Goal: Task Accomplishment & Management: Manage account settings

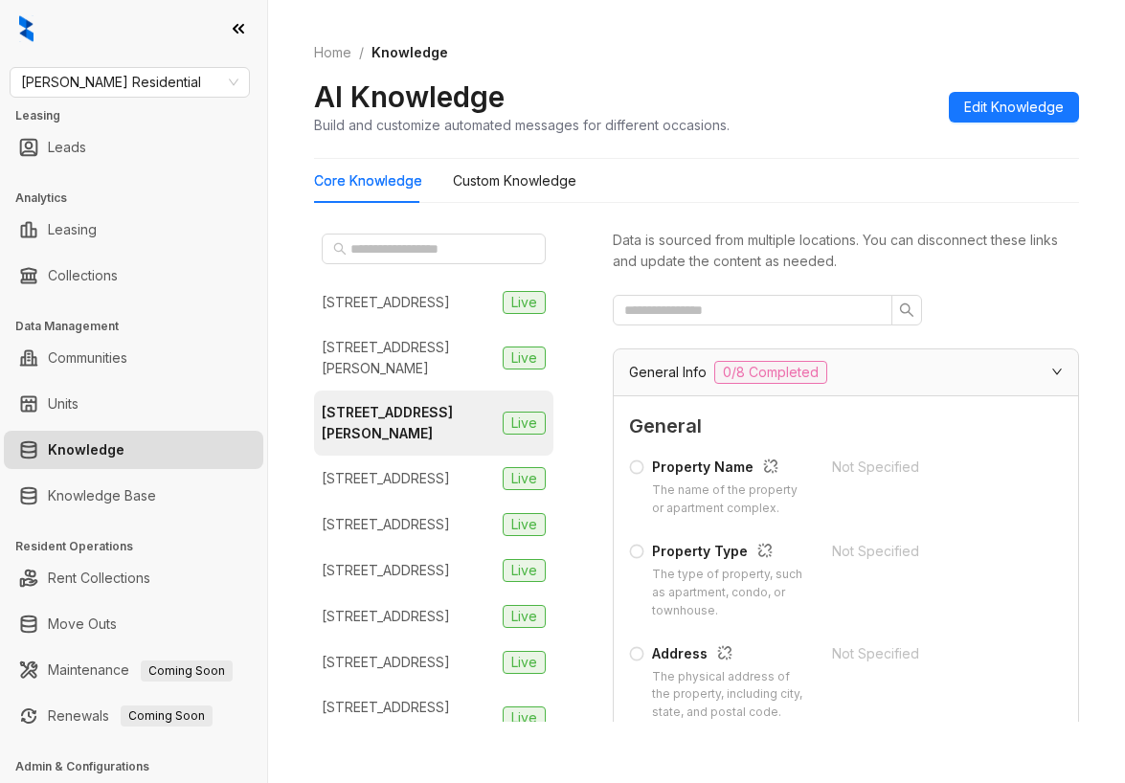
click at [761, 41] on div "Home / Knowledge AI Knowledge Build and customize automated messages for differ…" at bounding box center [696, 89] width 765 height 140
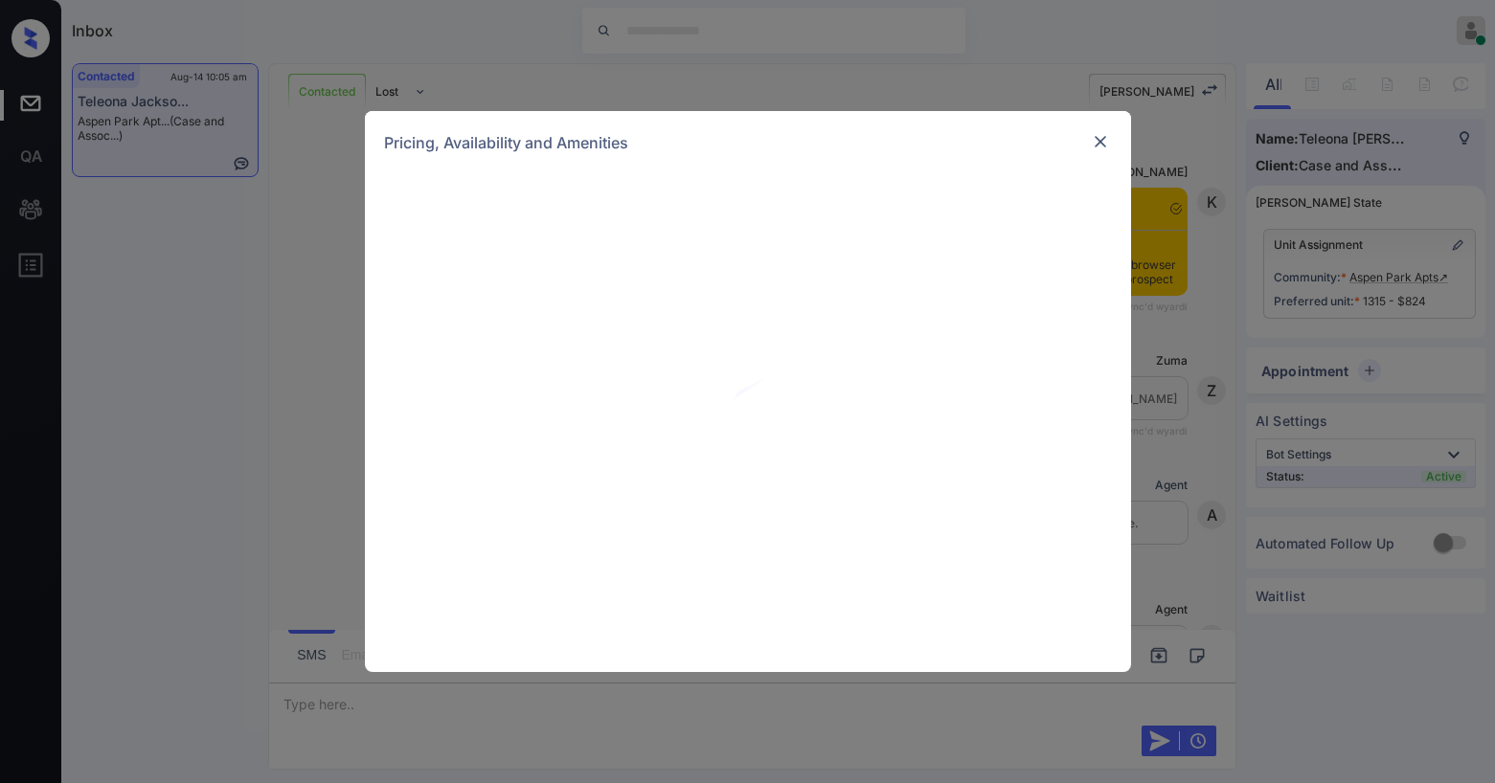
scroll to position [3456, 0]
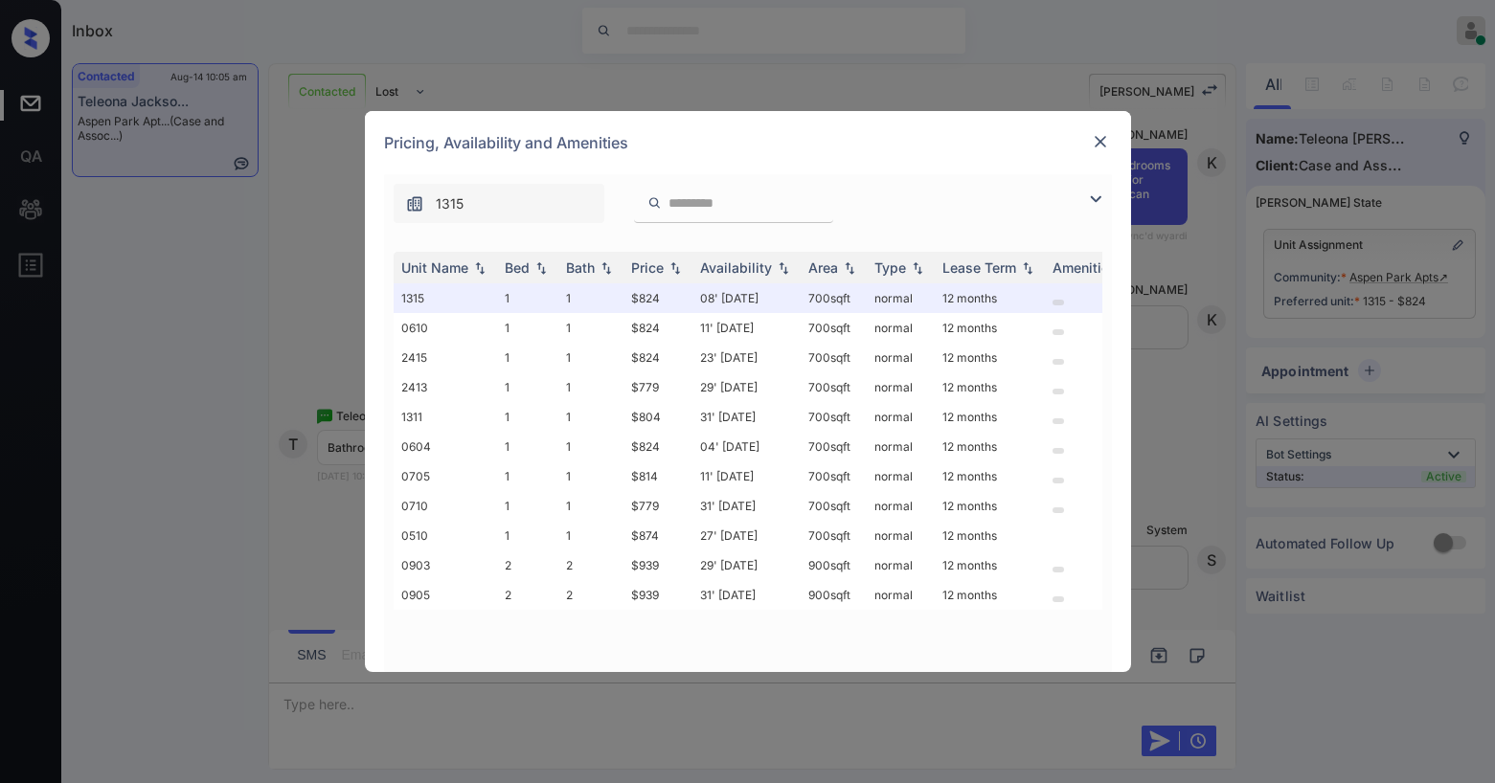
click at [1101, 147] on img at bounding box center [1100, 141] width 19 height 19
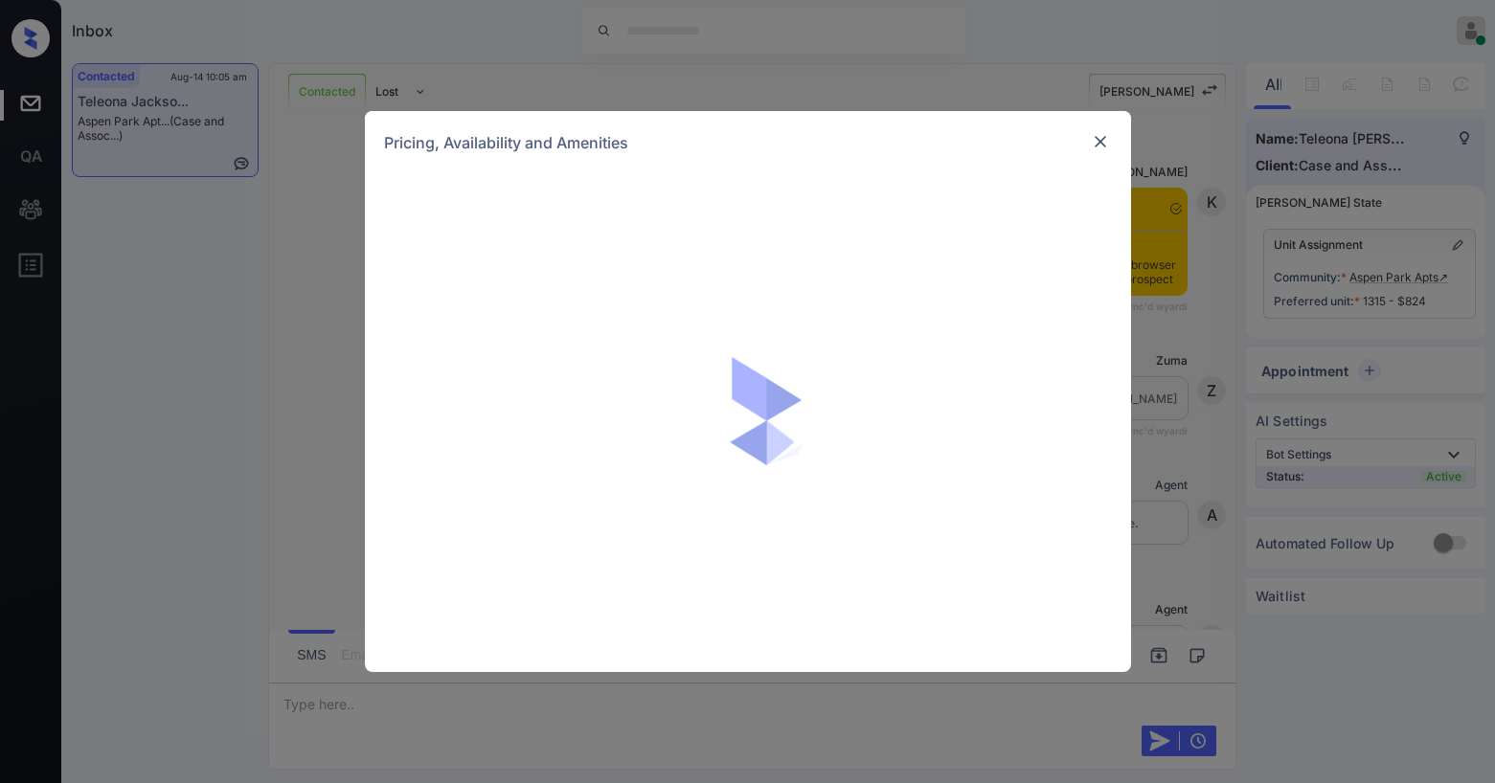
scroll to position [3456, 0]
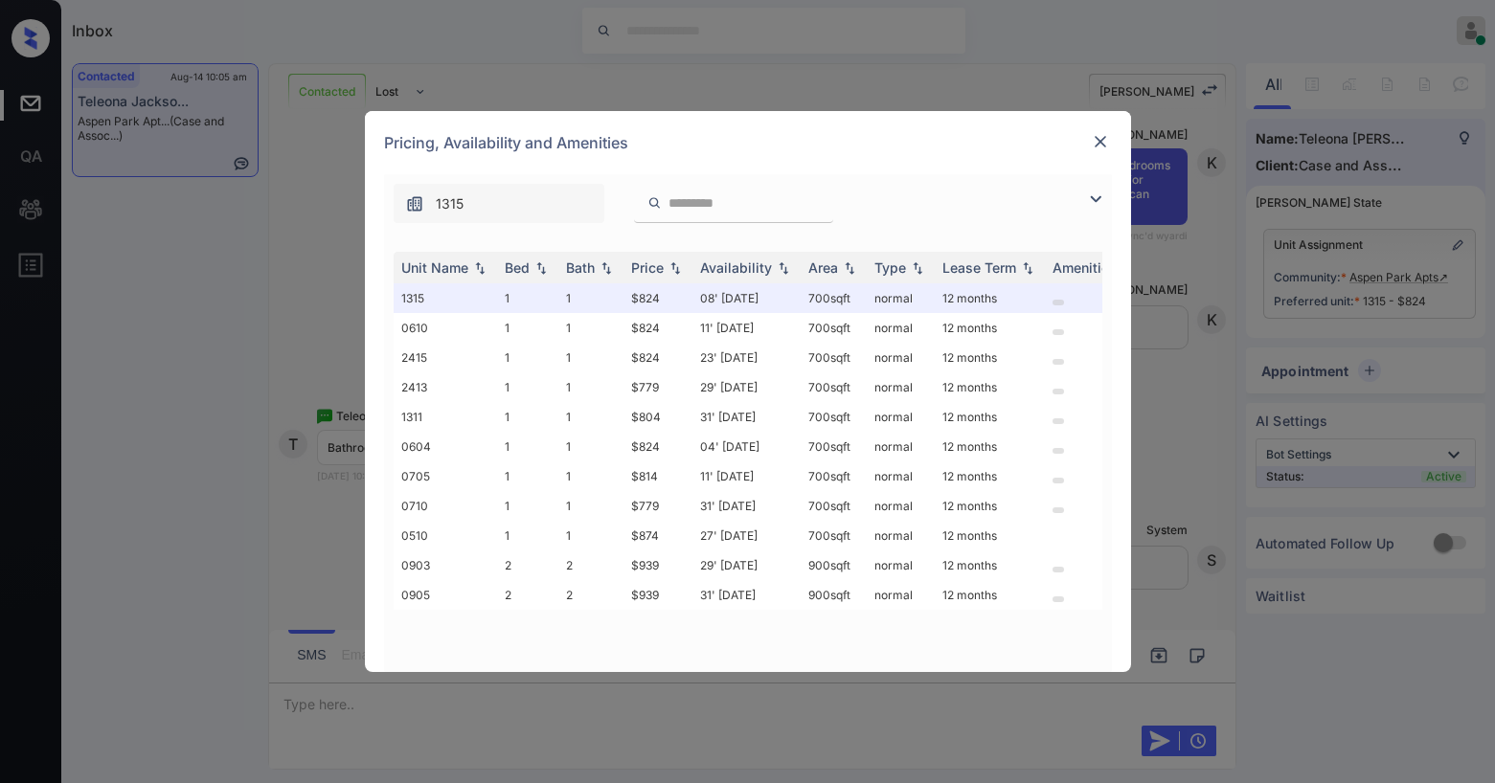
click at [1103, 199] on img at bounding box center [1095, 199] width 23 height 23
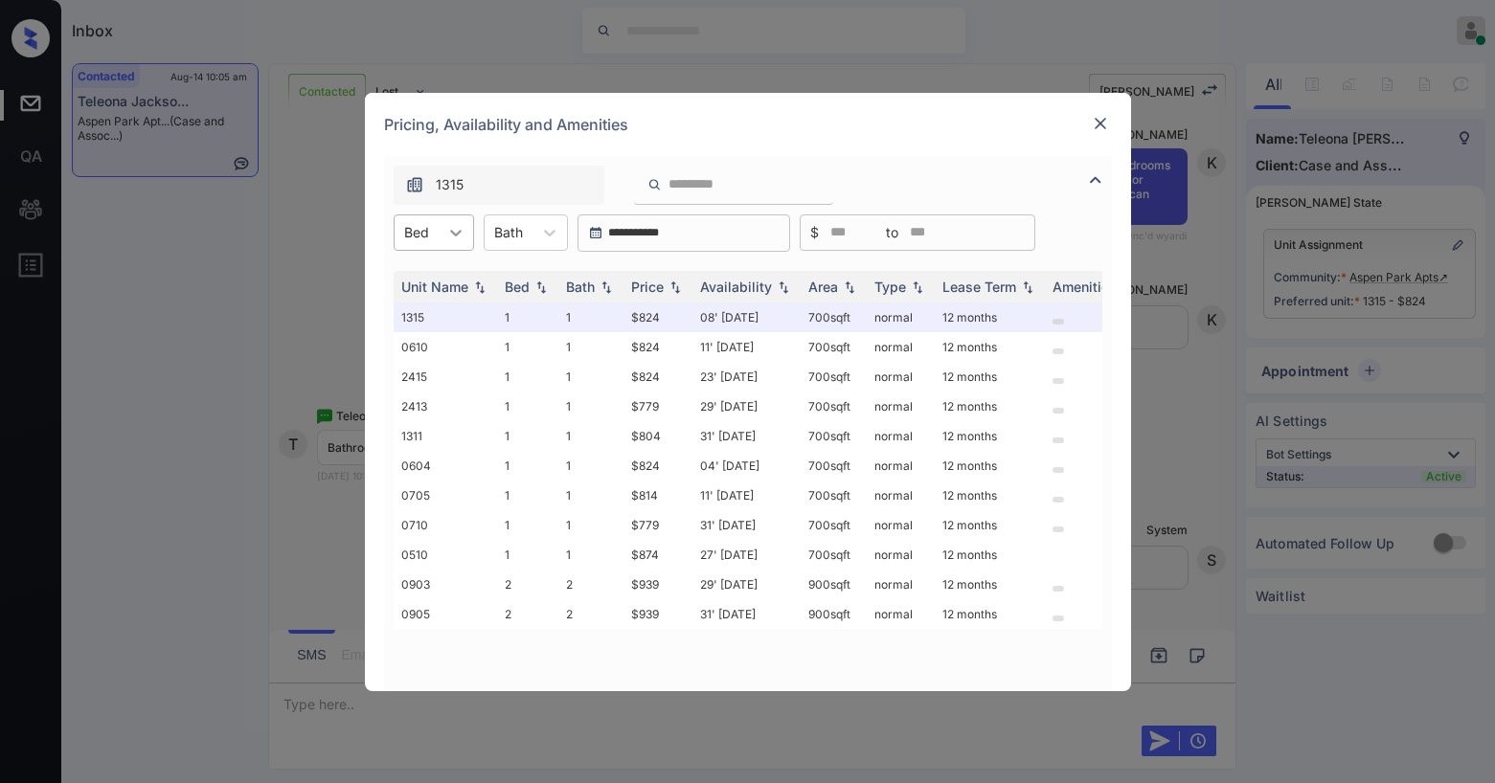
click at [442, 231] on div at bounding box center [456, 232] width 34 height 34
click at [437, 272] on div "1" at bounding box center [434, 279] width 80 height 34
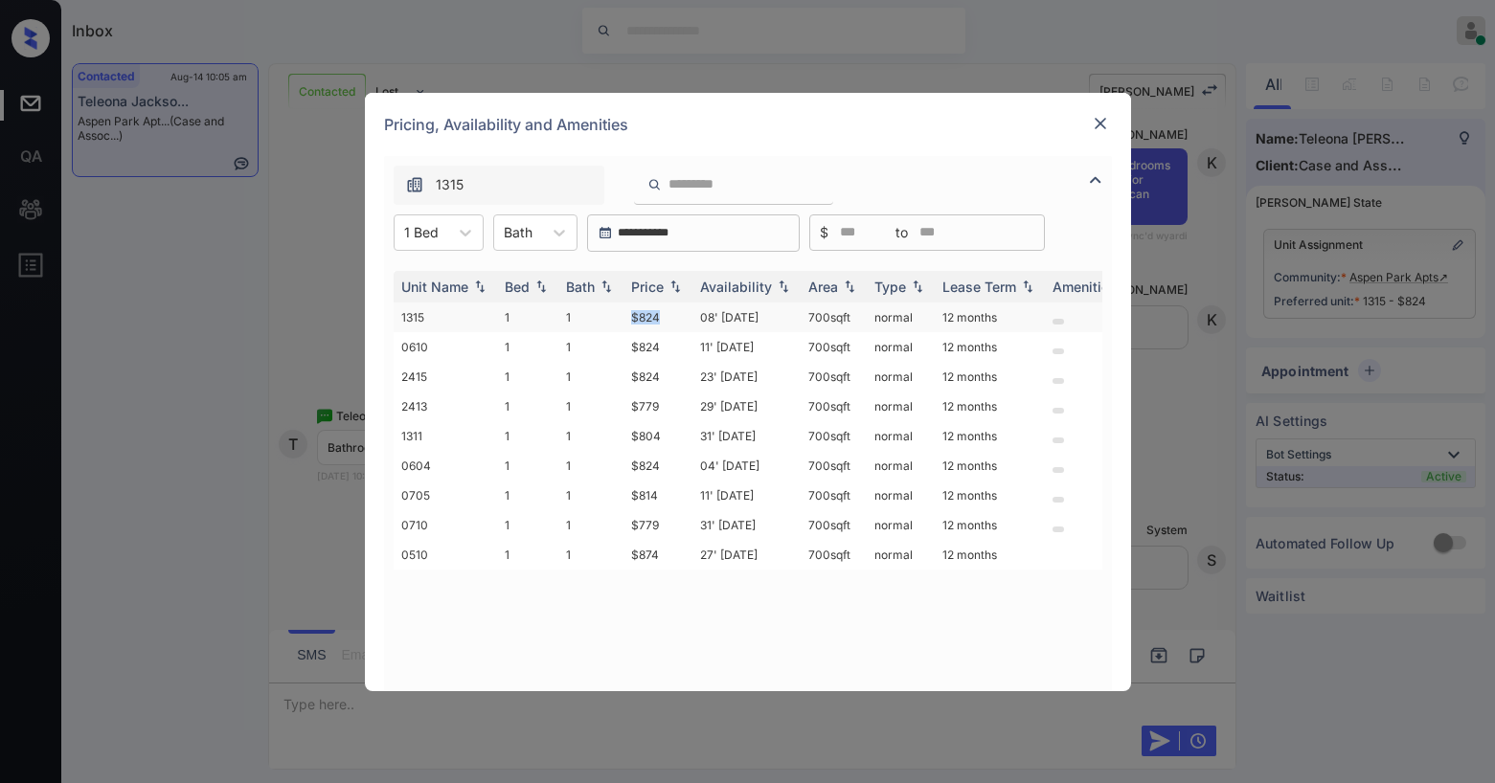
drag, startPoint x: 631, startPoint y: 313, endPoint x: 706, endPoint y: 319, distance: 74.9
click at [692, 319] on tr "1315 1 1 $824 08' Aug 25 700 sqft normal 12 months" at bounding box center [894, 318] width 1001 height 30
copy td "$824"
click at [1099, 121] on img at bounding box center [1100, 123] width 19 height 19
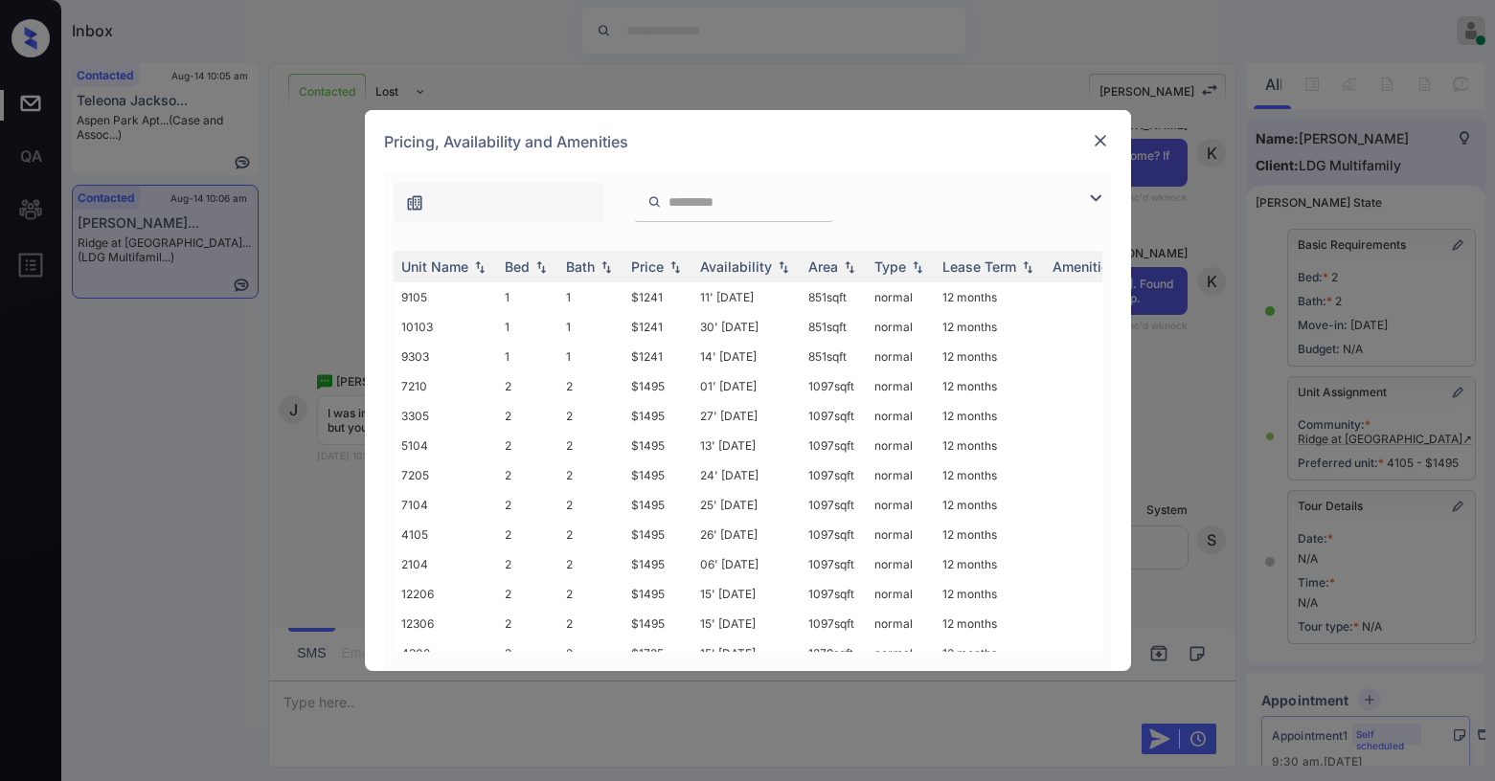
click at [1107, 147] on img at bounding box center [1100, 140] width 19 height 19
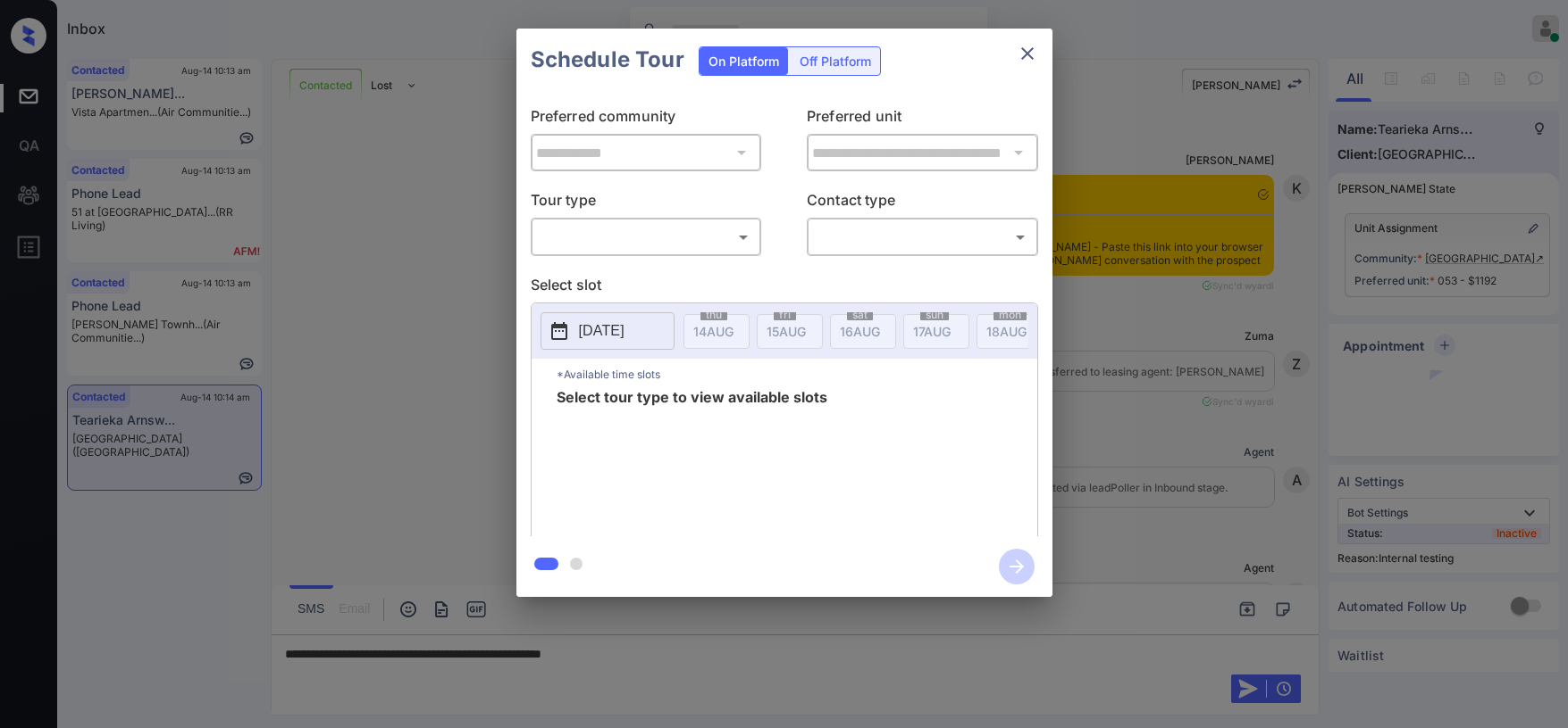
scroll to position [4082, 0]
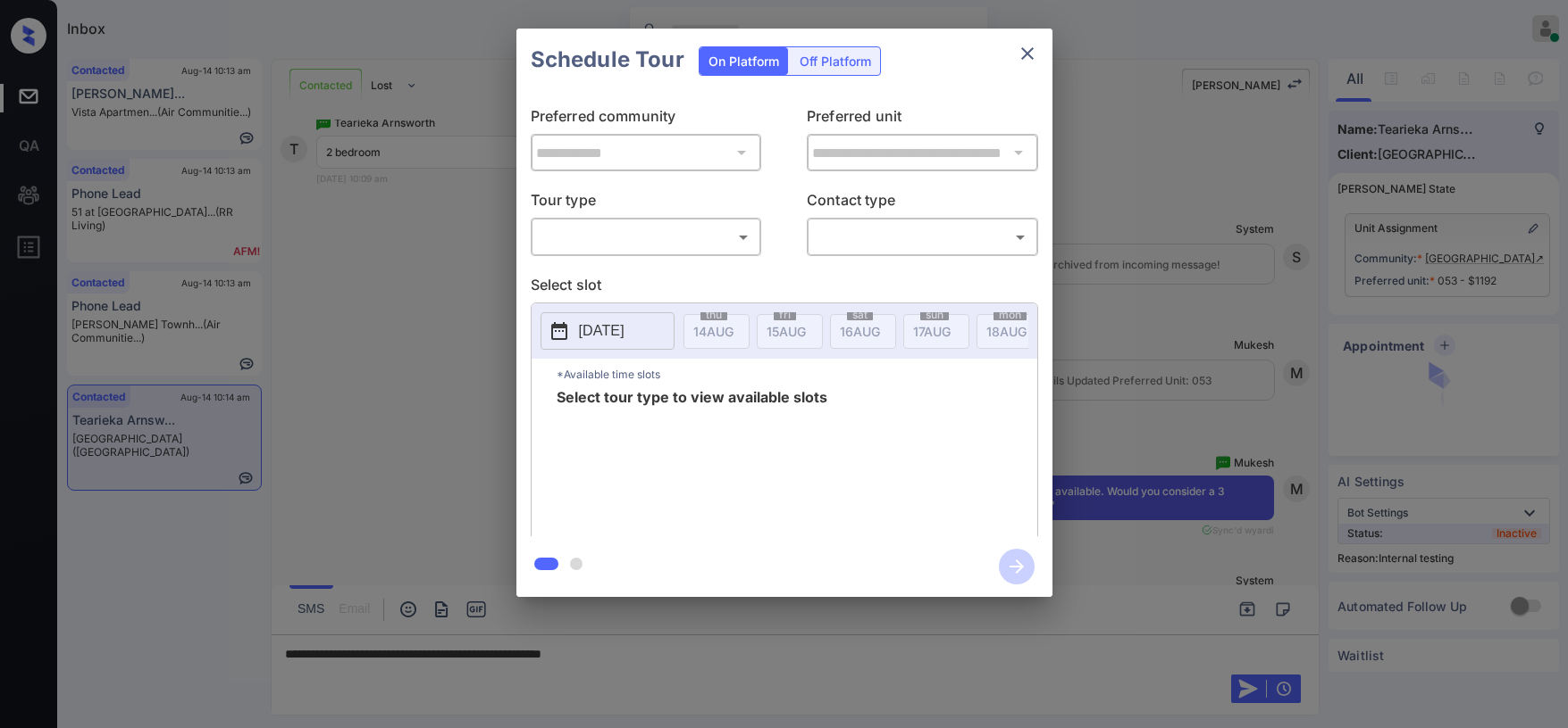
click at [593, 243] on body "Inbox Paolo Gabriel Online Set yourself offline Set yourself on break Profile S…" at bounding box center [784, 364] width 1568 height 728
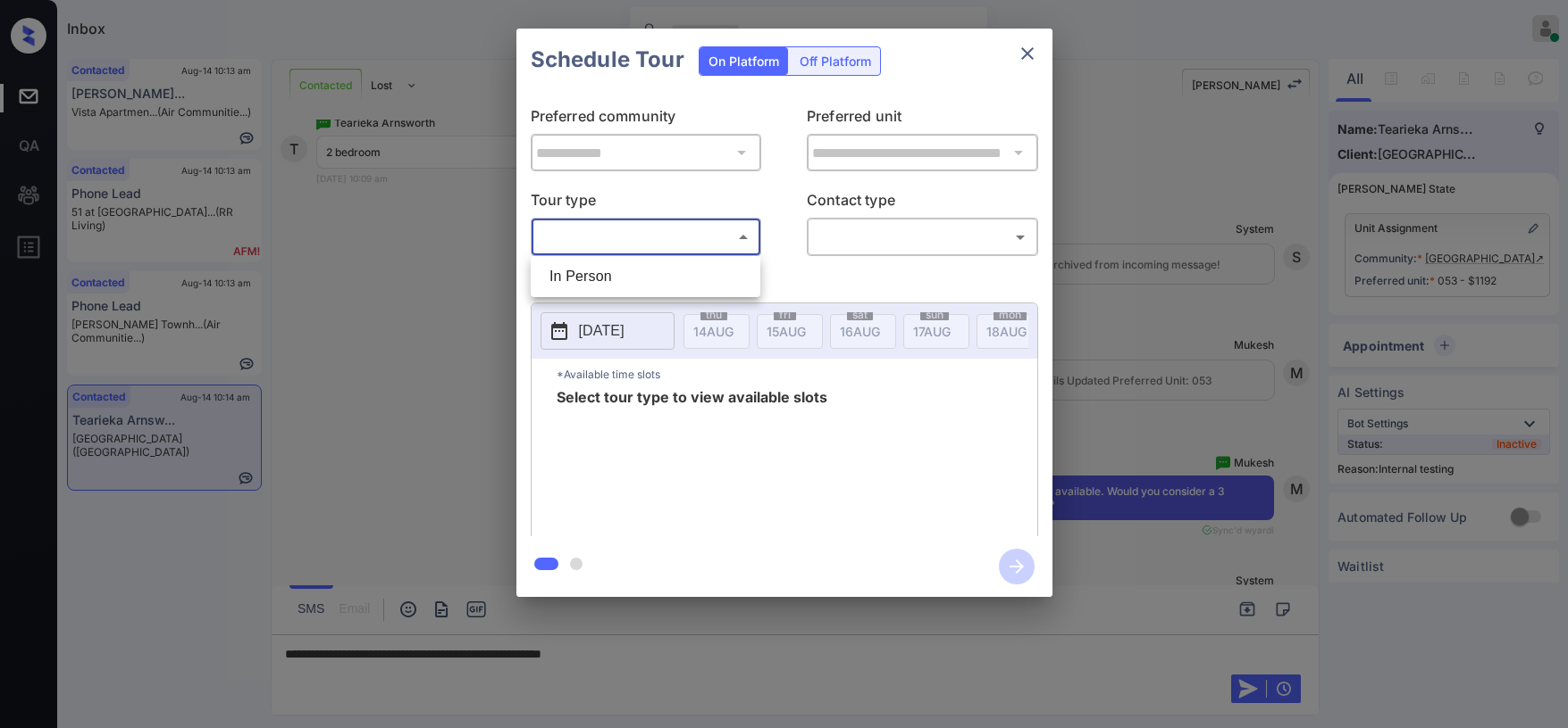
click at [602, 274] on li "In Person" at bounding box center [645, 277] width 221 height 32
type input "********"
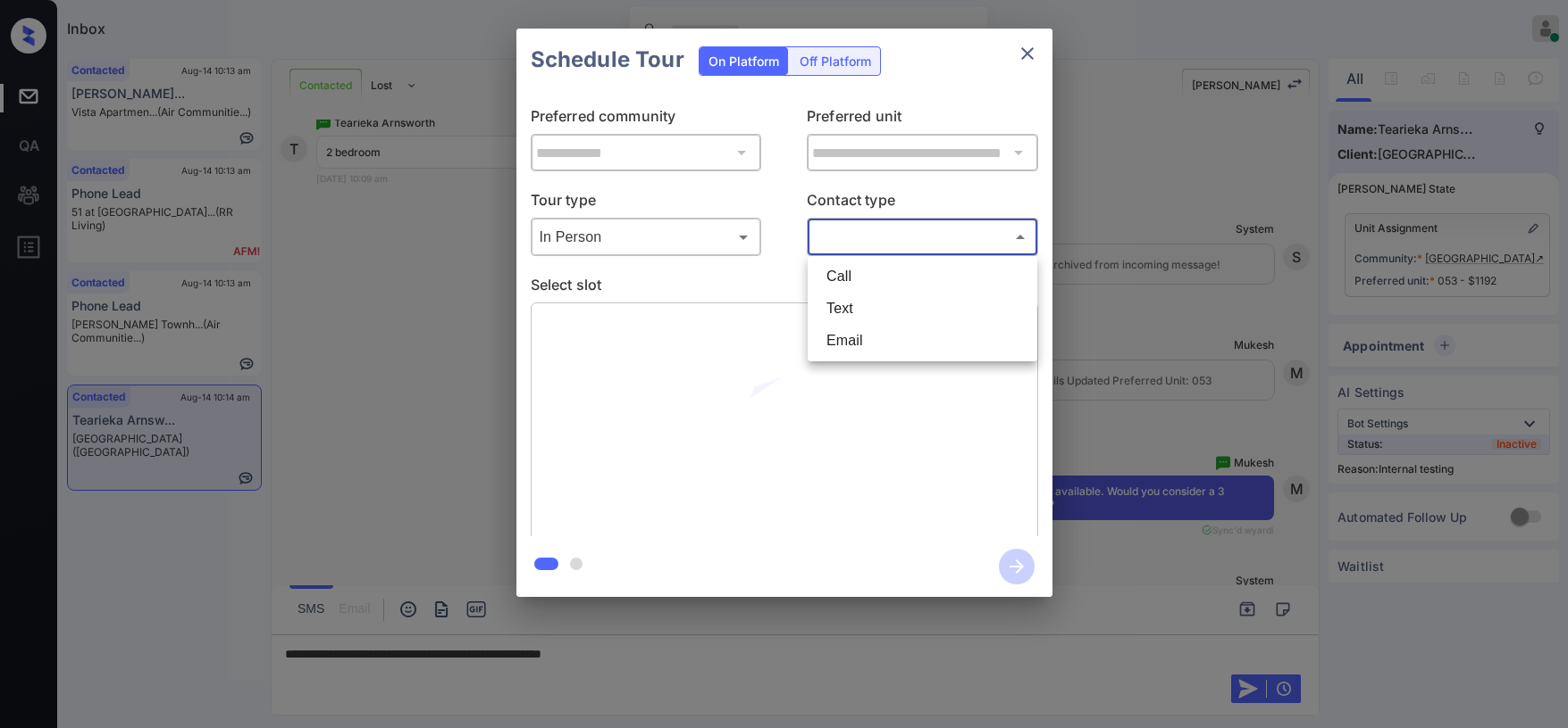
click at [874, 227] on body "Inbox Paolo Gabriel Online Set yourself offline Set yourself on break Profile S…" at bounding box center [784, 364] width 1568 height 728
click at [861, 305] on li "Text" at bounding box center [923, 309] width 221 height 32
type input "****"
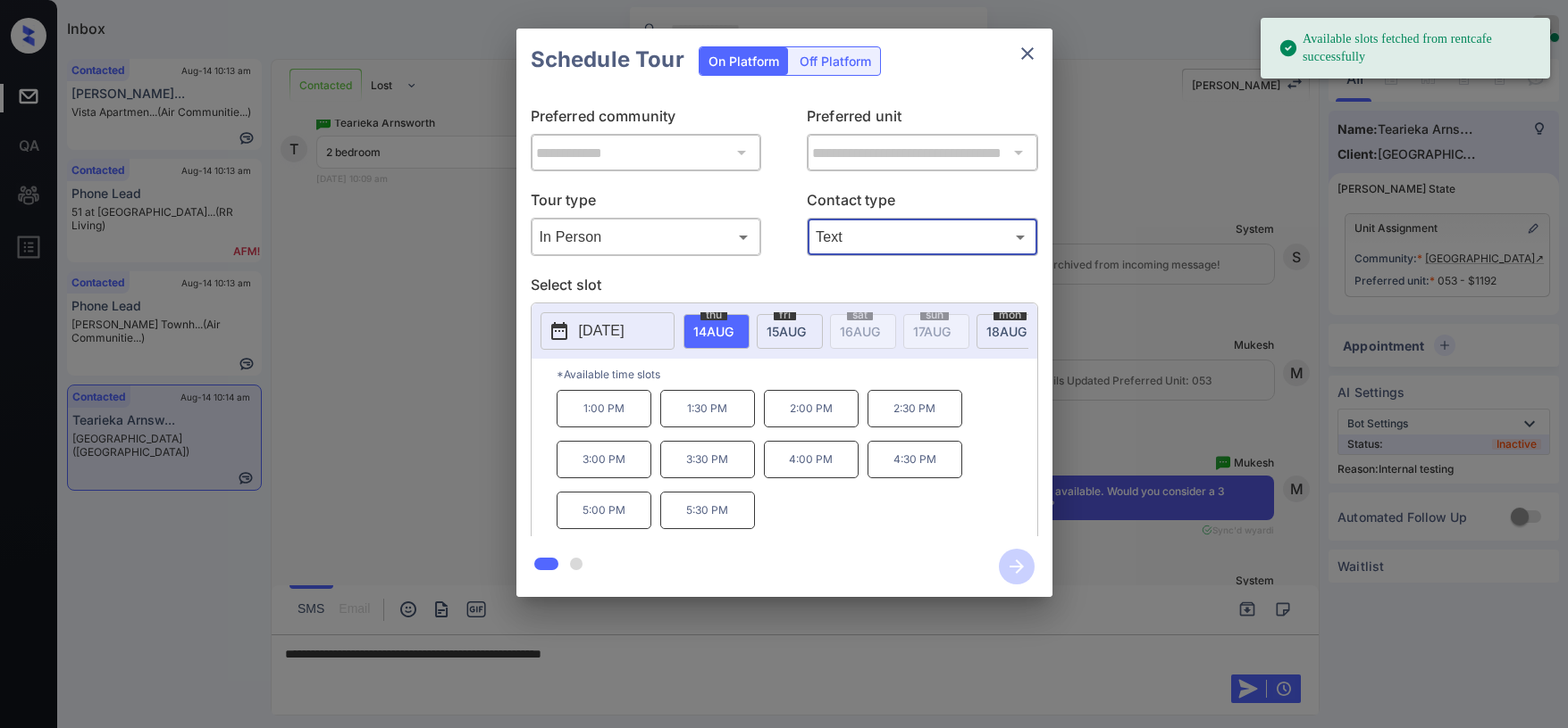
click at [733, 336] on span "15 AUG" at bounding box center [713, 332] width 40 height 15
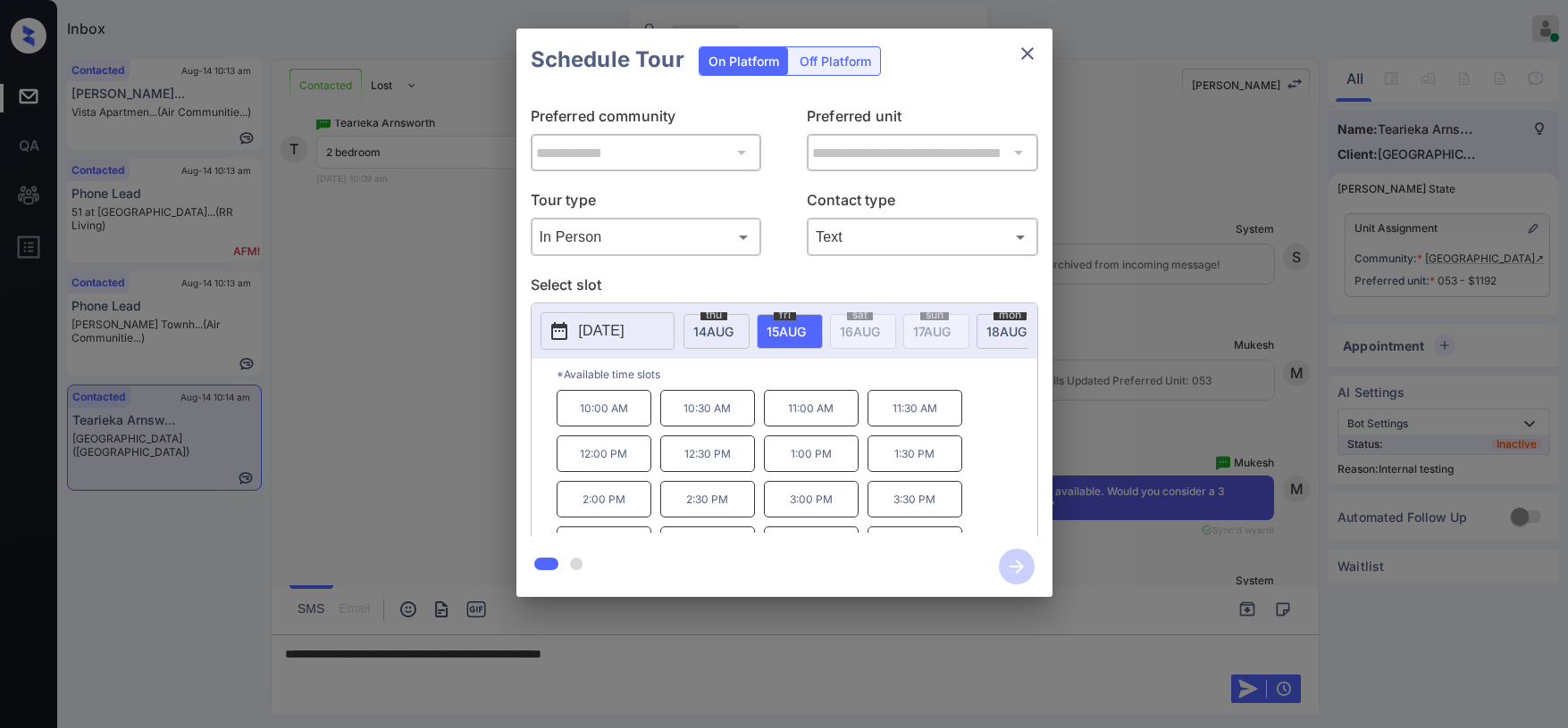
click at [1035, 50] on icon "close" at bounding box center [1027, 53] width 21 height 21
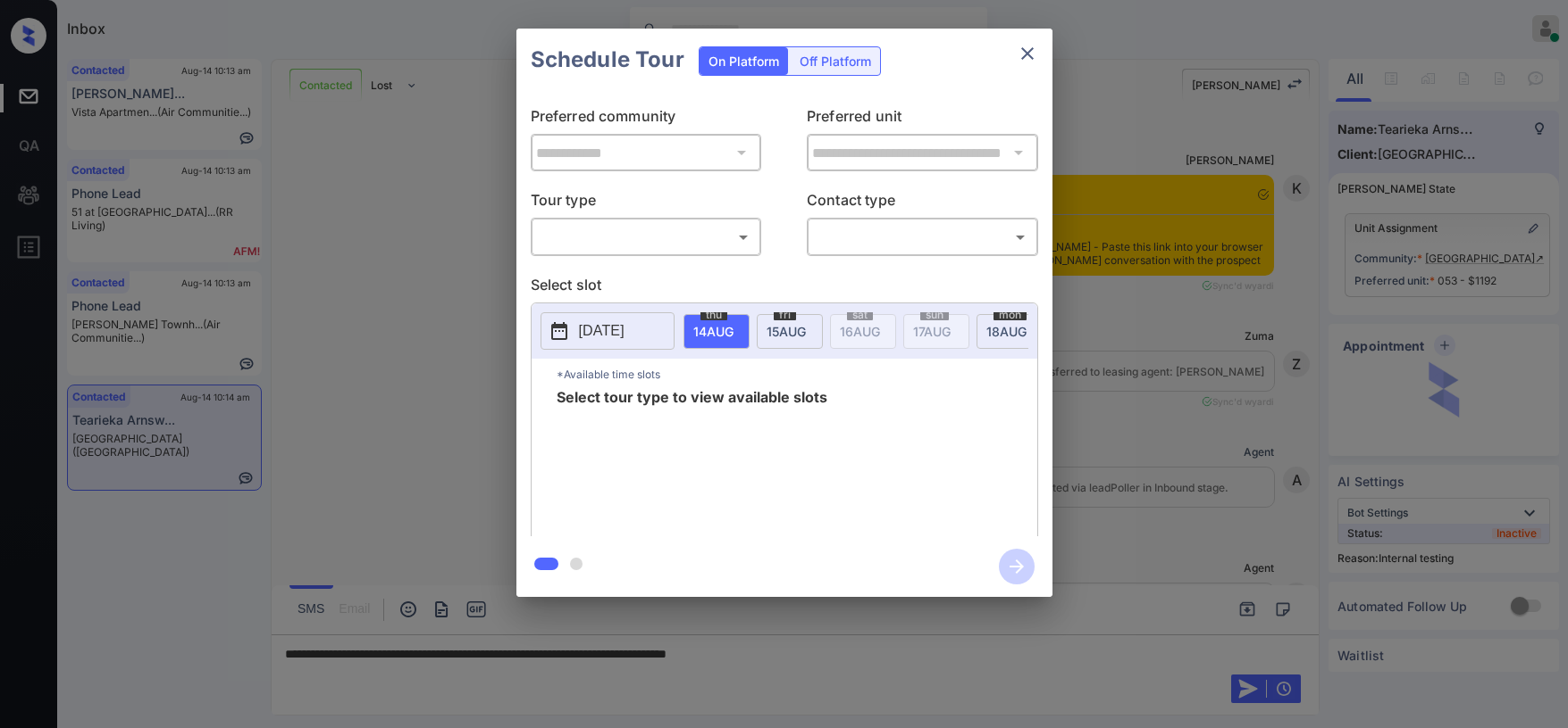
scroll to position [4082, 0]
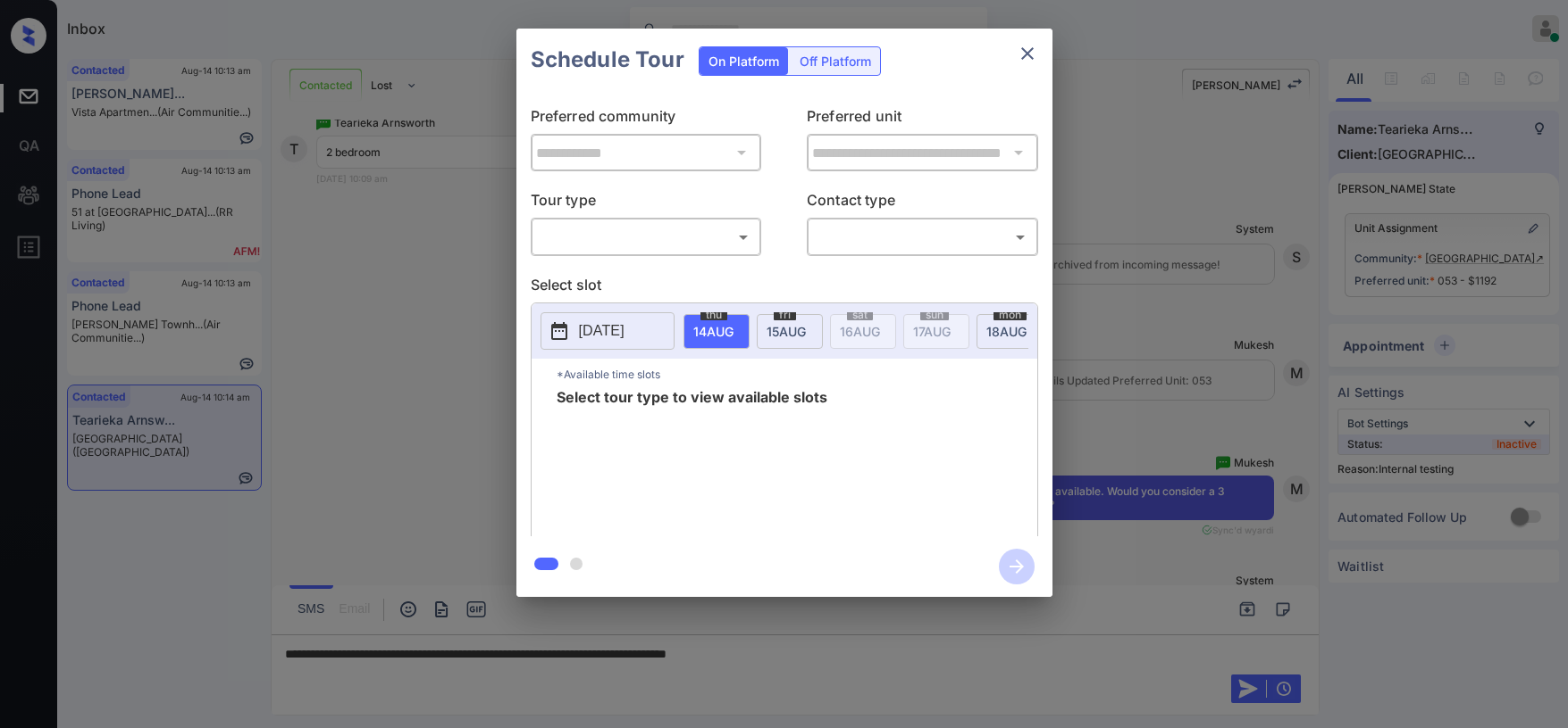
click at [693, 242] on body "Inbox Paolo Gabriel Online Set yourself offline Set yourself on break Profile S…" at bounding box center [784, 364] width 1568 height 728
drag, startPoint x: 648, startPoint y: 285, endPoint x: 753, endPoint y: 269, distance: 106.2
click at [649, 285] on li "In Person" at bounding box center [645, 277] width 221 height 32
type input "********"
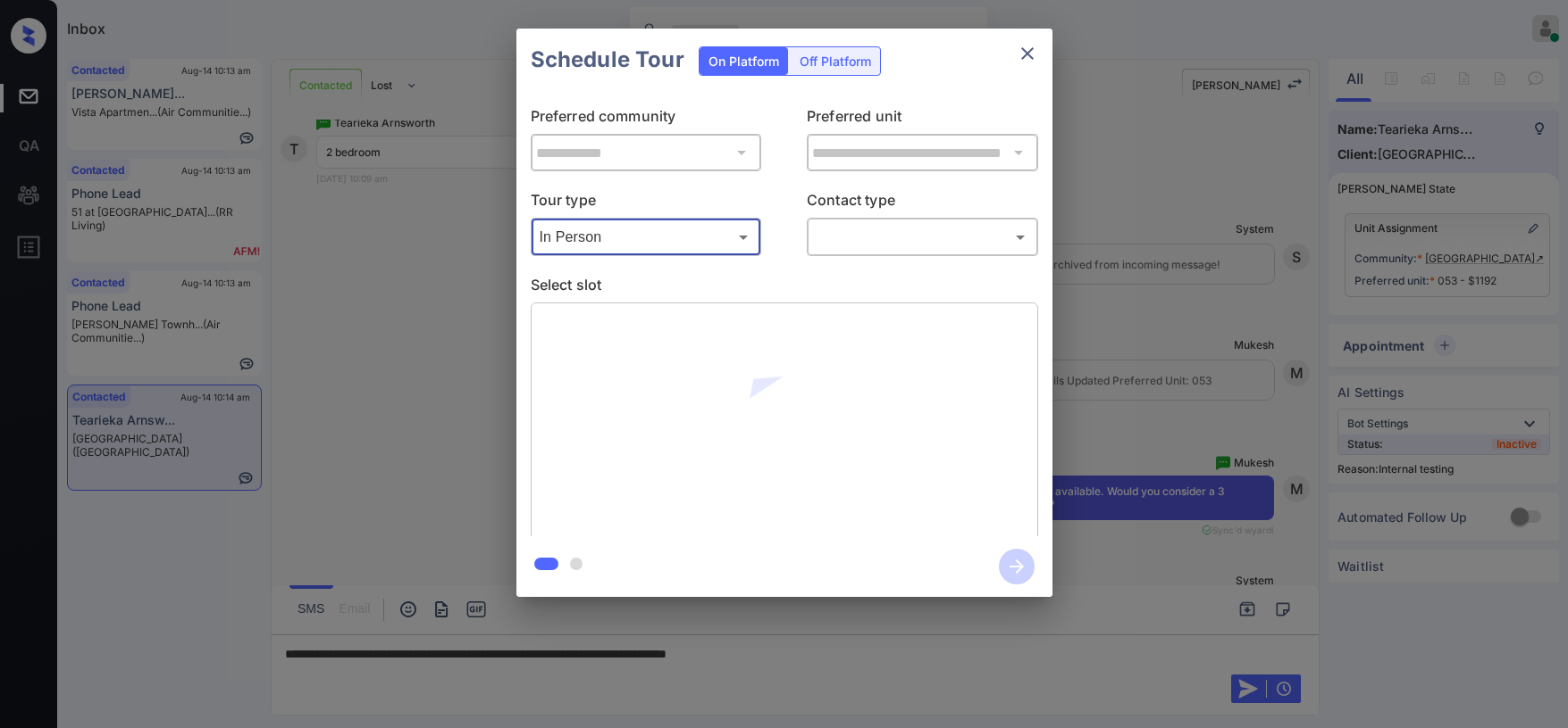
click at [846, 242] on body "Inbox Paolo Gabriel Online Set yourself offline Set yourself on break Profile S…" at bounding box center [784, 364] width 1568 height 728
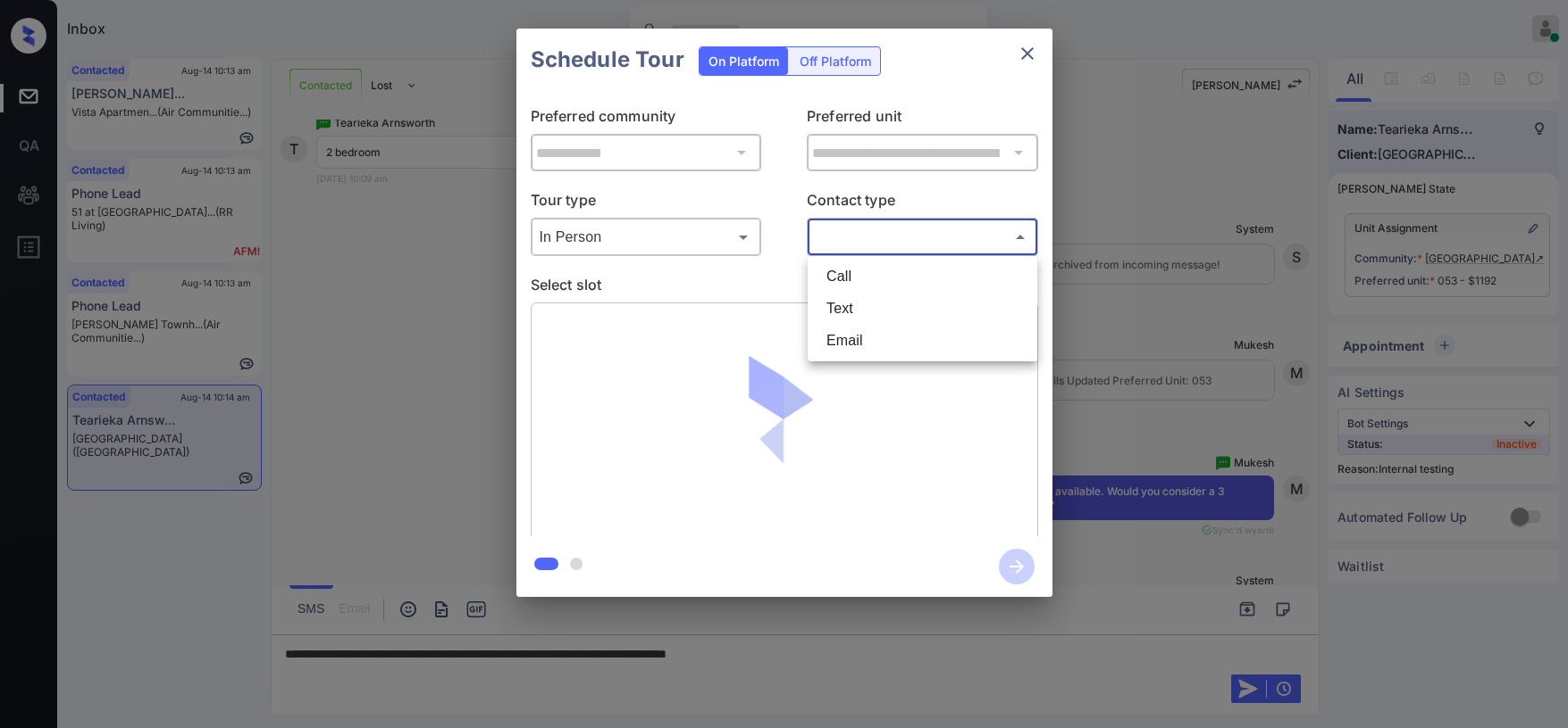
click at [843, 312] on li "Text" at bounding box center [923, 309] width 221 height 32
type input "****"
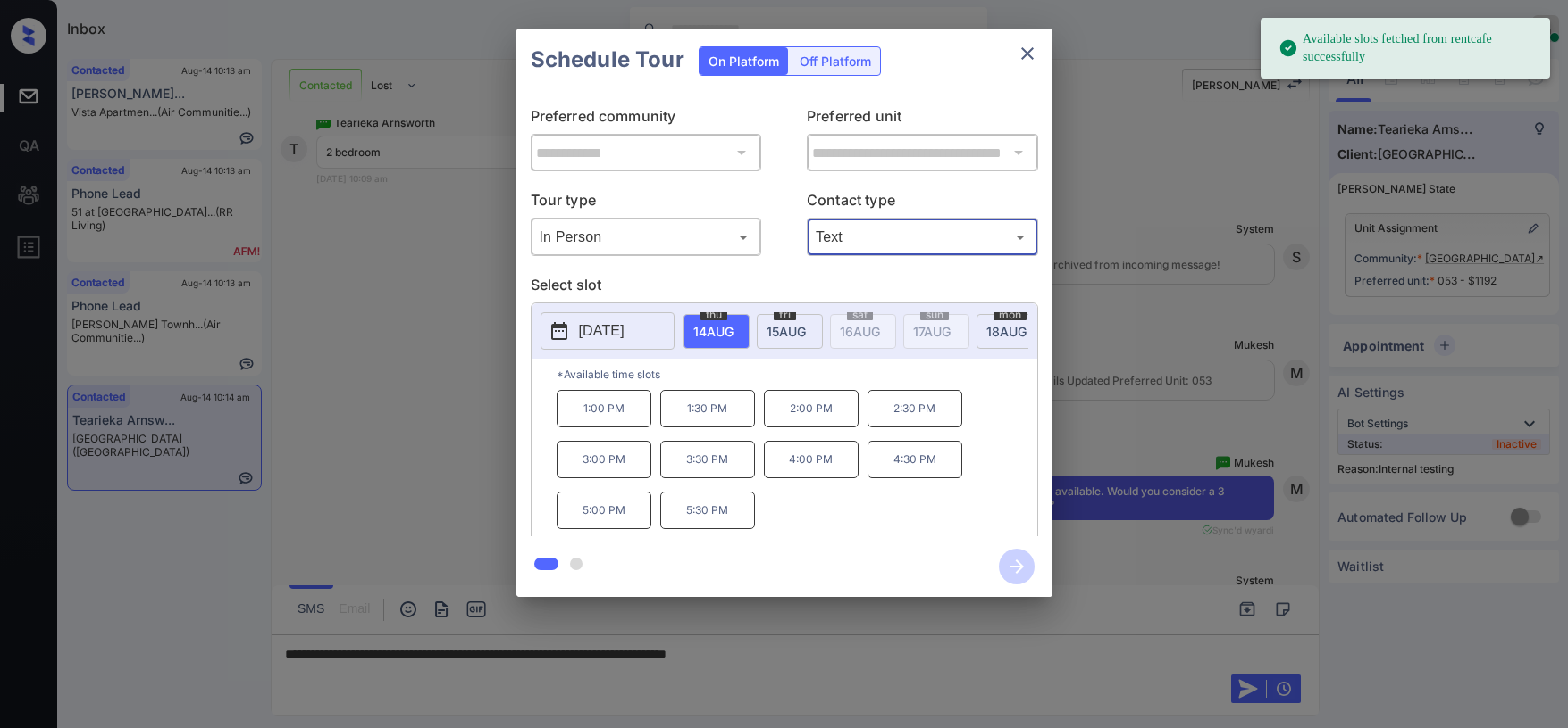
click at [733, 335] on span "15 AUG" at bounding box center [713, 332] width 40 height 15
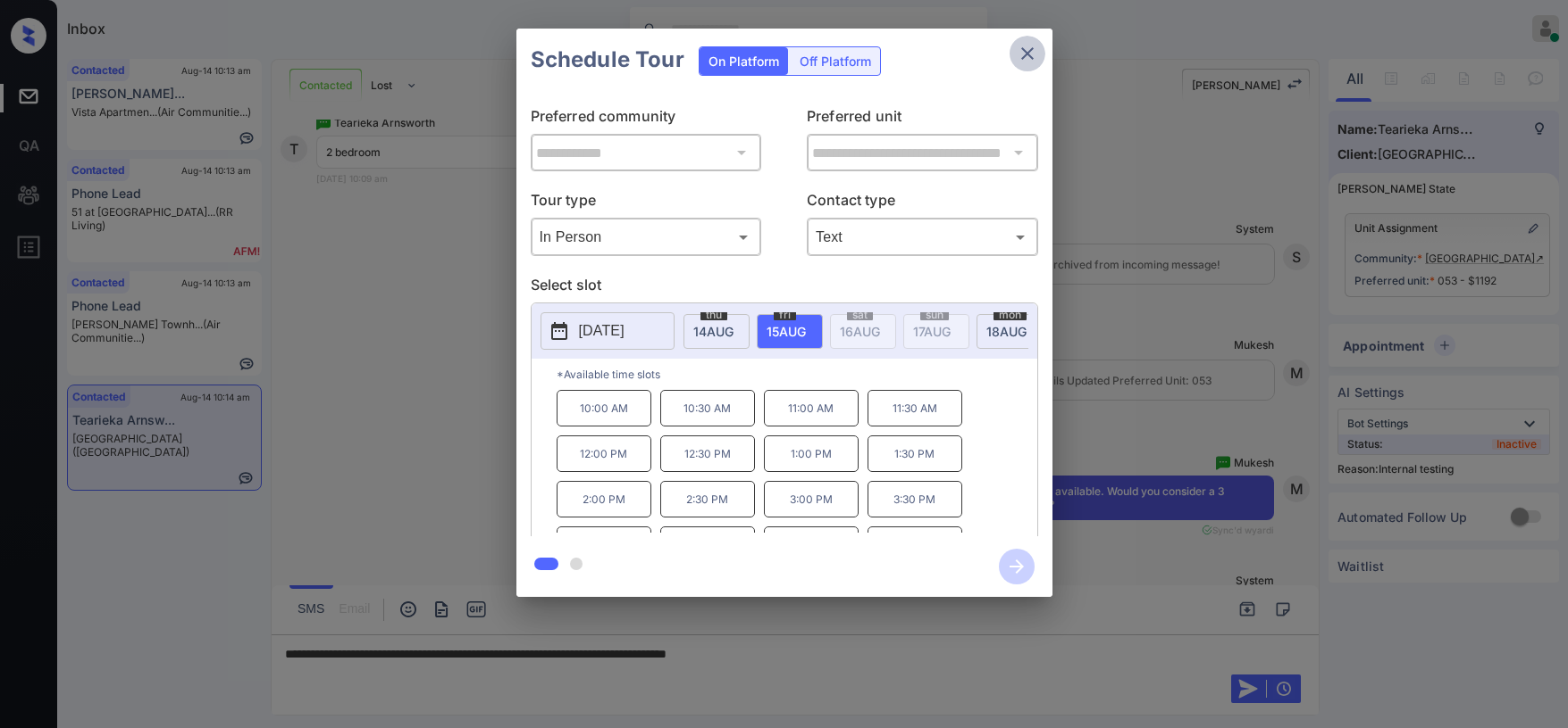
click at [1020, 48] on icon "close" at bounding box center [1027, 53] width 21 height 21
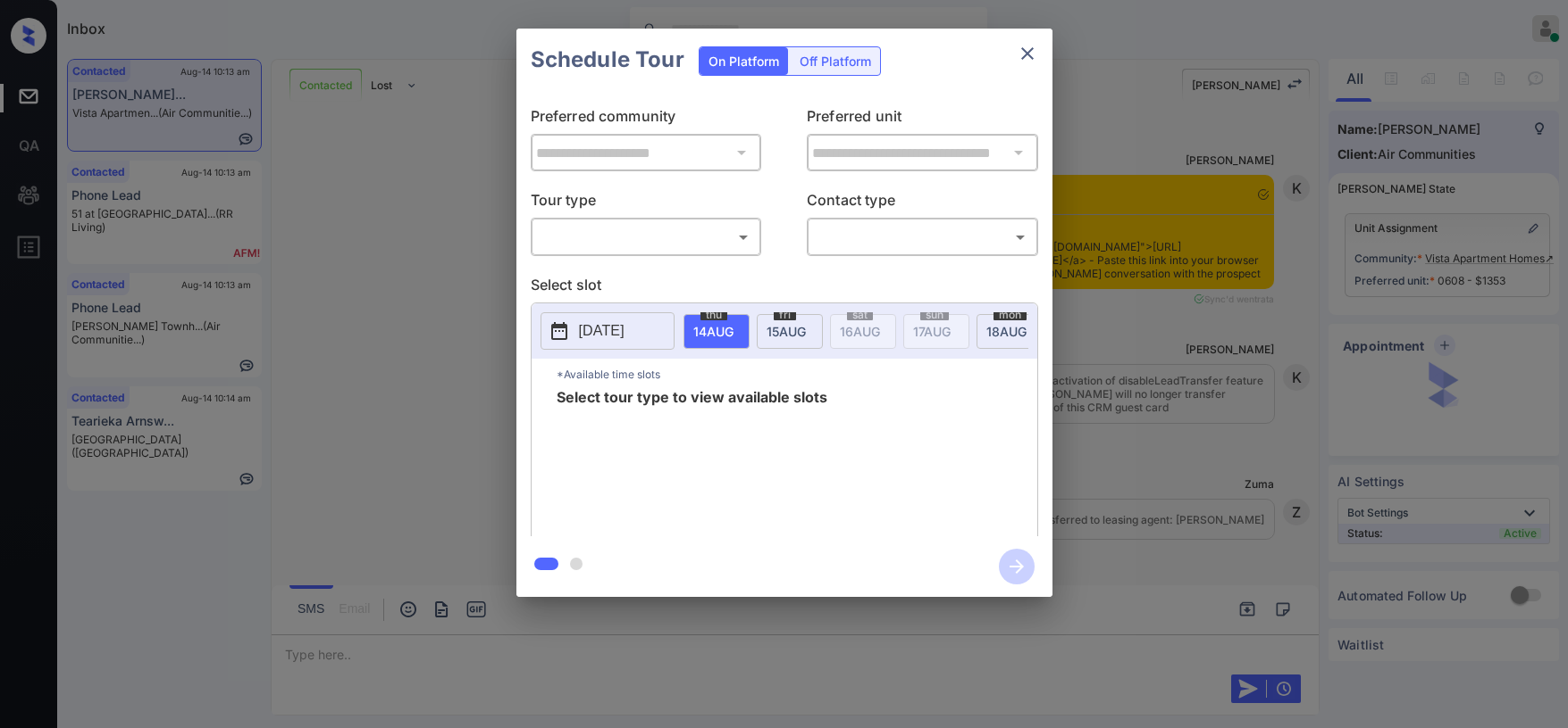
scroll to position [1010, 0]
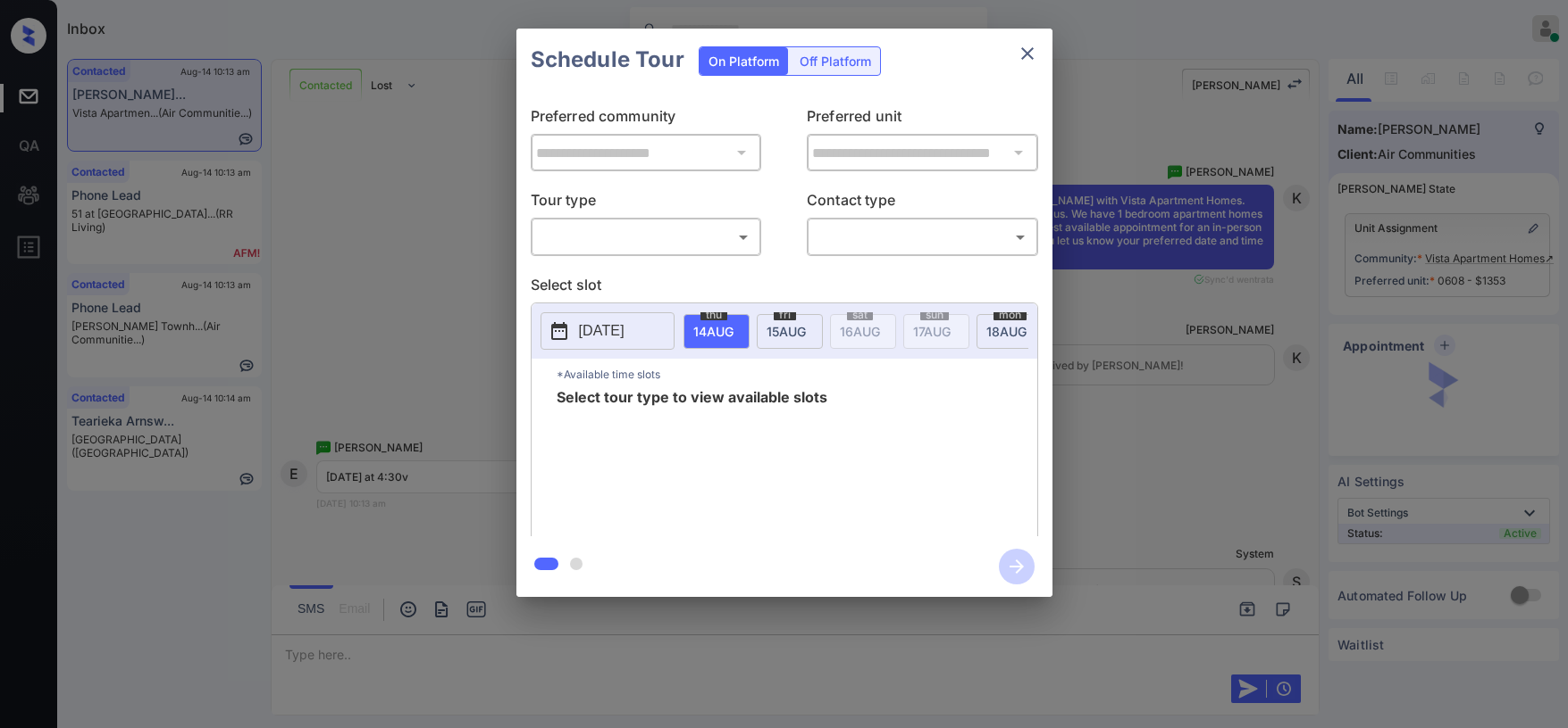
click at [673, 247] on body "Inbox [PERSON_NAME] Online Set yourself offline Set yourself on break Profile S…" at bounding box center [784, 364] width 1568 height 728
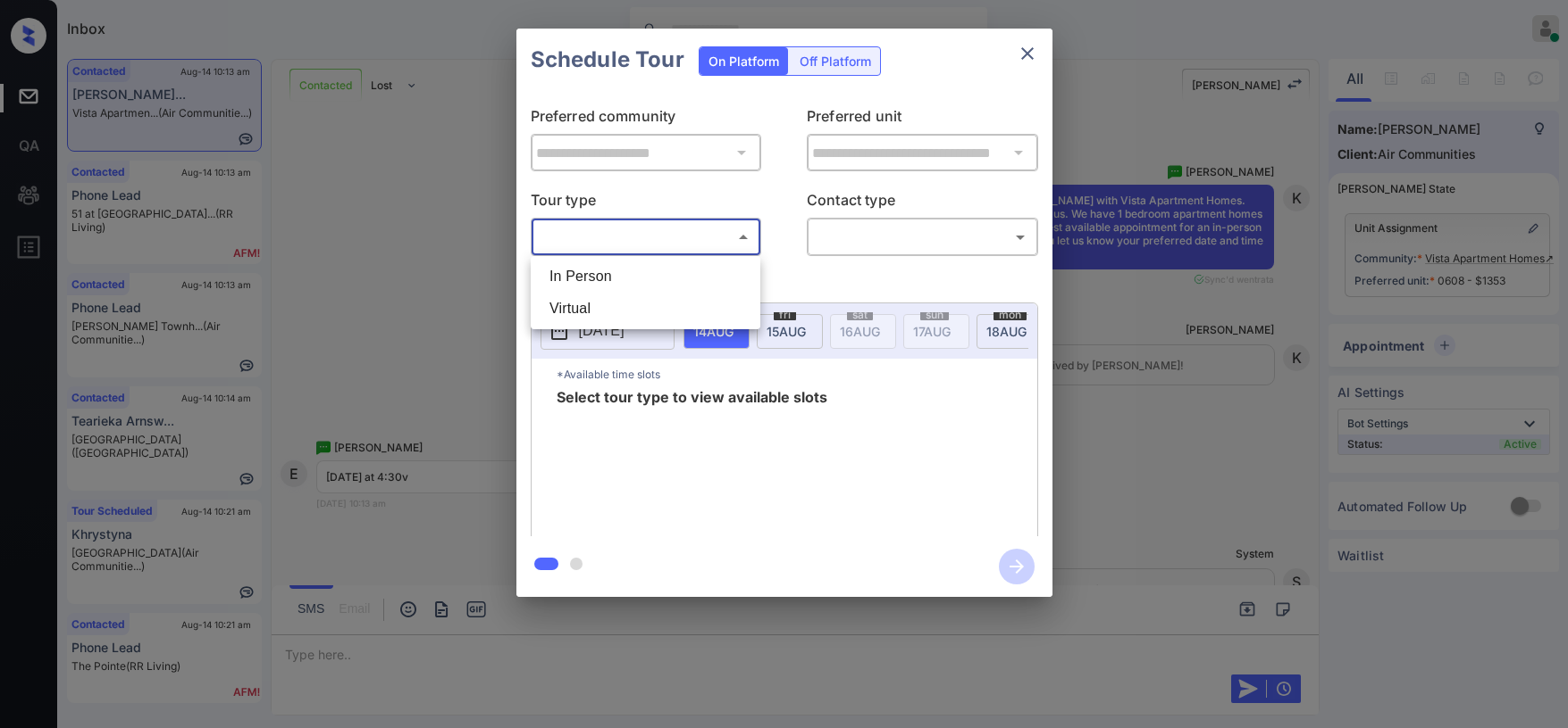
click at [653, 268] on li "In Person" at bounding box center [645, 277] width 221 height 32
type input "********"
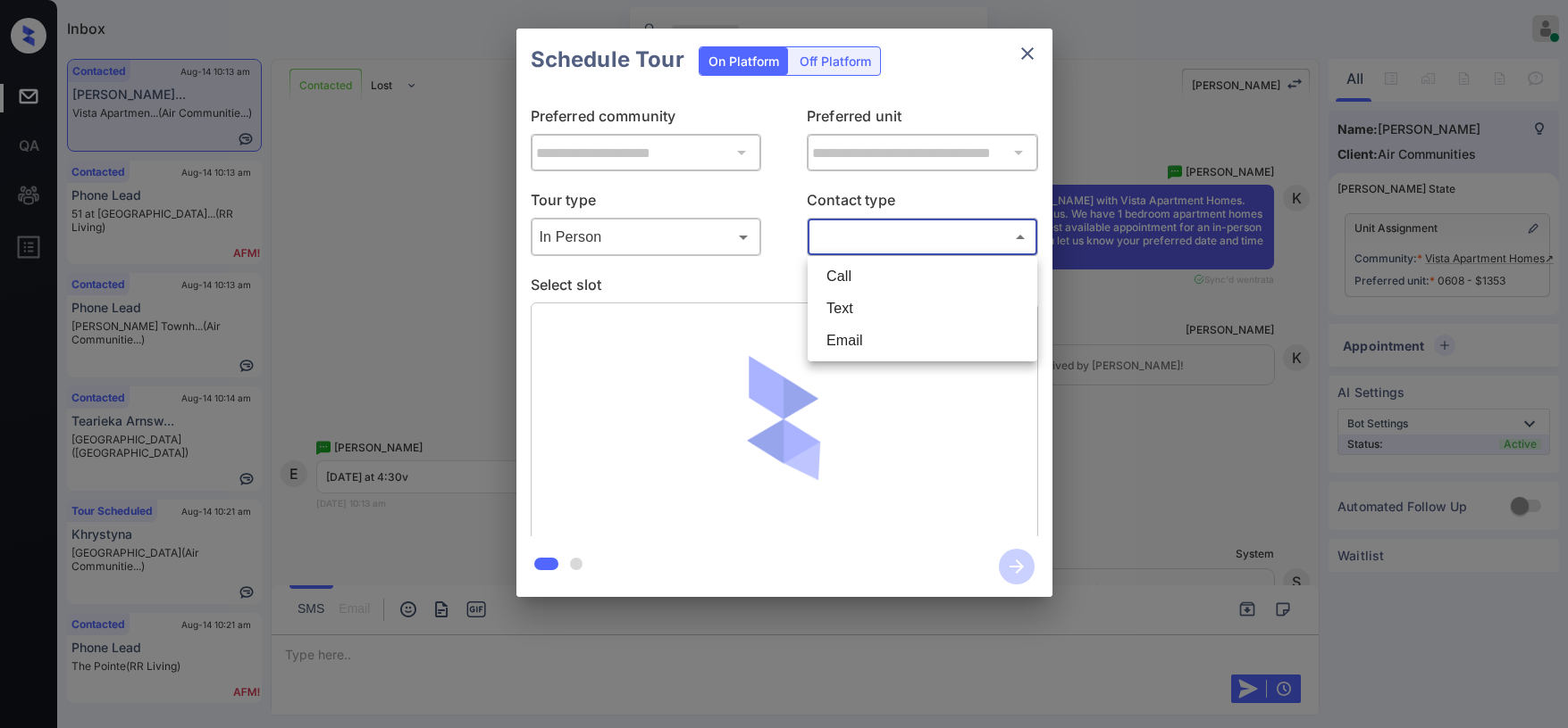
click at [897, 232] on body "Inbox [PERSON_NAME] Online Set yourself offline Set yourself on break Profile S…" at bounding box center [784, 364] width 1568 height 728
click at [867, 304] on li "Text" at bounding box center [923, 309] width 221 height 32
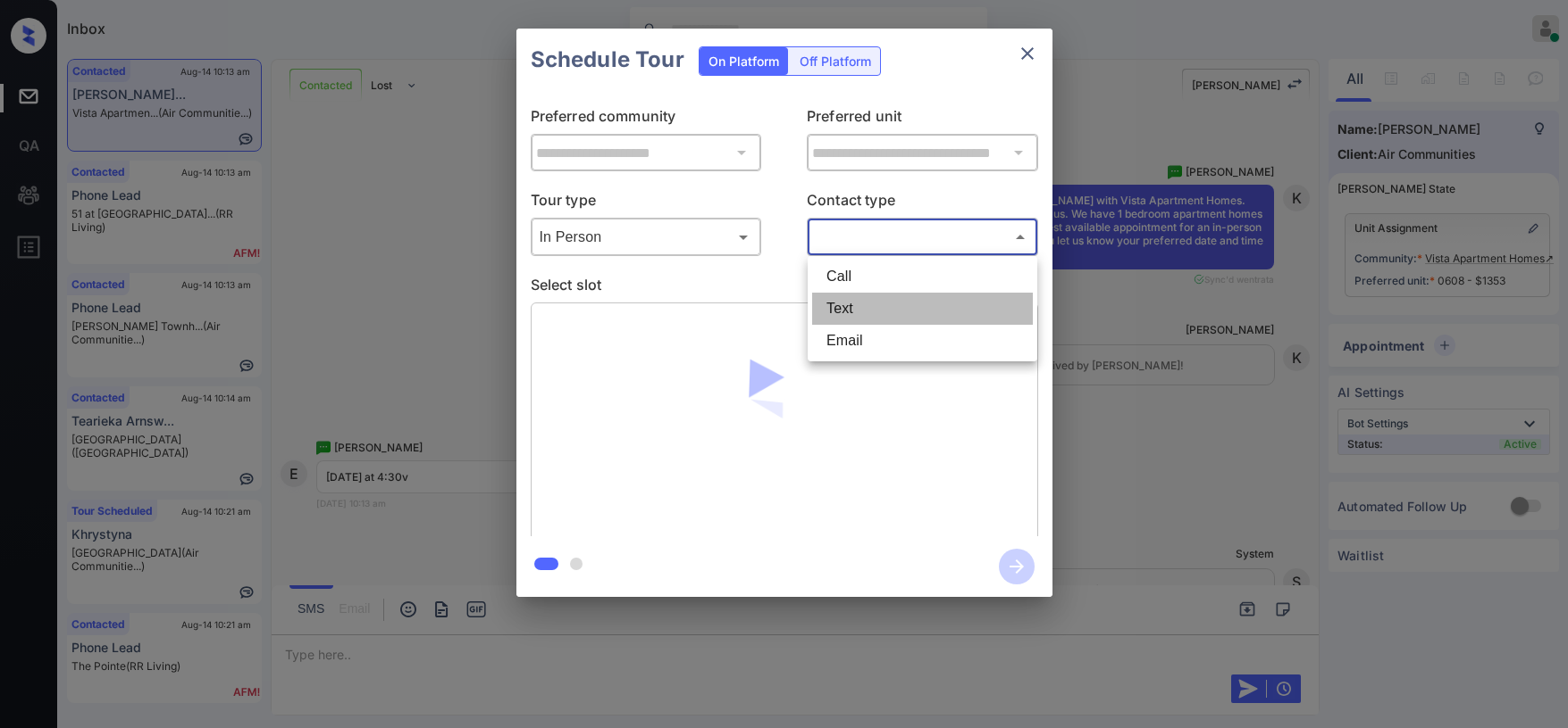
type input "****"
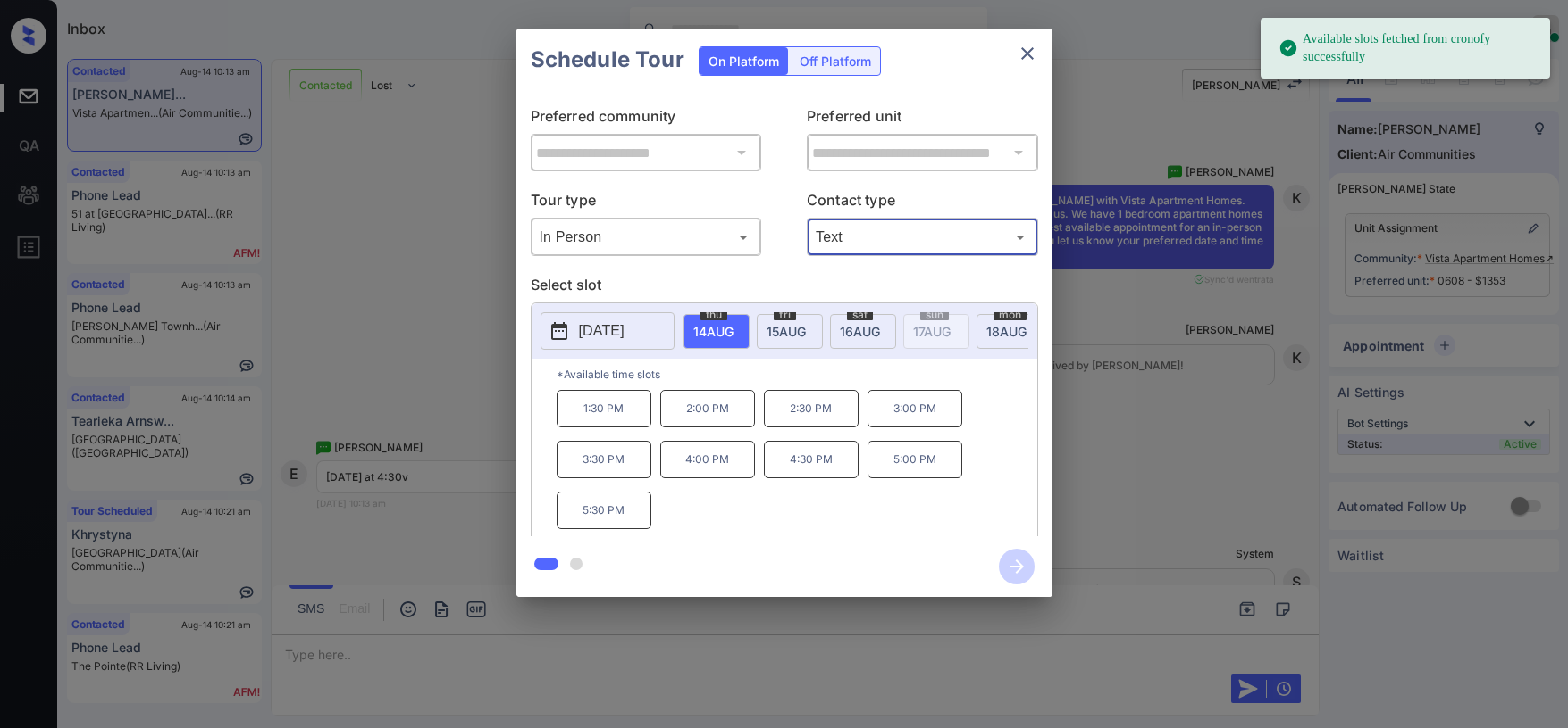
click at [733, 324] on span "[DATE]" at bounding box center [713, 332] width 40 height 15
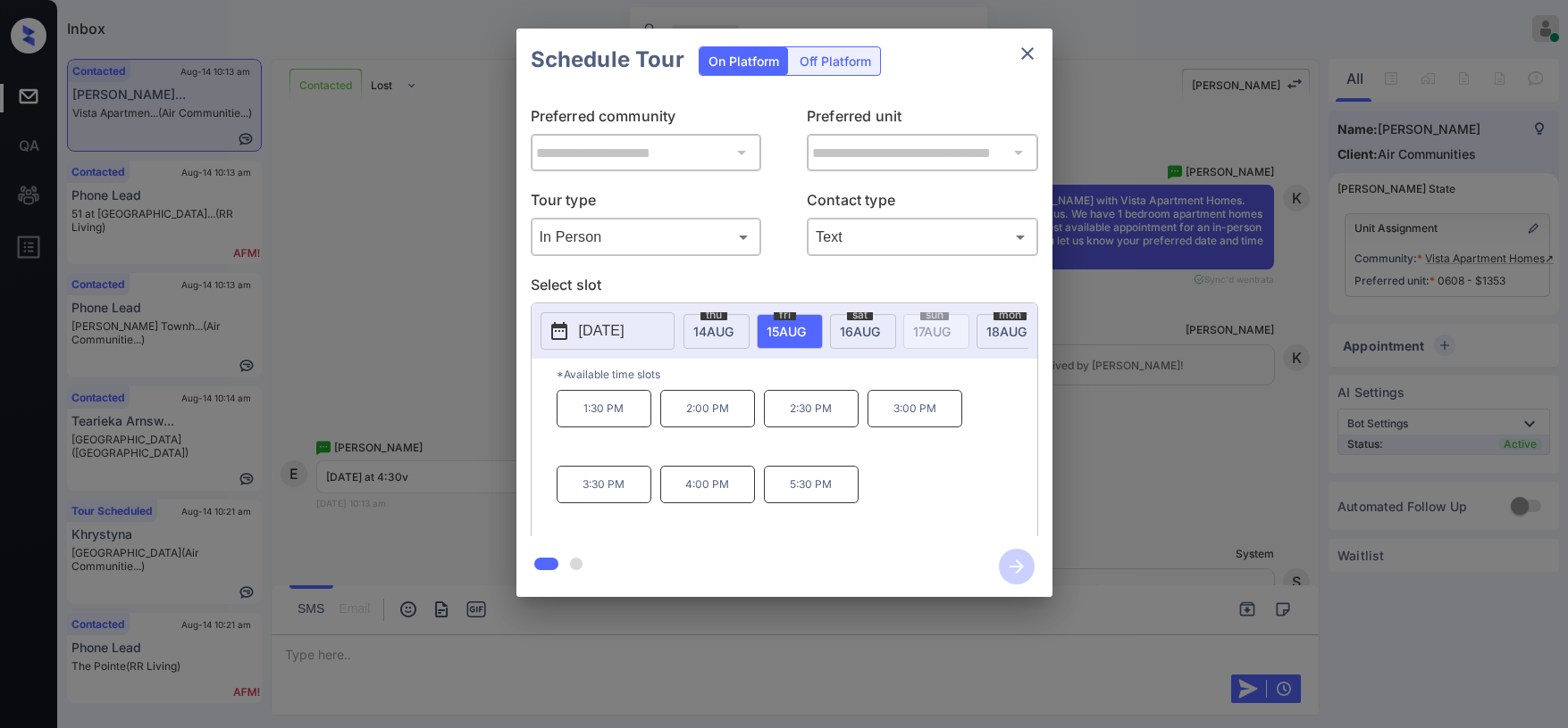
click at [1026, 60] on icon "close" at bounding box center [1027, 53] width 21 height 21
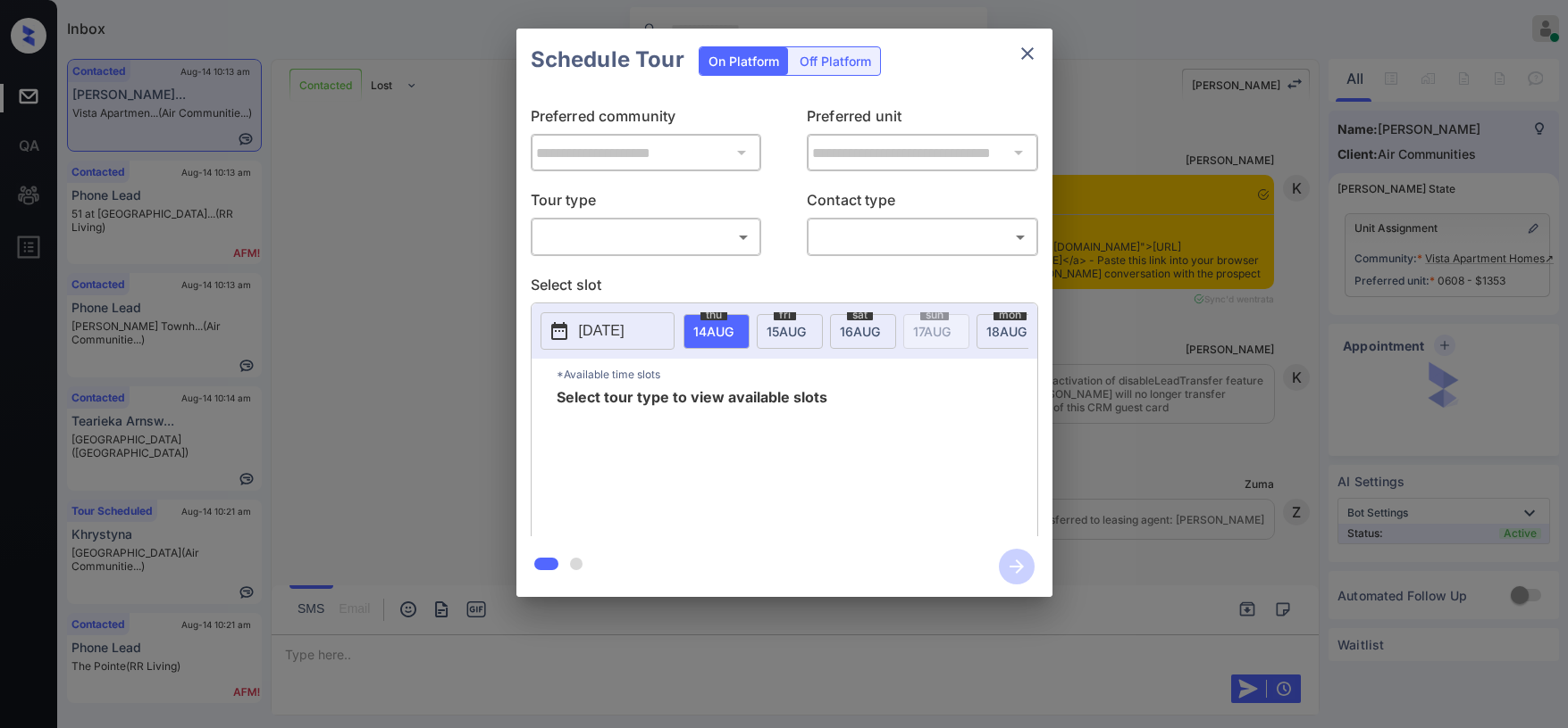
scroll to position [1903, 0]
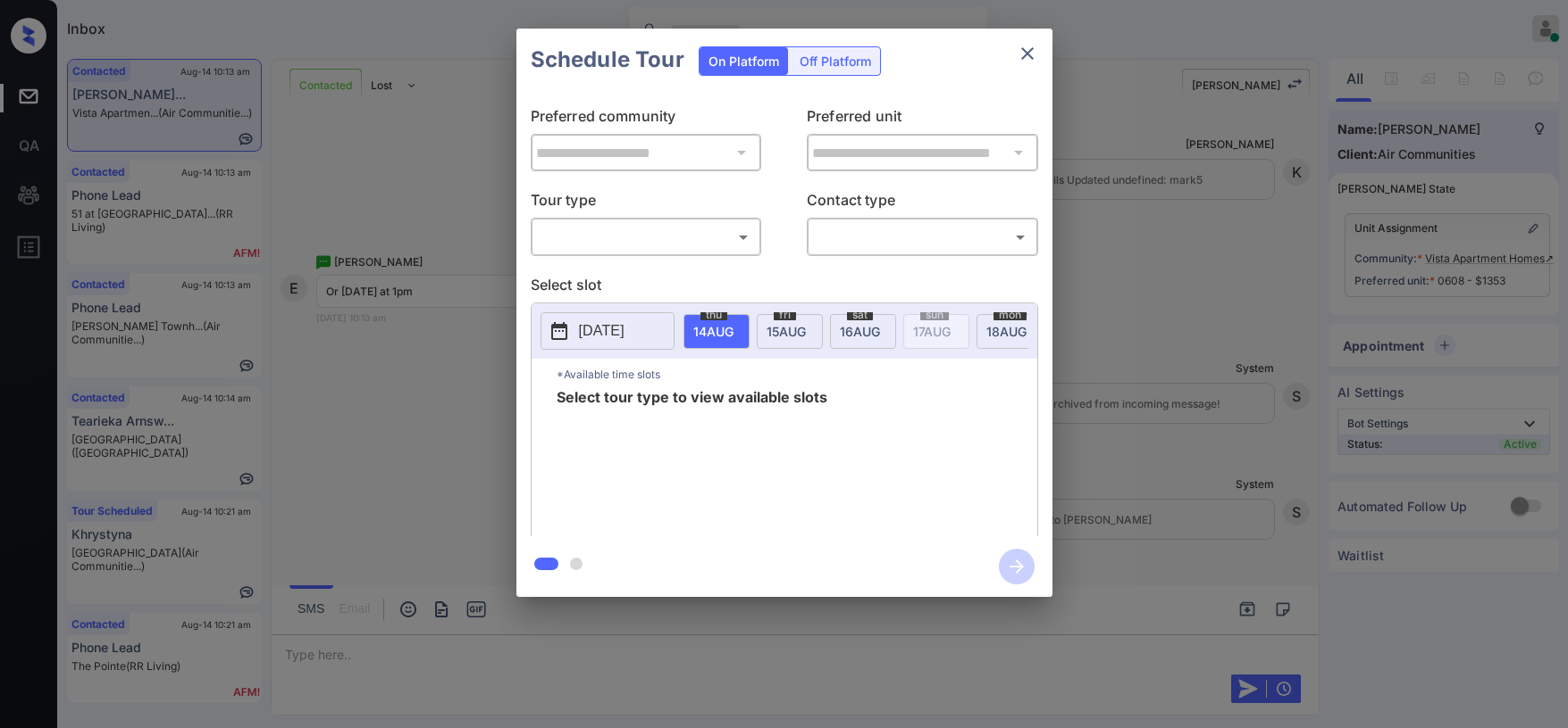
click at [665, 231] on body "Inbox Paolo Gabriel Online Set yourself offline Set yourself on break Profile S…" at bounding box center [784, 364] width 1568 height 728
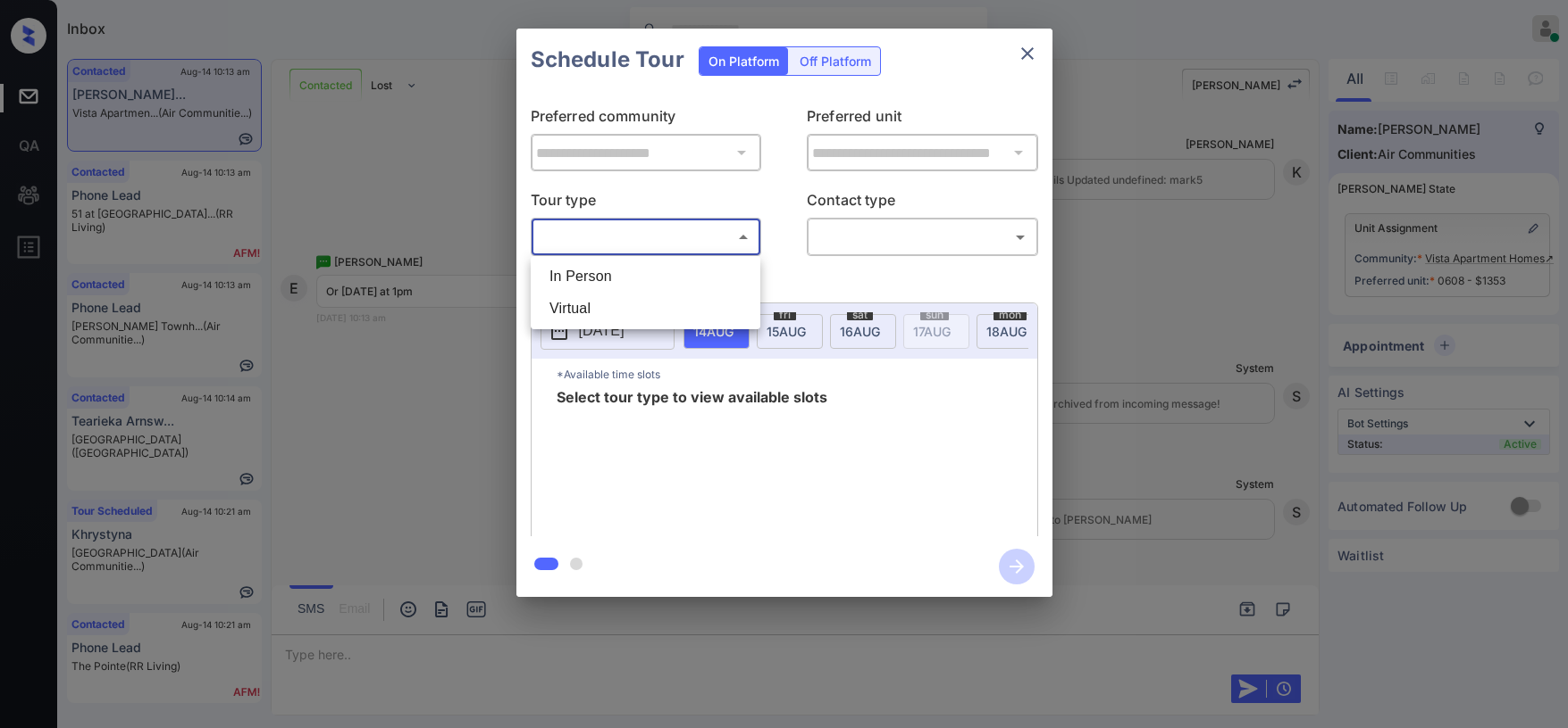
click at [643, 268] on li "In Person" at bounding box center [645, 277] width 221 height 32
type input "********"
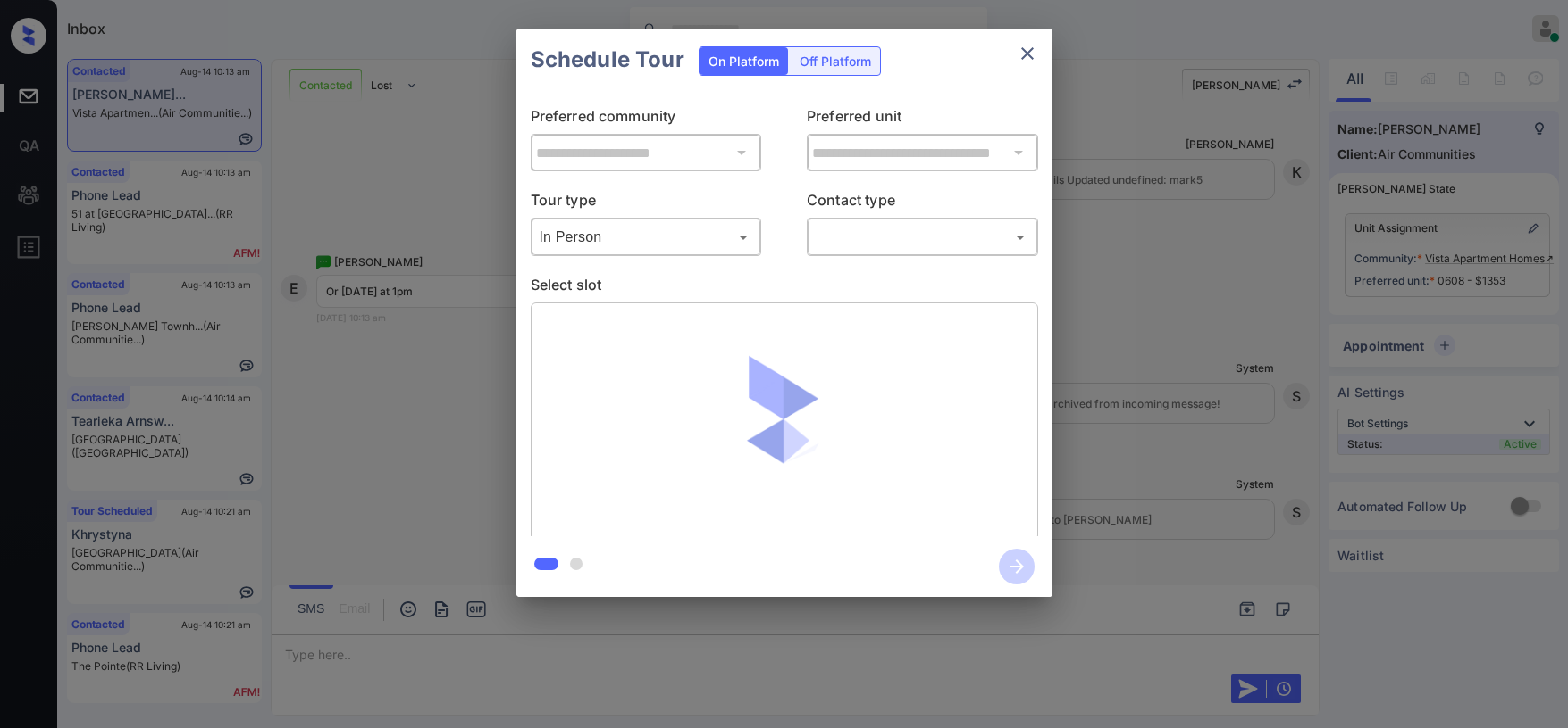
click at [867, 231] on body "Inbox Paolo Gabriel Online Set yourself offline Set yourself on break Profile S…" at bounding box center [784, 364] width 1568 height 728
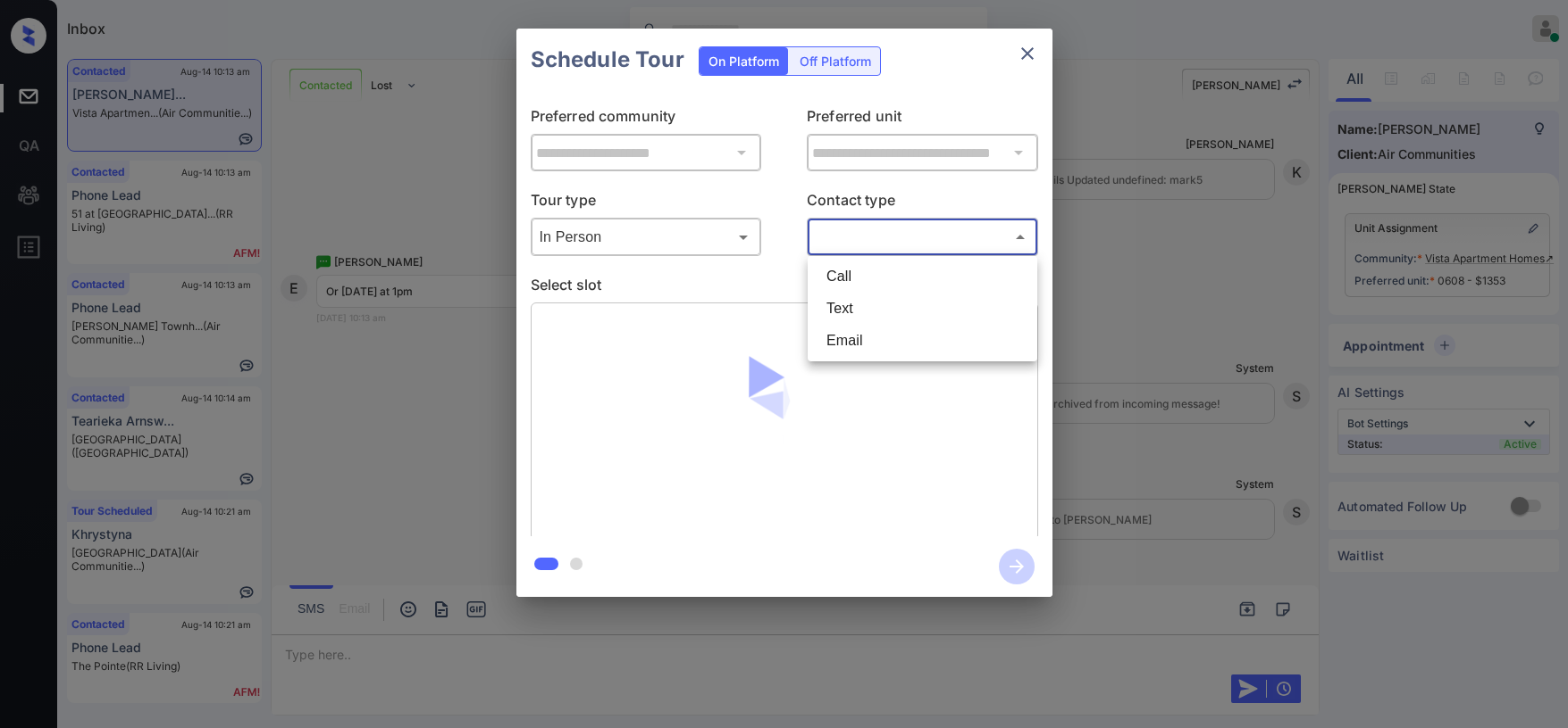
click at [852, 300] on li "Text" at bounding box center [923, 309] width 221 height 32
type input "****"
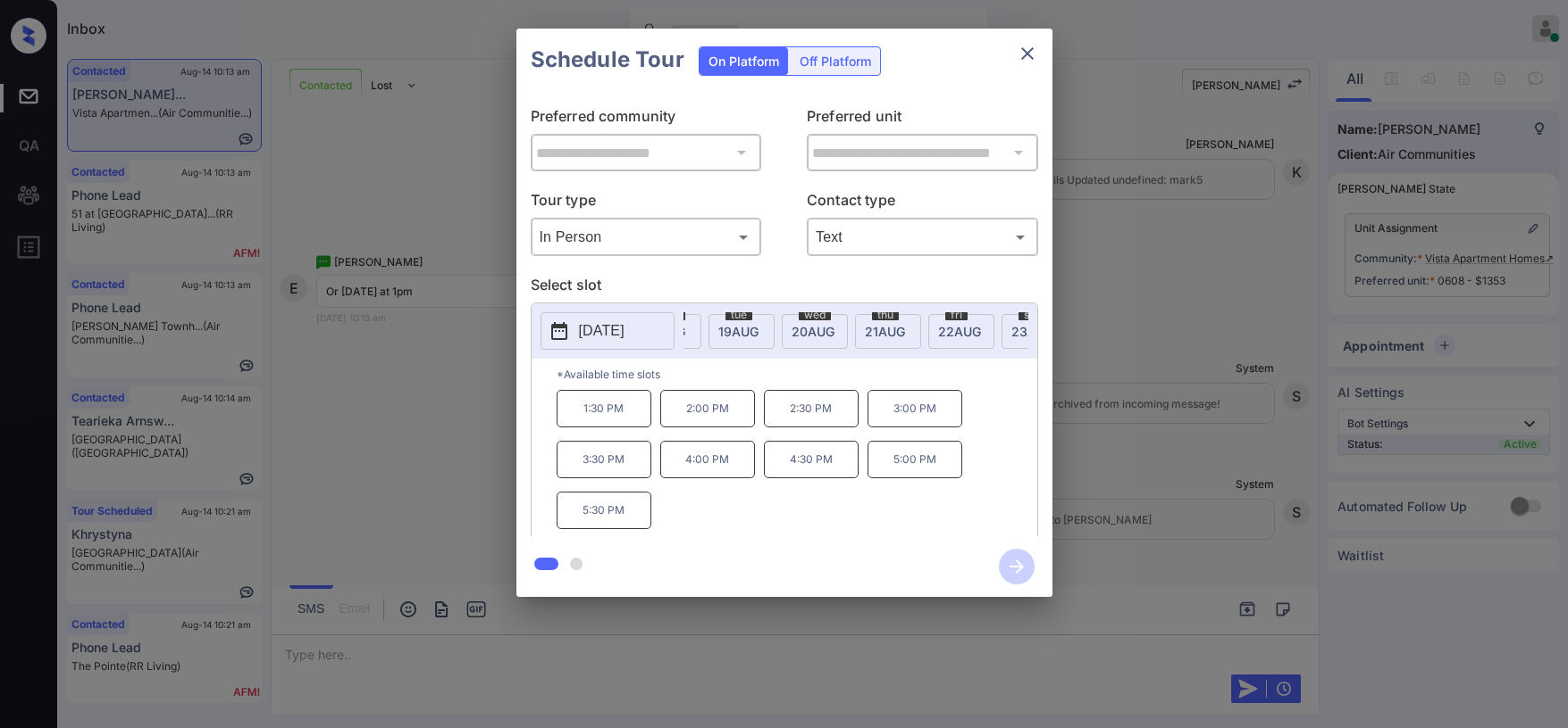
scroll to position [0, 275]
click at [458, 330] on span "19 AUG" at bounding box center [437, 332] width 40 height 15
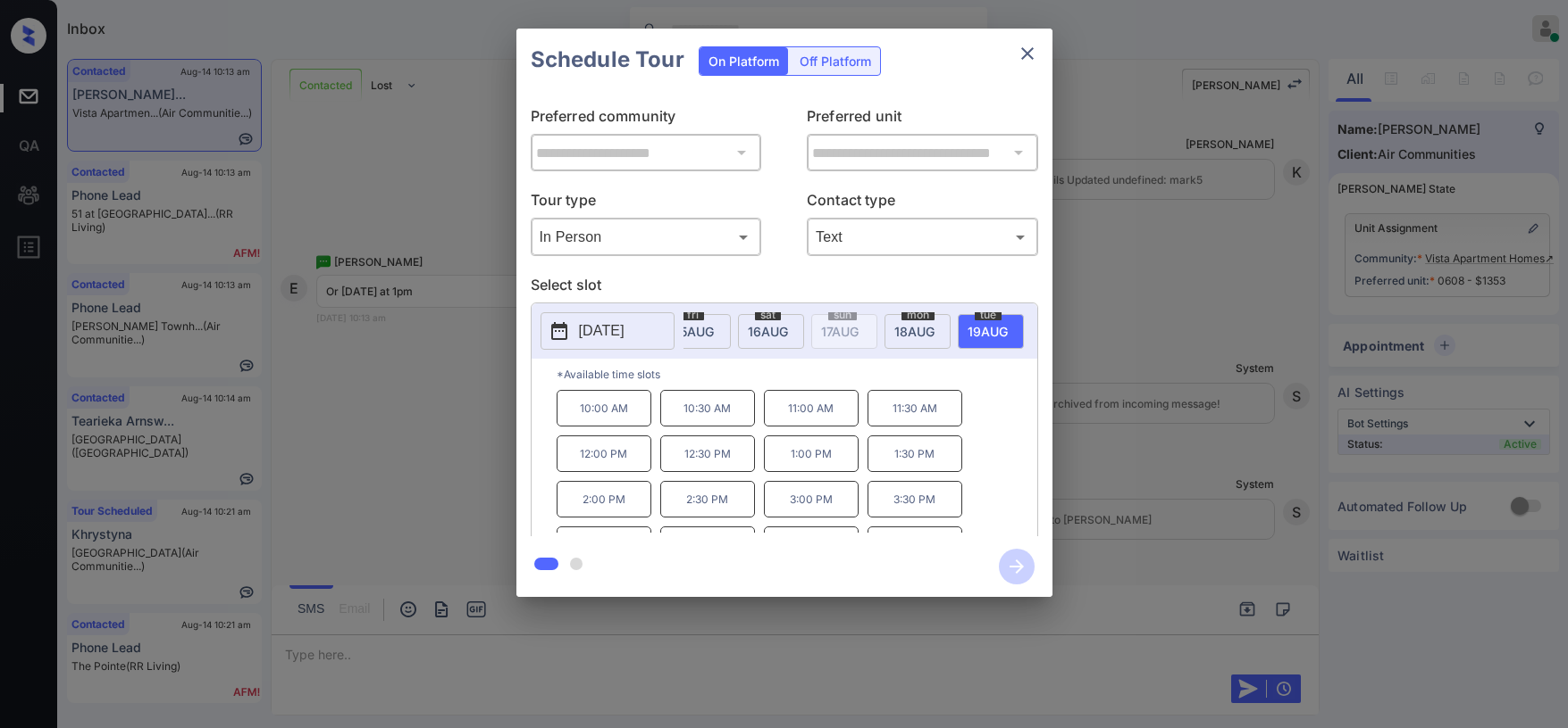
scroll to position [0, 65]
click at [725, 320] on div "fri 15 AUG" at bounding box center [724, 331] width 66 height 34
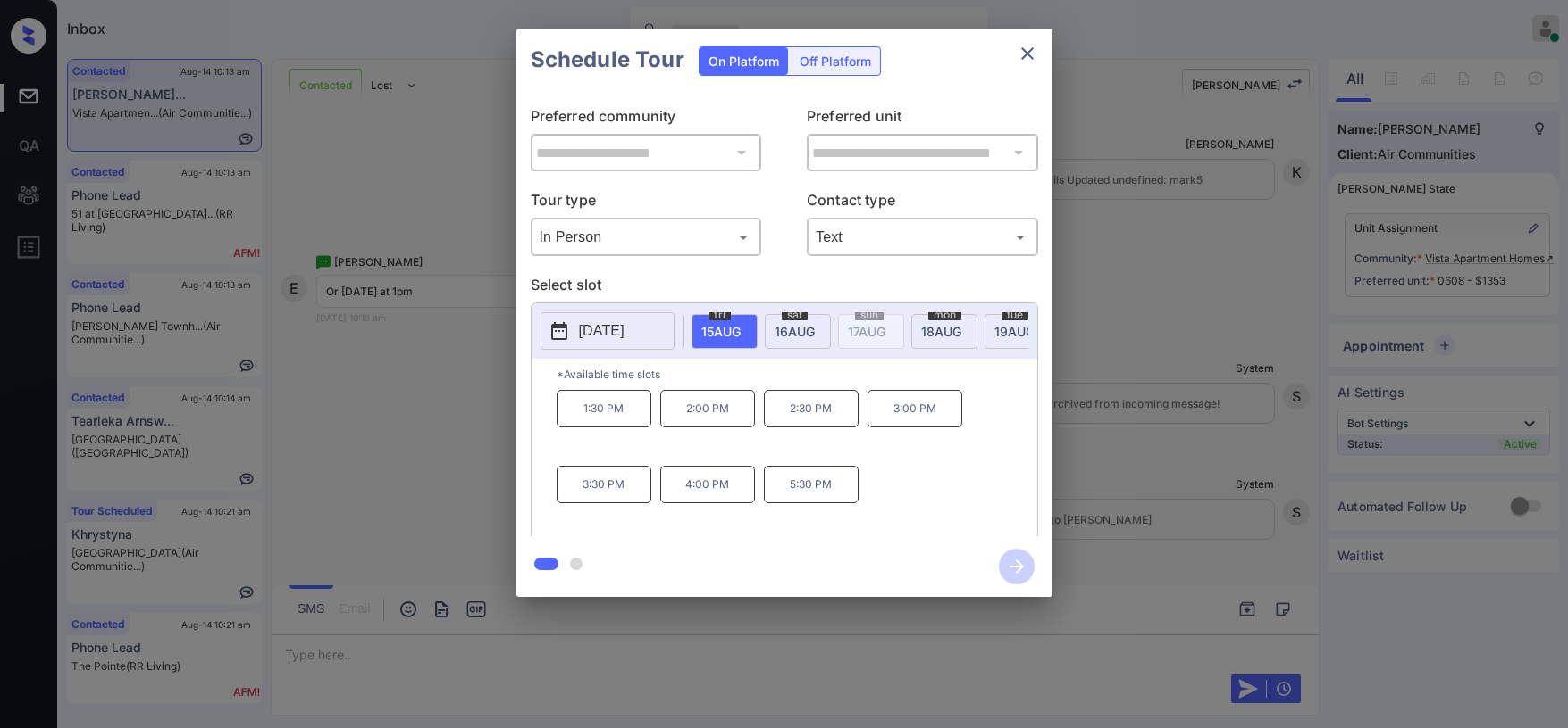
click at [1043, 56] on div "Schedule Tour On Platform Off Platform" at bounding box center [784, 60] width 536 height 62
click at [1032, 56] on icon "close" at bounding box center [1027, 53] width 21 height 21
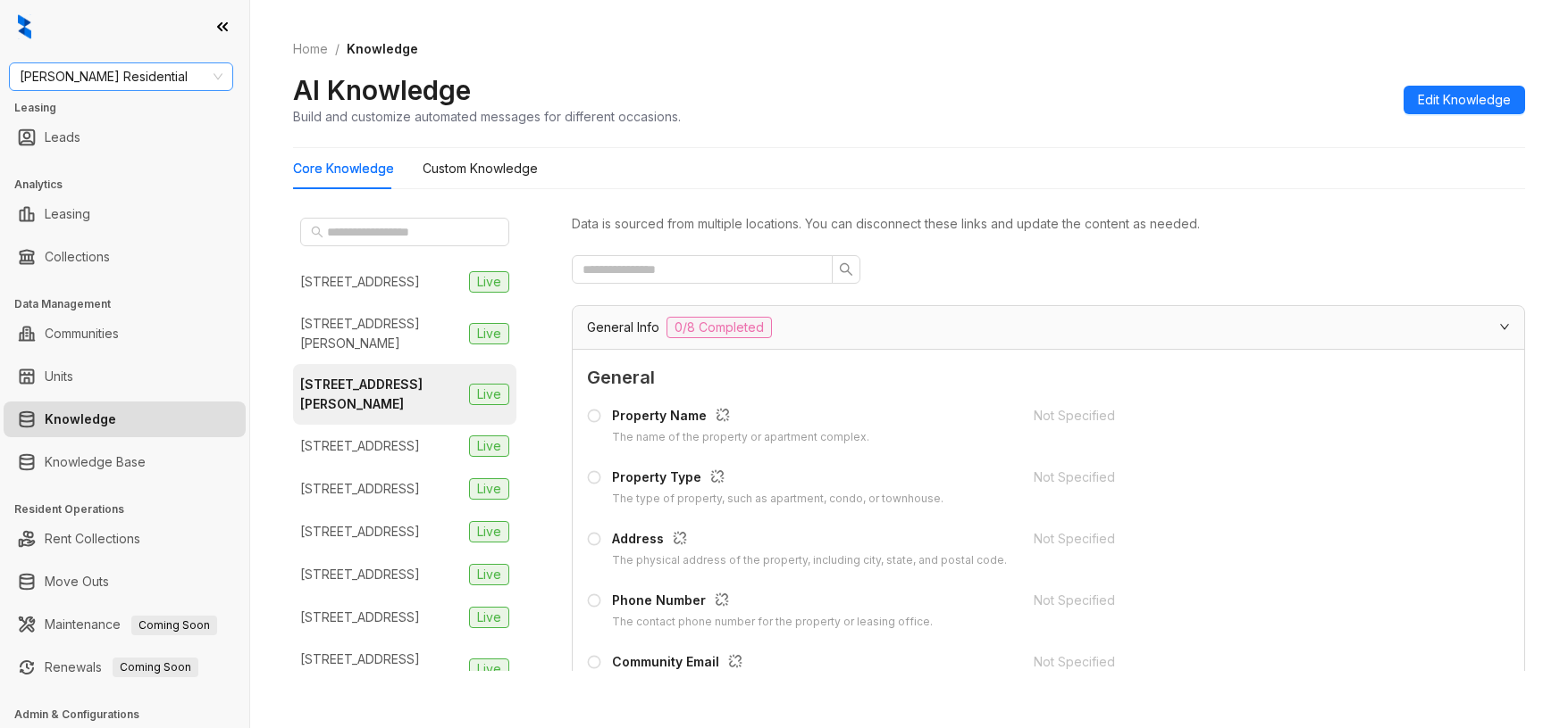
click at [156, 73] on span "[PERSON_NAME] Residential" at bounding box center [120, 76] width 202 height 27
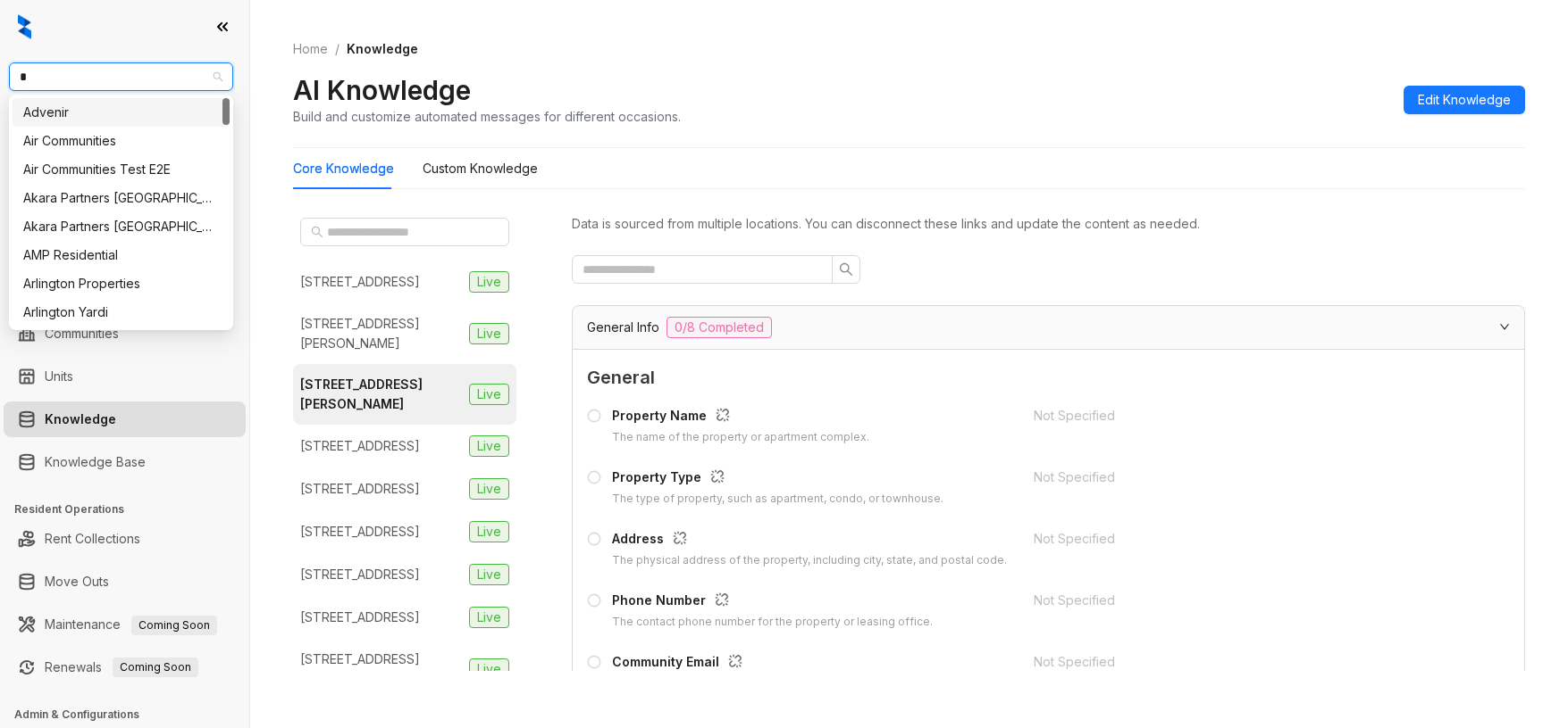
type input "**"
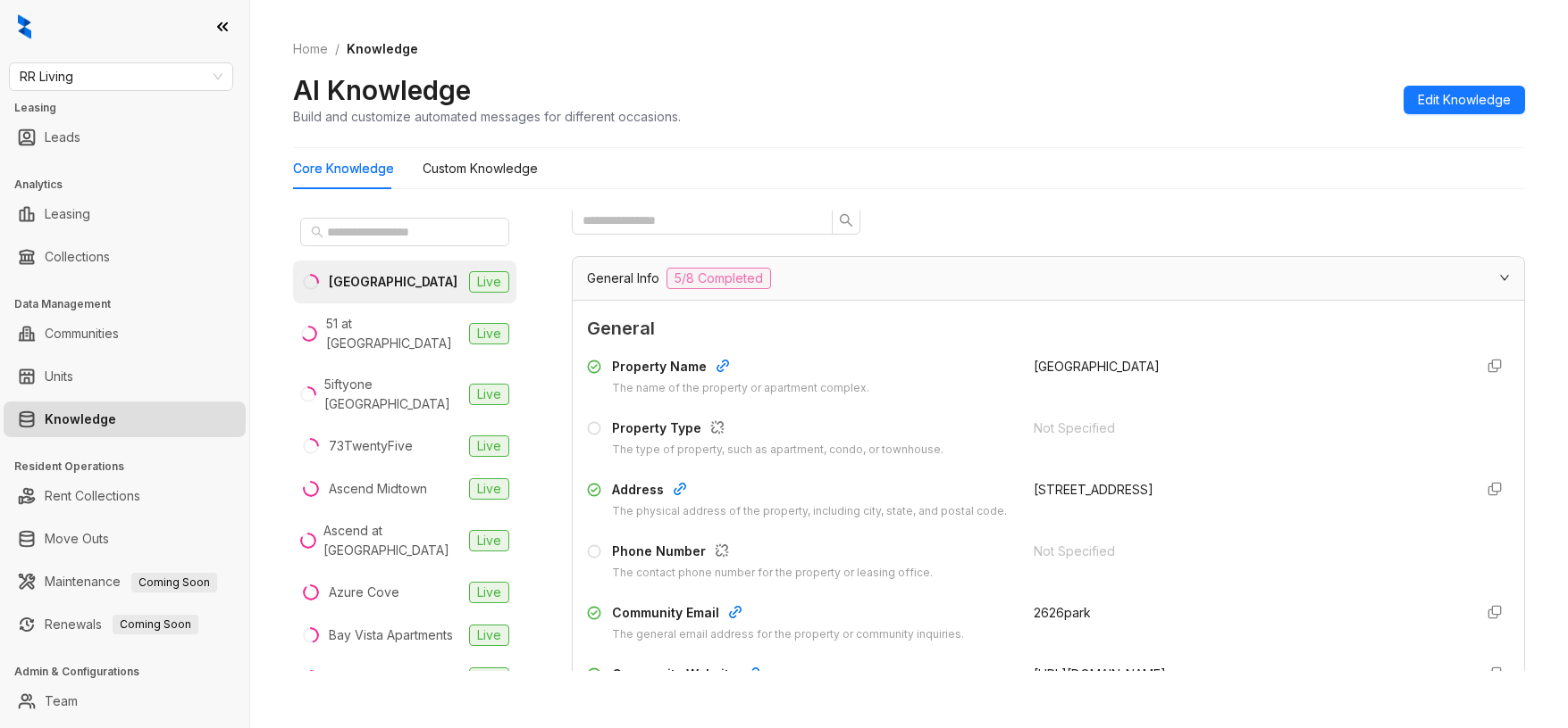
scroll to position [179, 0]
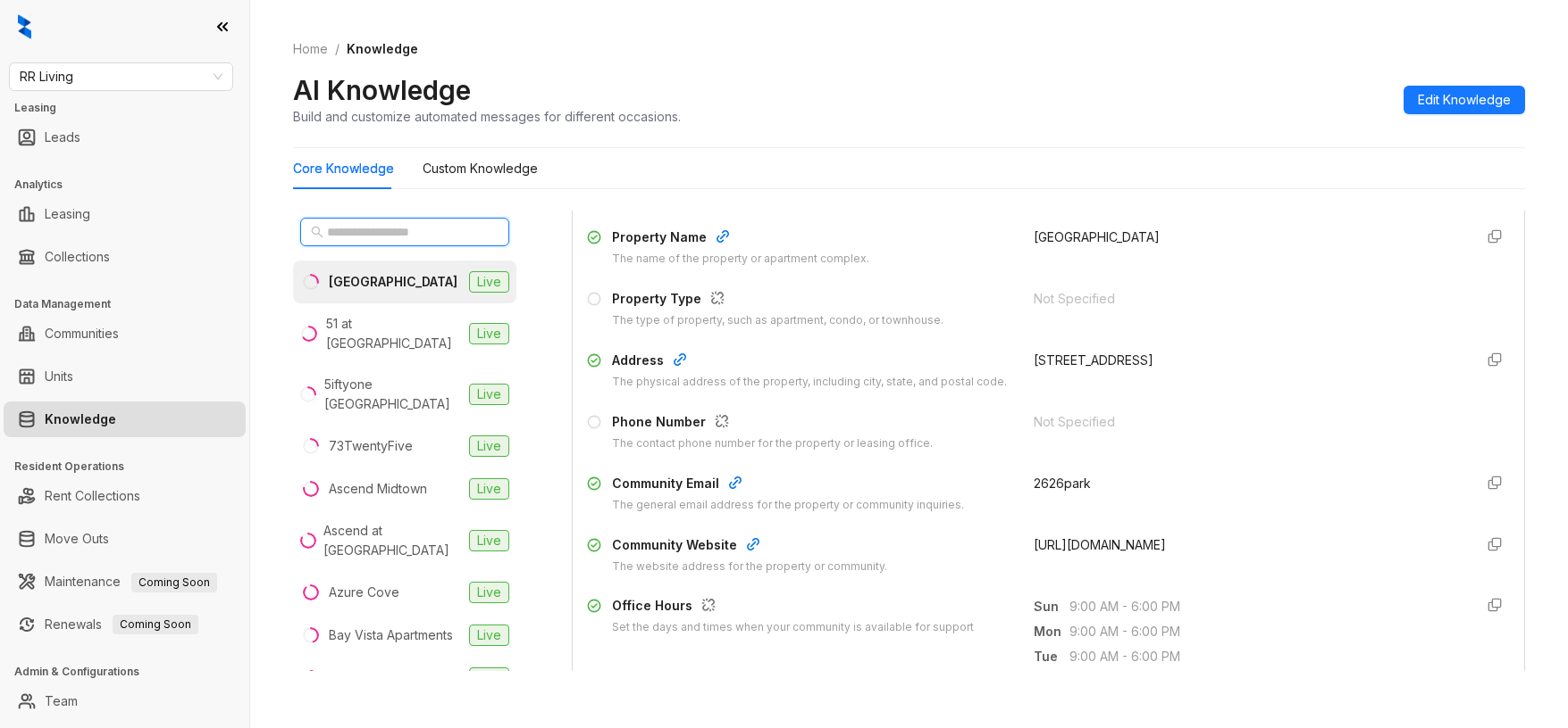
click at [402, 227] on input "text" at bounding box center [406, 231] width 158 height 20
click at [391, 332] on div "51 at [GEOGRAPHIC_DATA]" at bounding box center [395, 334] width 136 height 39
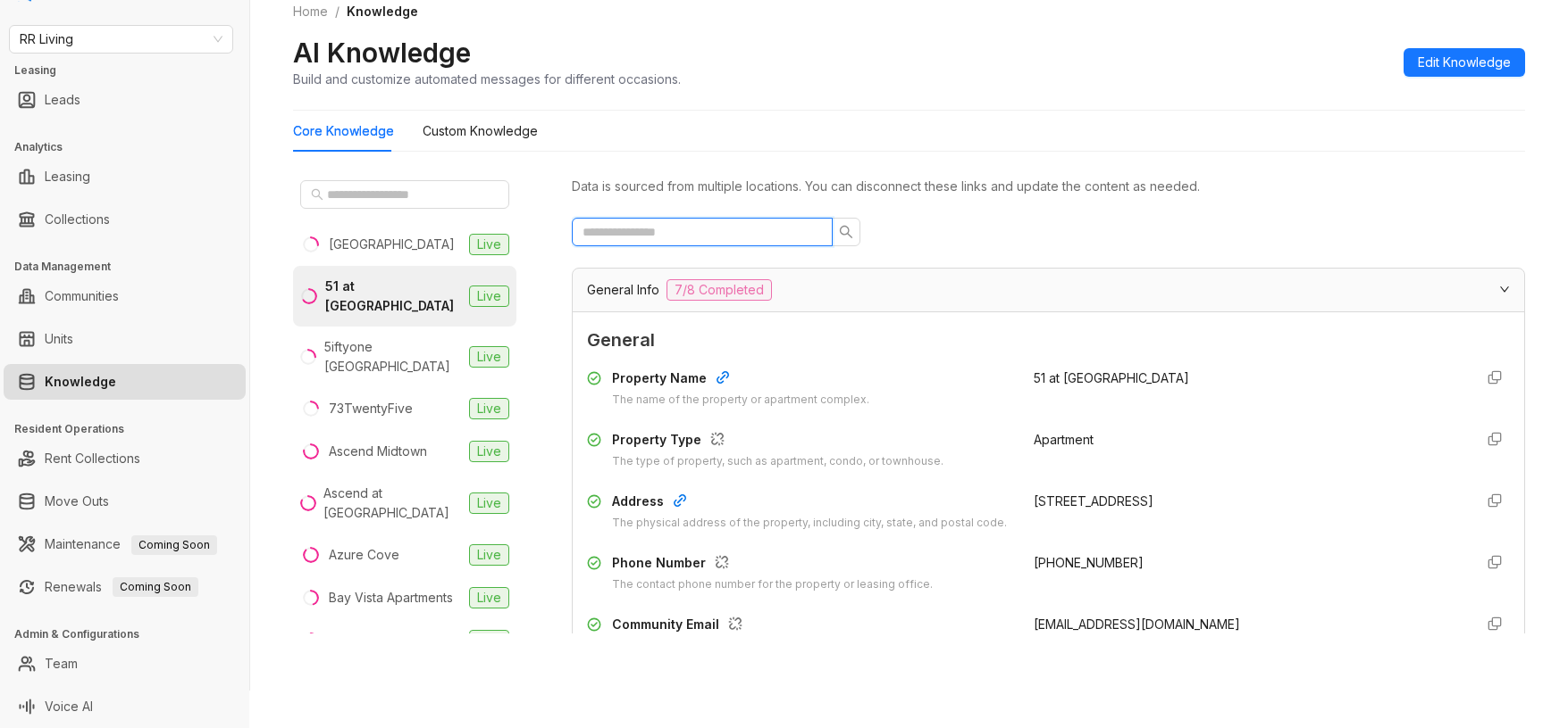
click at [709, 229] on input "text" at bounding box center [694, 231] width 225 height 20
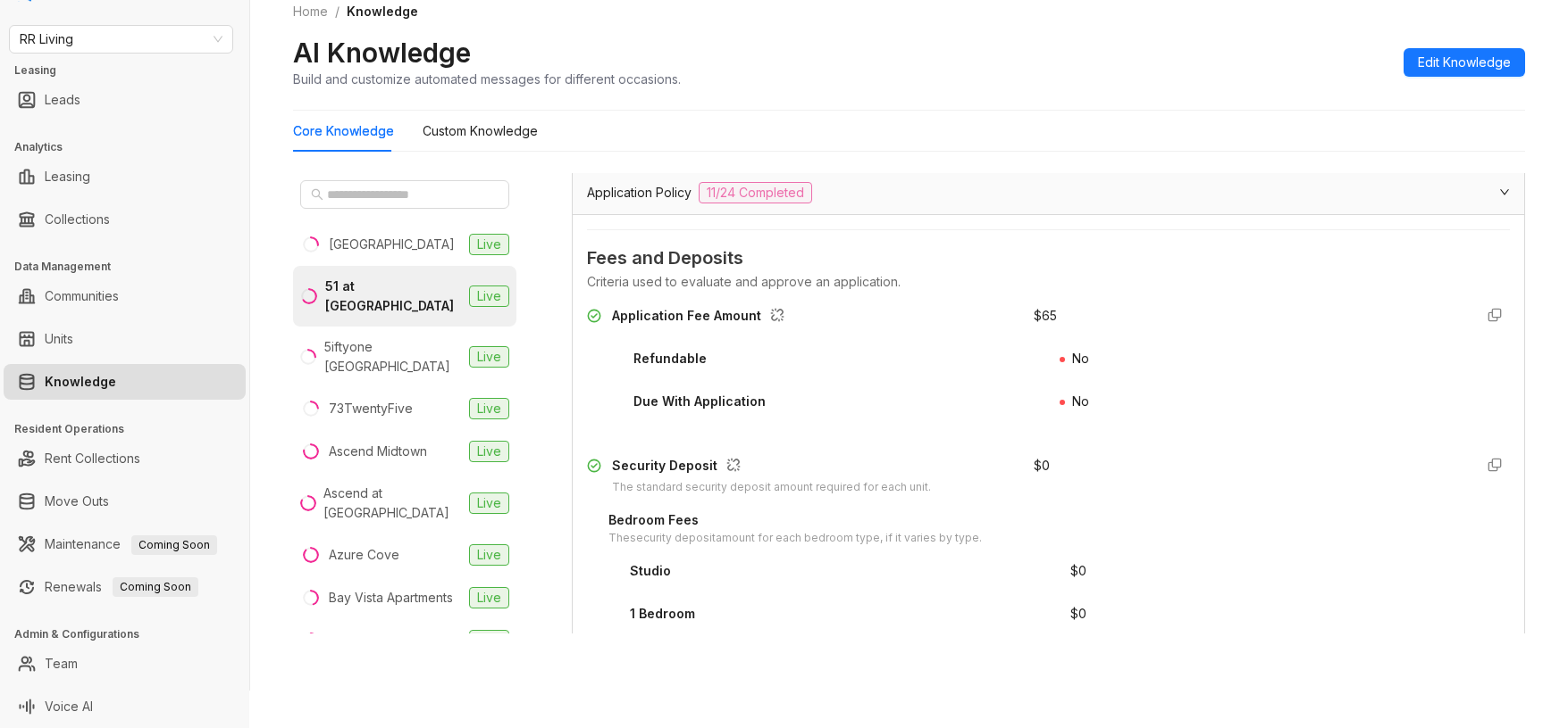
scroll to position [179, 0]
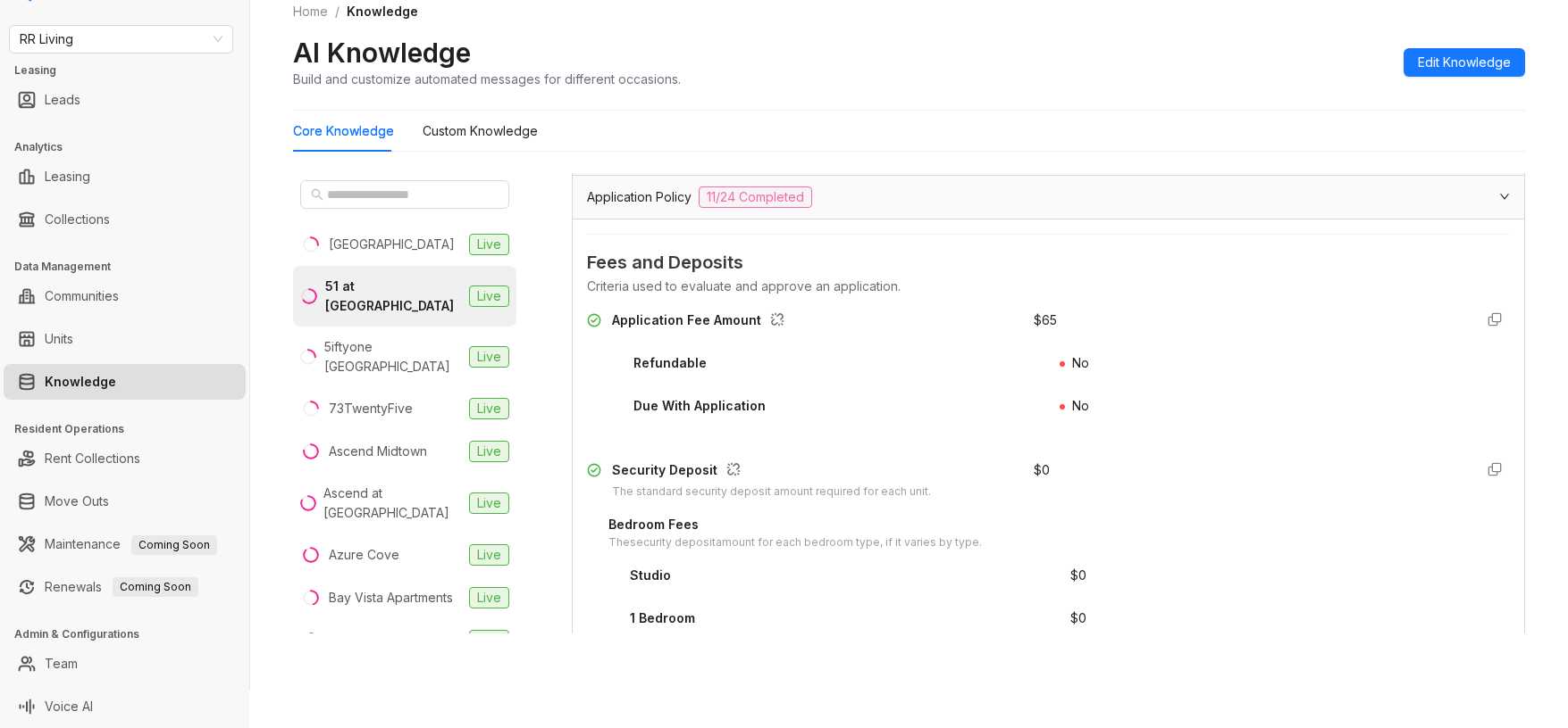
type input "***"
drag, startPoint x: 1008, startPoint y: 317, endPoint x: 1048, endPoint y: 321, distance: 40.2
click at [1048, 321] on div "Application Fee Amount $ 65" at bounding box center [1048, 324] width 923 height 29
copy div "$ 65"
click at [165, 48] on span "RR Living" at bounding box center [120, 39] width 202 height 27
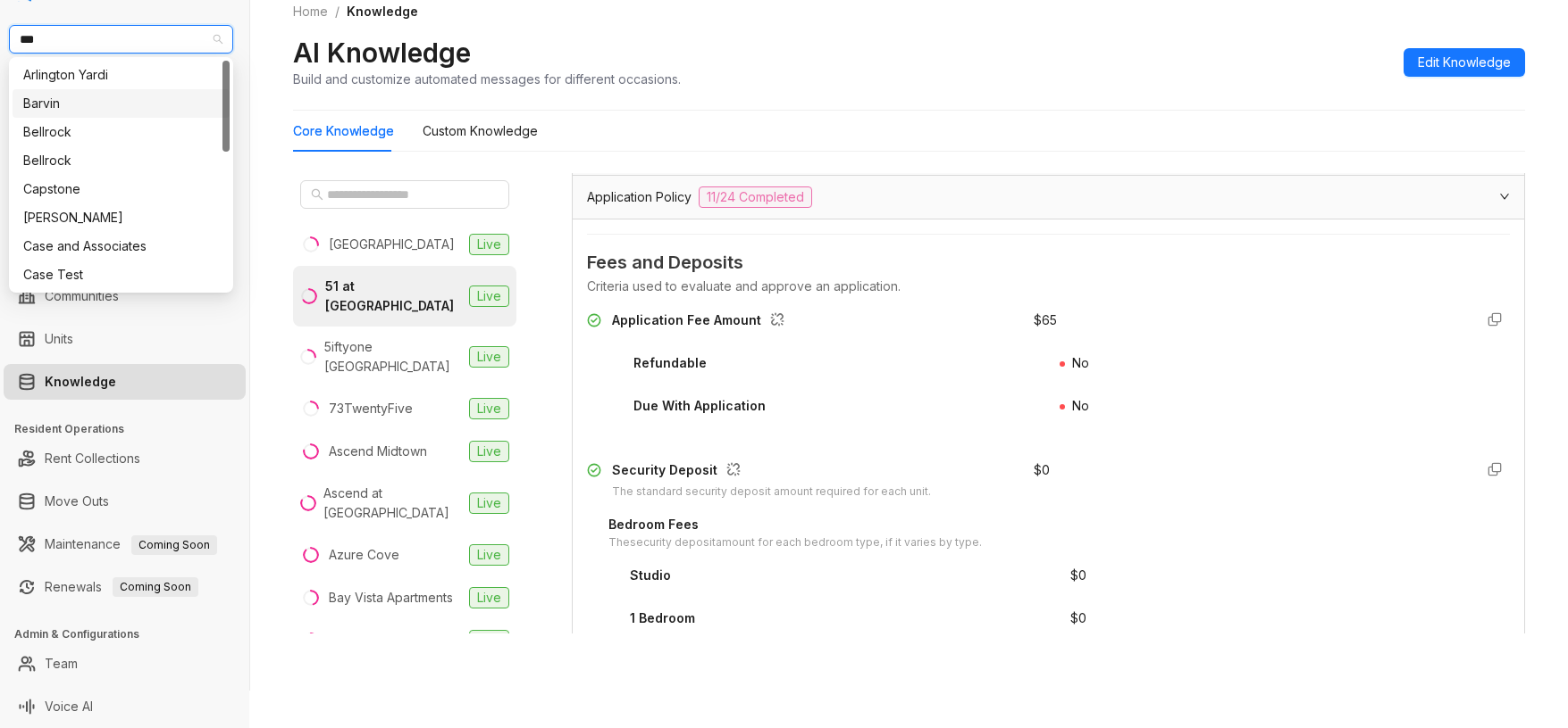
type input "****"
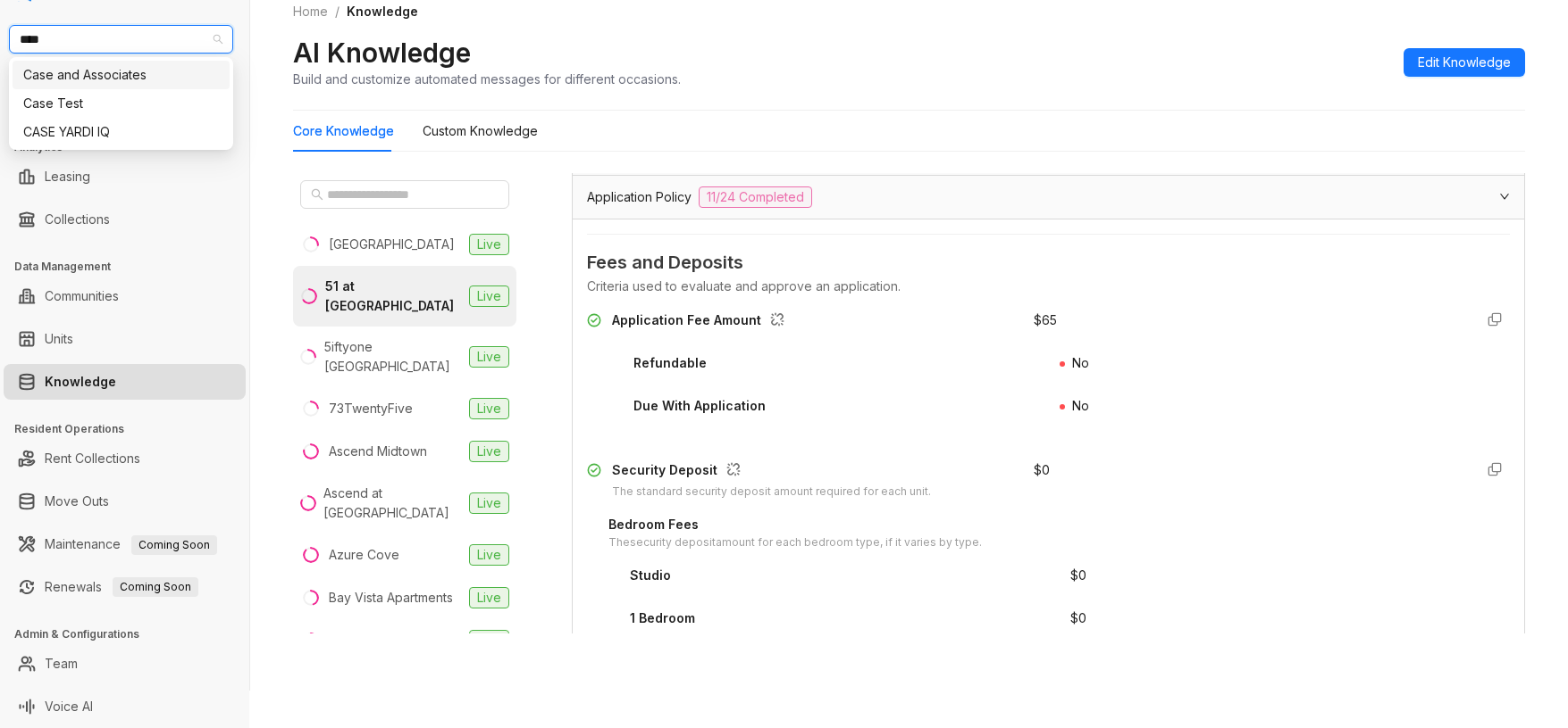
click at [147, 78] on div "Case and Associates" at bounding box center [121, 75] width 196 height 20
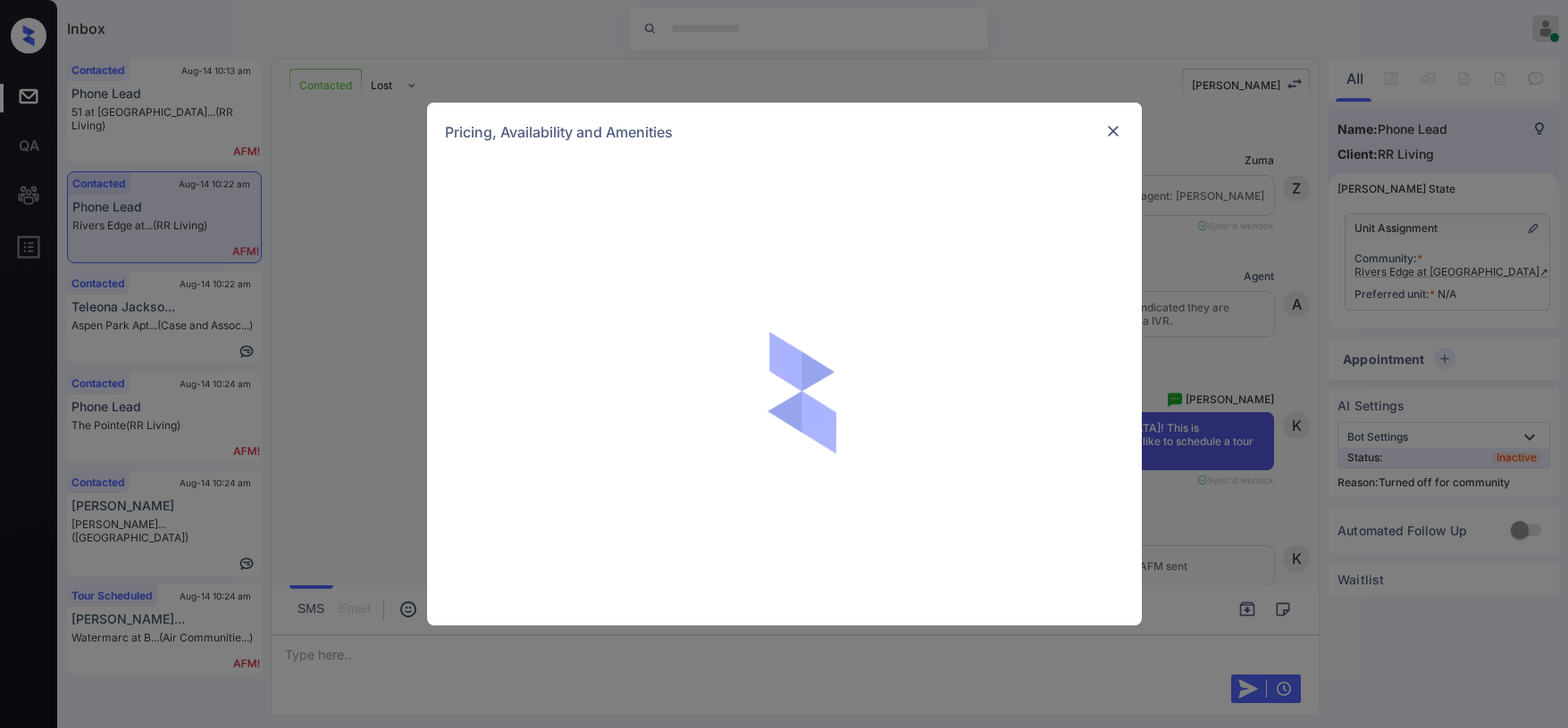
scroll to position [2919, 0]
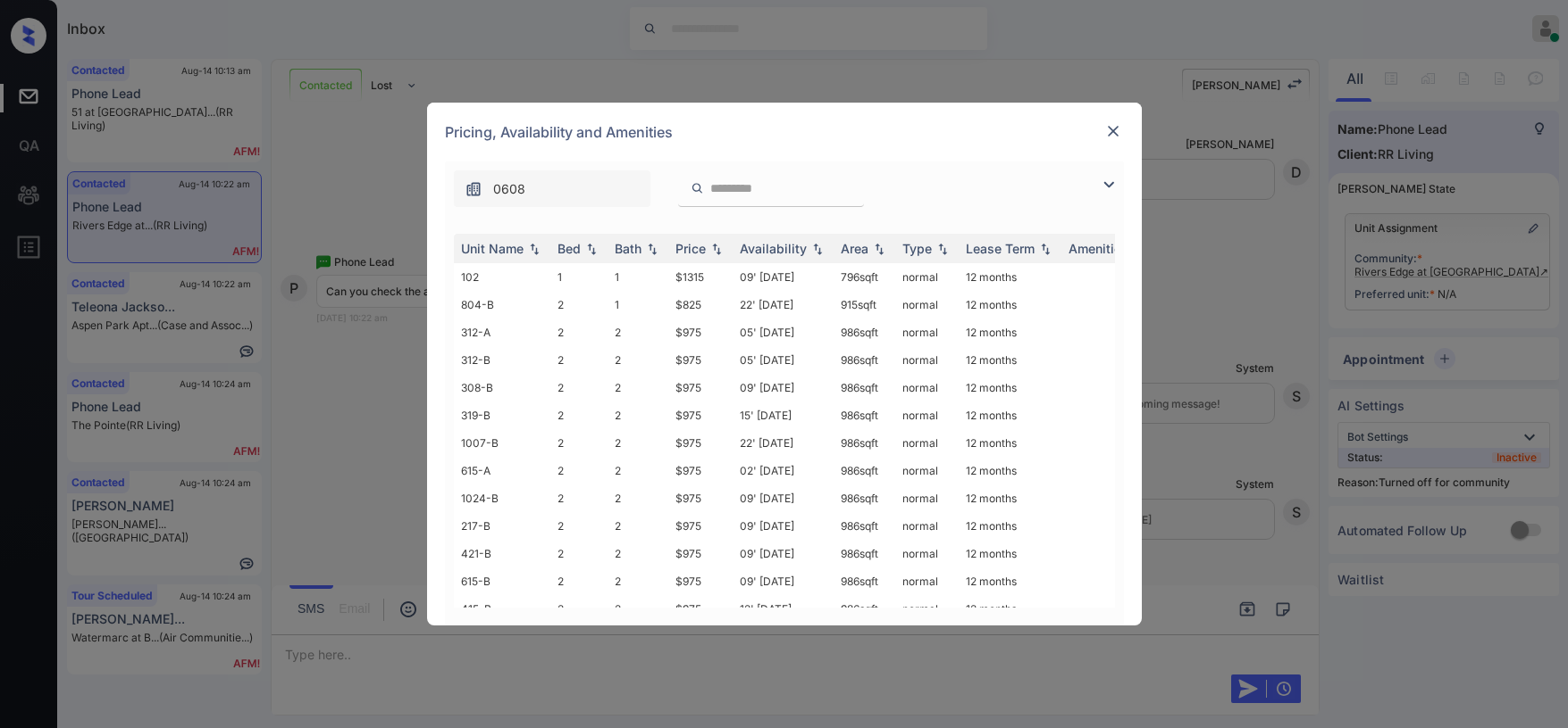
click at [1110, 178] on img at bounding box center [1108, 185] width 21 height 21
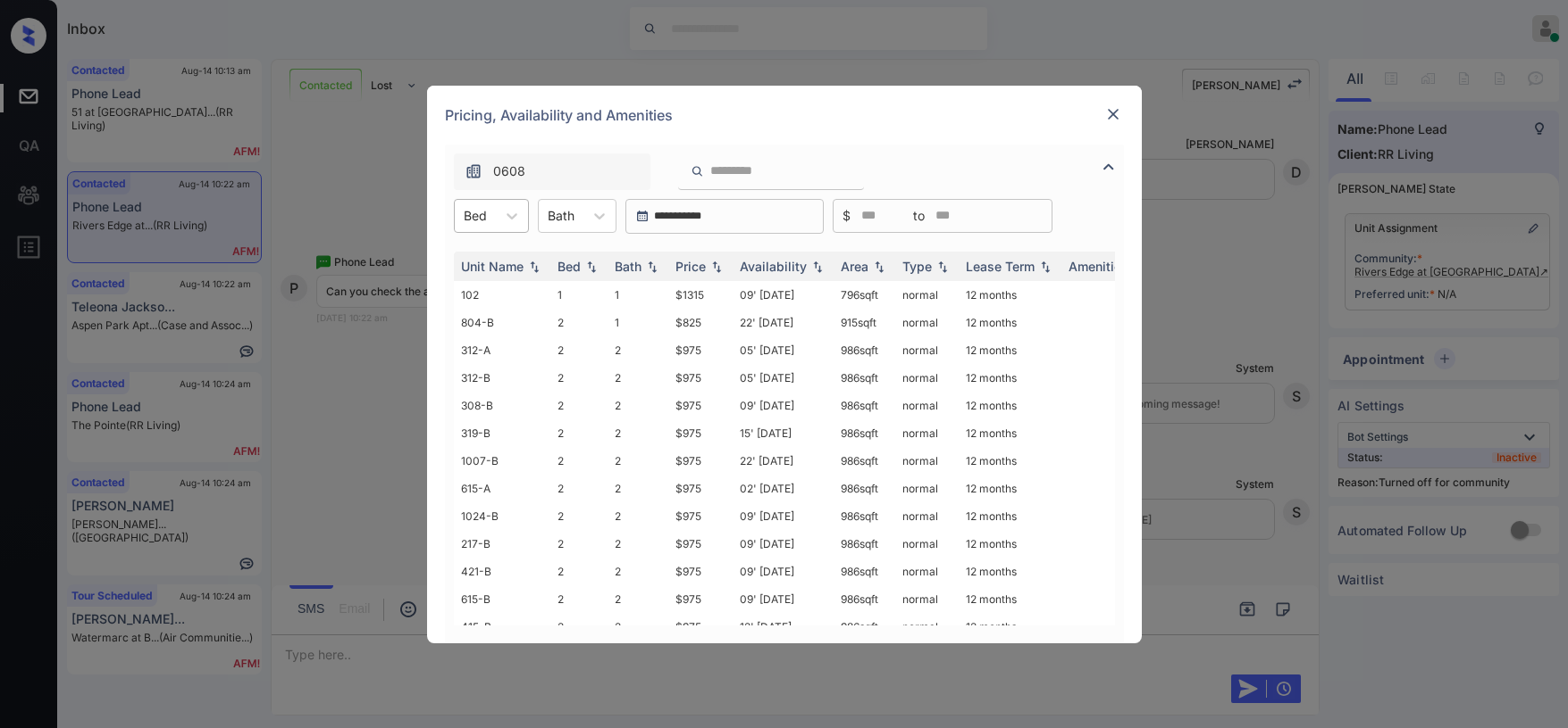
click at [478, 216] on div at bounding box center [475, 215] width 23 height 19
click at [485, 313] on div "3" at bounding box center [492, 323] width 75 height 32
click at [707, 265] on img at bounding box center [715, 266] width 18 height 12
click at [707, 265] on div "Price" at bounding box center [701, 267] width 50 height 15
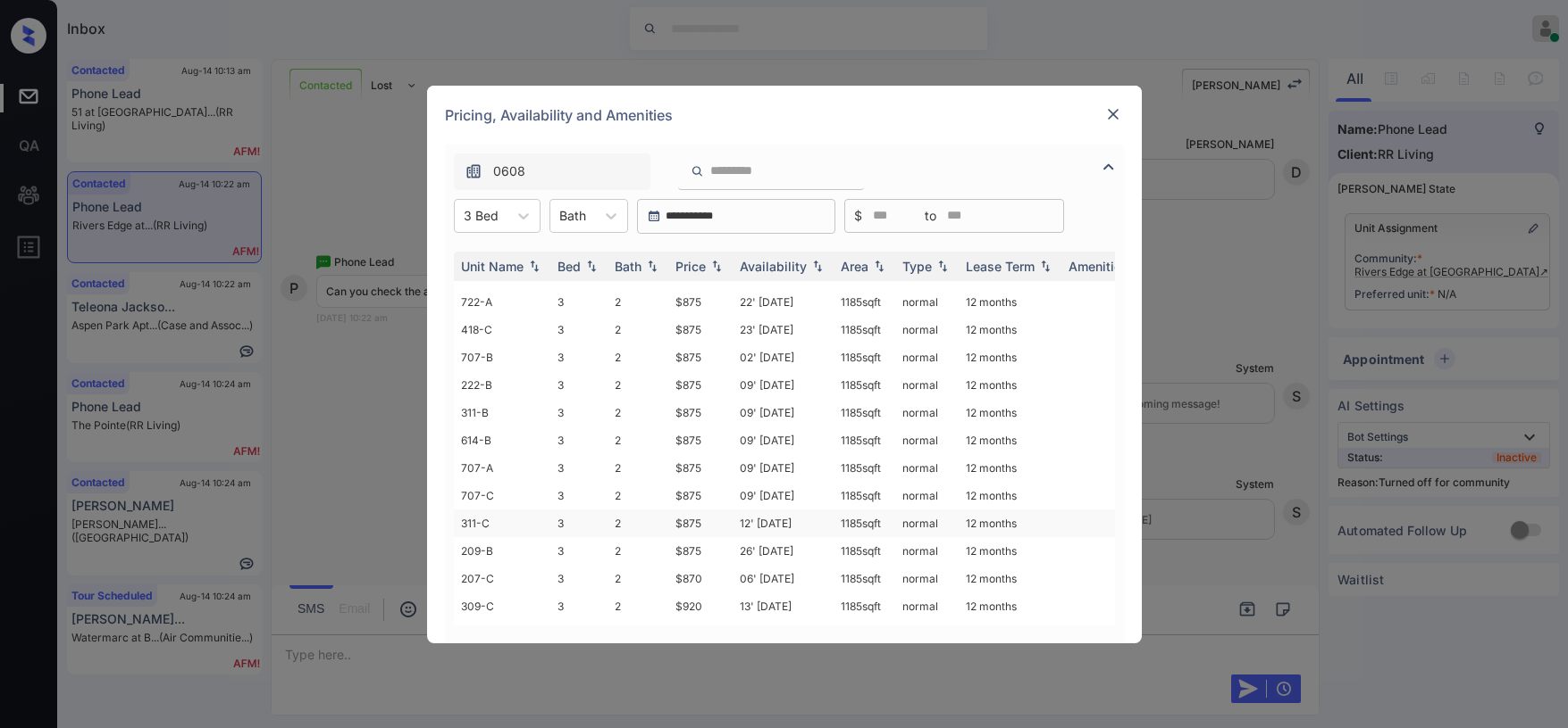
scroll to position [89, 0]
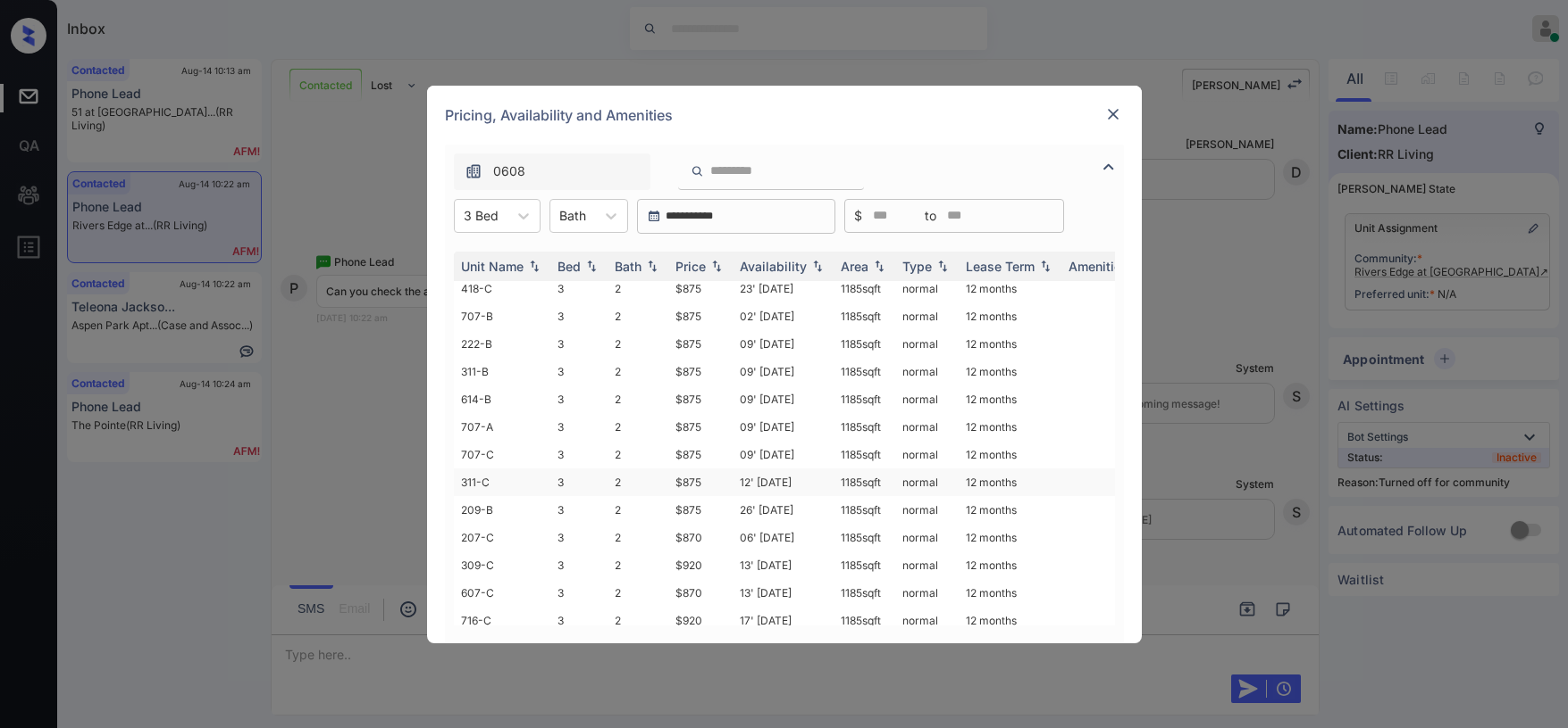
click at [690, 481] on td "$875" at bounding box center [700, 483] width 64 height 28
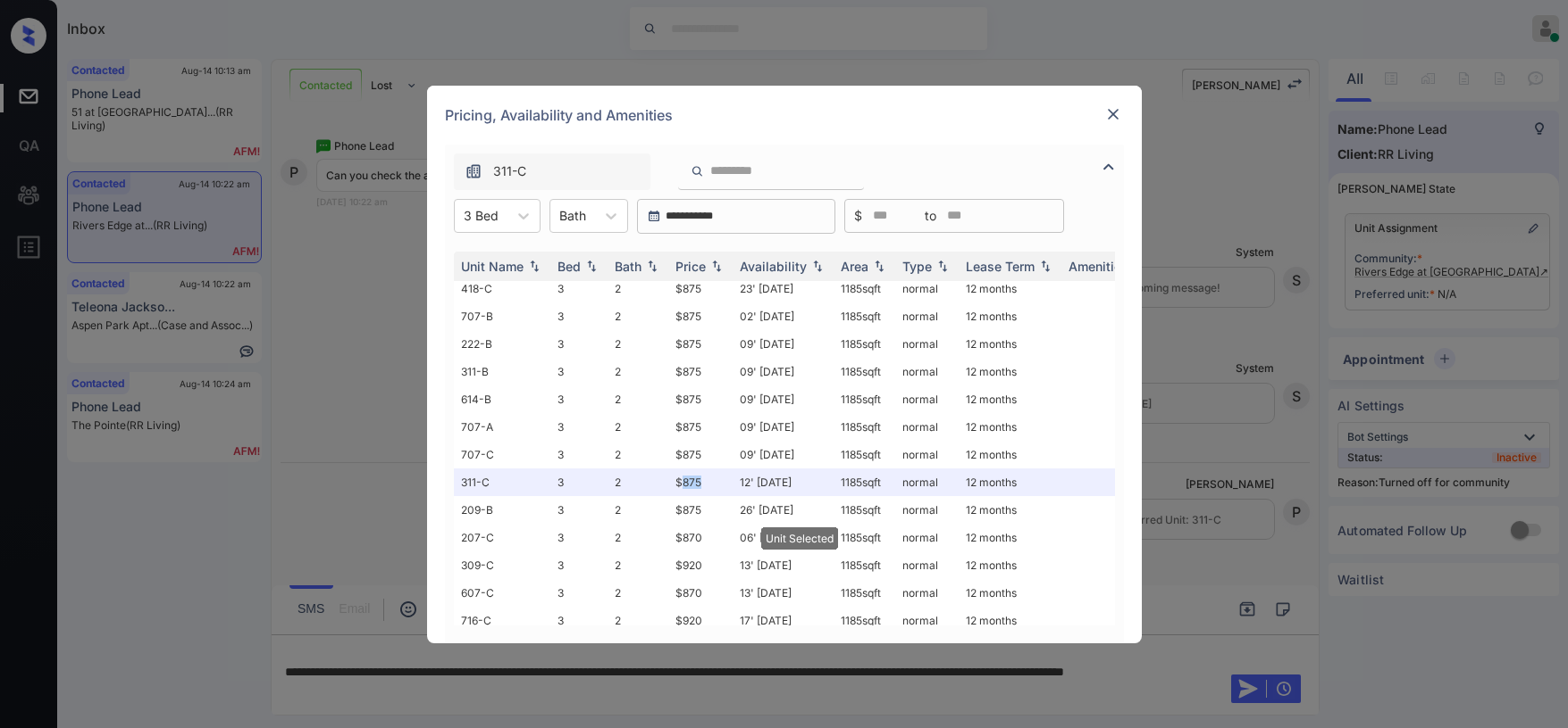
scroll to position [3034, 0]
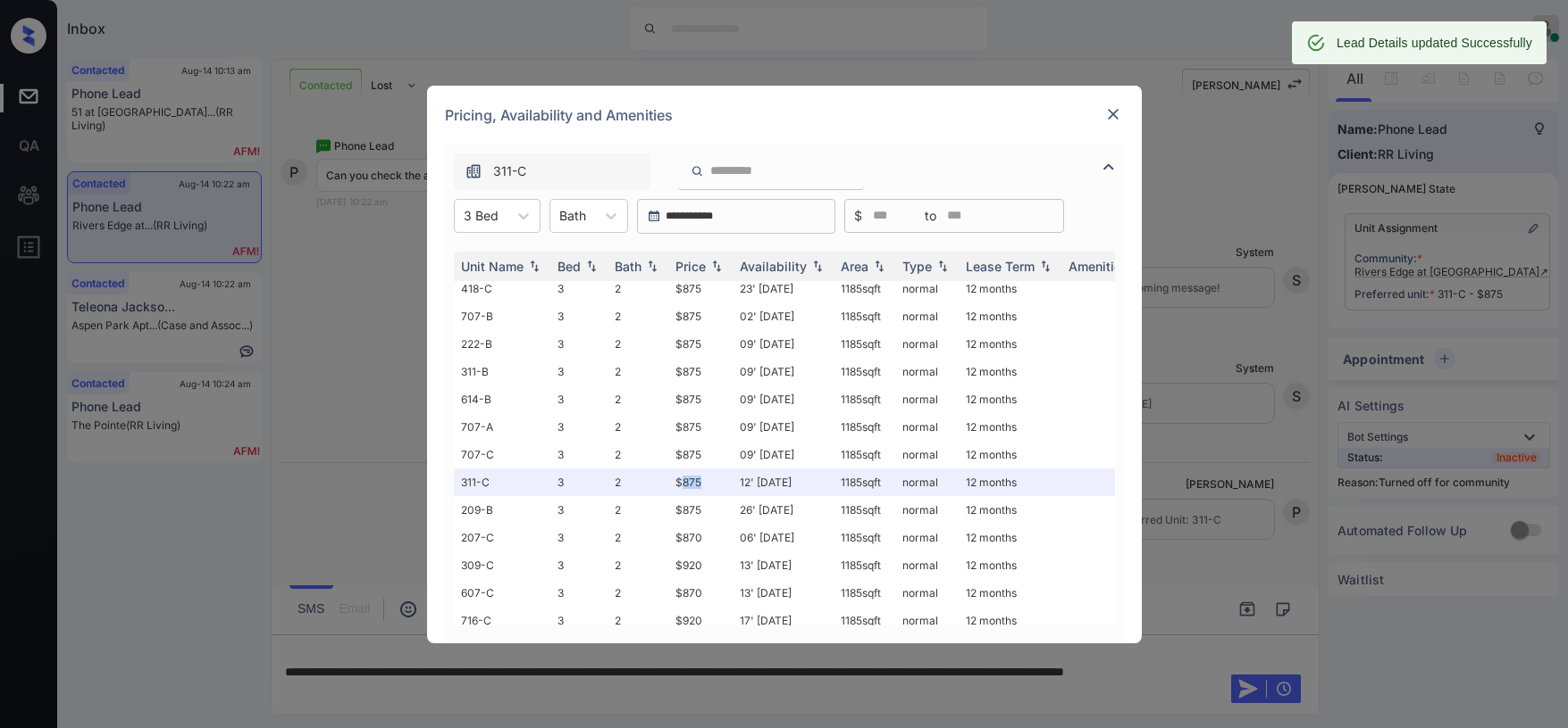
click at [1116, 116] on img at bounding box center [1113, 114] width 18 height 18
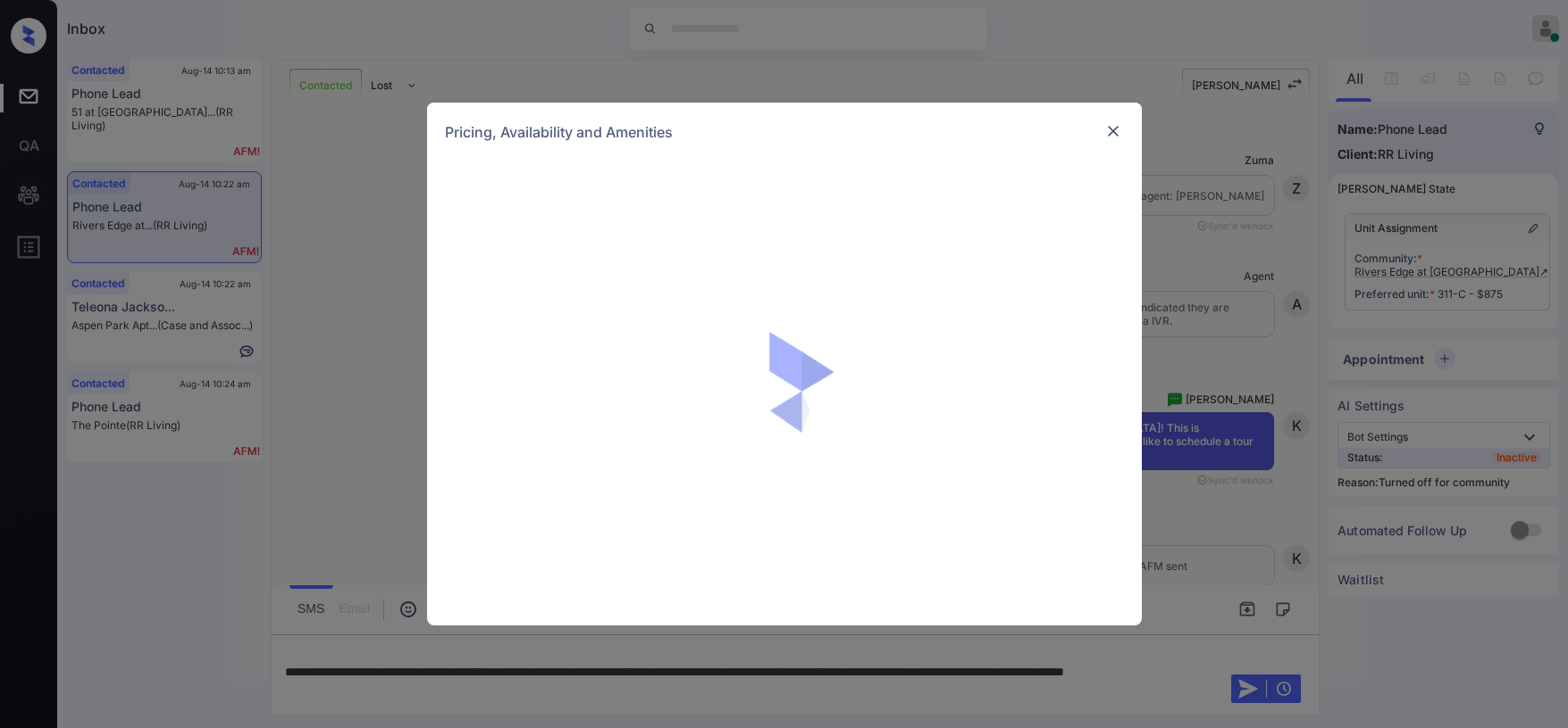
scroll to position [3034, 0]
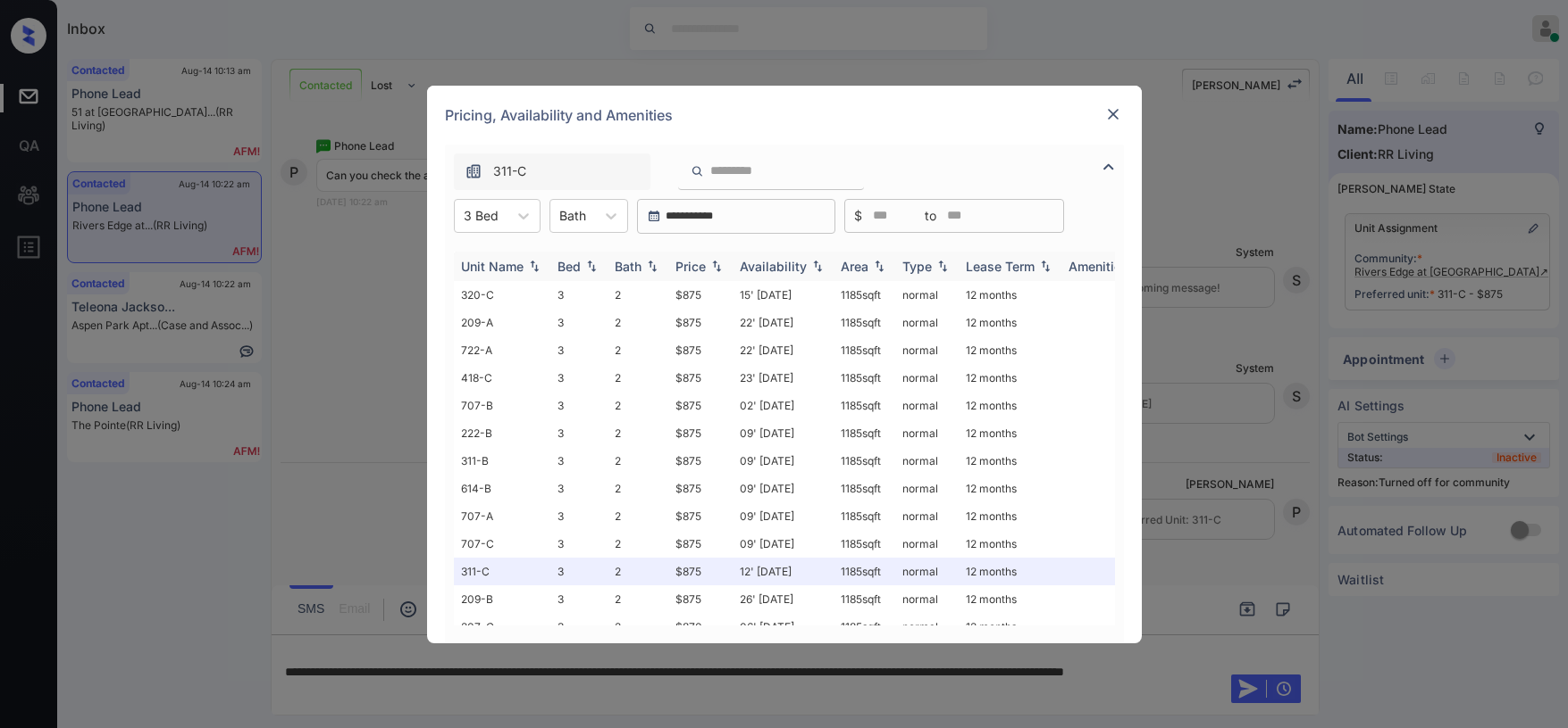
click at [701, 265] on div "Price" at bounding box center [690, 267] width 31 height 15
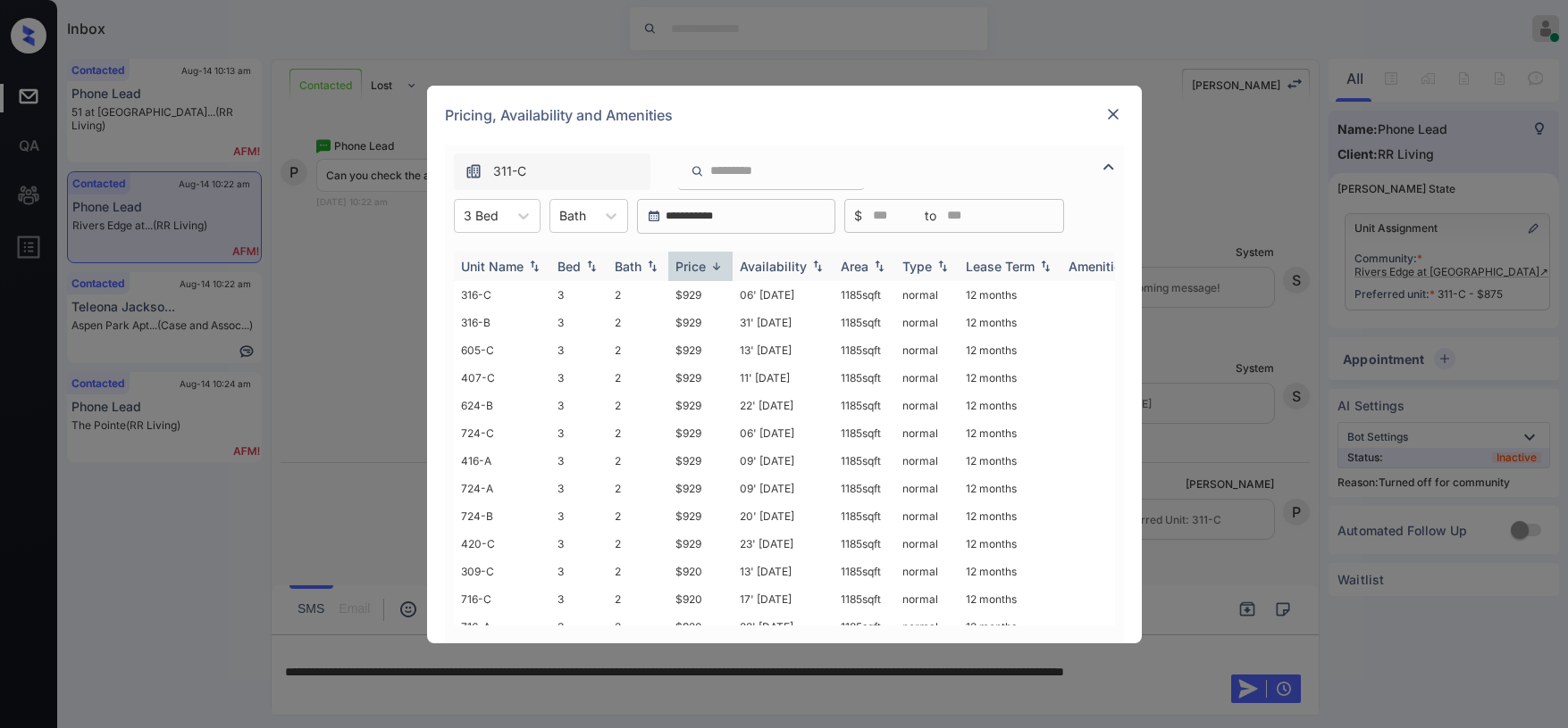
click at [701, 265] on div "Price" at bounding box center [690, 267] width 31 height 15
click at [688, 378] on td "$770" at bounding box center [700, 378] width 64 height 28
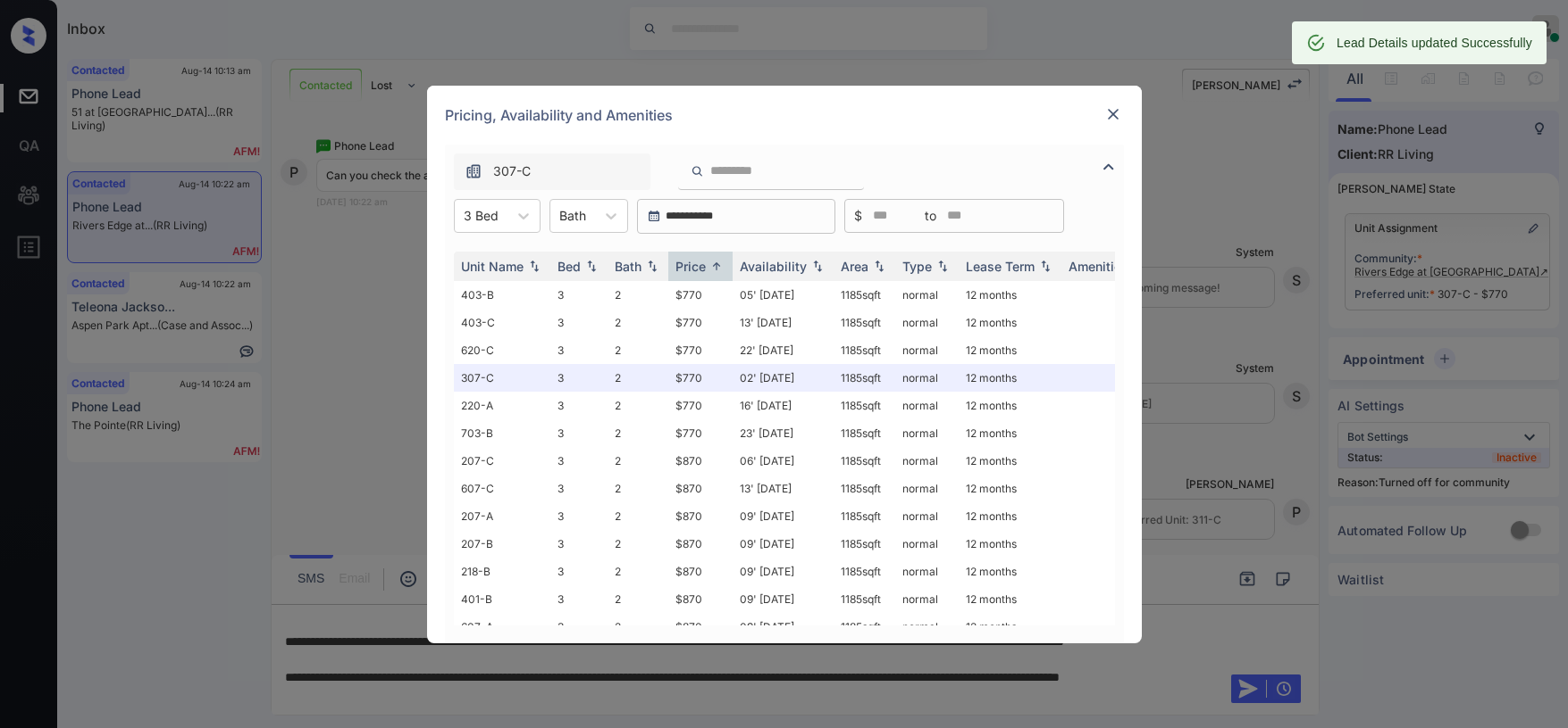
click at [560, 695] on div "**********" at bounding box center [784, 364] width 1568 height 728
click at [559, 690] on div "**********" at bounding box center [784, 364] width 1568 height 728
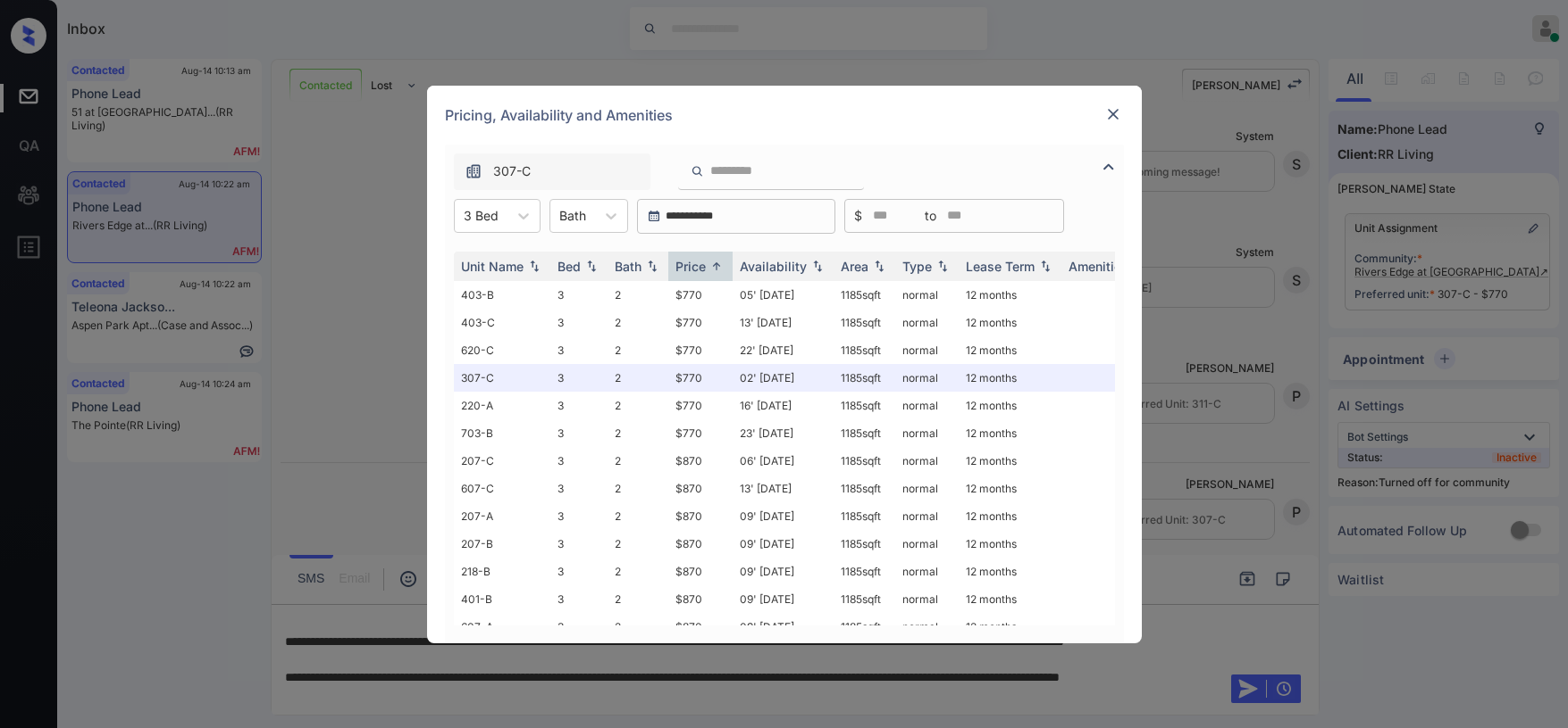
scroll to position [3151, 0]
click at [1114, 112] on img at bounding box center [1113, 114] width 18 height 18
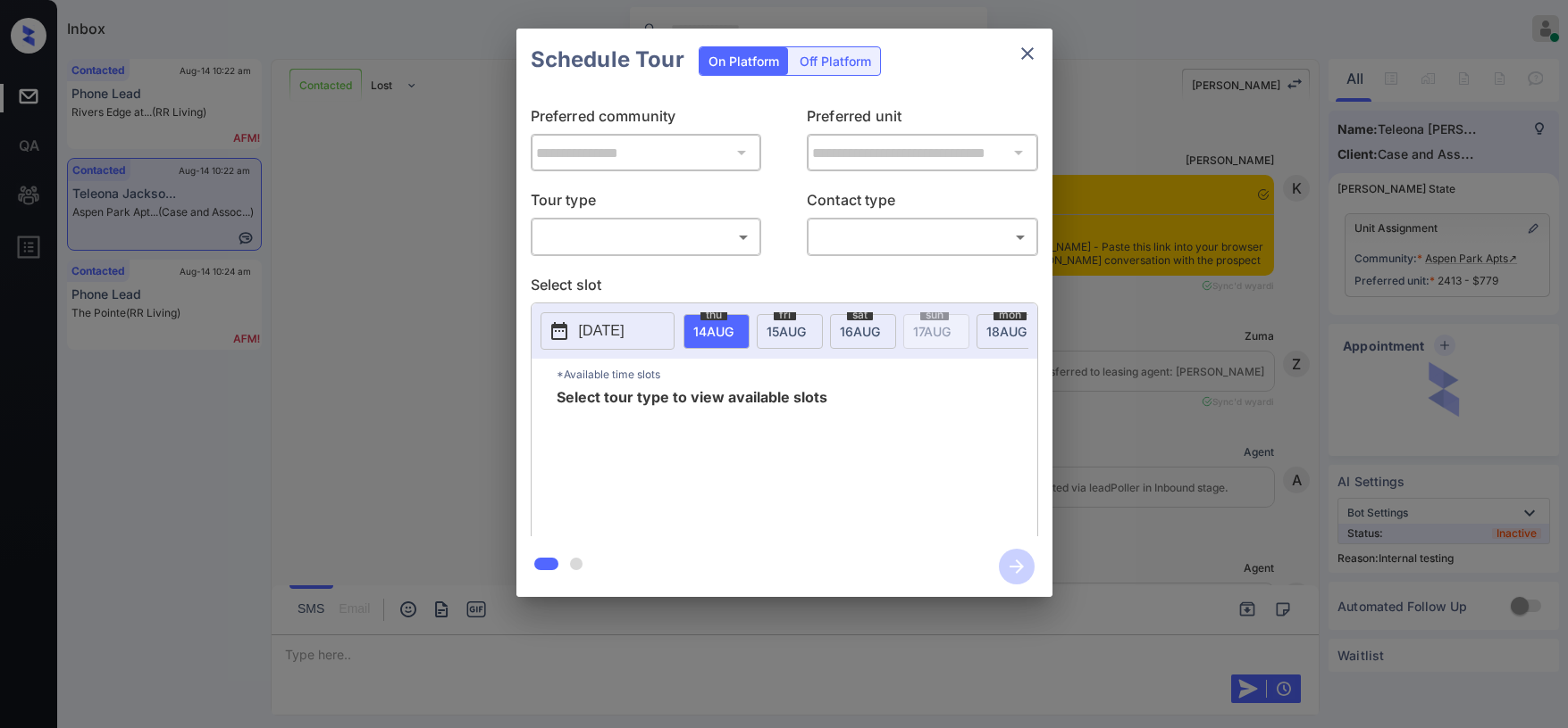
scroll to position [9329, 0]
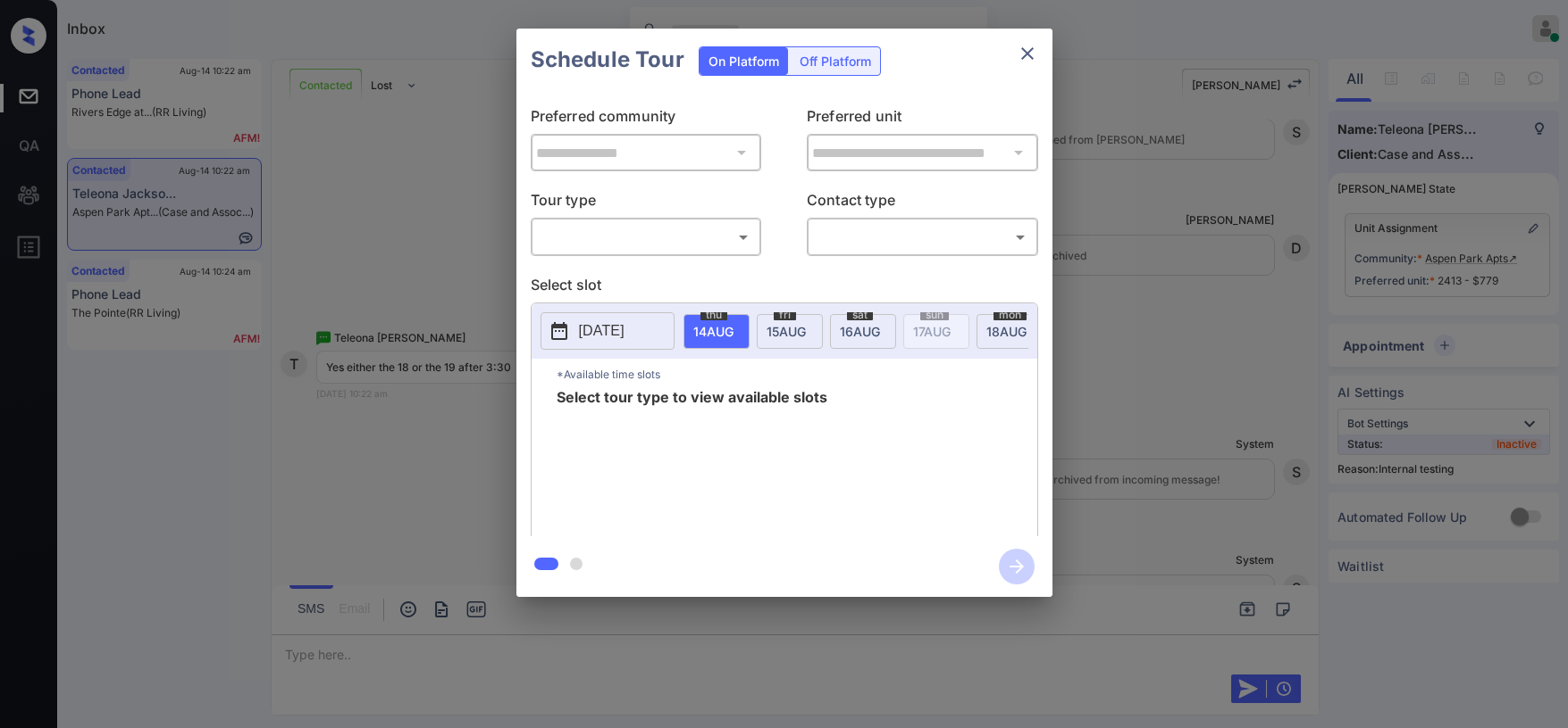
click at [702, 254] on div "​ ​" at bounding box center [646, 237] width 231 height 38
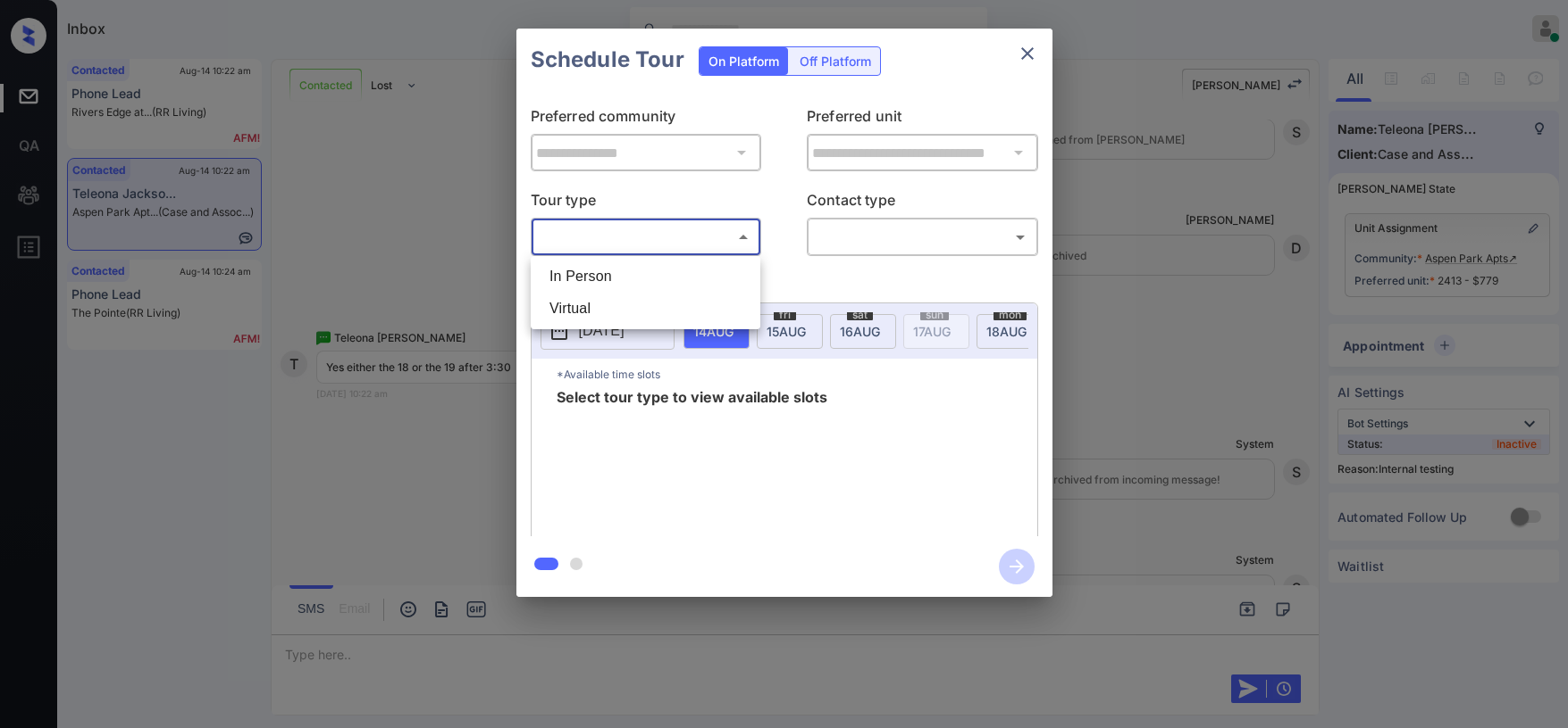
click at [667, 250] on body "Inbox Paolo Gabriel Online Set yourself offline Set yourself on break Profile S…" at bounding box center [784, 364] width 1568 height 728
click at [633, 295] on li "Virtual" at bounding box center [645, 309] width 221 height 32
type input "*******"
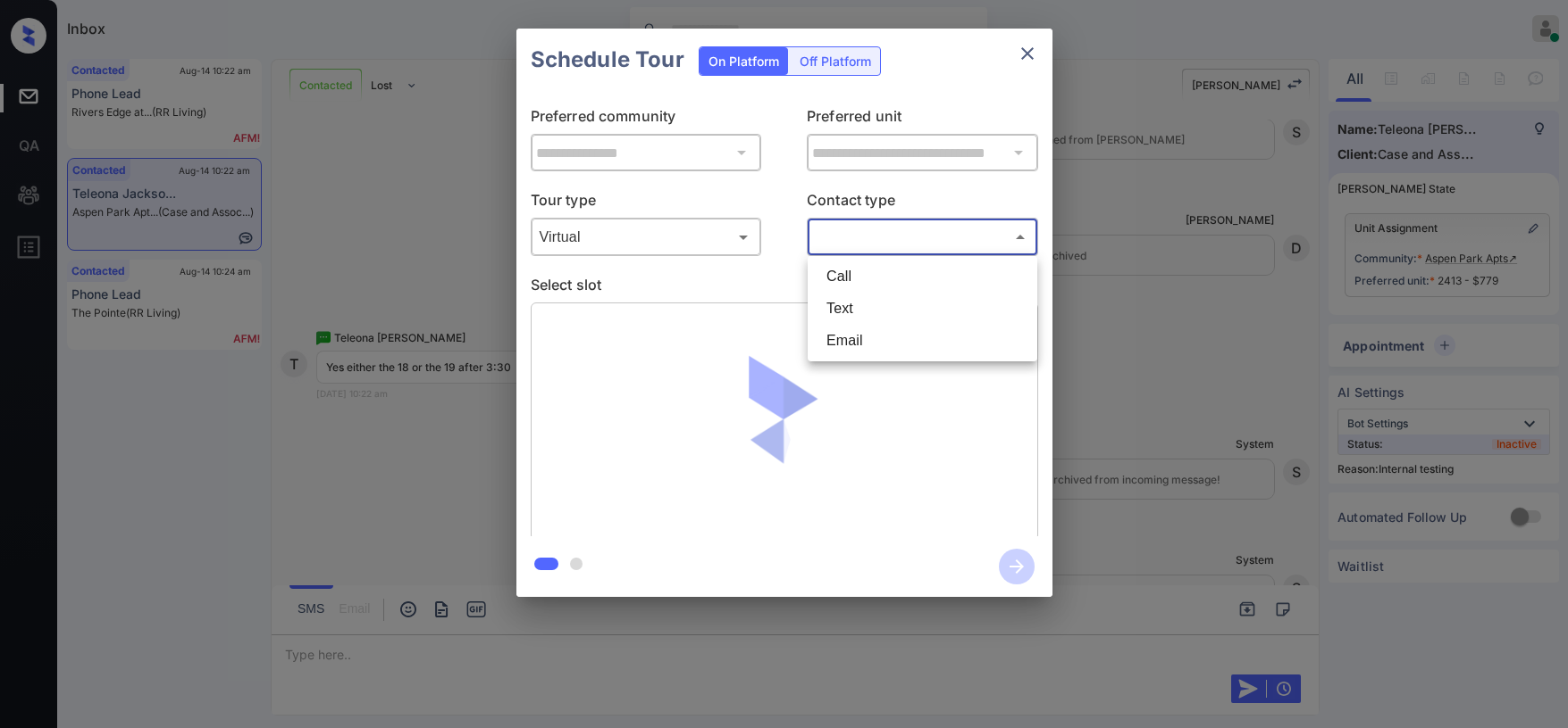
click at [836, 227] on body "Inbox Paolo Gabriel Online Set yourself offline Set yourself on break Profile S…" at bounding box center [784, 364] width 1568 height 728
click at [874, 317] on li "Text" at bounding box center [923, 309] width 221 height 32
type input "****"
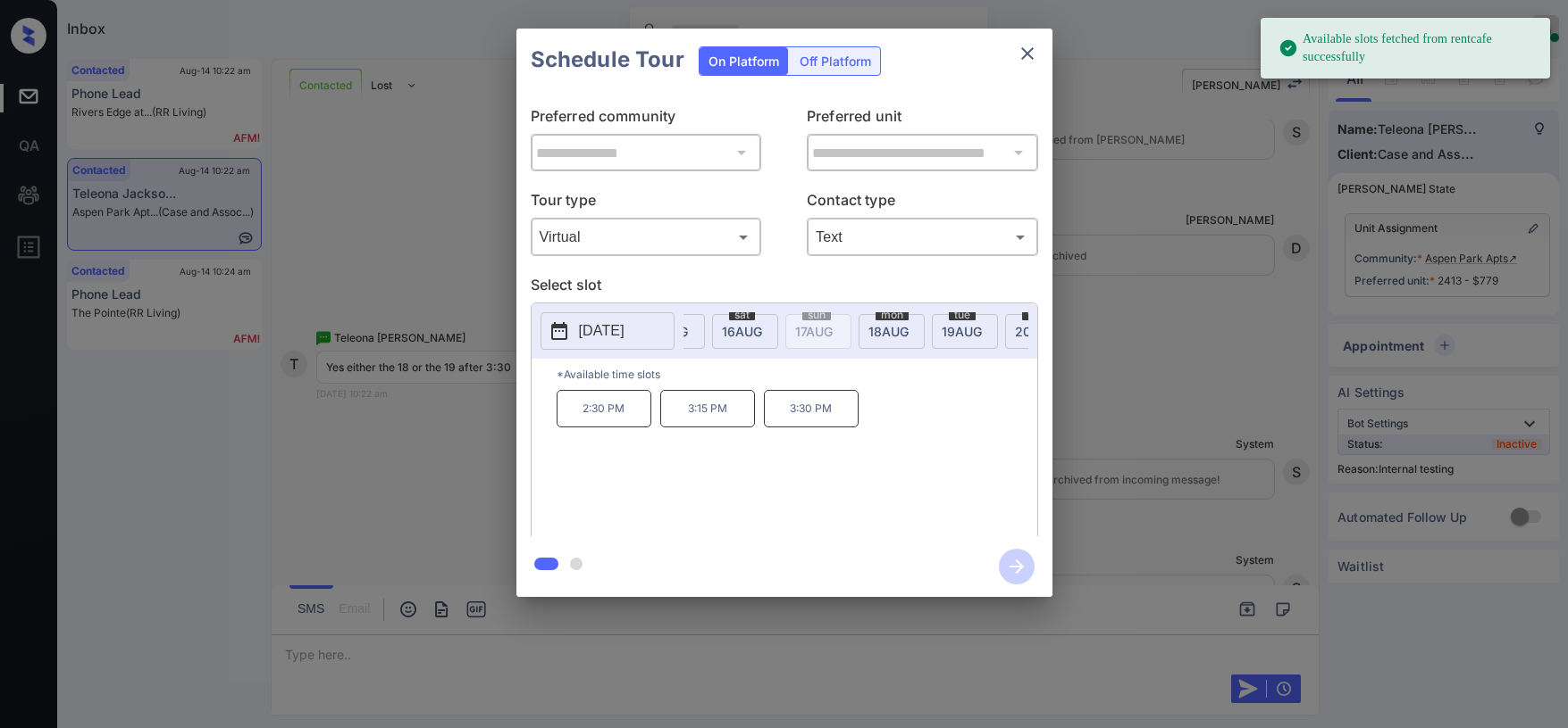
scroll to position [0, 144]
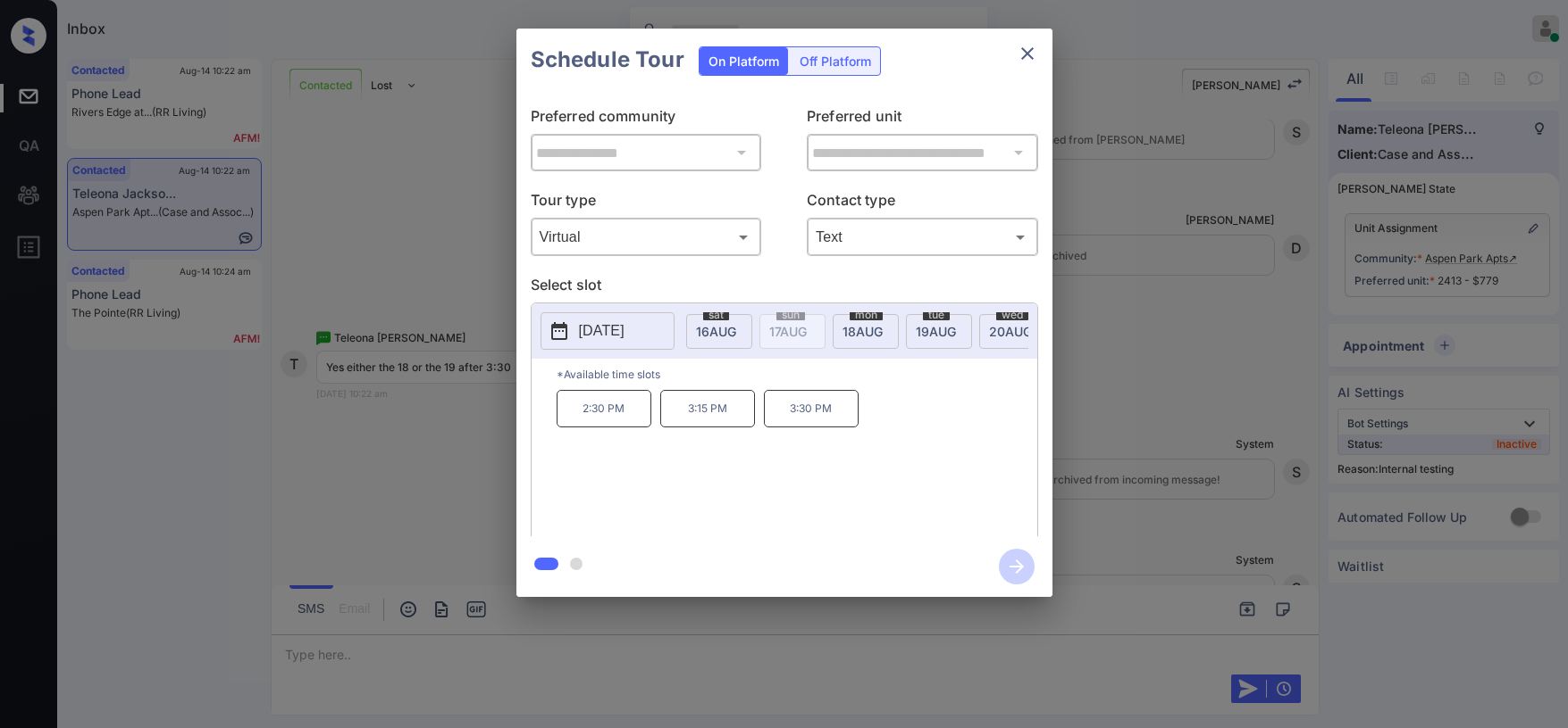
click at [590, 330] on span "18 AUG" at bounding box center [569, 332] width 40 height 15
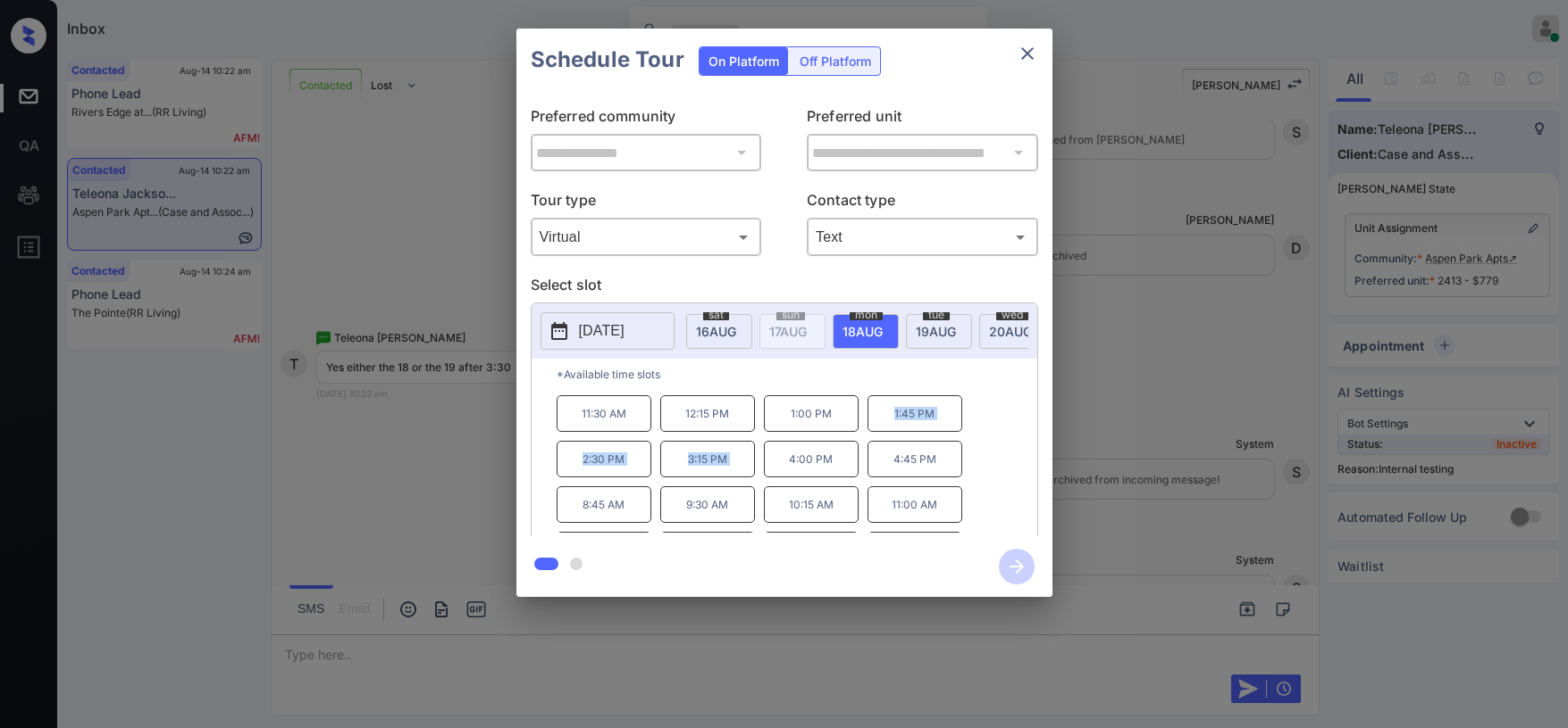
scroll to position [0, 0]
drag, startPoint x: 791, startPoint y: 418, endPoint x: 841, endPoint y: 414, distance: 50.2
click at [841, 414] on div "8:30 AM 9:15 AM 10:00 AM 10:45 AM 11:30 AM 12:15 PM 1:00 PM 1:45 PM 2:30 PM 3:1…" at bounding box center [797, 461] width 480 height 143
click at [993, 413] on div "8:30 AM 9:15 AM 10:00 AM 10:45 AM 11:30 AM 12:15 PM 1:00 PM 1:45 PM 2:30 PM 3:1…" at bounding box center [797, 461] width 480 height 143
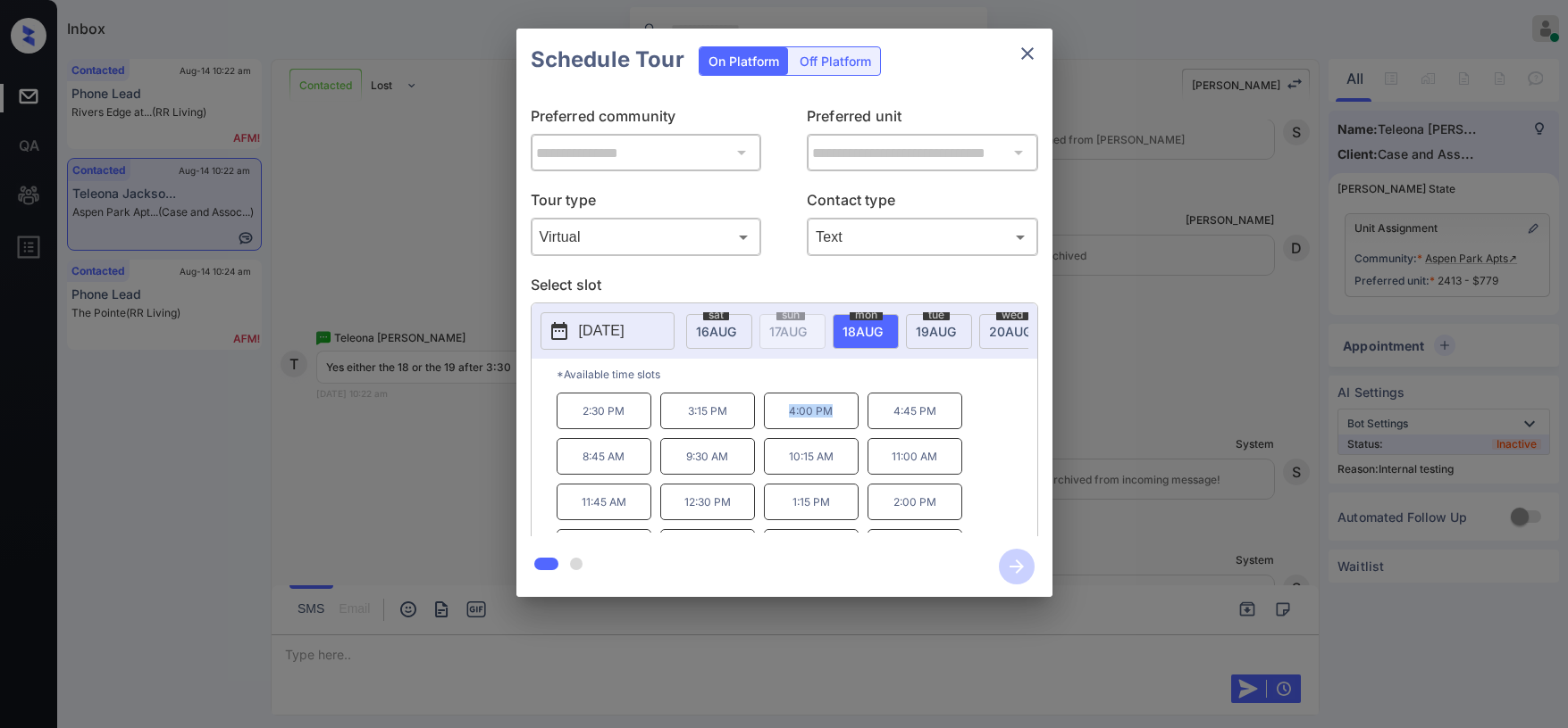
drag, startPoint x: 789, startPoint y: 418, endPoint x: 840, endPoint y: 427, distance: 51.8
click at [840, 427] on p "4:00 PM" at bounding box center [812, 410] width 95 height 36
copy p "4:00 PM"
click at [1025, 53] on icon "close" at bounding box center [1027, 53] width 12 height 12
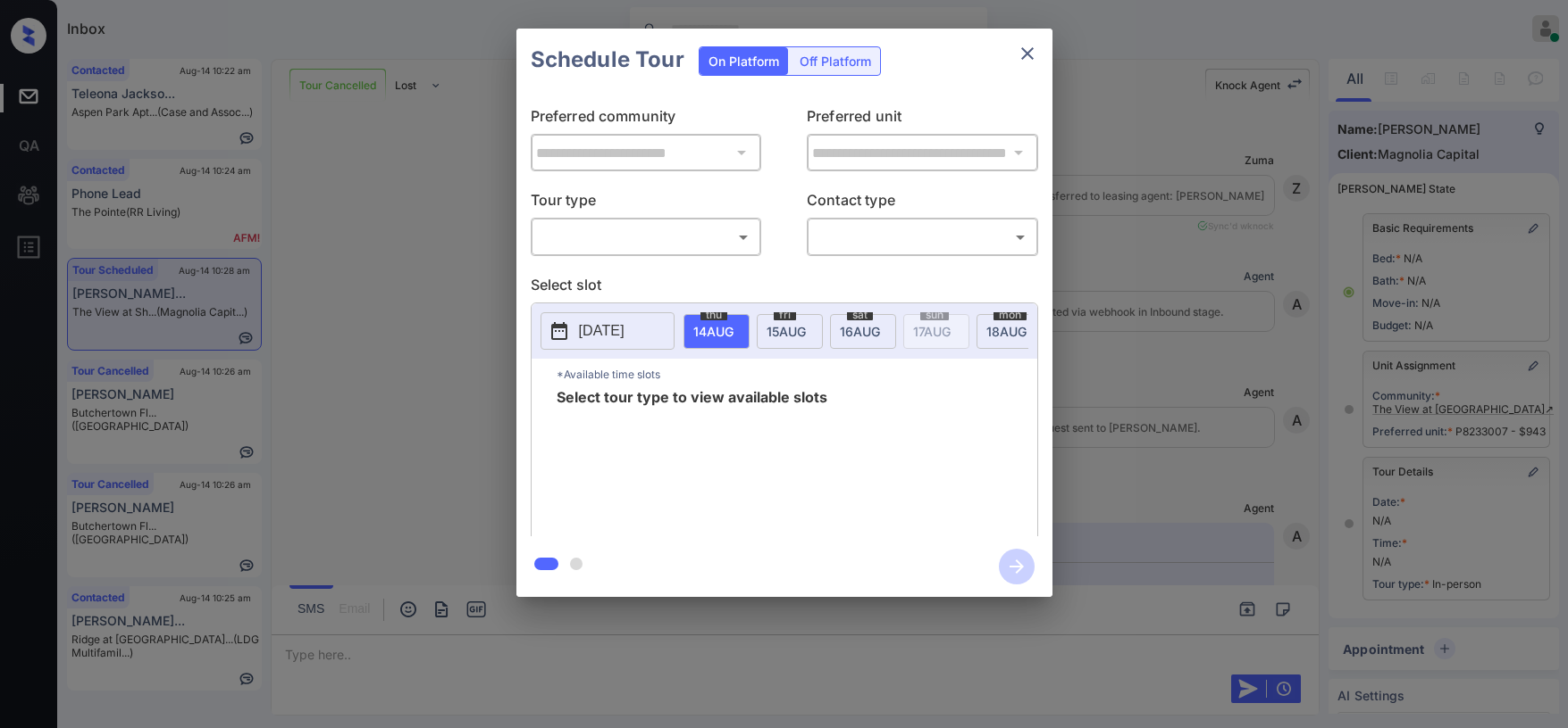
scroll to position [131, 0]
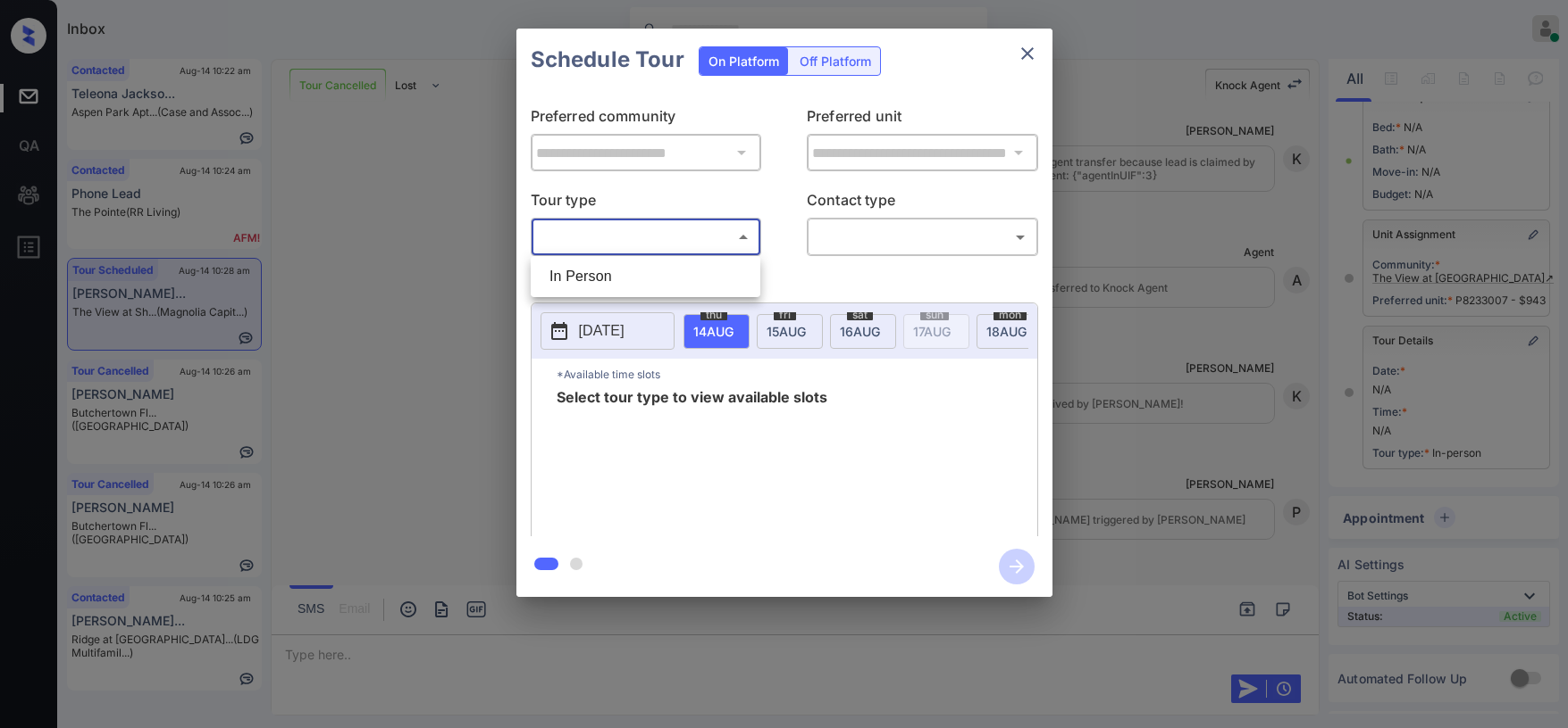
click at [604, 232] on body "Inbox [PERSON_NAME] Online Set yourself offline Set yourself on break Profile S…" at bounding box center [784, 364] width 1568 height 728
click at [601, 274] on li "In Person" at bounding box center [645, 277] width 221 height 32
type input "********"
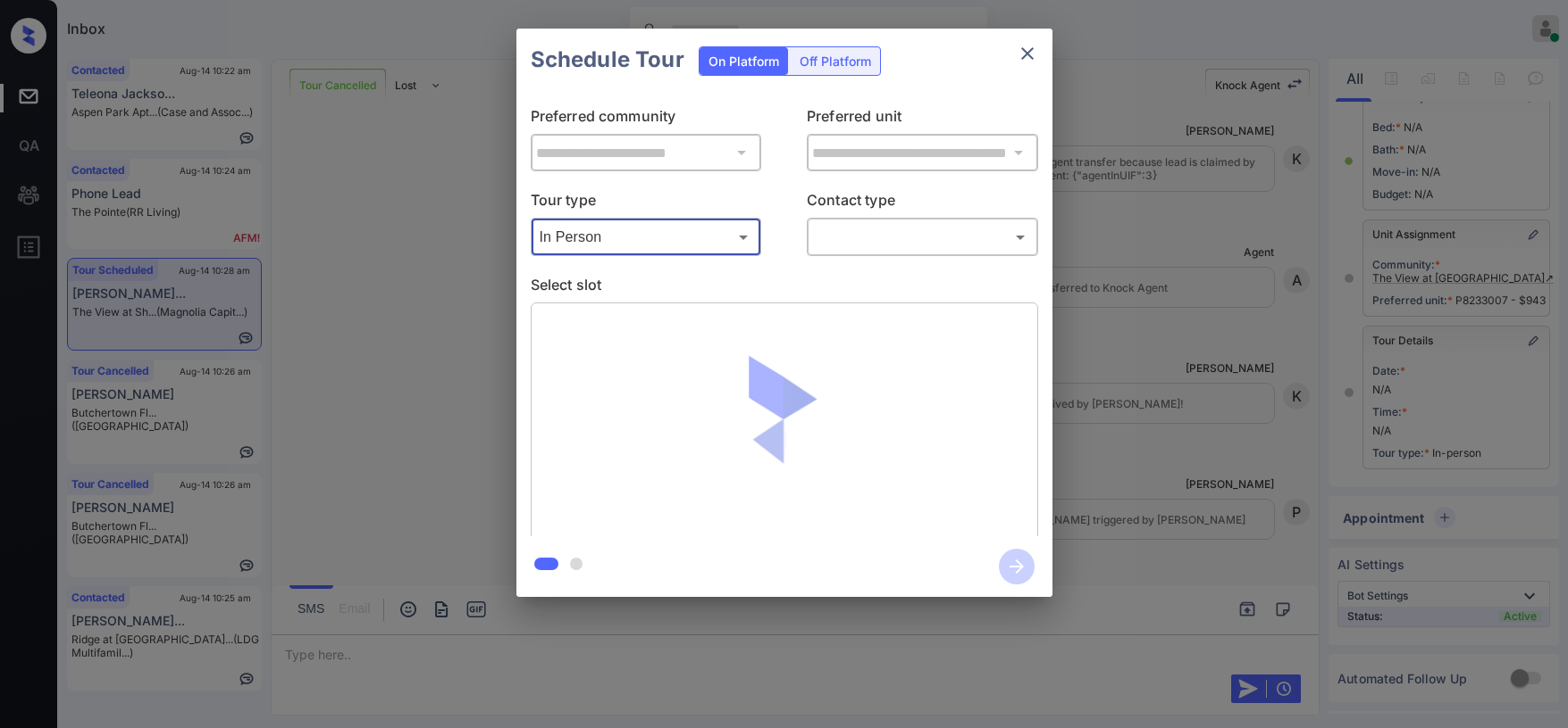
click at [852, 239] on body "Inbox [PERSON_NAME] Online Set yourself offline Set yourself on break Profile S…" at bounding box center [784, 364] width 1568 height 728
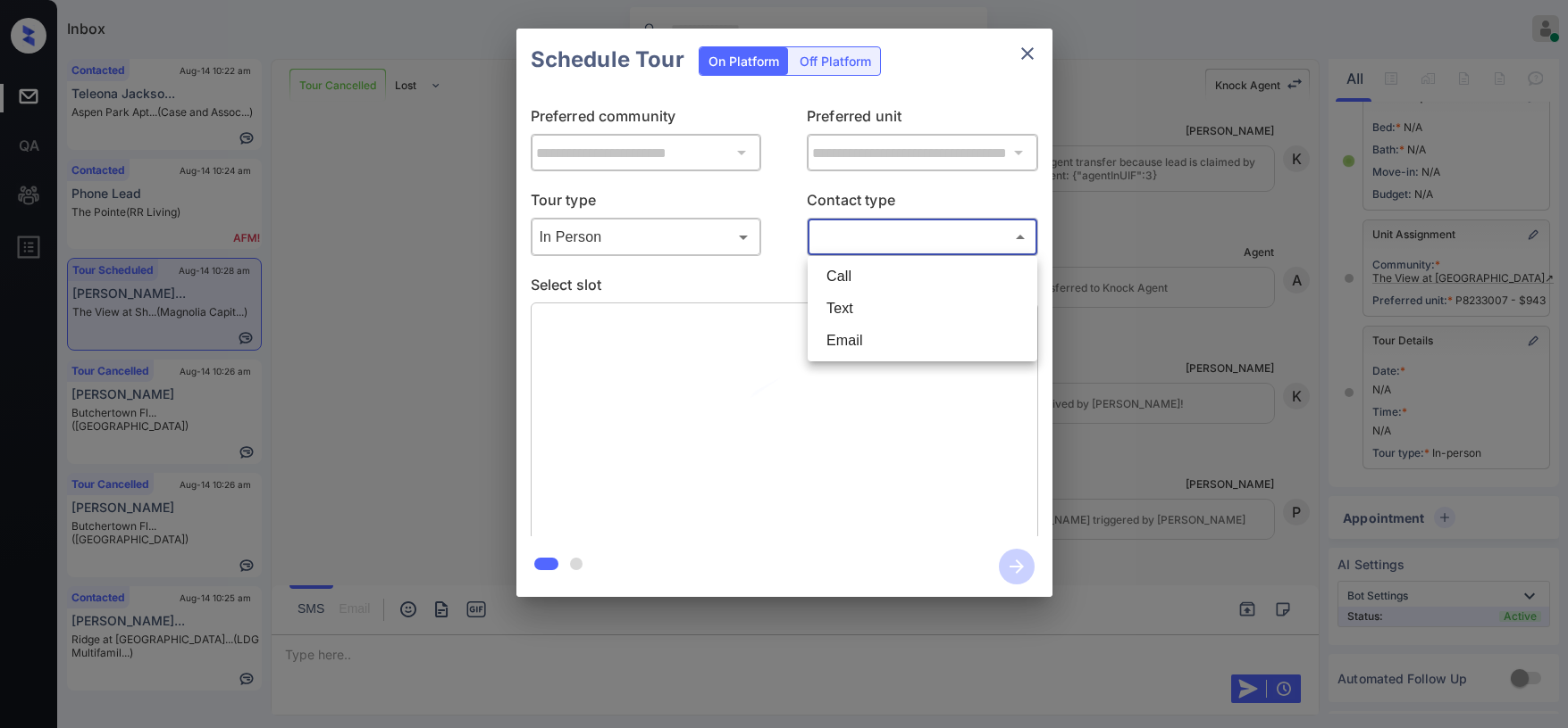
click at [850, 307] on li "Text" at bounding box center [923, 309] width 221 height 32
type input "****"
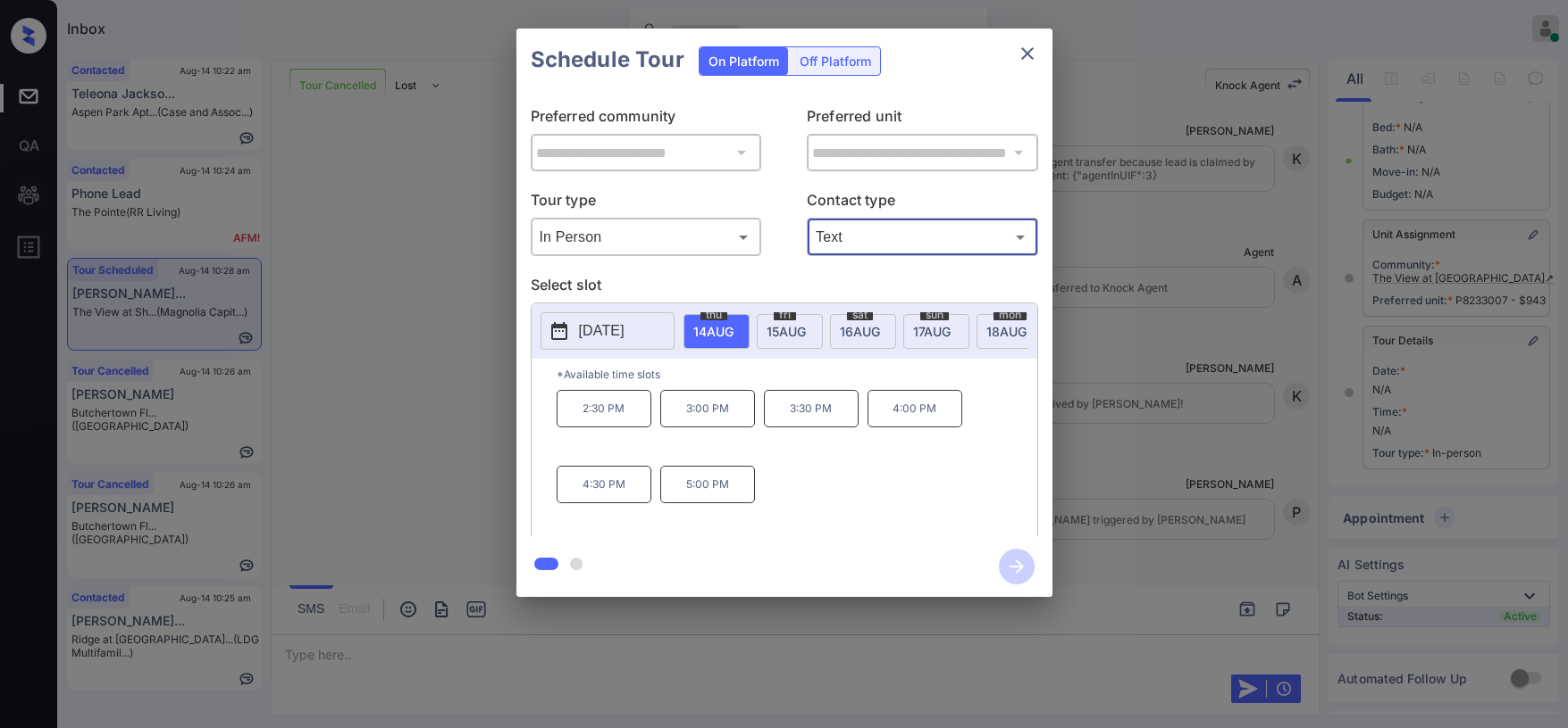
click at [1024, 61] on icon "close" at bounding box center [1027, 53] width 21 height 21
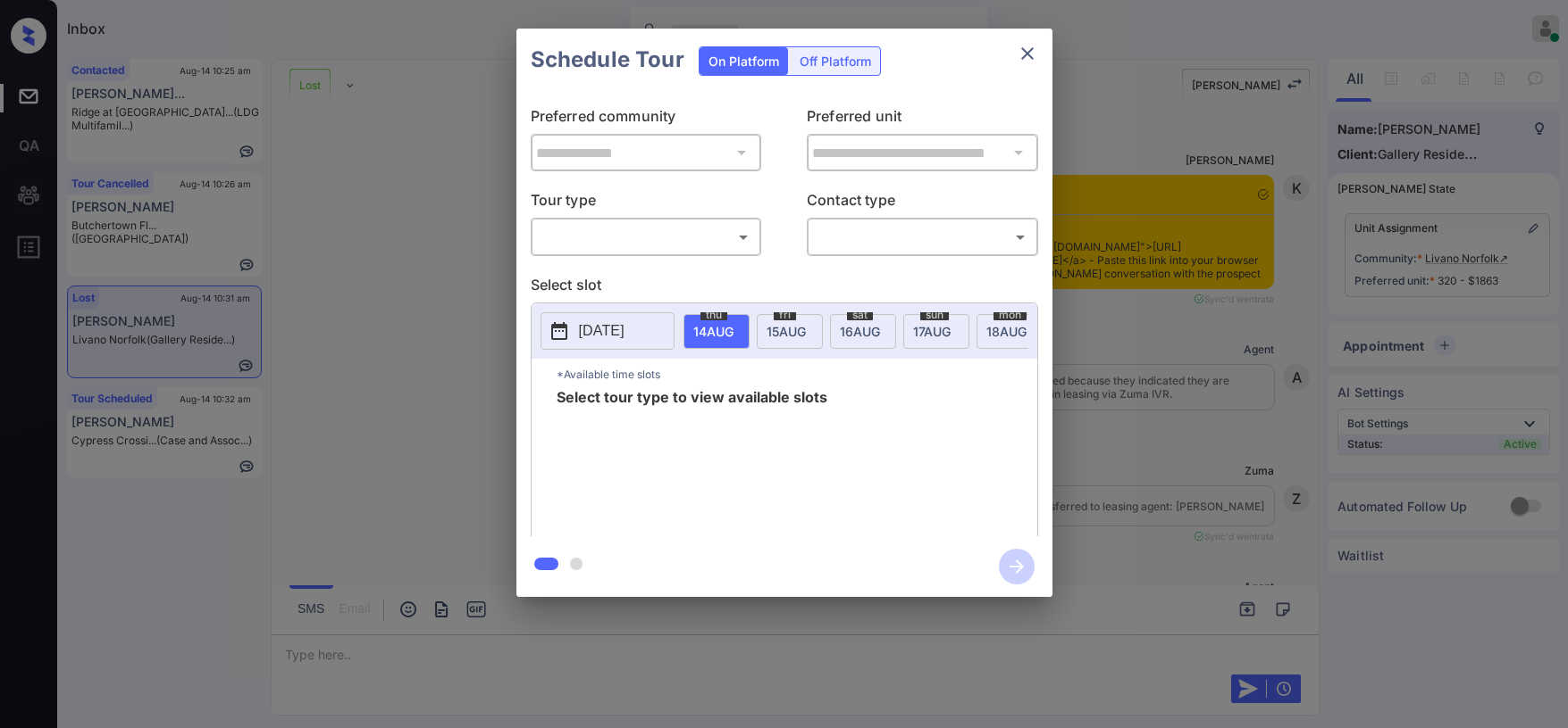
scroll to position [15748, 0]
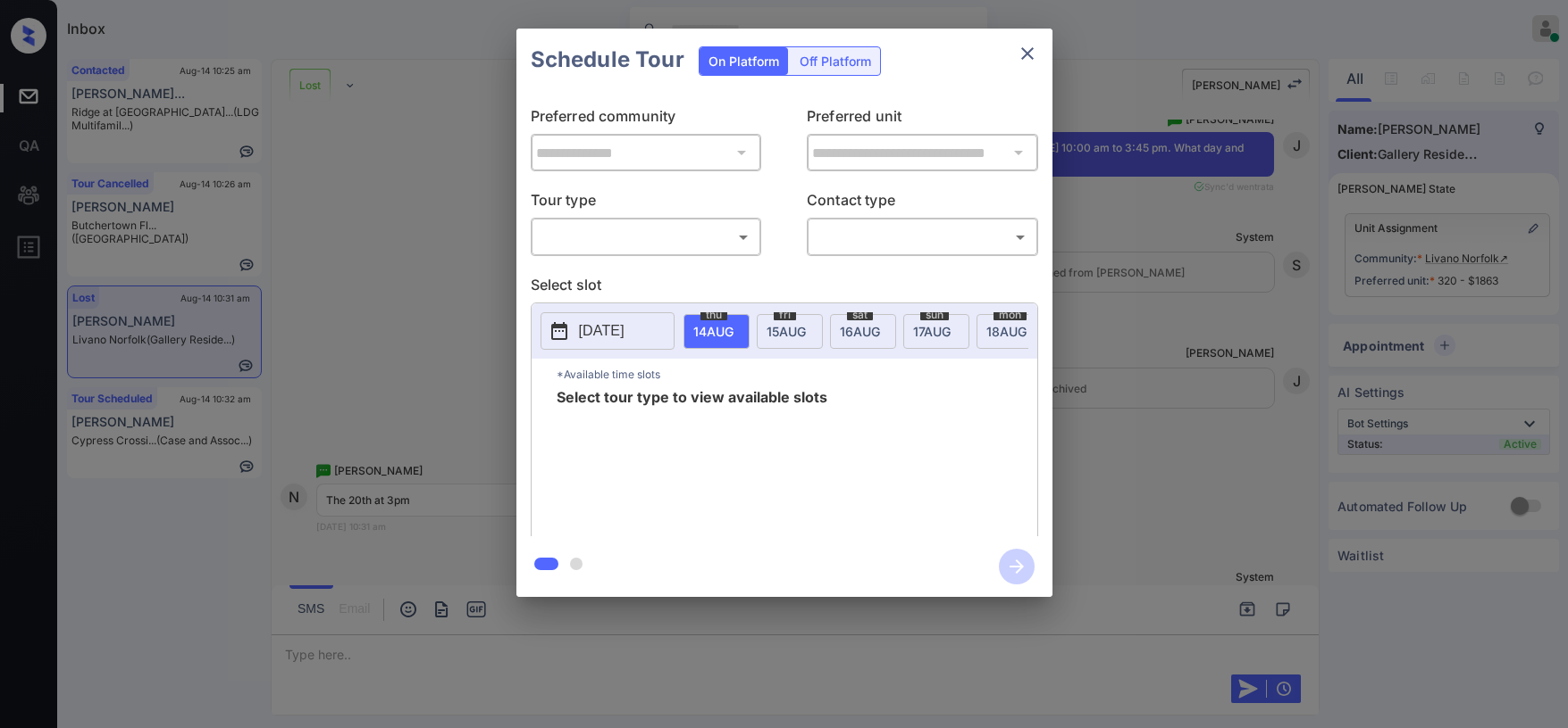
click at [1038, 52] on button "close" at bounding box center [1027, 53] width 35 height 35
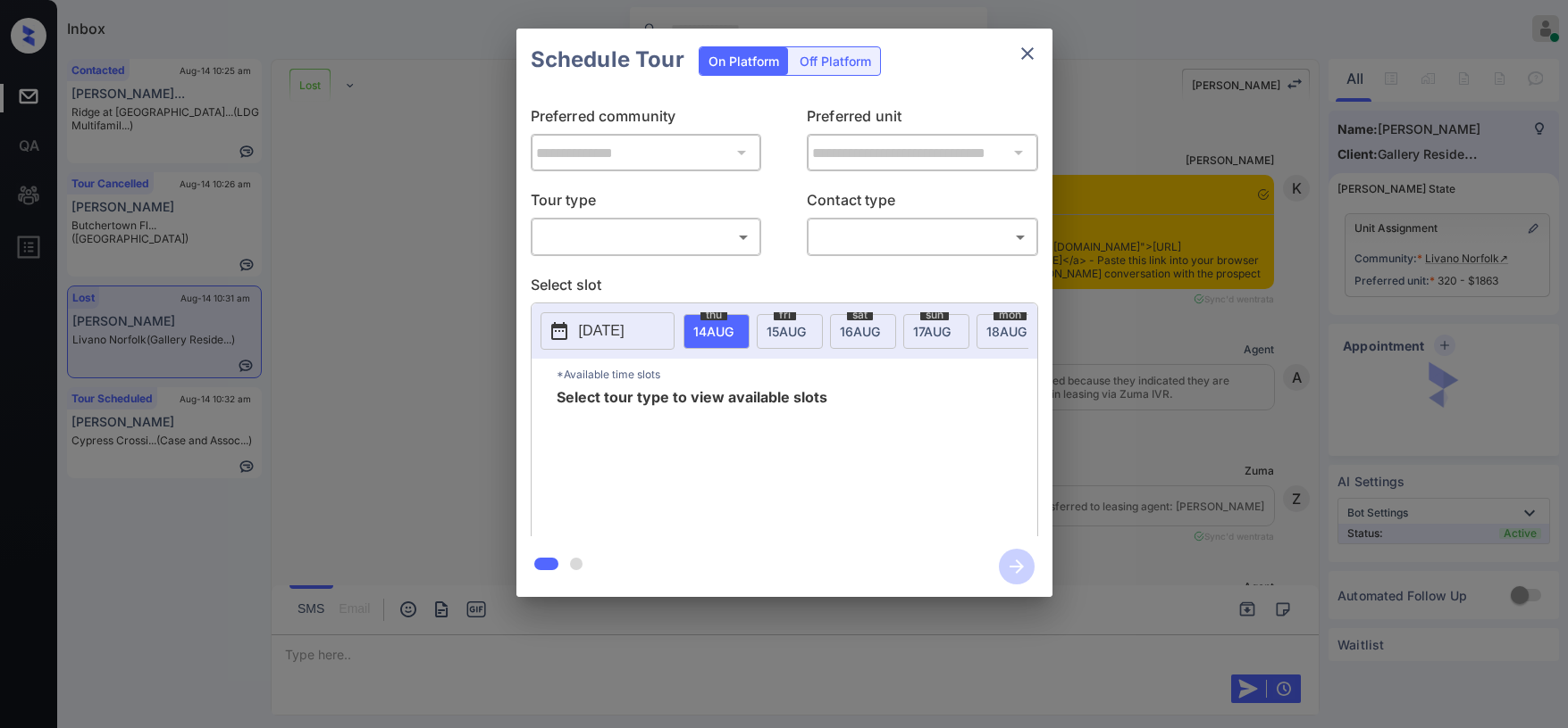
scroll to position [15865, 0]
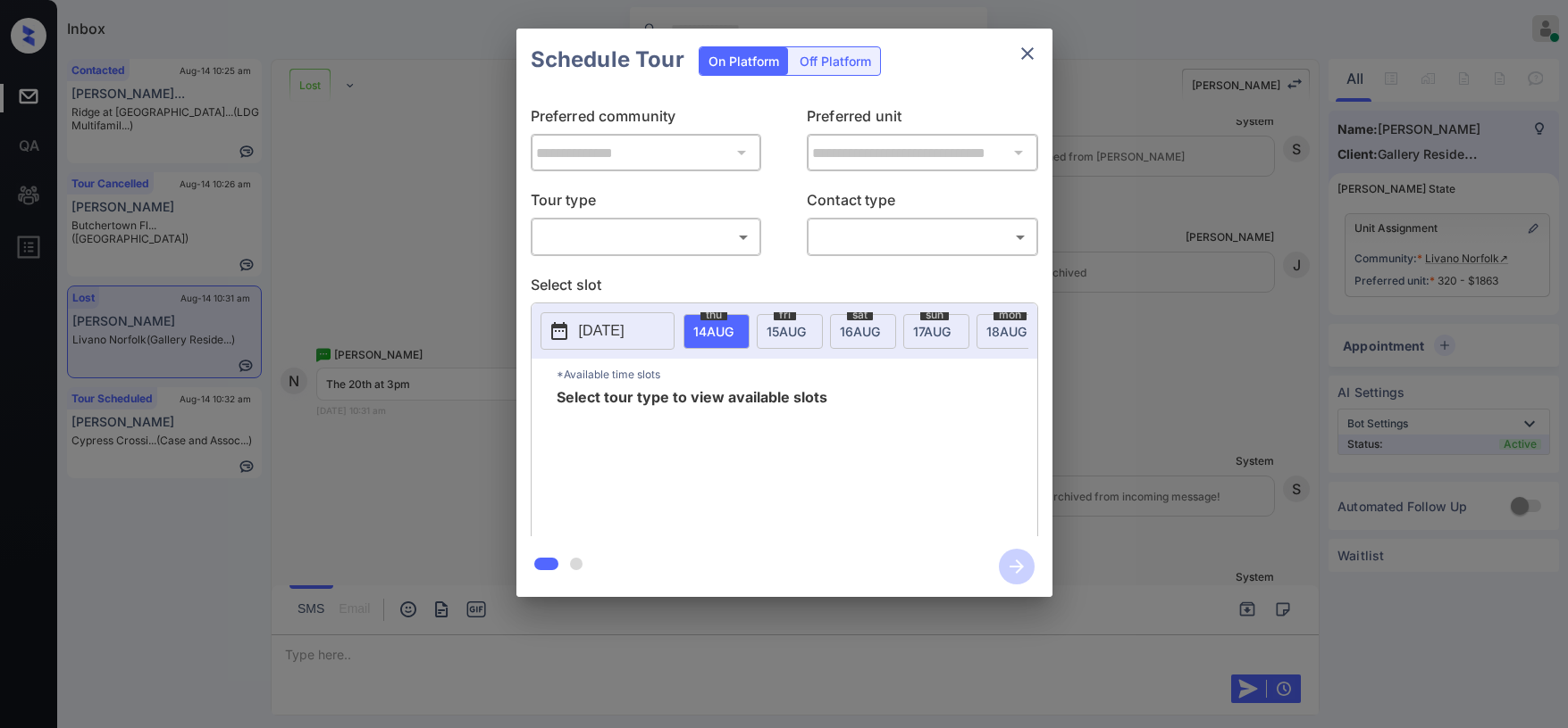
click at [600, 239] on body "Inbox [PERSON_NAME] Online Set yourself offline Set yourself on break Profile S…" at bounding box center [784, 364] width 1568 height 728
click at [591, 285] on li "In Person" at bounding box center [645, 277] width 221 height 32
type input "********"
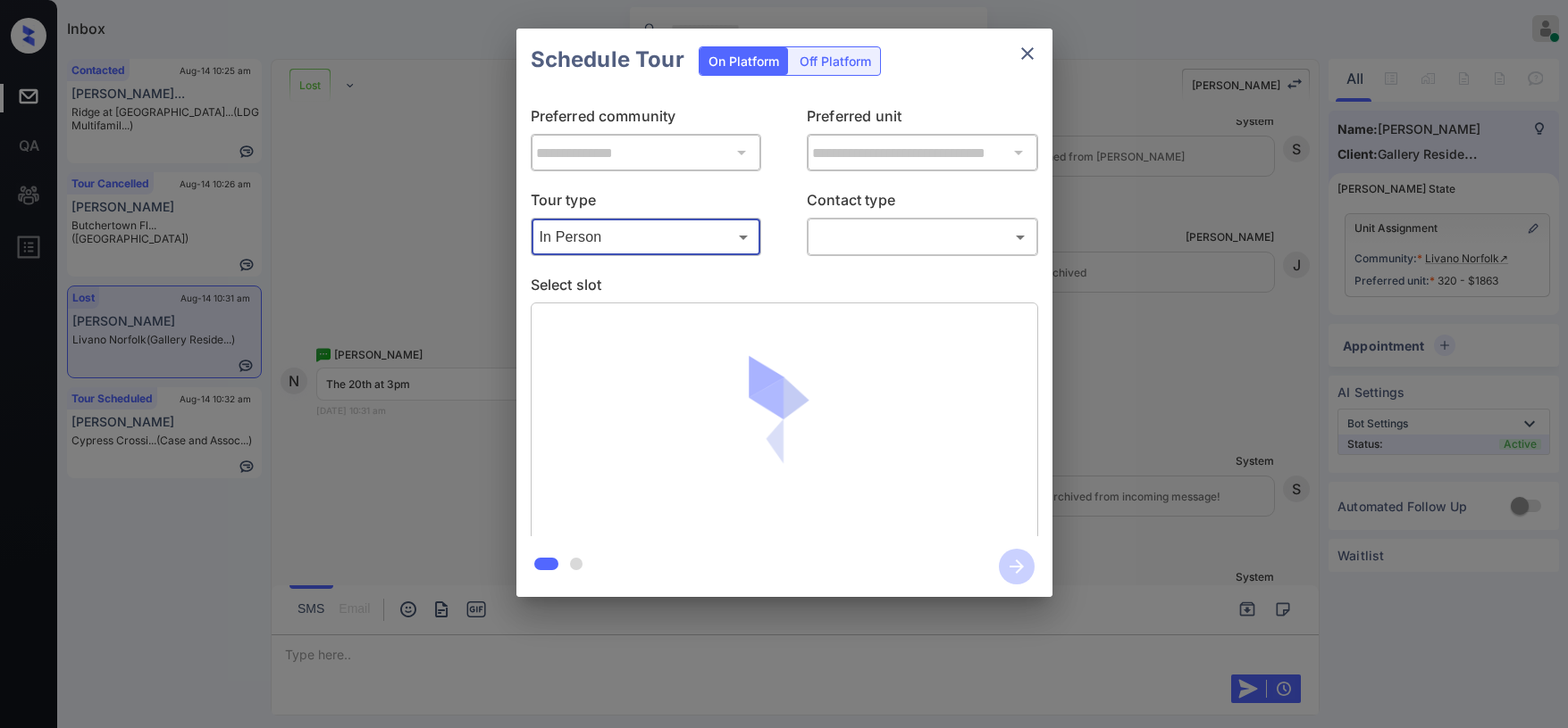
click at [888, 255] on div "​ ​" at bounding box center [923, 237] width 231 height 38
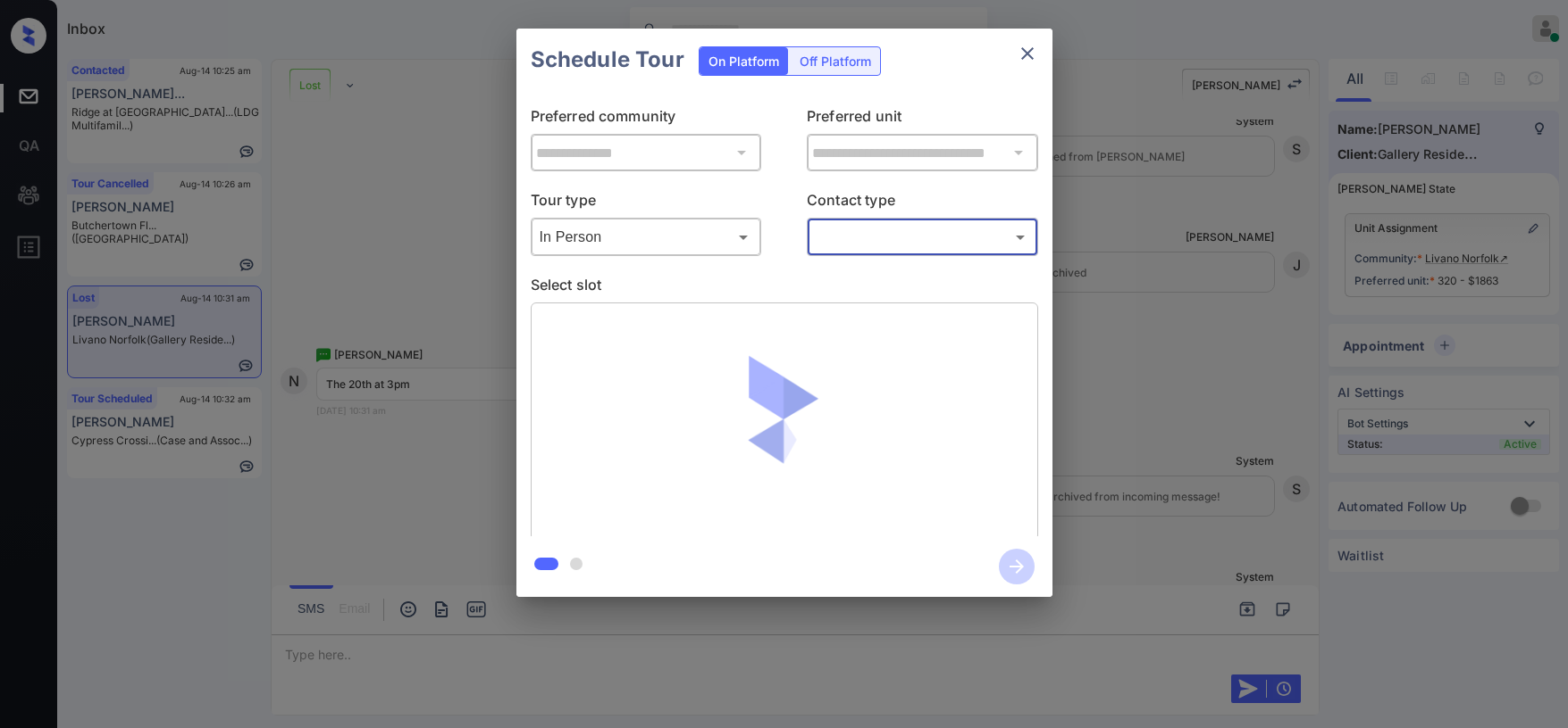
click at [879, 233] on body "Inbox Paolo Gabriel Online Set yourself offline Set yourself on break Profile S…" at bounding box center [784, 364] width 1568 height 728
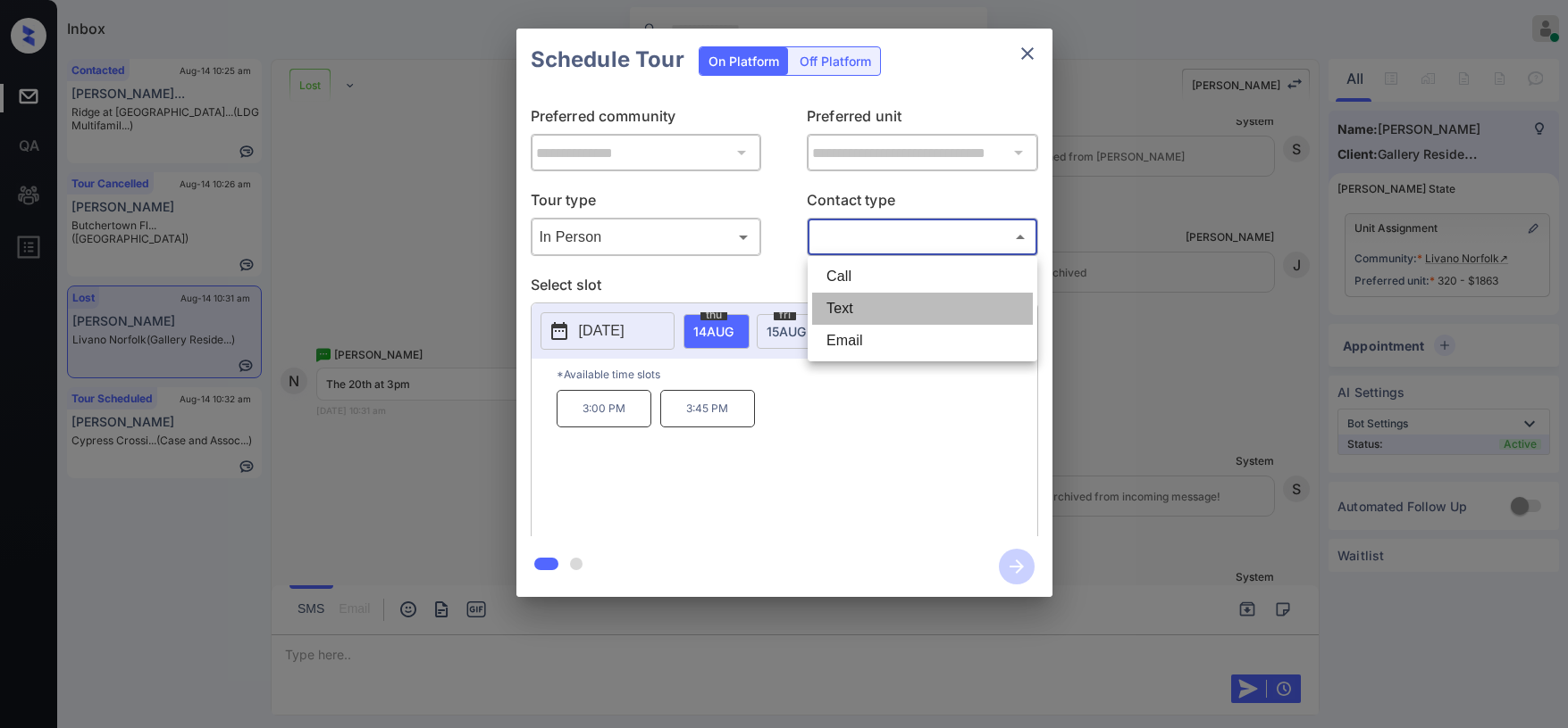
click at [862, 303] on li "Text" at bounding box center [923, 309] width 221 height 32
type input "****"
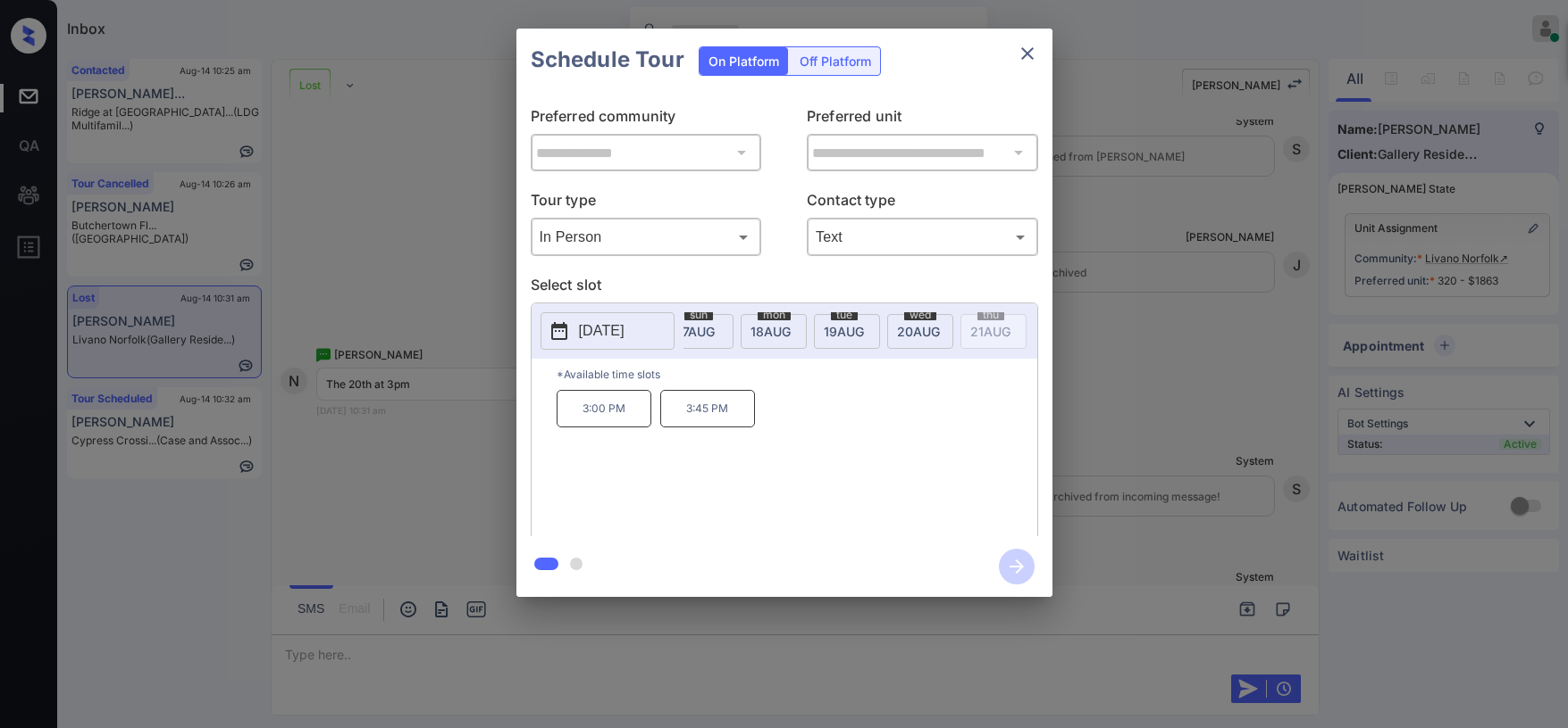
scroll to position [0, 262]
click at [472, 337] on span "20 AUG" at bounding box center [451, 332] width 40 height 15
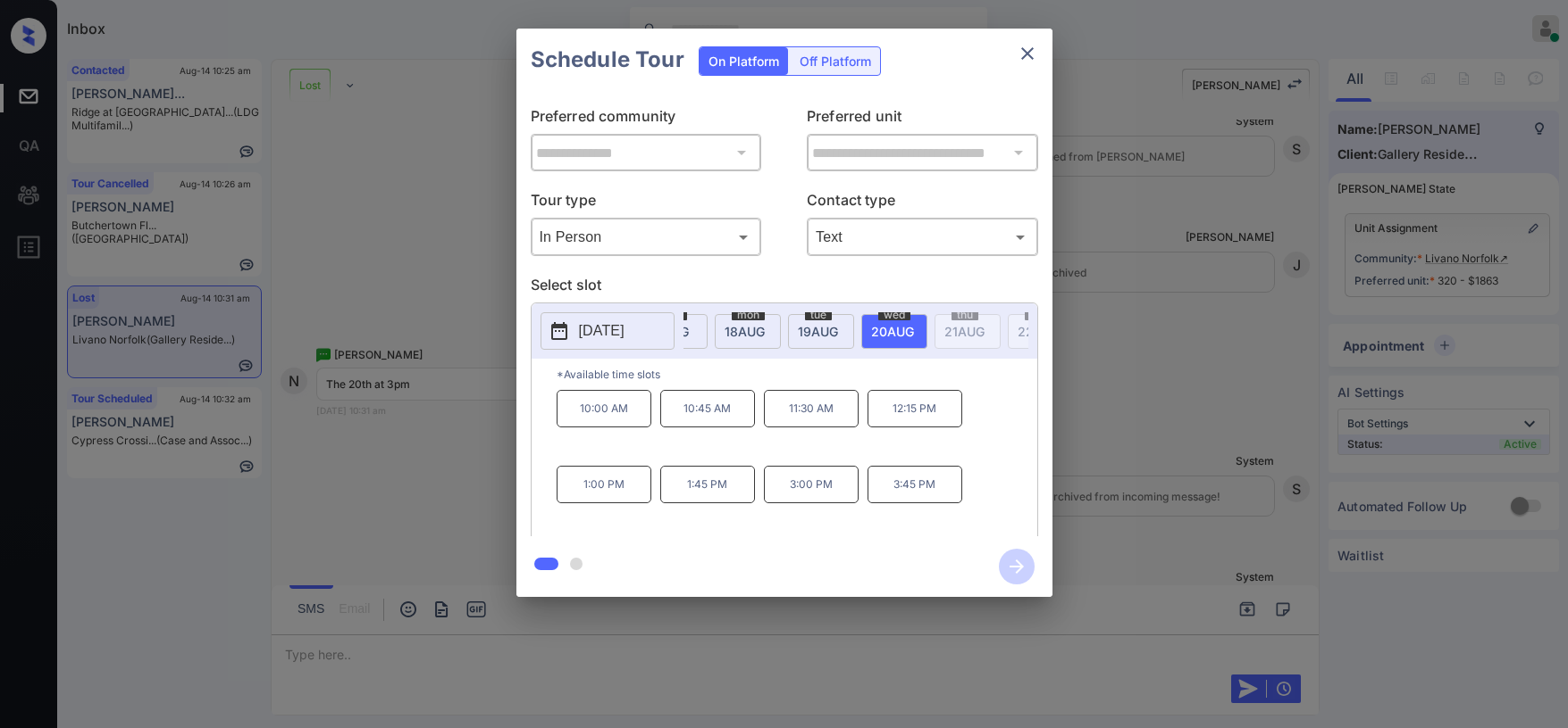
click at [818, 490] on p "3:00 PM" at bounding box center [812, 485] width 95 height 37
click at [1016, 571] on icon "button" at bounding box center [1017, 567] width 35 height 35
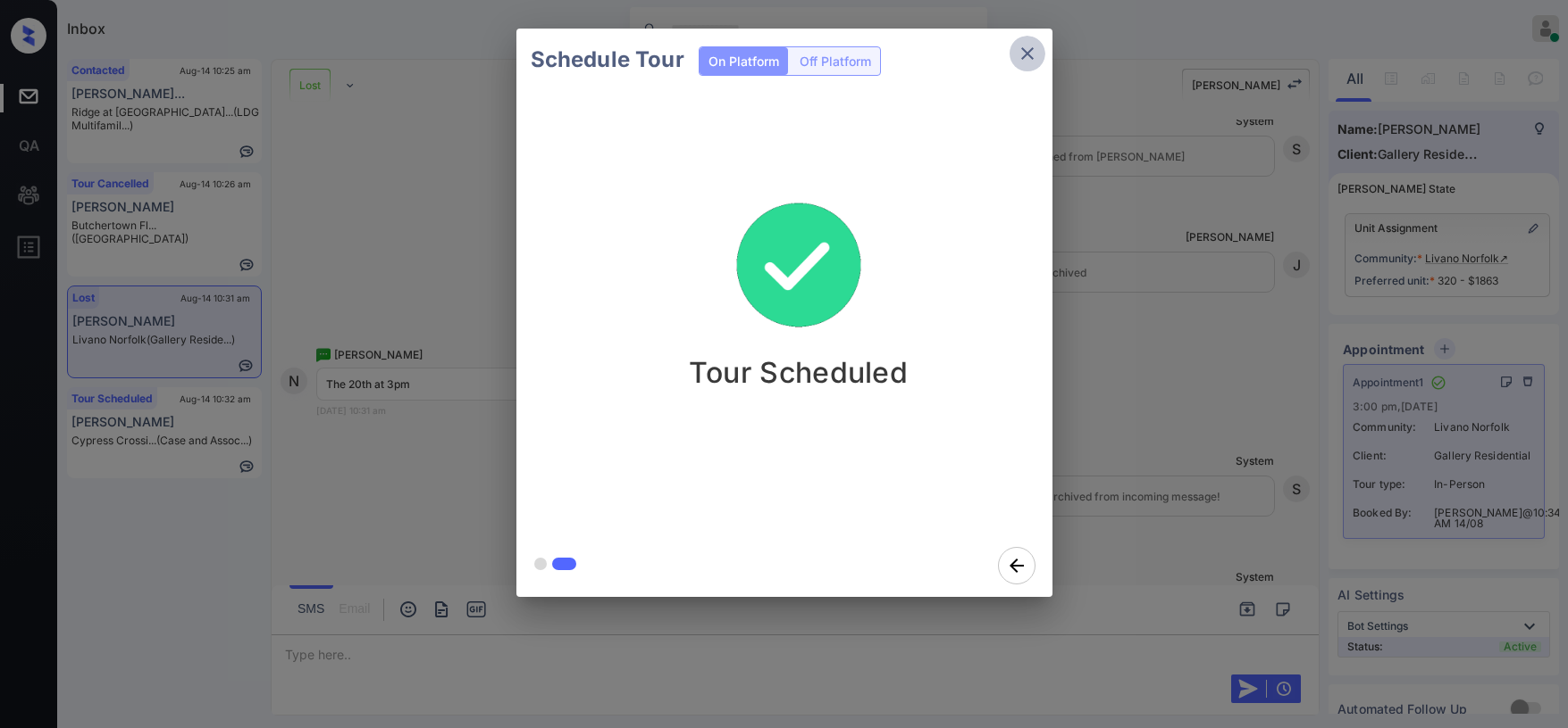
click at [1038, 53] on button "close" at bounding box center [1027, 53] width 35 height 35
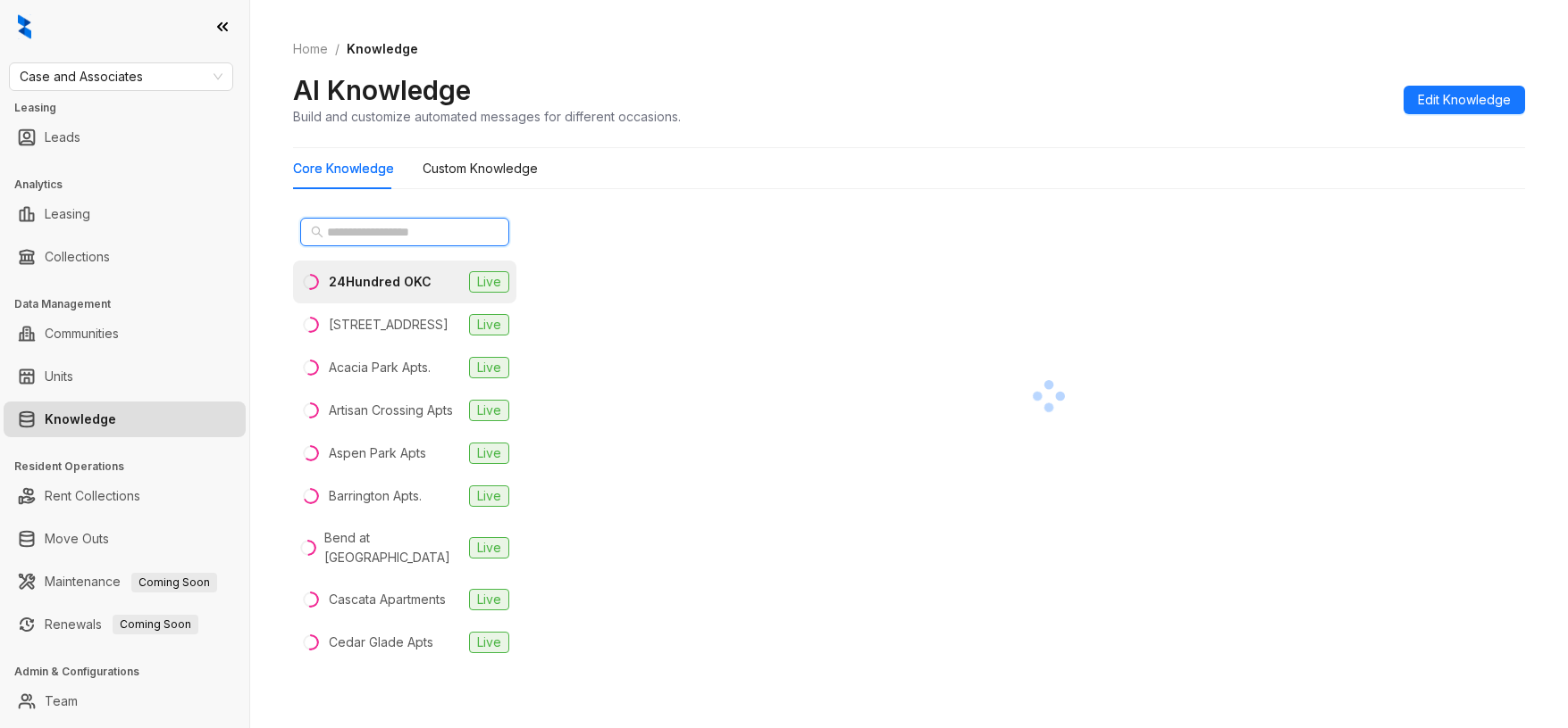
click at [368, 237] on input "text" at bounding box center [406, 231] width 158 height 20
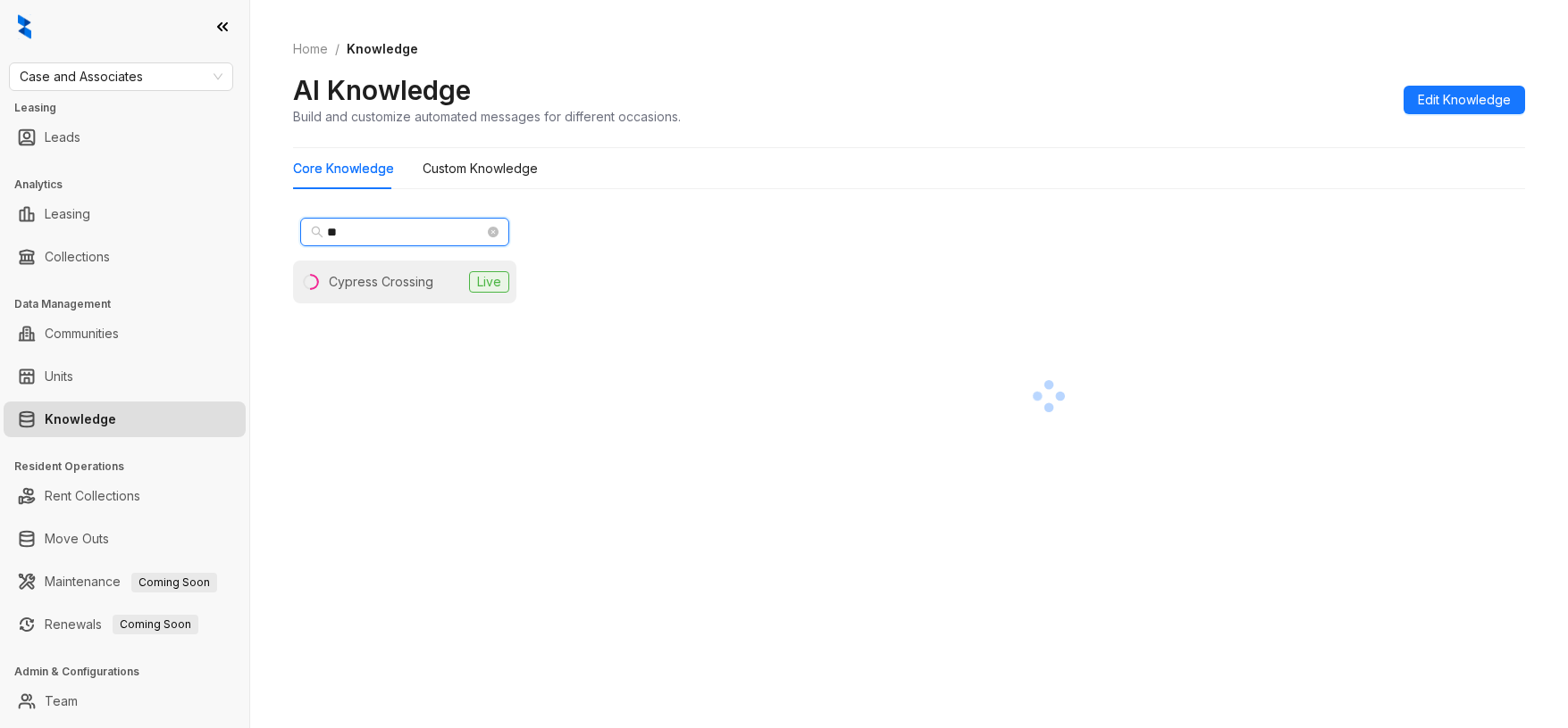
type input "**"
click at [376, 277] on div "Cypress Crossing" at bounding box center [381, 282] width 104 height 20
click at [371, 288] on div "Cypress Crossing" at bounding box center [385, 282] width 114 height 20
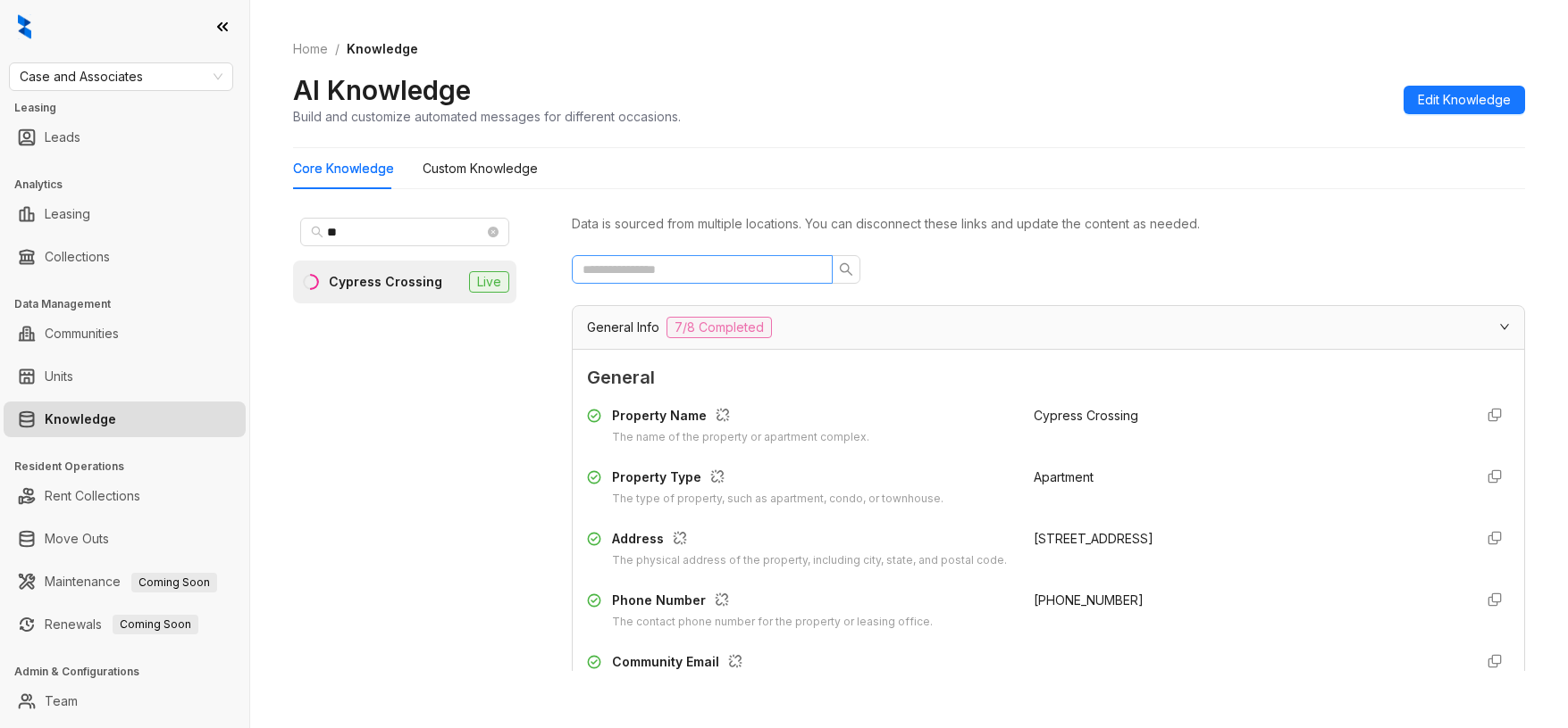
click at [719, 282] on span at bounding box center [702, 269] width 261 height 29
click at [725, 272] on input "text" at bounding box center [694, 269] width 225 height 20
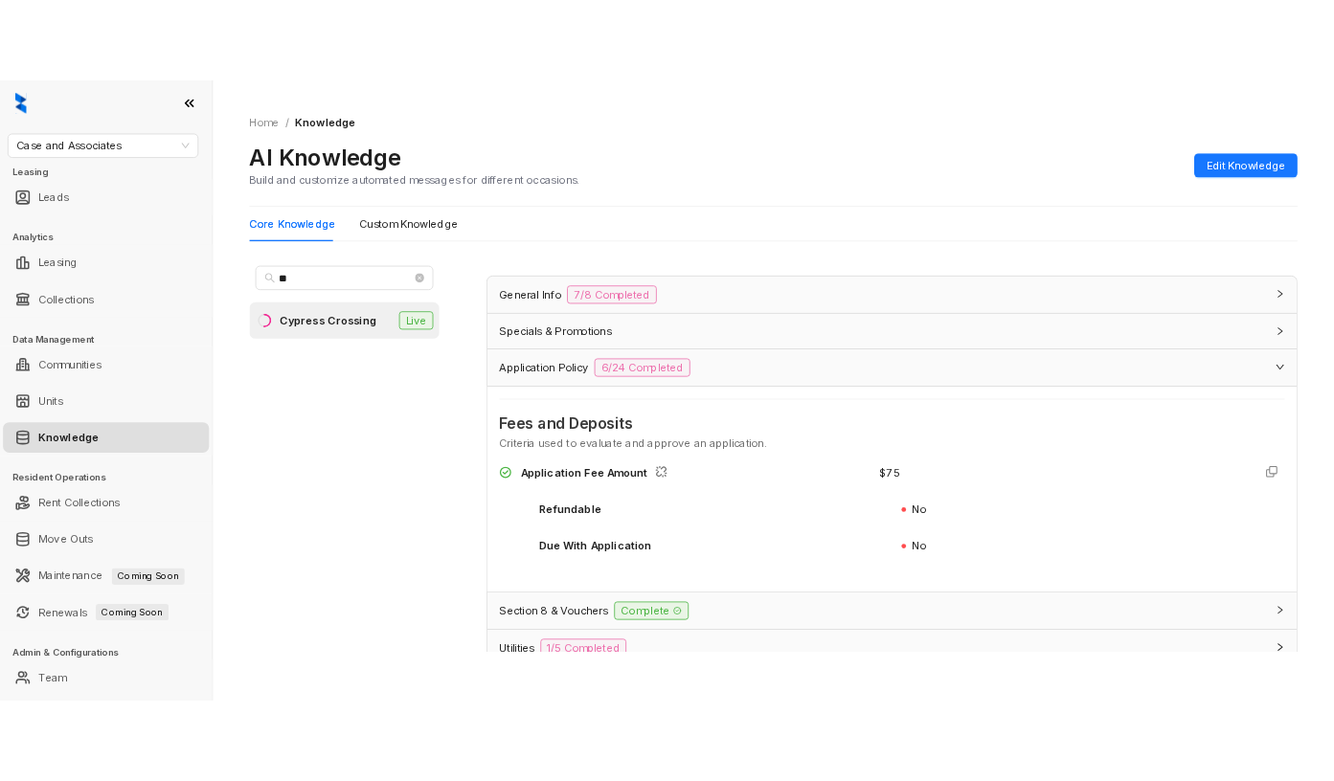
scroll to position [192, 0]
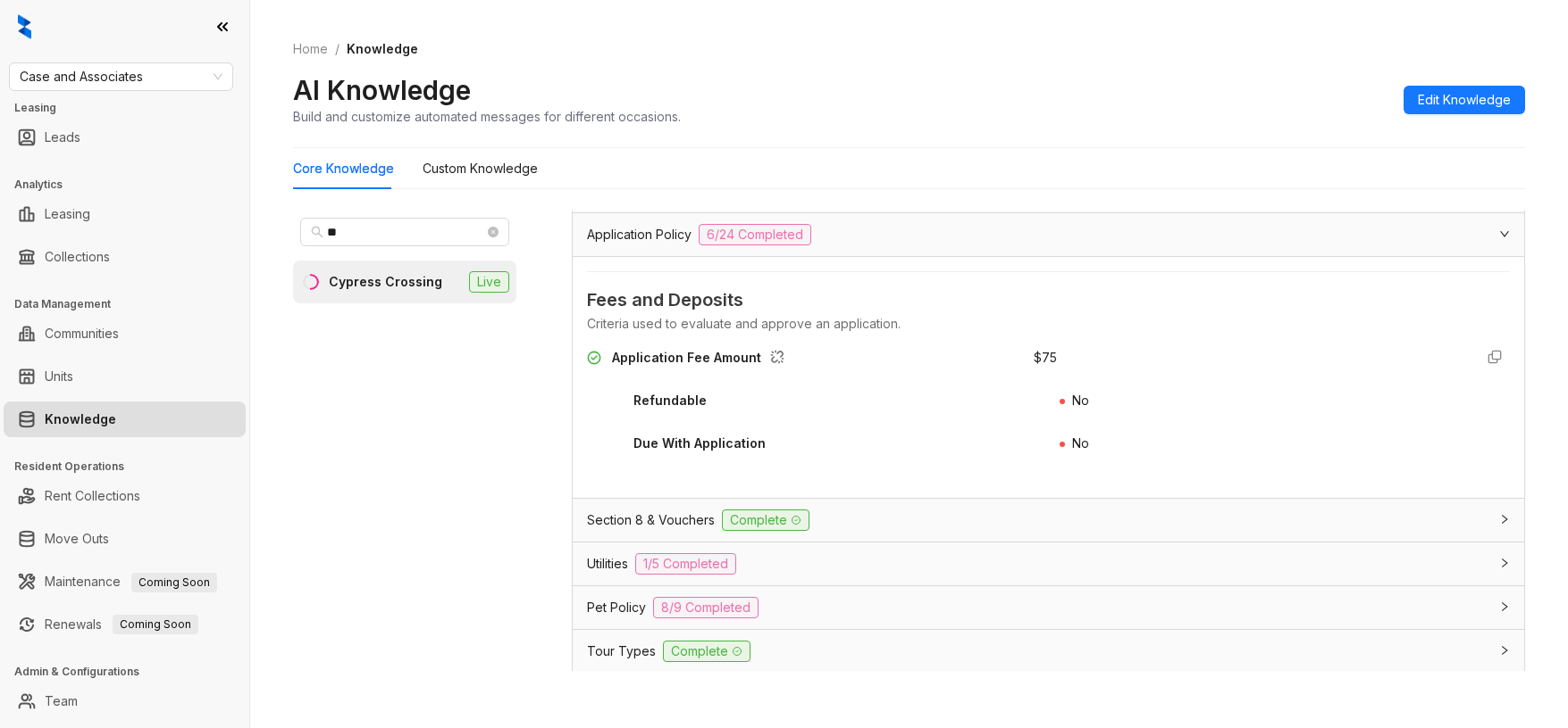
type input "**********"
drag, startPoint x: 1024, startPoint y: 355, endPoint x: 1043, endPoint y: 358, distance: 19.2
click at [1045, 358] on div "Application Fee Amount $ 75" at bounding box center [1048, 362] width 923 height 29
copy div "$ 75"
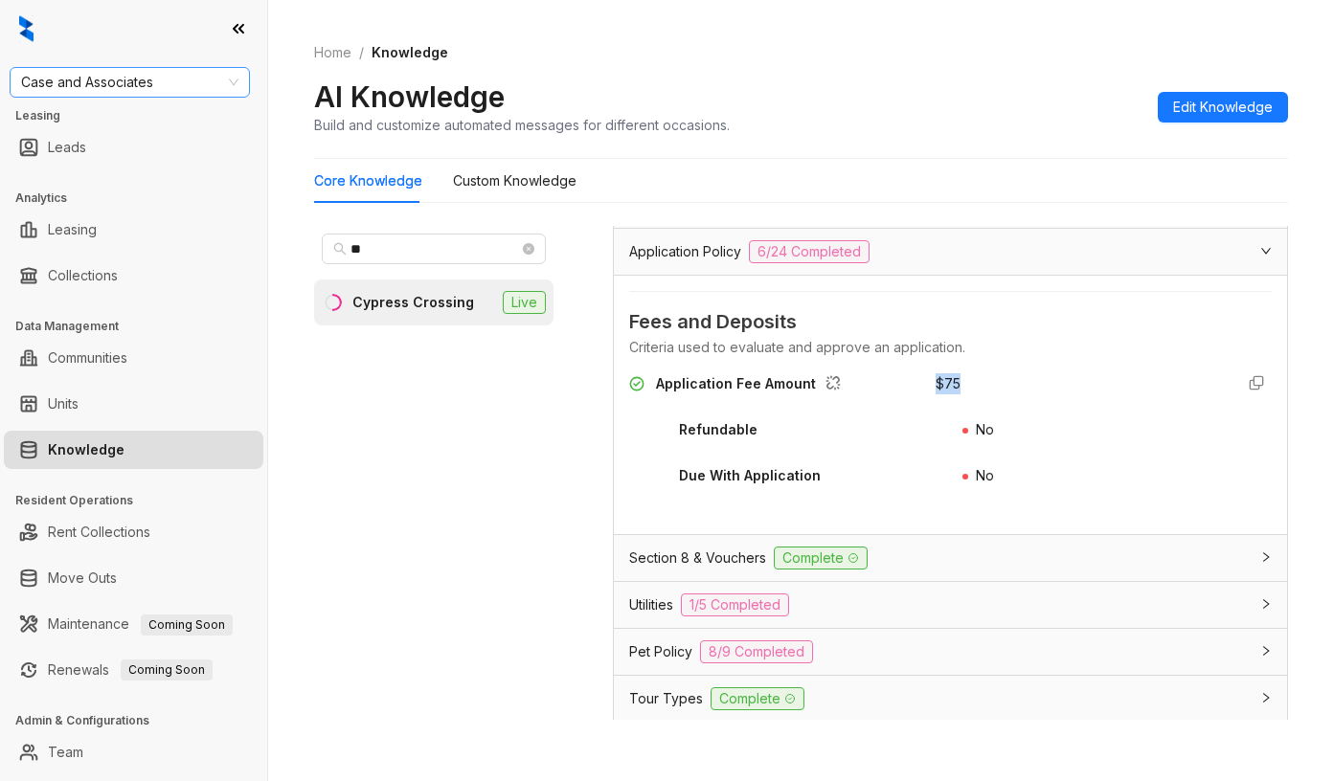
scroll to position [213, 0]
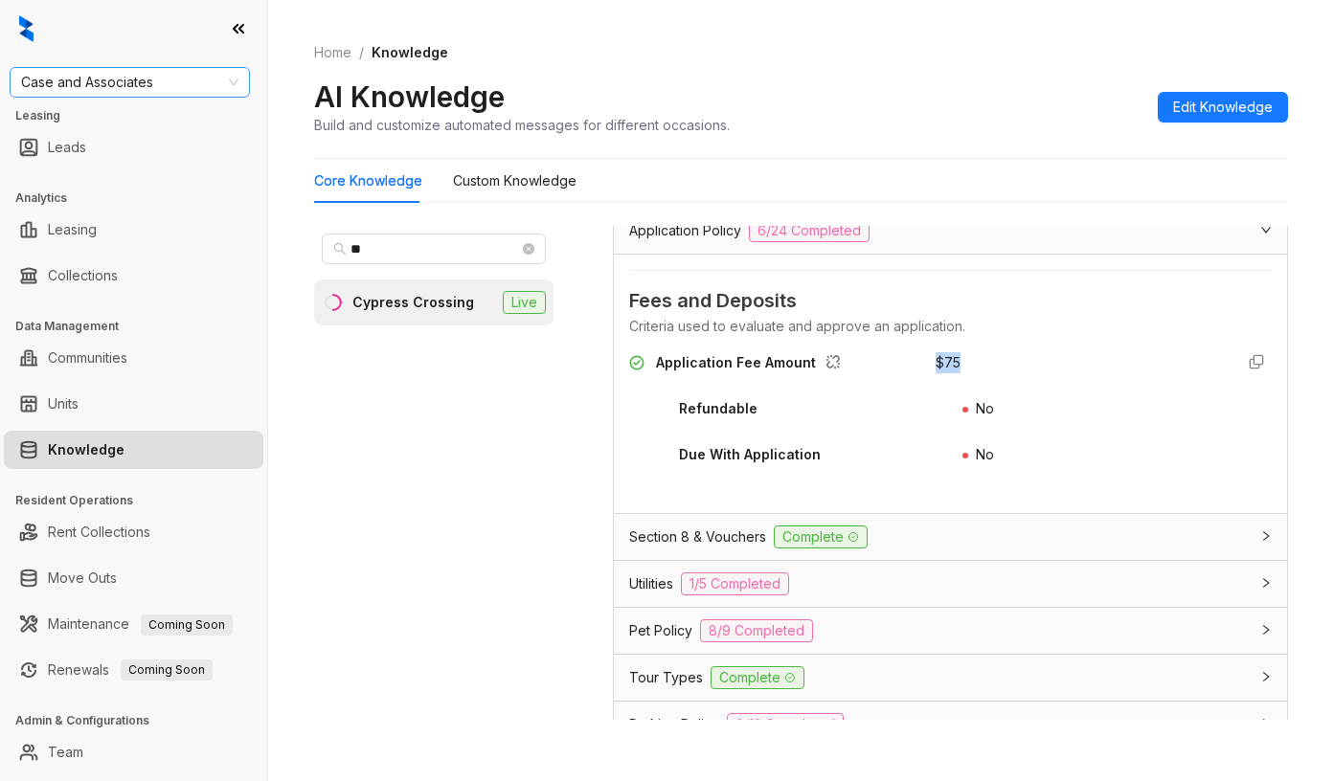
click at [170, 89] on span "Case and Associates" at bounding box center [129, 82] width 217 height 29
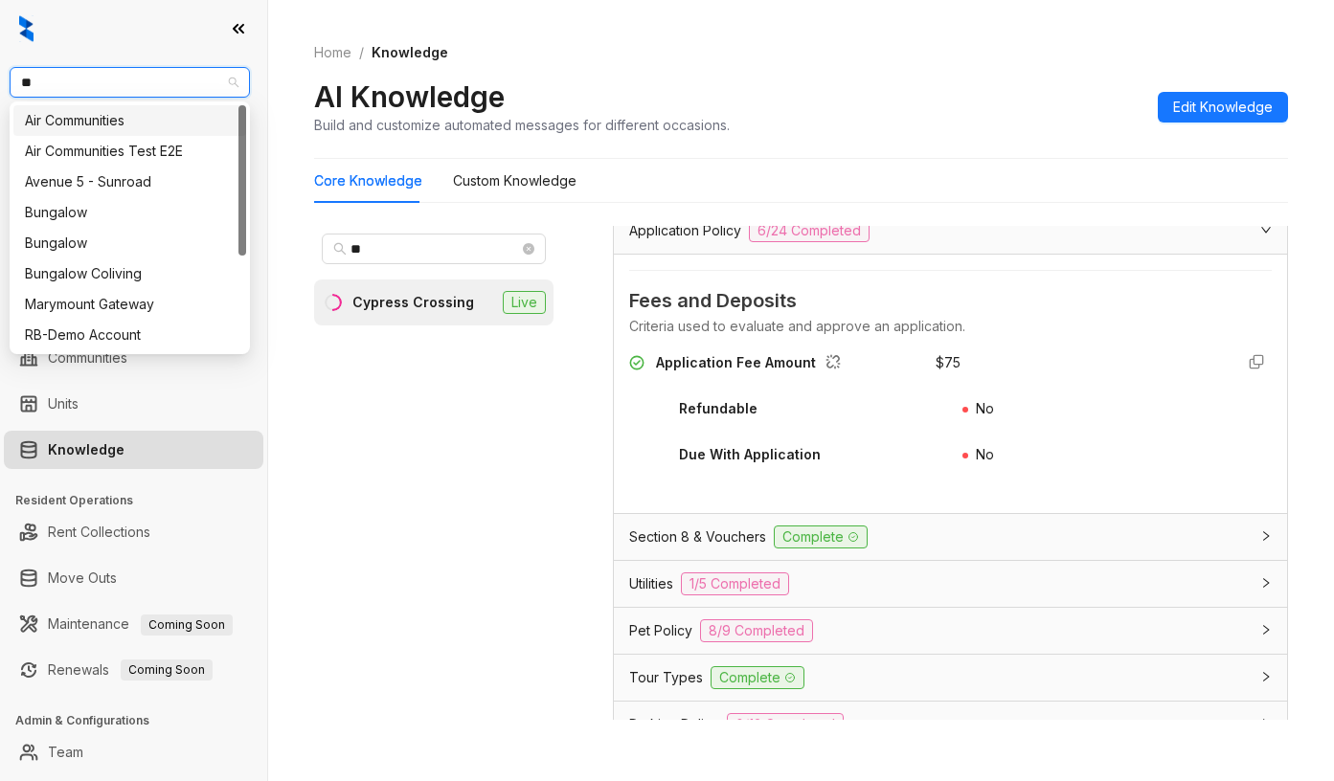
type input "***"
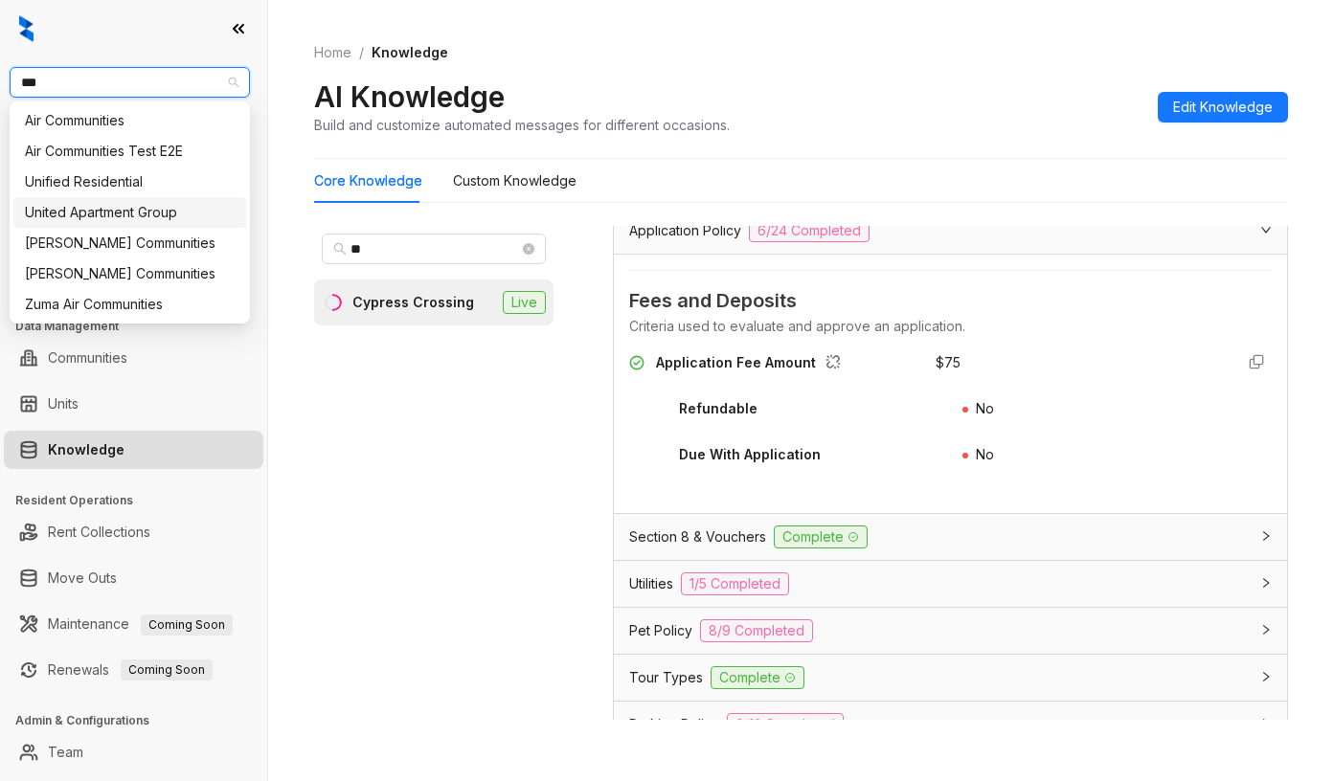
drag, startPoint x: 135, startPoint y: 210, endPoint x: 118, endPoint y: 194, distance: 23.1
click at [135, 210] on div "United Apartment Group" at bounding box center [130, 212] width 210 height 21
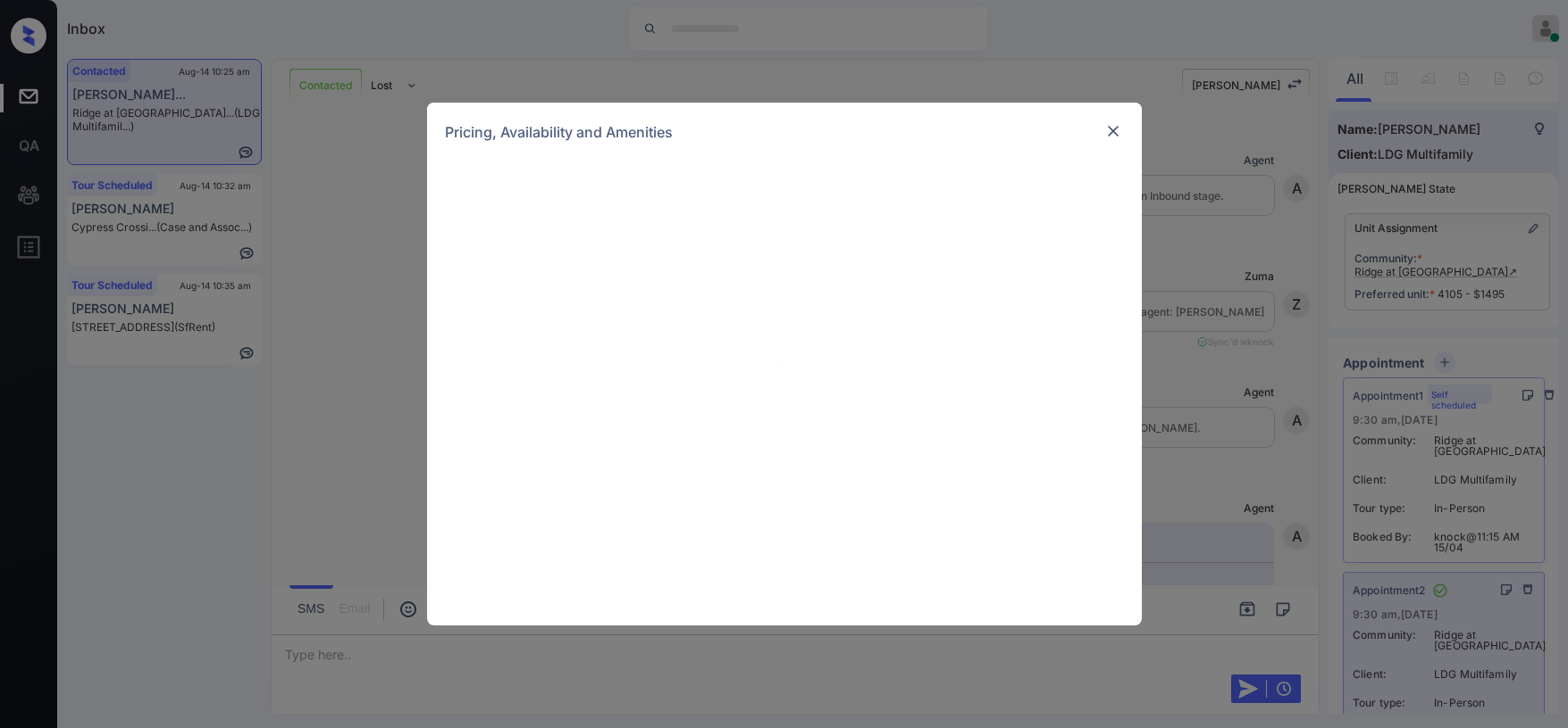
scroll to position [10519, 0]
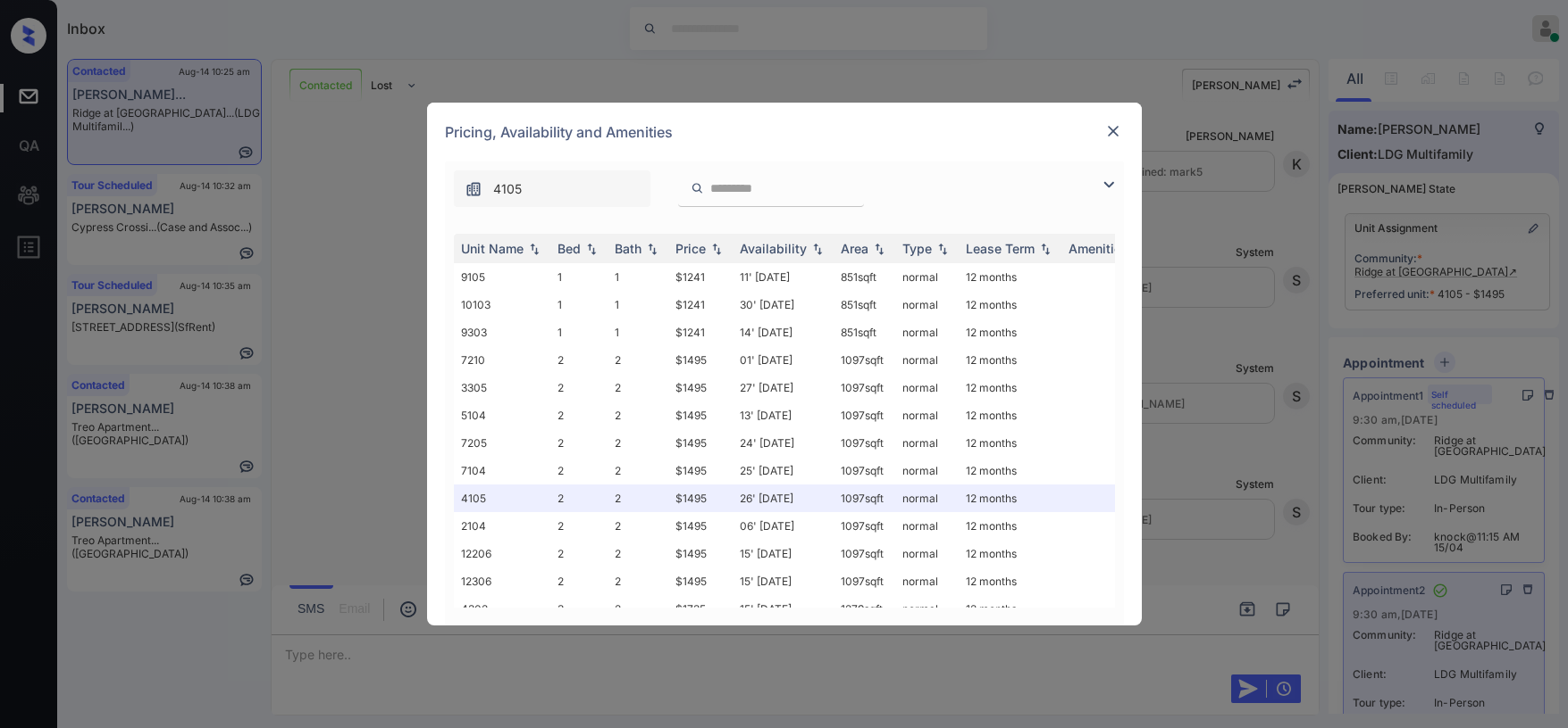
click at [1116, 124] on img at bounding box center [1113, 130] width 18 height 18
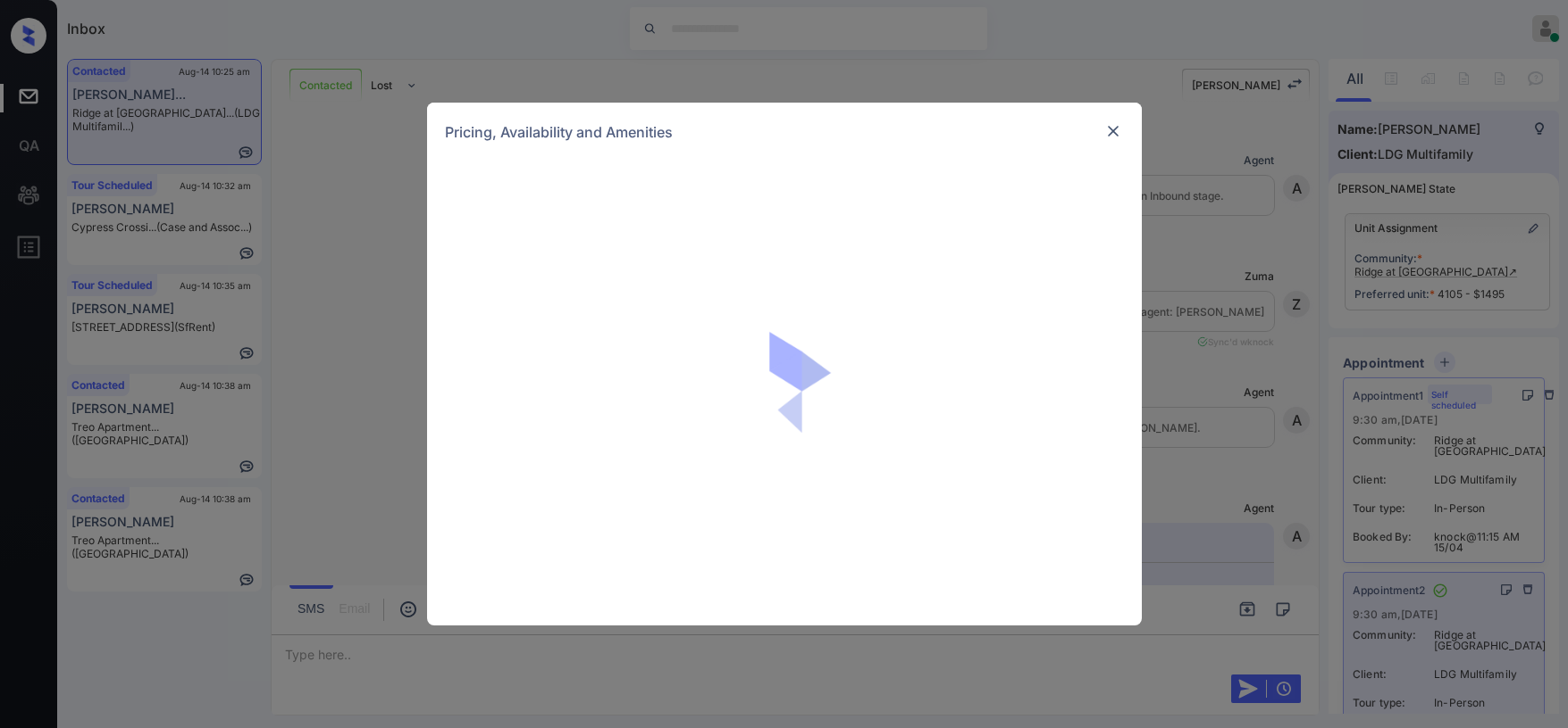
scroll to position [10519, 0]
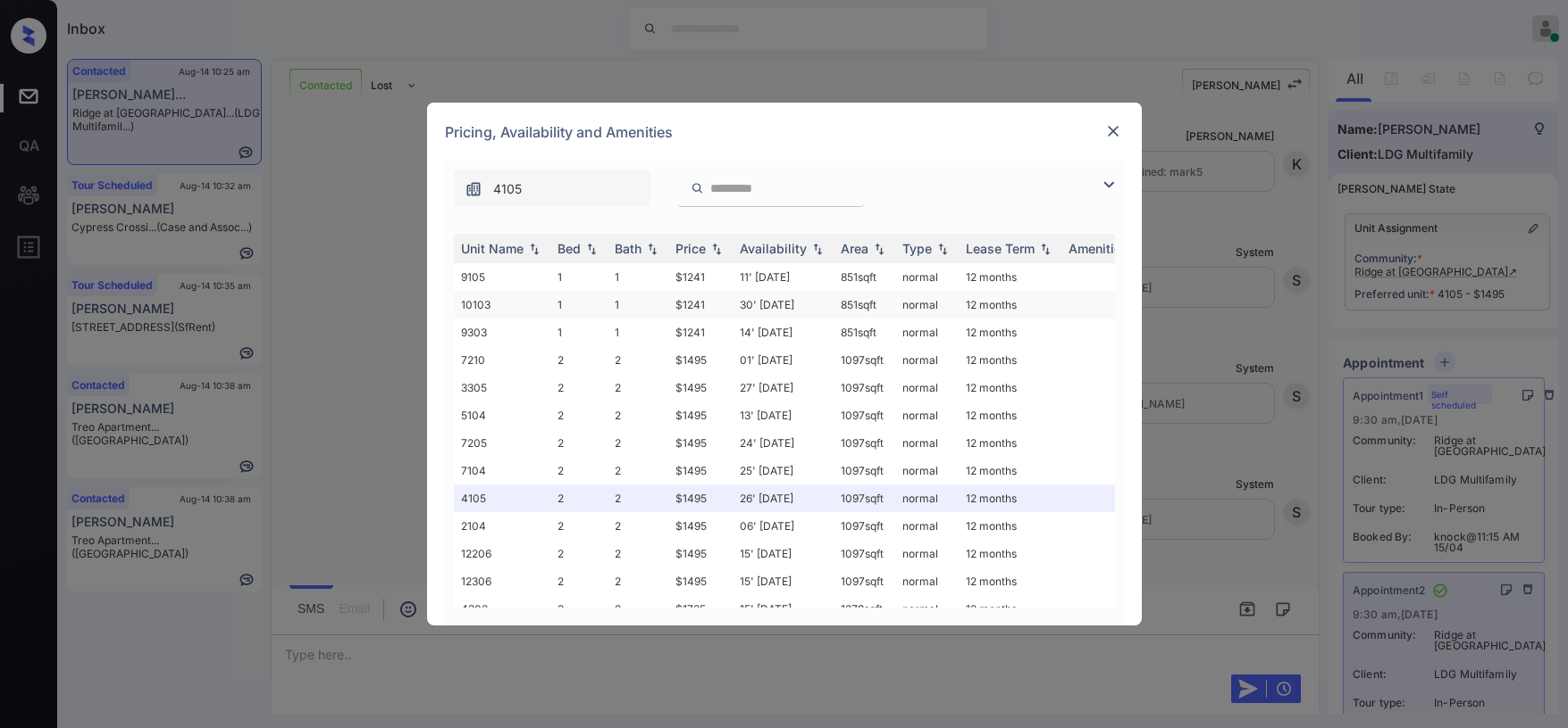
click at [698, 304] on td "$1241" at bounding box center [700, 305] width 64 height 28
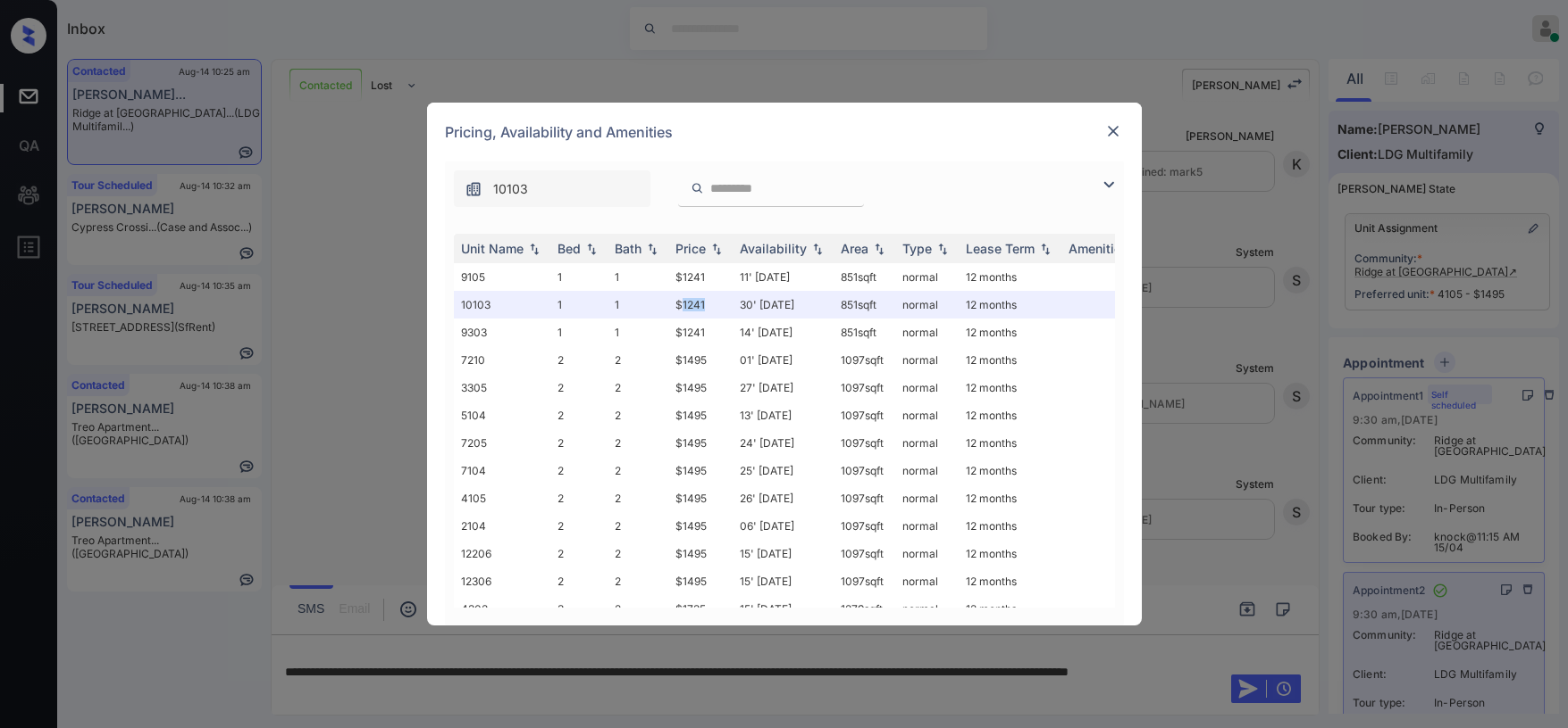
click at [1116, 129] on img at bounding box center [1113, 130] width 18 height 18
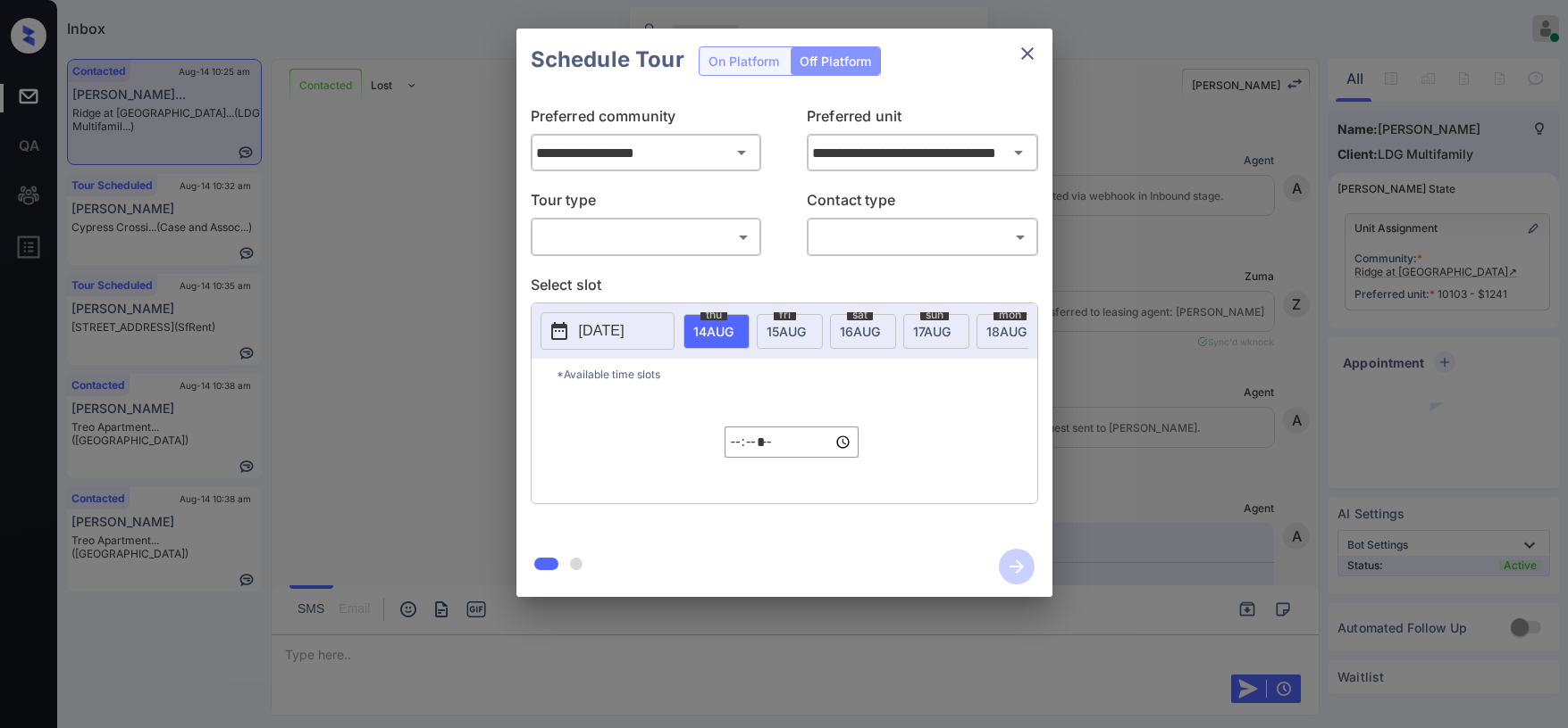
scroll to position [10636, 0]
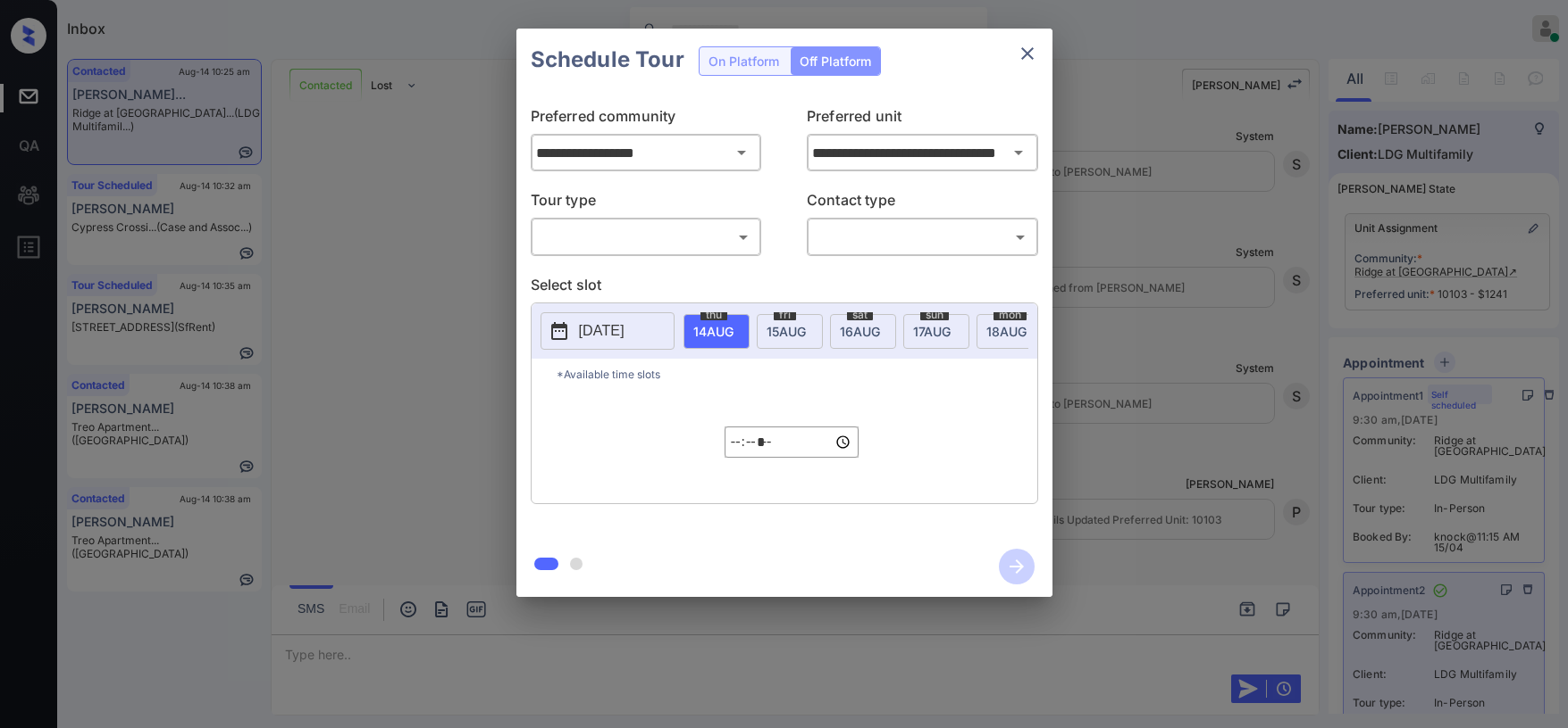
click at [1024, 58] on icon "close" at bounding box center [1027, 53] width 21 height 21
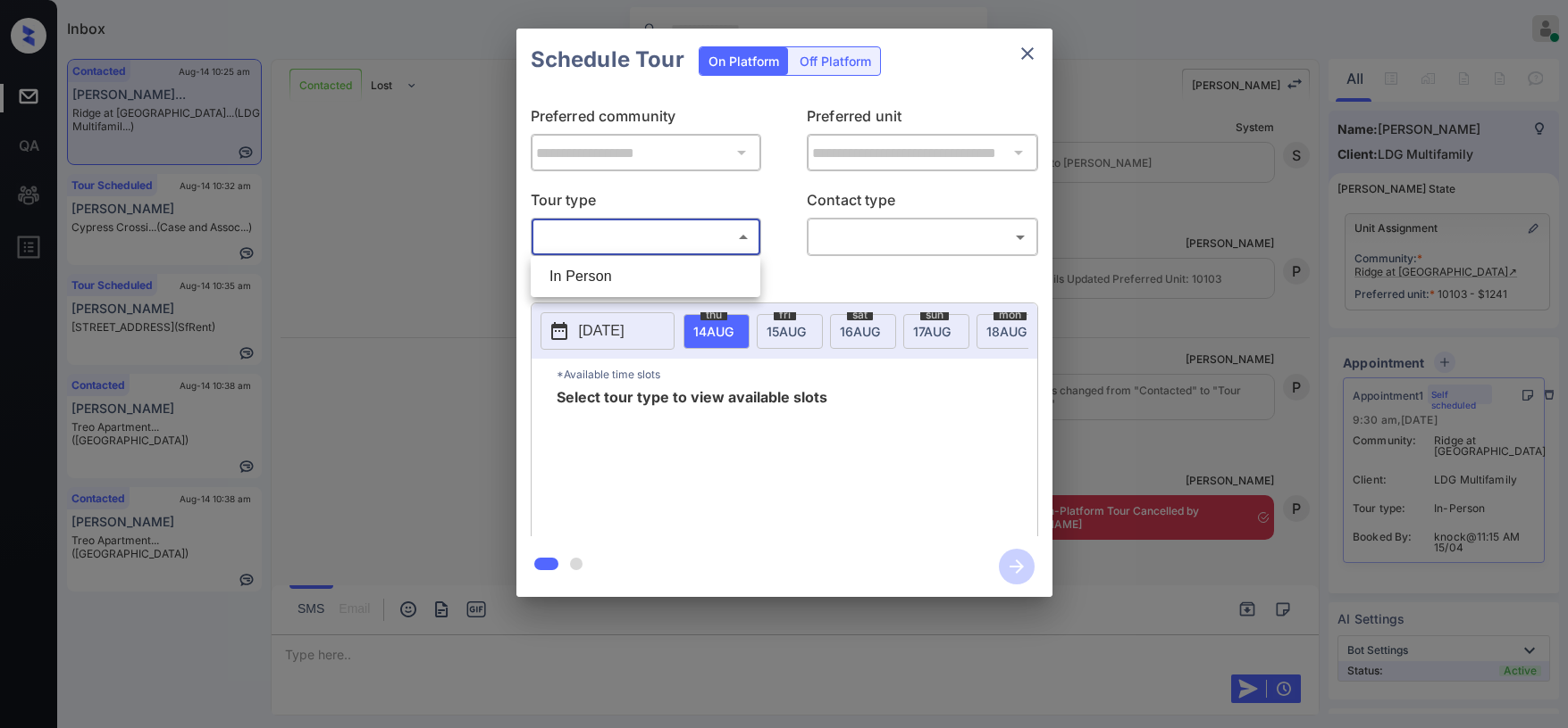
click at [722, 235] on body "Inbox Paolo Gabriel Online Set yourself offline Set yourself on break Profile S…" at bounding box center [784, 364] width 1568 height 728
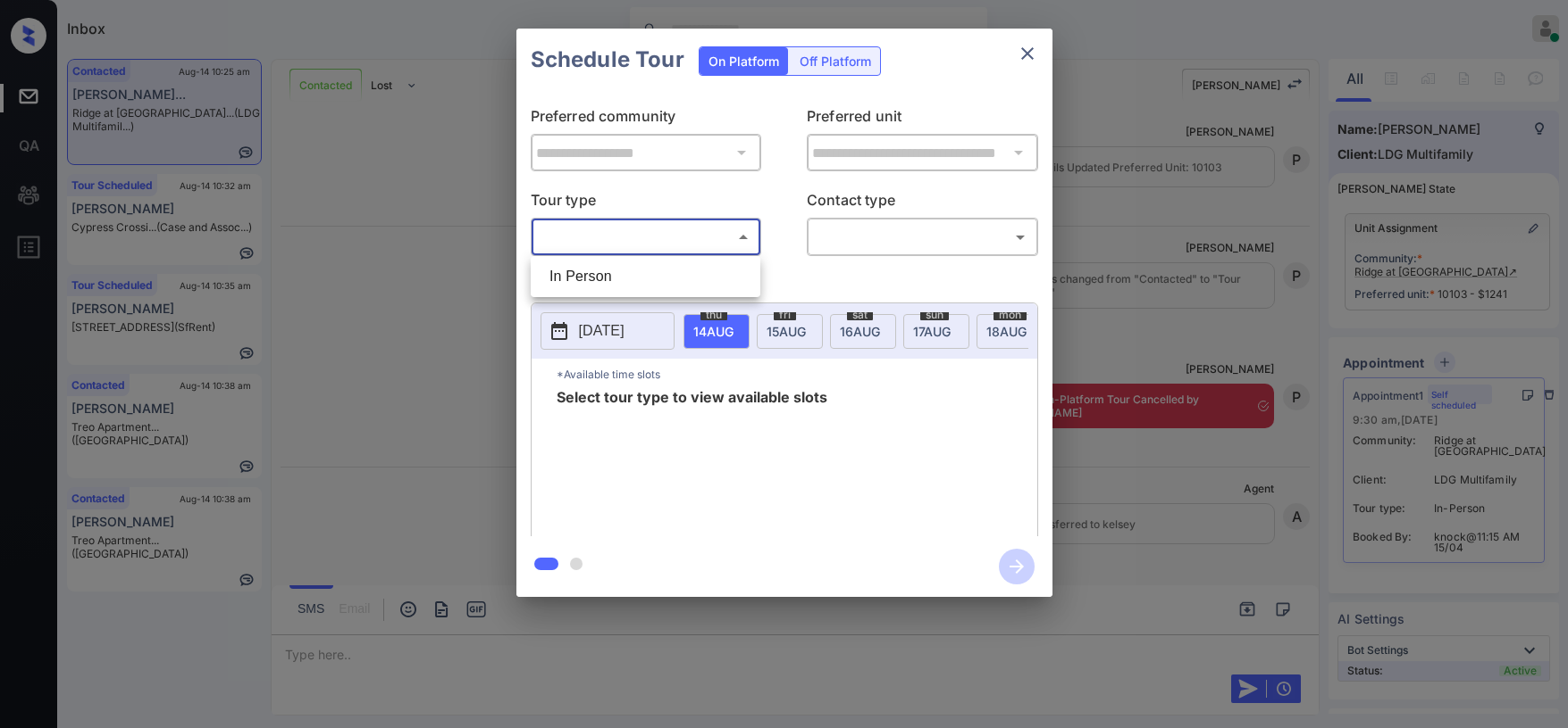
scroll to position [10993, 0]
click at [637, 277] on li "In Person" at bounding box center [645, 277] width 221 height 32
type input "********"
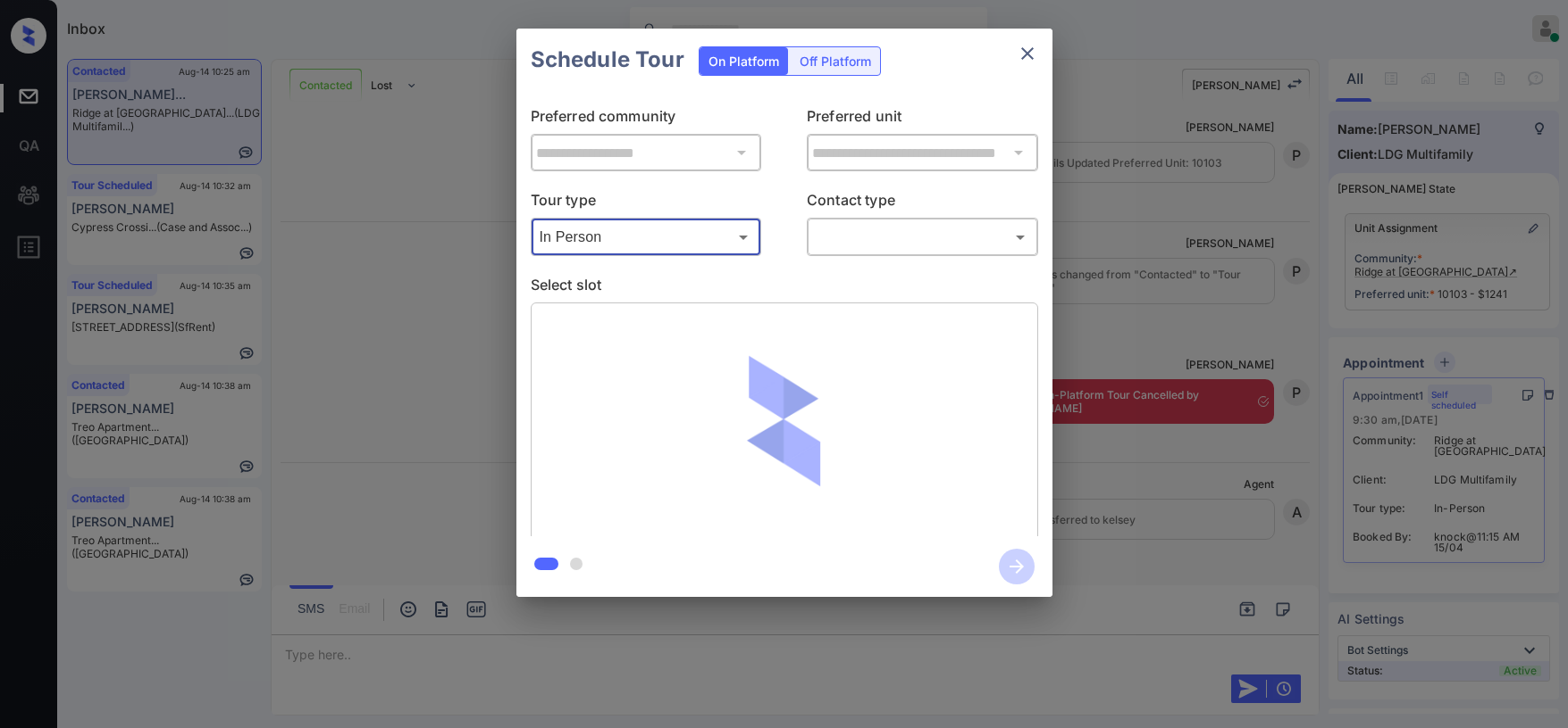
click at [896, 243] on body "Inbox Paolo Gabriel Online Set yourself offline Set yourself on break Profile S…" at bounding box center [784, 364] width 1568 height 728
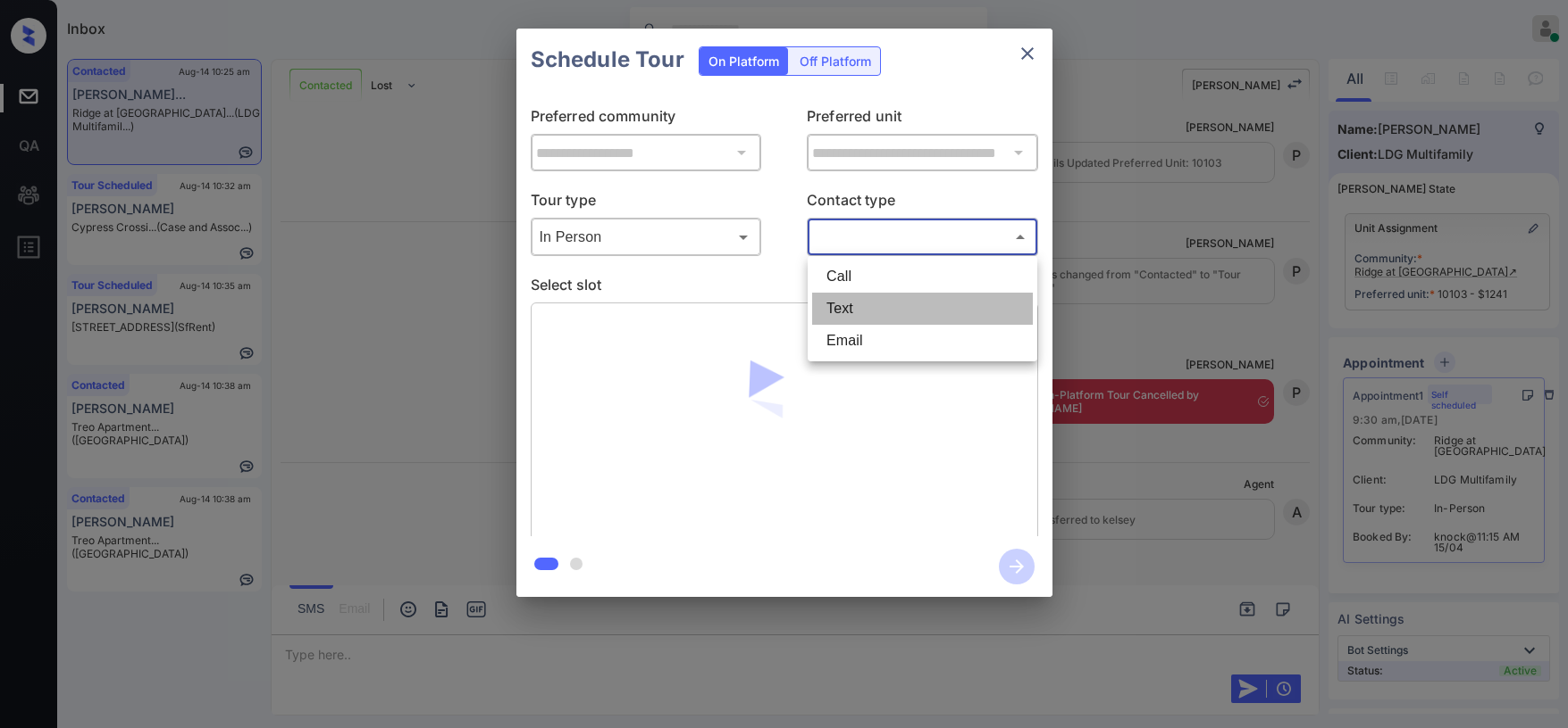
click at [877, 301] on li "Text" at bounding box center [923, 309] width 221 height 32
type input "****"
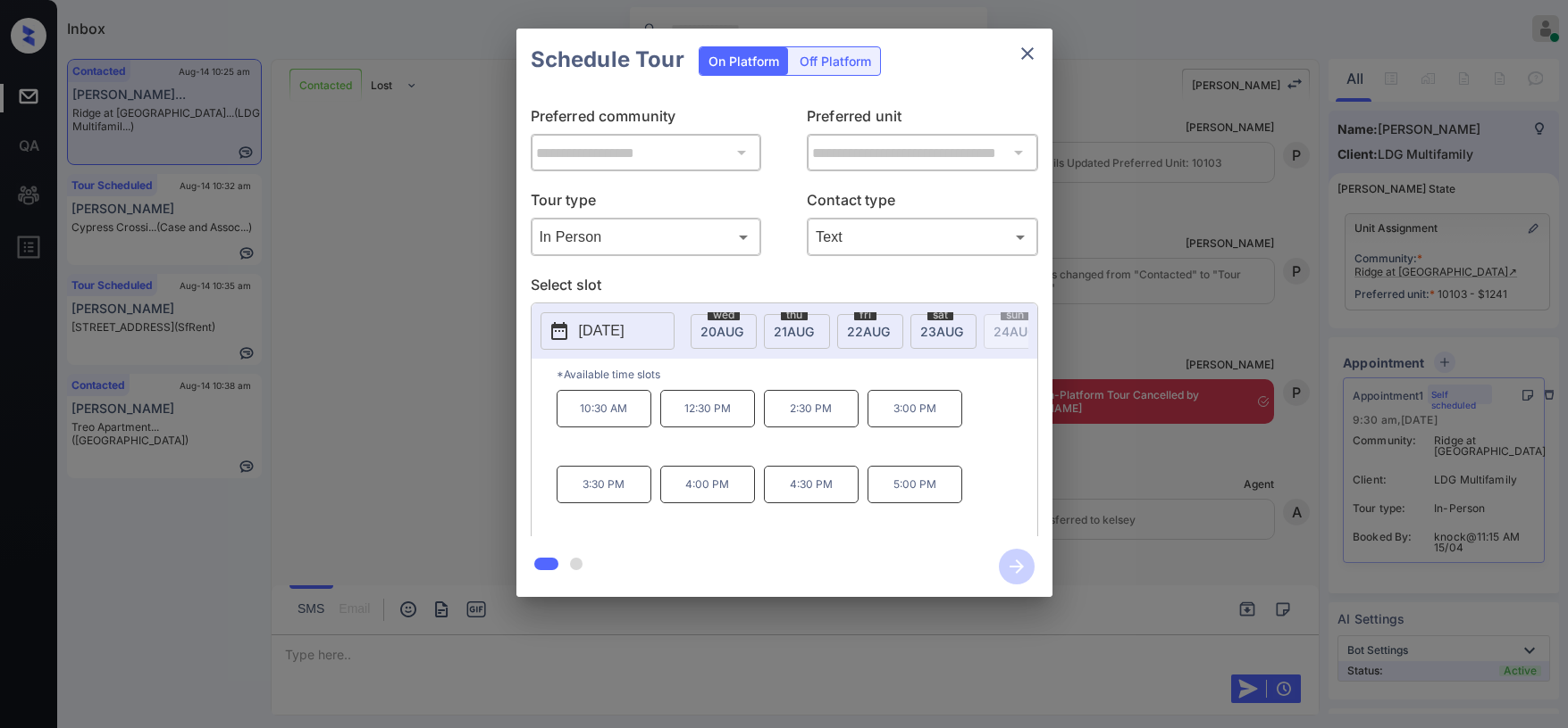
scroll to position [0, 393]
click at [1033, 50] on icon "close" at bounding box center [1027, 53] width 21 height 21
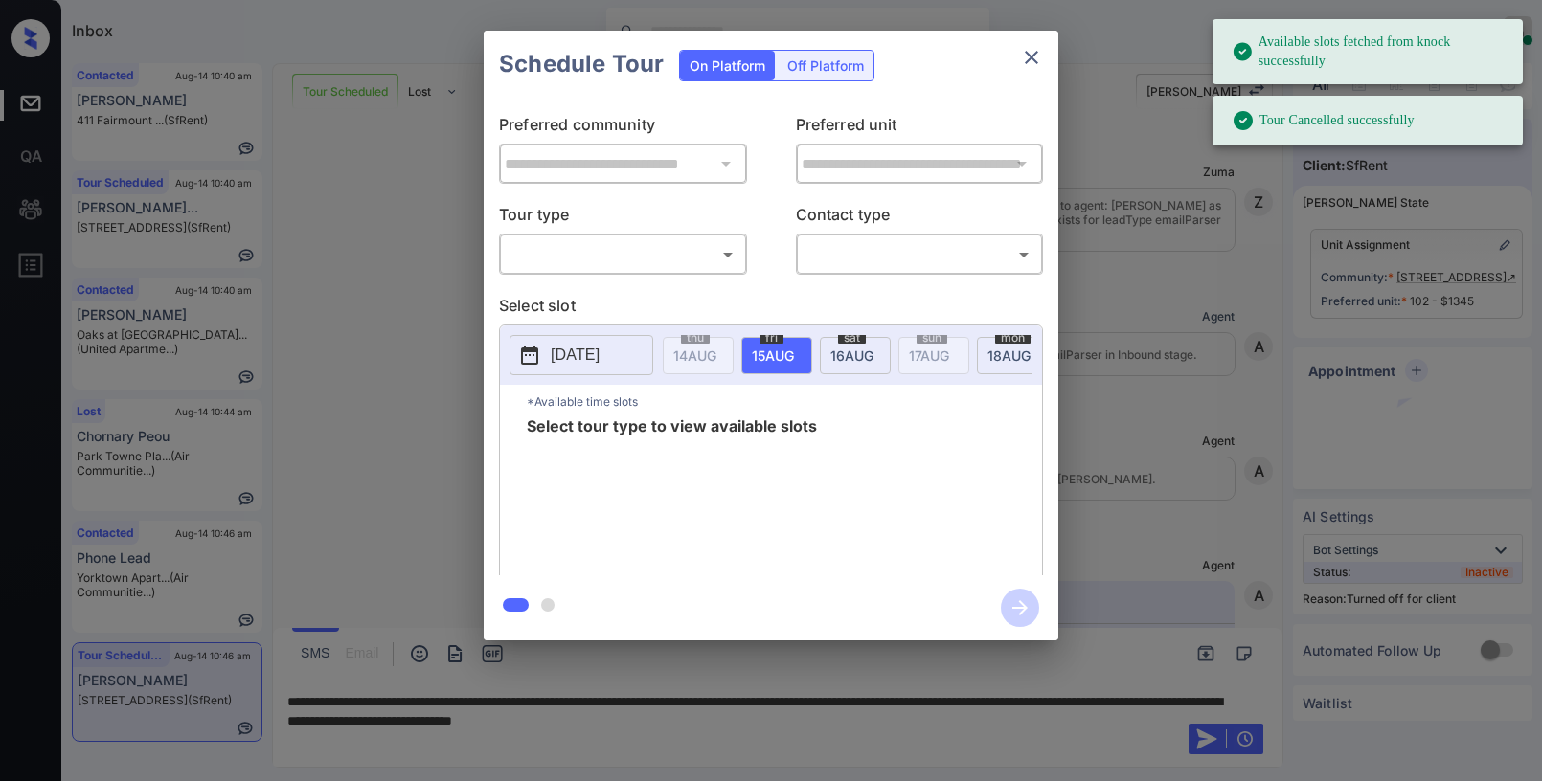
scroll to position [7030, 0]
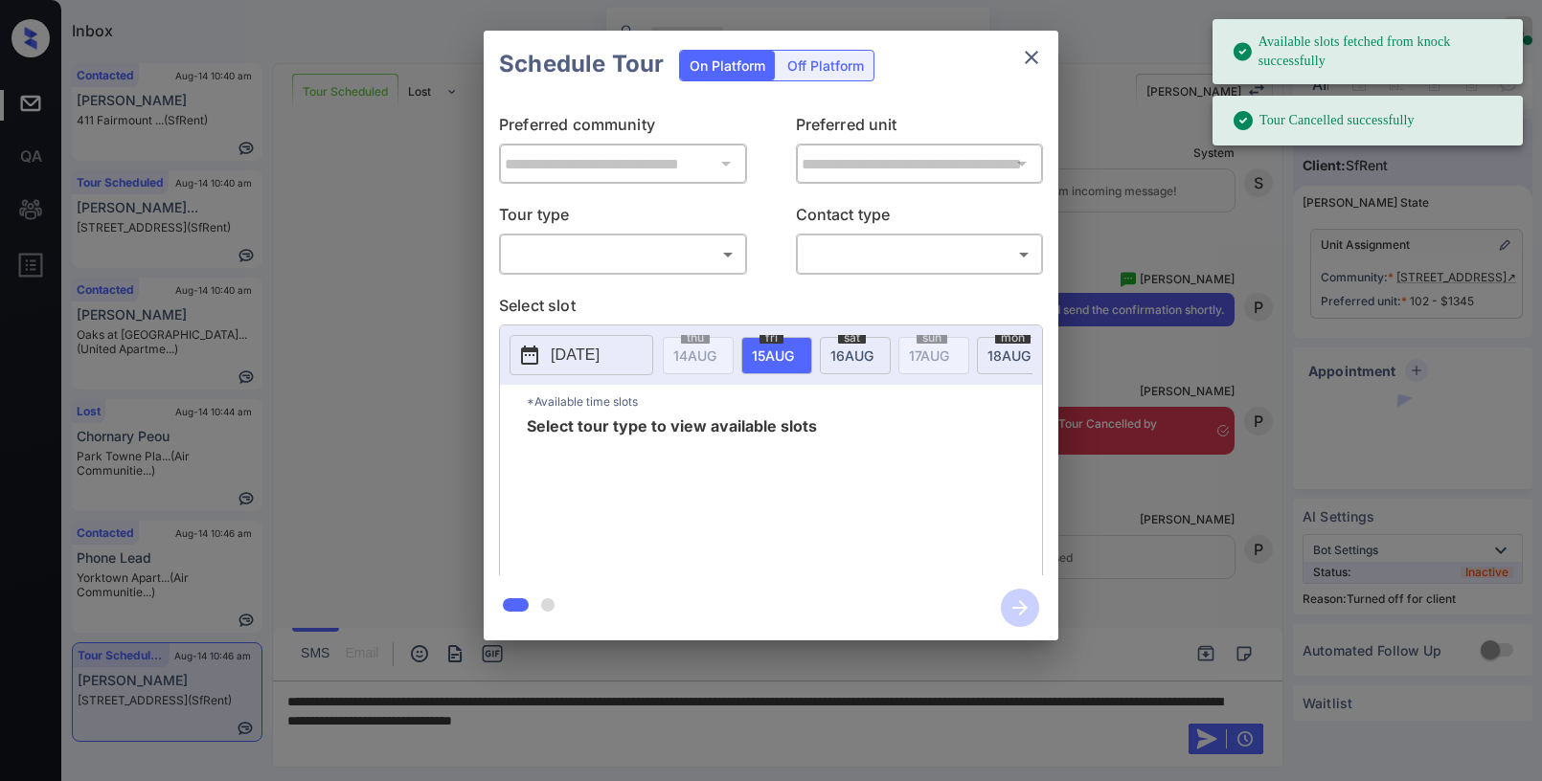
click at [856, 67] on div "Off Platform" at bounding box center [826, 66] width 96 height 30
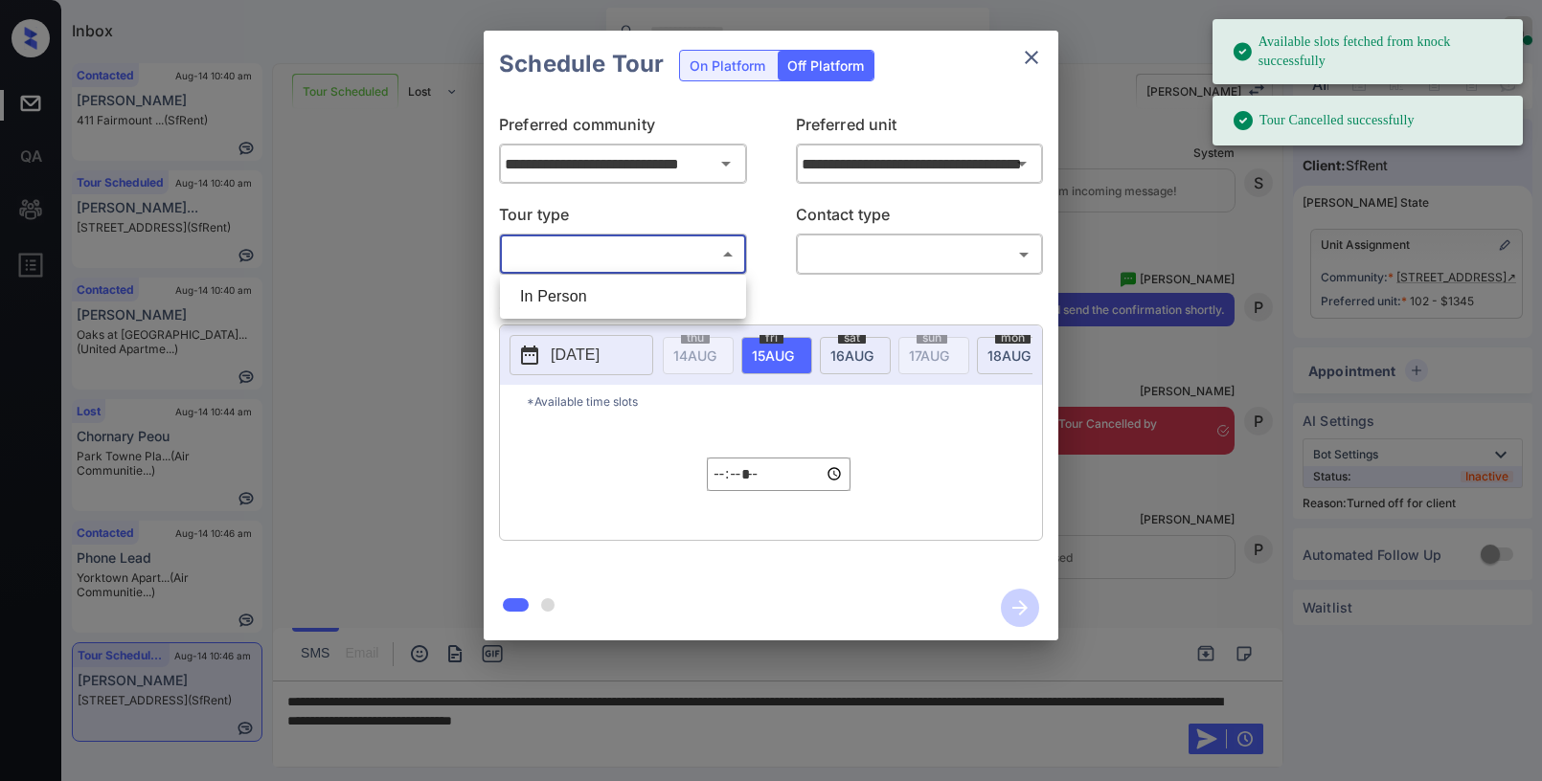
click at [675, 247] on body "Available slots fetched from knock successfully Tour Cancelled successfully Inb…" at bounding box center [771, 390] width 1542 height 781
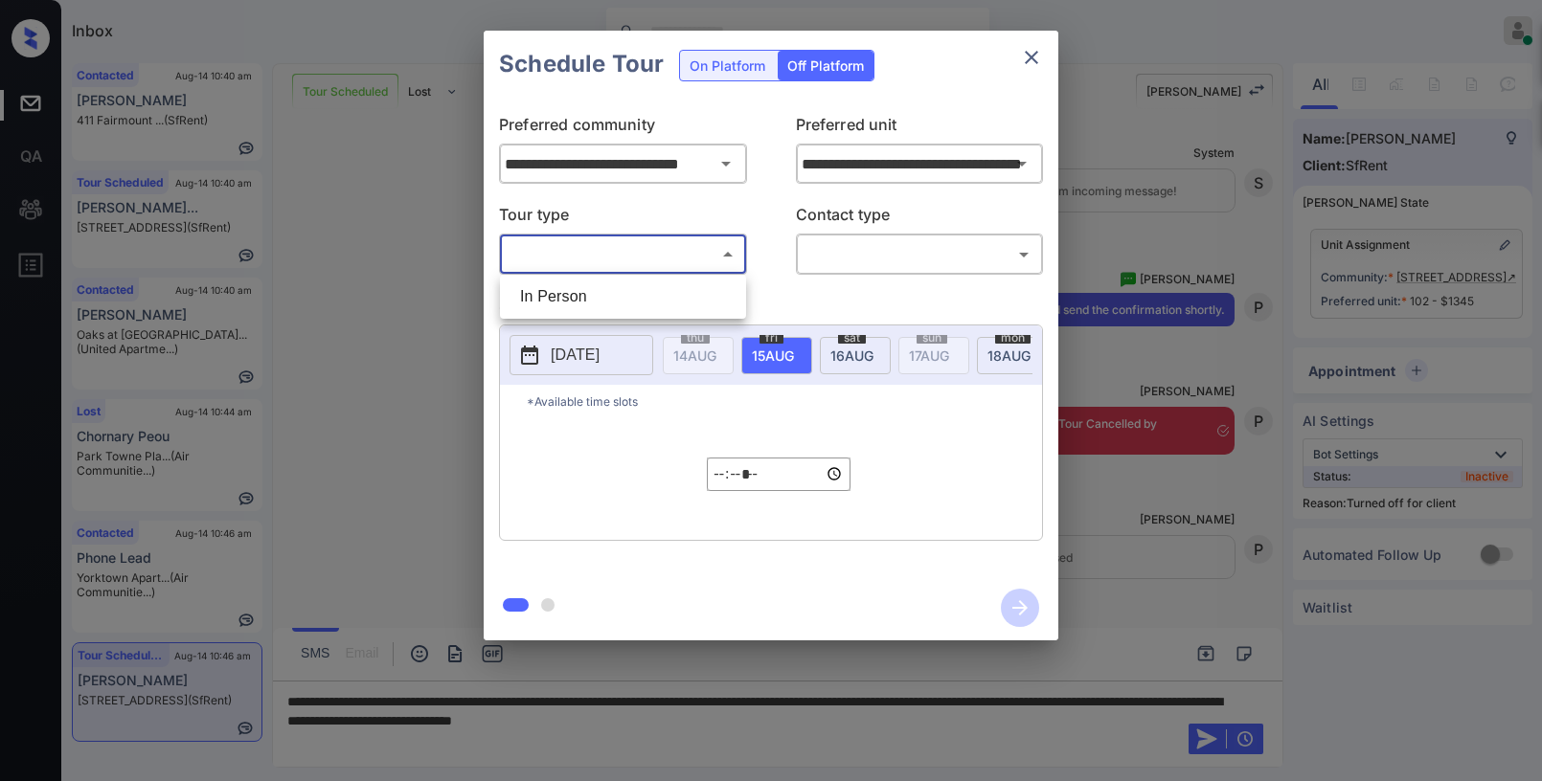
click at [633, 294] on li "In Person" at bounding box center [623, 297] width 237 height 34
type input "********"
click at [815, 264] on body "Available slots fetched from knock successfully Tour Cancelled successfully Inb…" at bounding box center [771, 390] width 1542 height 781
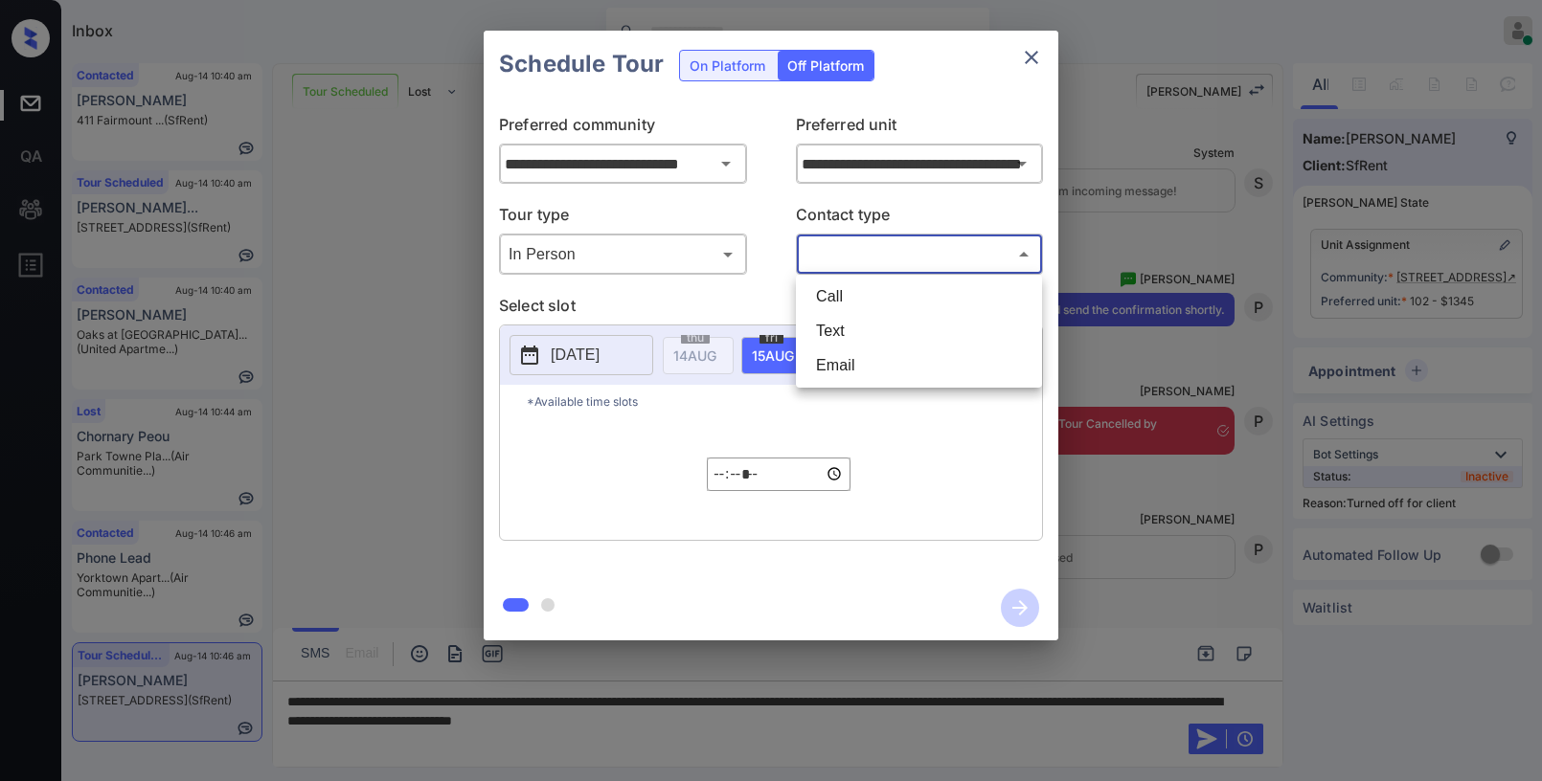
click at [839, 330] on li "Text" at bounding box center [919, 331] width 237 height 34
type input "****"
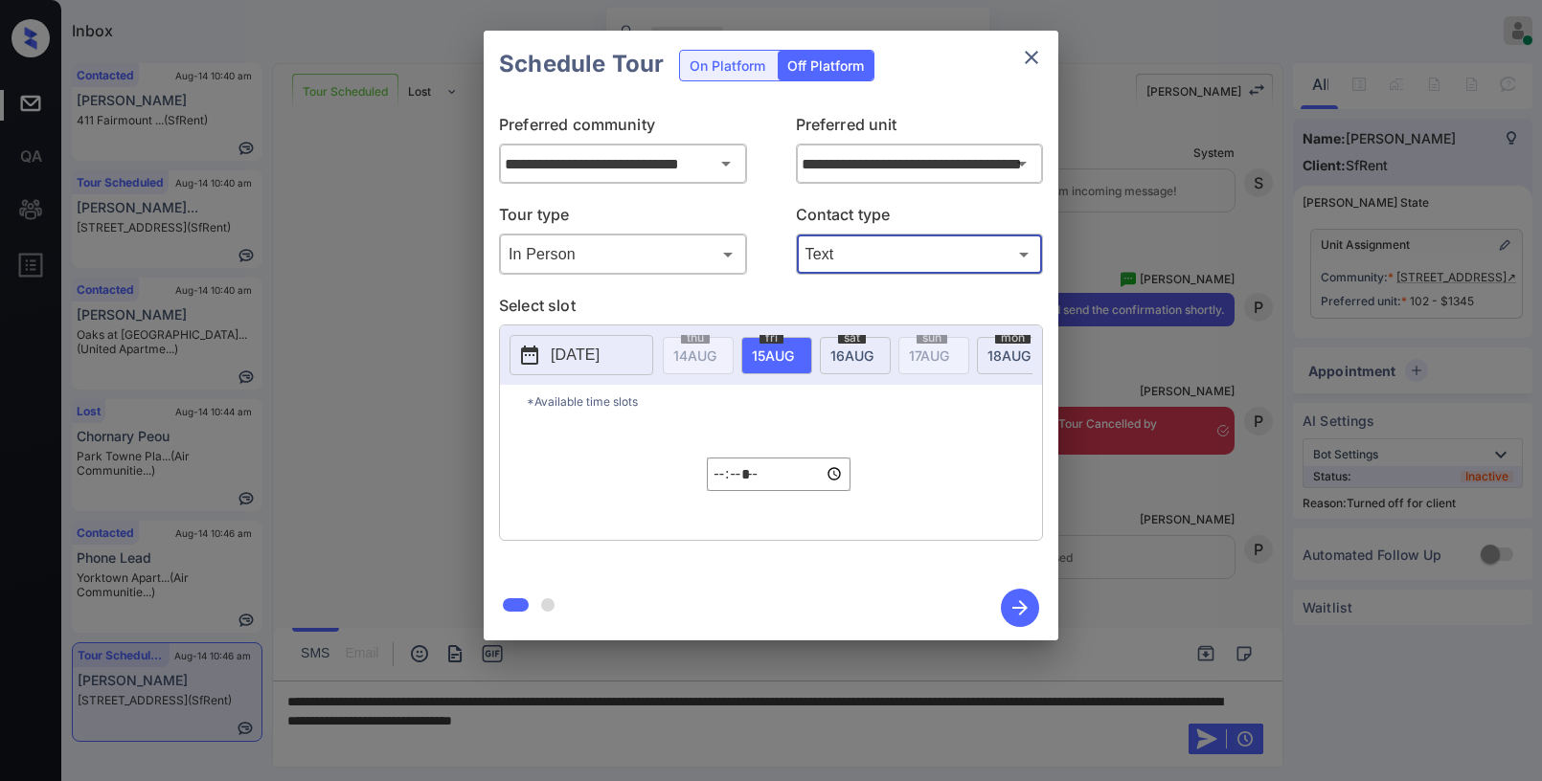
click at [576, 351] on p "2025-08-14" at bounding box center [575, 355] width 49 height 23
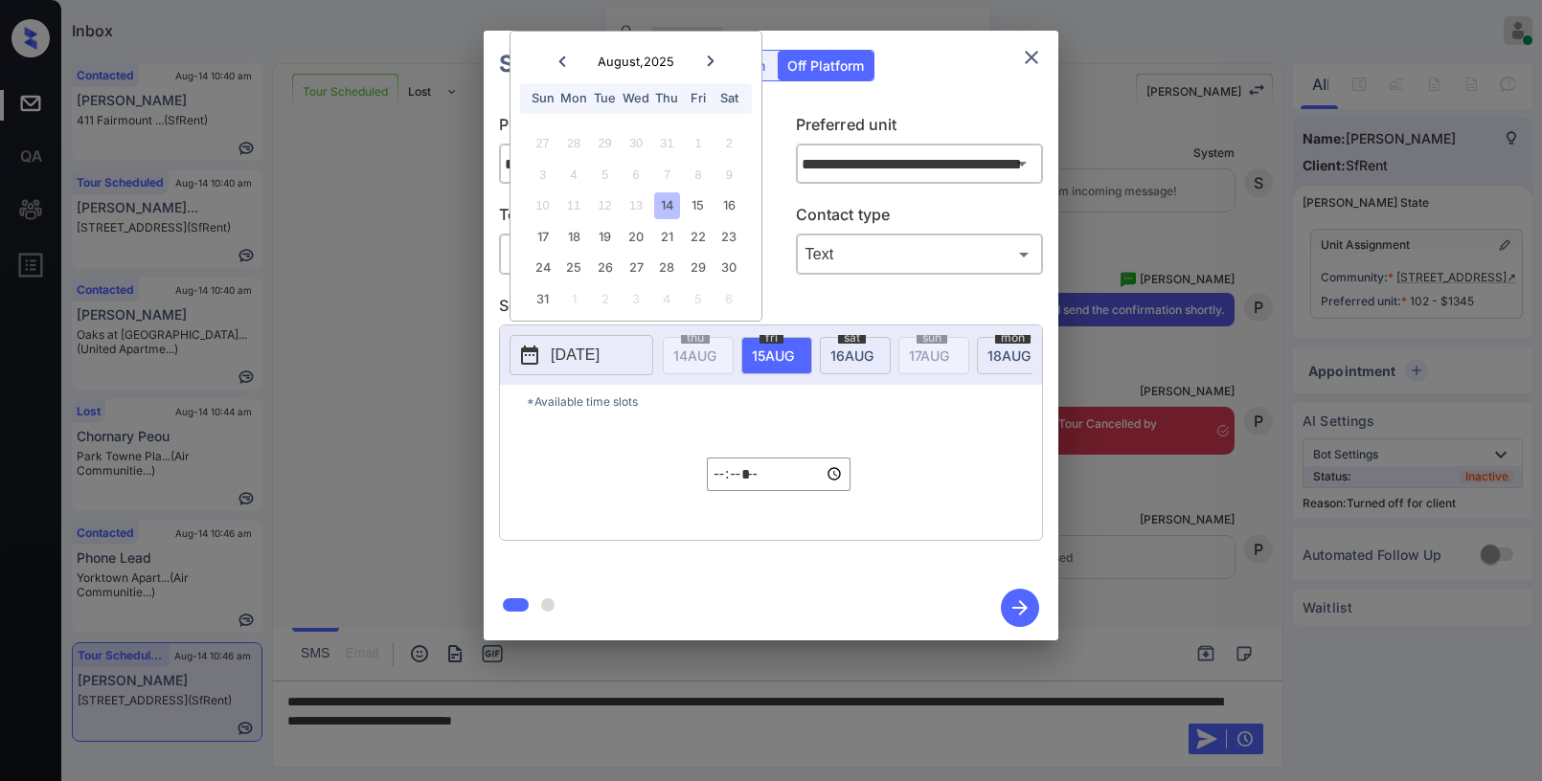
click at [669, 210] on div "14" at bounding box center [667, 205] width 26 height 26
click at [668, 202] on div "14" at bounding box center [667, 205] width 26 height 26
click at [738, 445] on div "***** ​" at bounding box center [779, 475] width 144 height 112
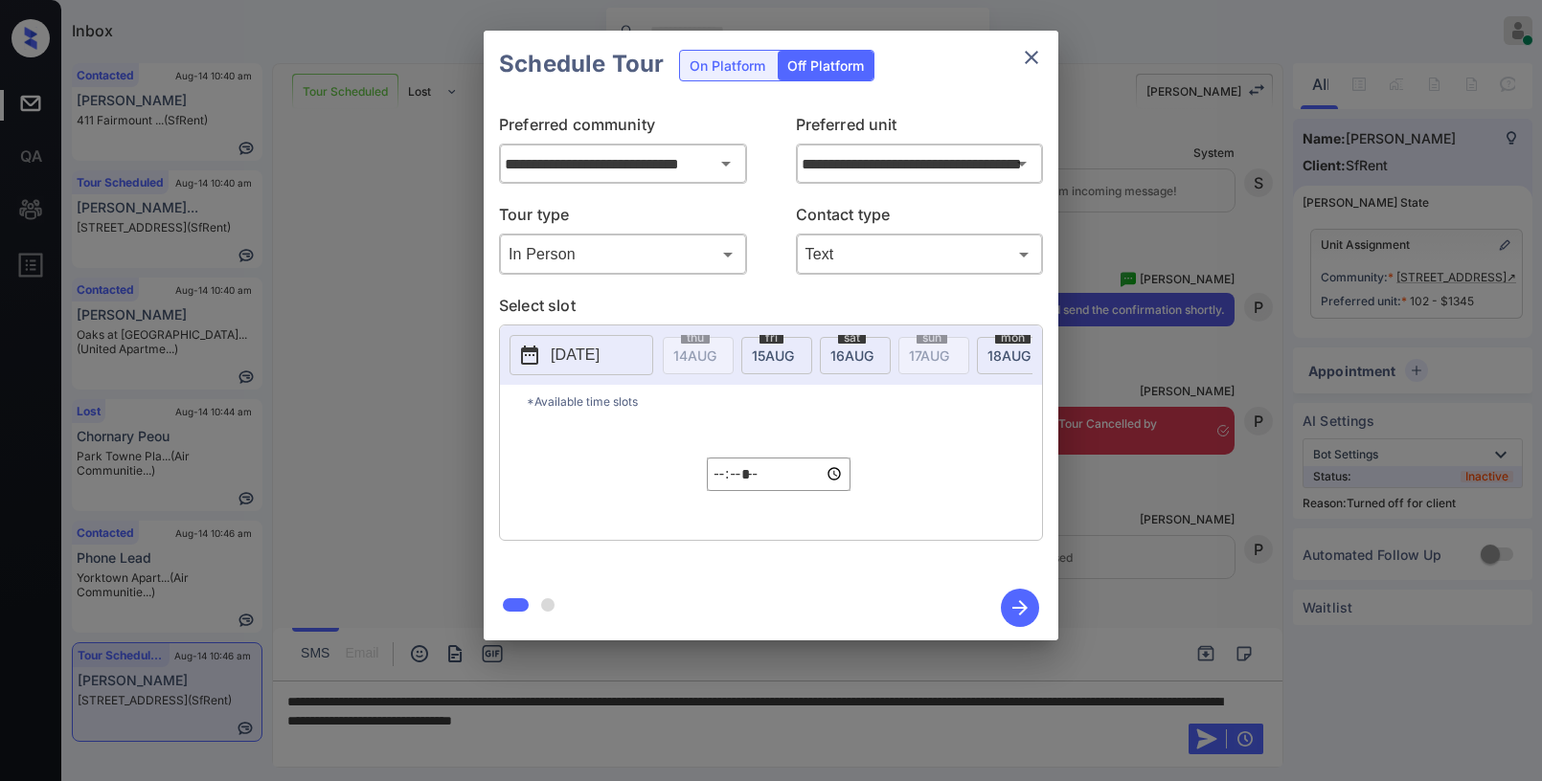
click at [752, 487] on input "*****" at bounding box center [779, 475] width 144 height 34
click at [734, 486] on input "*****" at bounding box center [779, 475] width 144 height 34
click at [726, 487] on input "*****" at bounding box center [779, 475] width 144 height 34
type input "*****"
click at [1013, 610] on icon "button" at bounding box center [1020, 608] width 38 height 38
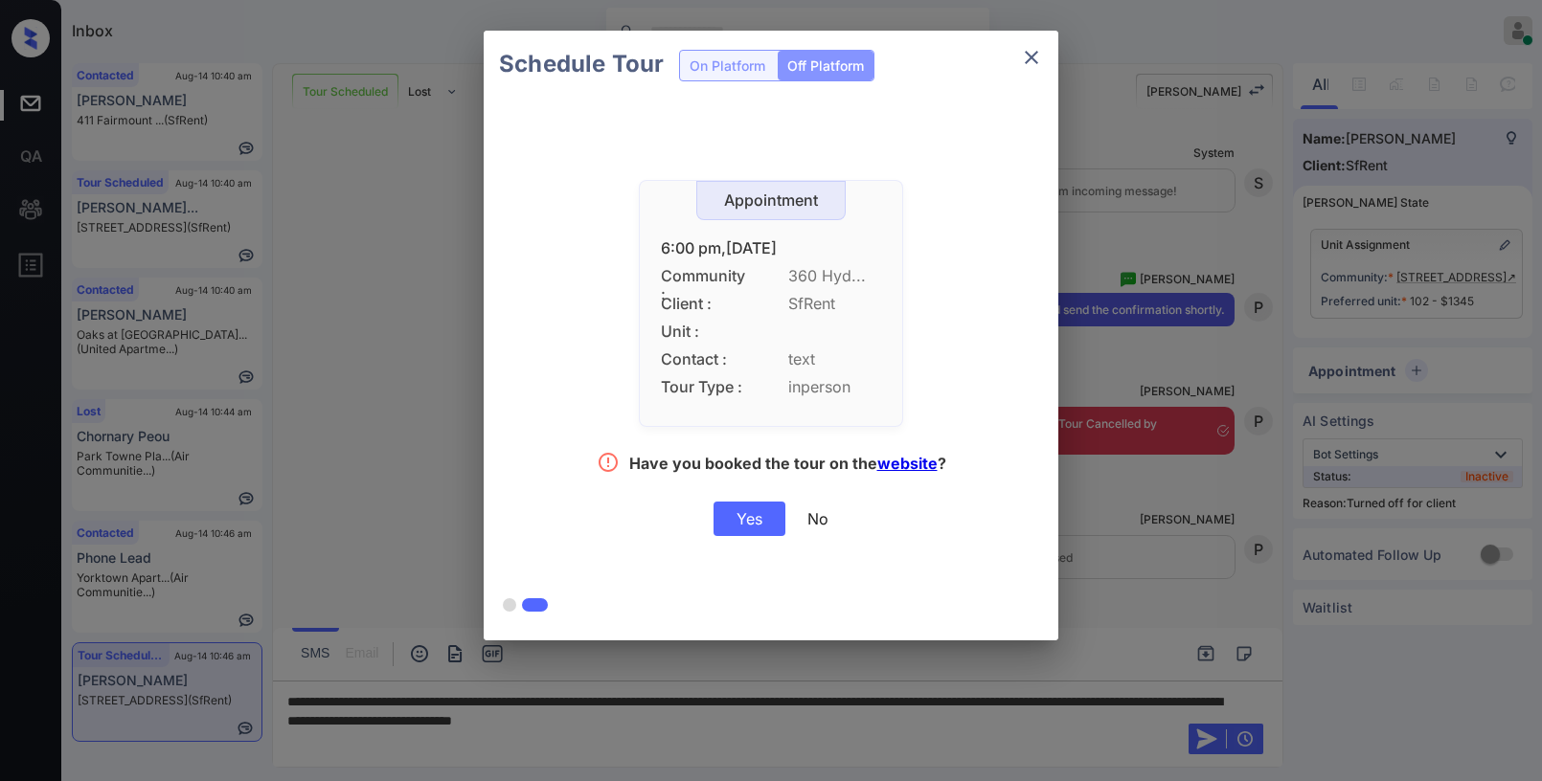
click at [746, 520] on div "Yes" at bounding box center [749, 519] width 72 height 34
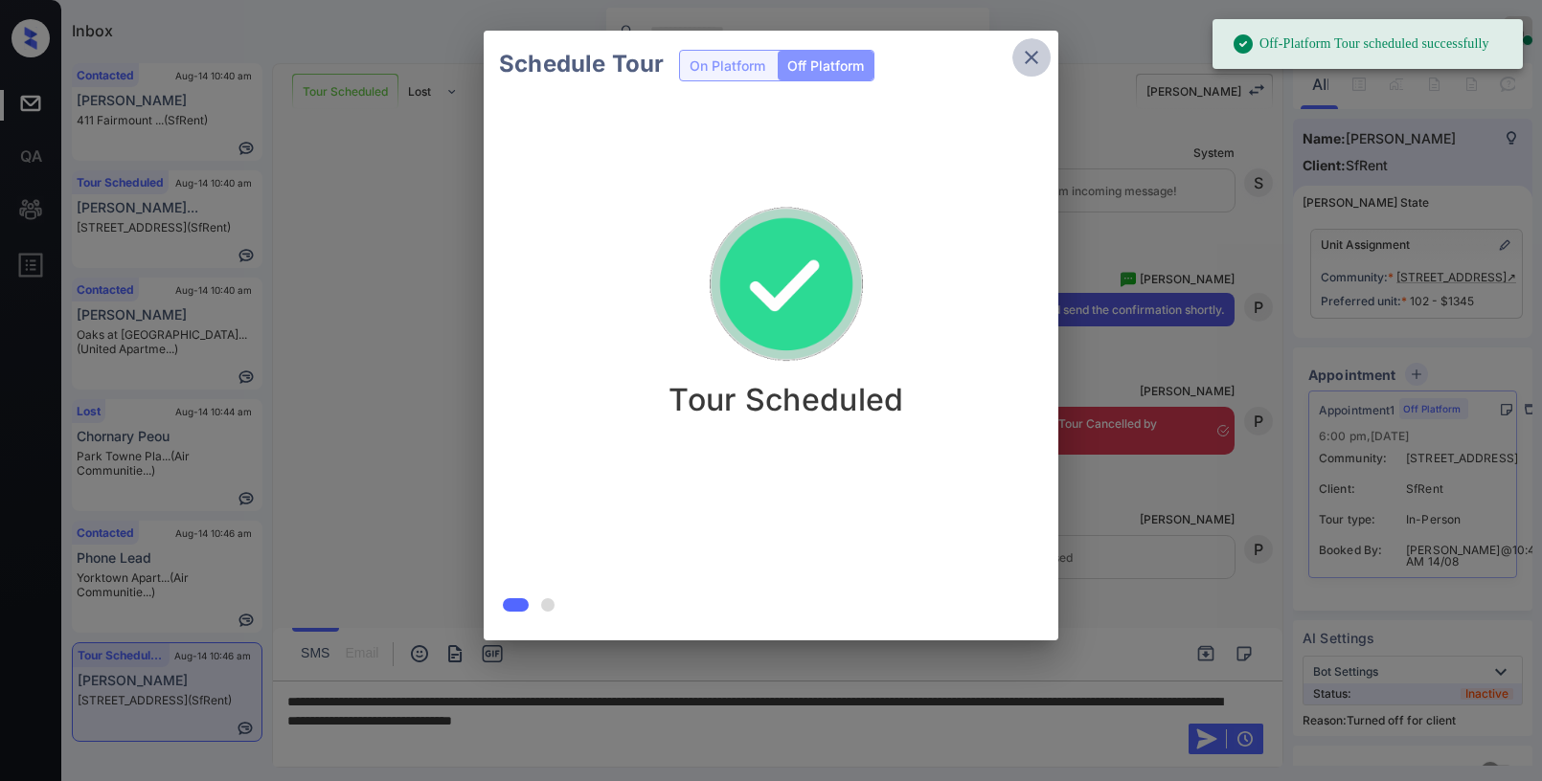
click at [1036, 61] on icon "close" at bounding box center [1031, 57] width 13 height 13
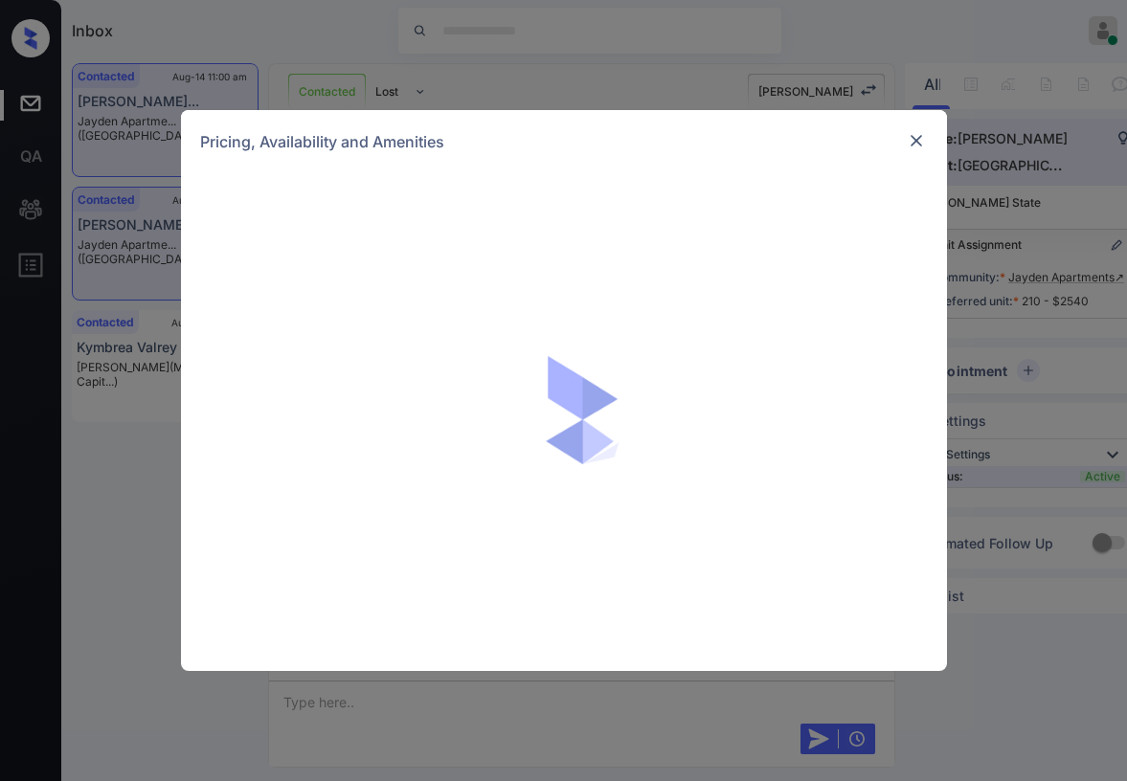
scroll to position [6978, 0]
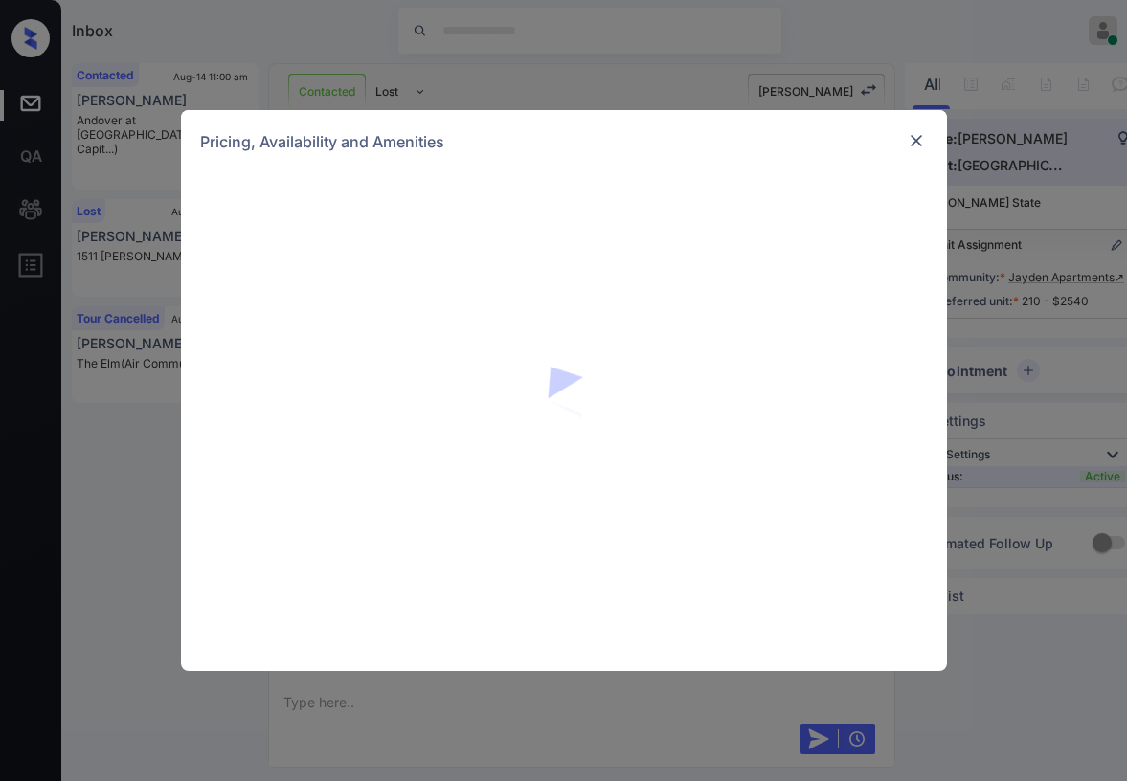
click at [905, 141] on div at bounding box center [916, 140] width 23 height 23
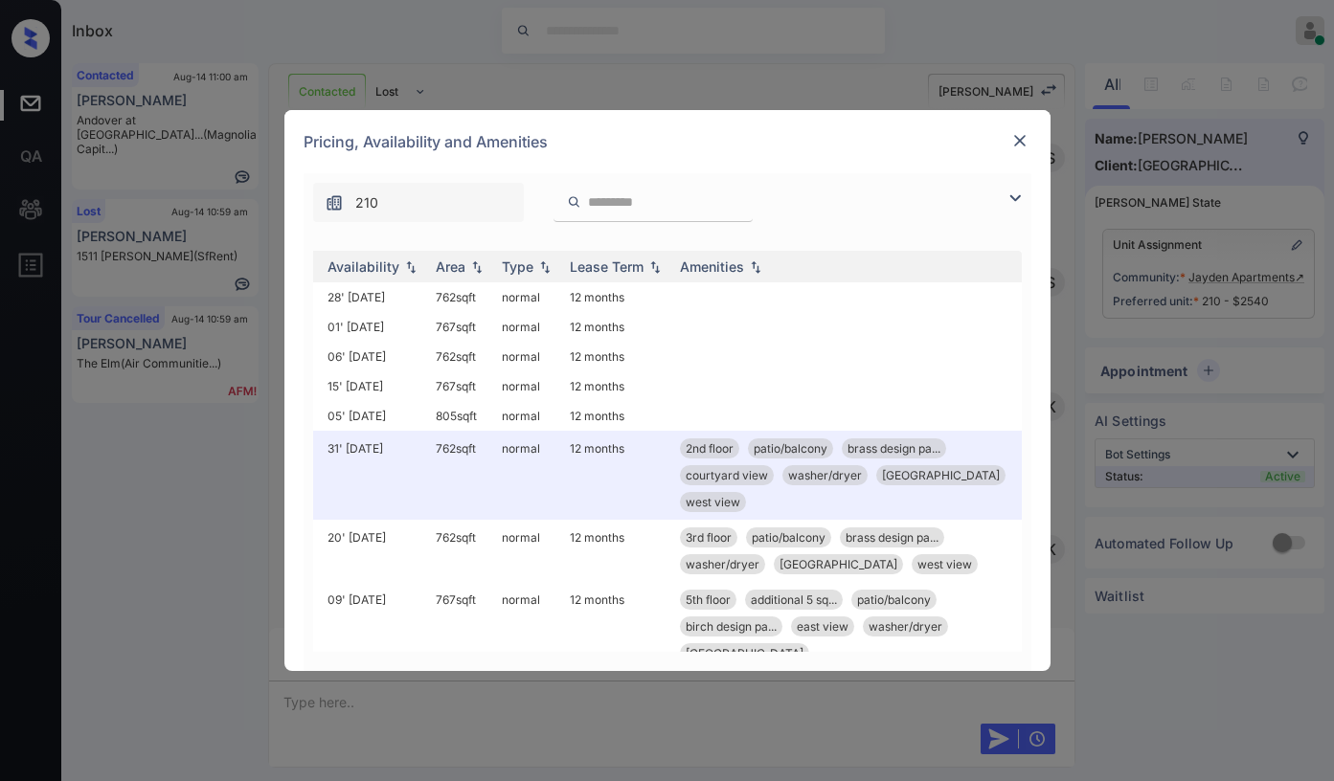
scroll to position [0, 306]
click at [1026, 133] on img at bounding box center [1019, 140] width 19 height 19
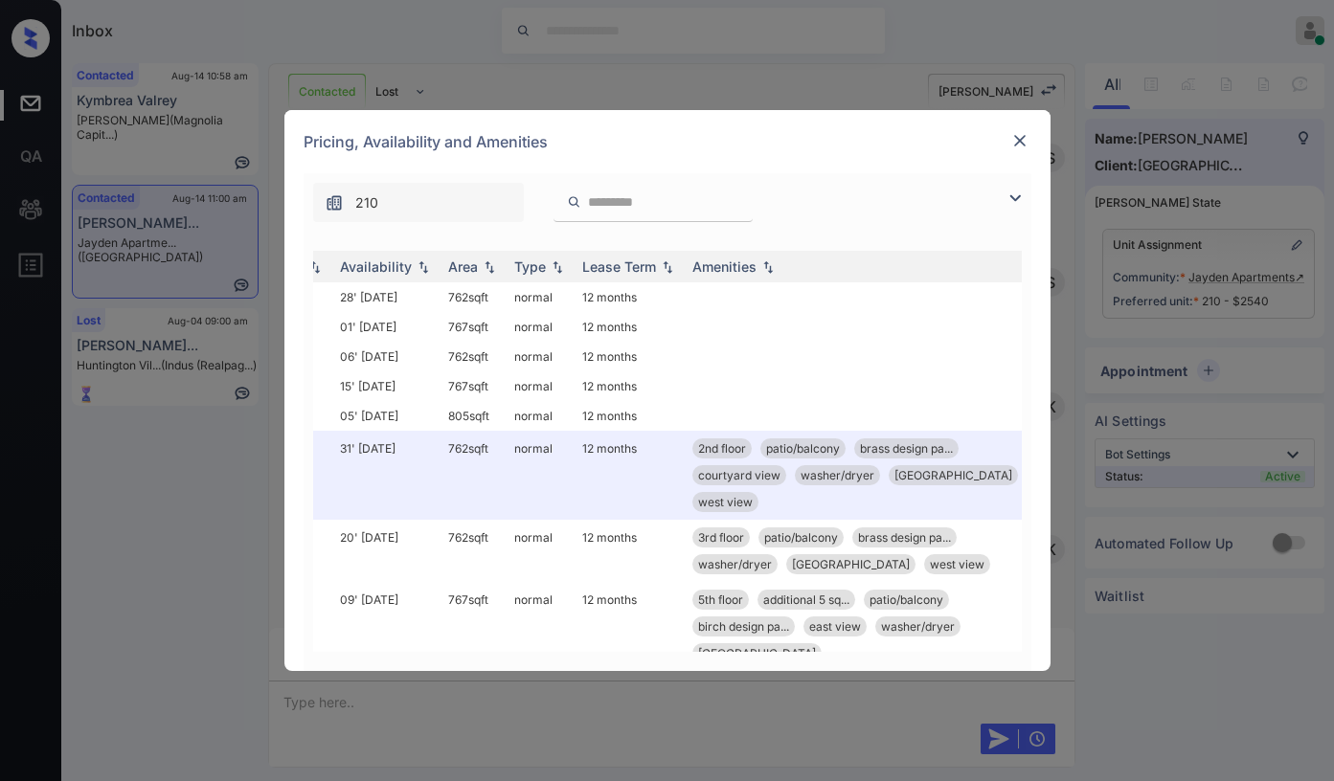
scroll to position [0, 283]
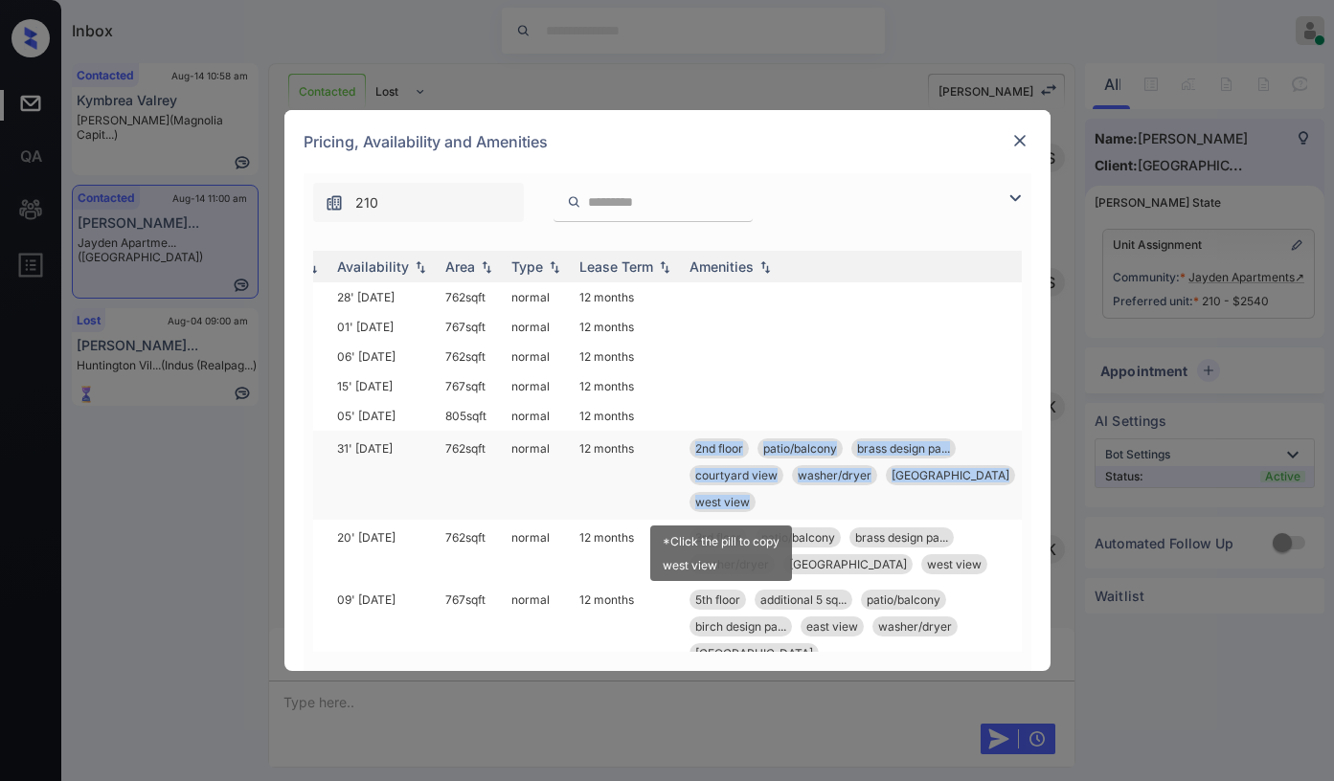
drag, startPoint x: 693, startPoint y: 445, endPoint x: 754, endPoint y: 503, distance: 83.3
click at [754, 503] on div "2nd floor patio/balcony brass design pa... courtyard view washer/dryer kitchen …" at bounding box center [857, 476] width 334 height 74
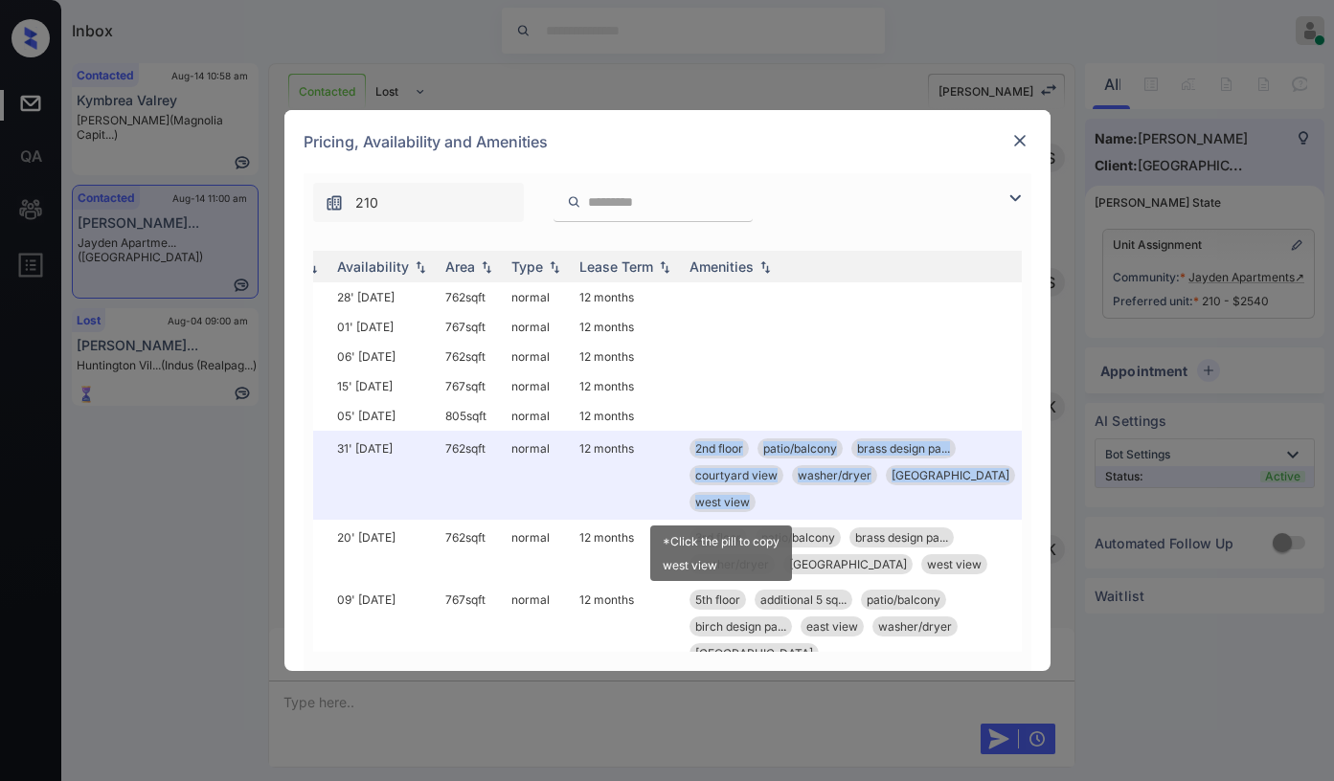
copy div "2nd floor patio/balcony brass design pa... courtyard view washer/dryer kitchen …"
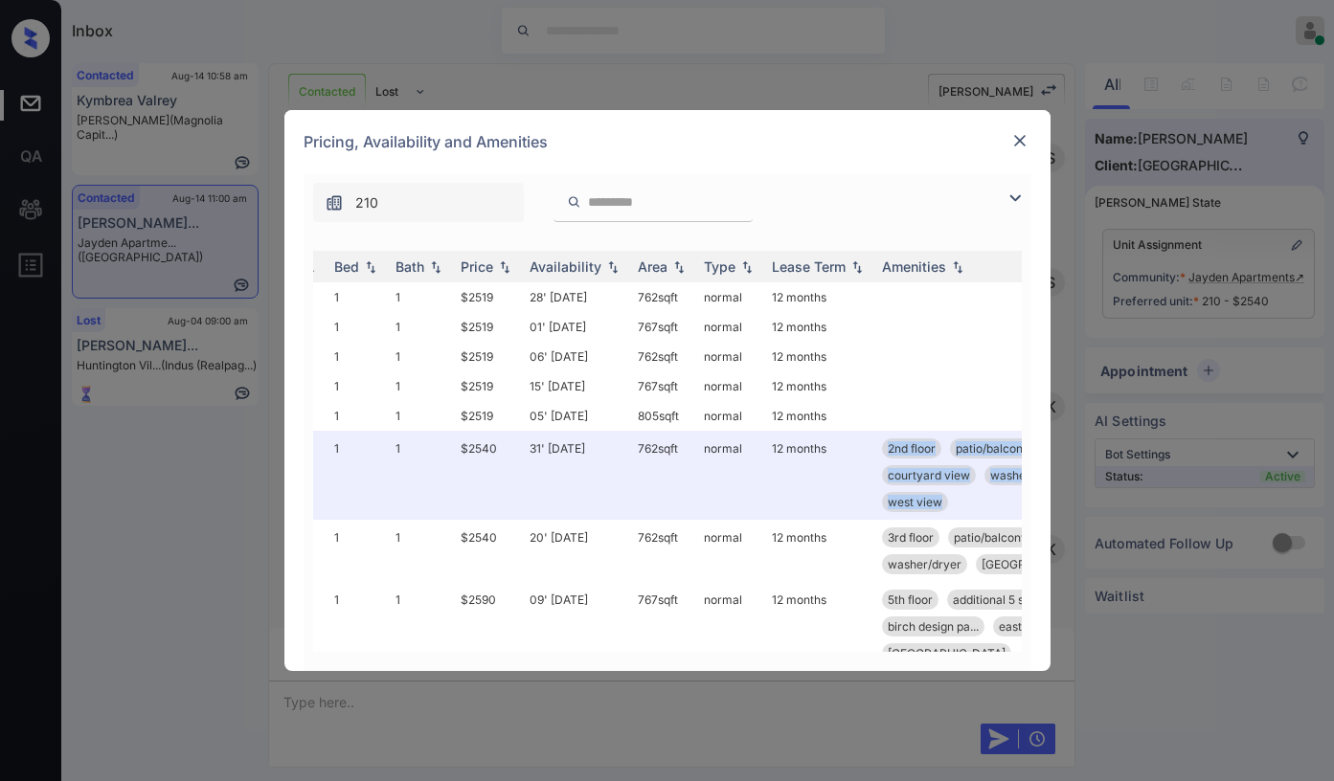
scroll to position [0, 46]
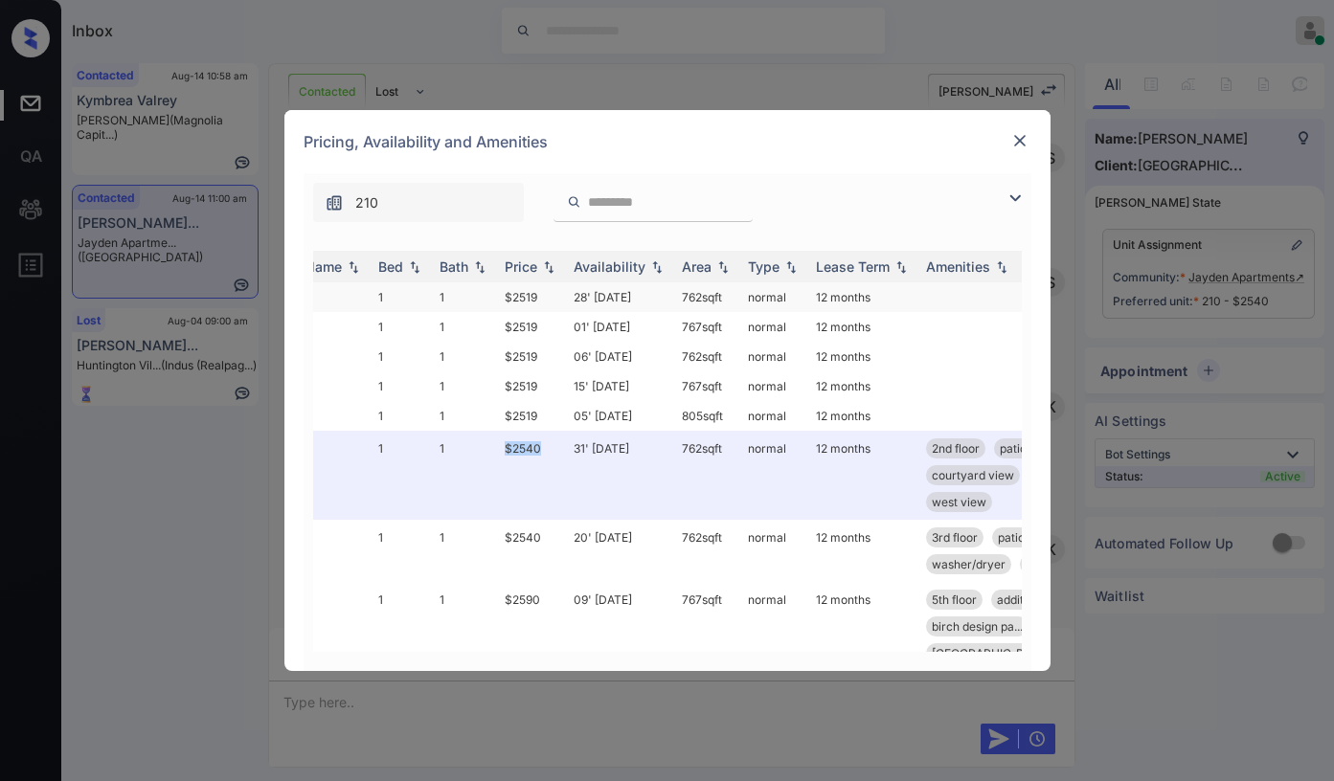
drag, startPoint x: 505, startPoint y: 443, endPoint x: 817, endPoint y: 309, distance: 339.8
click at [544, 451] on td "$2540" at bounding box center [531, 475] width 69 height 89
copy td "$2540"
click at [1028, 138] on img at bounding box center [1019, 140] width 19 height 19
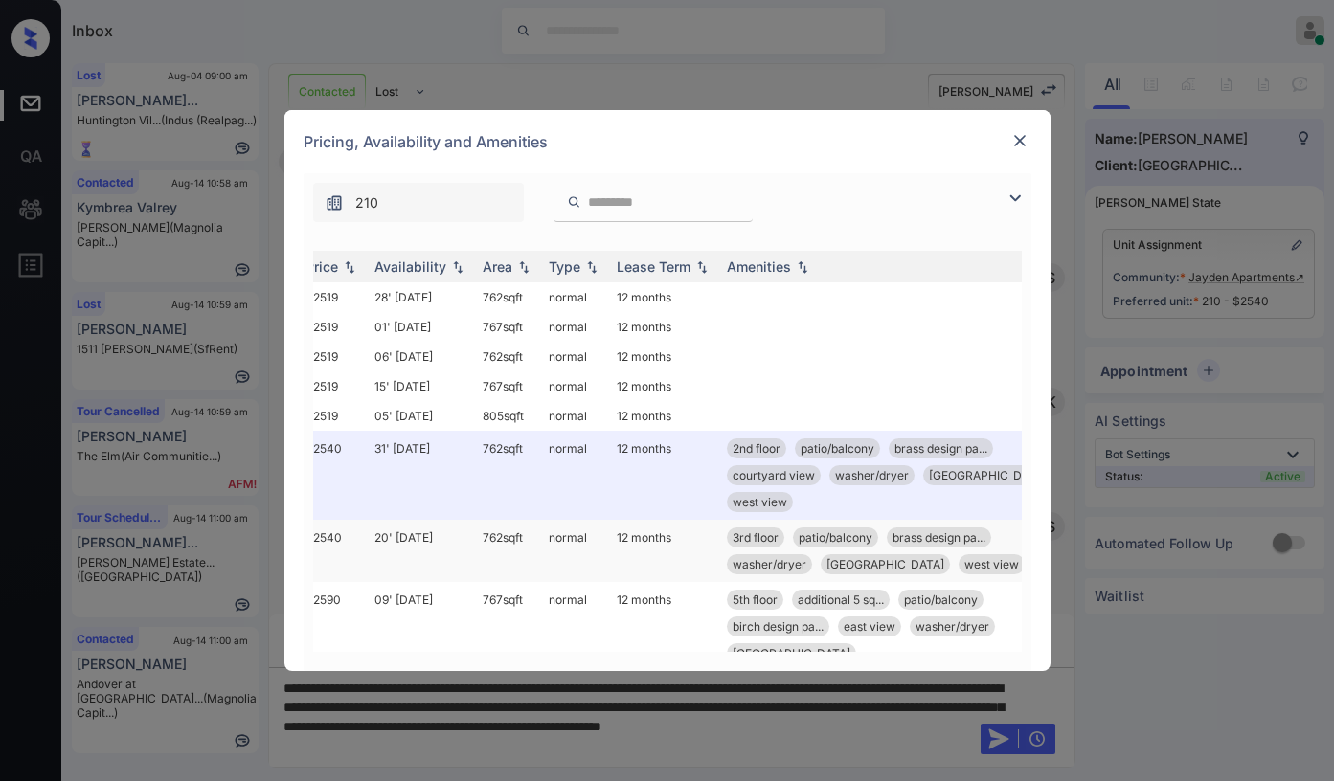
scroll to position [0, 249]
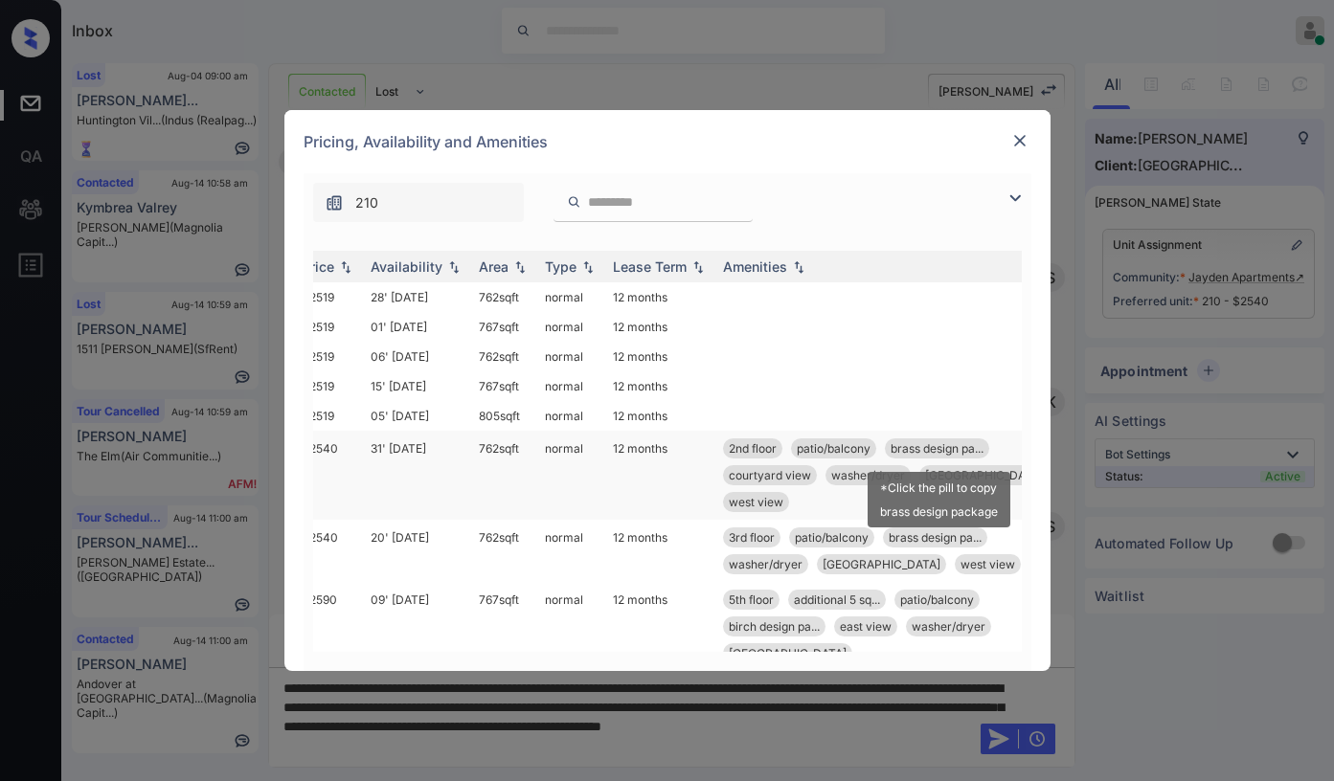
click at [939, 445] on span "brass design pa..." at bounding box center [937, 448] width 93 height 14
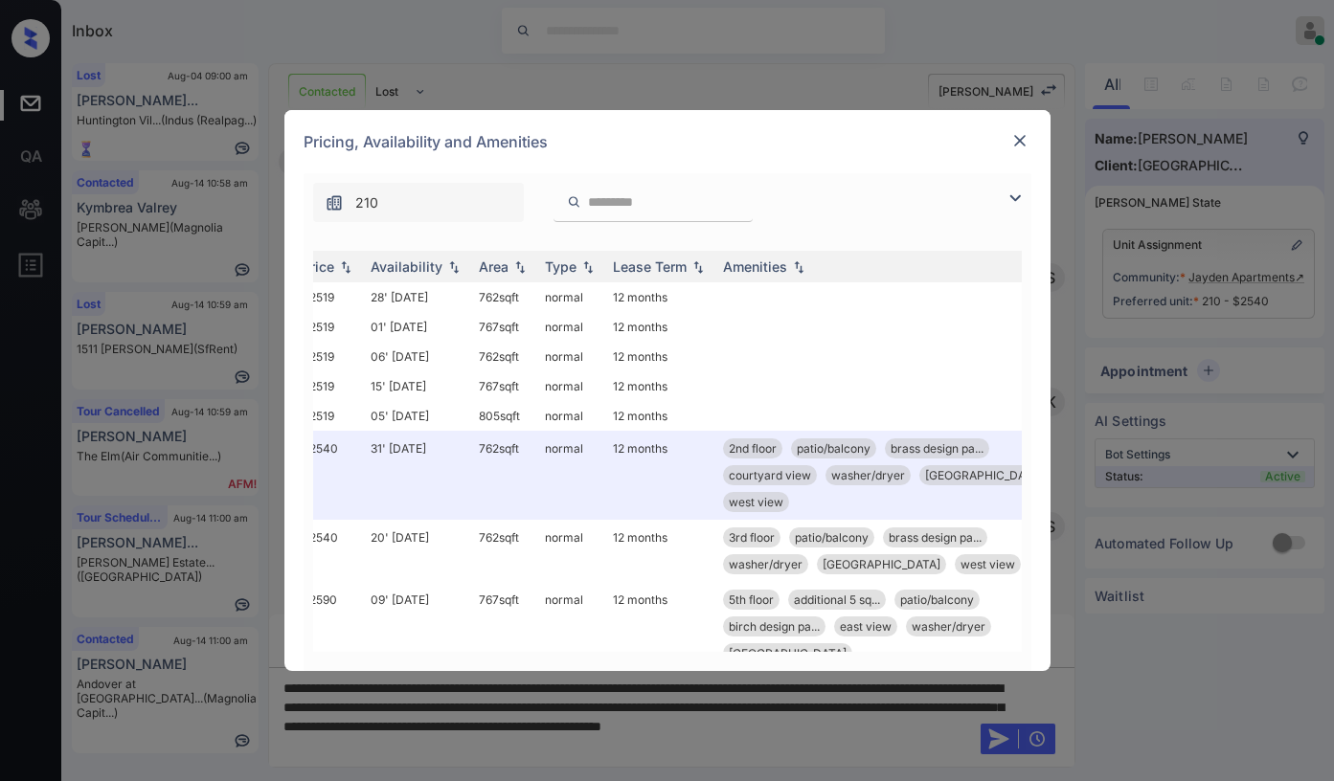
click at [1022, 136] on img at bounding box center [1019, 140] width 19 height 19
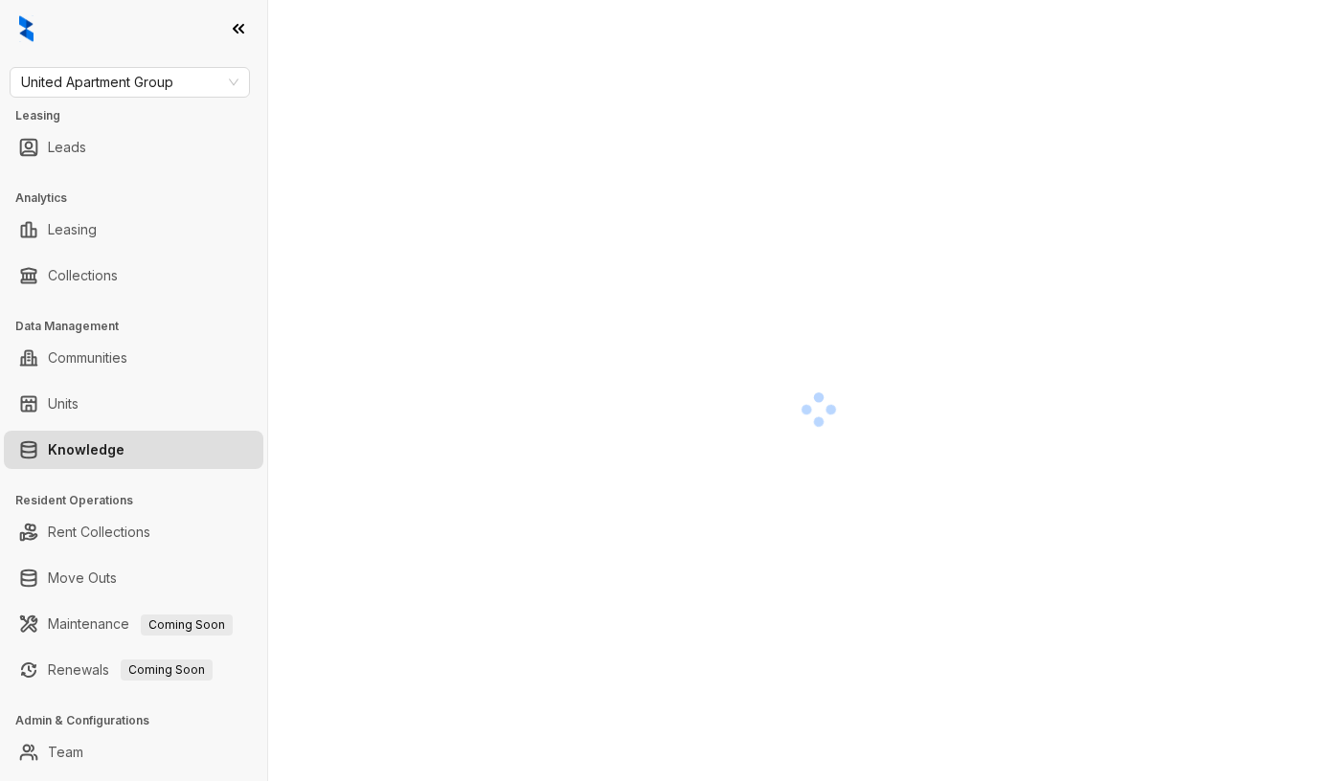
drag, startPoint x: 910, startPoint y: 449, endPoint x: 900, endPoint y: 443, distance: 11.2
click at [908, 448] on div at bounding box center [818, 409] width 1008 height 781
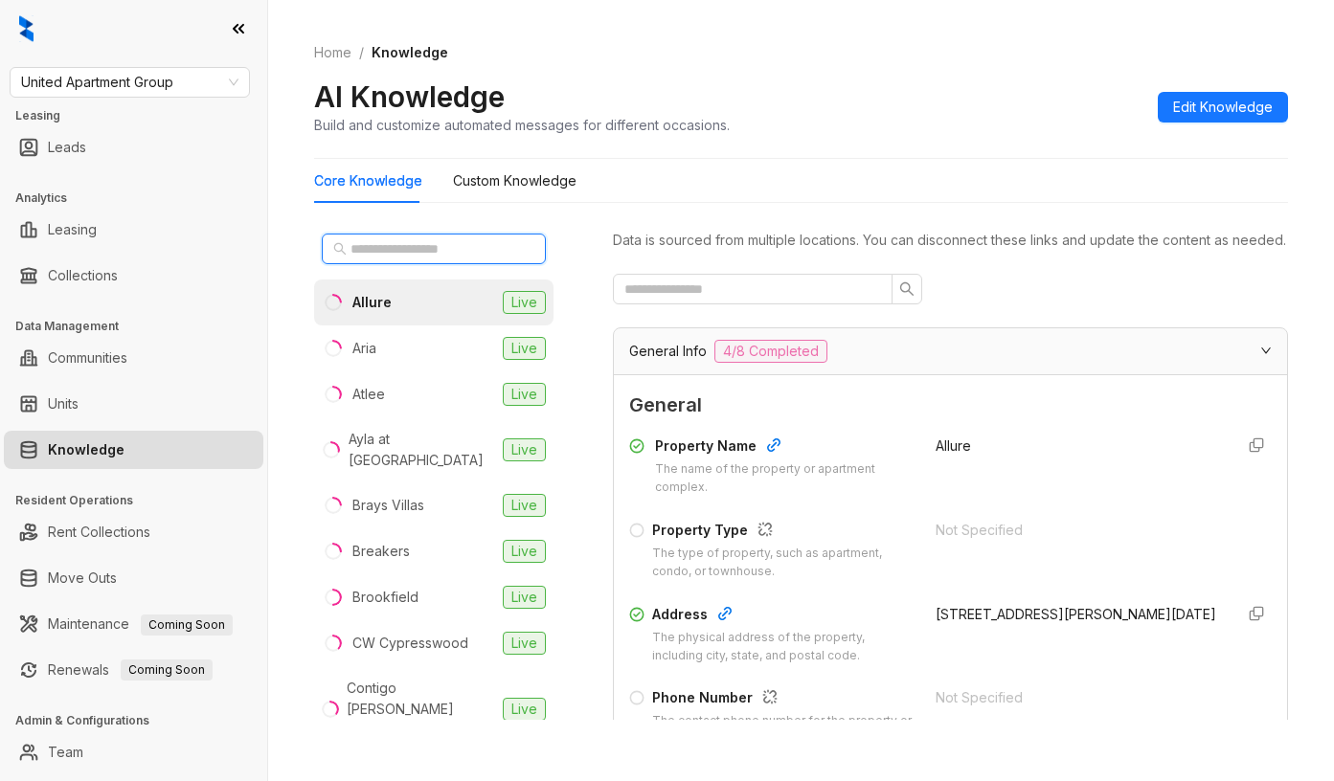
click at [443, 248] on input "text" at bounding box center [435, 248] width 169 height 21
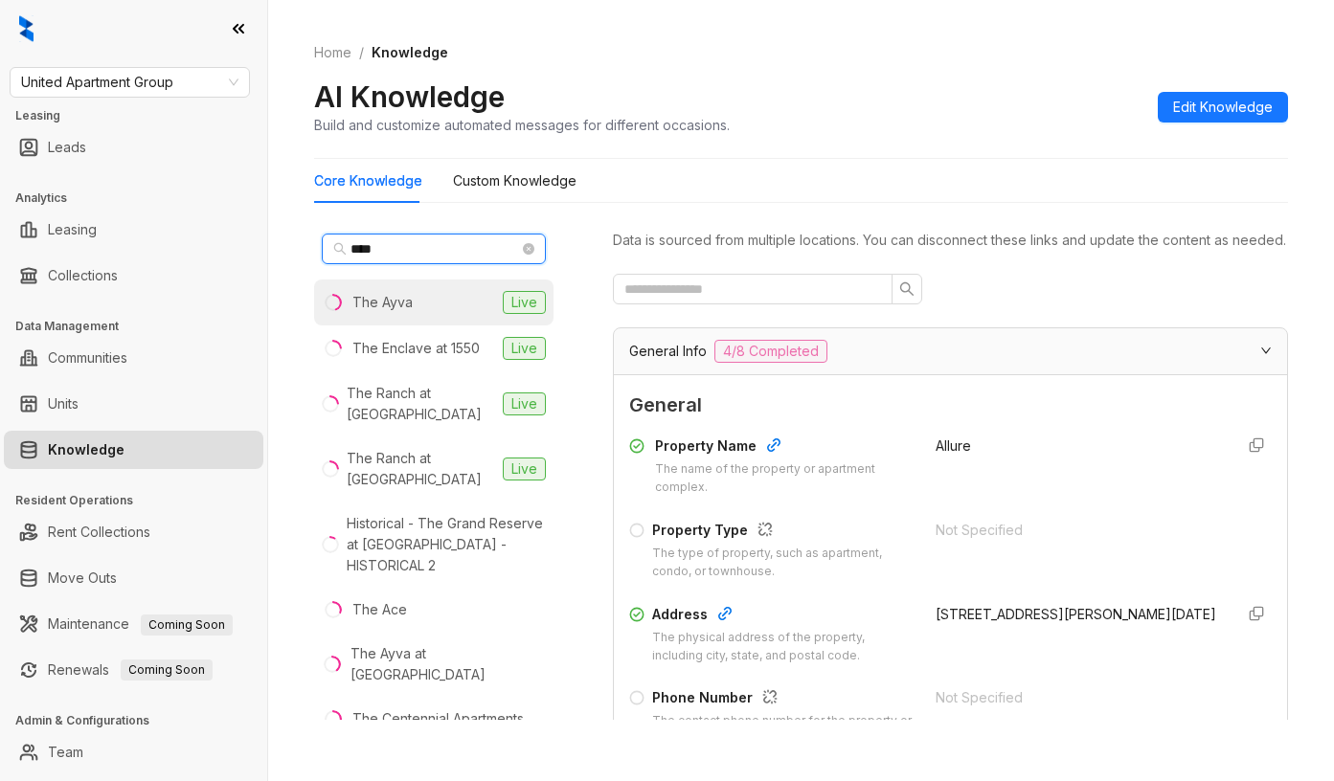
type input "***"
click at [431, 312] on li "The Ayva Live" at bounding box center [433, 303] width 239 height 46
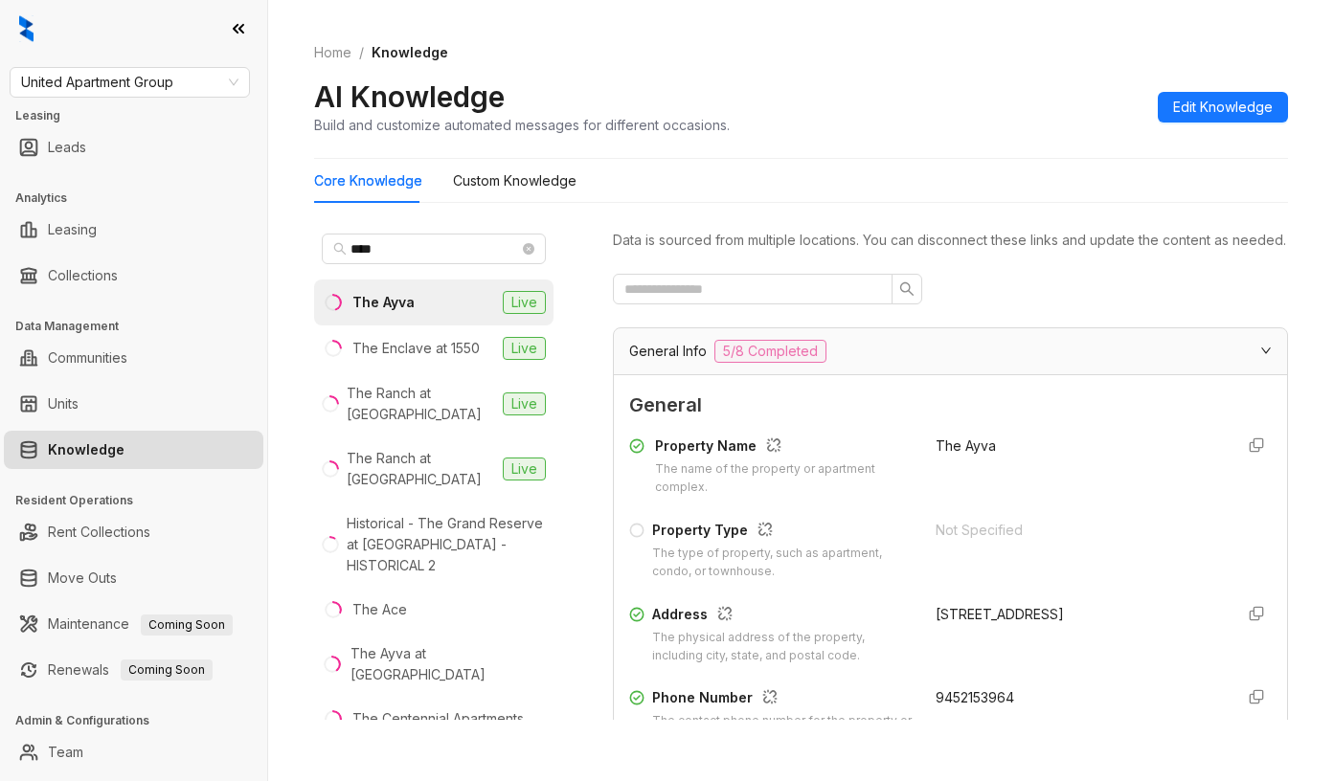
click at [413, 302] on div "The Ayva" at bounding box center [383, 302] width 62 height 21
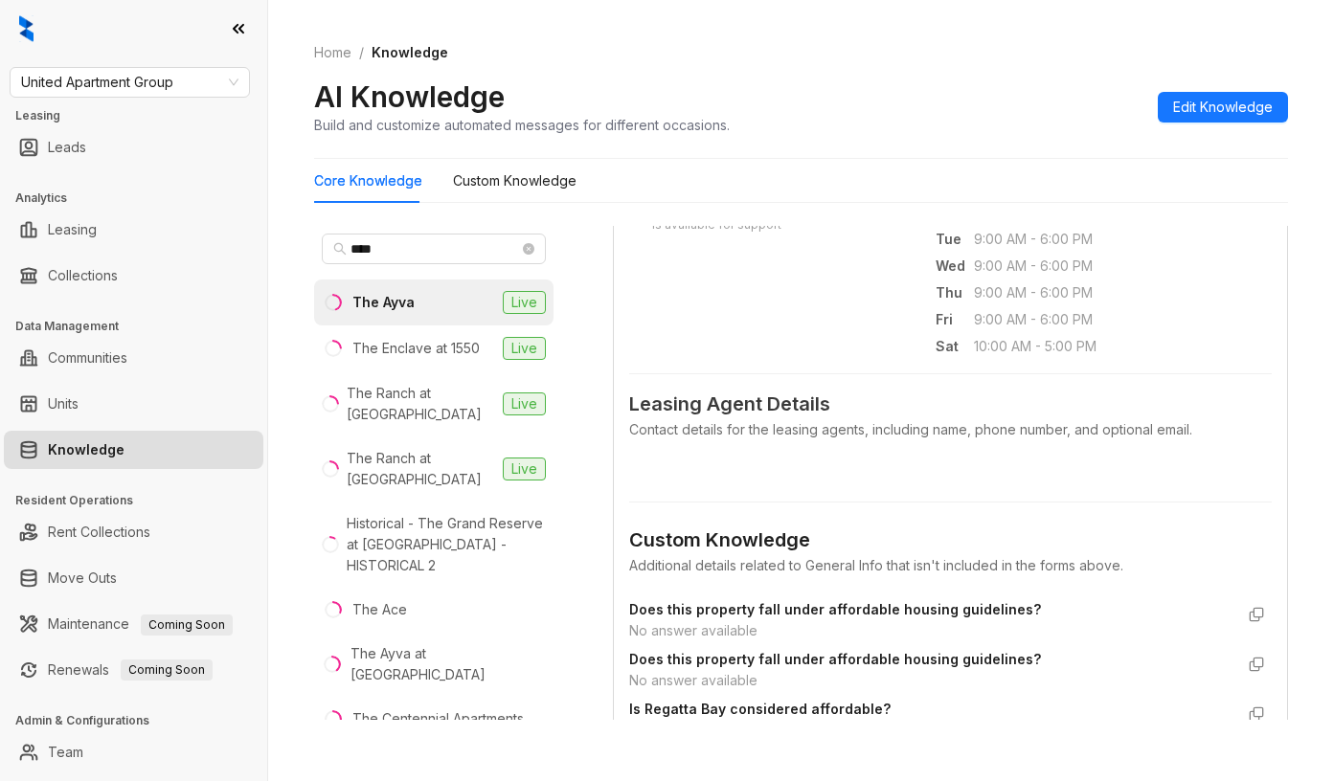
scroll to position [862, 0]
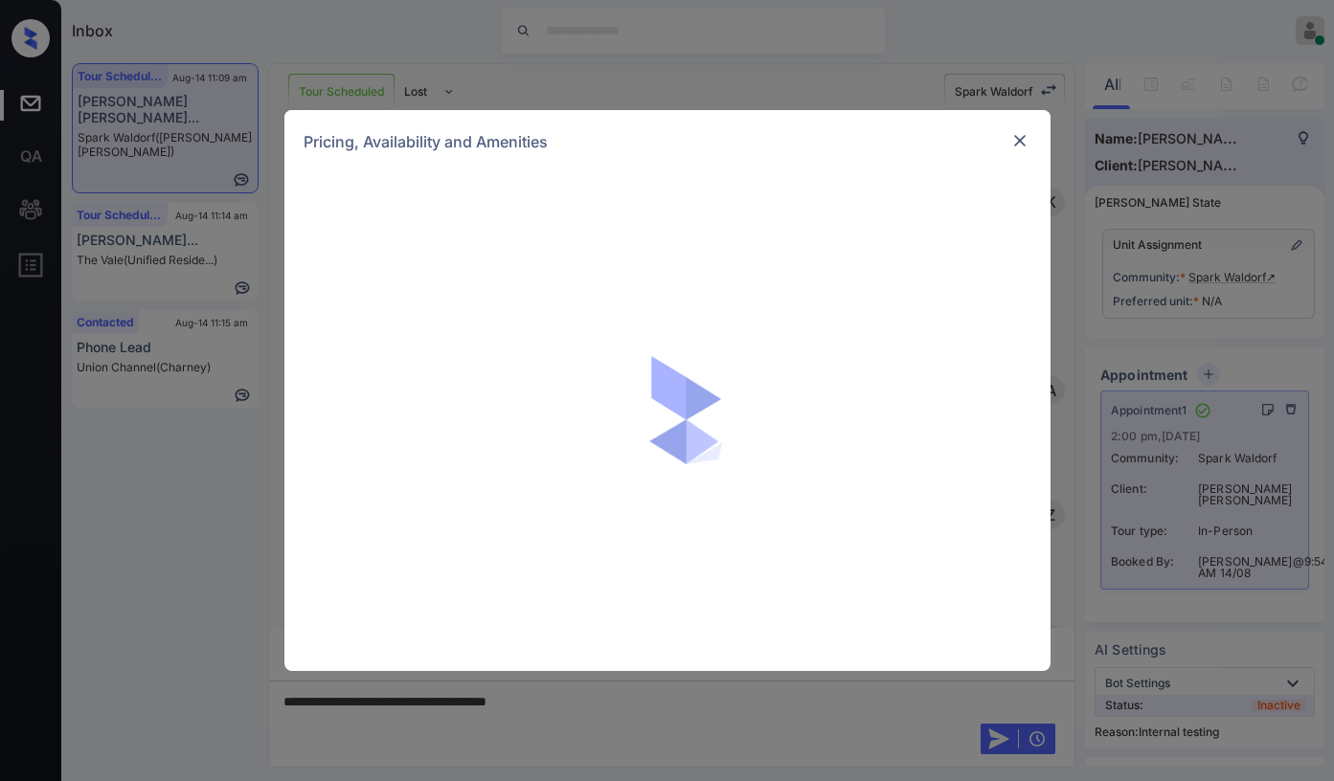
scroll to position [3081, 0]
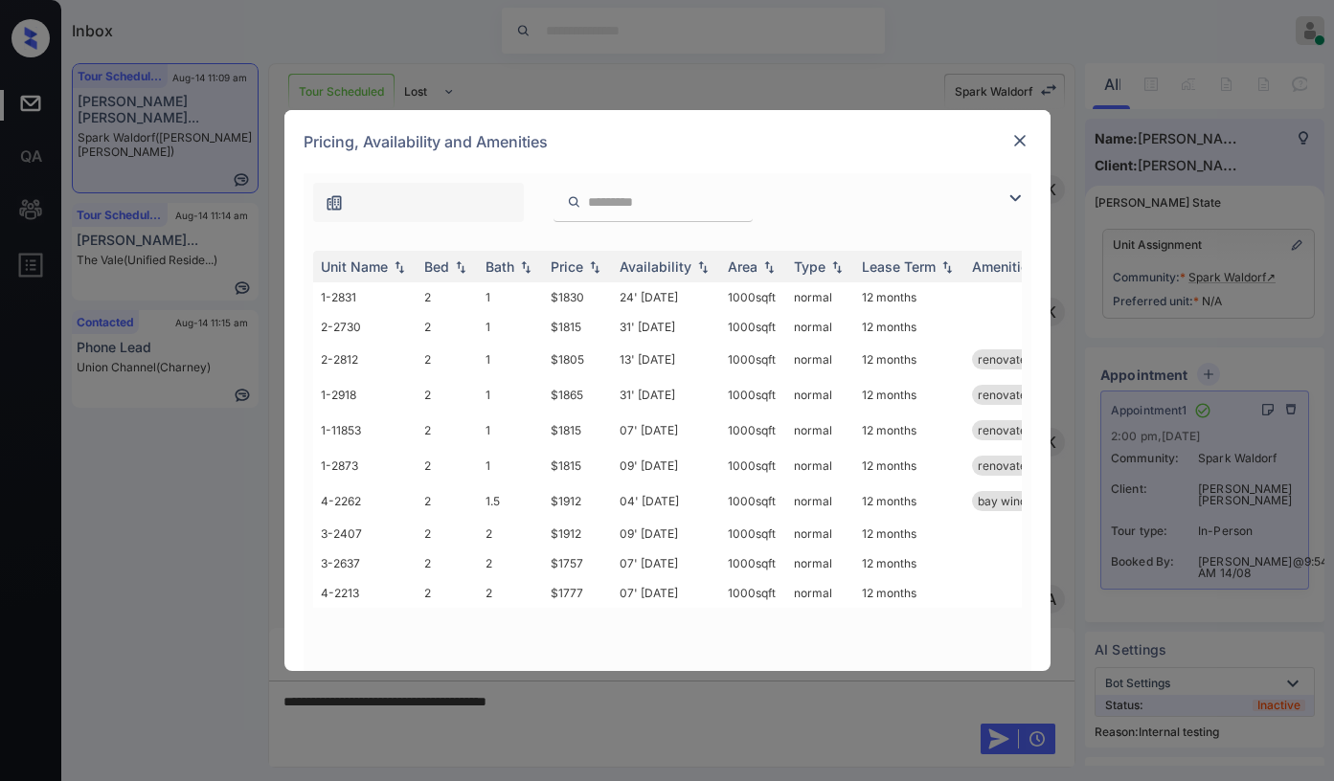
click at [1013, 198] on img at bounding box center [1015, 198] width 23 height 23
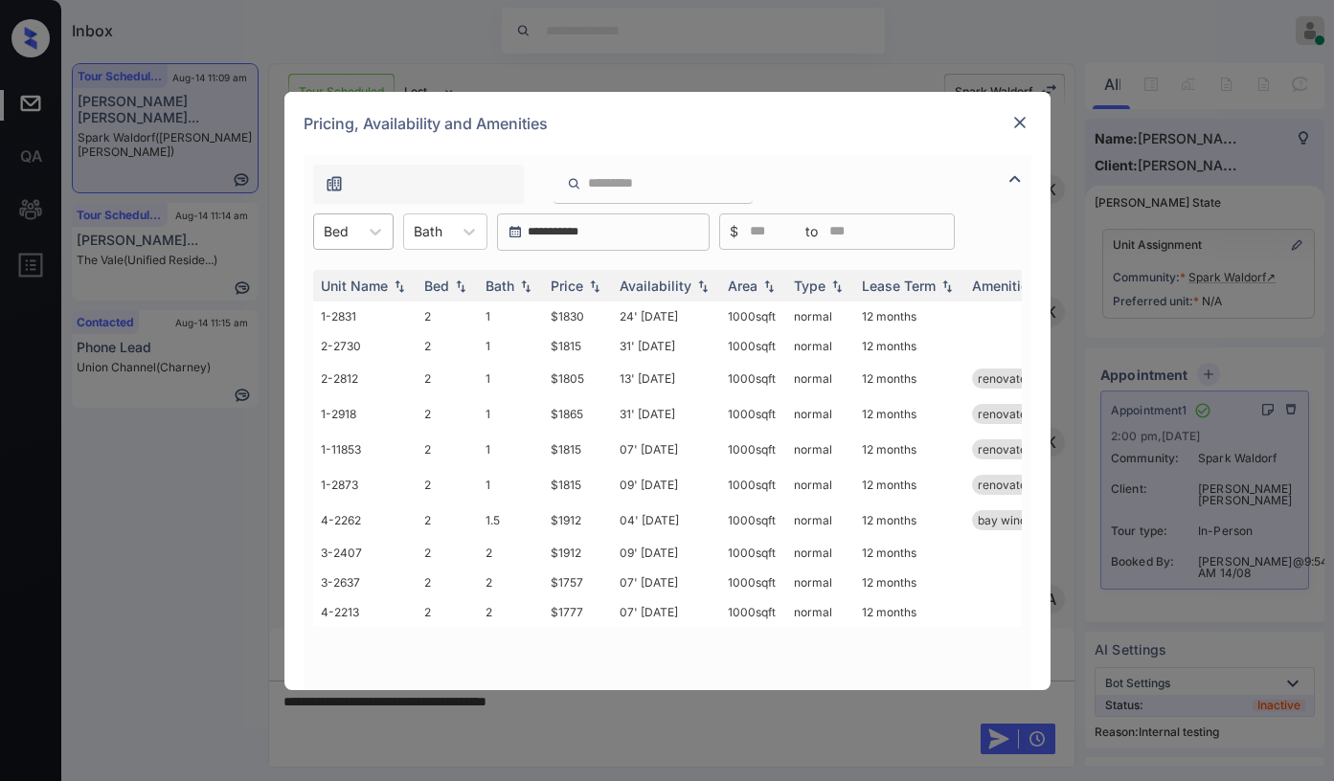
click at [353, 228] on div "Bed" at bounding box center [336, 231] width 44 height 28
click at [1014, 126] on img at bounding box center [1019, 122] width 19 height 19
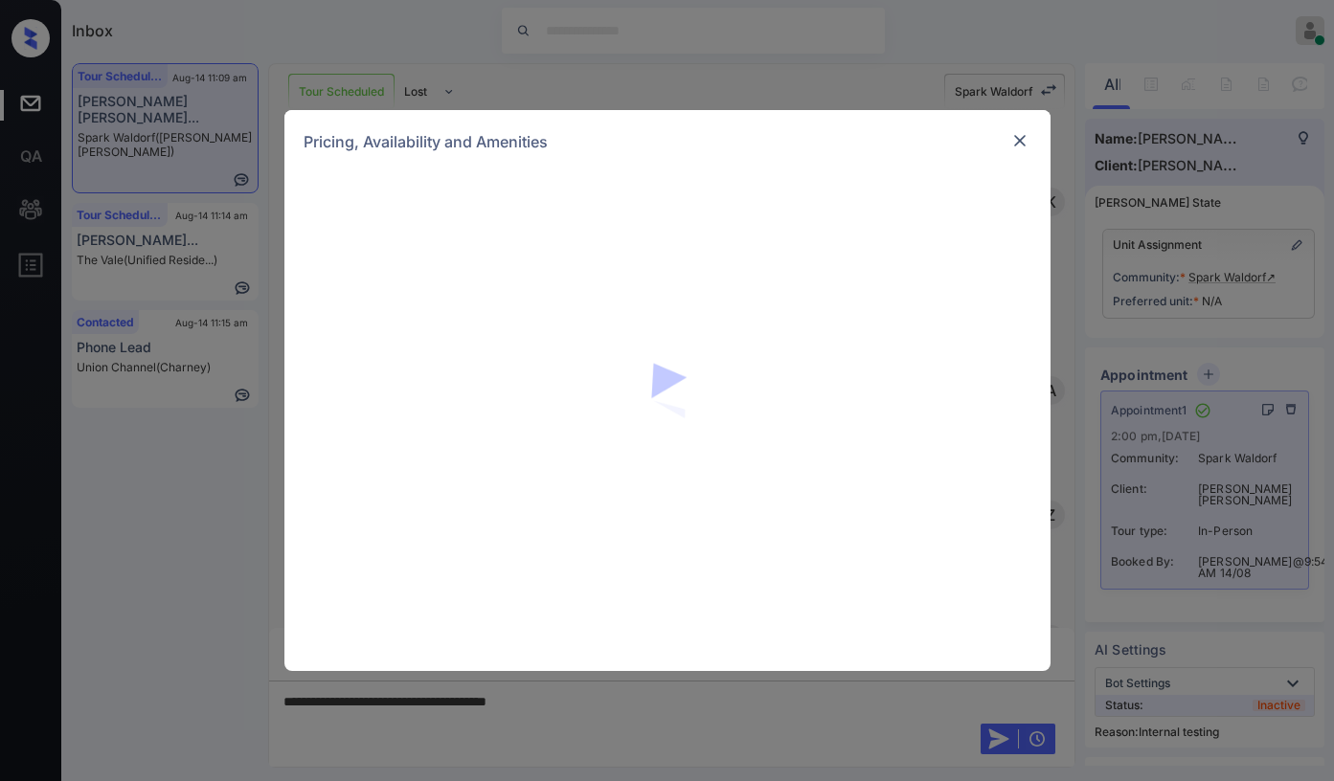
scroll to position [4326, 0]
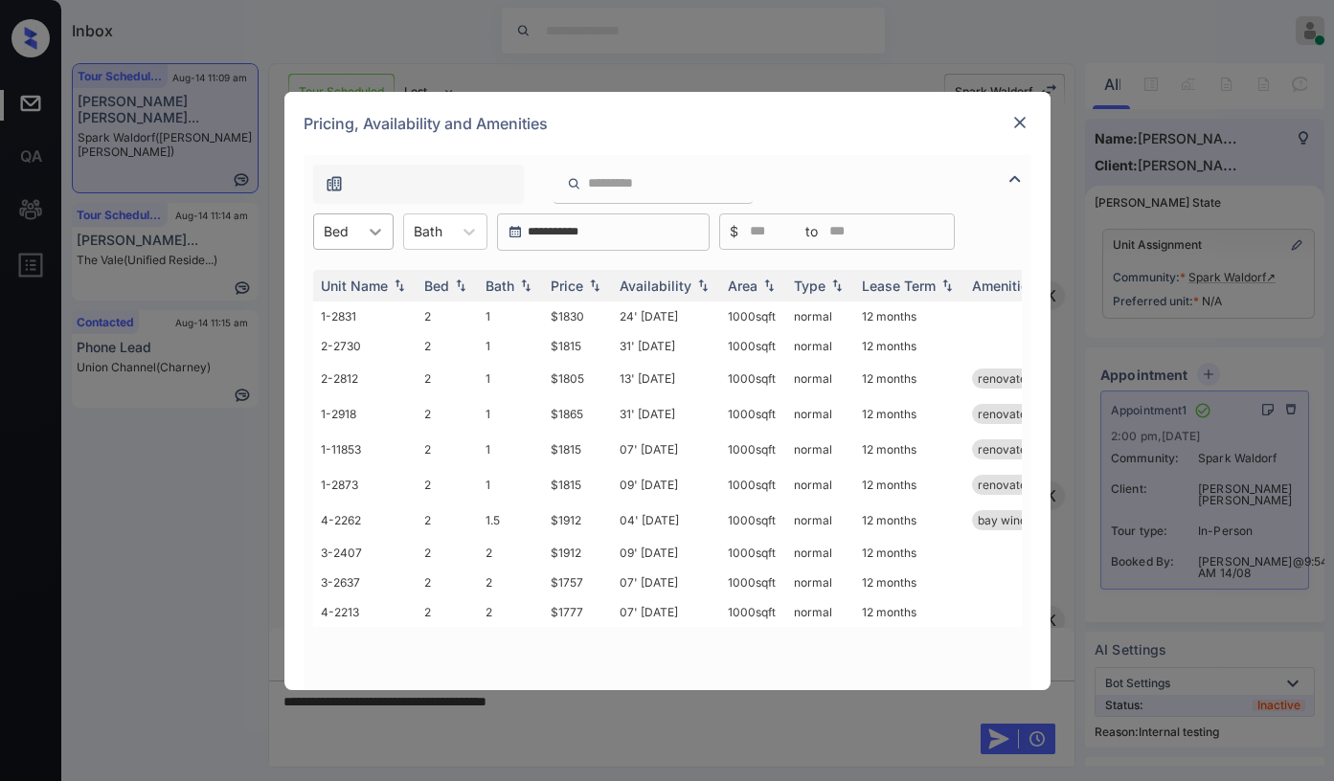
click at [367, 223] on icon at bounding box center [375, 231] width 19 height 19
click at [343, 286] on div "2" at bounding box center [353, 278] width 80 height 34
click at [572, 279] on div "Price" at bounding box center [567, 286] width 33 height 16
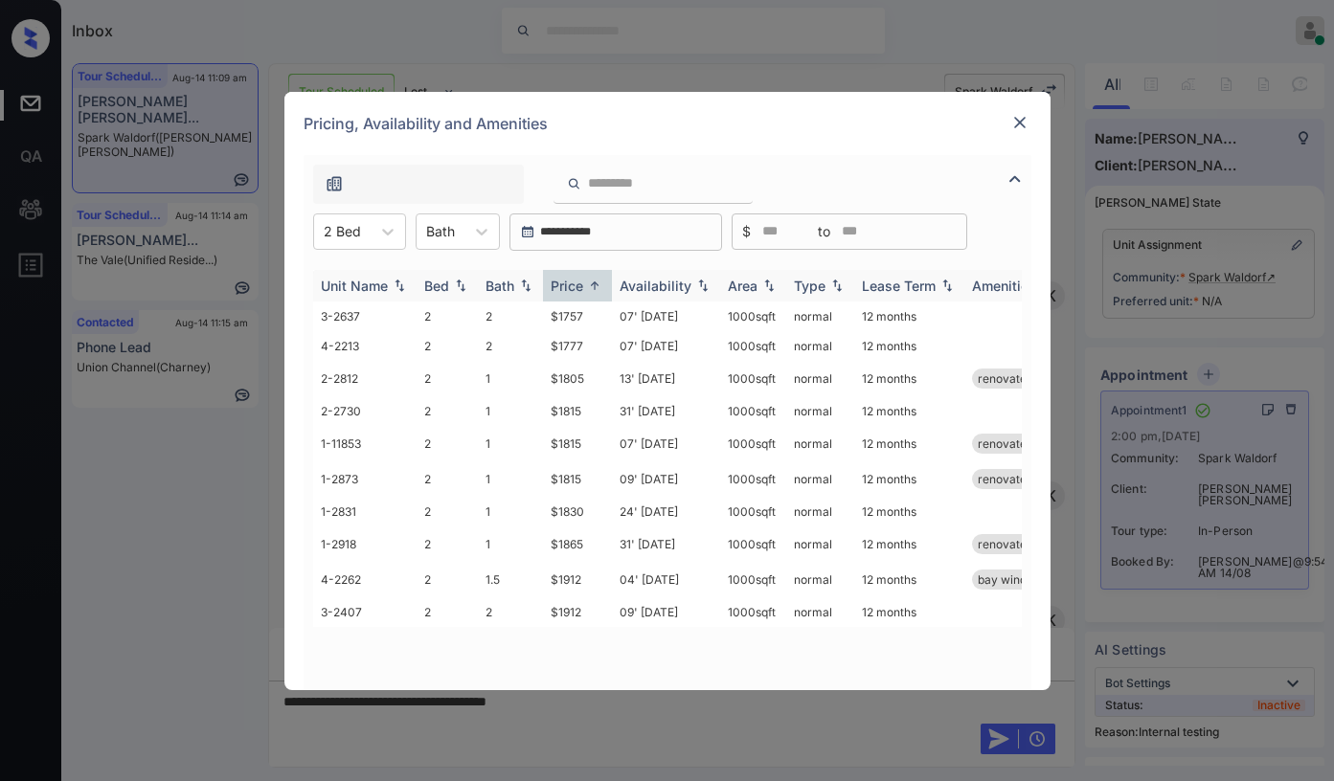
click at [572, 279] on div "Price" at bounding box center [567, 286] width 33 height 16
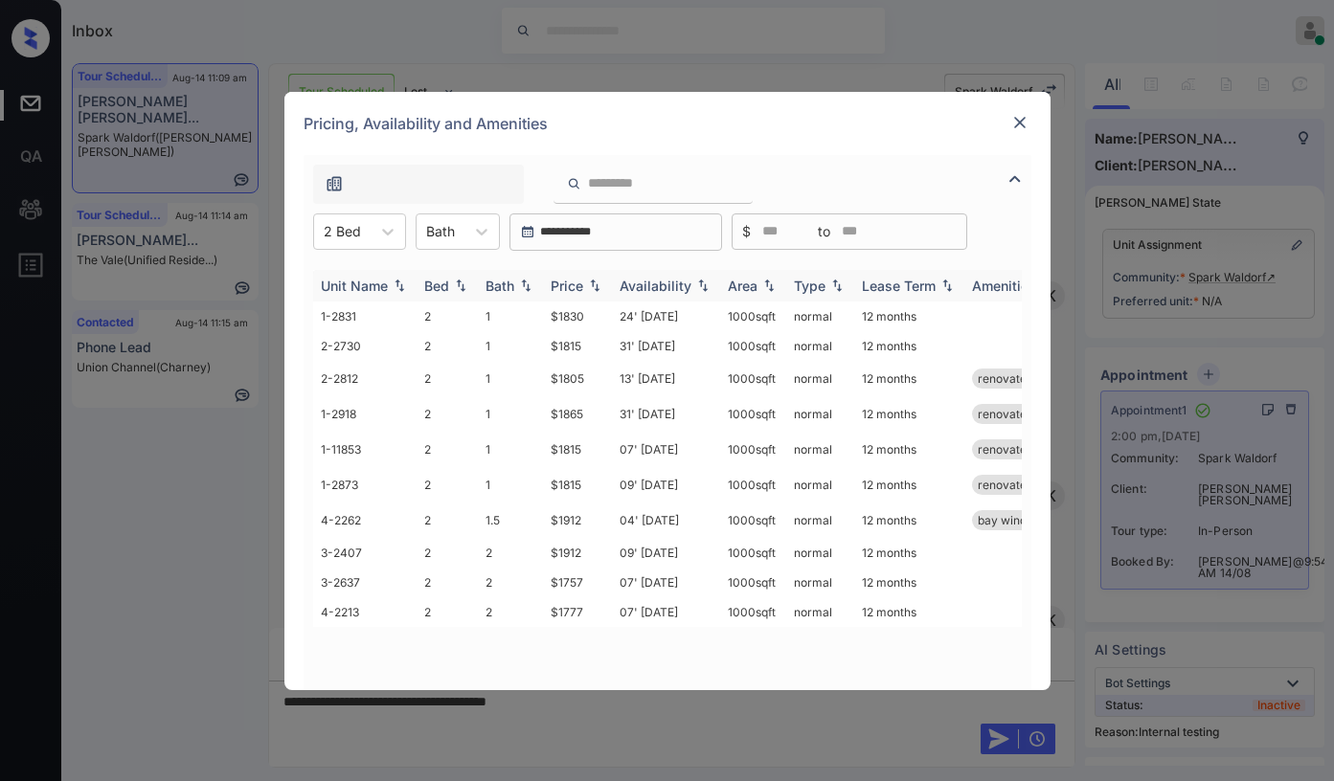
click at [577, 280] on div "Price" at bounding box center [567, 286] width 33 height 16
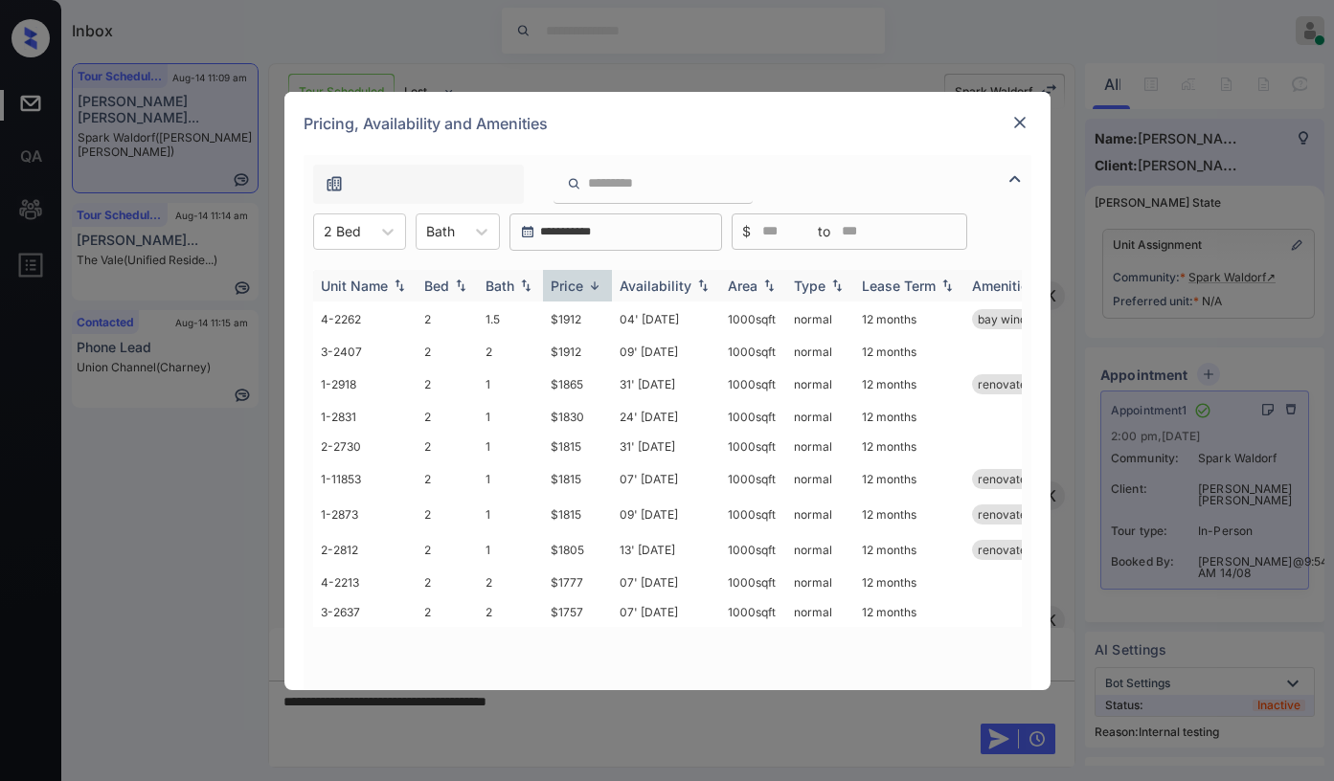
click at [577, 280] on div "Price" at bounding box center [567, 286] width 33 height 16
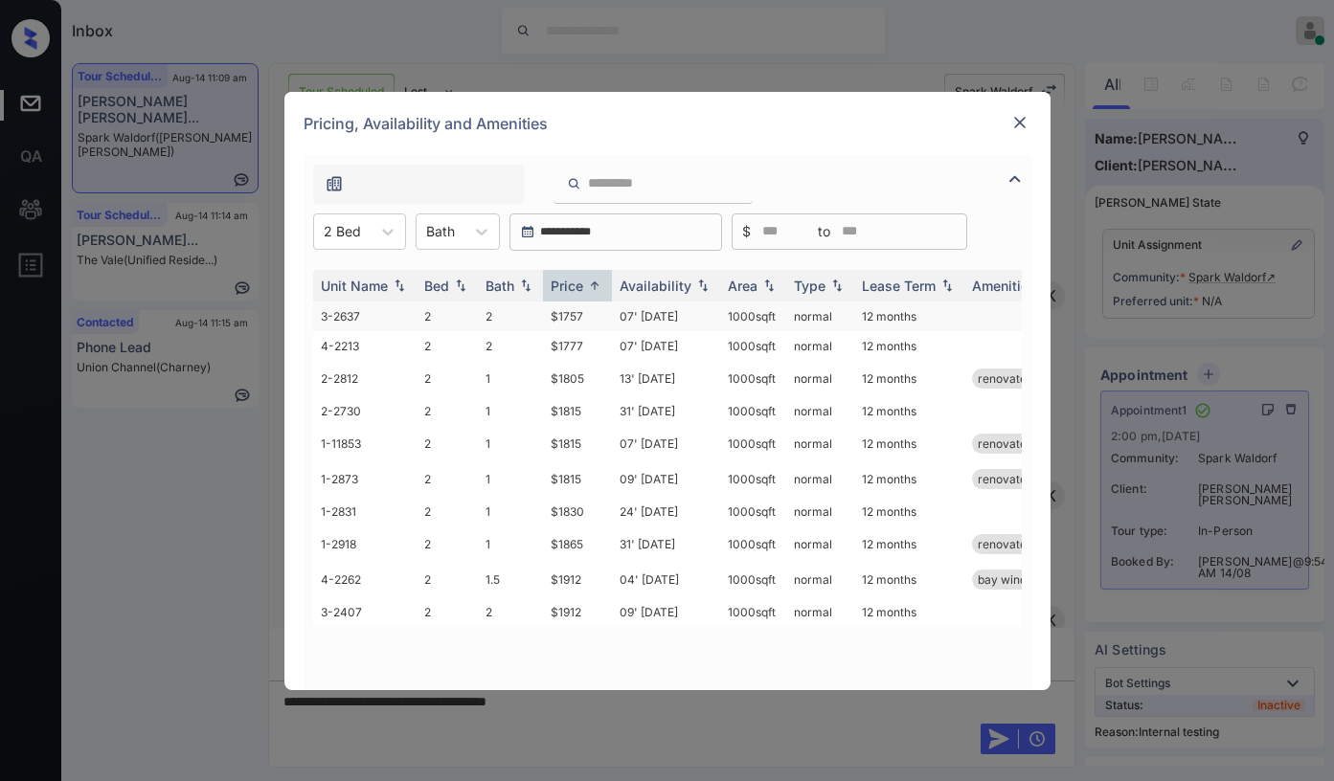
click at [577, 320] on td "$1757" at bounding box center [577, 317] width 69 height 30
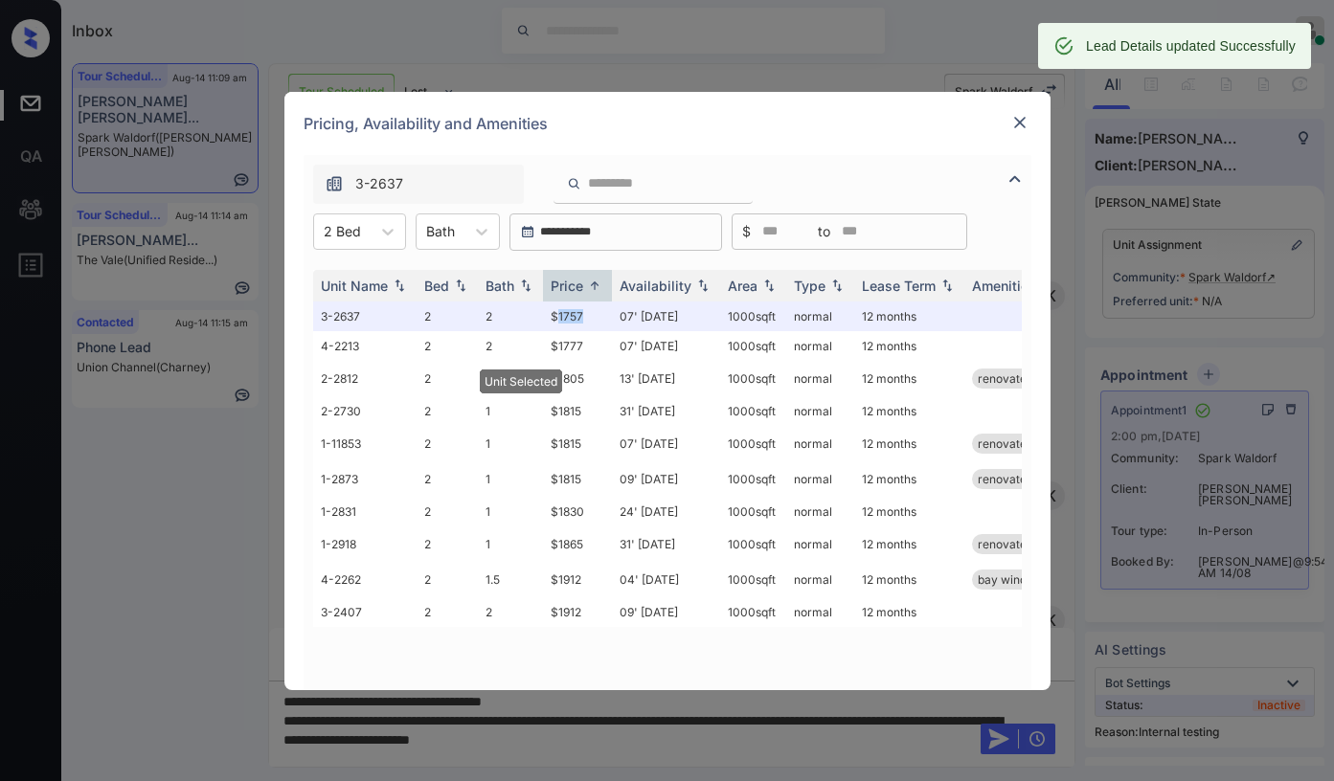
click at [1018, 125] on img at bounding box center [1019, 122] width 19 height 19
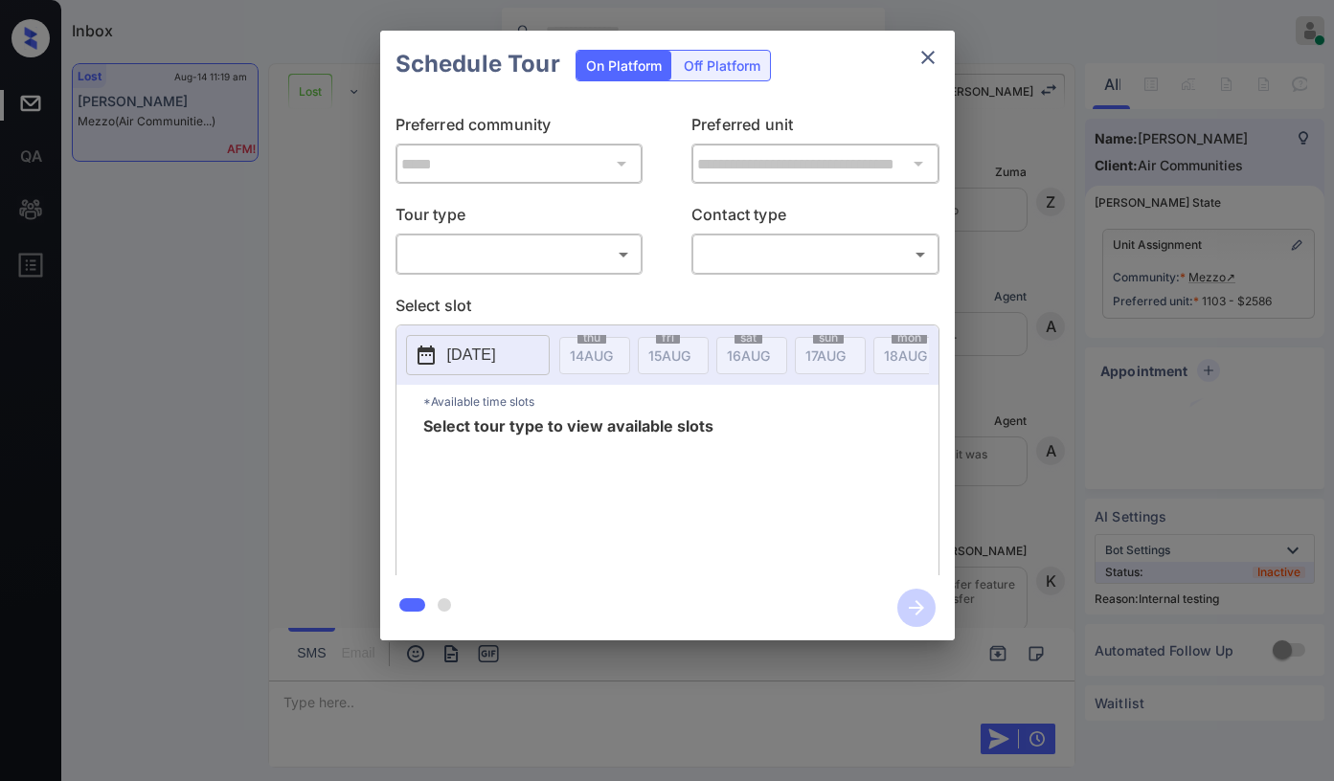
scroll to position [3116, 0]
click at [539, 260] on body "Inbox [PERSON_NAME] Online Set yourself offline Set yourself on break Profile S…" at bounding box center [667, 390] width 1334 height 781
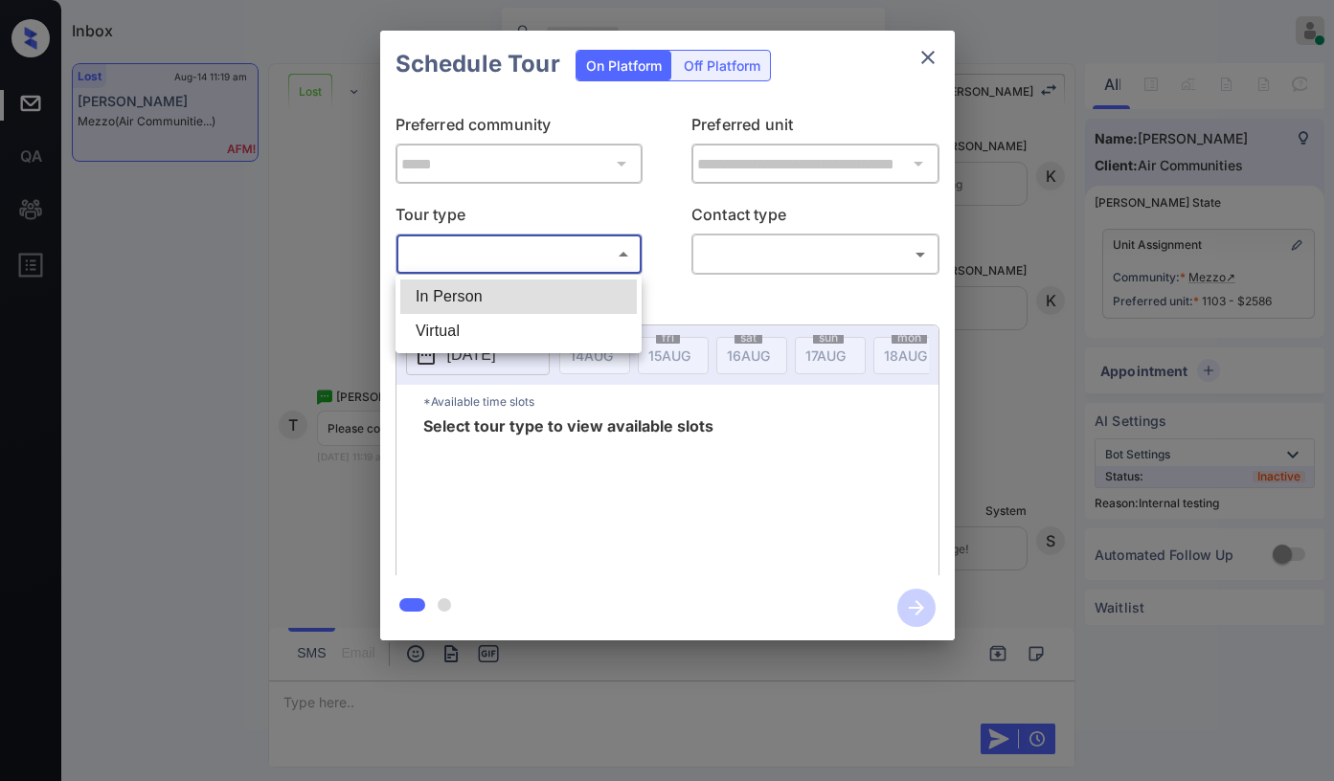
click at [496, 302] on li "In Person" at bounding box center [518, 297] width 237 height 34
type input "********"
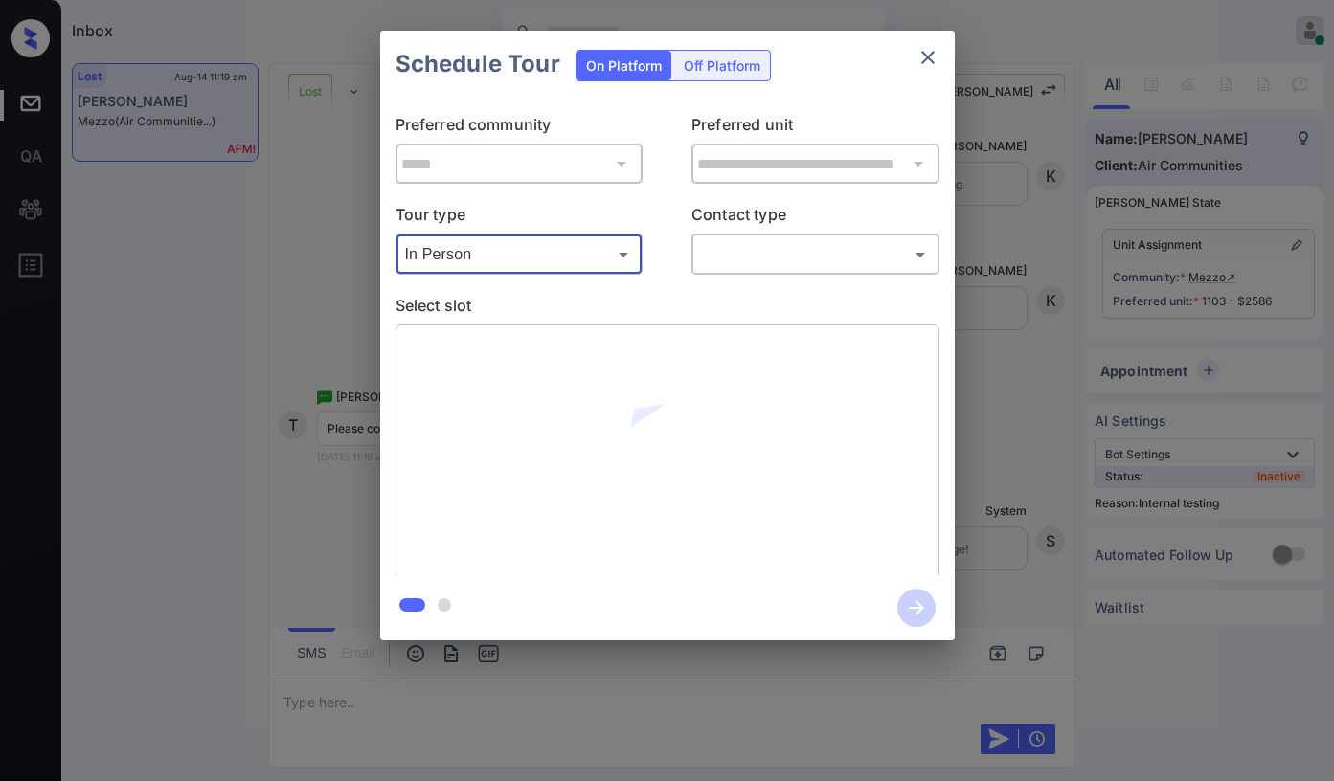
click at [721, 249] on body "Inbox Paolo Gabriel Online Set yourself offline Set yourself on break Profile S…" at bounding box center [667, 390] width 1334 height 781
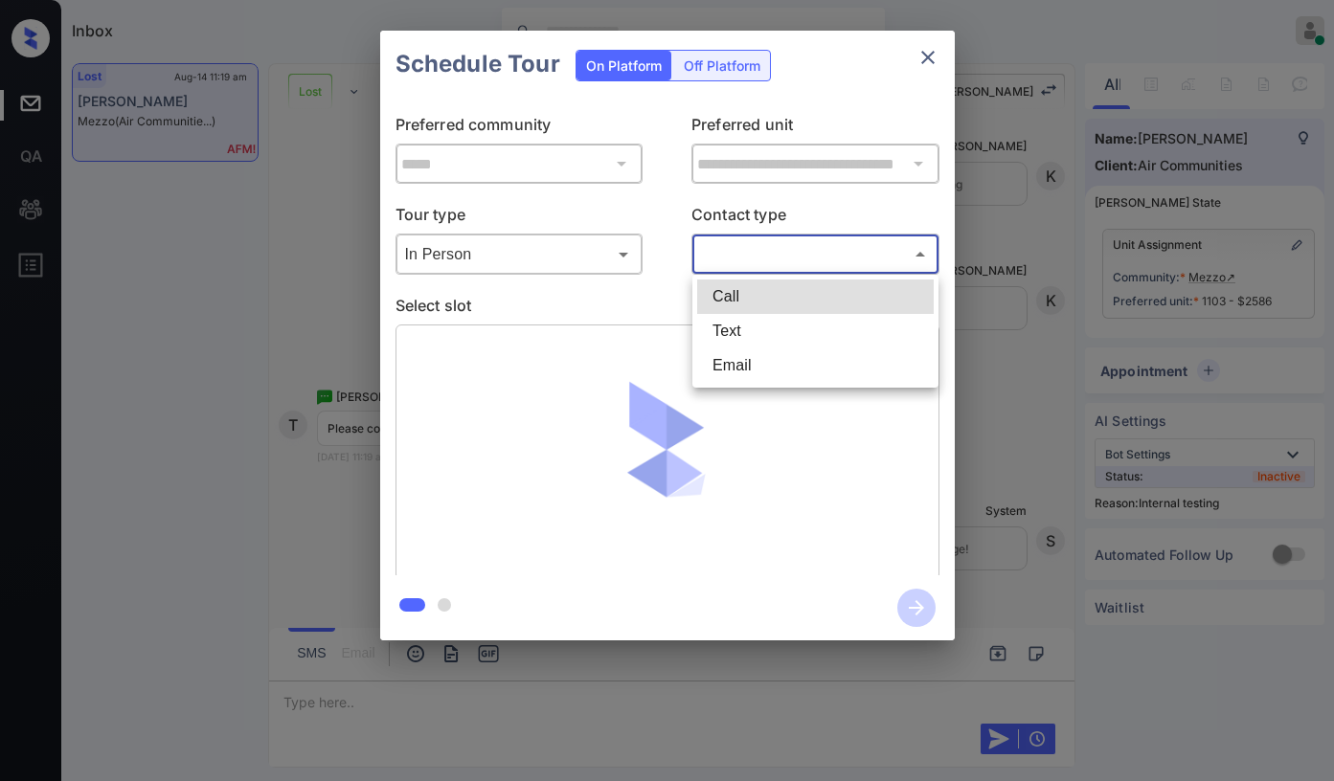
click at [924, 59] on div at bounding box center [667, 390] width 1334 height 781
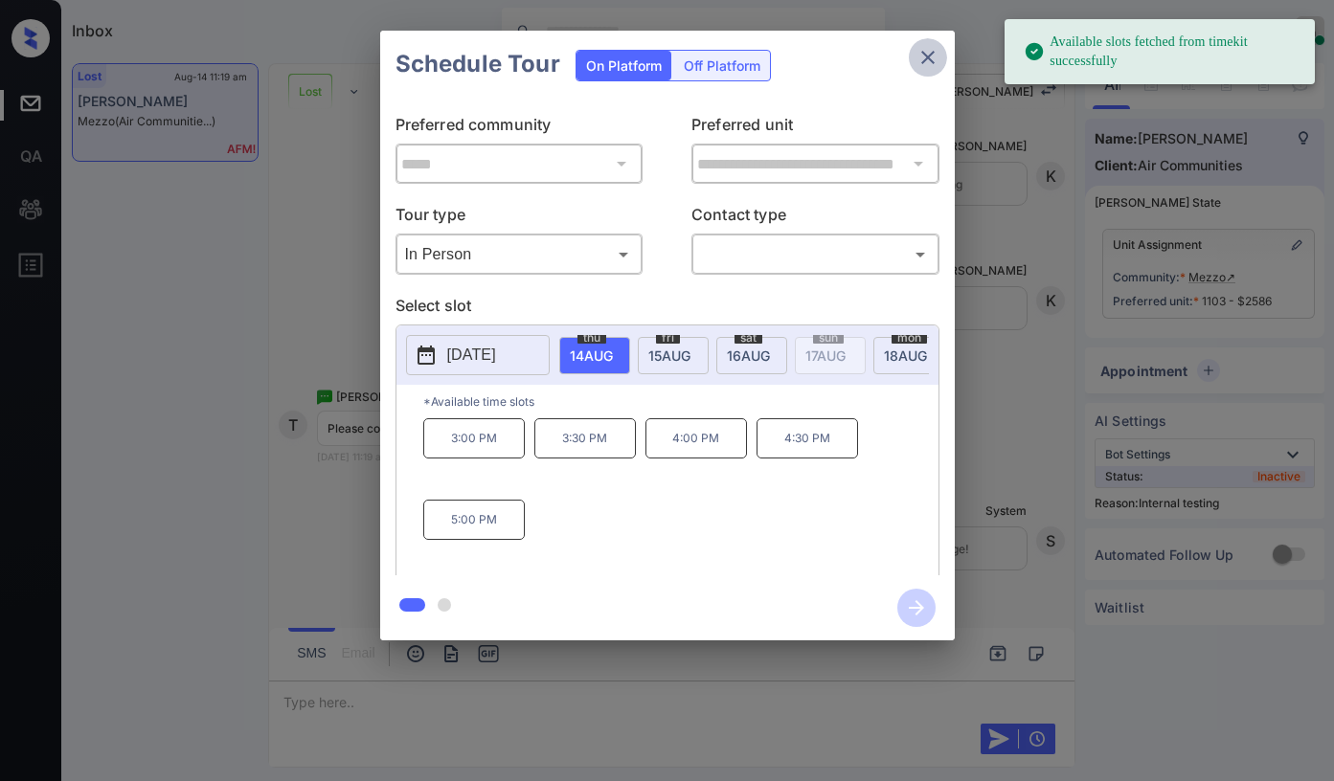
click at [922, 61] on icon "close" at bounding box center [928, 57] width 23 height 23
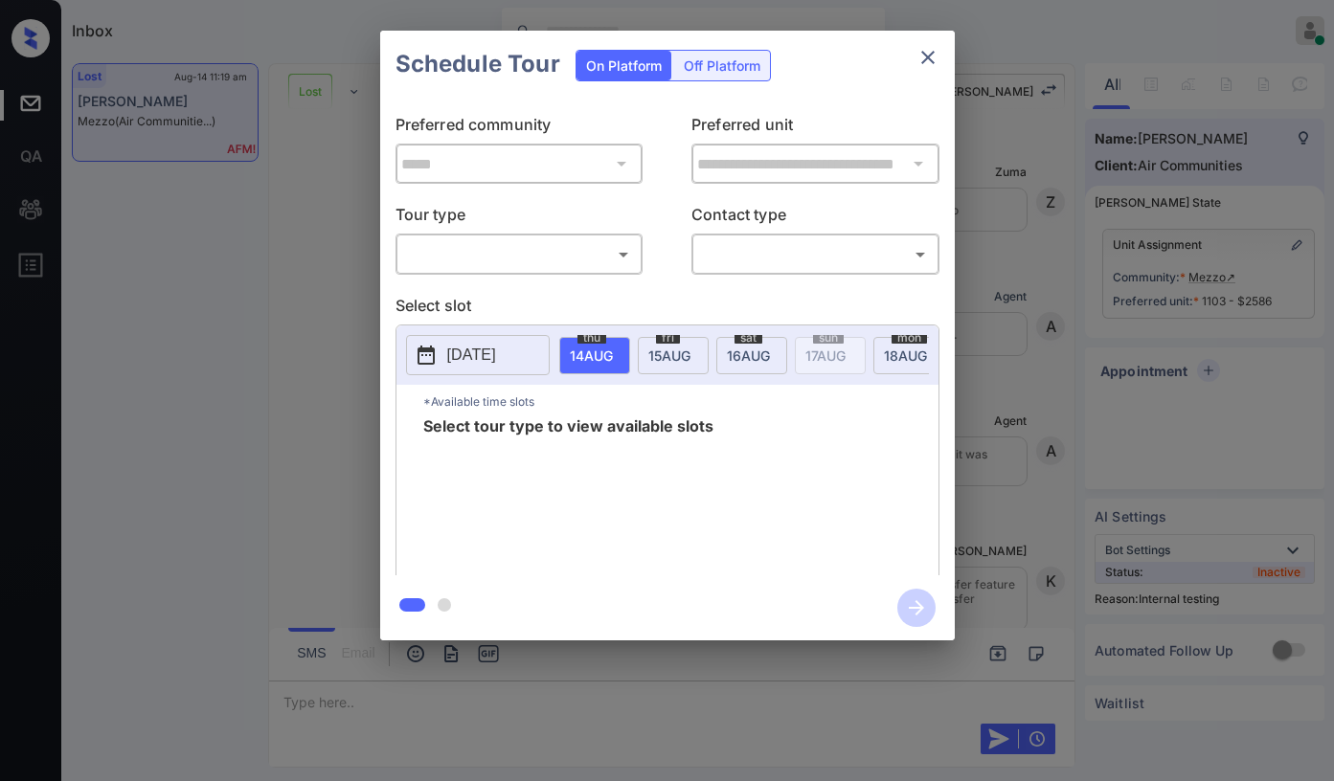
scroll to position [3212, 0]
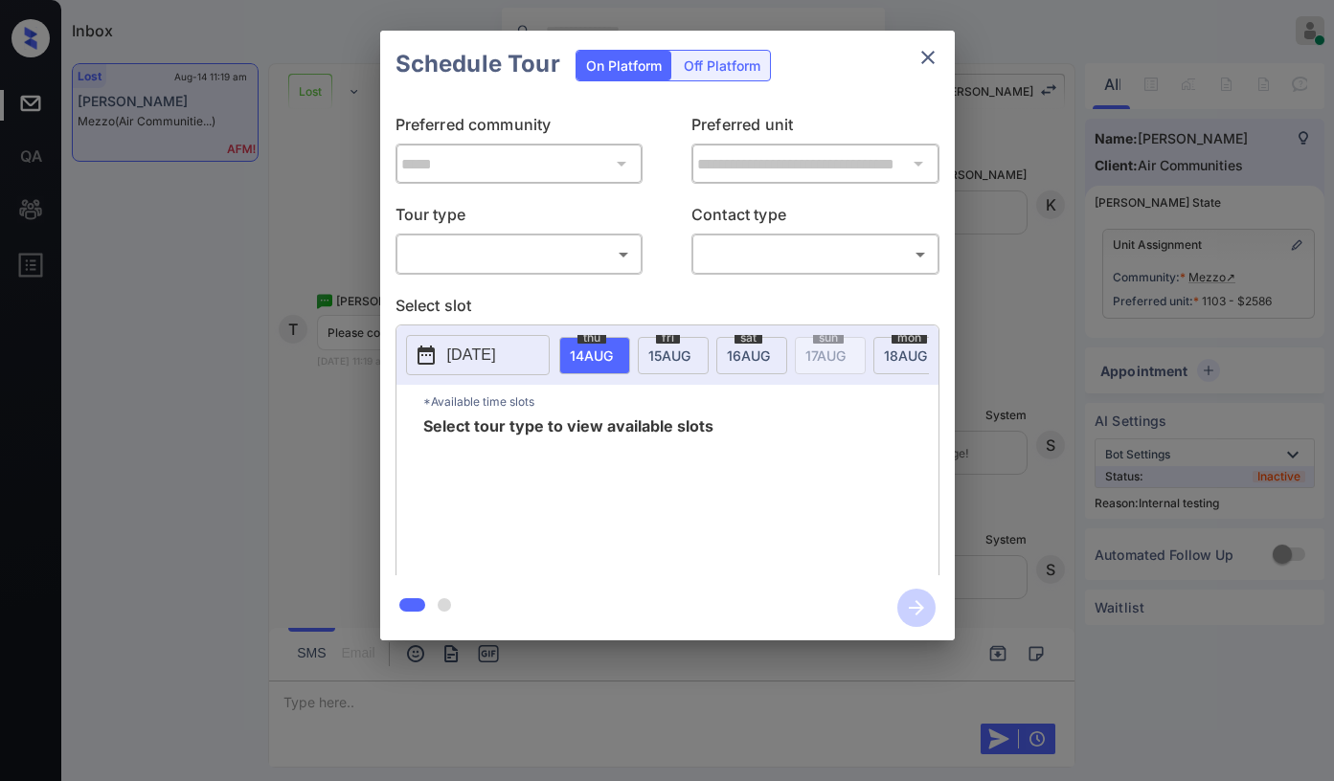
click at [566, 258] on body "Inbox [PERSON_NAME] Online Set yourself offline Set yourself on break Profile S…" at bounding box center [667, 390] width 1334 height 781
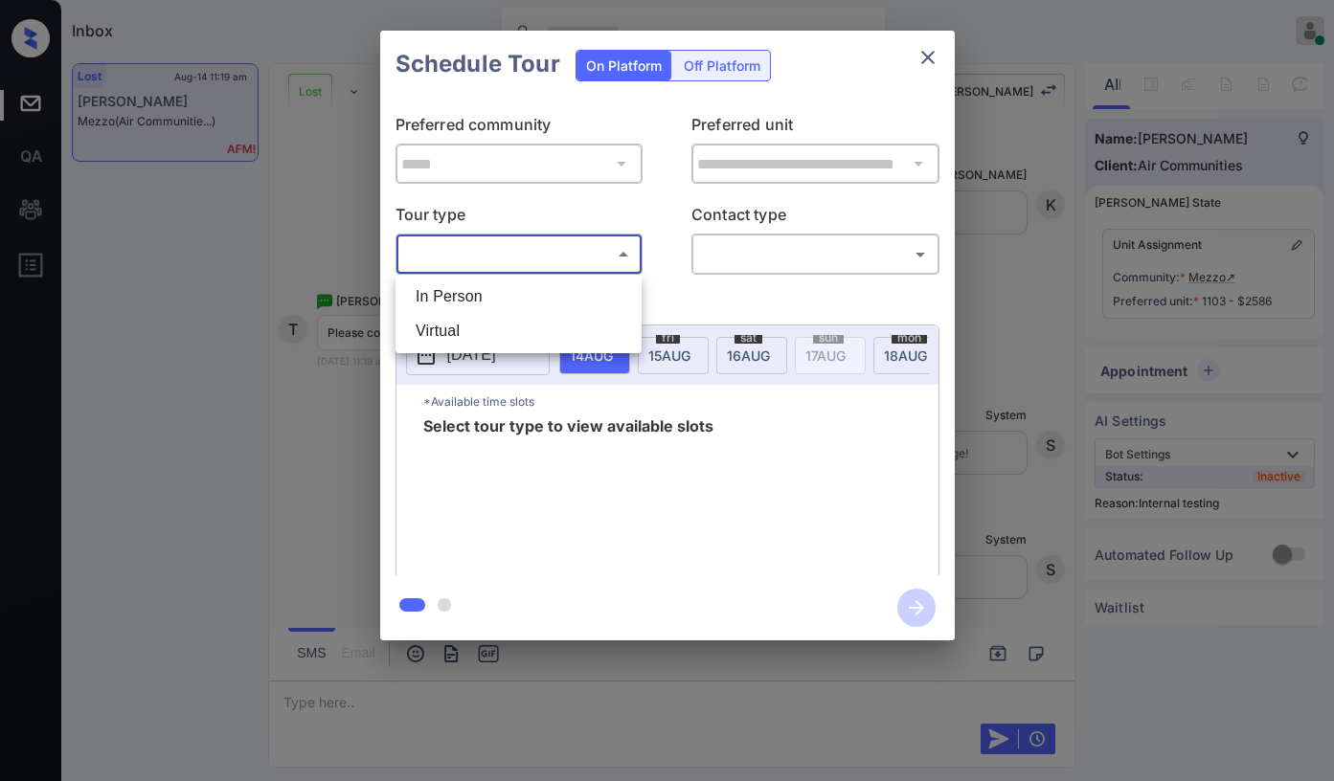
click at [474, 291] on li "In Person" at bounding box center [518, 297] width 237 height 34
type input "********"
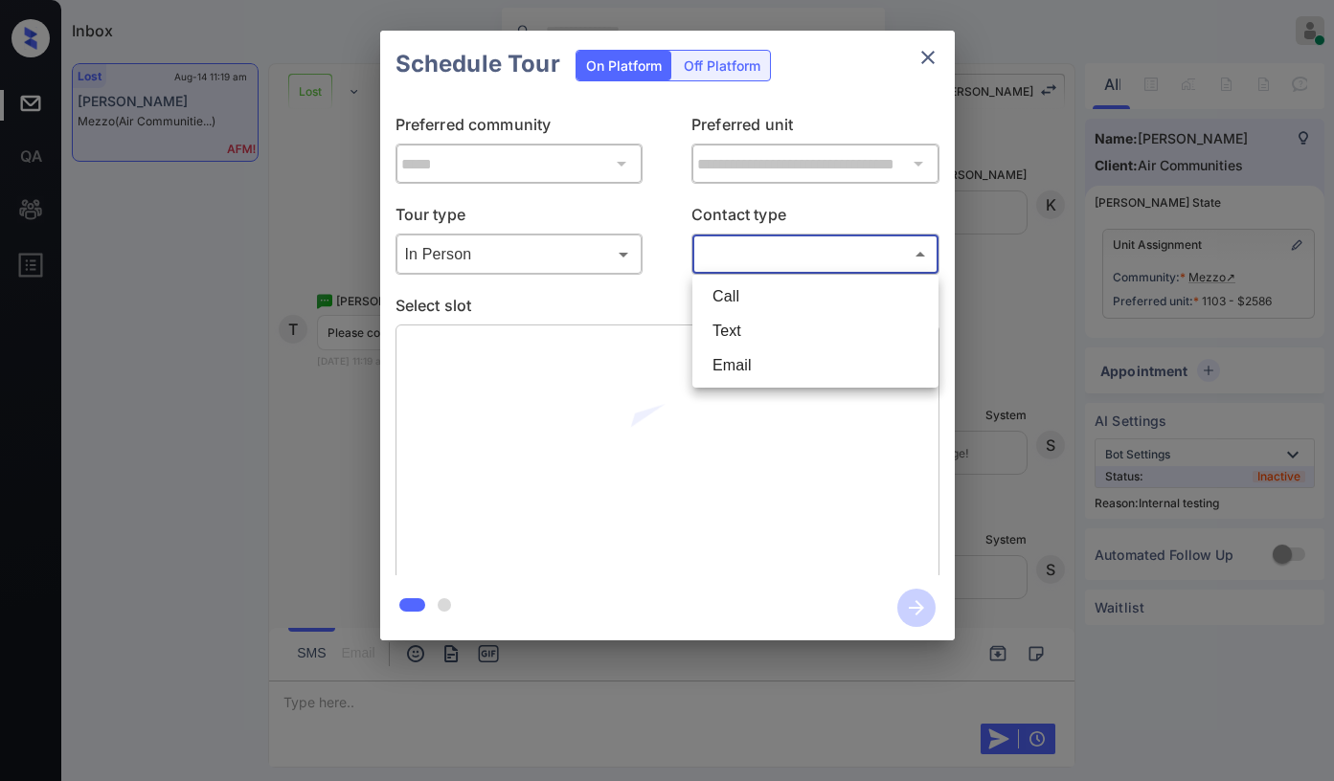
click at [768, 260] on body "Inbox [PERSON_NAME] Online Set yourself offline Set yourself on break Profile S…" at bounding box center [667, 390] width 1334 height 781
click at [769, 323] on li "Text" at bounding box center [815, 331] width 237 height 34
type input "****"
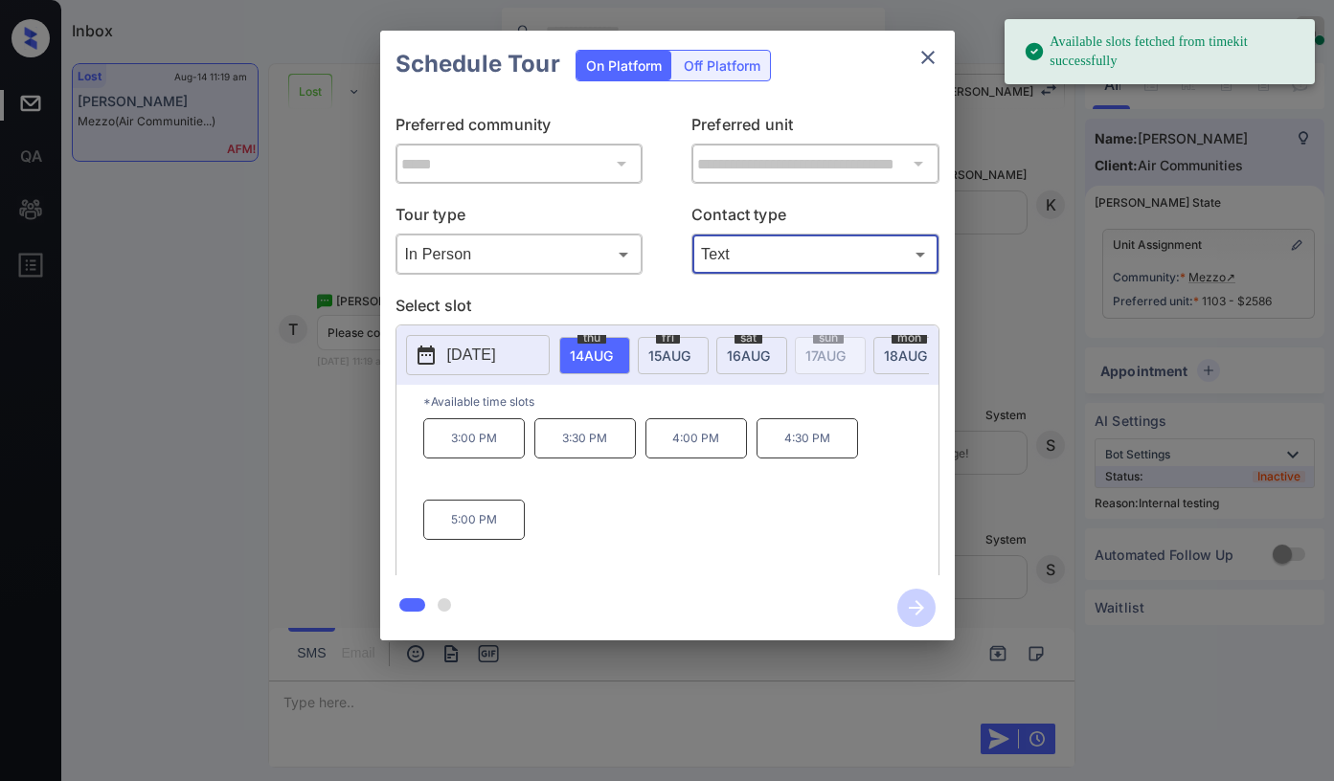
click at [658, 344] on div "[DATE]" at bounding box center [673, 355] width 71 height 37
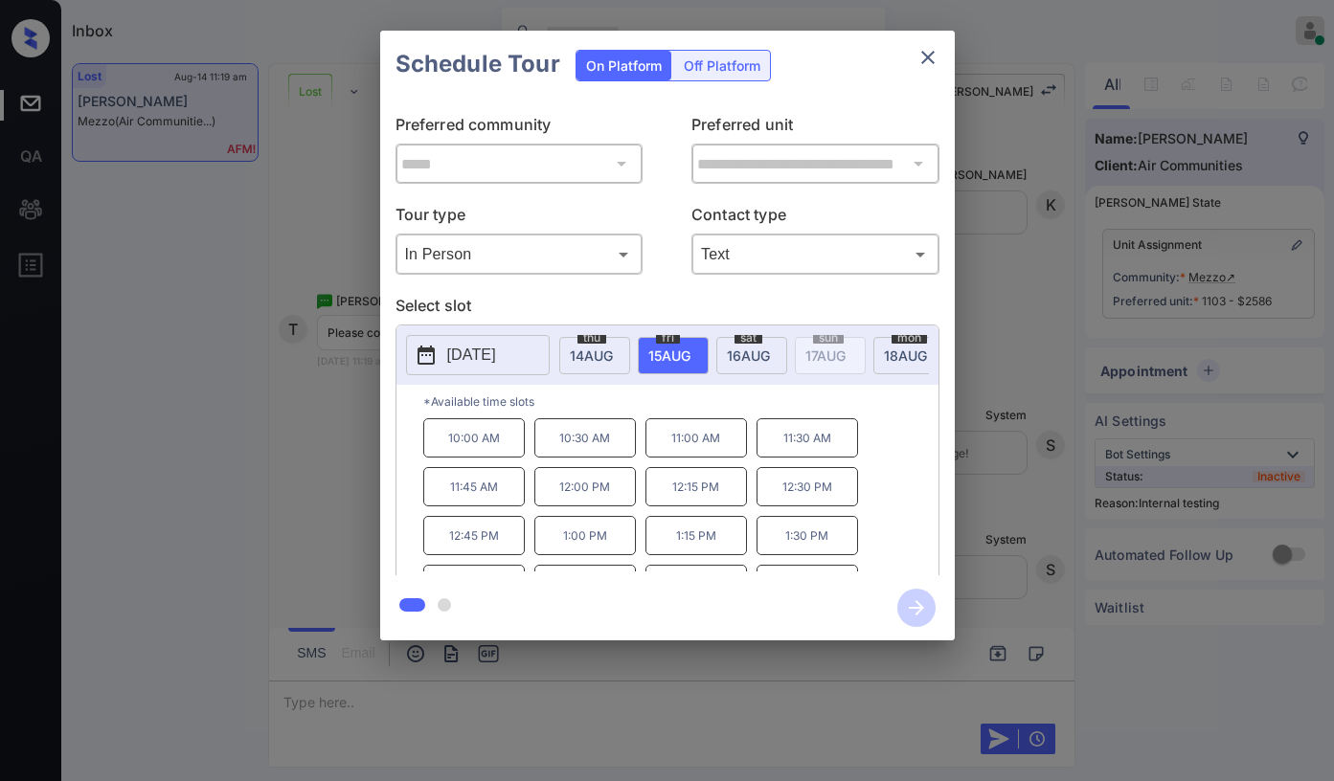
click at [918, 55] on icon "close" at bounding box center [928, 57] width 23 height 23
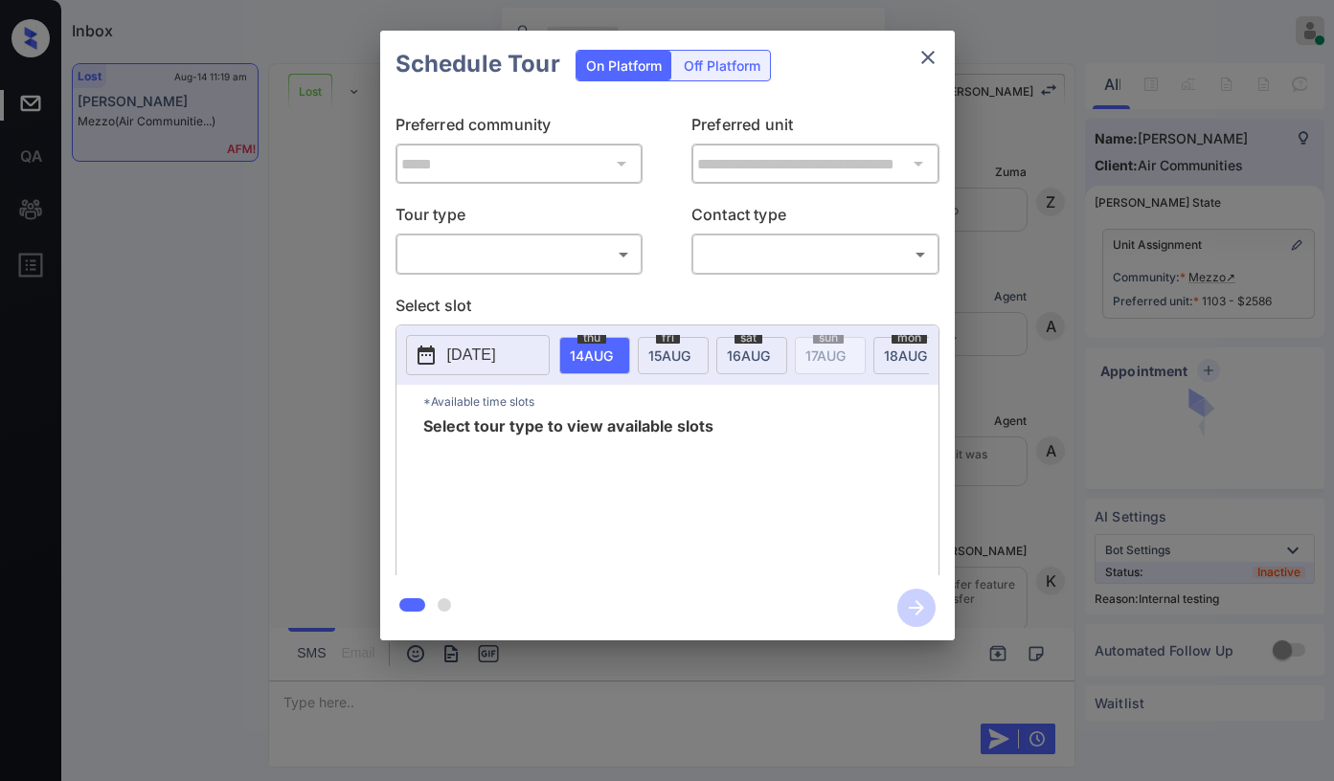
scroll to position [3212, 0]
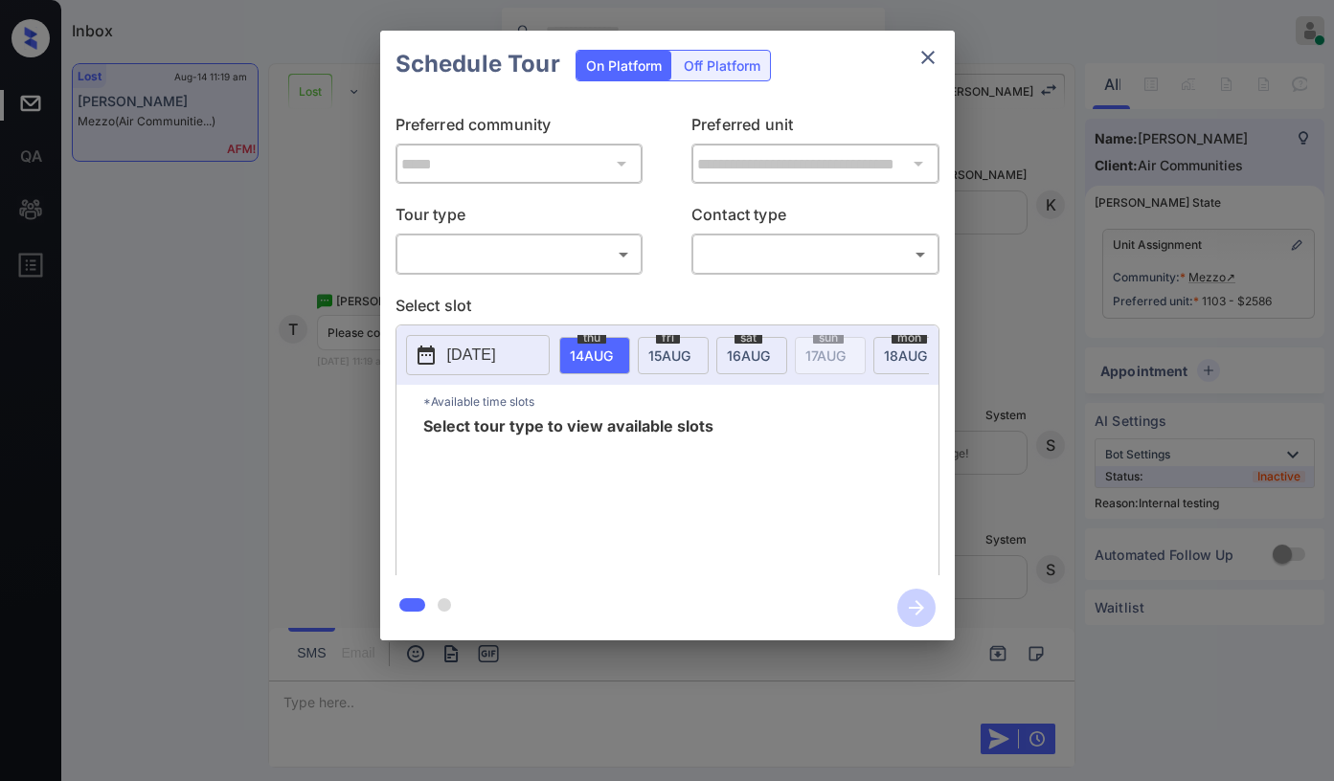
click at [522, 260] on body "Inbox Paolo Gabriel Online Set yourself offline Set yourself on break Profile S…" at bounding box center [667, 390] width 1334 height 781
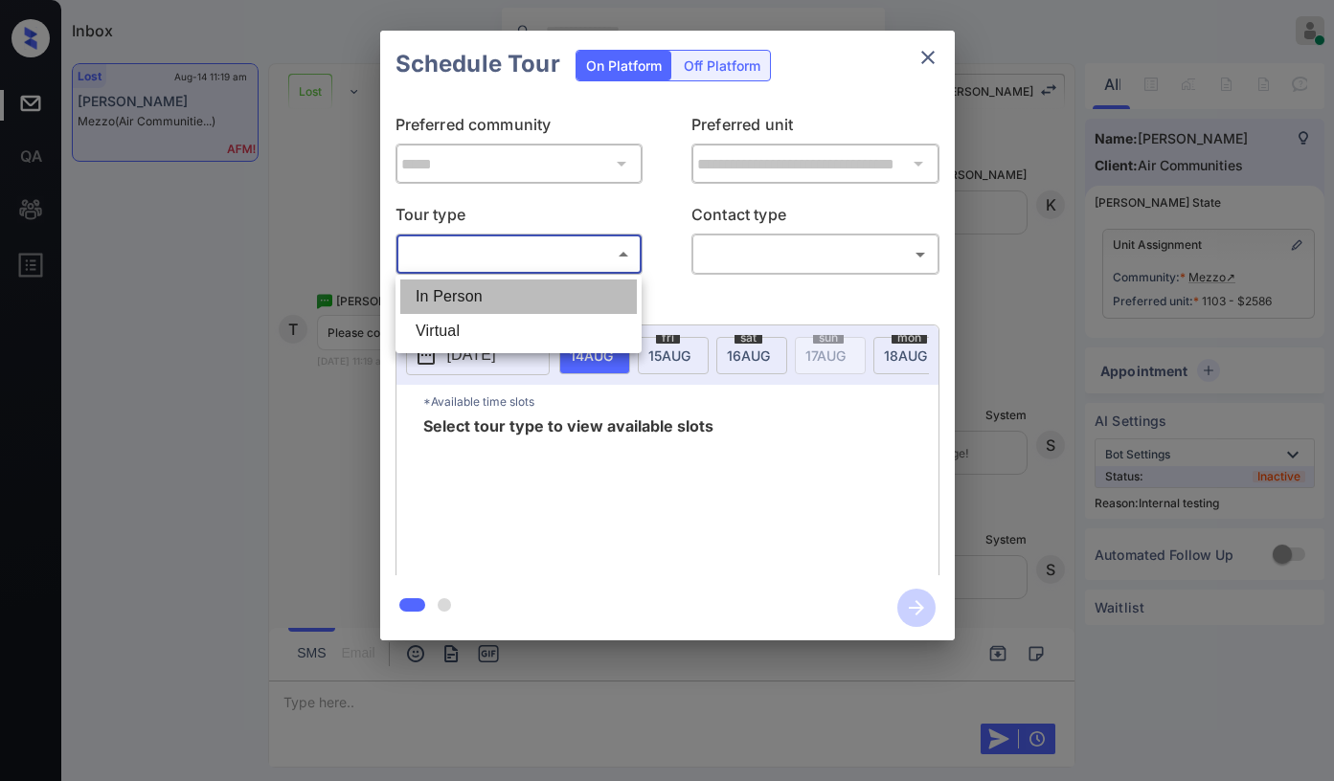
click at [513, 290] on li "In Person" at bounding box center [518, 297] width 237 height 34
type input "********"
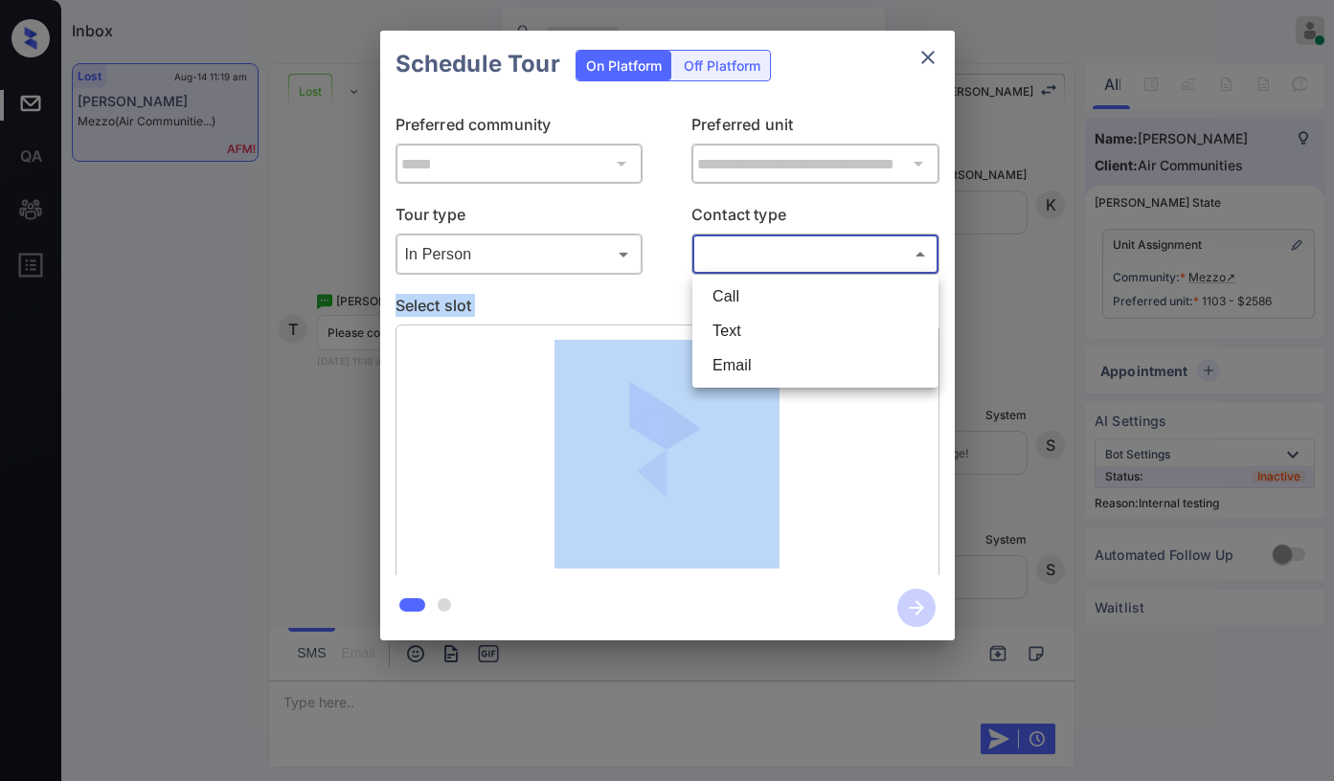
click at [727, 251] on body "Inbox Paolo Gabriel Online Set yourself offline Set yourself on break Profile S…" at bounding box center [667, 390] width 1334 height 781
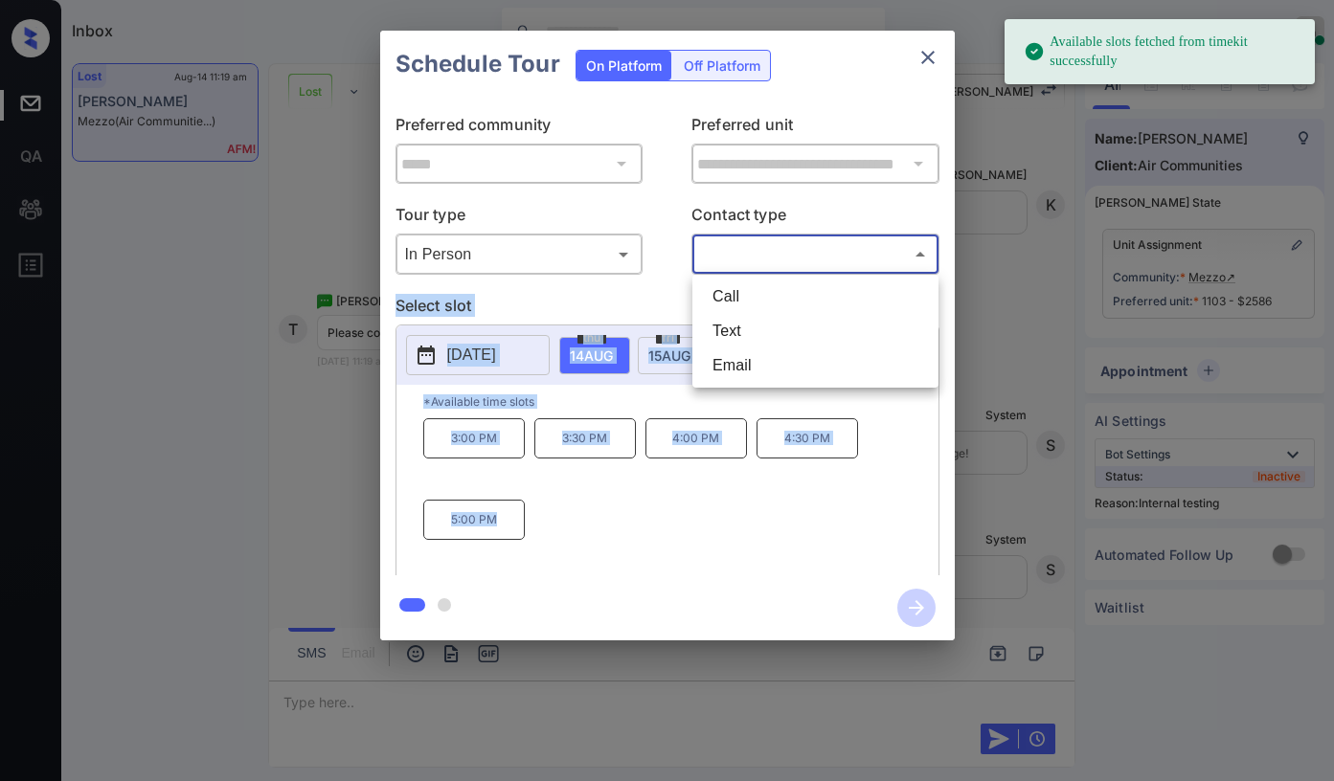
click at [723, 318] on li "Text" at bounding box center [815, 331] width 237 height 34
type input "****"
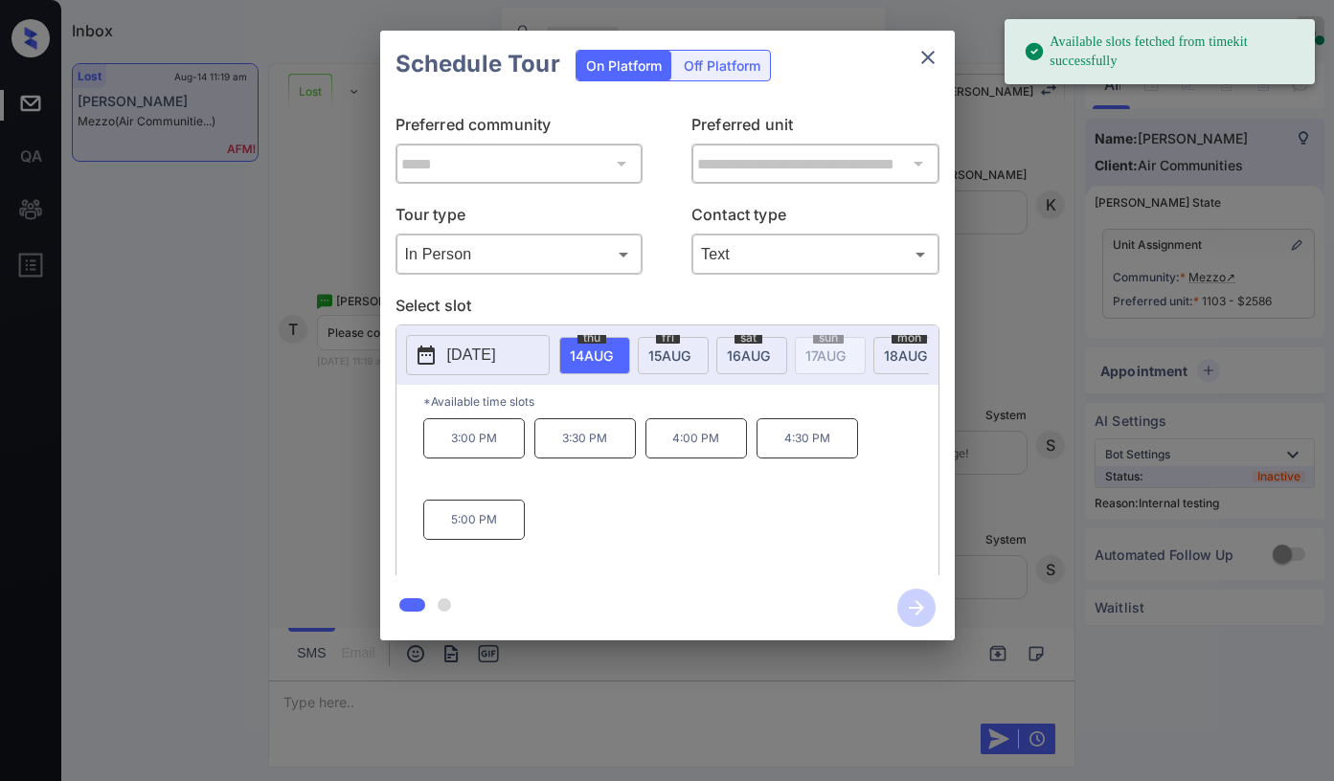
click at [650, 297] on p "Select slot" at bounding box center [668, 309] width 544 height 31
click at [613, 352] on span "15 AUG" at bounding box center [591, 356] width 43 height 16
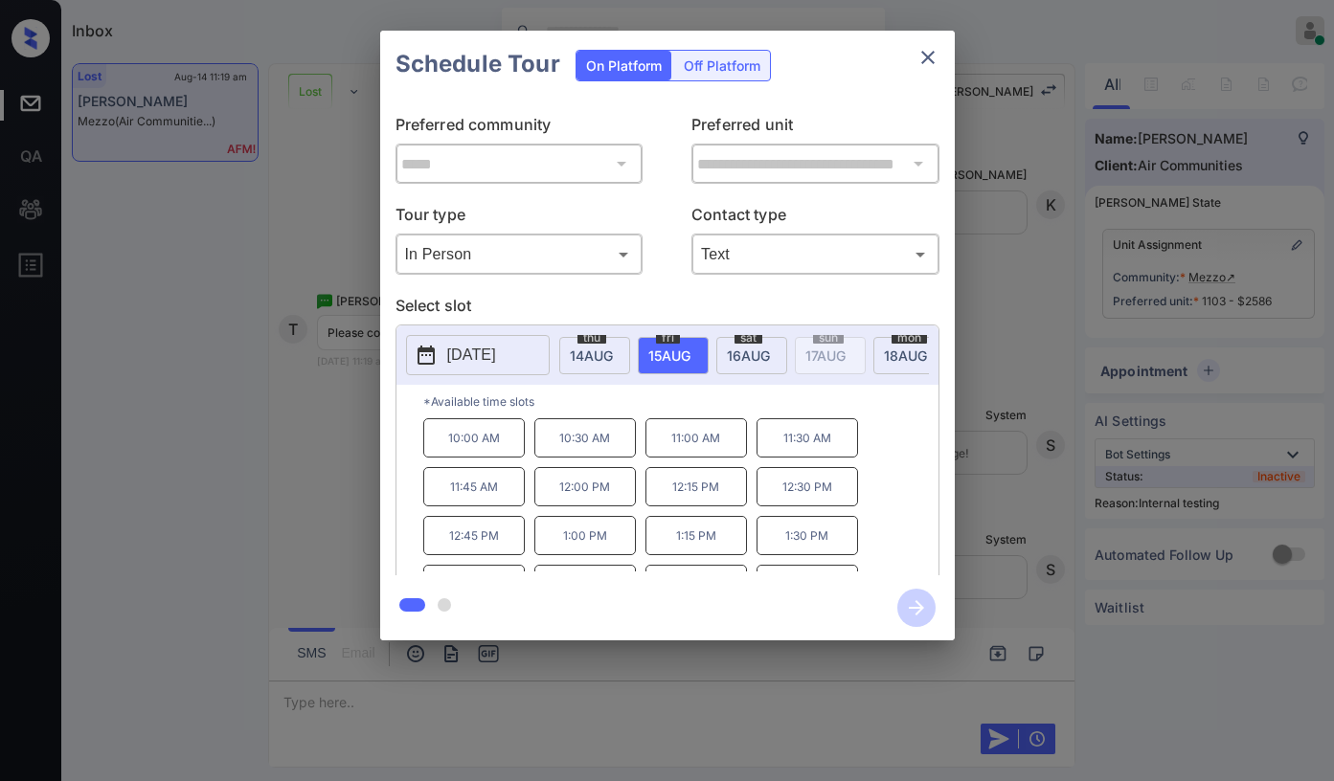
scroll to position [96, 0]
click at [577, 500] on p "2:00 PM" at bounding box center [585, 488] width 102 height 39
click at [922, 605] on icon "button" at bounding box center [916, 608] width 38 height 38
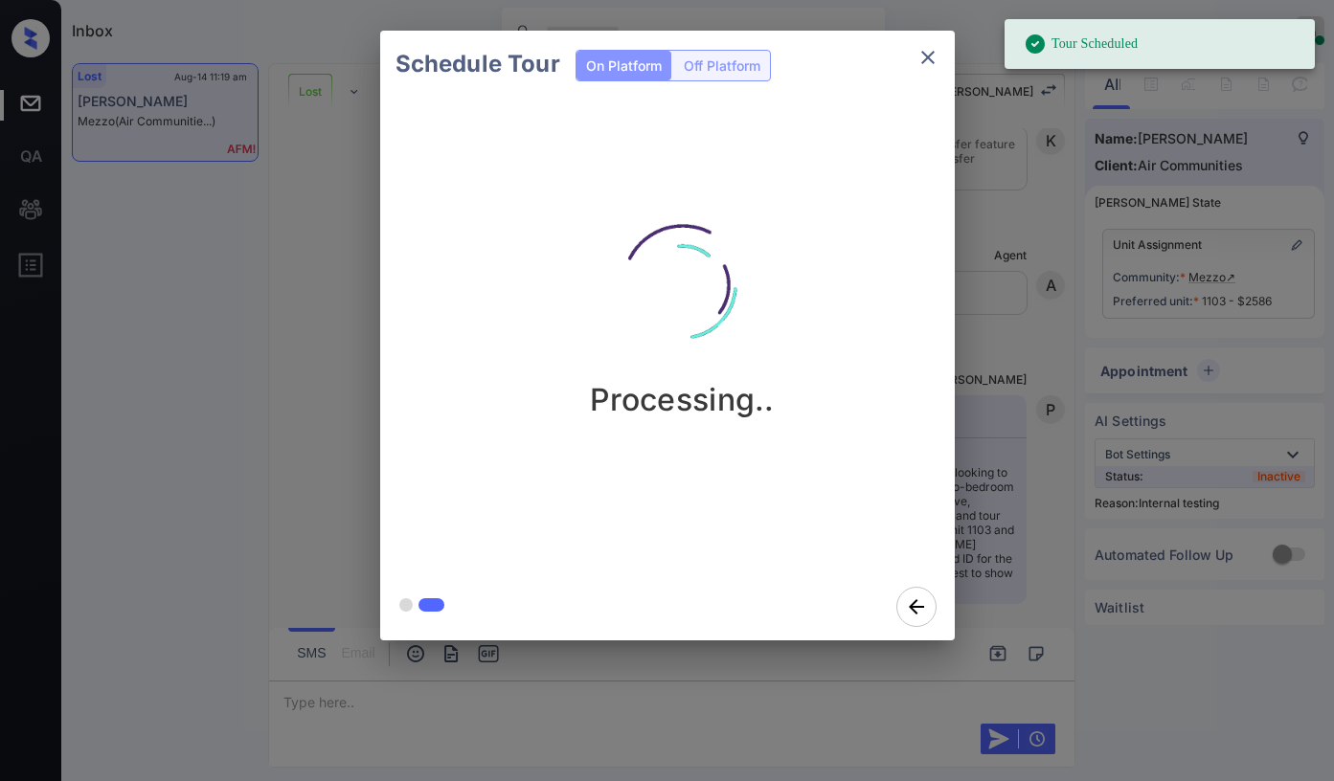
scroll to position [4984, 0]
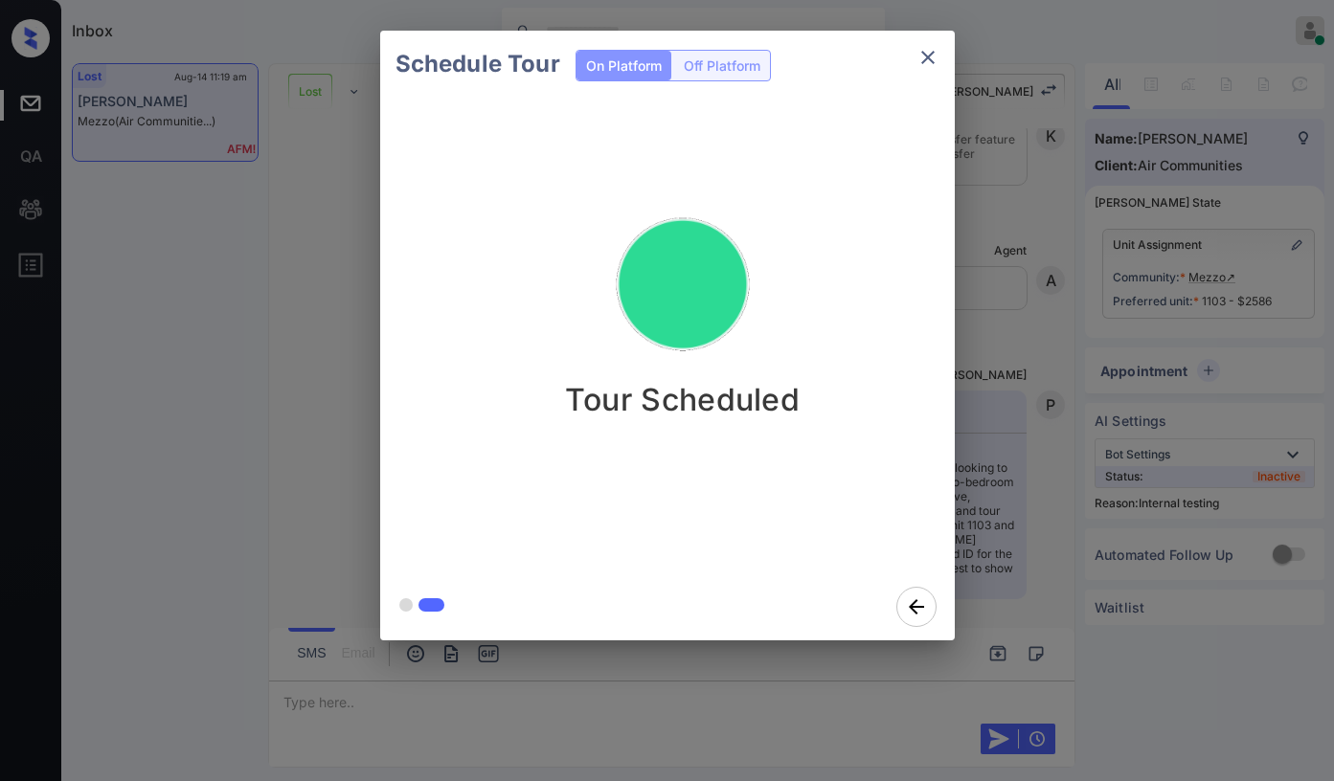
click at [939, 65] on icon "close" at bounding box center [928, 57] width 23 height 23
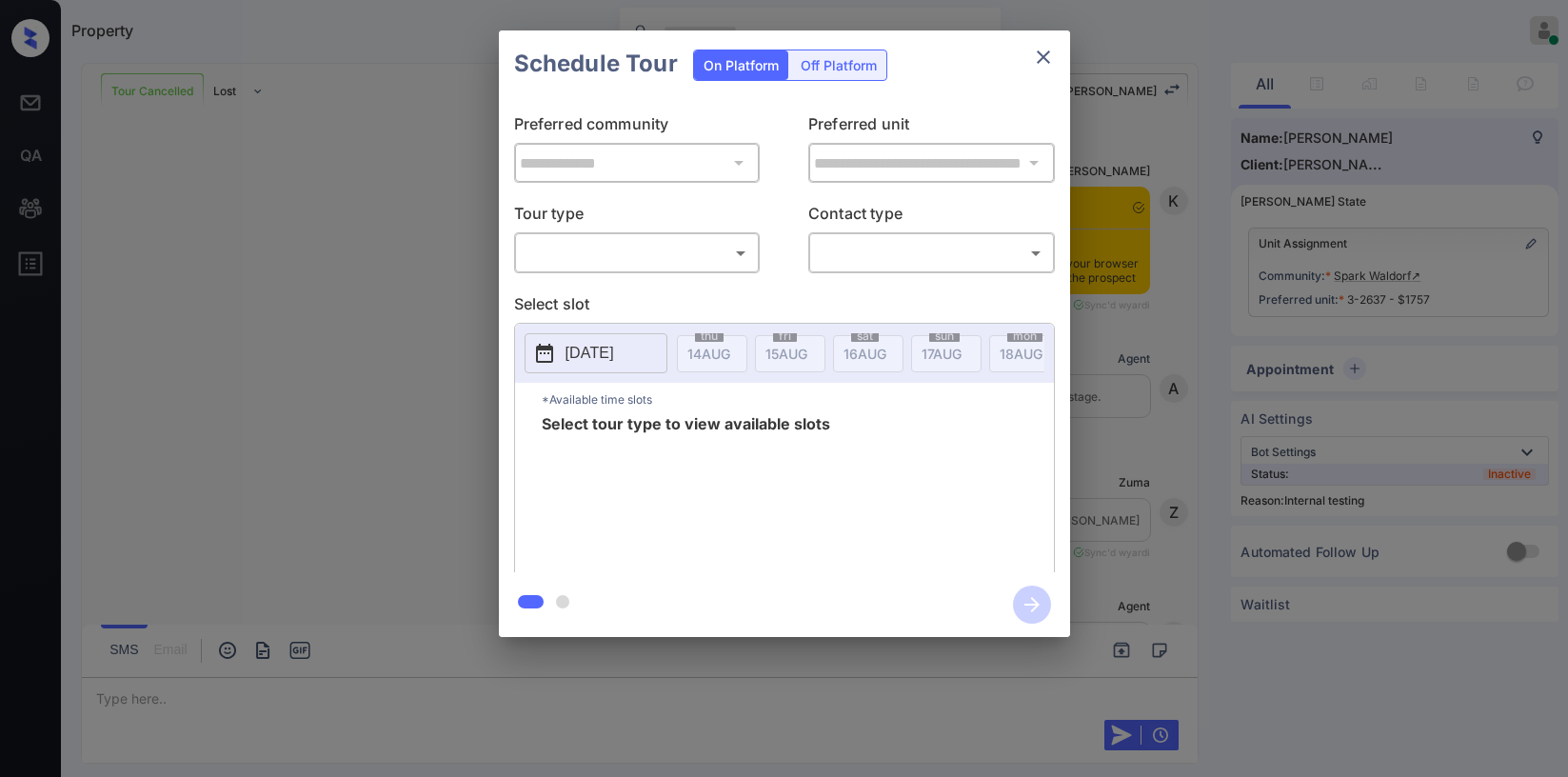
scroll to position [17619, 0]
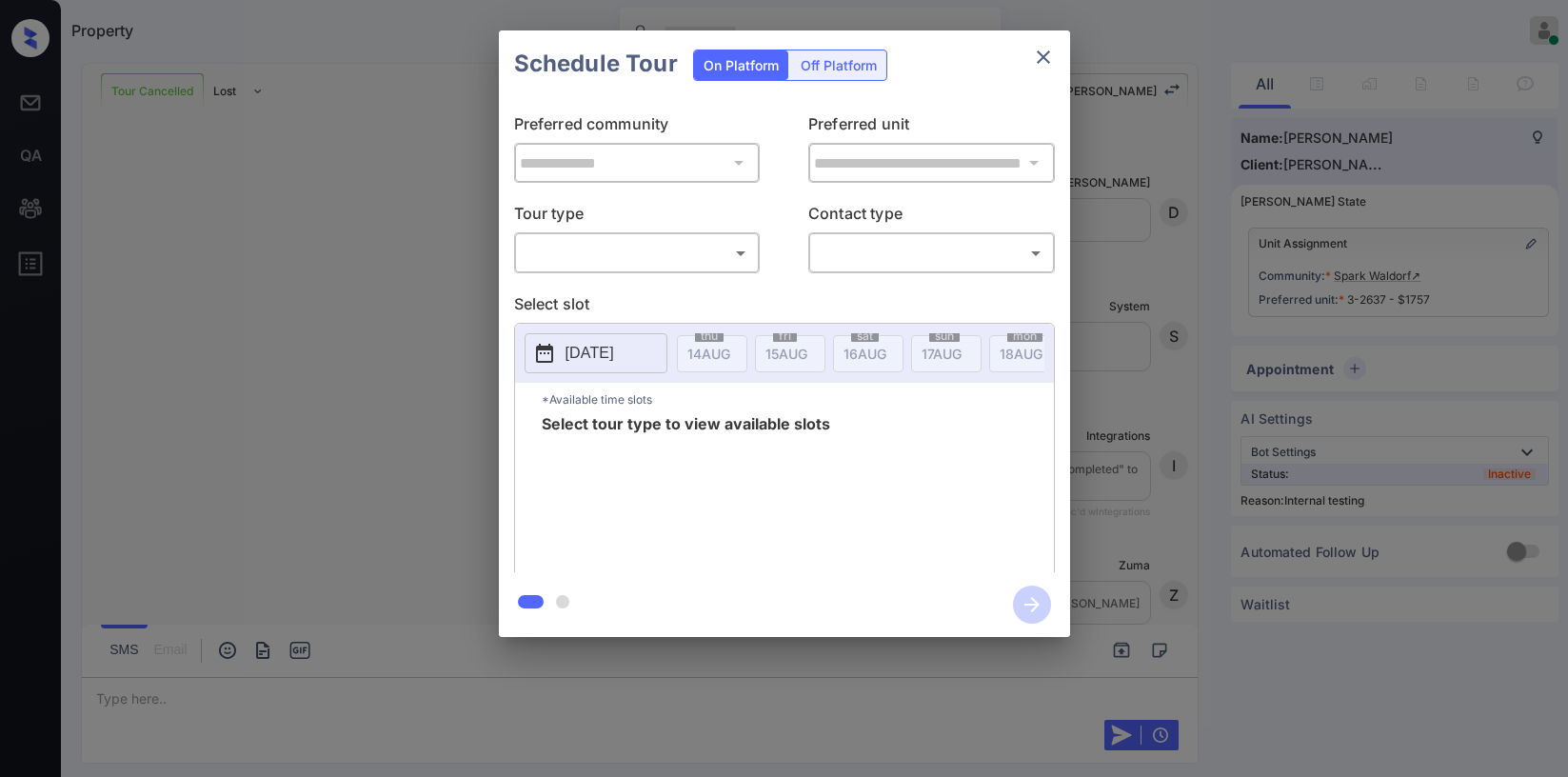
click at [582, 242] on body "Property [PERSON_NAME] Online Set yourself offline Set yourself on break Profil…" at bounding box center [784, 388] width 1568 height 777
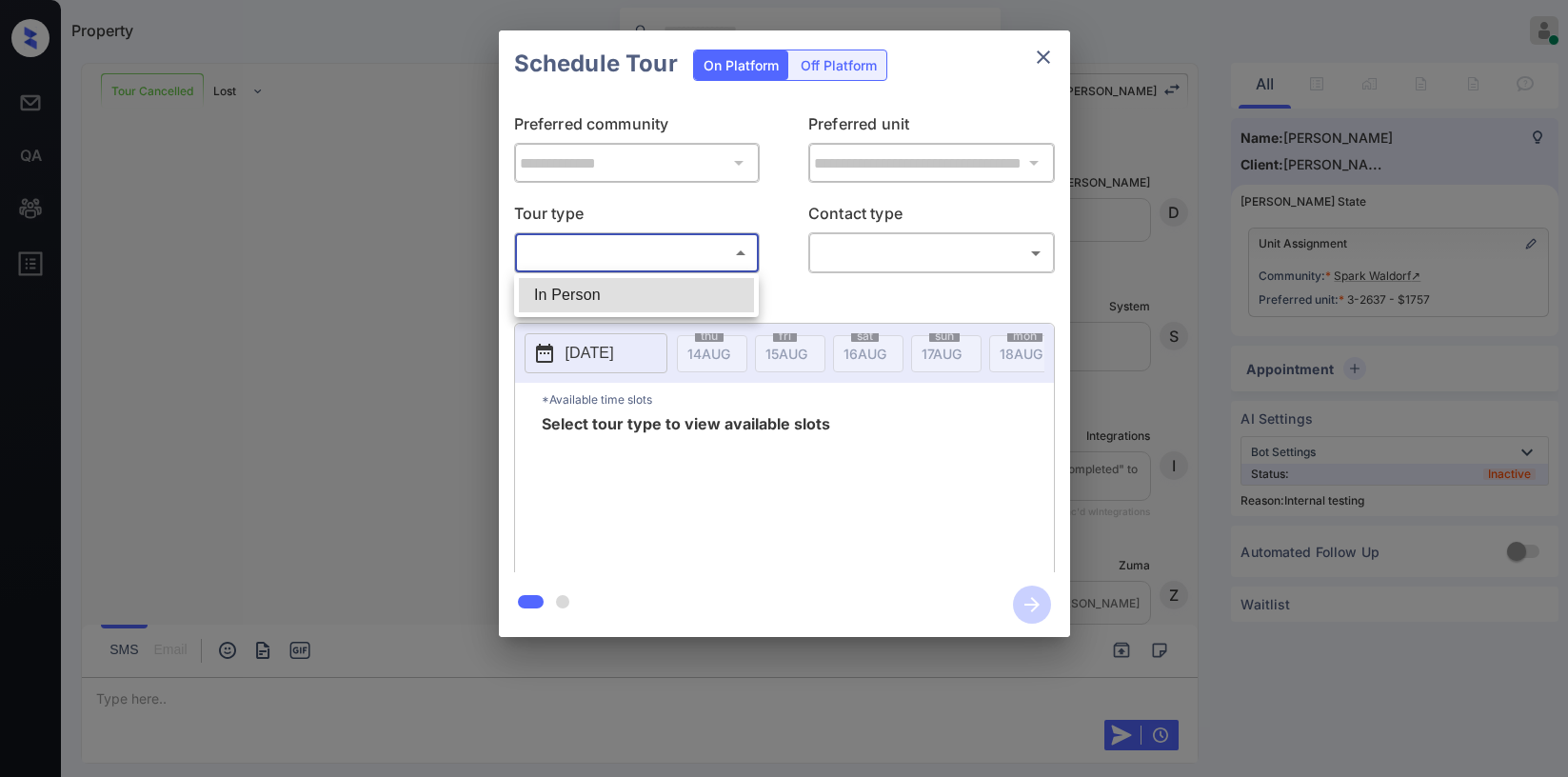
click at [598, 296] on li "In Person" at bounding box center [636, 295] width 236 height 34
type input "********"
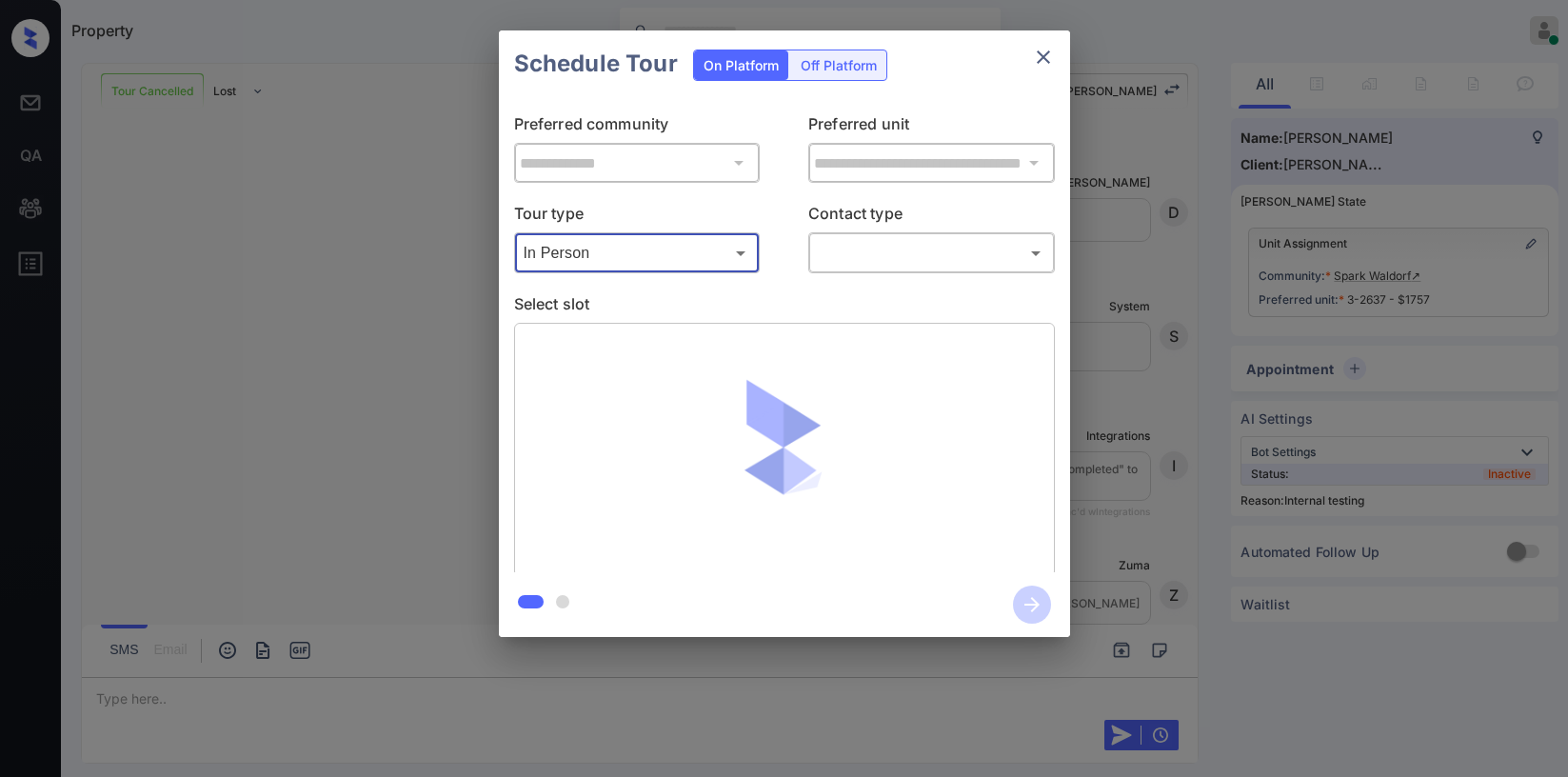
click at [841, 259] on body "Property Paolo Gabriel Online Set yourself offline Set yourself on break Profil…" at bounding box center [784, 388] width 1568 height 777
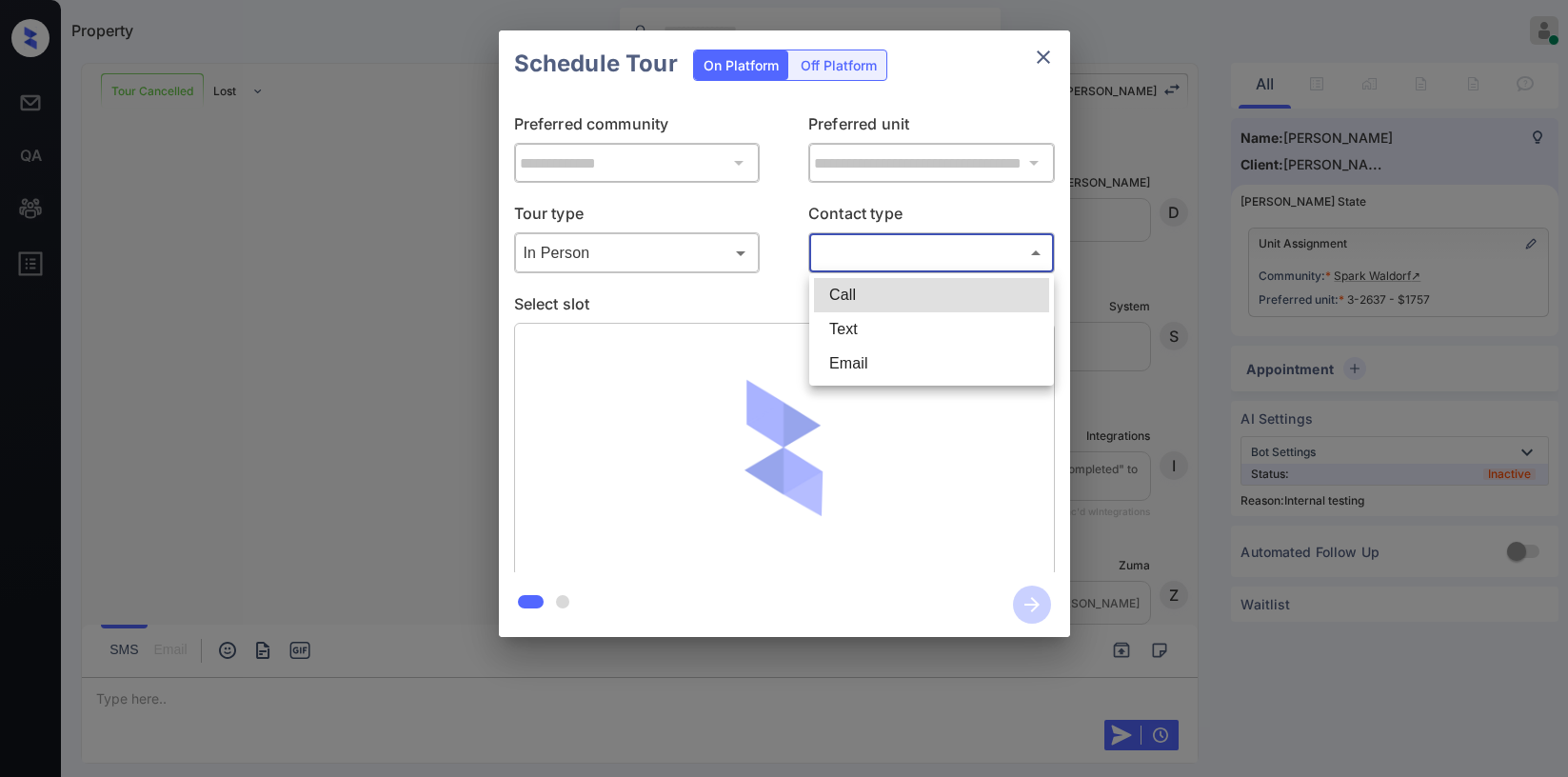
click at [851, 317] on li "Text" at bounding box center [932, 329] width 236 height 34
type input "****"
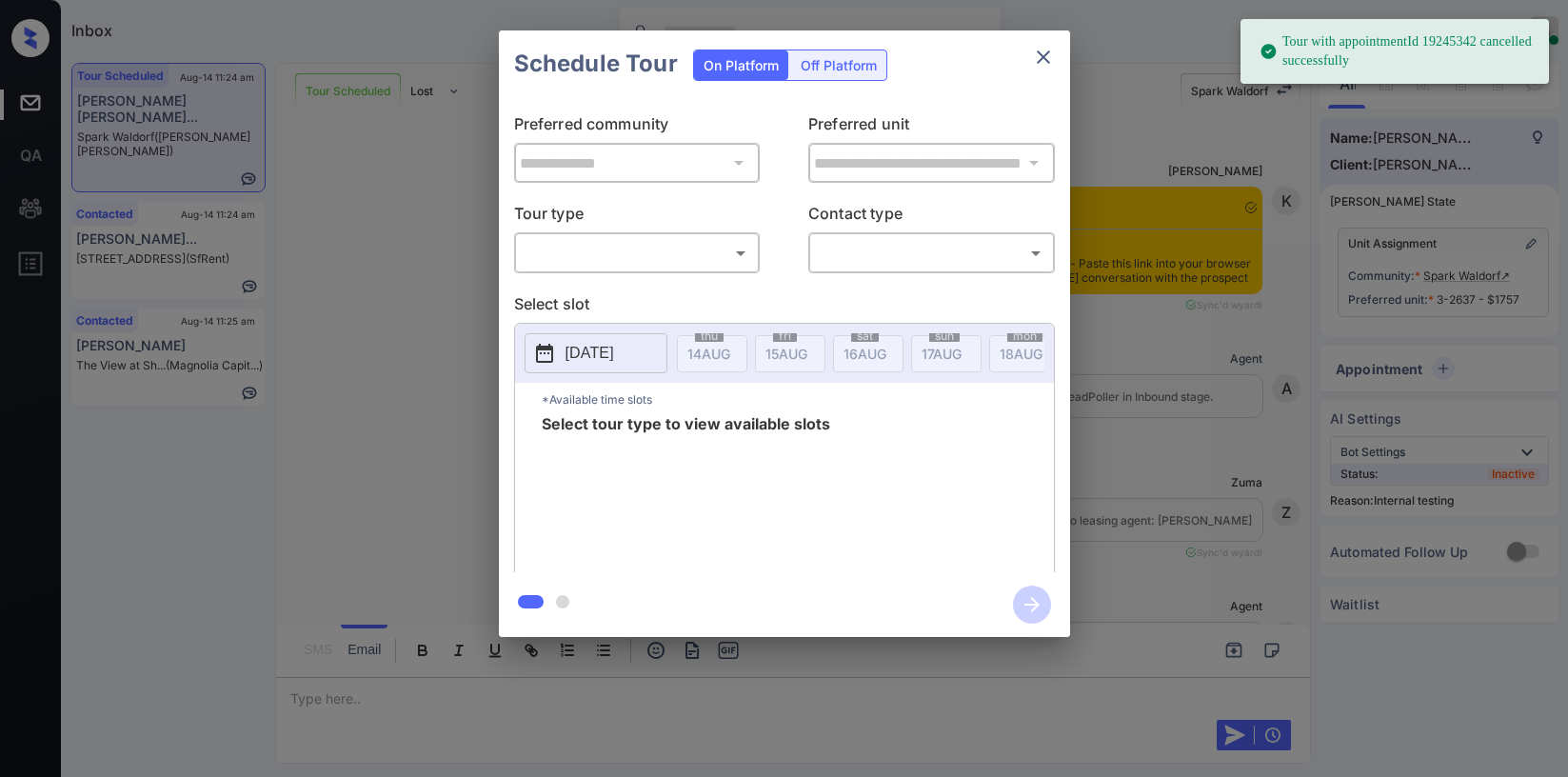
scroll to position [6119, 0]
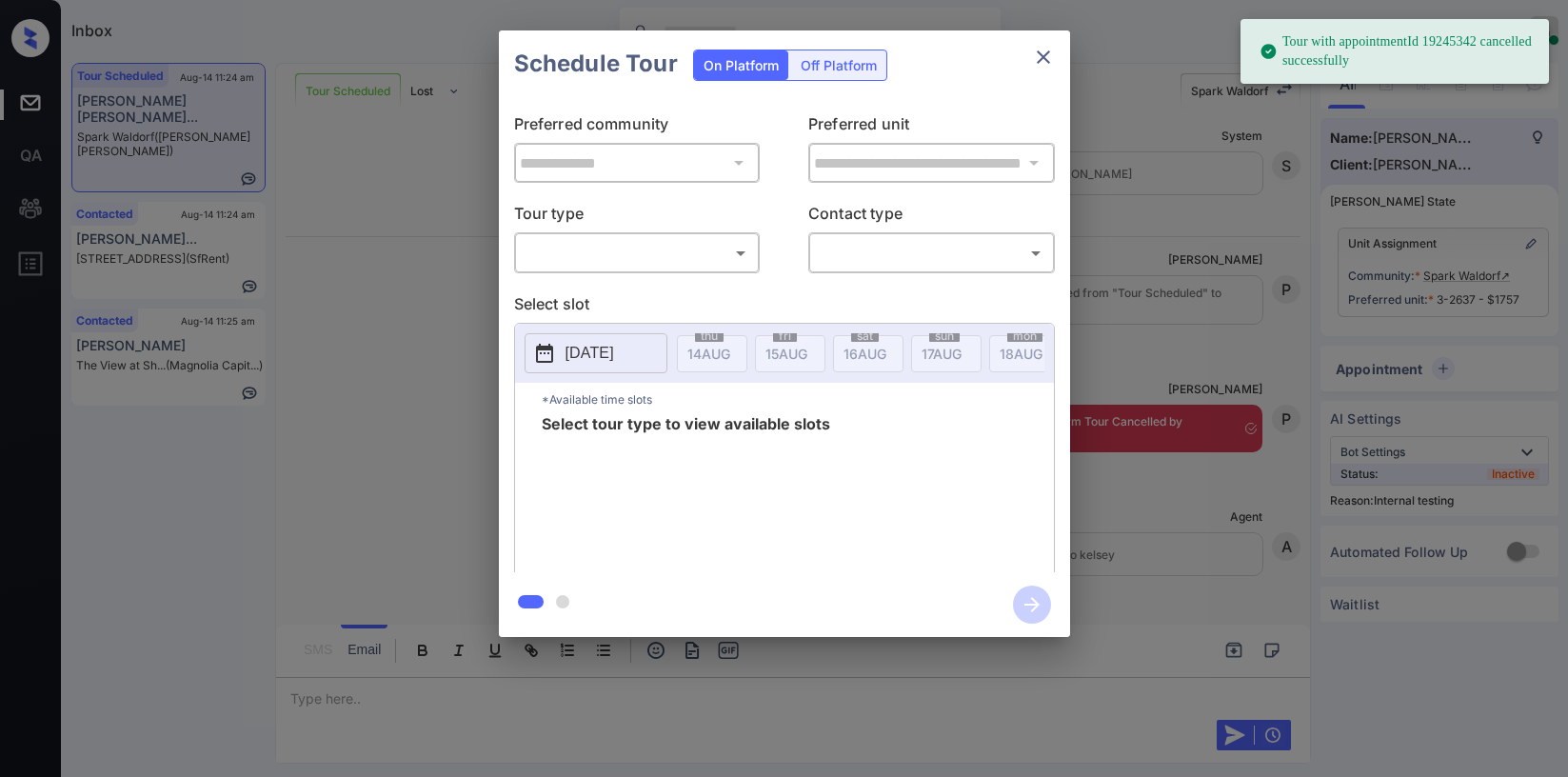
click at [713, 250] on body "Tour with appointmentId 19245342 cancelled successfully Inbox [PERSON_NAME] Onl…" at bounding box center [784, 388] width 1568 height 777
click at [667, 298] on li "In Person" at bounding box center [636, 295] width 236 height 34
type input "********"
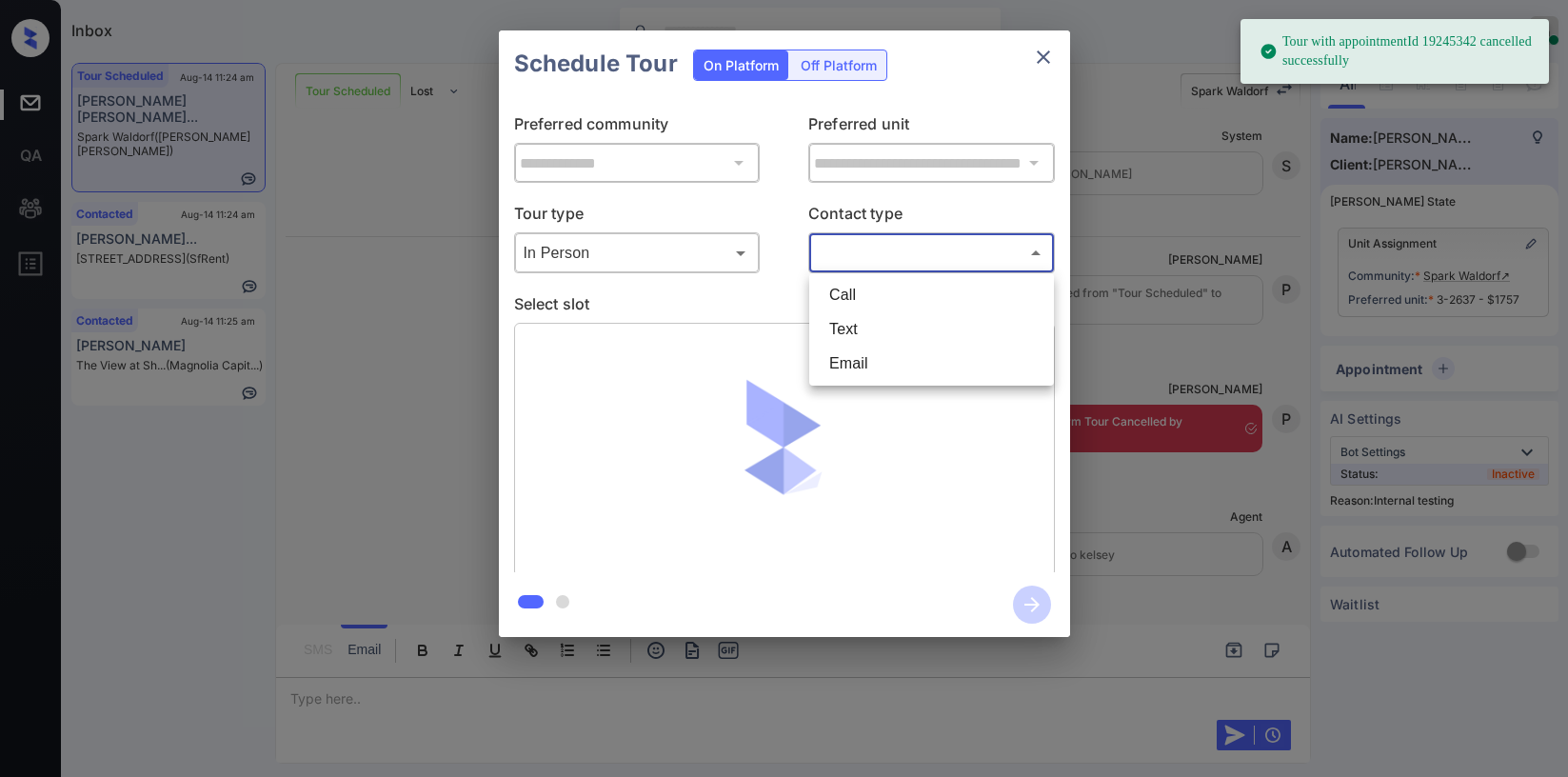
click at [899, 244] on body "Tour with appointmentId 19245342 cancelled successfully Inbox [PERSON_NAME] Onl…" at bounding box center [784, 388] width 1568 height 777
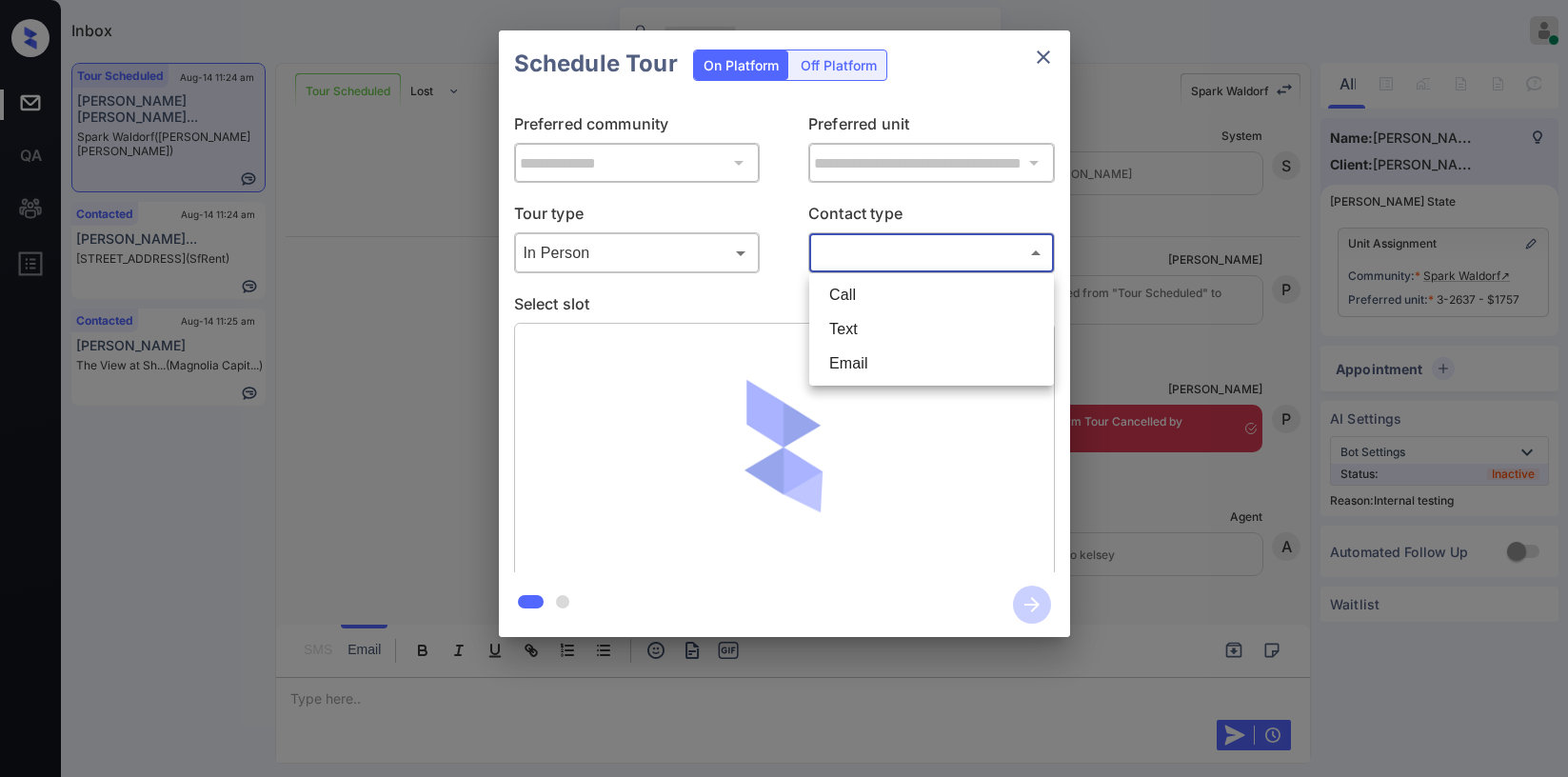
click at [875, 315] on li "Text" at bounding box center [932, 329] width 236 height 34
type input "****"
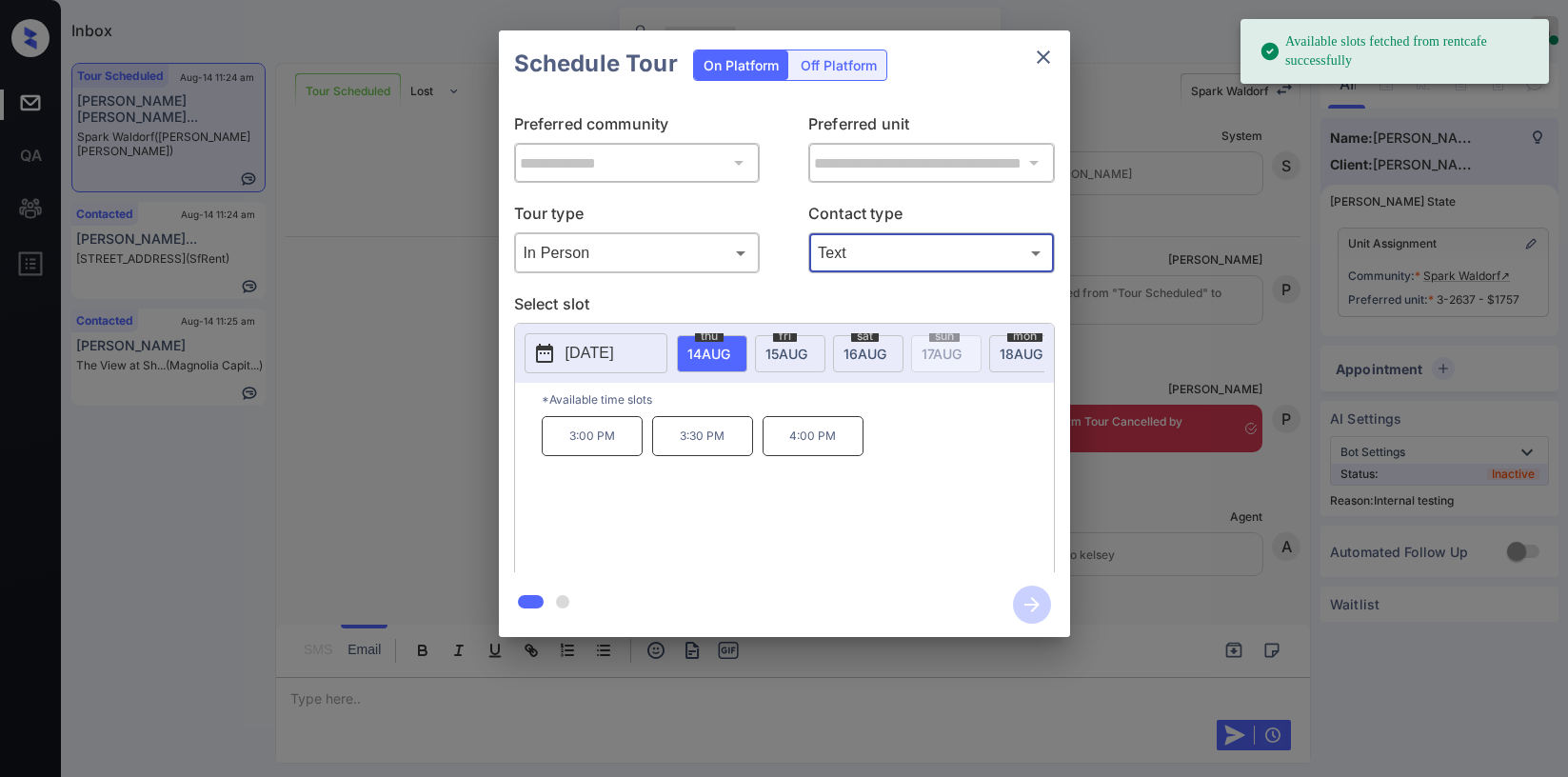
click at [601, 453] on p "3:00 PM" at bounding box center [593, 437] width 101 height 40
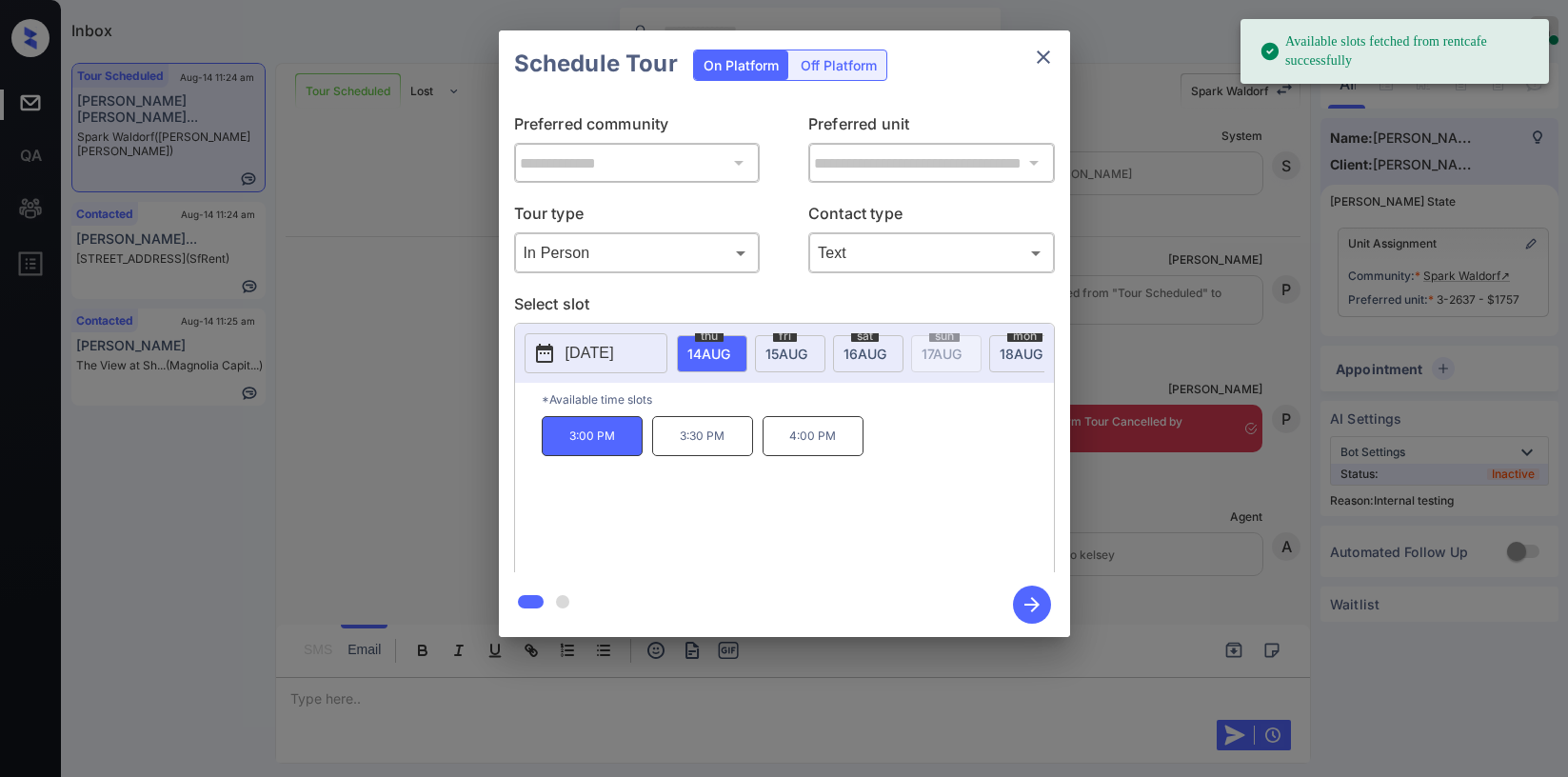
click at [1037, 608] on icon "button" at bounding box center [1032, 605] width 38 height 38
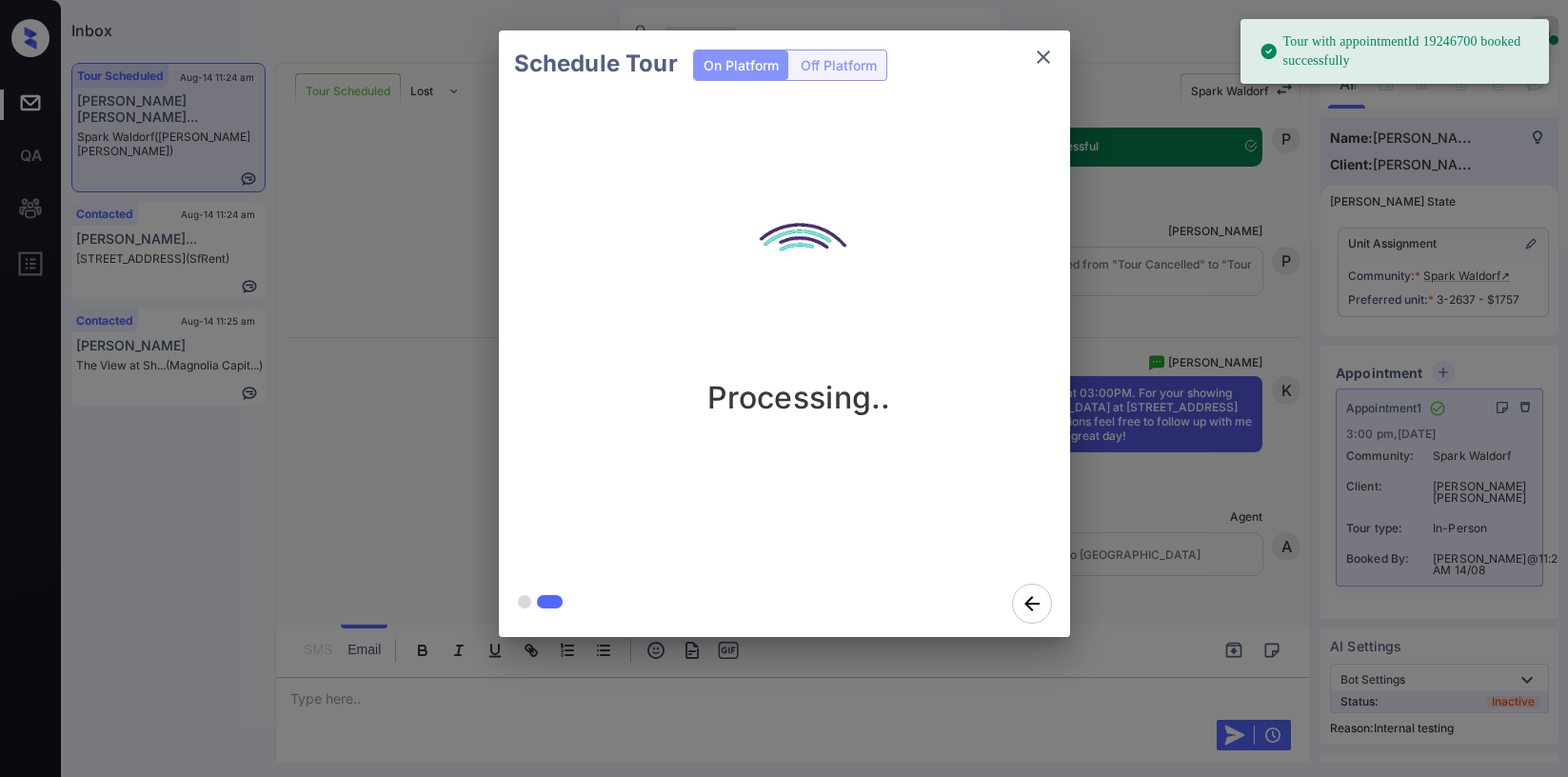
scroll to position [6651, 0]
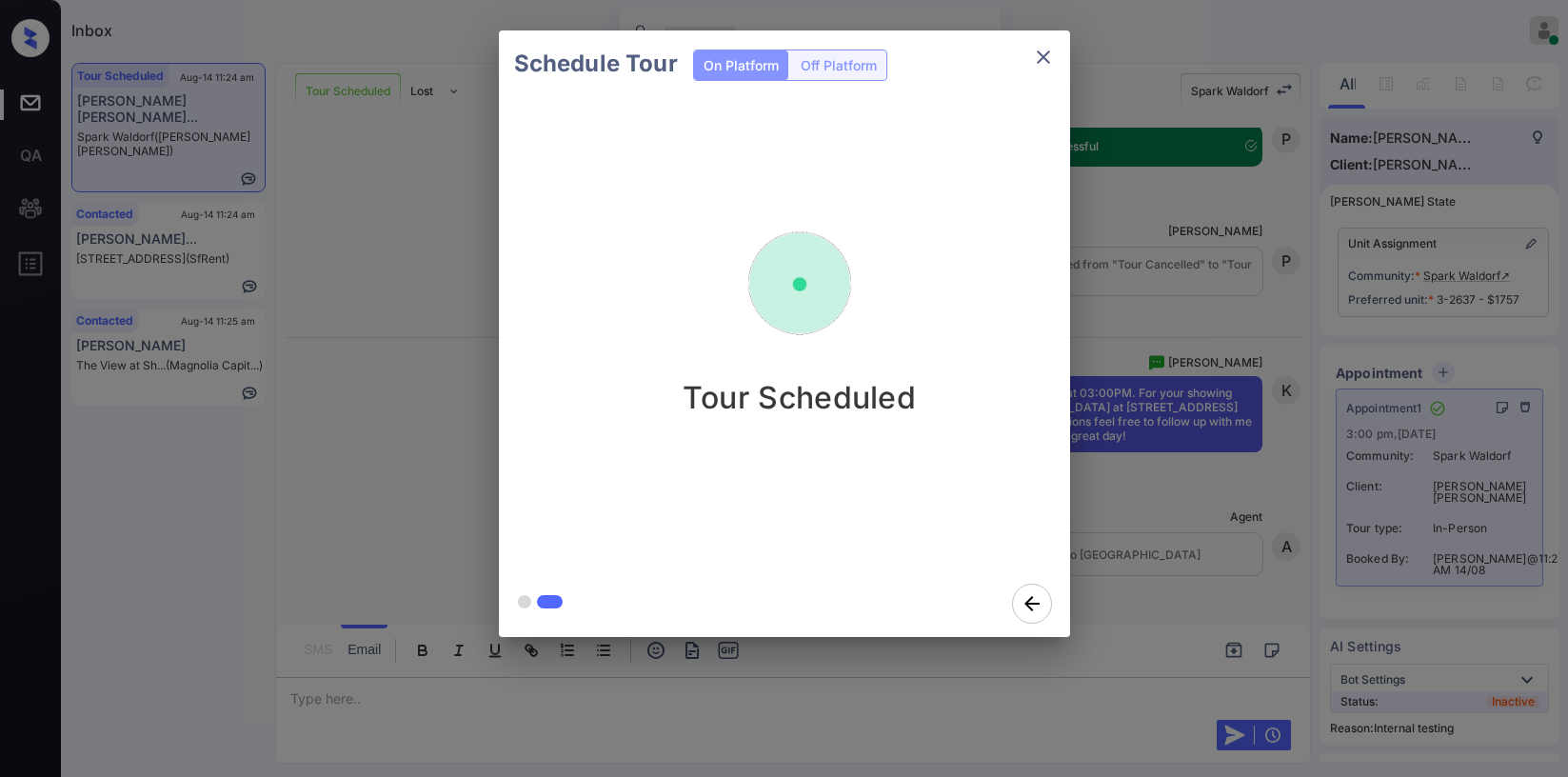
click at [1034, 61] on icon "close" at bounding box center [1043, 57] width 23 height 23
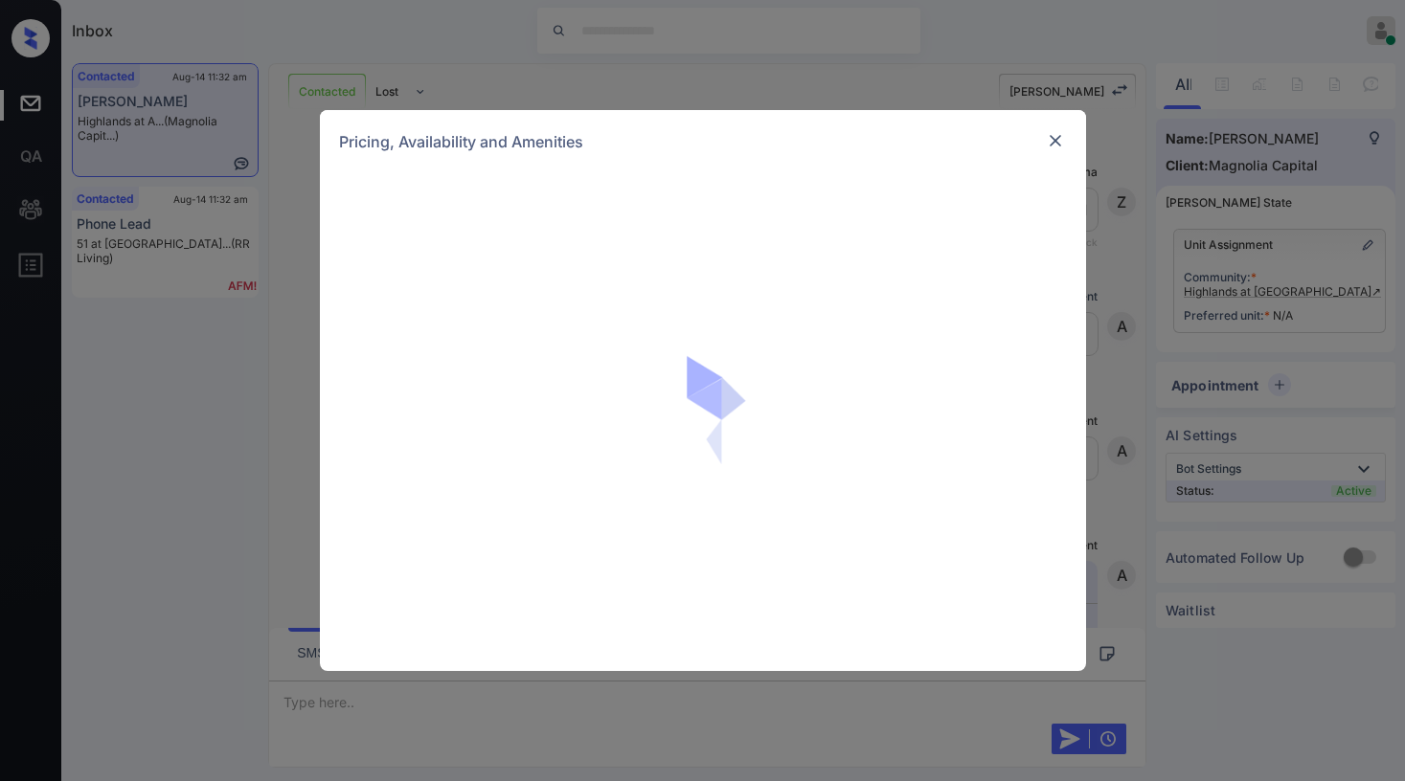
scroll to position [3911, 0]
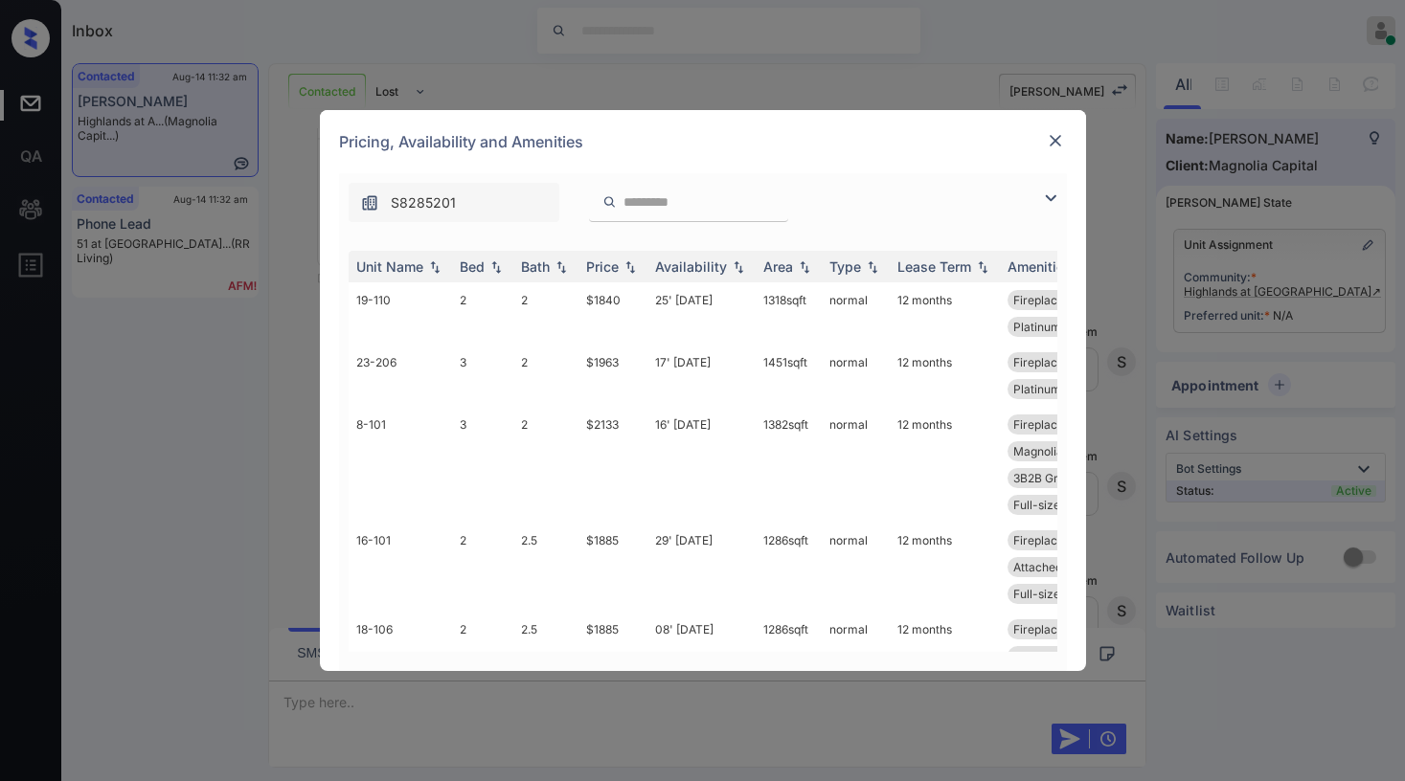
click at [1056, 204] on img at bounding box center [1050, 198] width 23 height 23
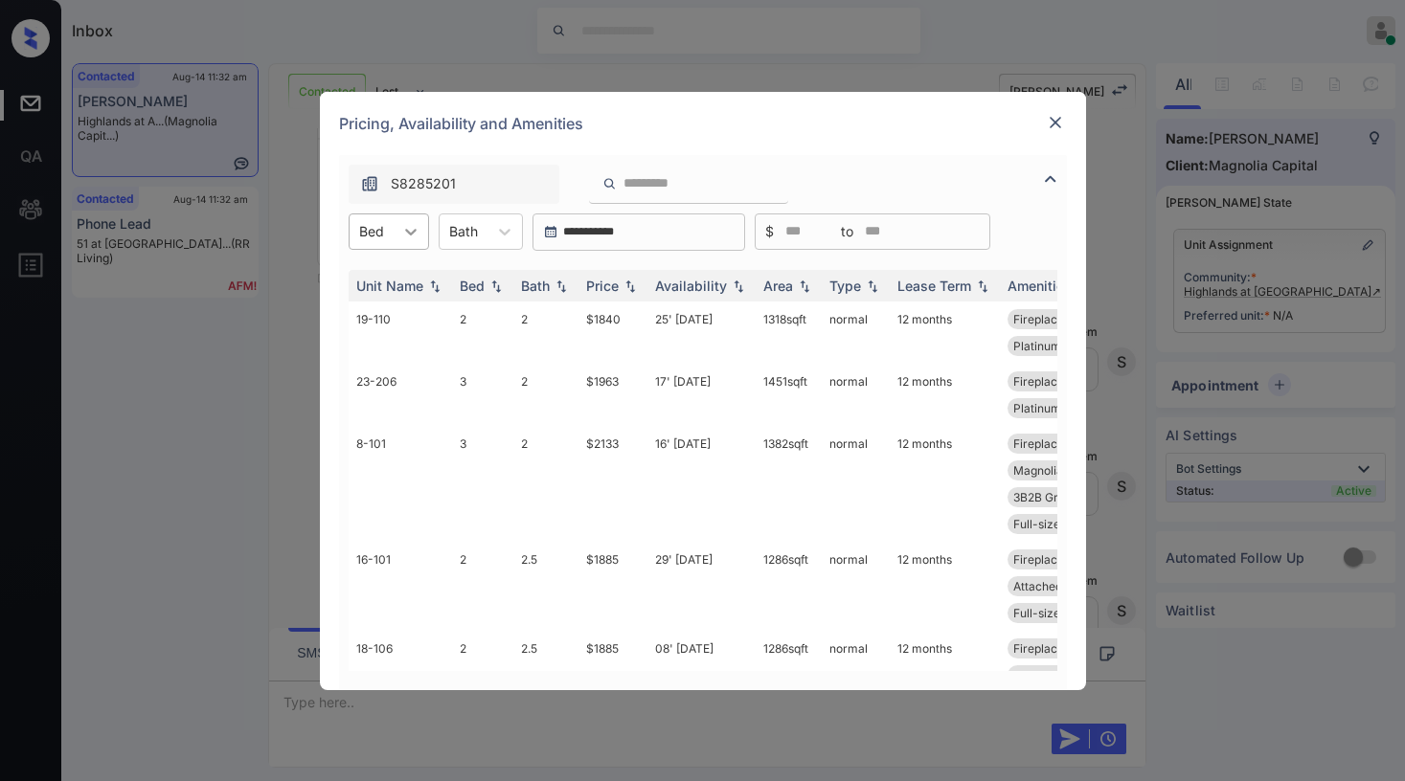
click at [407, 223] on icon at bounding box center [410, 231] width 19 height 19
click at [1058, 117] on img at bounding box center [1055, 122] width 19 height 19
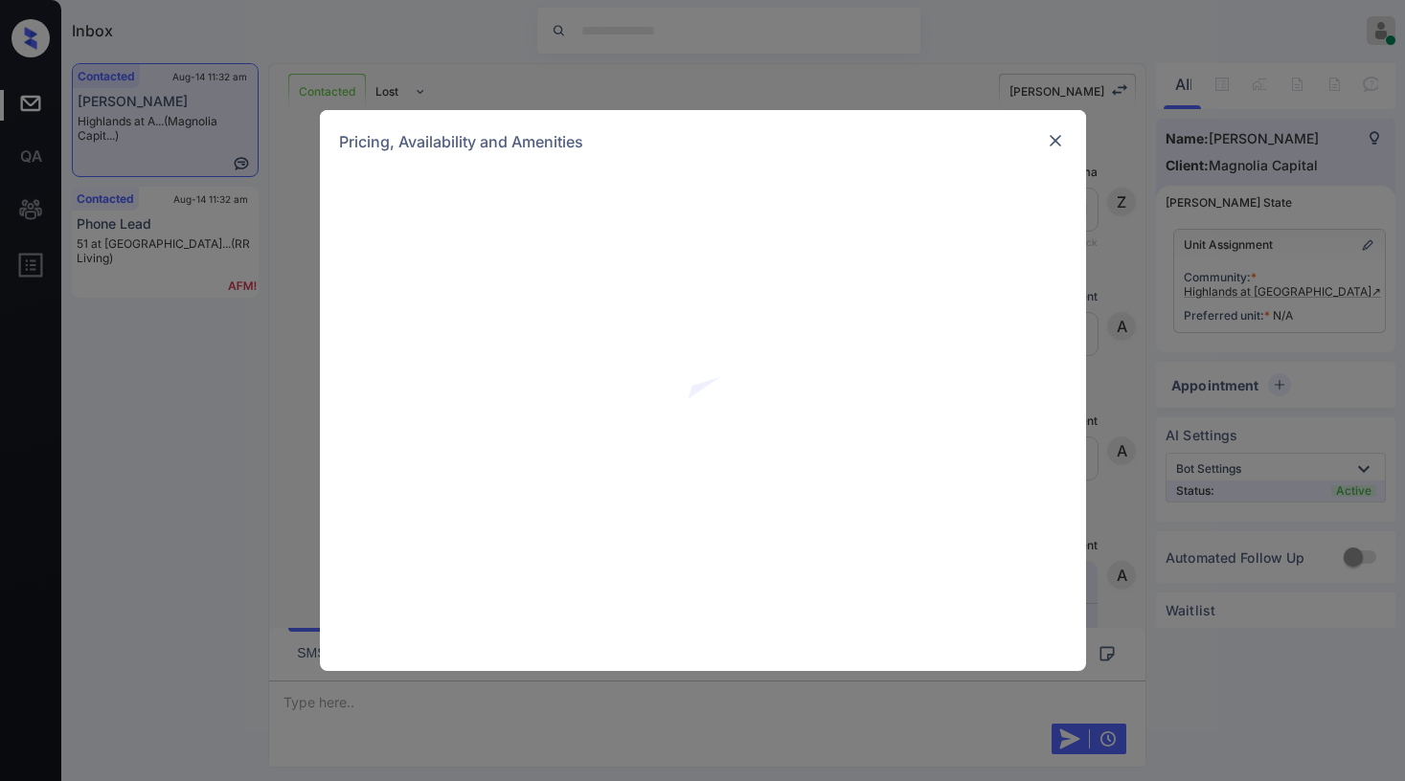
scroll to position [3720, 0]
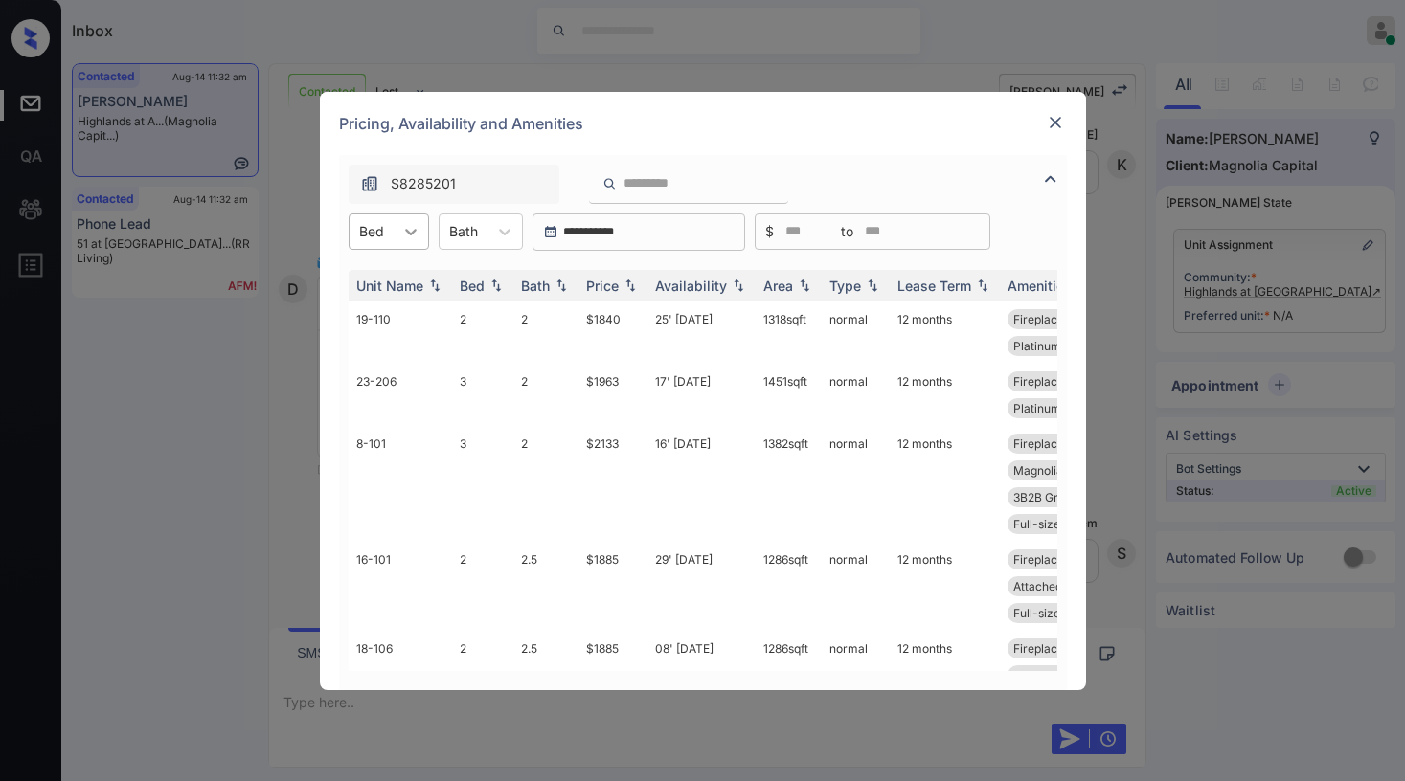
click at [397, 234] on div at bounding box center [411, 232] width 34 height 34
click at [385, 275] on div "1" at bounding box center [389, 278] width 80 height 34
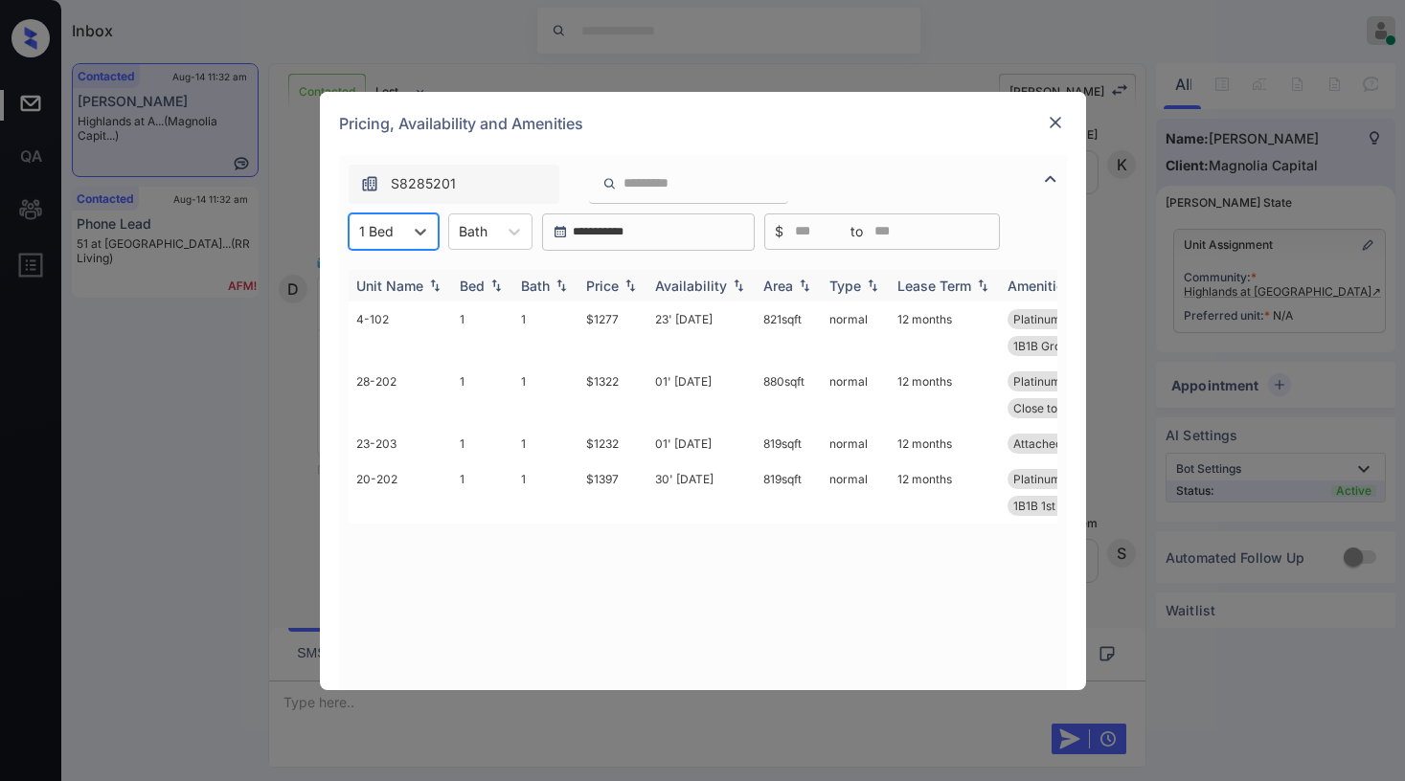
click at [601, 282] on div "Price" at bounding box center [602, 286] width 33 height 16
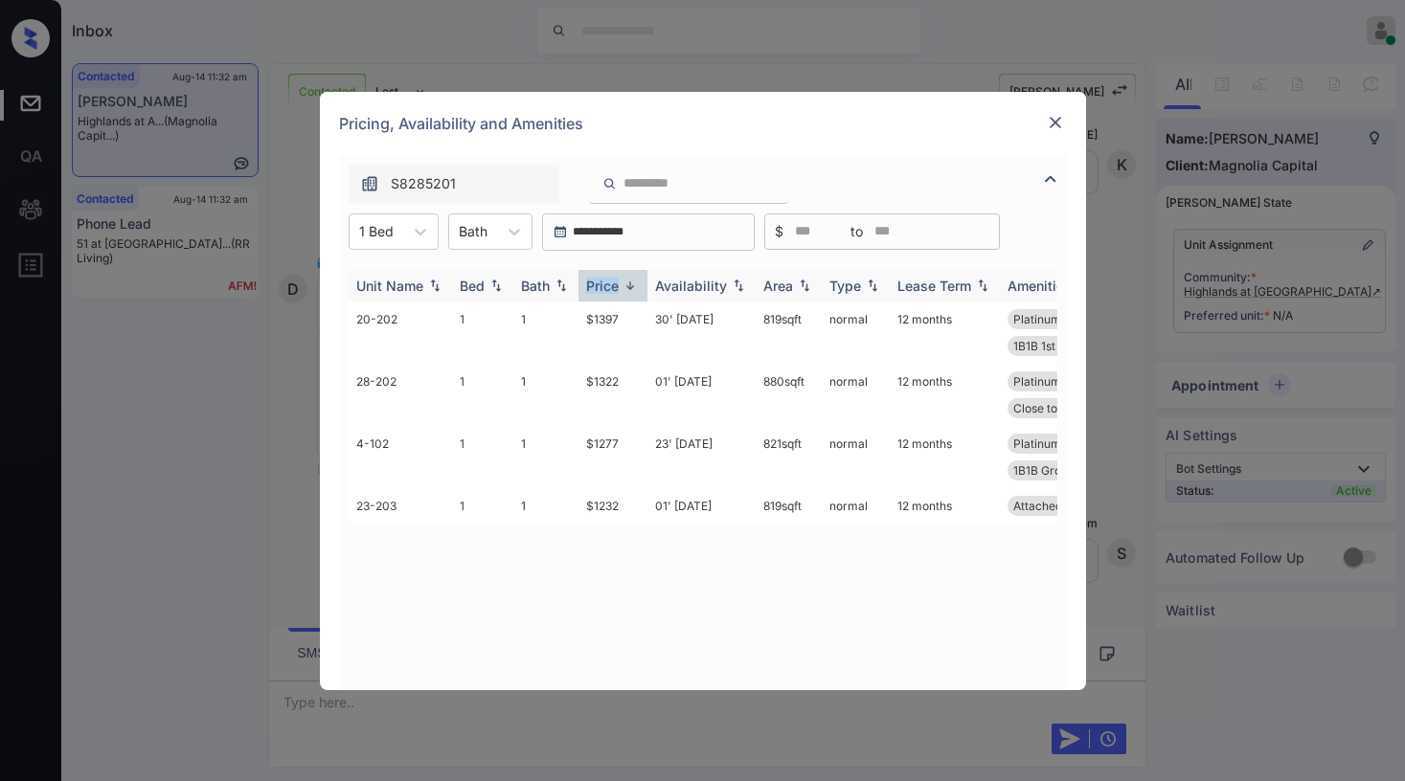
click at [601, 282] on div "Price" at bounding box center [602, 286] width 33 height 16
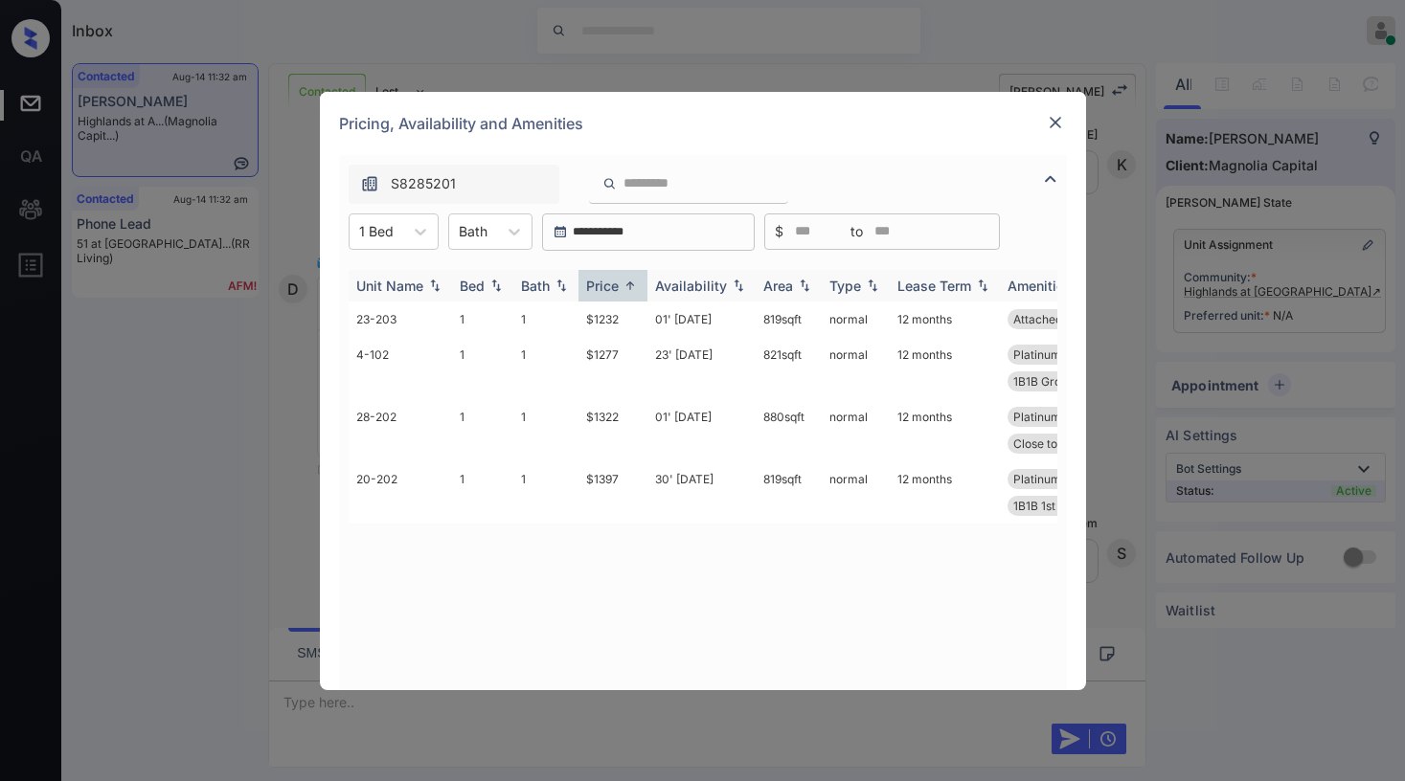
click at [601, 282] on div "Price" at bounding box center [602, 286] width 33 height 16
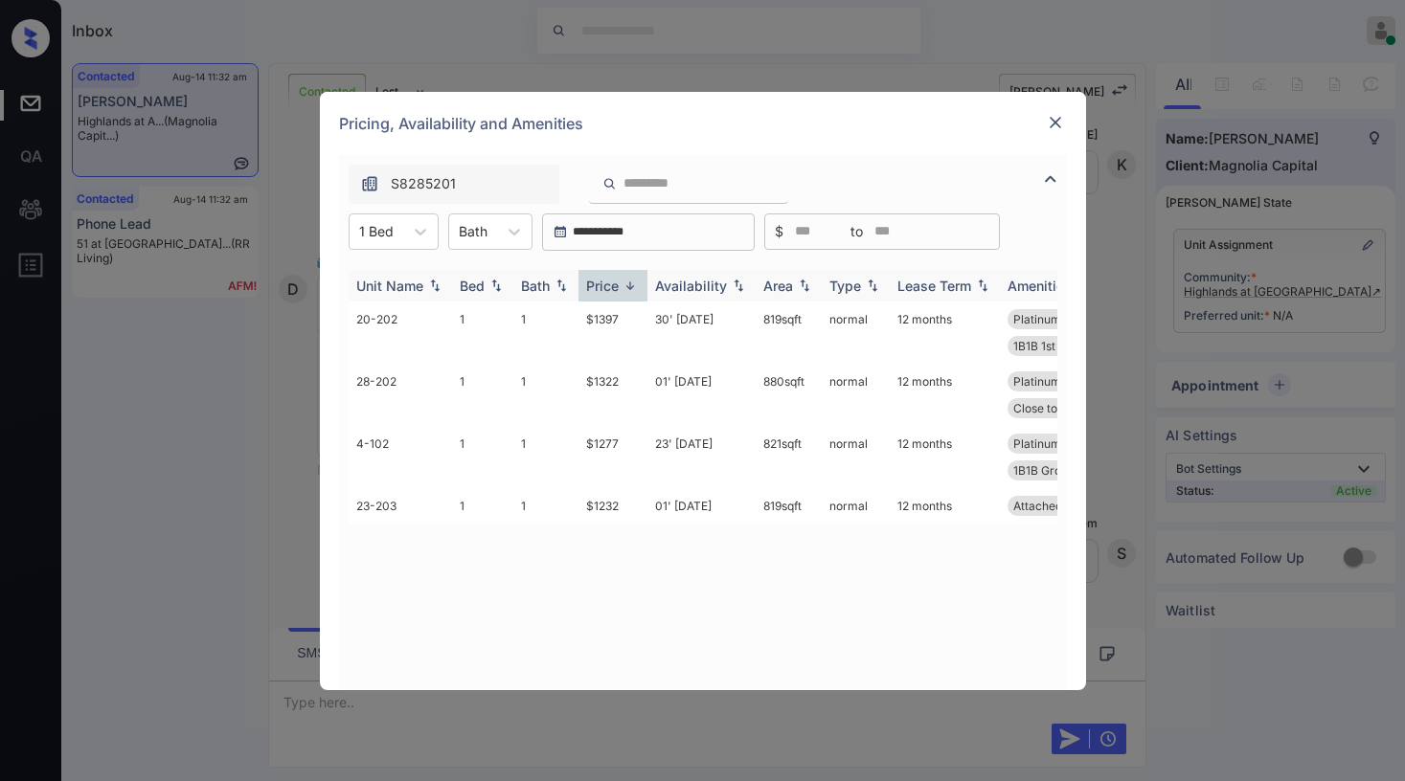
click at [601, 282] on div "Price" at bounding box center [602, 286] width 33 height 16
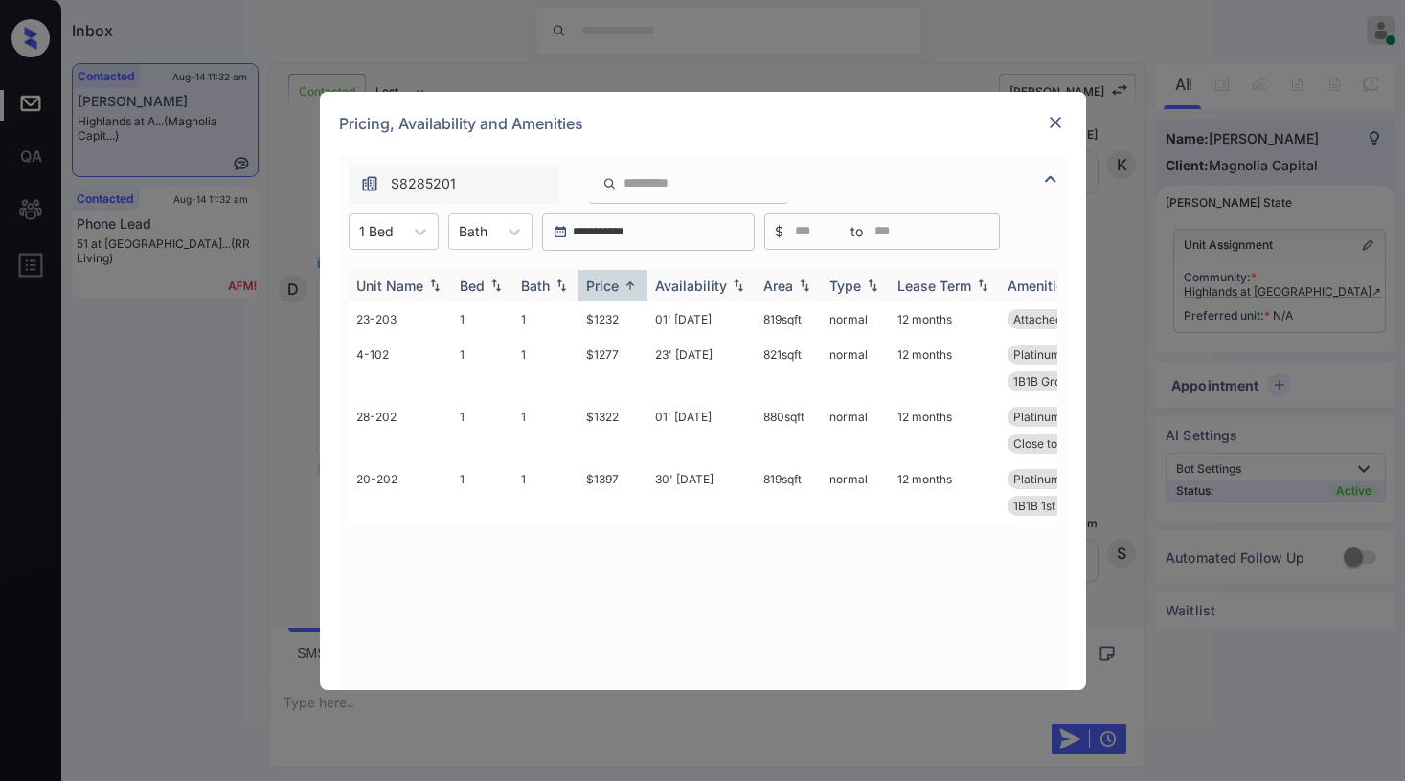
click at [601, 283] on div "Price" at bounding box center [602, 286] width 33 height 16
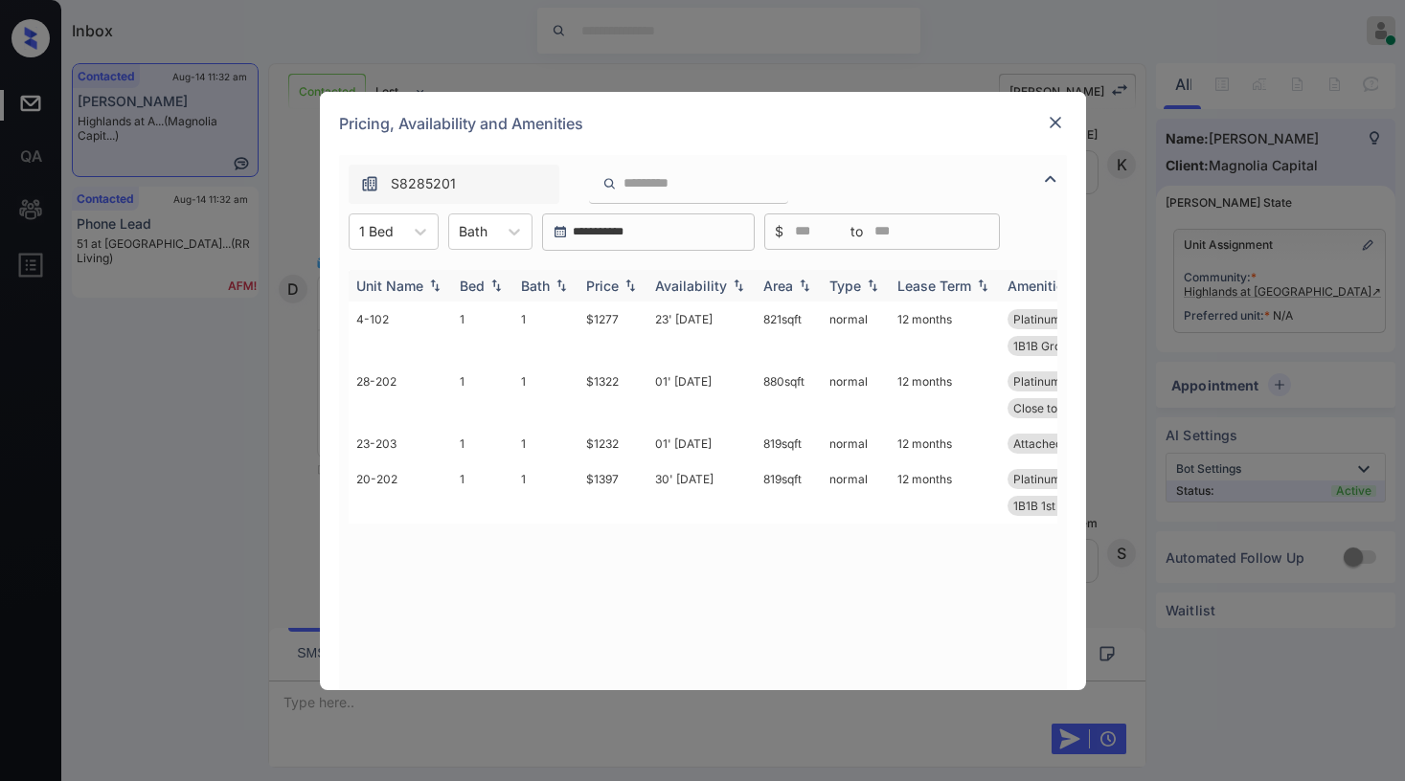
click at [602, 284] on div "Price" at bounding box center [602, 286] width 33 height 16
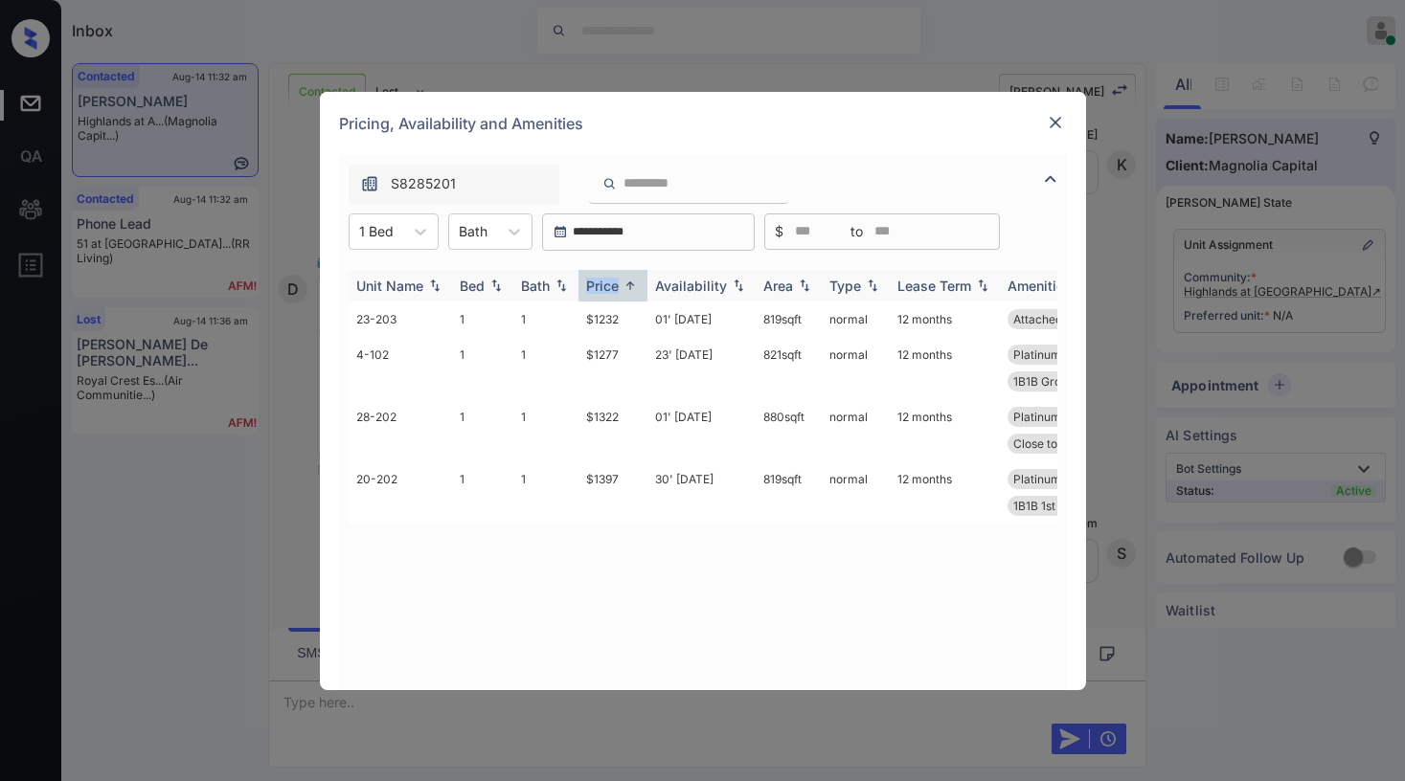
click at [603, 282] on div "Price" at bounding box center [602, 286] width 33 height 16
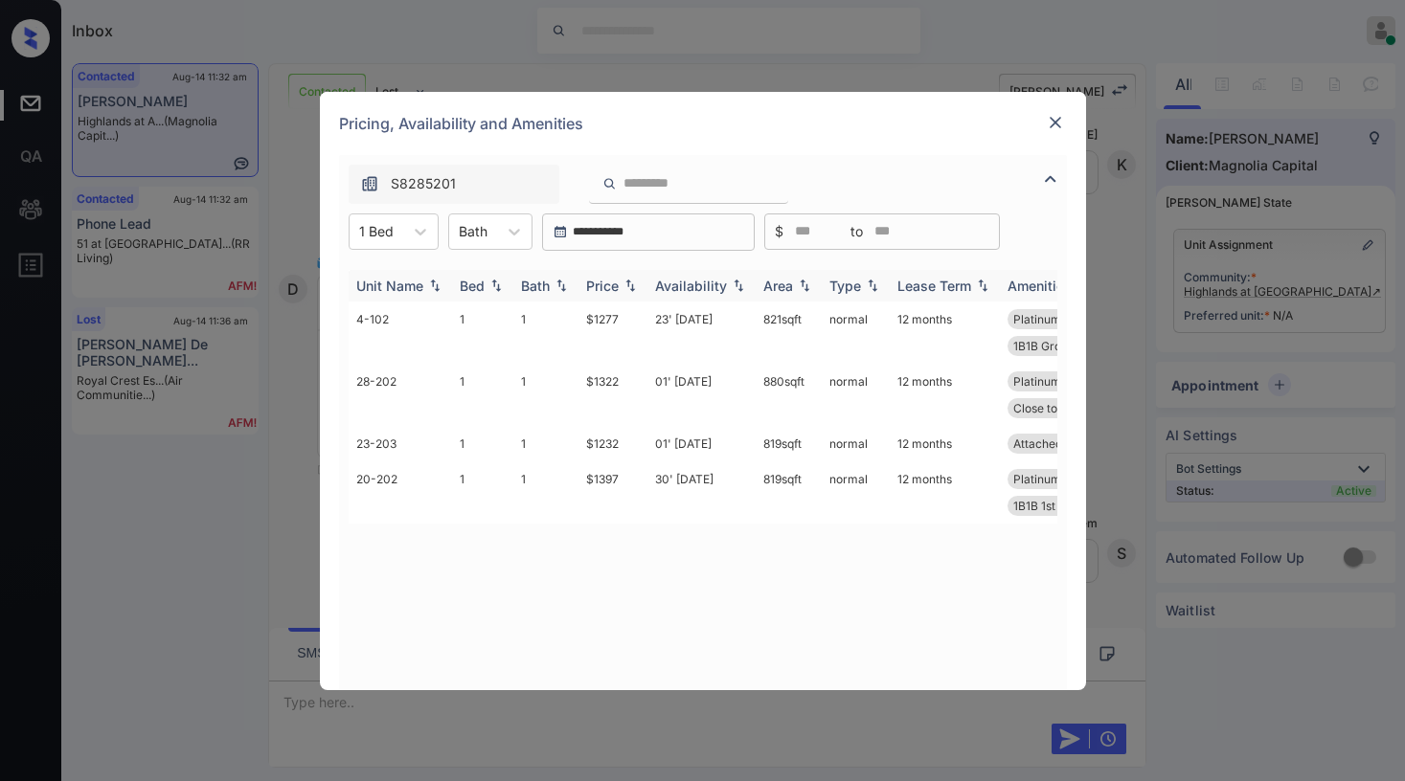
click at [605, 283] on div "Price" at bounding box center [602, 286] width 33 height 16
click at [603, 285] on div "Price" at bounding box center [602, 286] width 33 height 16
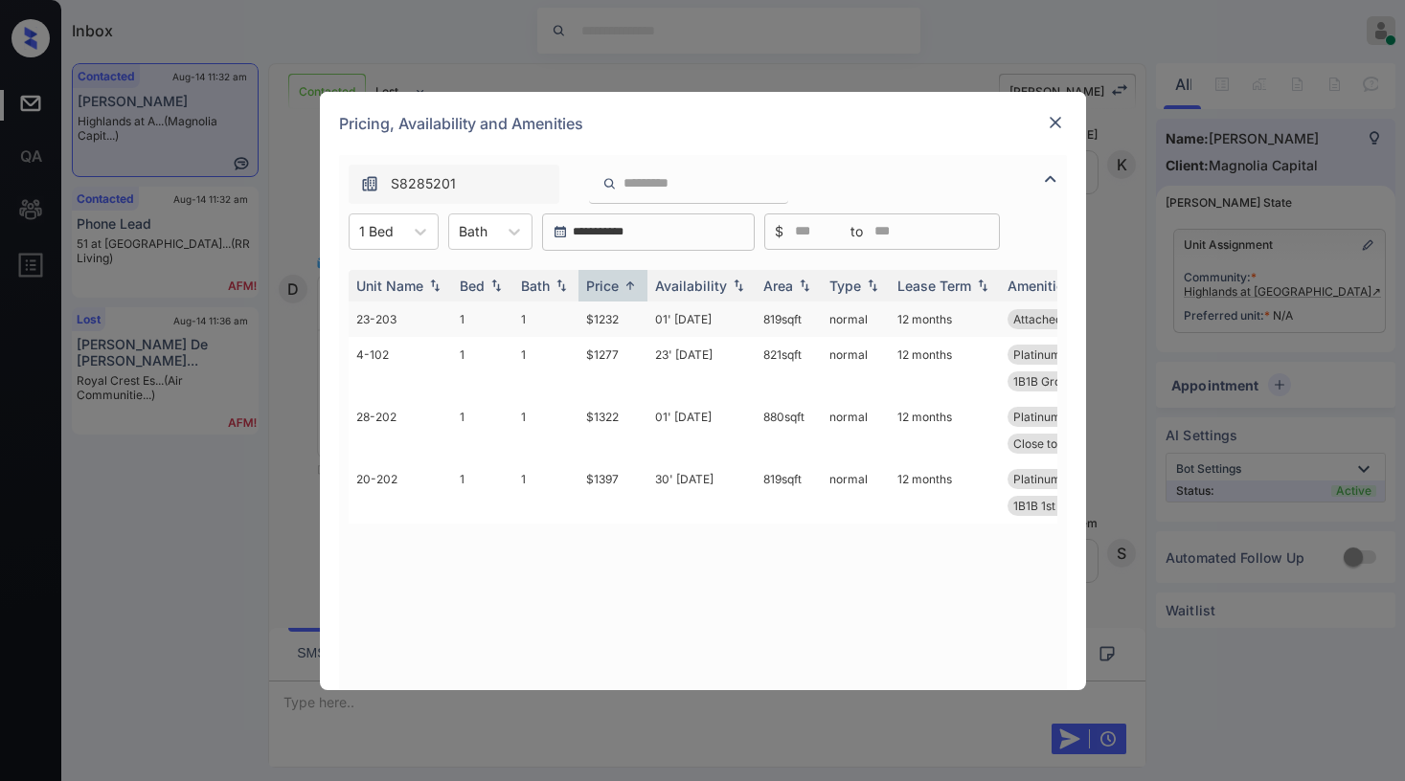
click at [609, 320] on td "$1232" at bounding box center [612, 319] width 69 height 35
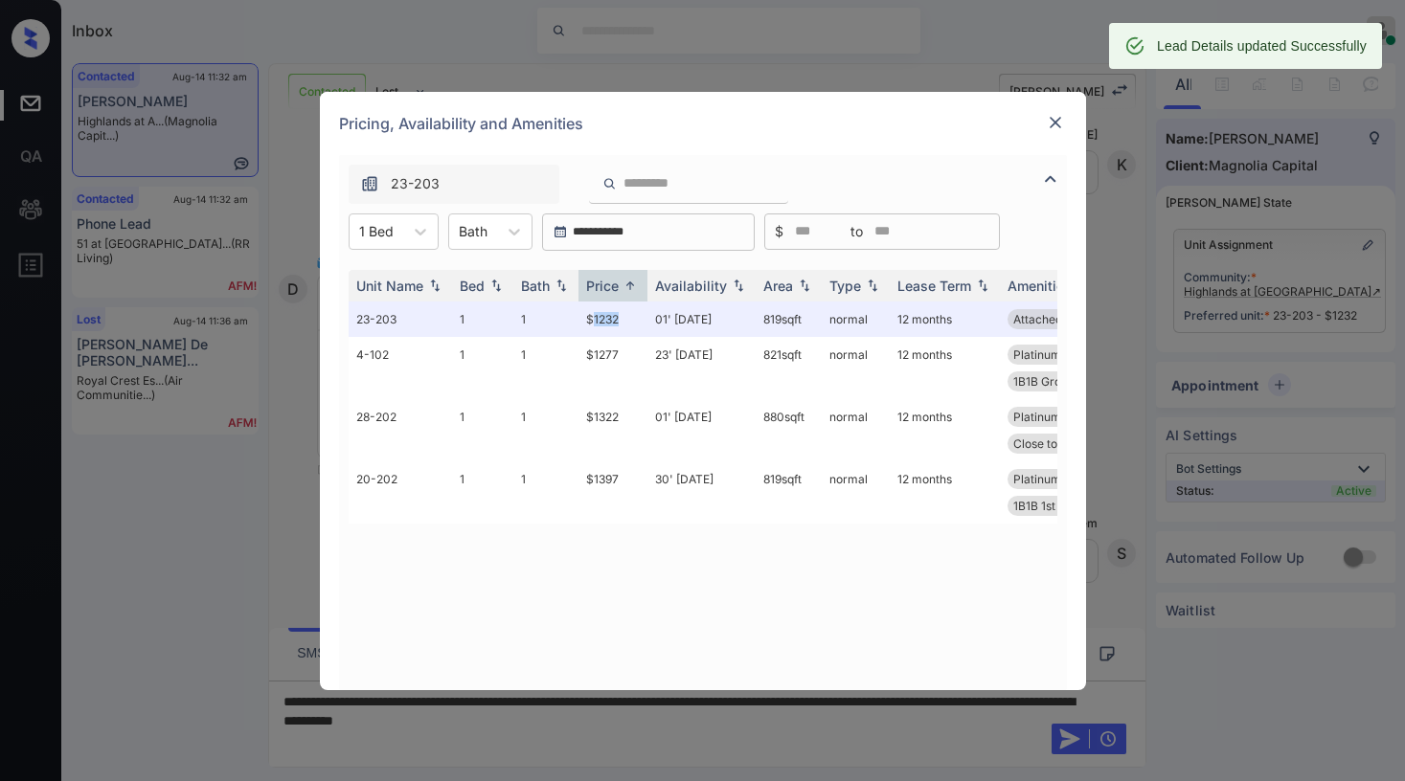
click at [1051, 128] on img at bounding box center [1055, 122] width 19 height 19
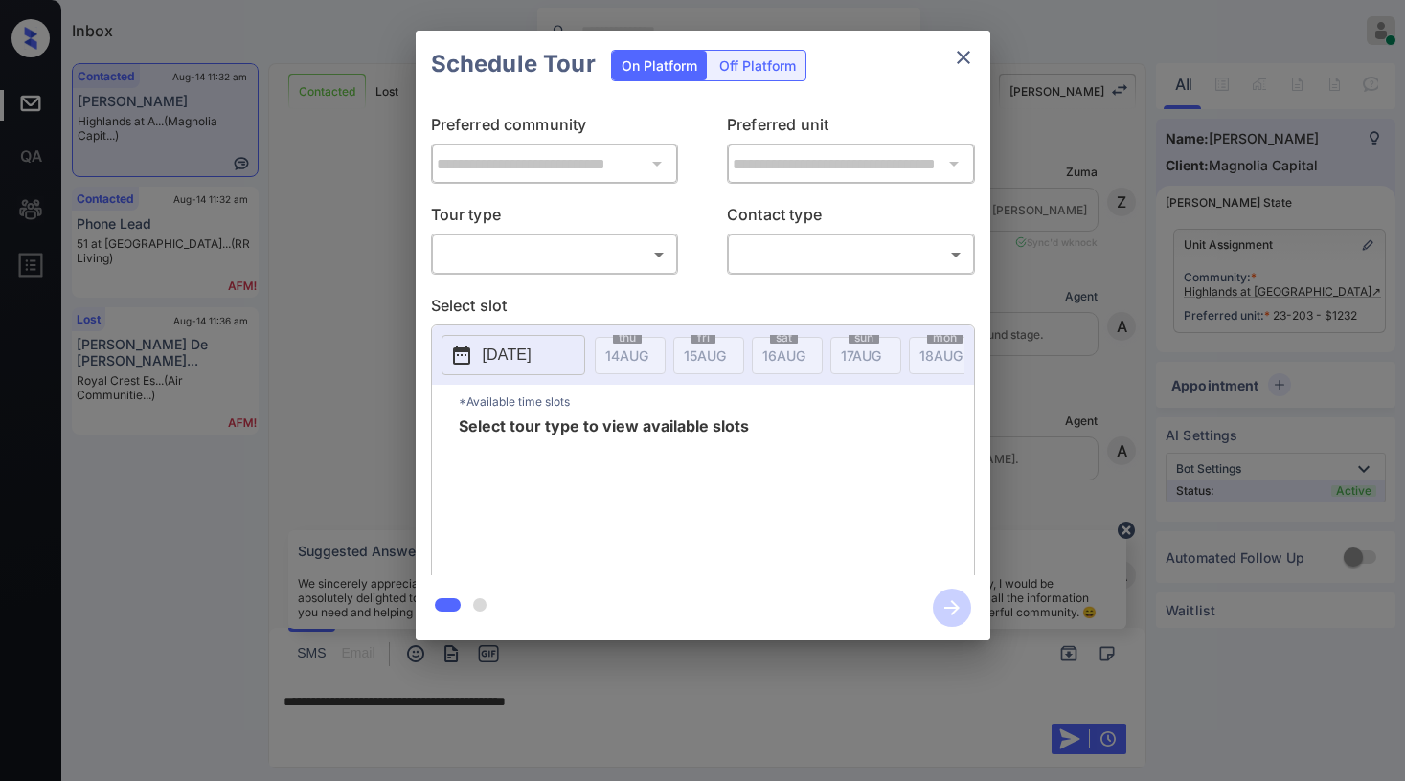
scroll to position [3720, 0]
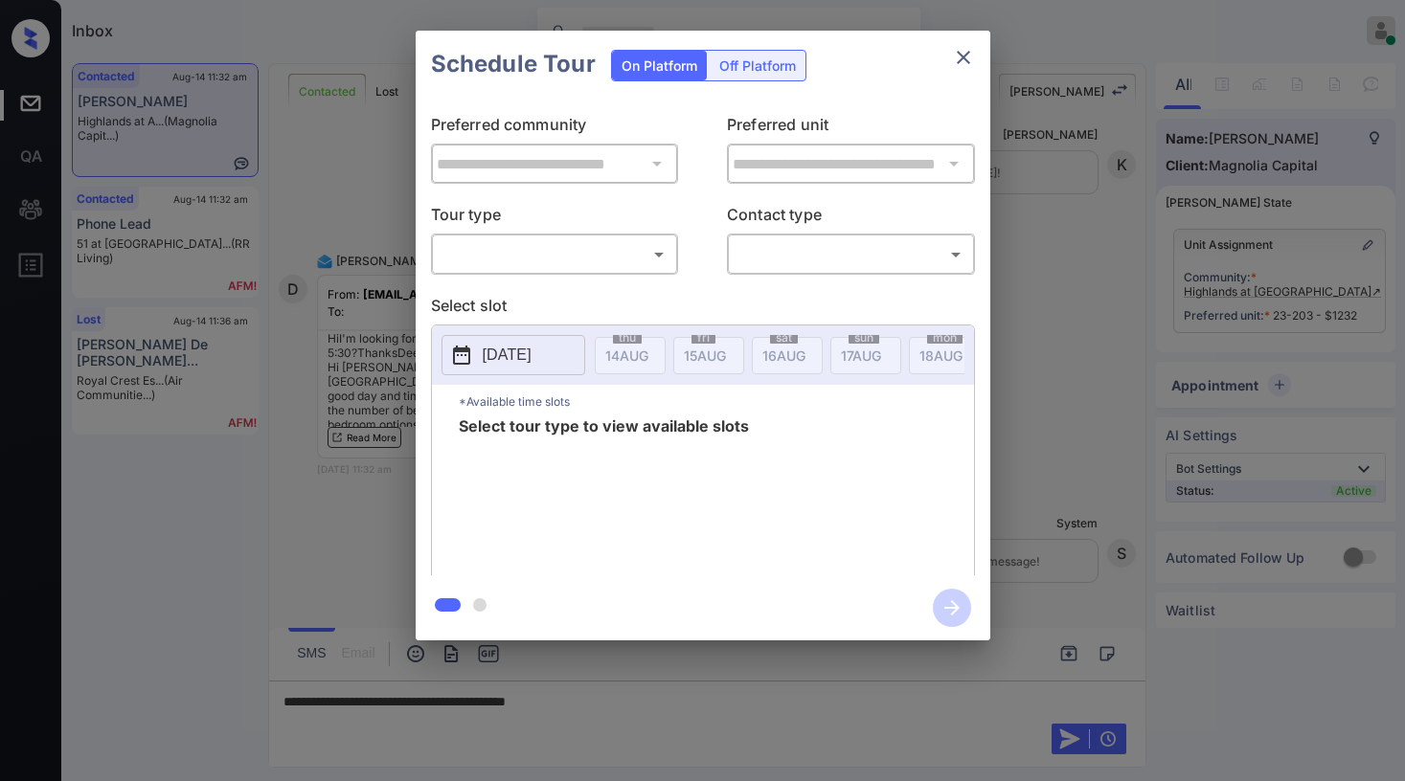
click at [566, 267] on body "Inbox [PERSON_NAME] Online Set yourself offline Set yourself on break Profile S…" at bounding box center [702, 390] width 1405 height 781
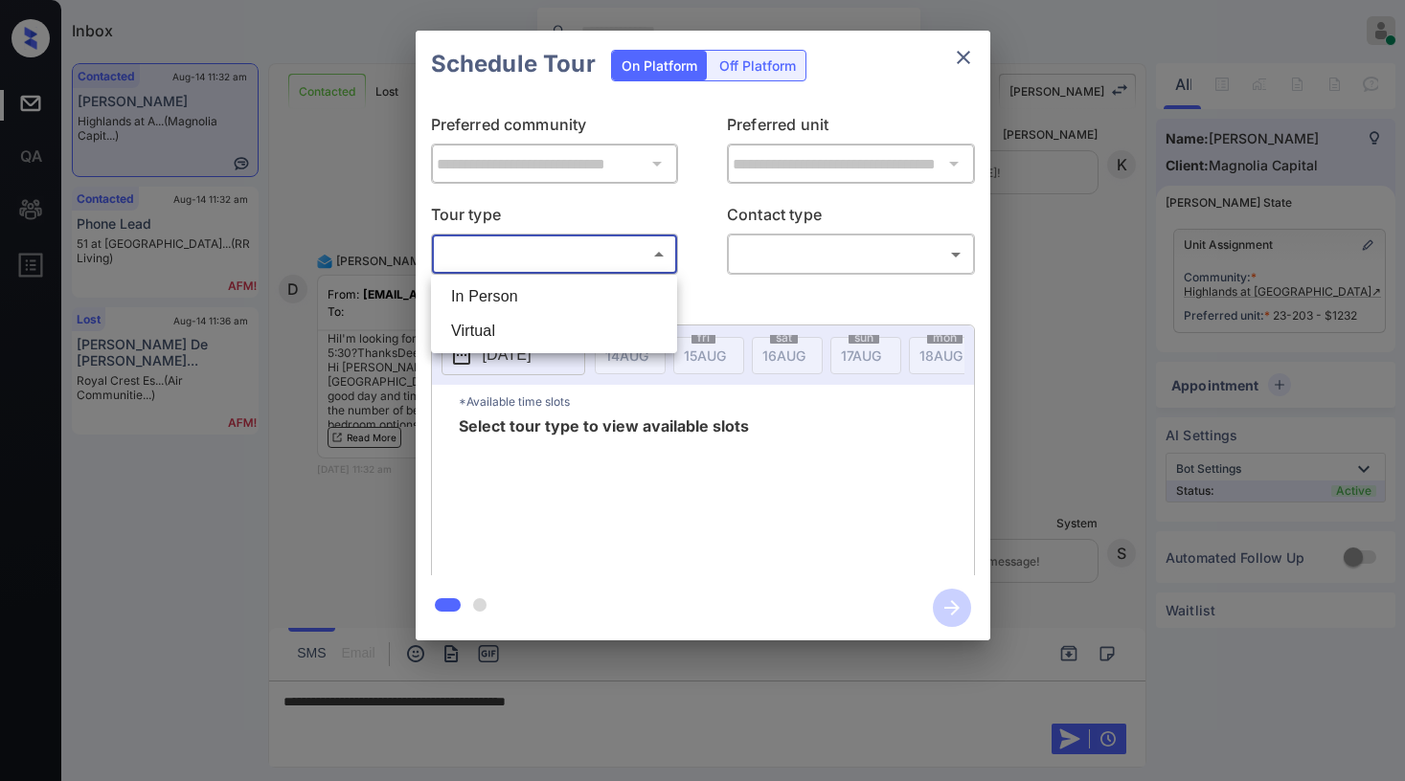
click at [549, 294] on li "In Person" at bounding box center [554, 297] width 237 height 34
type input "********"
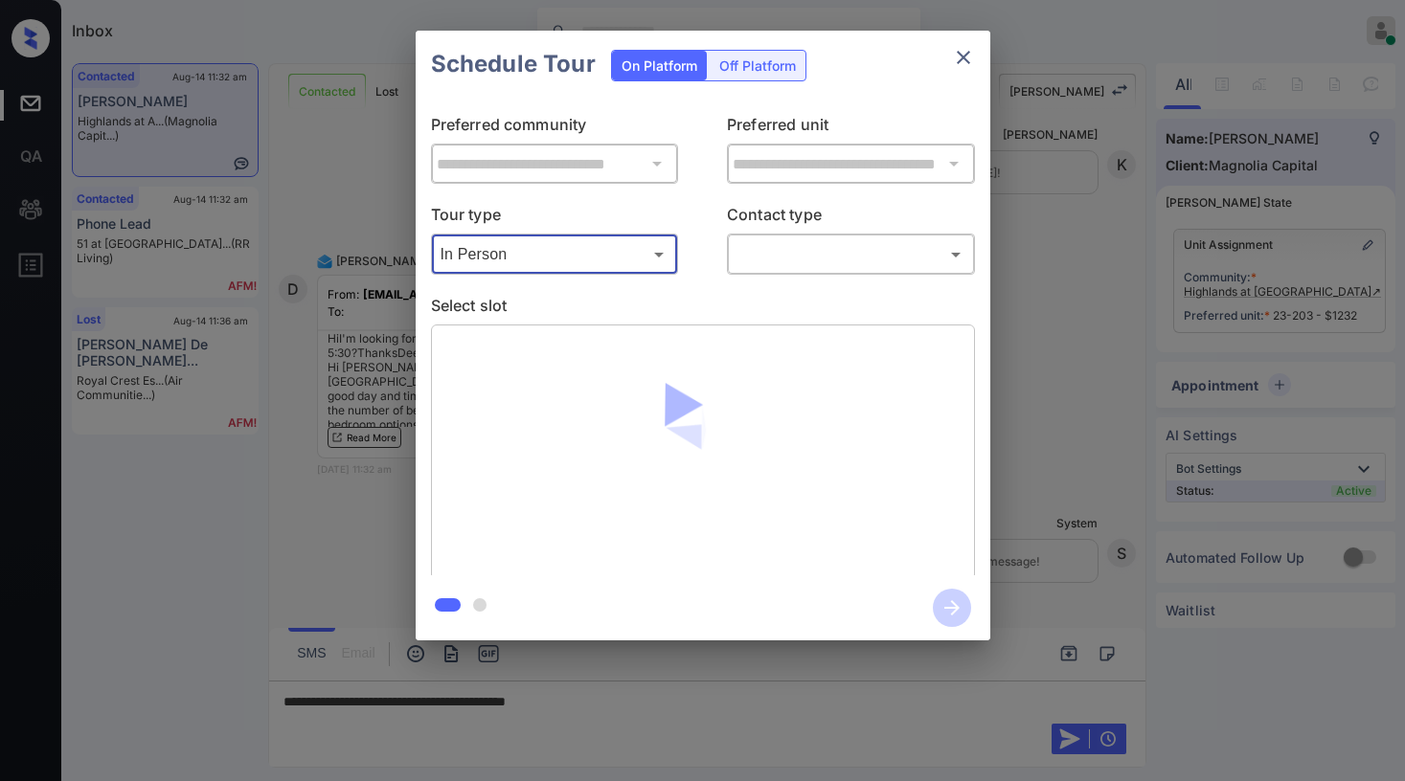
click at [798, 260] on body "Inbox Paolo Gabriel Online Set yourself offline Set yourself on break Profile S…" at bounding box center [702, 390] width 1405 height 781
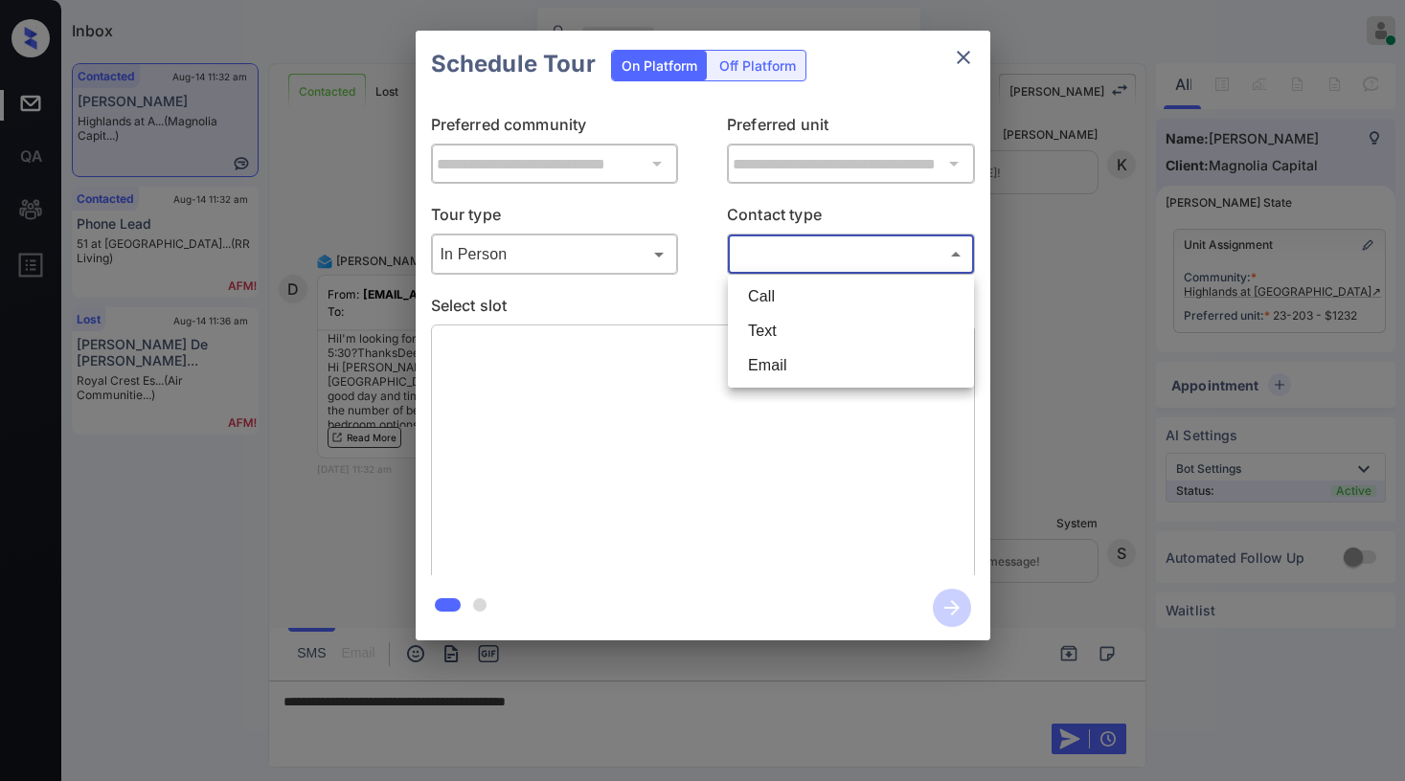
click at [971, 57] on div at bounding box center [702, 390] width 1405 height 781
click at [968, 57] on icon "close" at bounding box center [963, 57] width 23 height 23
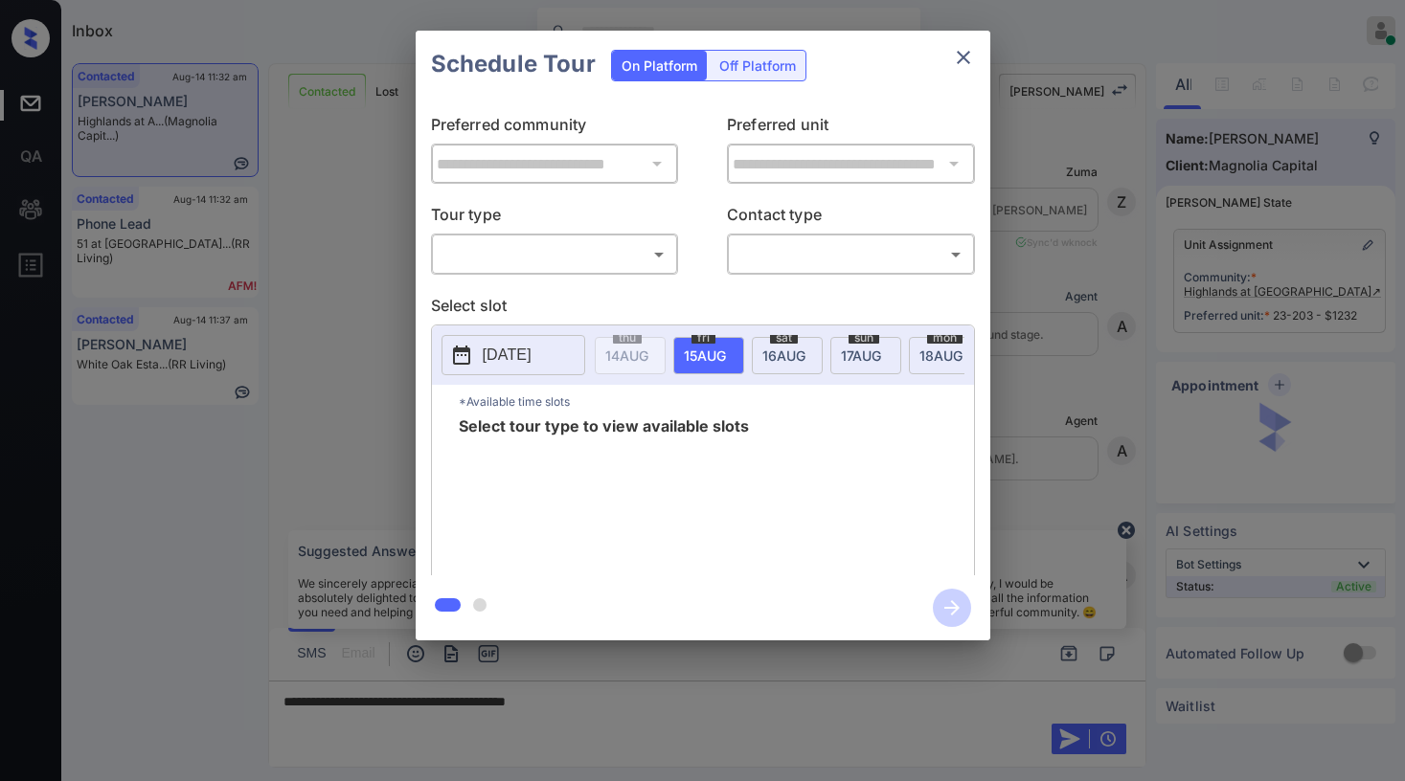
scroll to position [3720, 0]
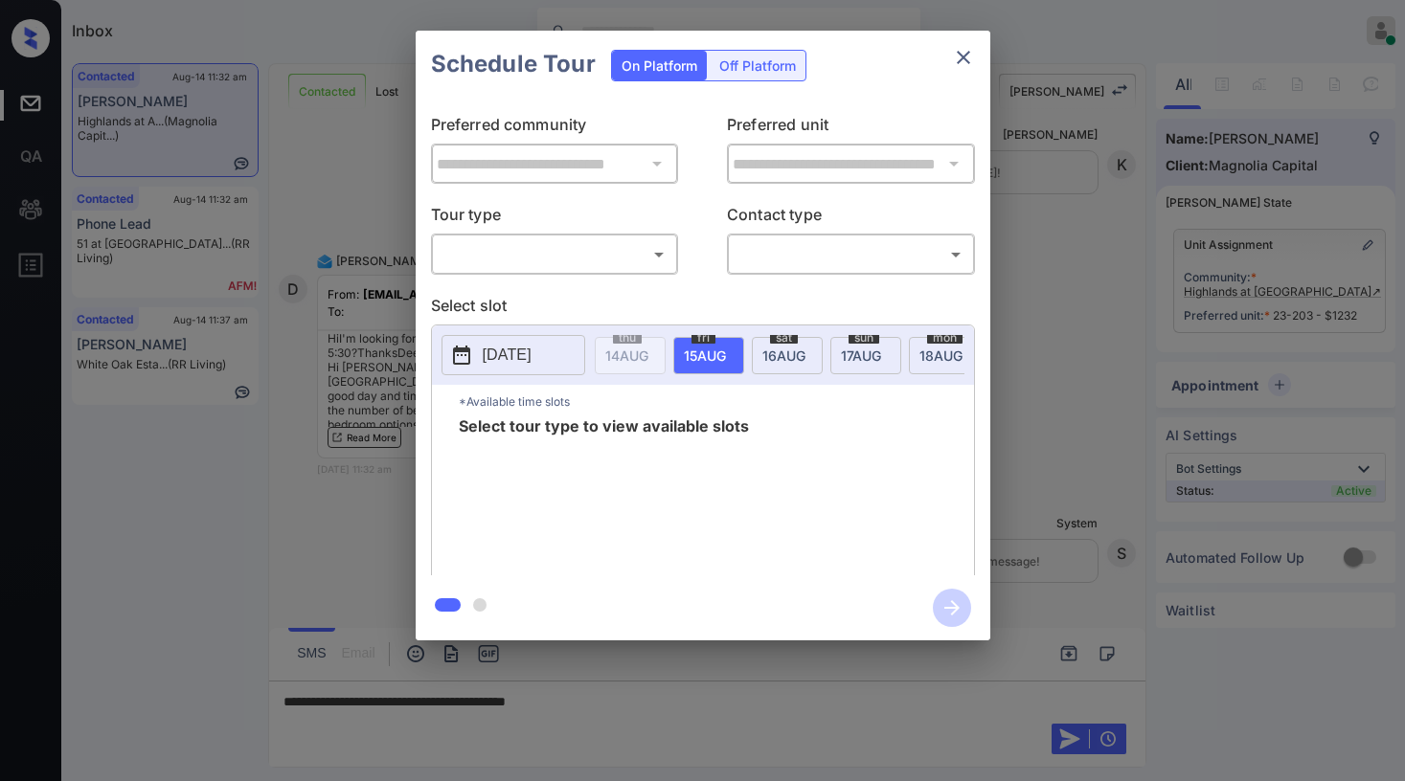
click at [583, 238] on body "Inbox Paolo Gabriel Online Set yourself offline Set yourself on break Profile S…" at bounding box center [702, 390] width 1405 height 781
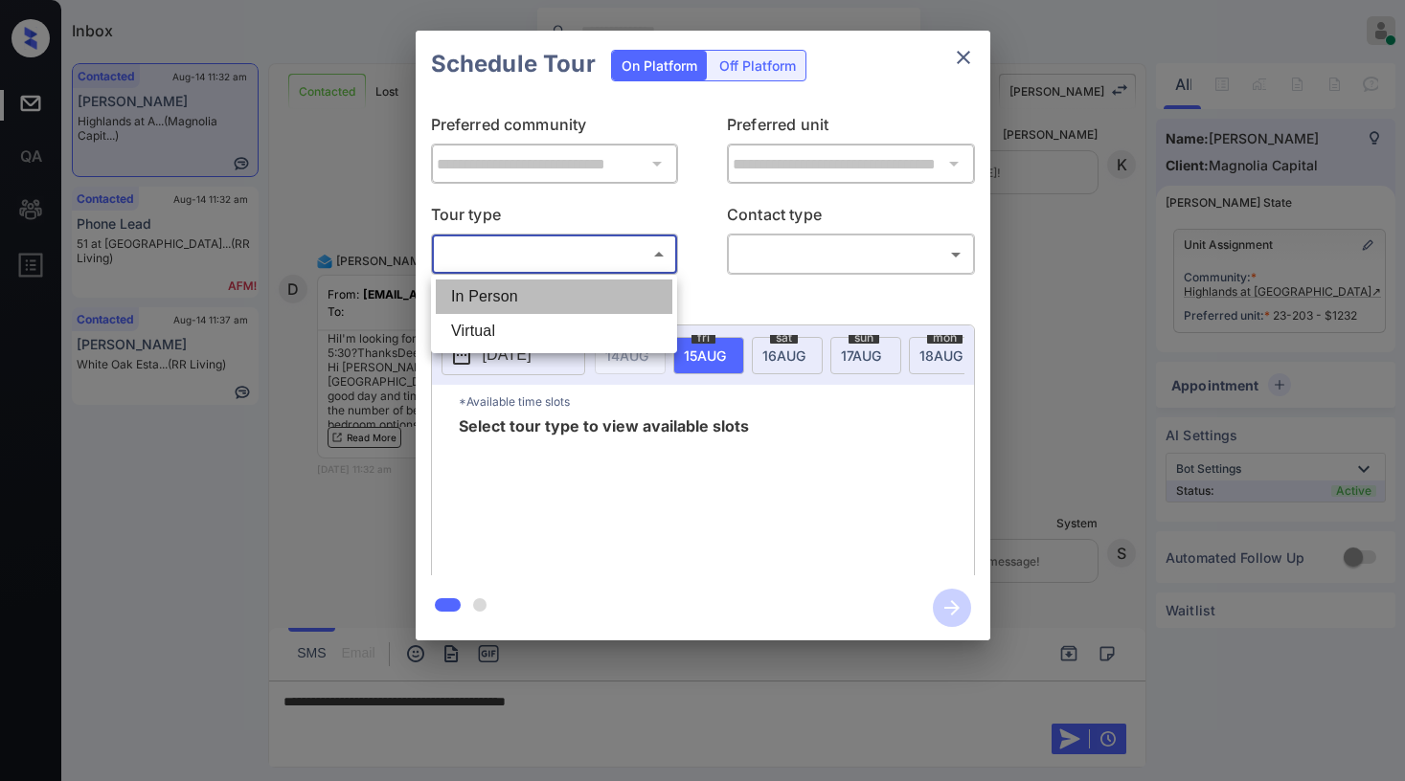
click at [542, 282] on li "In Person" at bounding box center [554, 297] width 237 height 34
type input "********"
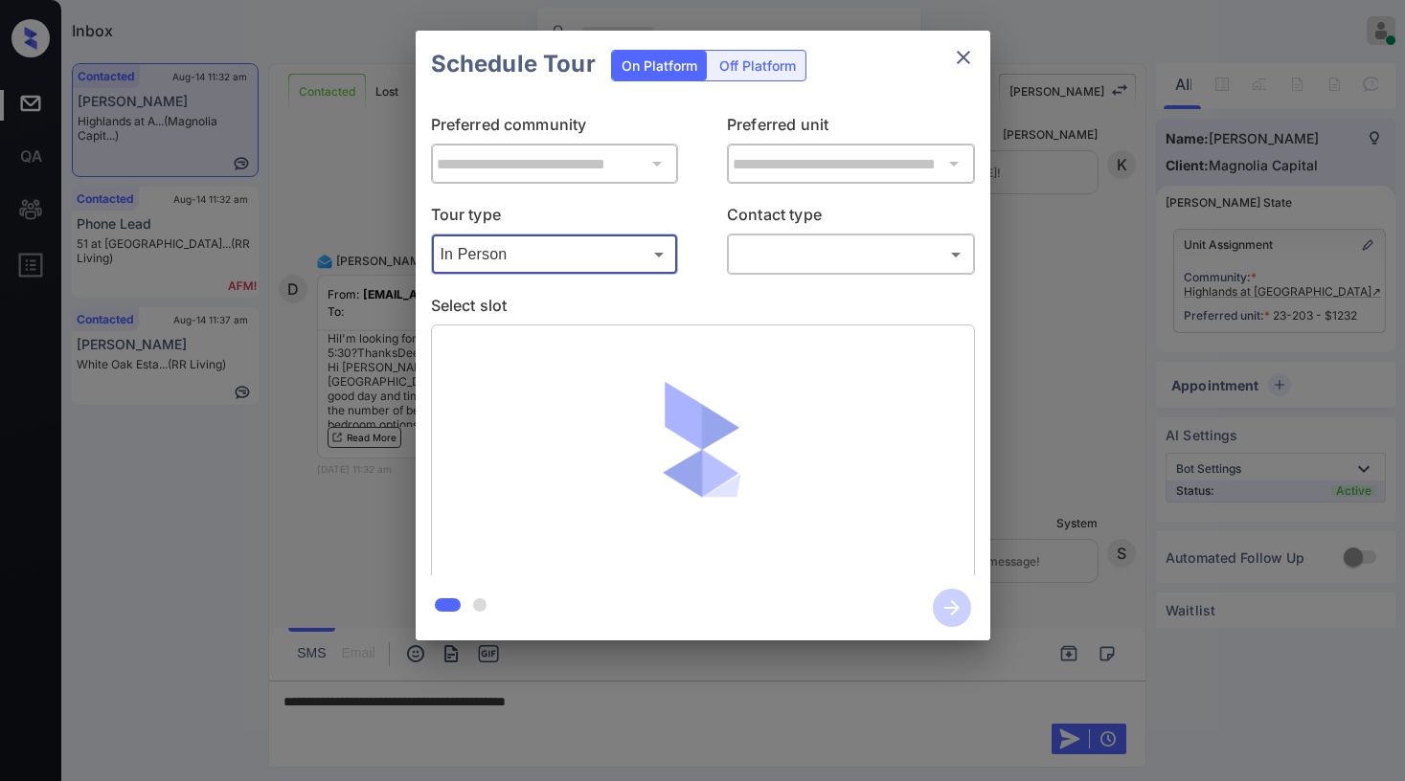
click at [761, 259] on body "Inbox Paolo Gabriel Online Set yourself offline Set yourself on break Profile S…" at bounding box center [702, 390] width 1405 height 781
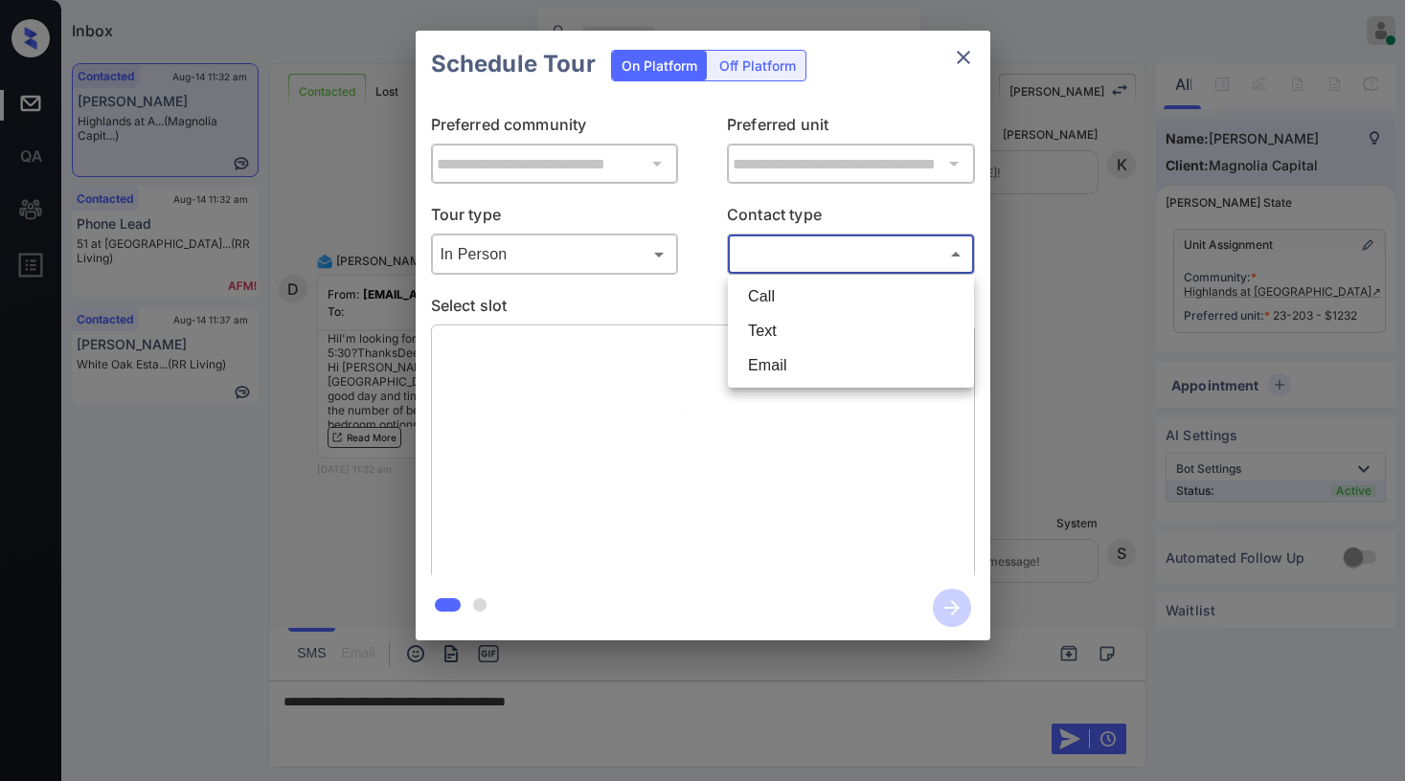
click at [786, 324] on li "Text" at bounding box center [851, 331] width 237 height 34
type input "****"
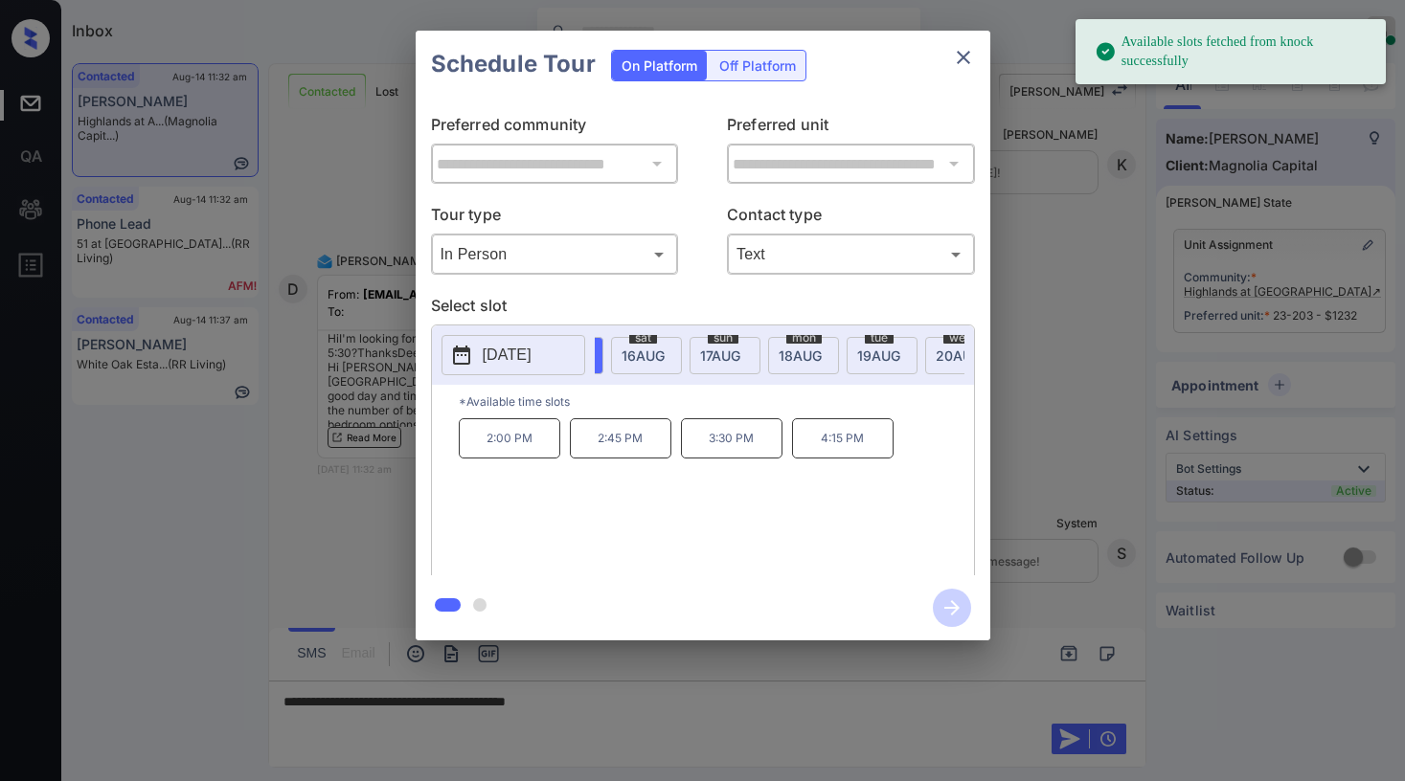
scroll to position [0, 154]
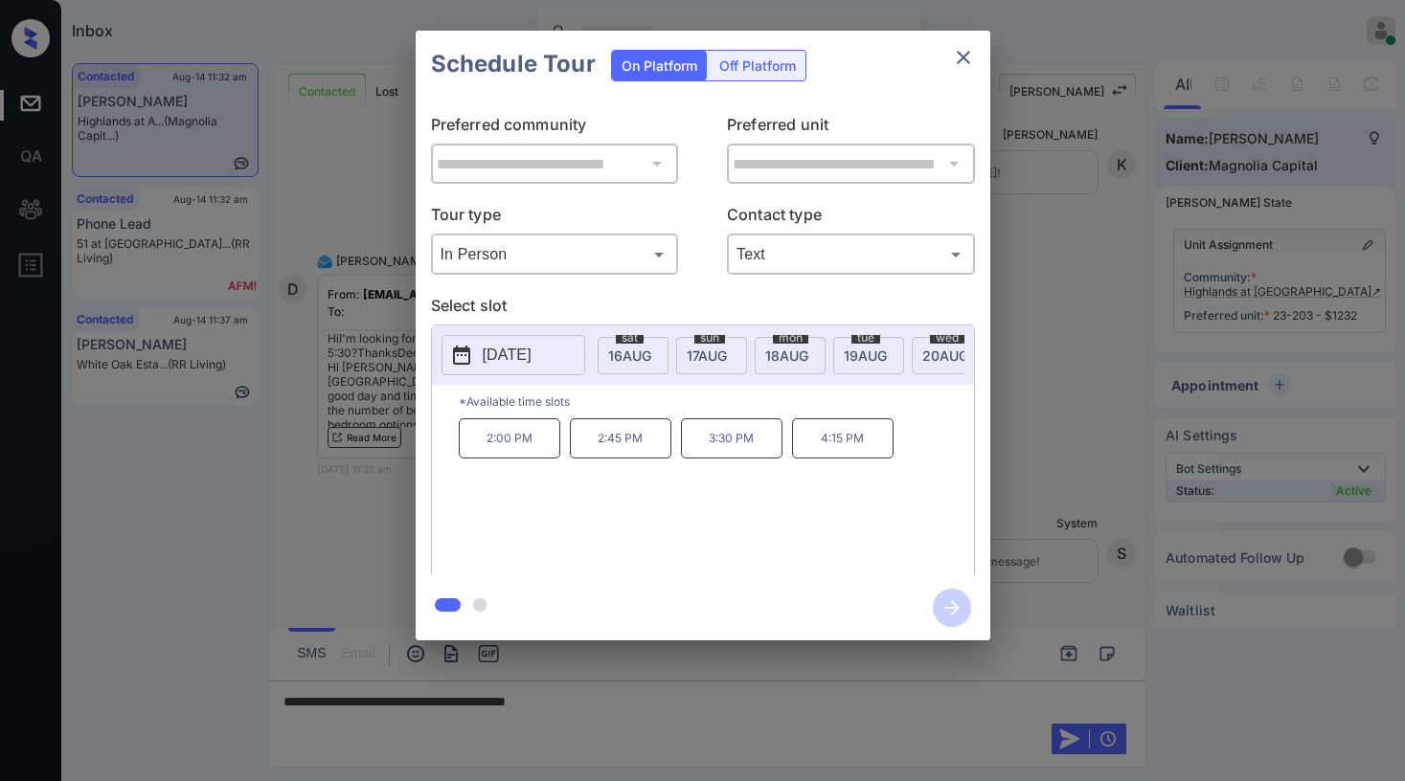
click at [804, 345] on div "mon 18 AUG" at bounding box center [790, 355] width 71 height 37
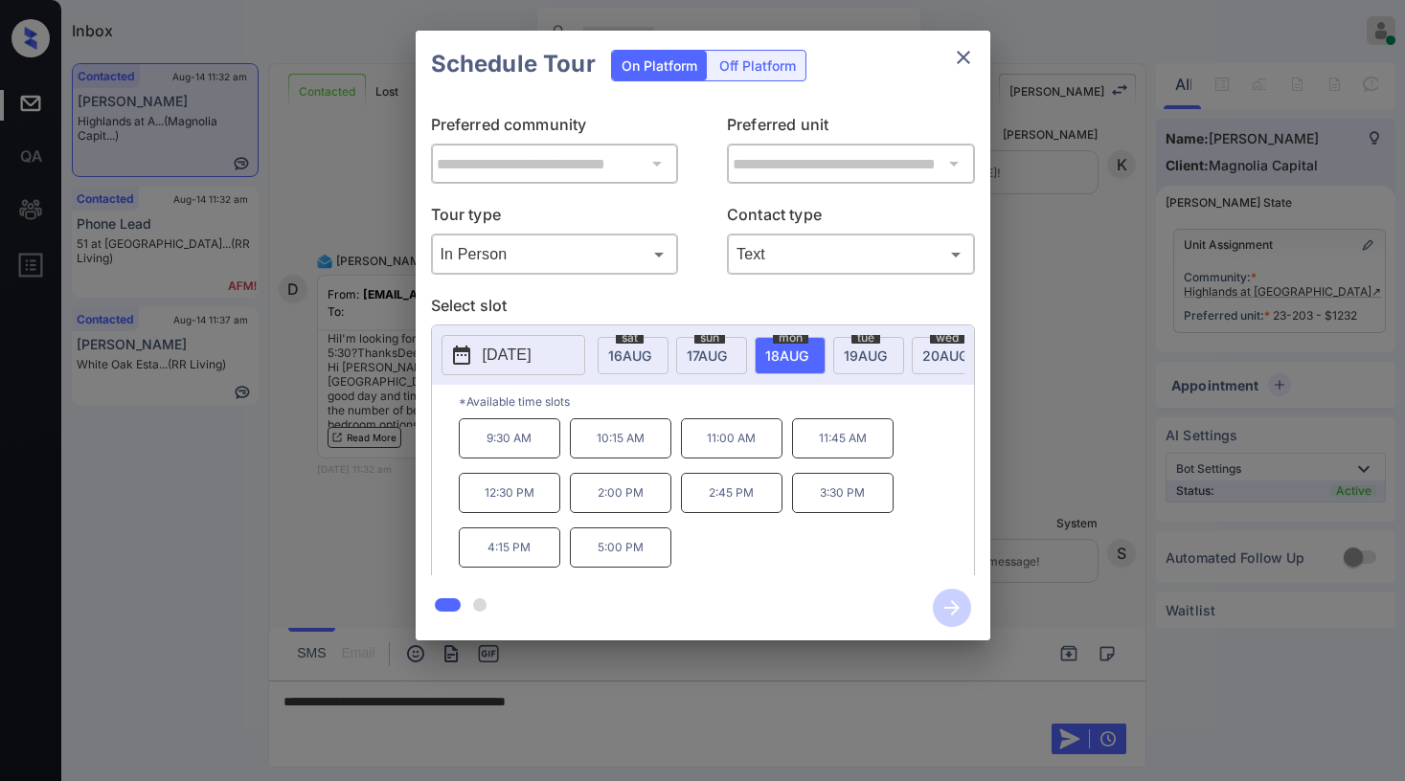
click at [494, 356] on span "19 AUG" at bounding box center [472, 356] width 43 height 16
click at [494, 351] on span "18 AUG" at bounding box center [472, 356] width 43 height 16
click at [879, 70] on div "Schedule Tour On Platform Off Platform" at bounding box center [703, 64] width 575 height 67
click at [972, 62] on icon "close" at bounding box center [963, 57] width 23 height 23
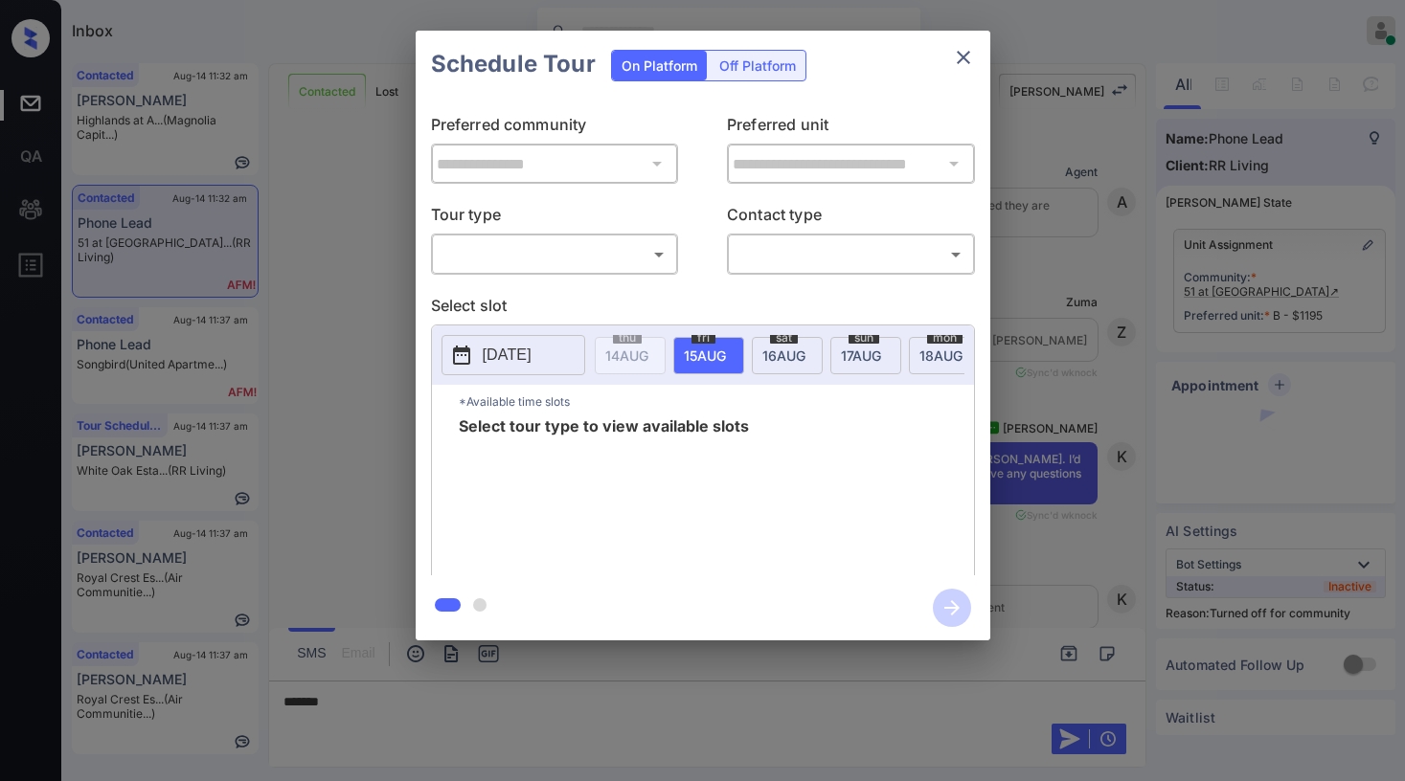
scroll to position [1353, 0]
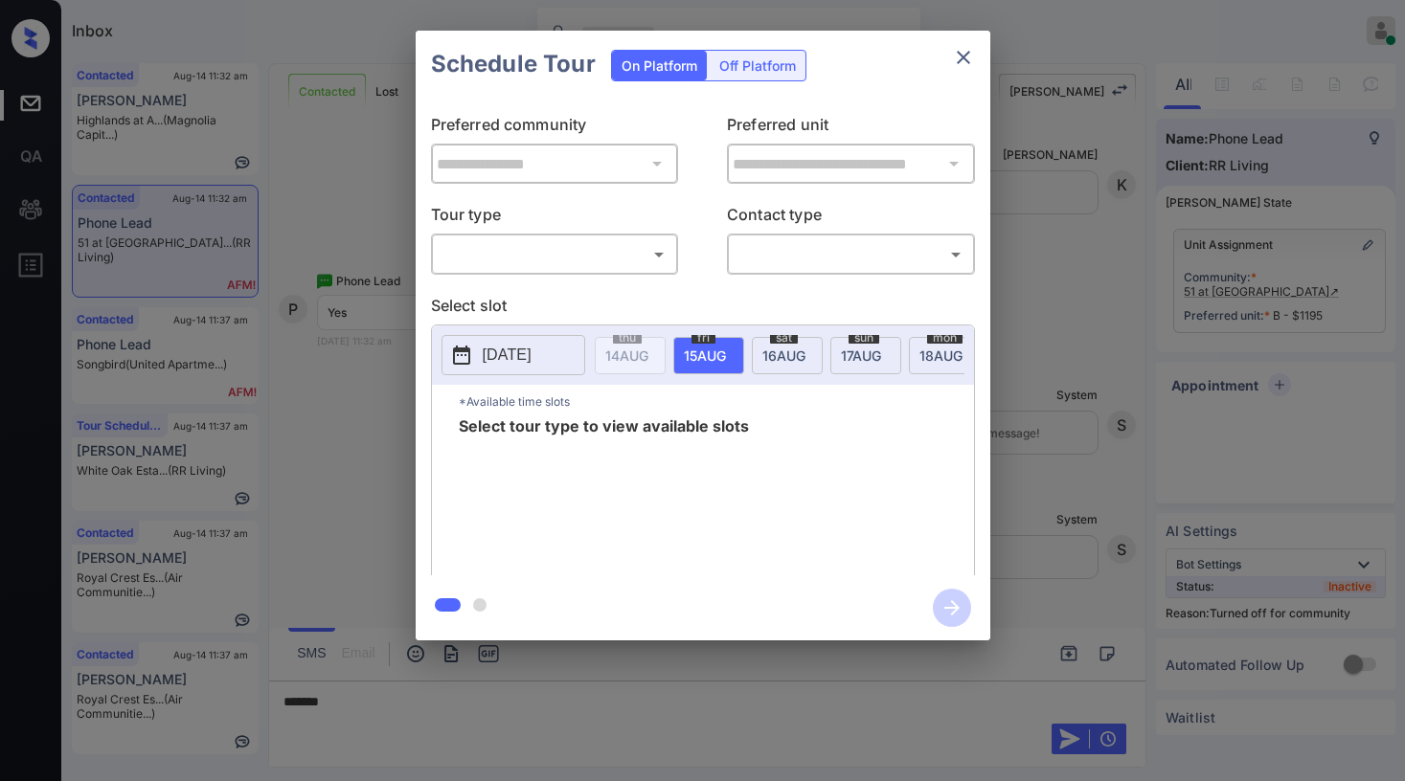
click at [571, 256] on body "Inbox [PERSON_NAME] Online Set yourself offline Set yourself on break Profile S…" at bounding box center [702, 390] width 1405 height 781
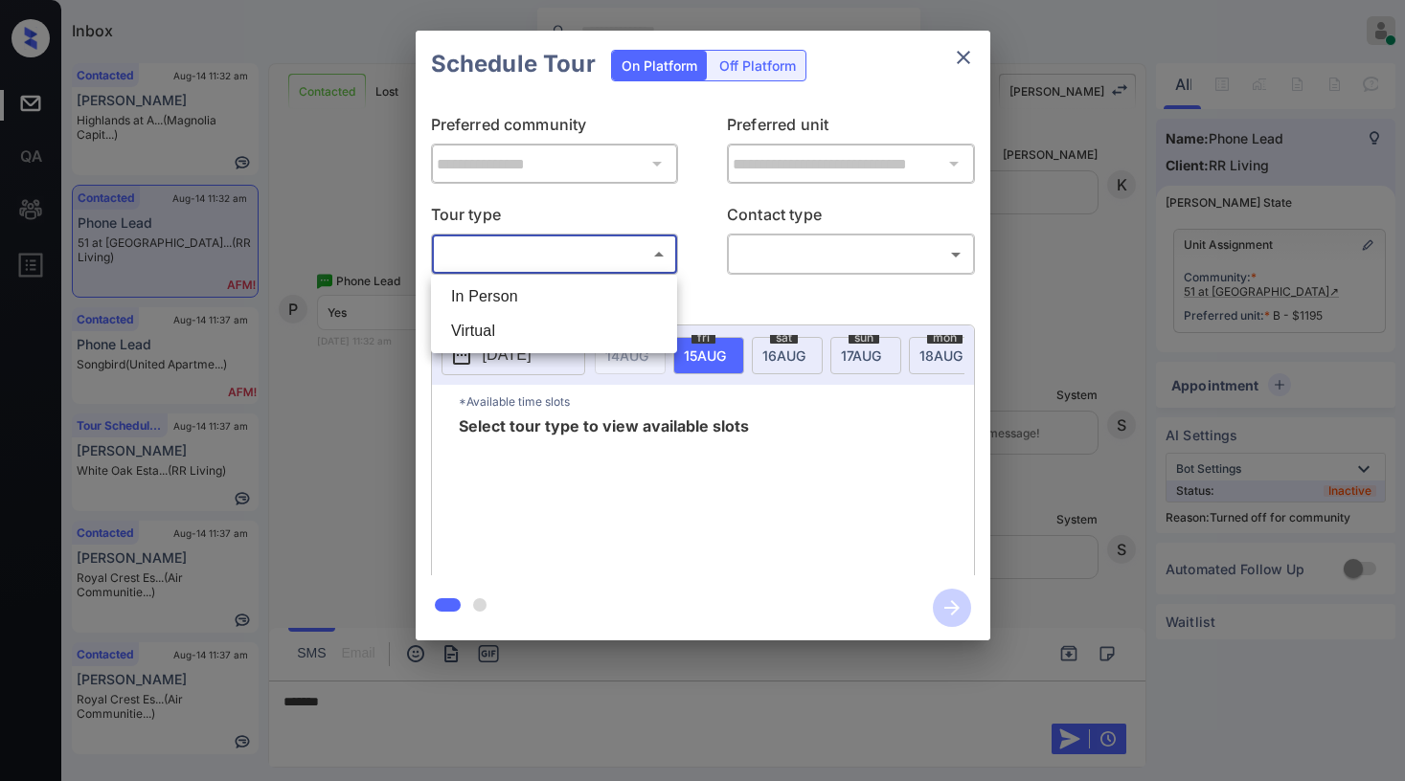
click at [543, 292] on li "In Person" at bounding box center [554, 297] width 237 height 34
type input "********"
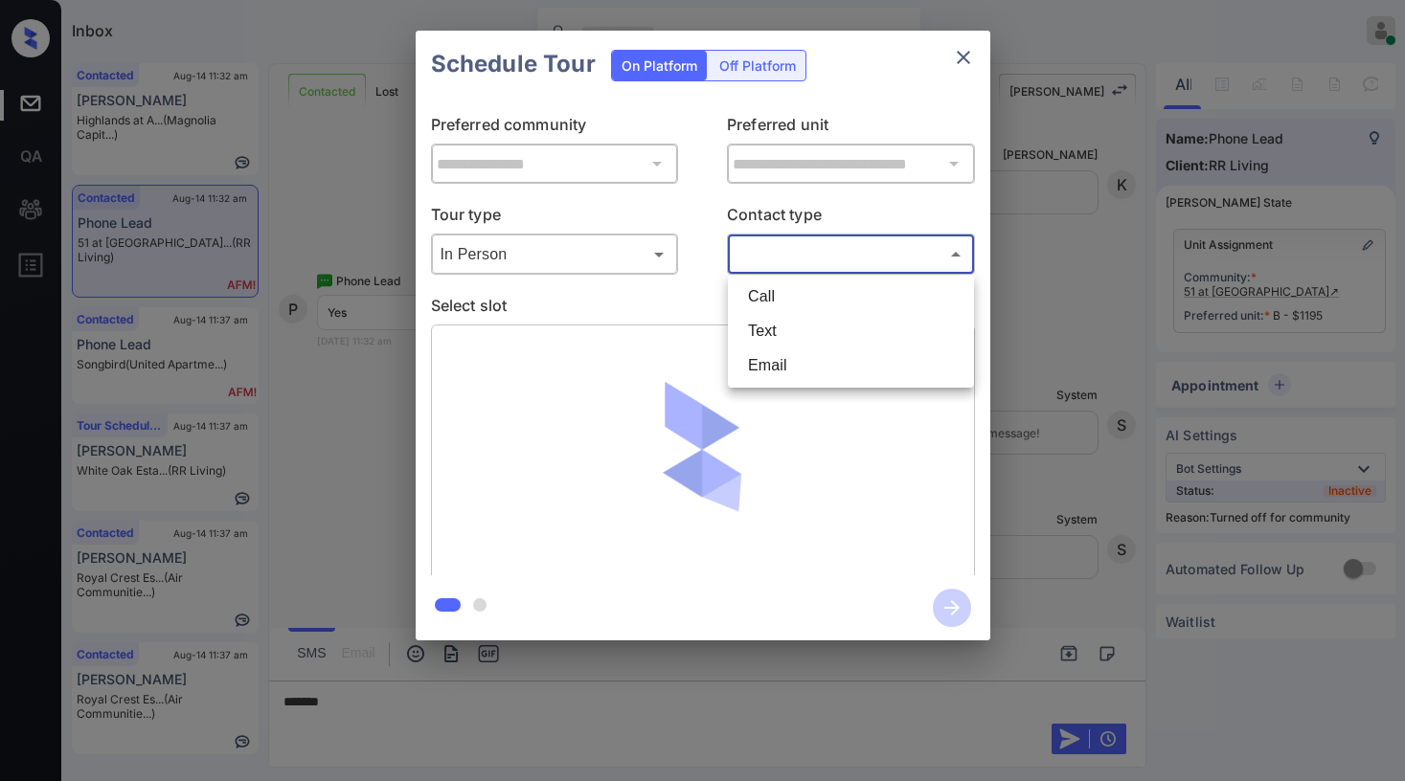
click at [785, 268] on body "Inbox [PERSON_NAME] Online Set yourself offline Set yourself on break Profile S…" at bounding box center [702, 390] width 1405 height 781
click at [770, 323] on li "Text" at bounding box center [851, 331] width 237 height 34
type input "****"
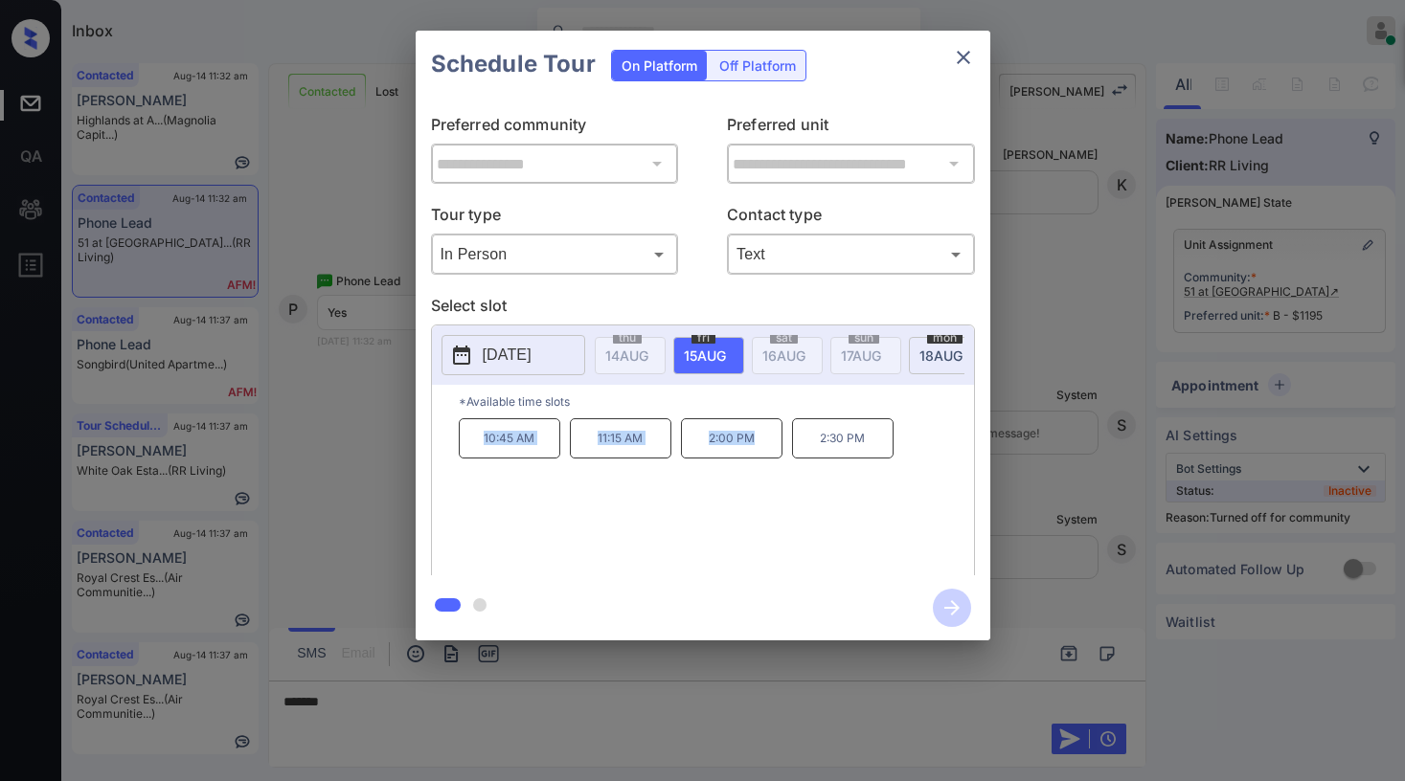
drag, startPoint x: 481, startPoint y: 451, endPoint x: 779, endPoint y: 457, distance: 297.9
click at [779, 457] on div "10:45 AM 11:15 AM 2:00 PM 2:30 PM" at bounding box center [716, 495] width 515 height 153
copy div "10:45 AM 11:15 AM 2:00 PM"
click at [958, 61] on icon "close" at bounding box center [963, 57] width 23 height 23
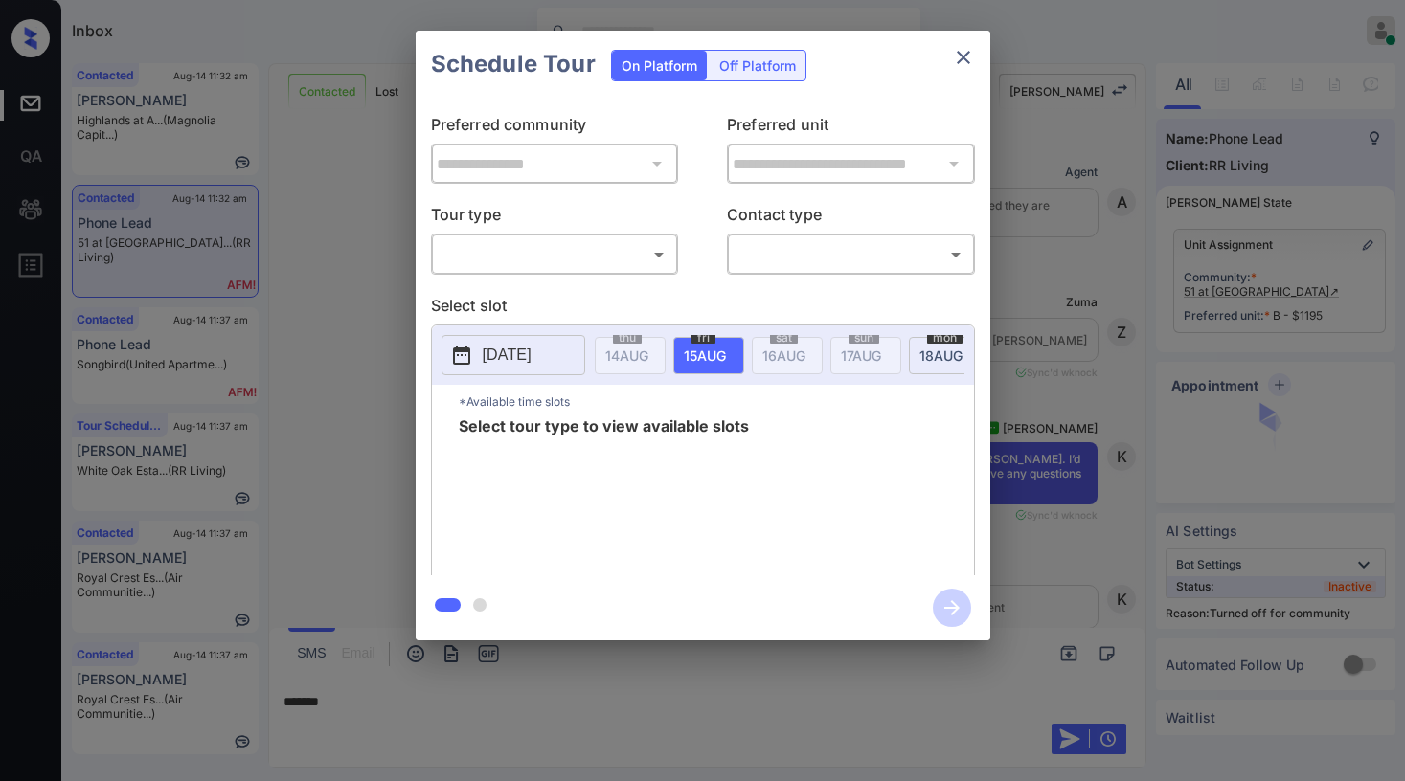
scroll to position [1353, 0]
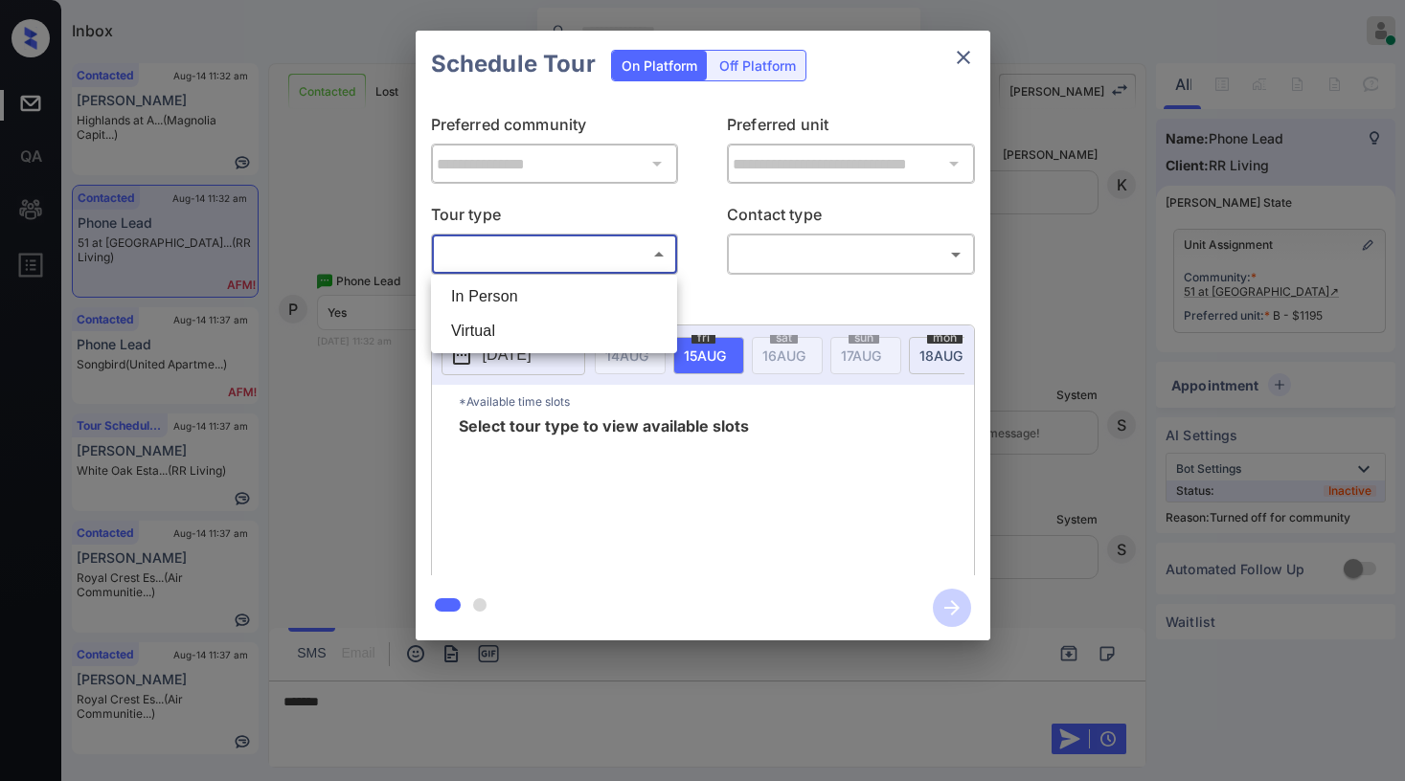
click at [608, 258] on body "Inbox [PERSON_NAME] Online Set yourself offline Set yourself on break Profile S…" at bounding box center [702, 390] width 1405 height 781
drag, startPoint x: 556, startPoint y: 294, endPoint x: 636, endPoint y: 281, distance: 80.6
click at [560, 293] on li "In Person" at bounding box center [554, 297] width 237 height 34
type input "********"
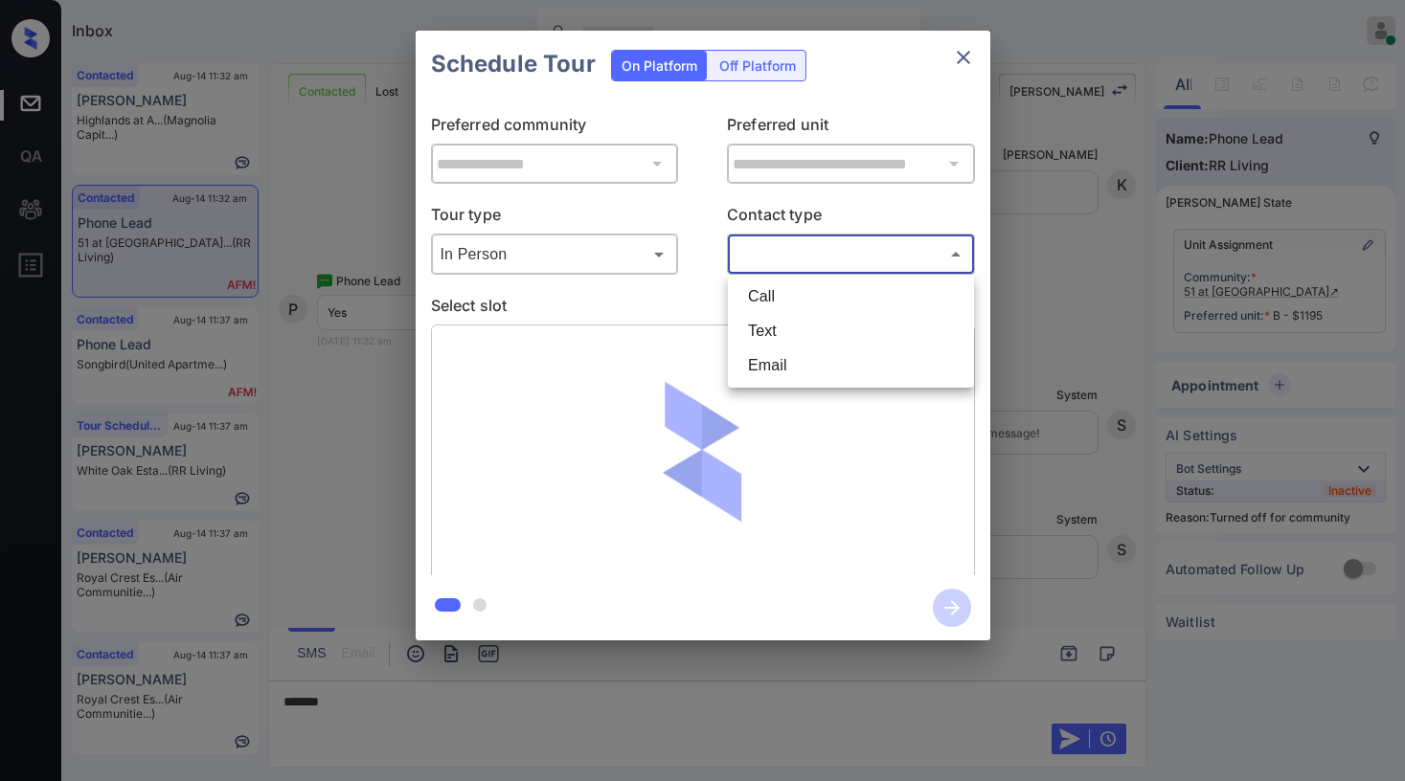
click at [800, 262] on body "Inbox Paolo Gabriel Online Set yourself offline Set yourself on break Profile S…" at bounding box center [702, 390] width 1405 height 781
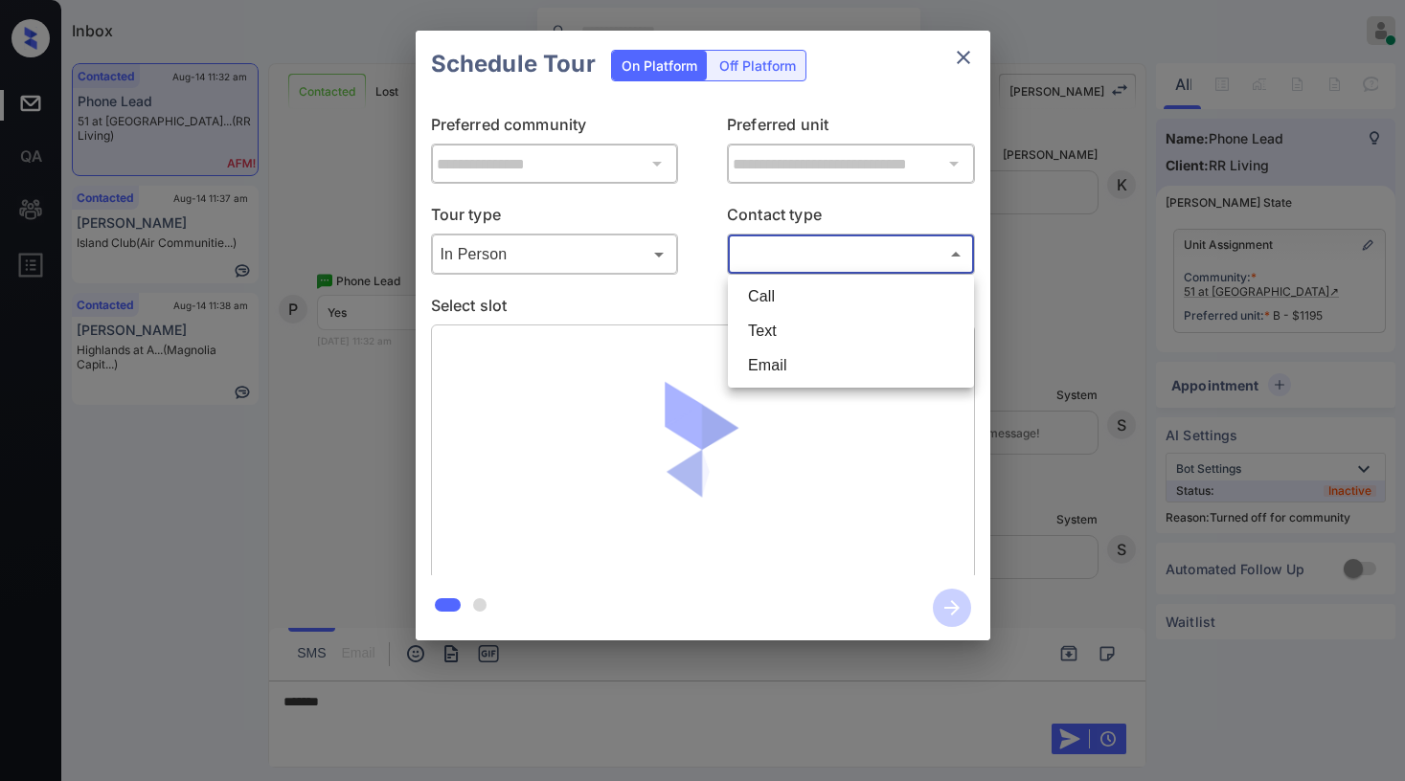
click at [772, 322] on li "Text" at bounding box center [851, 331] width 237 height 34
type input "****"
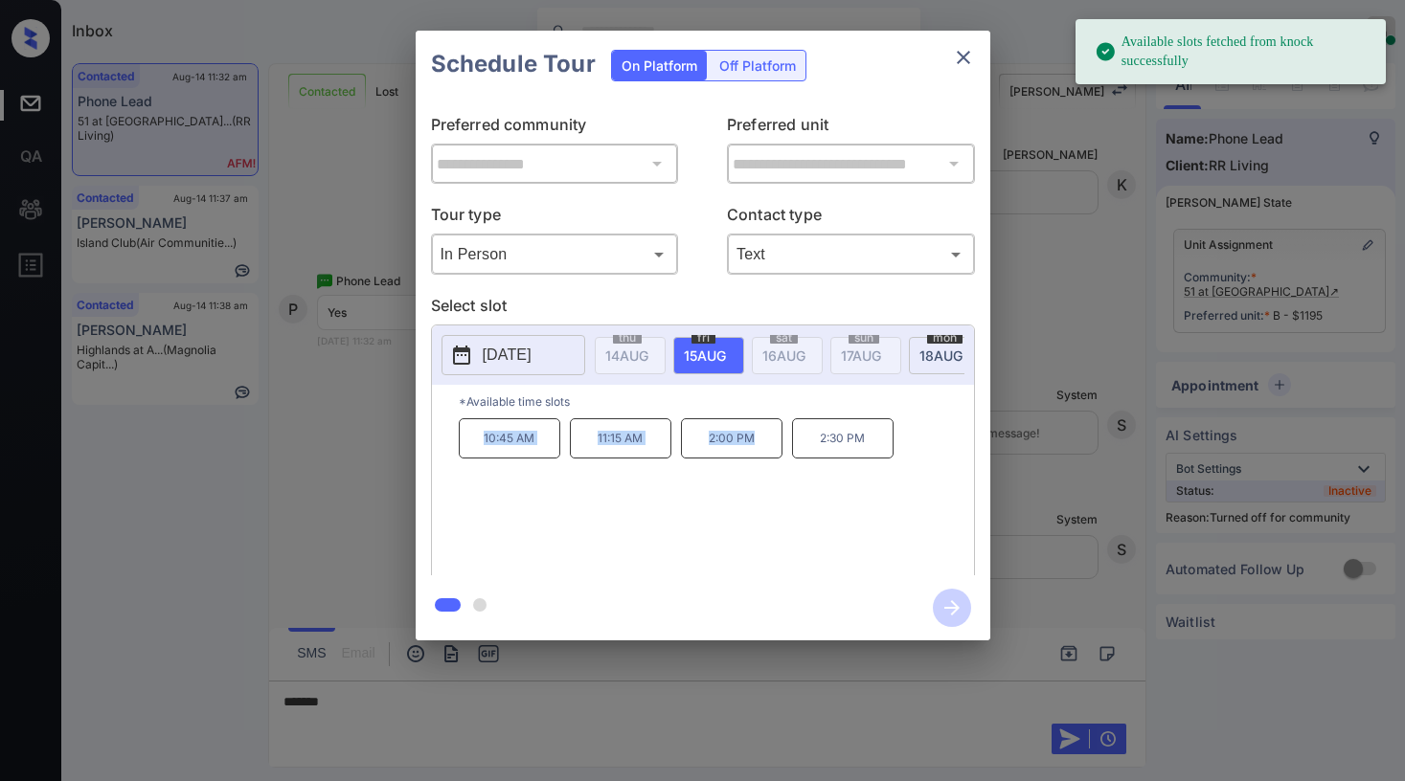
drag, startPoint x: 483, startPoint y: 443, endPoint x: 762, endPoint y: 468, distance: 280.8
click at [758, 472] on div "10:45 AM 11:15 AM 2:00 PM 2:30 PM" at bounding box center [716, 495] width 515 height 153
copy div "10:45 AM 11:15 AM 2:00 PM"
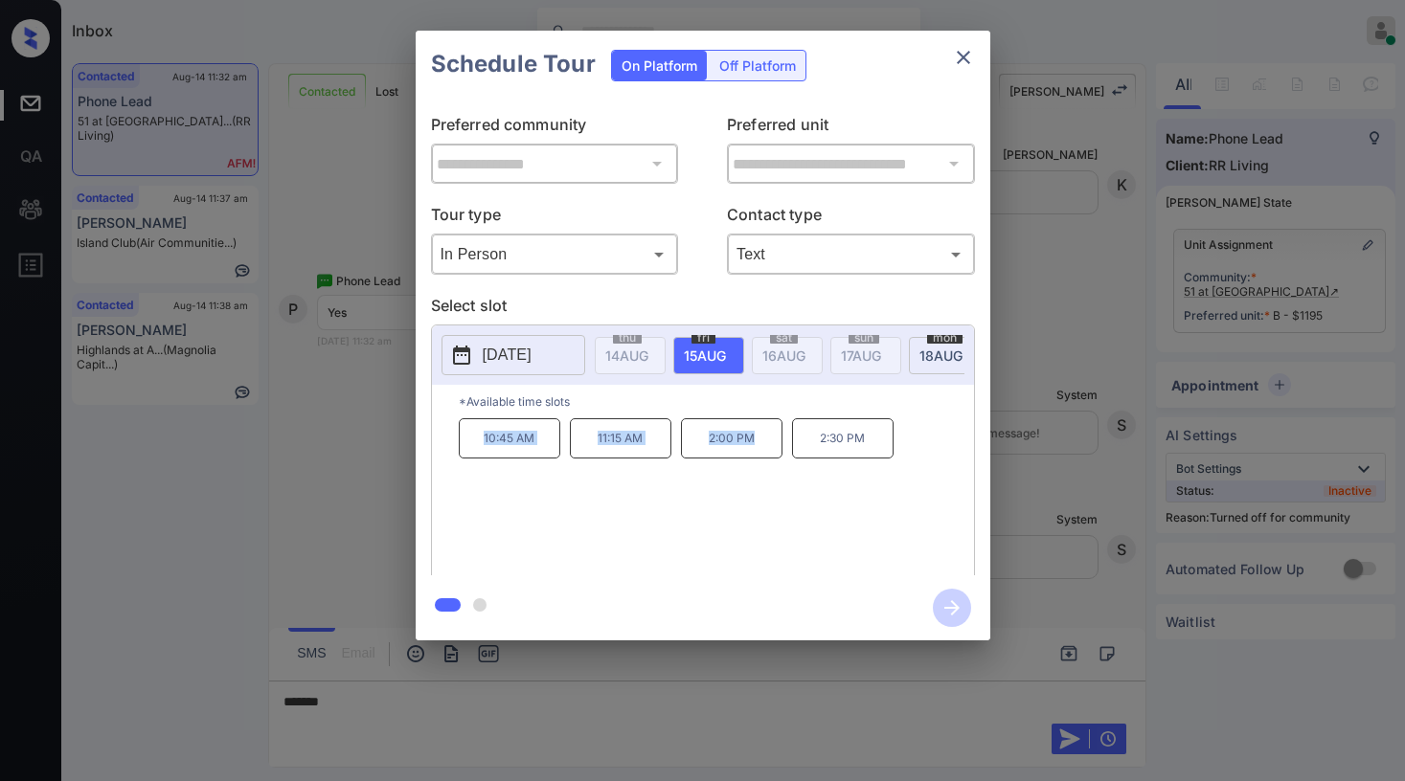
click at [960, 59] on icon "close" at bounding box center [963, 57] width 23 height 23
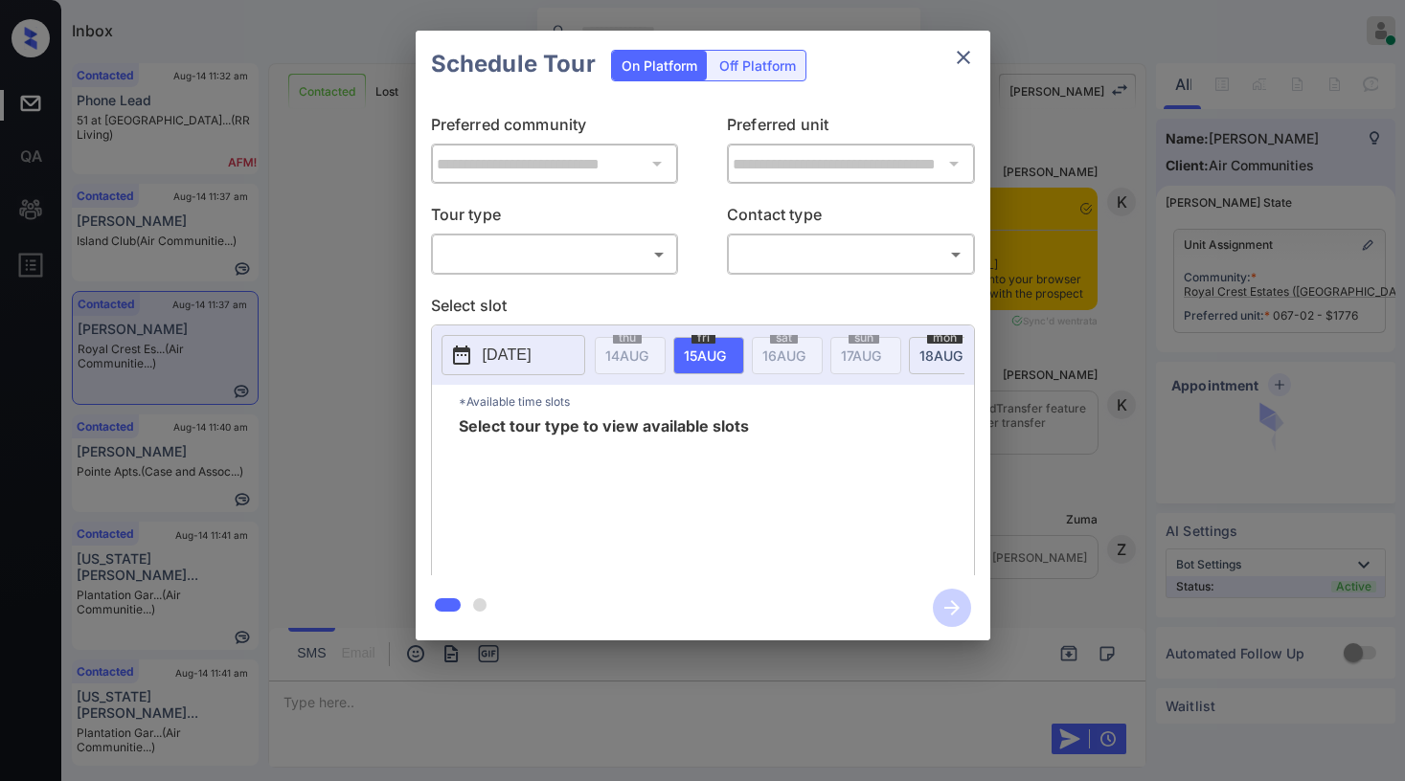
scroll to position [2175, 0]
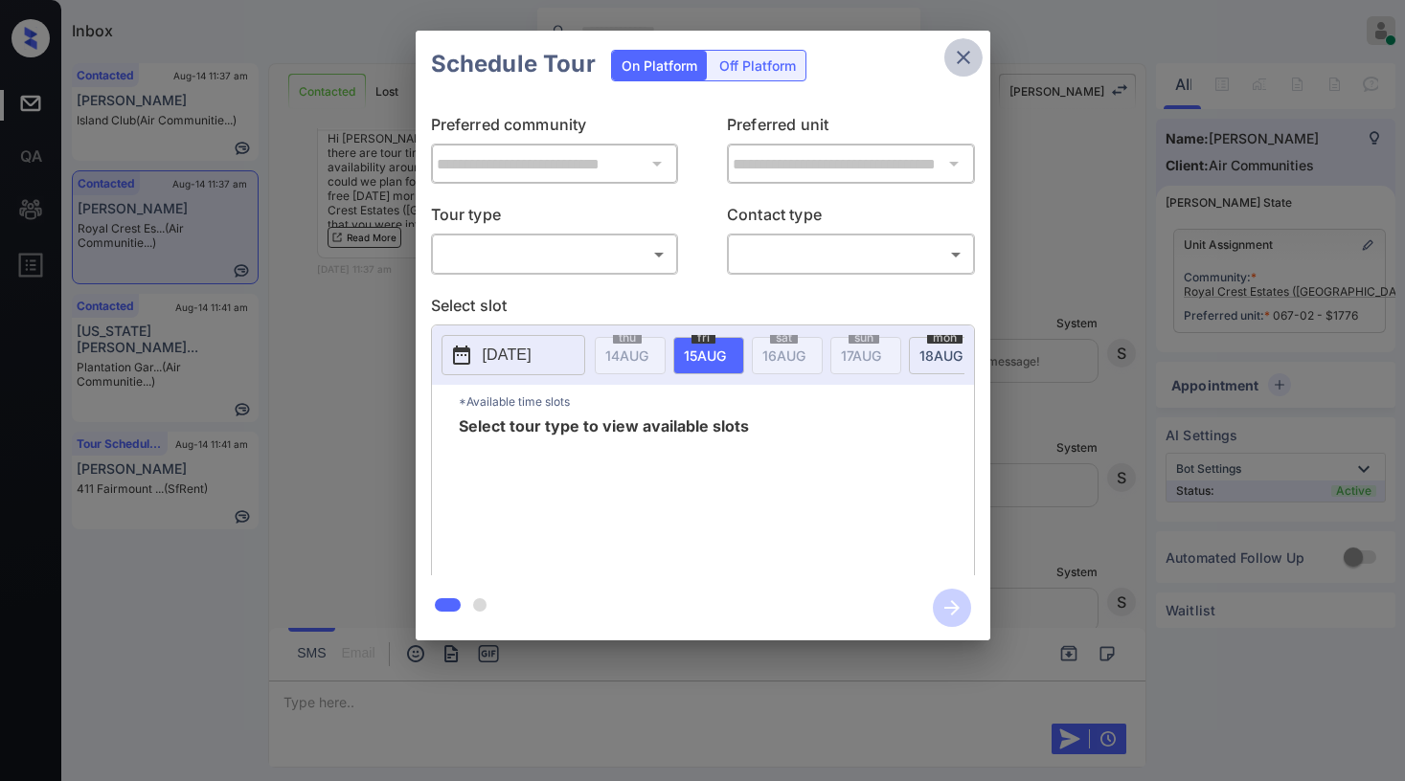
click at [959, 66] on icon "close" at bounding box center [963, 57] width 23 height 23
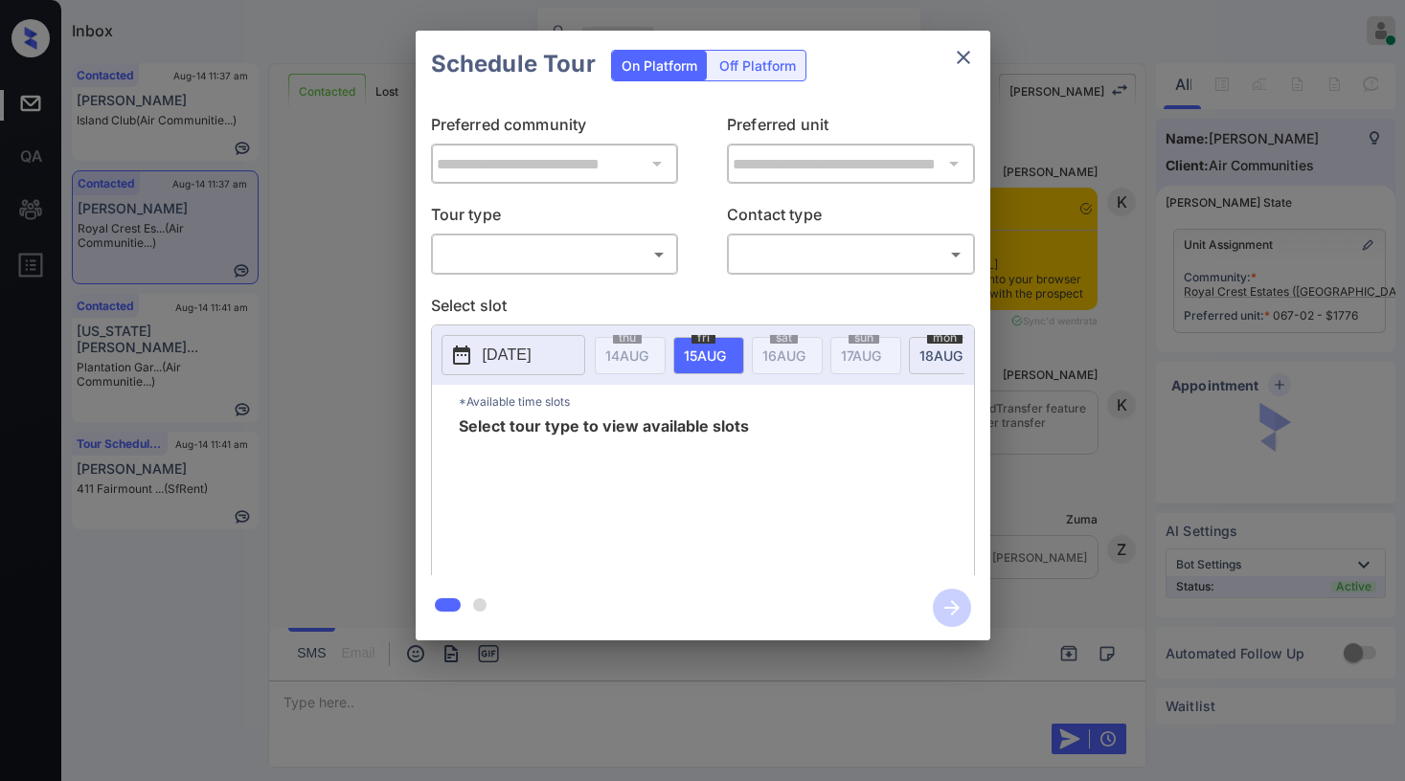
scroll to position [2175, 0]
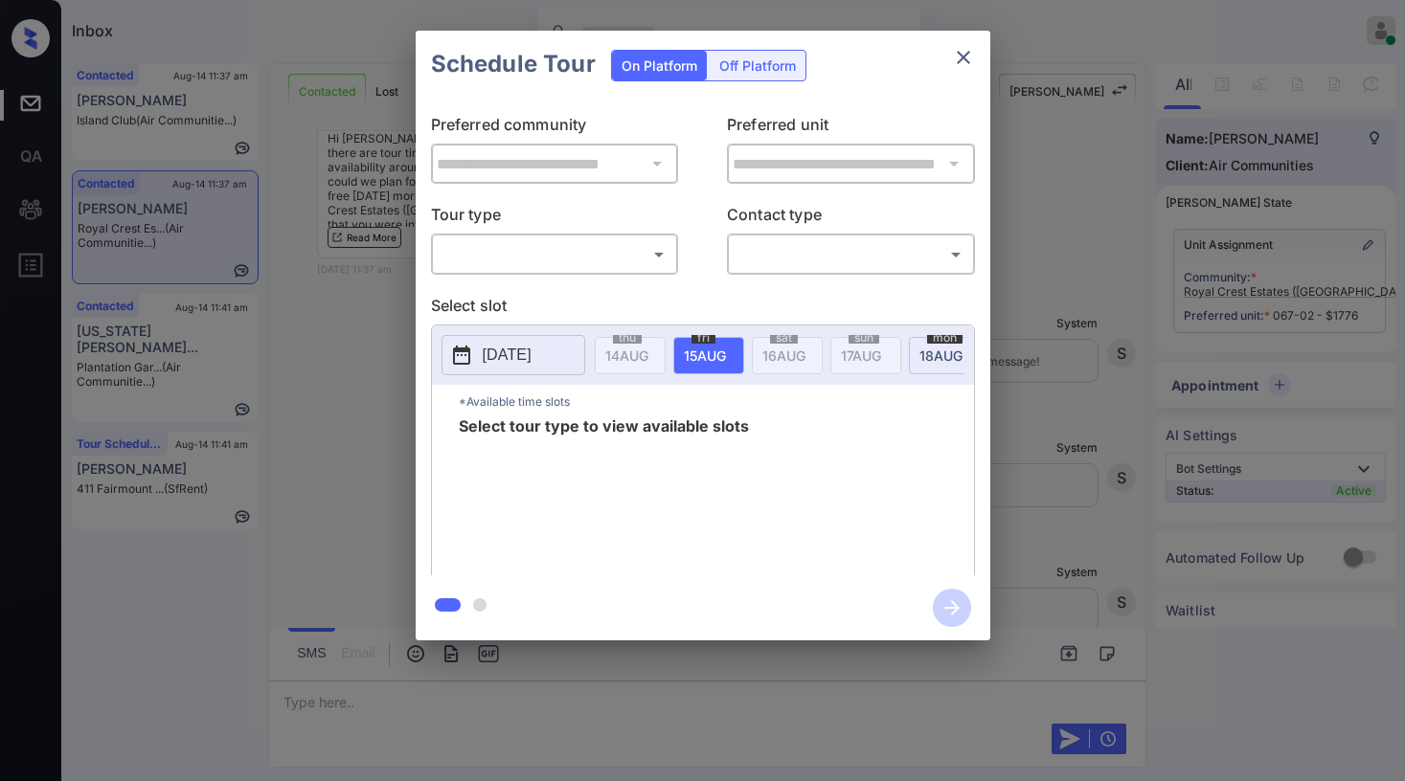
click at [961, 62] on icon "close" at bounding box center [963, 57] width 23 height 23
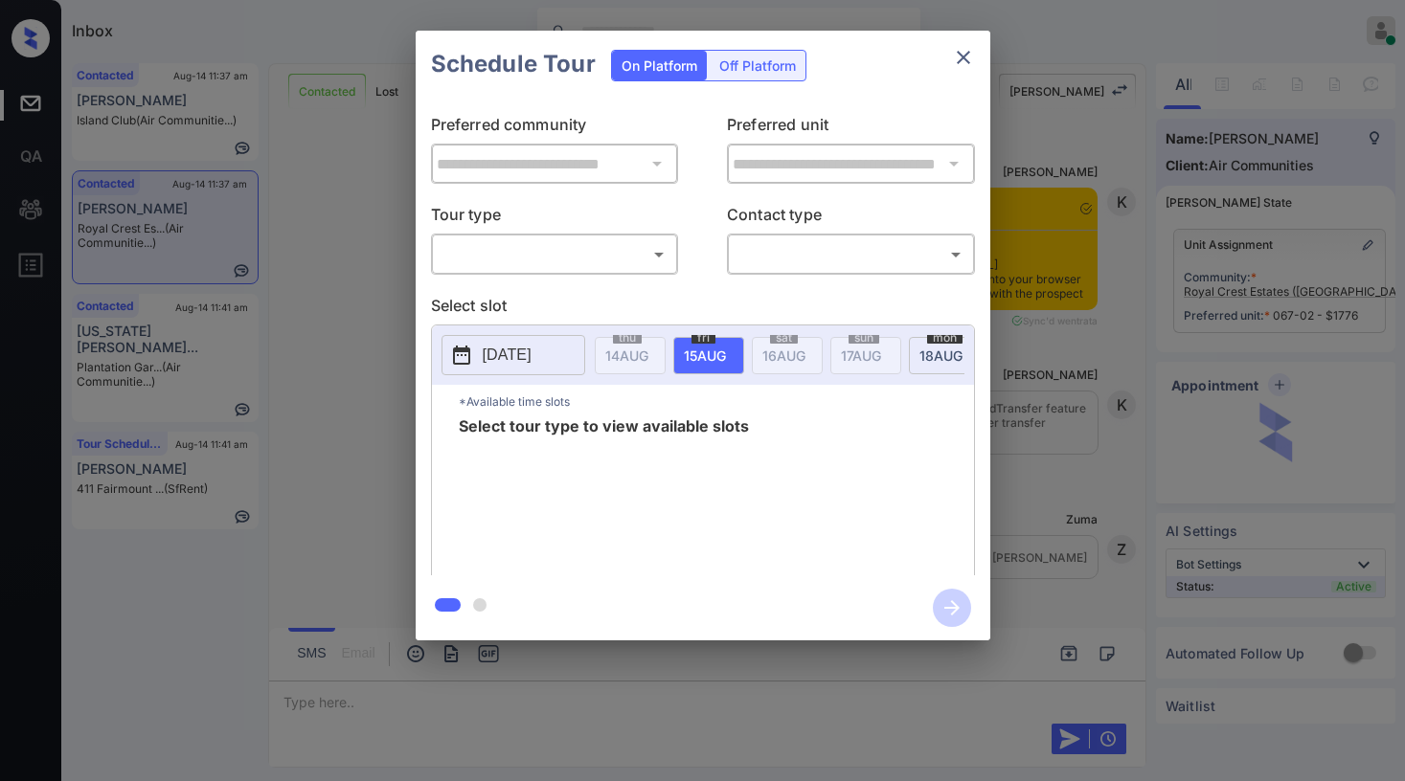
scroll to position [2175, 0]
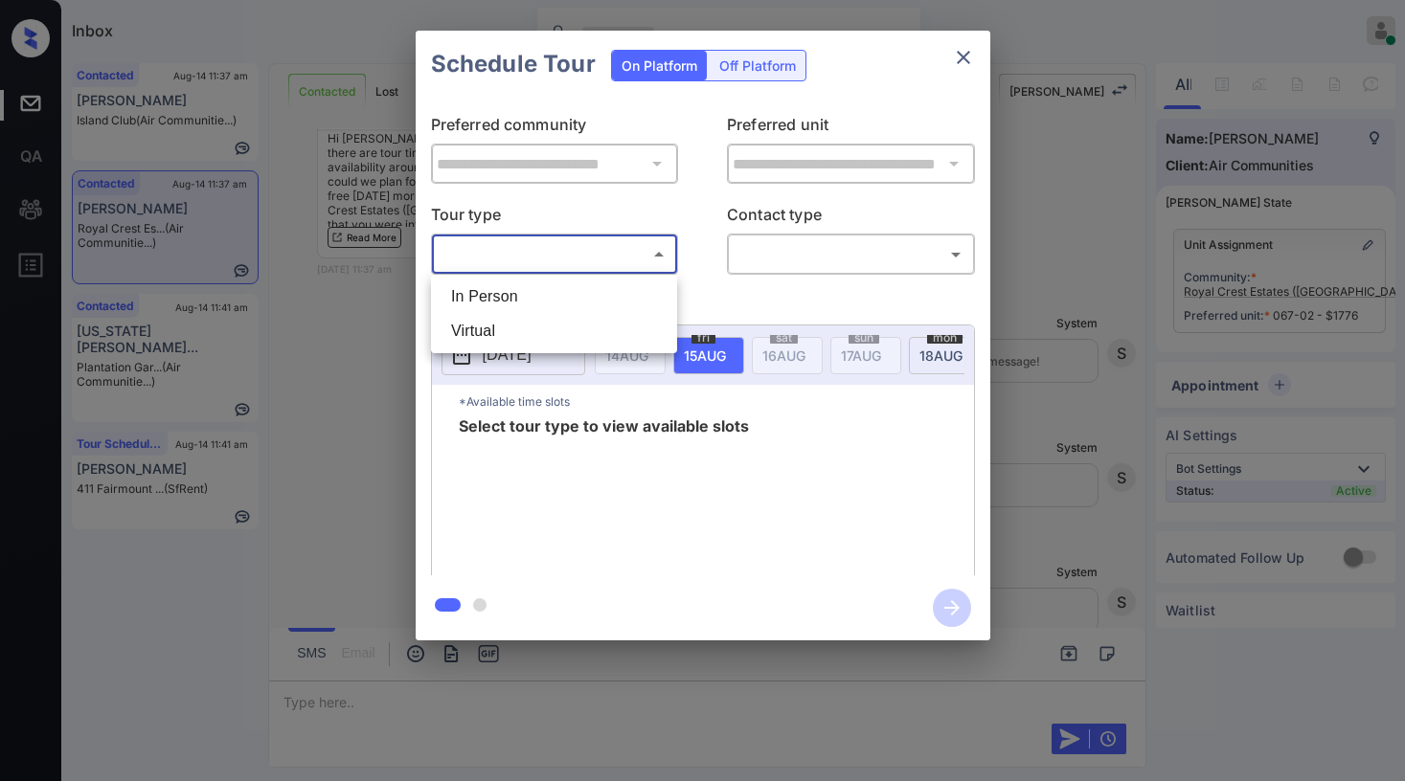
click at [474, 255] on body "Inbox Paolo Gabriel Online Set yourself offline Set yourself on break Profile S…" at bounding box center [702, 390] width 1405 height 781
click at [487, 293] on li "In Person" at bounding box center [554, 297] width 237 height 34
type input "********"
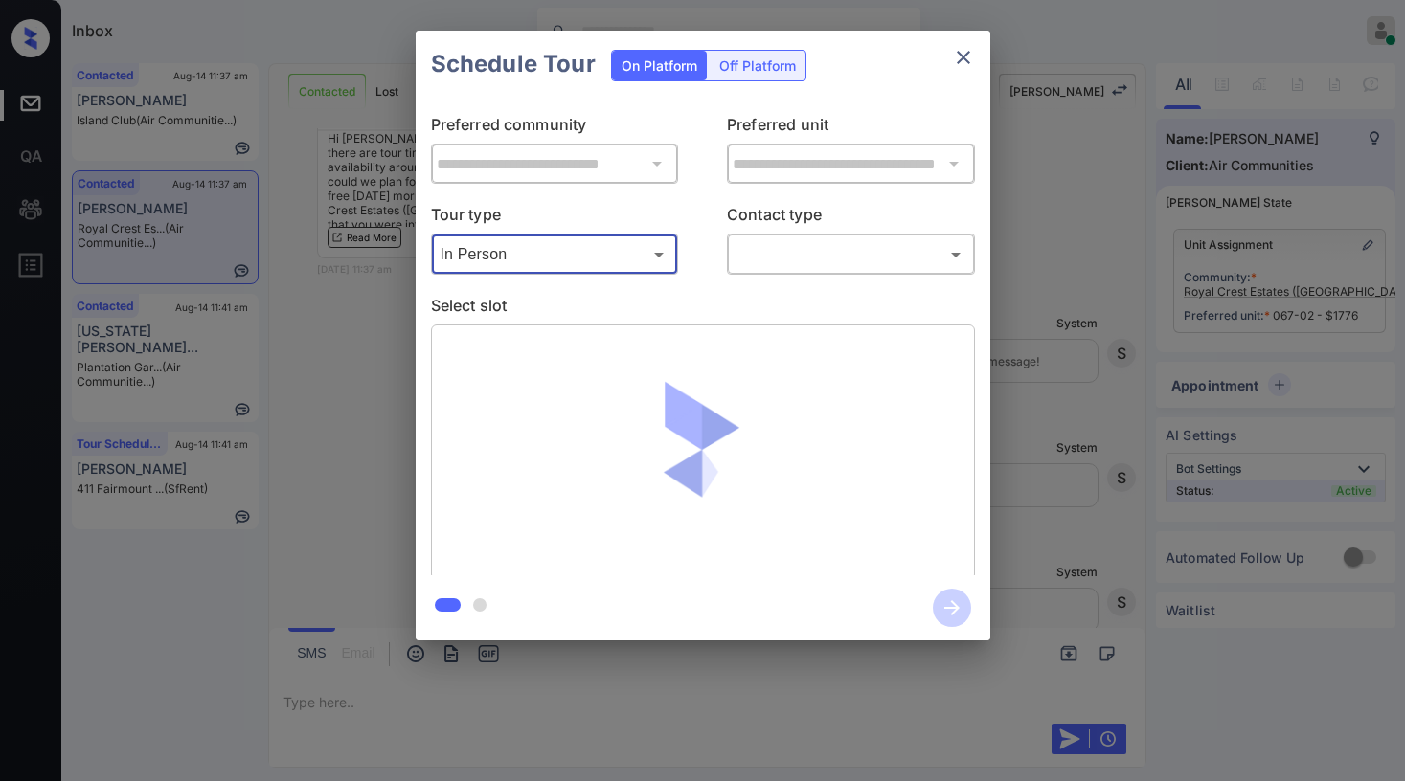
click at [800, 270] on body "Inbox Paolo Gabriel Online Set yourself offline Set yourself on break Profile S…" at bounding box center [702, 390] width 1405 height 781
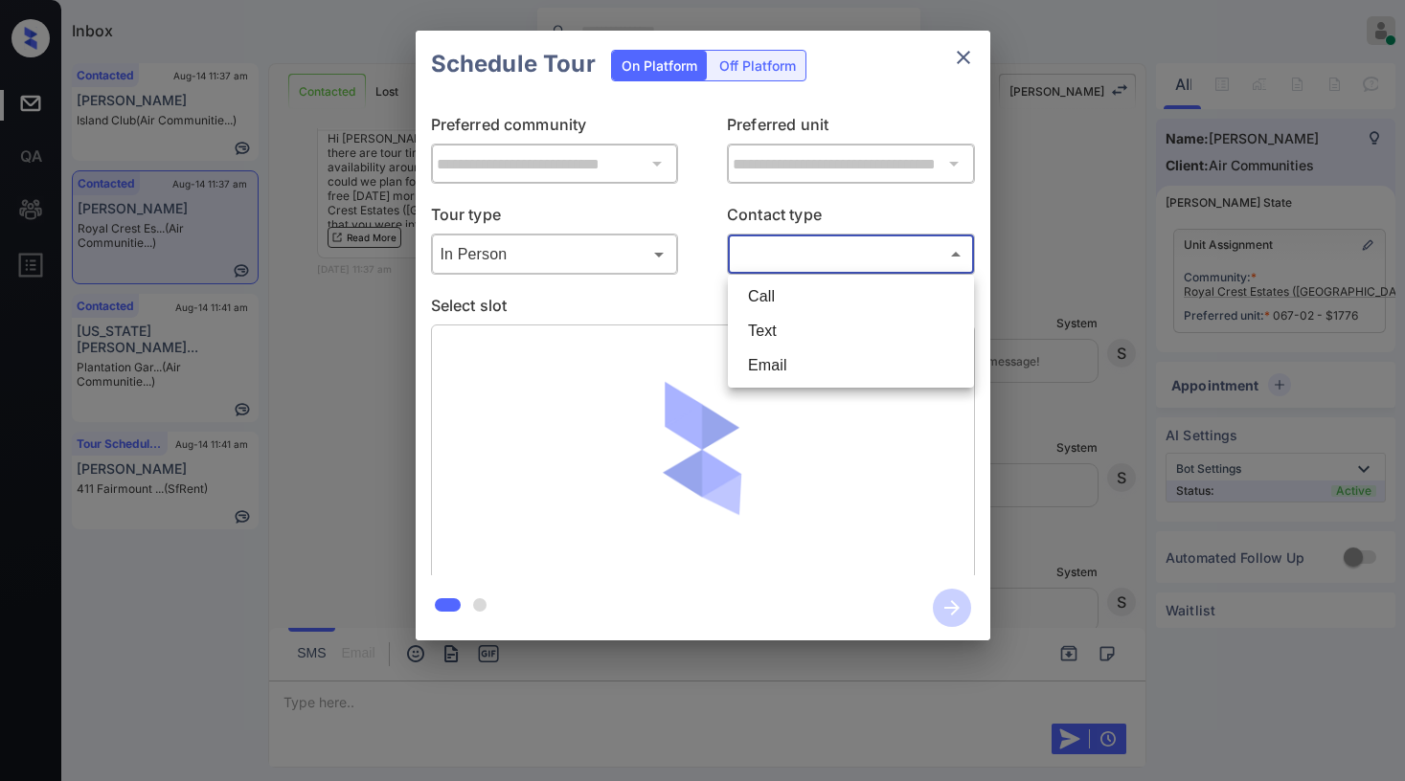
click at [769, 319] on li "Text" at bounding box center [851, 331] width 237 height 34
type input "****"
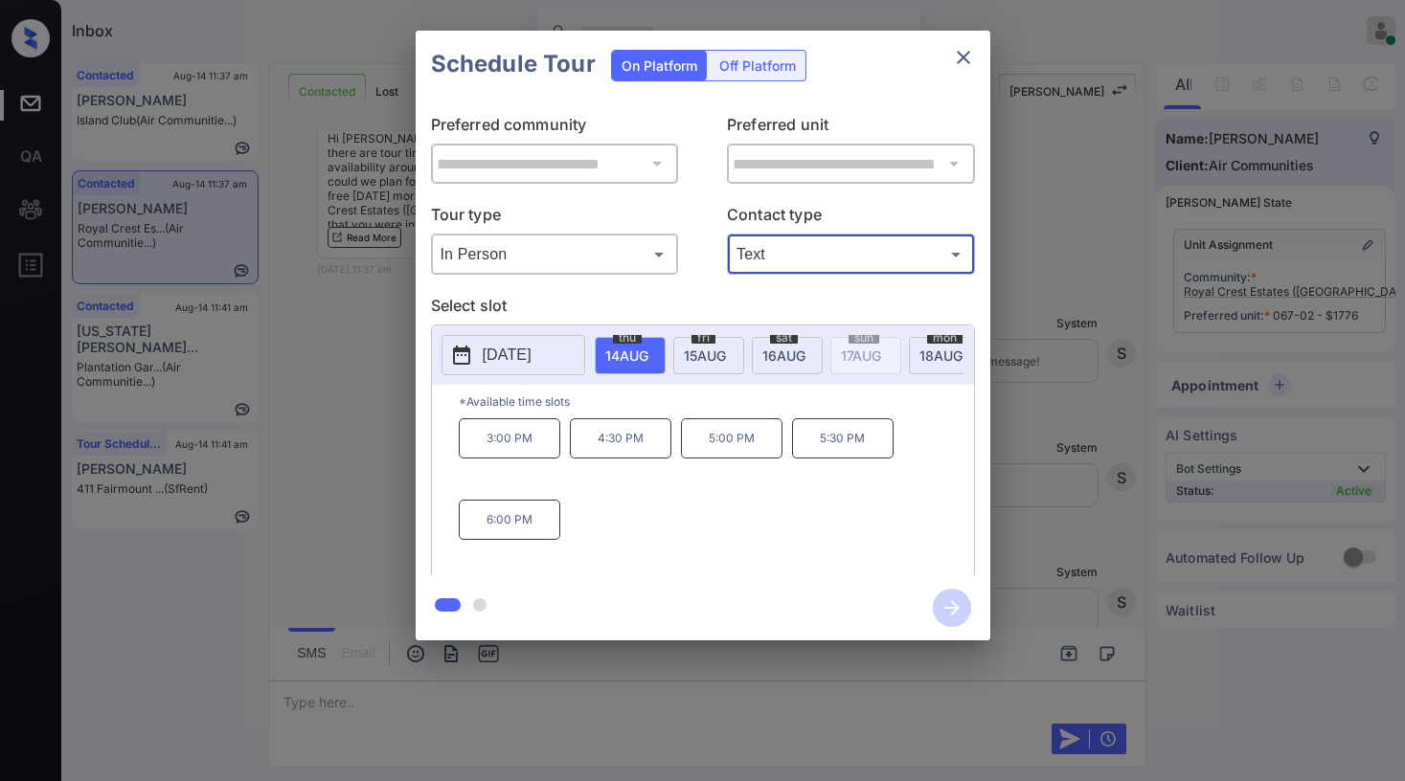
click at [956, 62] on icon "close" at bounding box center [963, 57] width 23 height 23
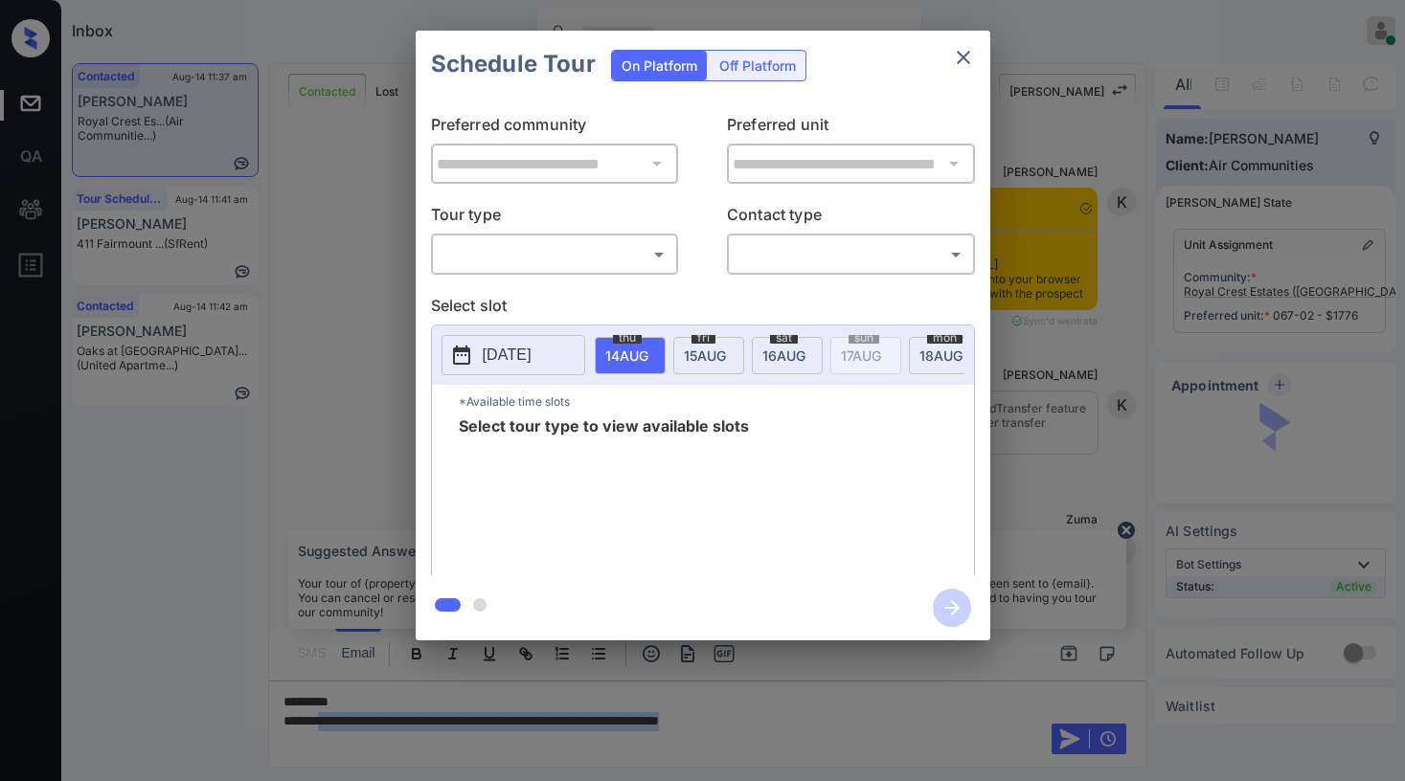
scroll to position [2079, 0]
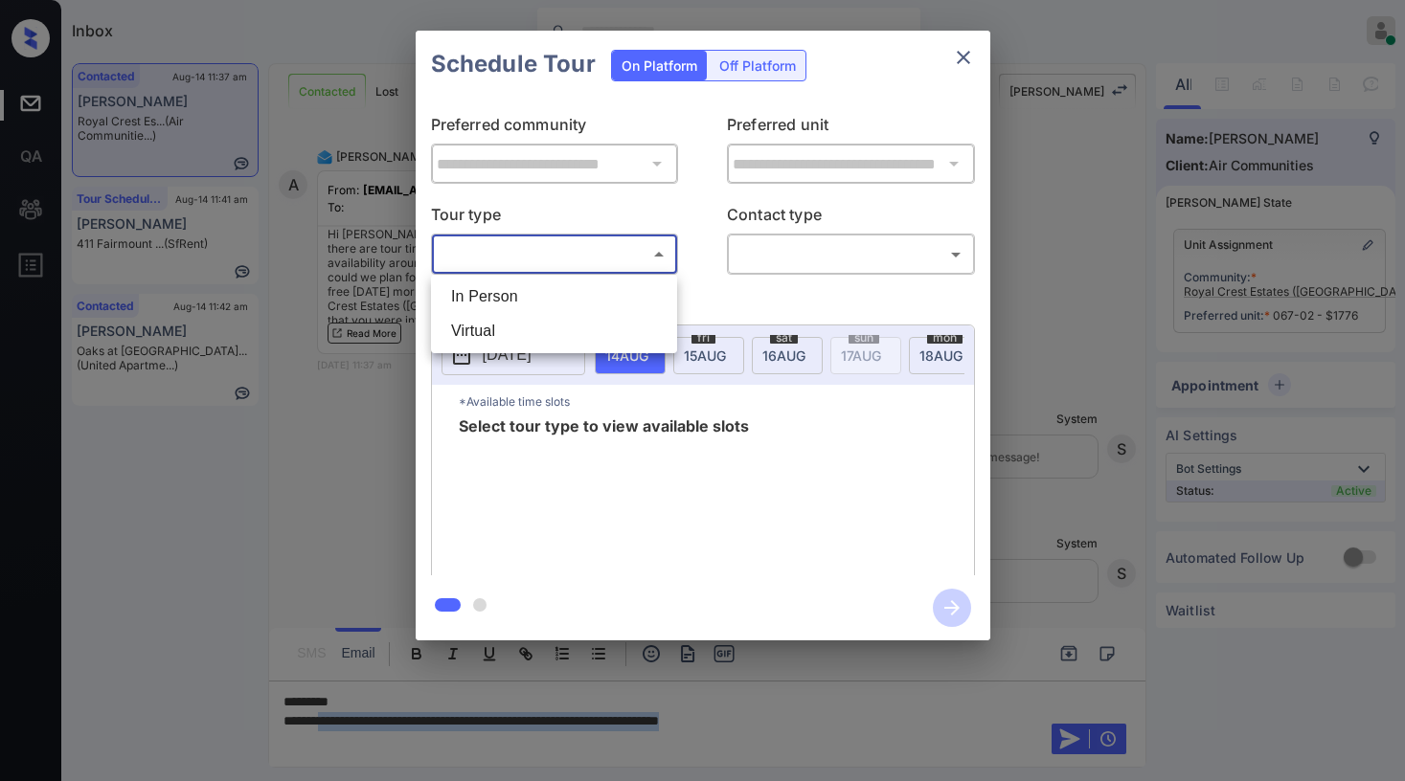
click at [552, 257] on body "Inbox [PERSON_NAME] Online Set yourself offline Set yourself on break Profile S…" at bounding box center [702, 390] width 1405 height 781
click at [547, 292] on li "In Person" at bounding box center [554, 297] width 237 height 34
type input "********"
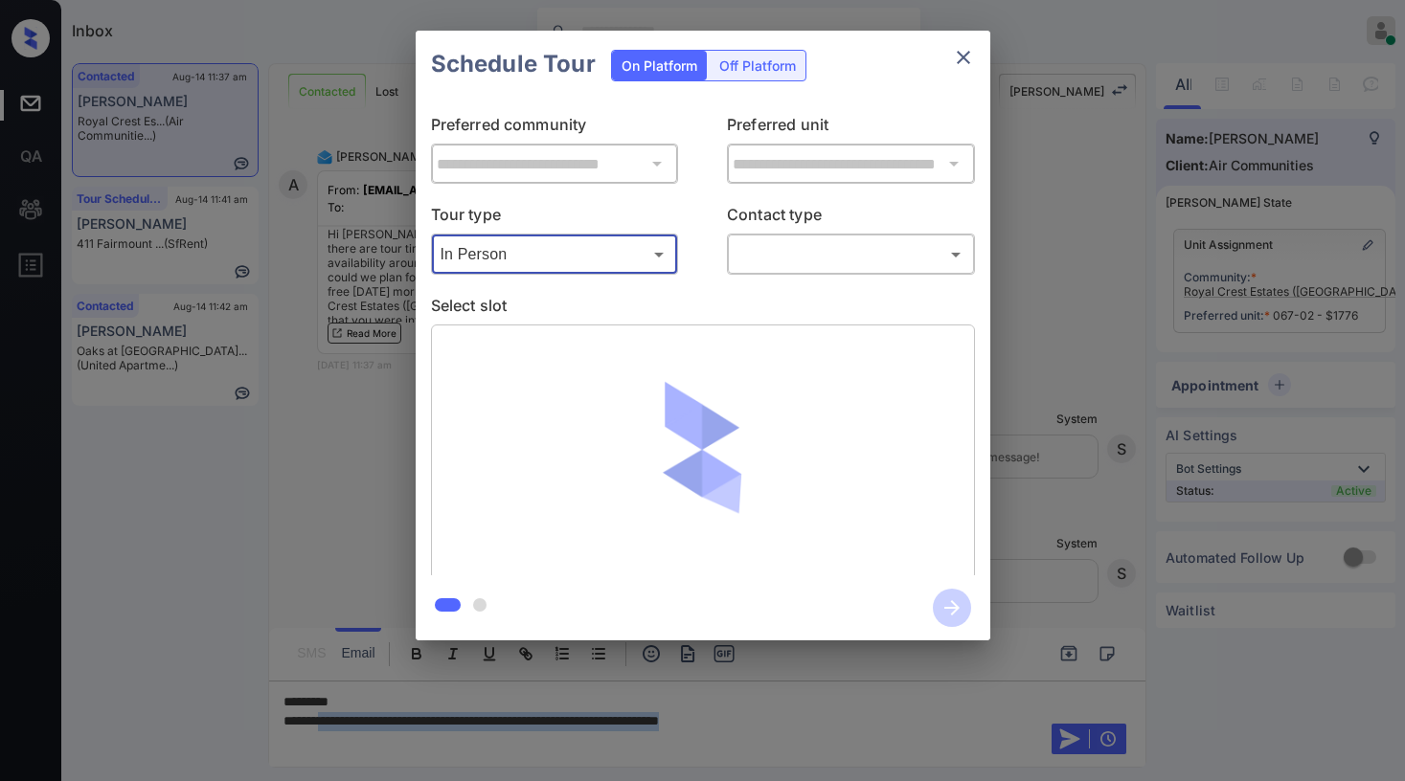
click at [789, 245] on body "Inbox [PERSON_NAME] Online Set yourself offline Set yourself on break Profile S…" at bounding box center [702, 390] width 1405 height 781
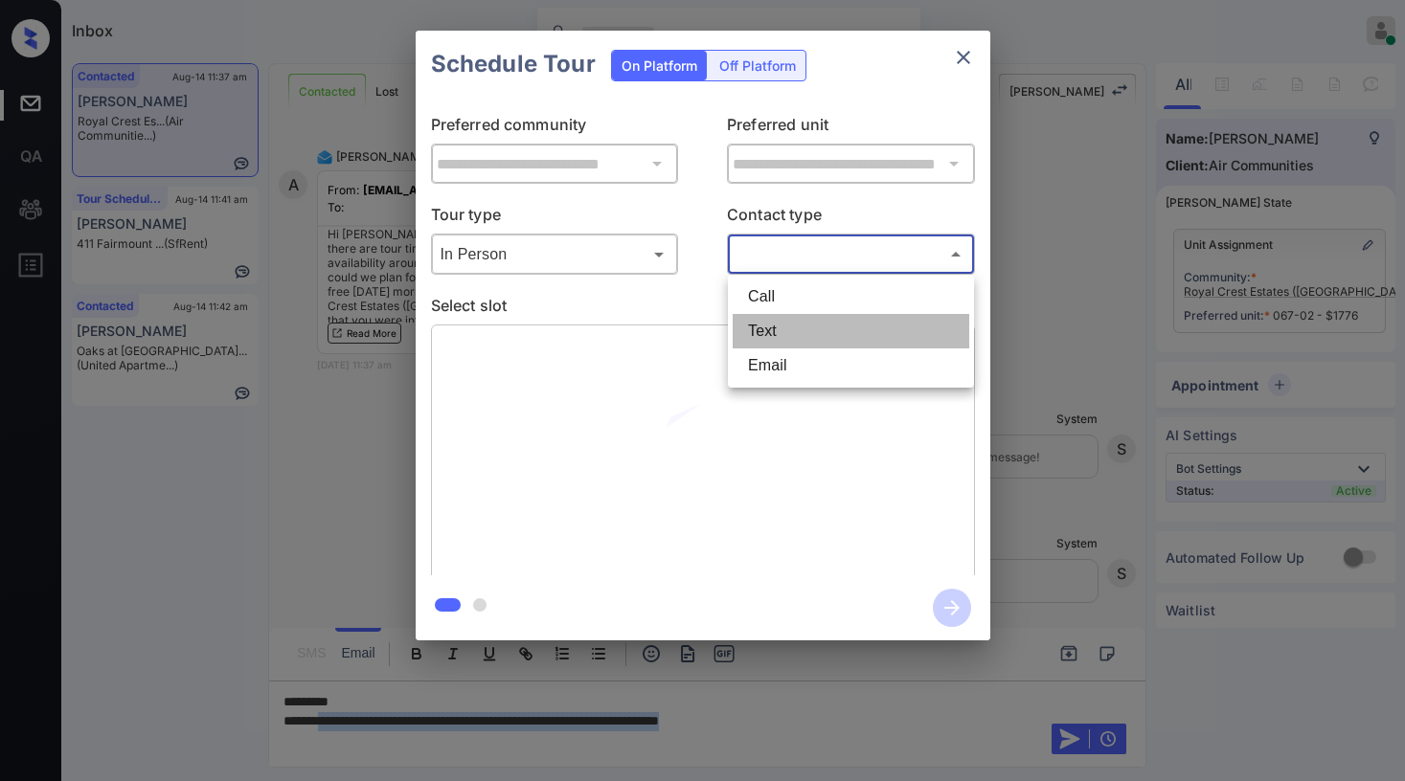
click at [772, 334] on li "Text" at bounding box center [851, 331] width 237 height 34
type input "****"
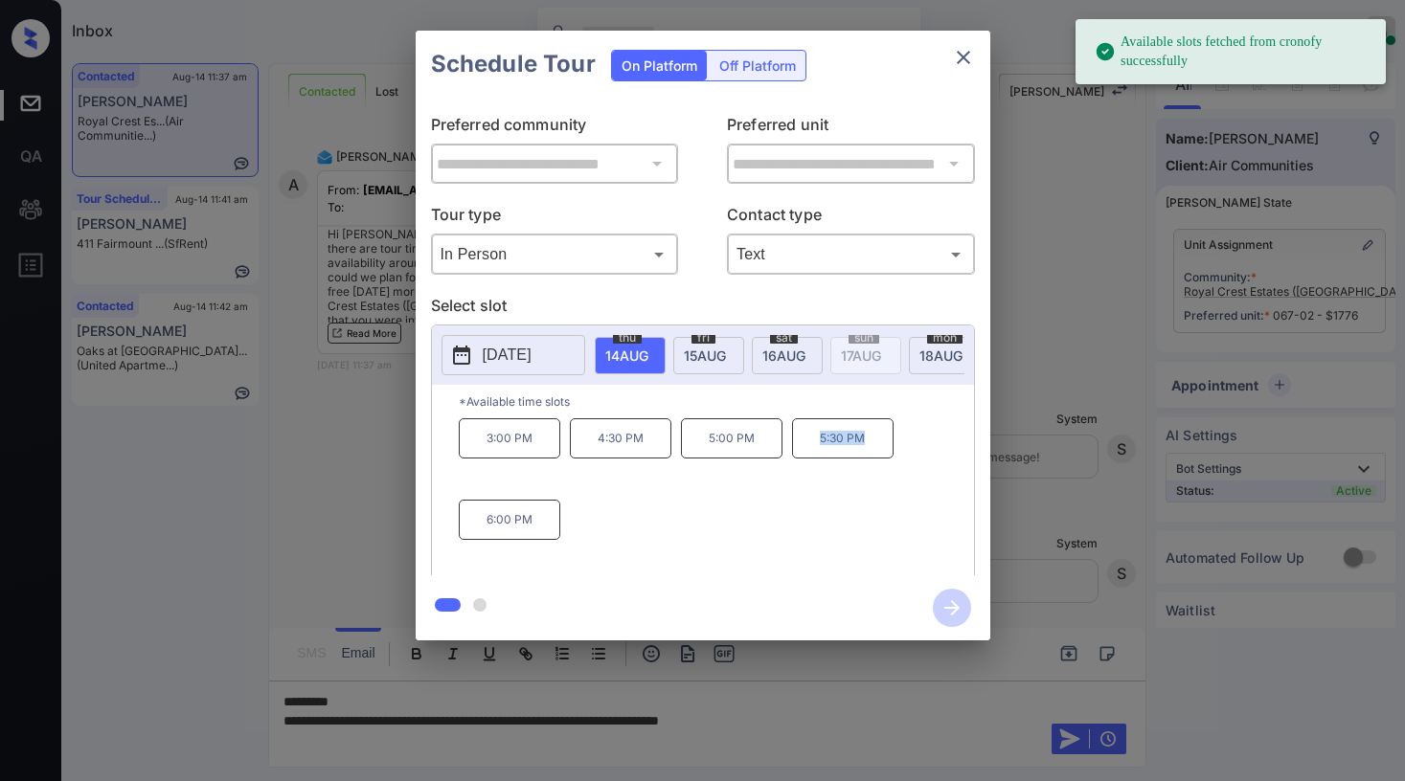
drag, startPoint x: 809, startPoint y: 451, endPoint x: 957, endPoint y: 309, distance: 204.6
click at [892, 453] on p "5:30 PM" at bounding box center [843, 439] width 102 height 40
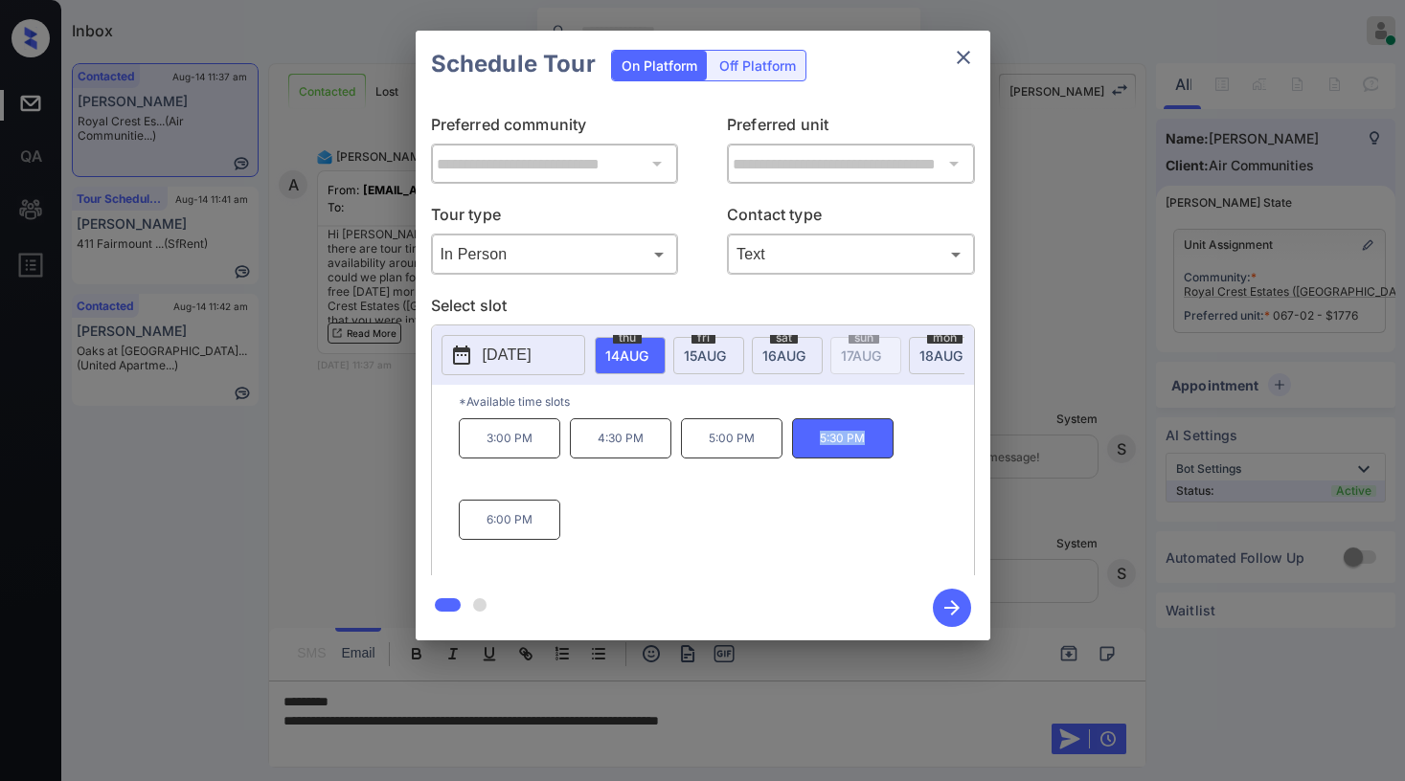
copy p "5:30 PM"
click at [971, 57] on icon "close" at bounding box center [963, 57] width 23 height 23
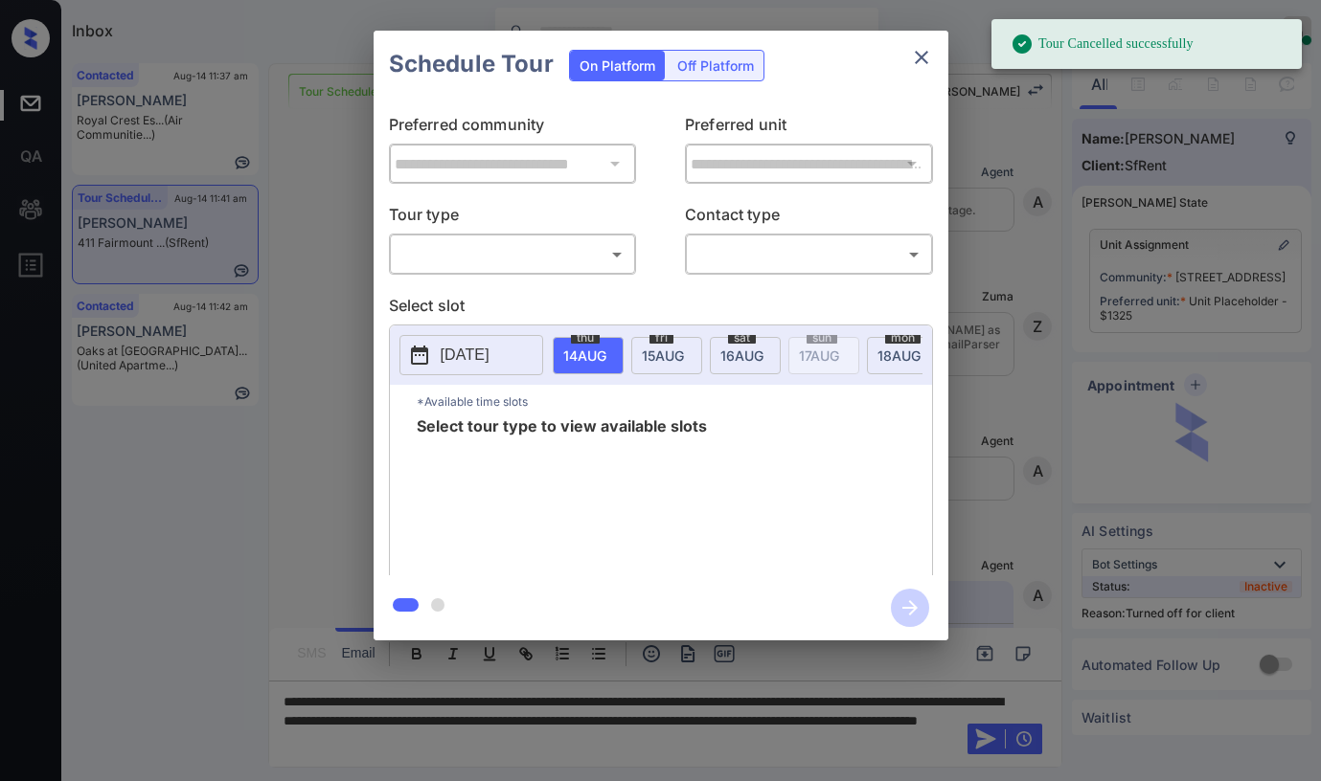
scroll to position [8455, 0]
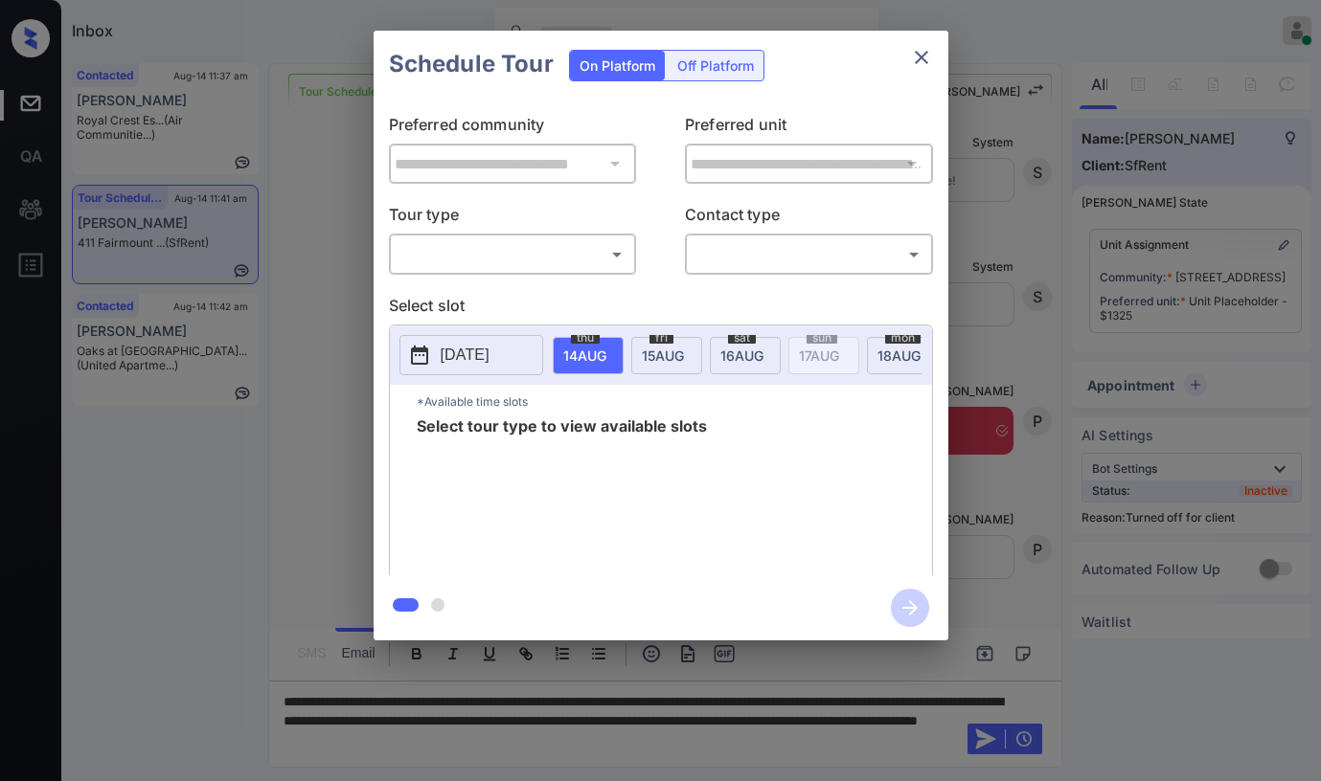
click at [727, 61] on div "Off Platform" at bounding box center [716, 66] width 96 height 30
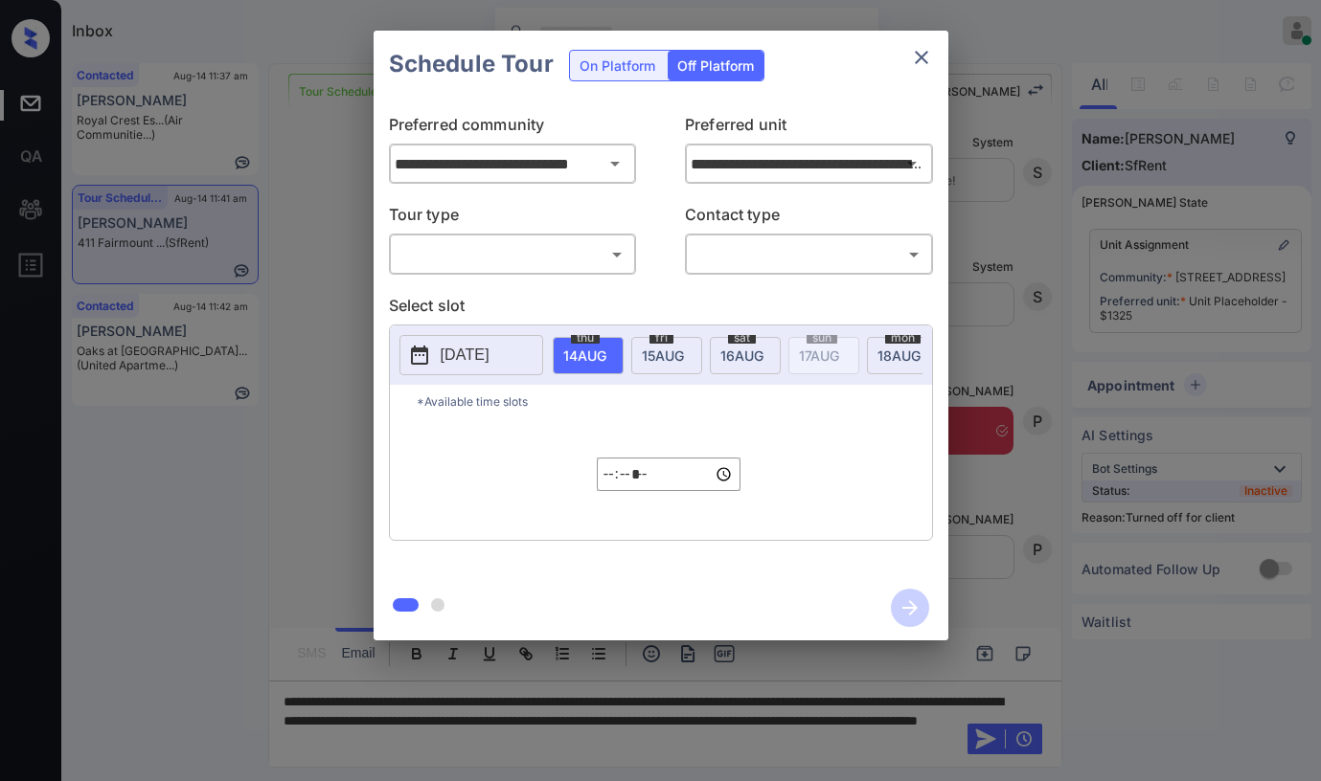
click at [515, 263] on body "Inbox [PERSON_NAME] Online Set yourself offline Set yourself on break Profile S…" at bounding box center [660, 390] width 1321 height 781
drag, startPoint x: 505, startPoint y: 296, endPoint x: 543, endPoint y: 281, distance: 41.3
click at [506, 294] on li "In Person" at bounding box center [512, 297] width 237 height 34
type input "********"
click at [774, 266] on body "Inbox Paolo Gabriel Online Set yourself offline Set yourself on break Profile S…" at bounding box center [660, 390] width 1321 height 781
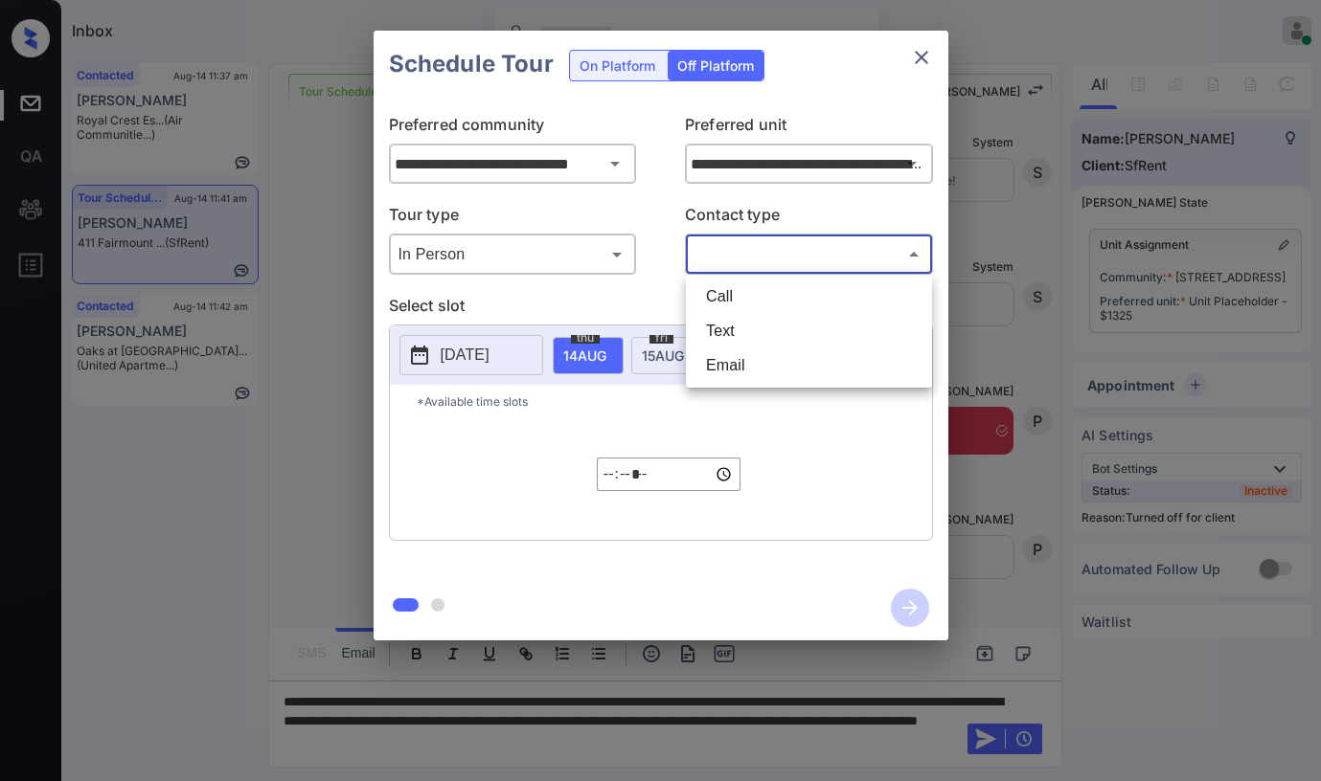
click at [743, 328] on li "Text" at bounding box center [808, 331] width 237 height 34
type input "****"
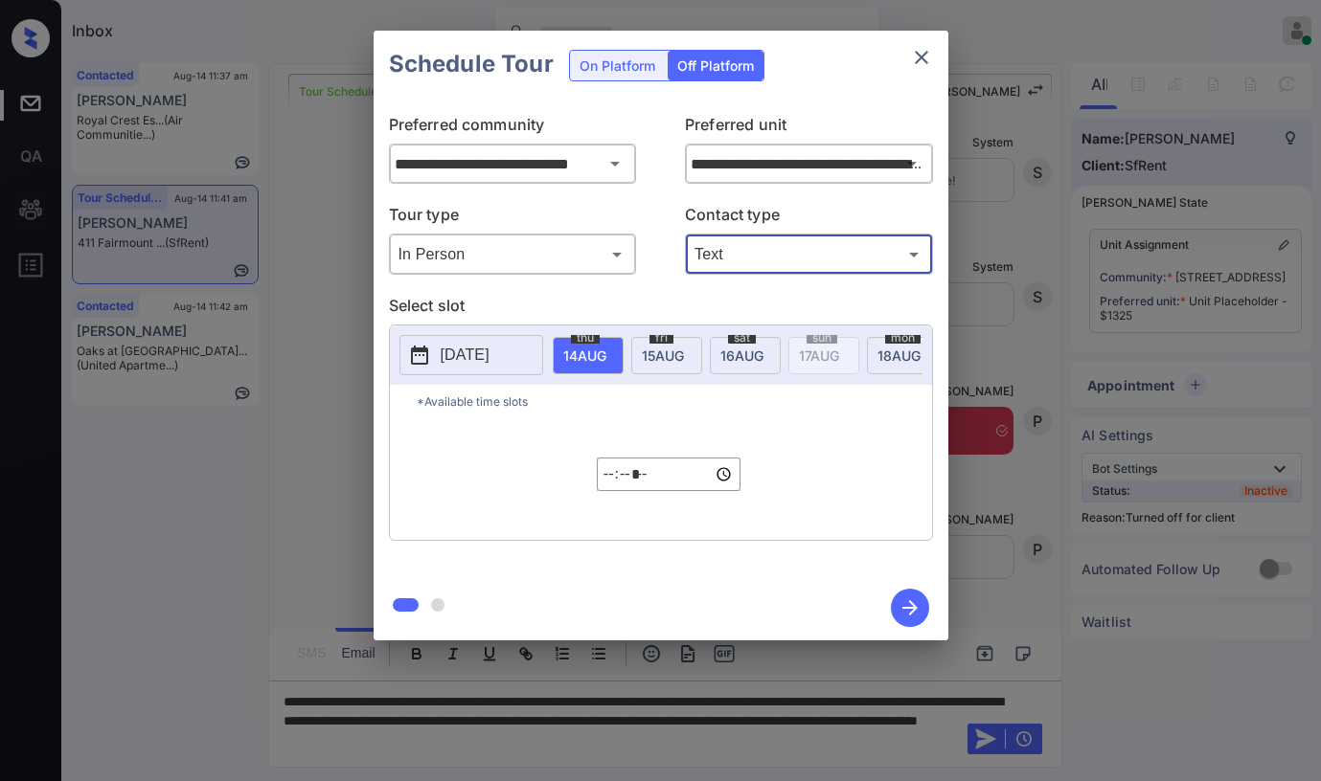
click at [465, 347] on p "2025-08-13" at bounding box center [465, 355] width 49 height 23
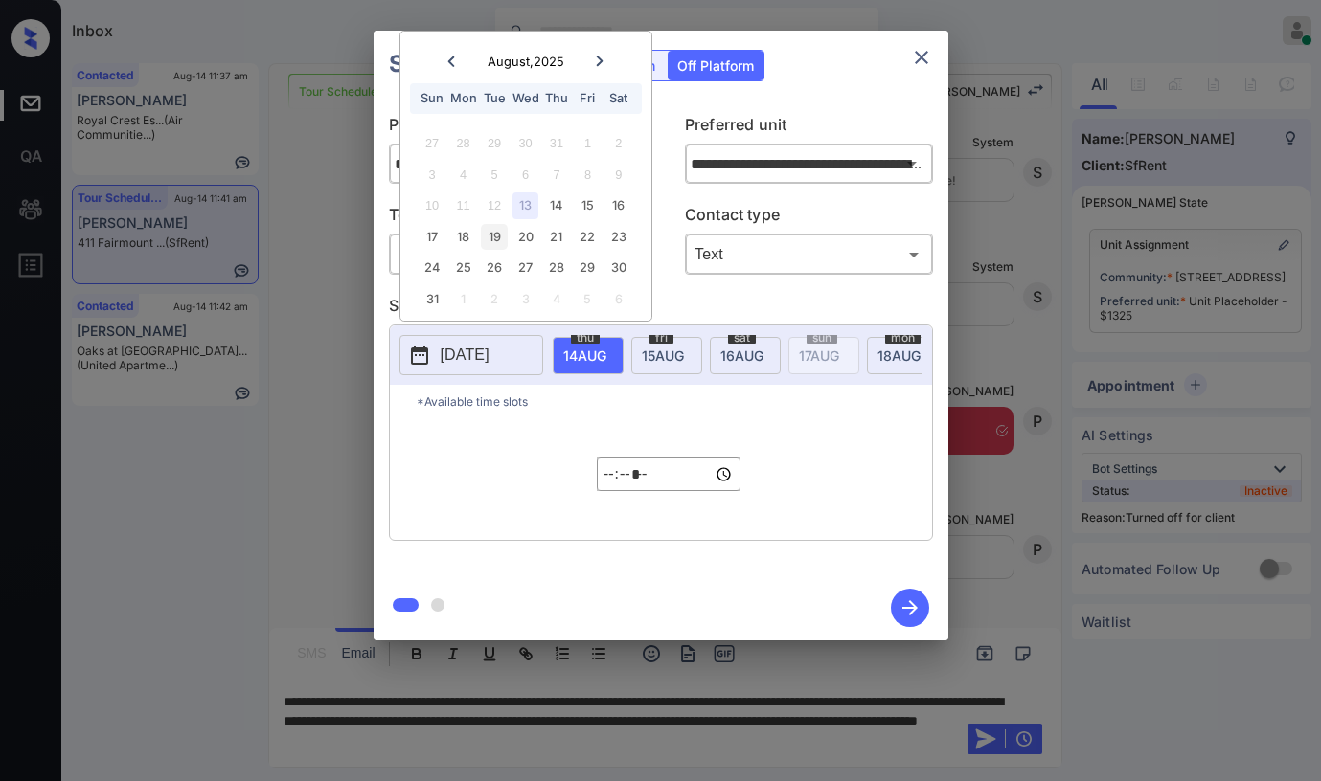
click at [490, 232] on div "19" at bounding box center [494, 237] width 26 height 26
click at [493, 237] on div "19" at bounding box center [494, 237] width 26 height 26
click at [738, 288] on div "**********" at bounding box center [660, 337] width 575 height 478
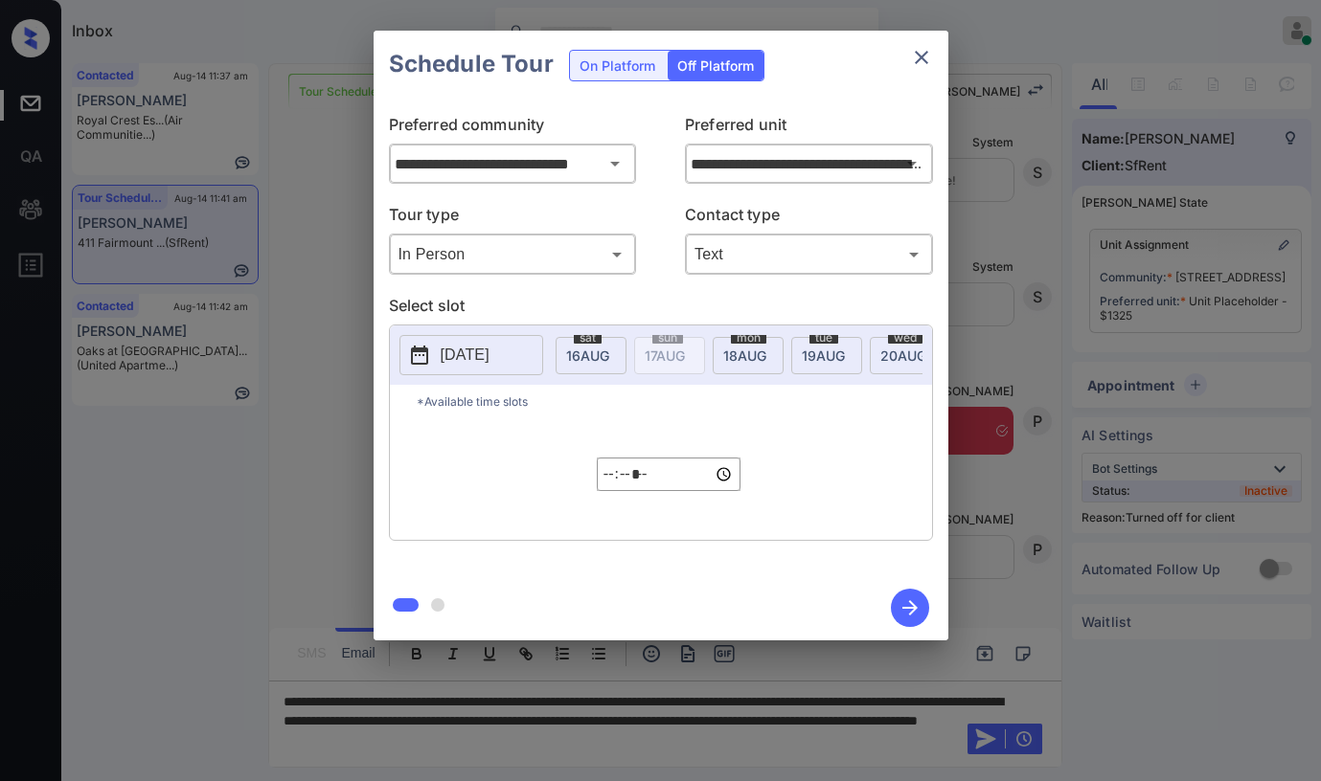
scroll to position [0, 183]
click at [782, 363] on div "tue 19 AUG" at bounding box center [797, 355] width 71 height 37
click at [921, 52] on icon "close" at bounding box center [921, 57] width 23 height 23
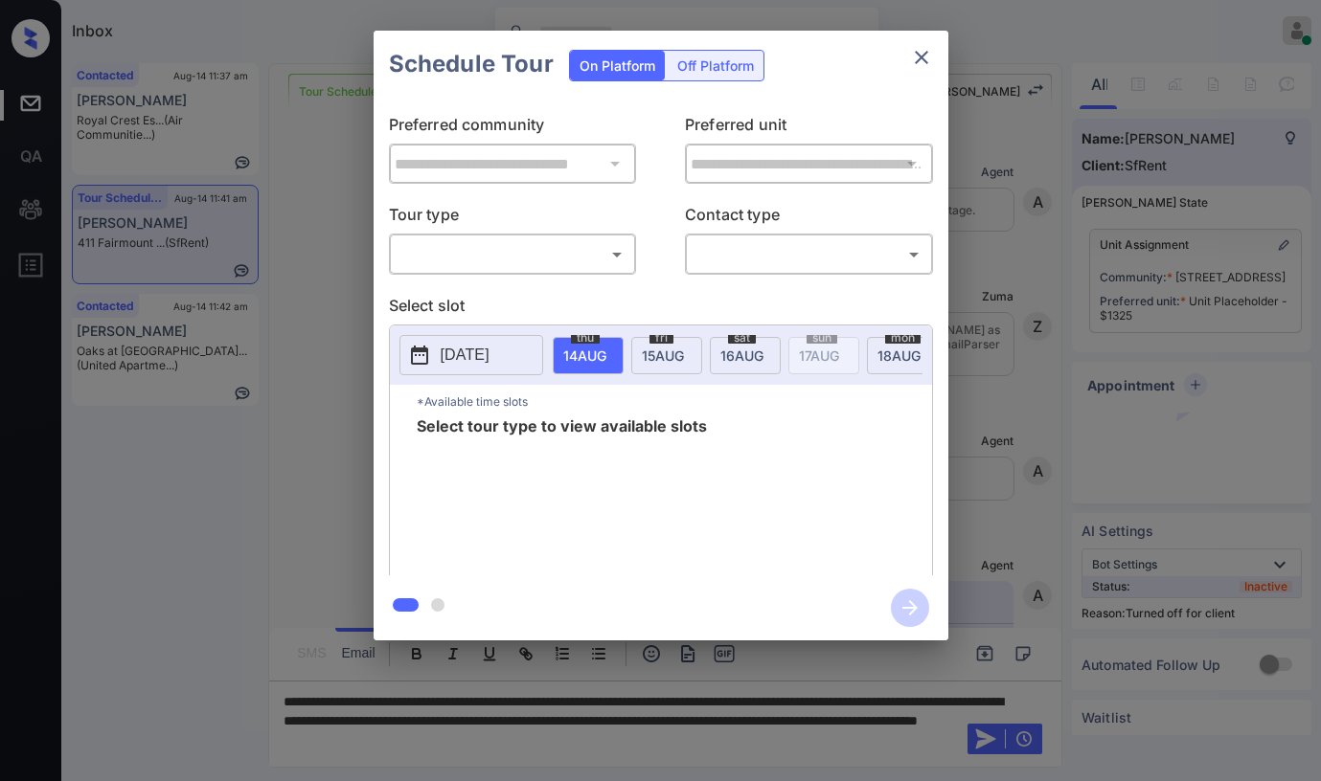
scroll to position [8455, 0]
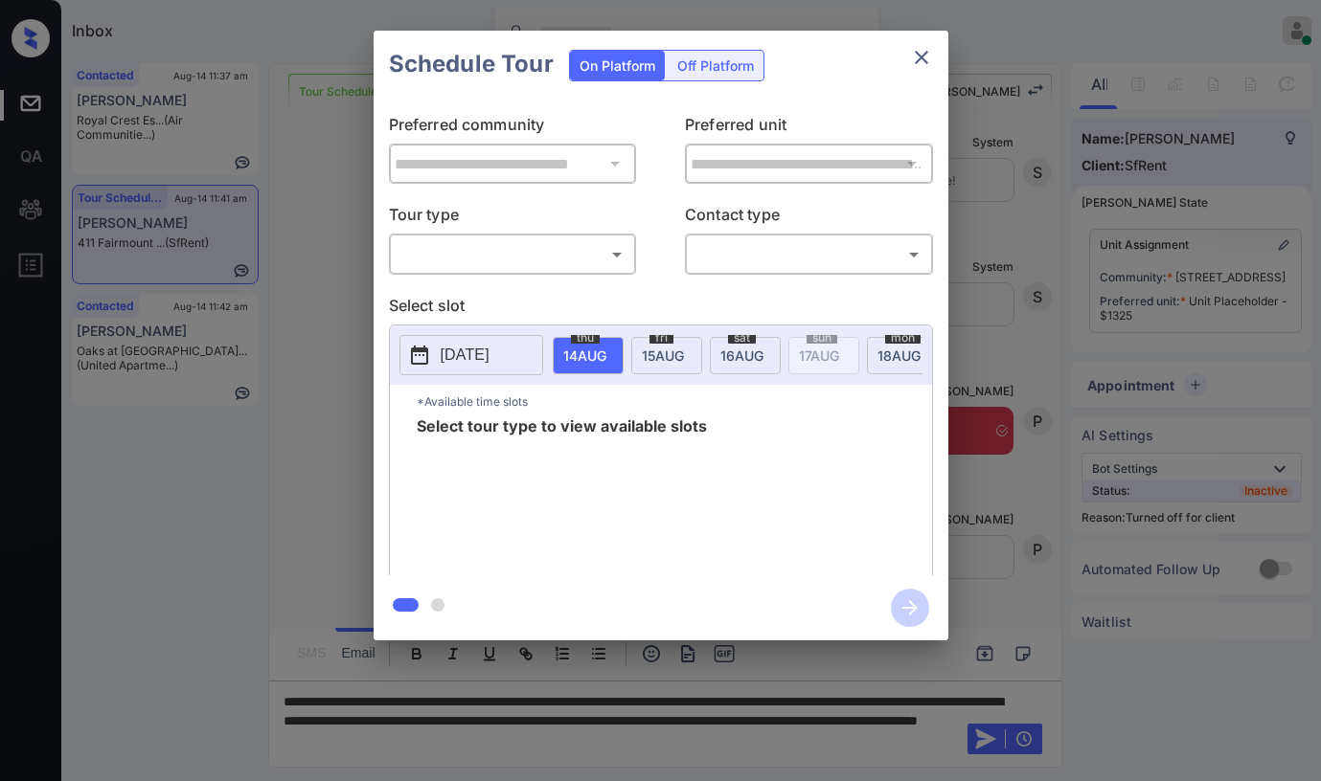
drag, startPoint x: 737, startPoint y: 73, endPoint x: 695, endPoint y: 92, distance: 46.3
click at [735, 74] on div "Off Platform" at bounding box center [716, 66] width 96 height 30
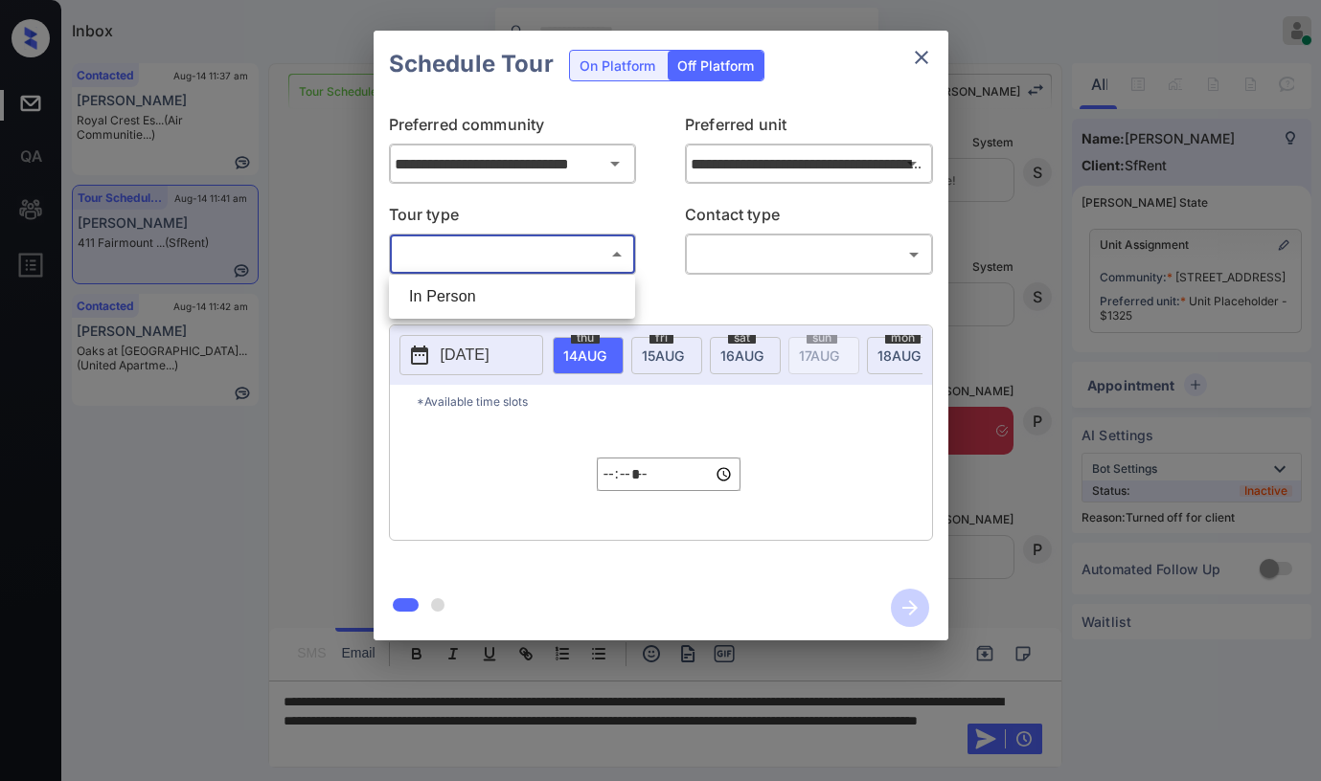
click at [491, 247] on body "Inbox [PERSON_NAME] Online Set yourself offline Set yourself on break Profile S…" at bounding box center [660, 390] width 1321 height 781
click at [492, 299] on li "In Person" at bounding box center [512, 297] width 237 height 34
type input "********"
click at [775, 264] on body "Inbox Paolo Gabriel Online Set yourself offline Set yourself on break Profile S…" at bounding box center [660, 390] width 1321 height 781
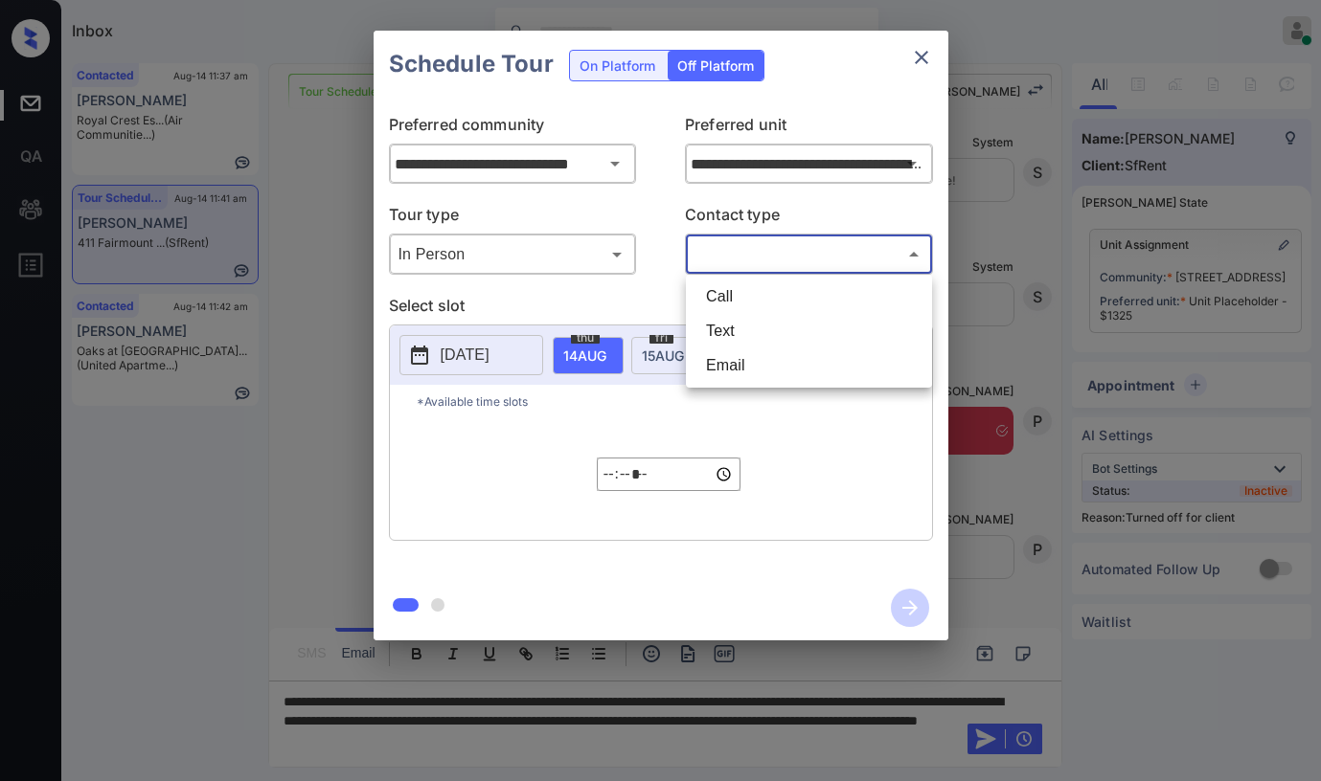
click at [731, 328] on li "Text" at bounding box center [808, 331] width 237 height 34
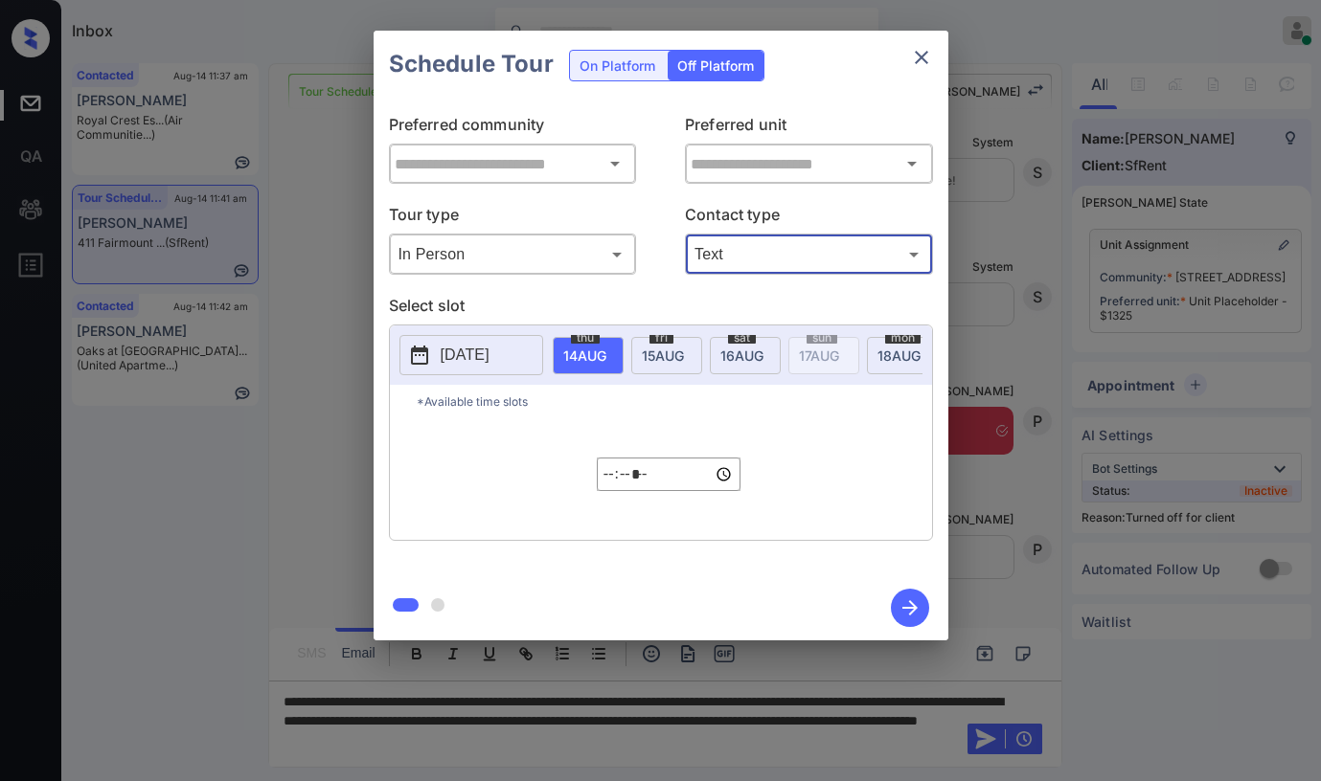
type input "****"
type input "**********"
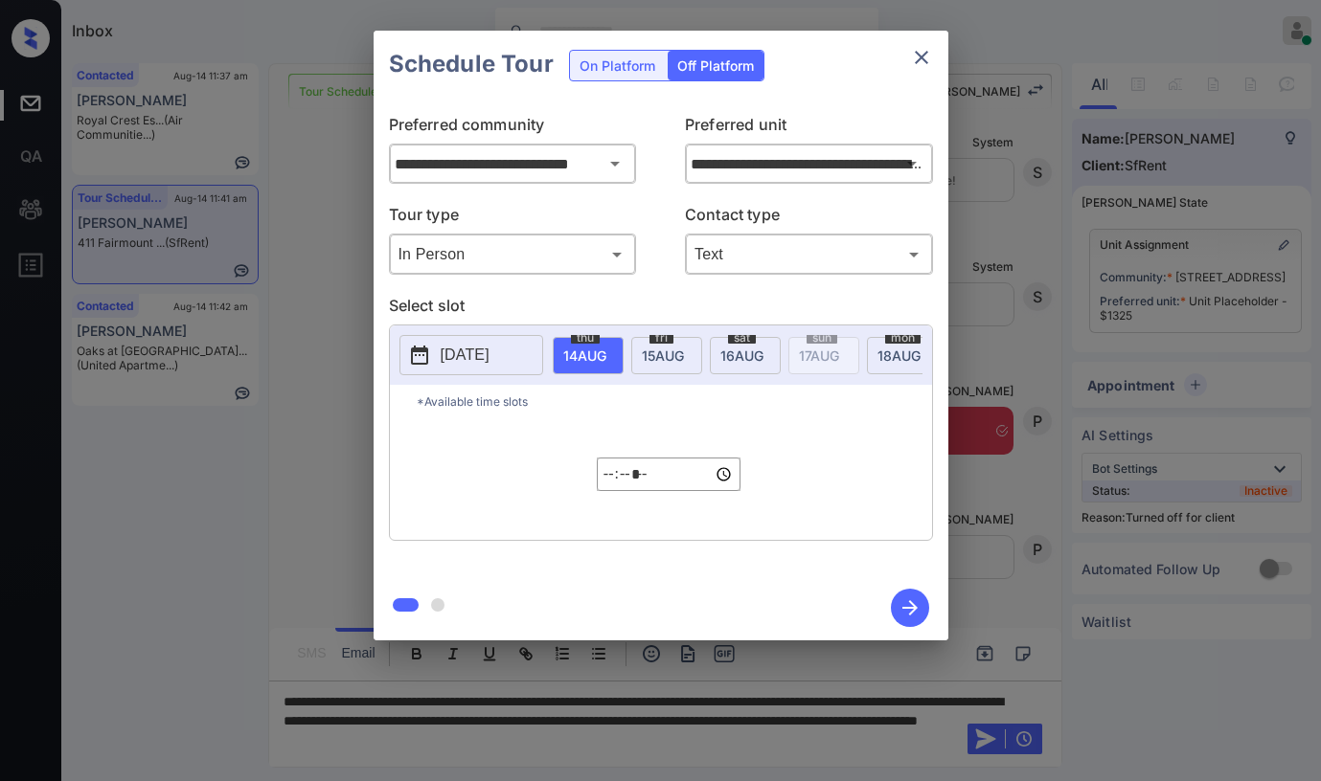
click at [461, 353] on p "2025-08-13" at bounding box center [465, 355] width 49 height 23
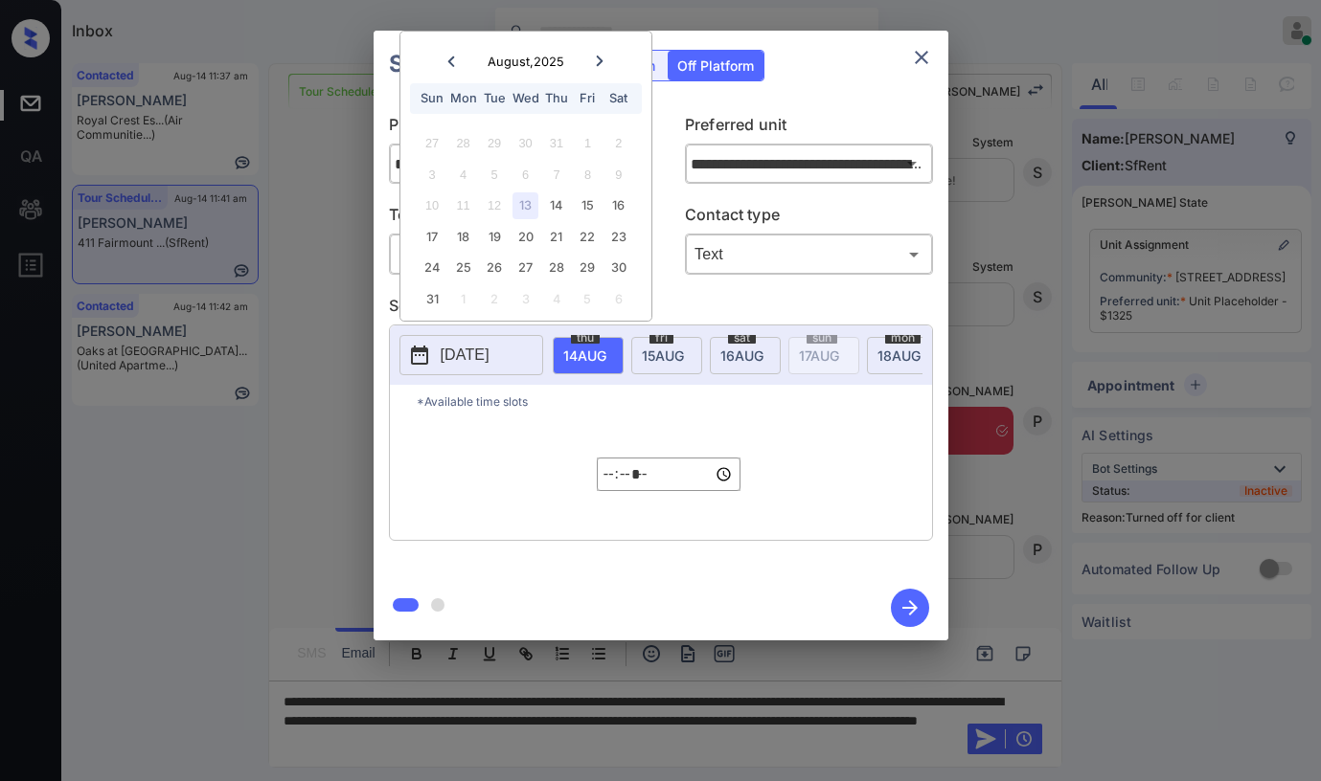
click at [930, 56] on icon "close" at bounding box center [921, 57] width 23 height 23
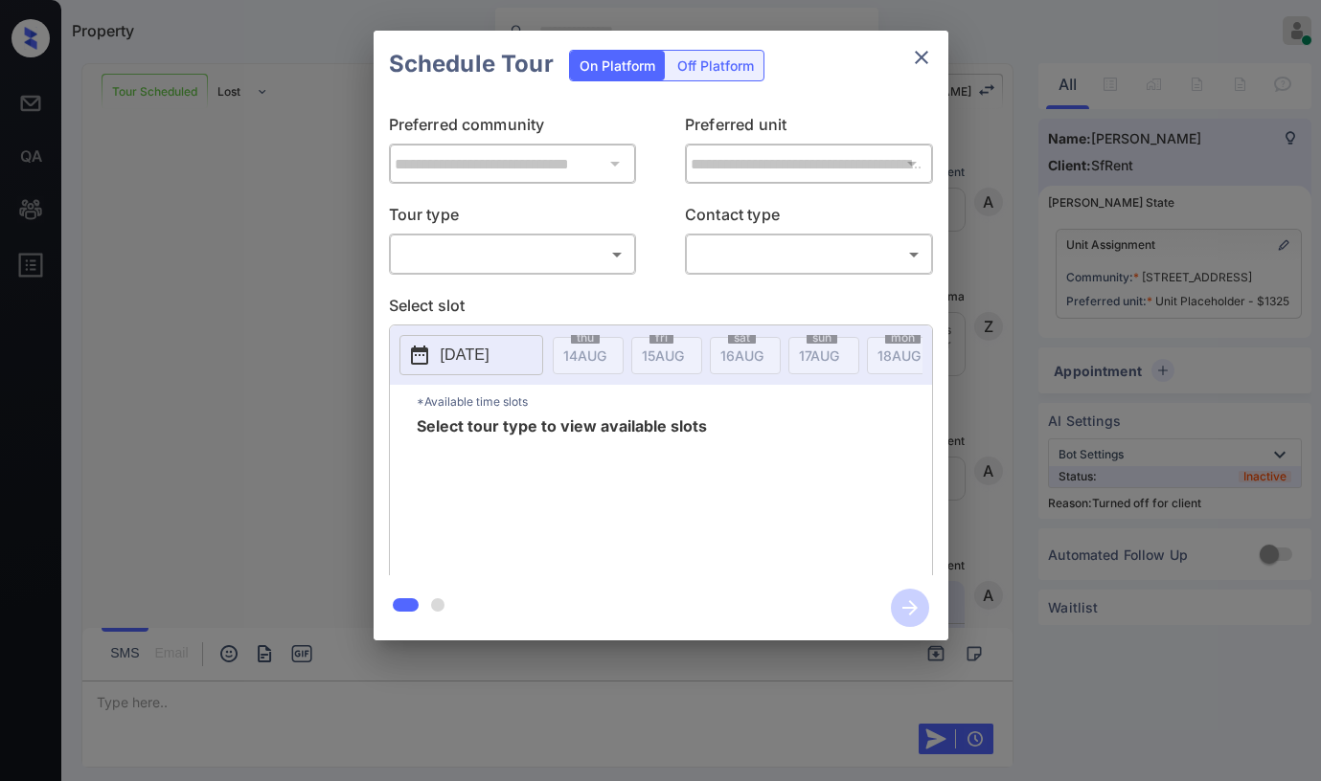
scroll to position [8455, 0]
click at [686, 63] on div "Off Platform" at bounding box center [716, 66] width 96 height 30
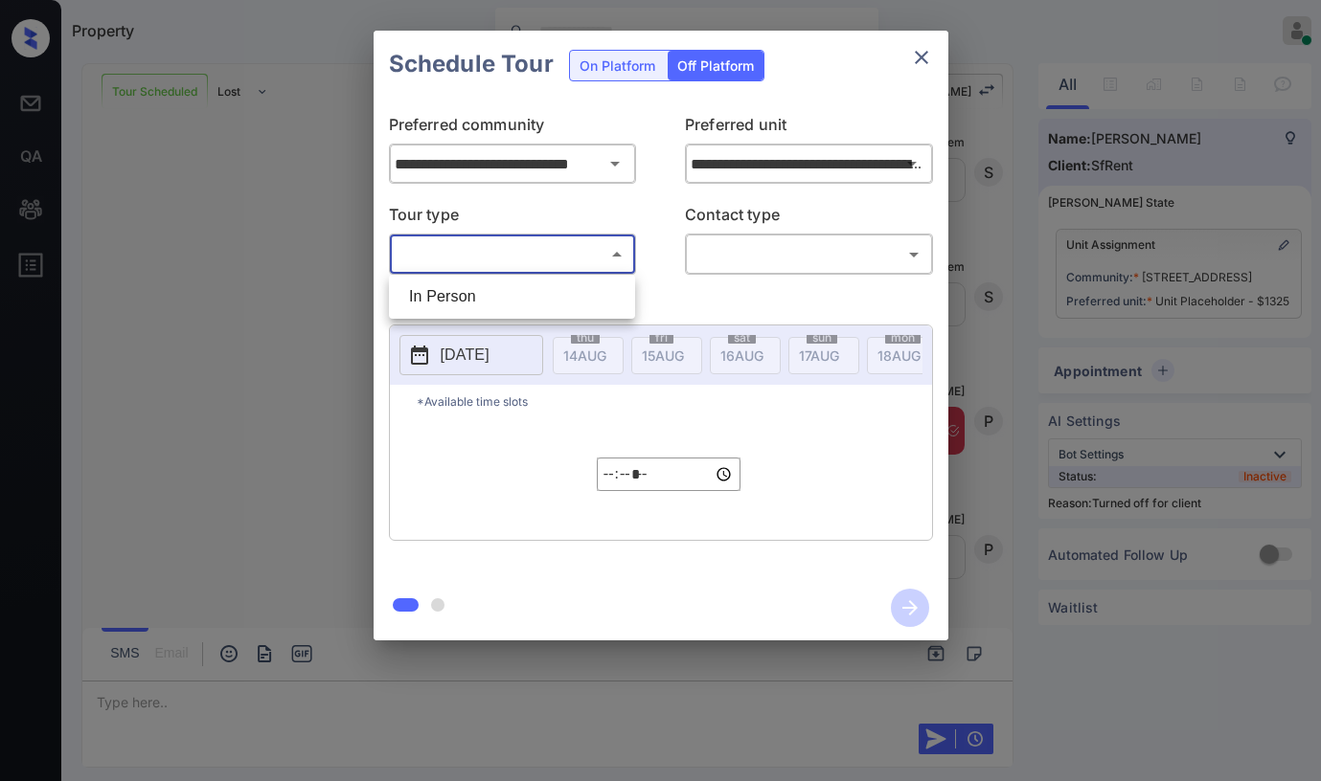
click at [510, 247] on body "Property [PERSON_NAME] Online Set yourself offline Set yourself on break Profil…" at bounding box center [660, 390] width 1321 height 781
click at [494, 298] on li "In Person" at bounding box center [512, 297] width 237 height 34
type input "********"
click at [722, 260] on body "Property [PERSON_NAME] Online Set yourself offline Set yourself on break Profil…" at bounding box center [660, 390] width 1321 height 781
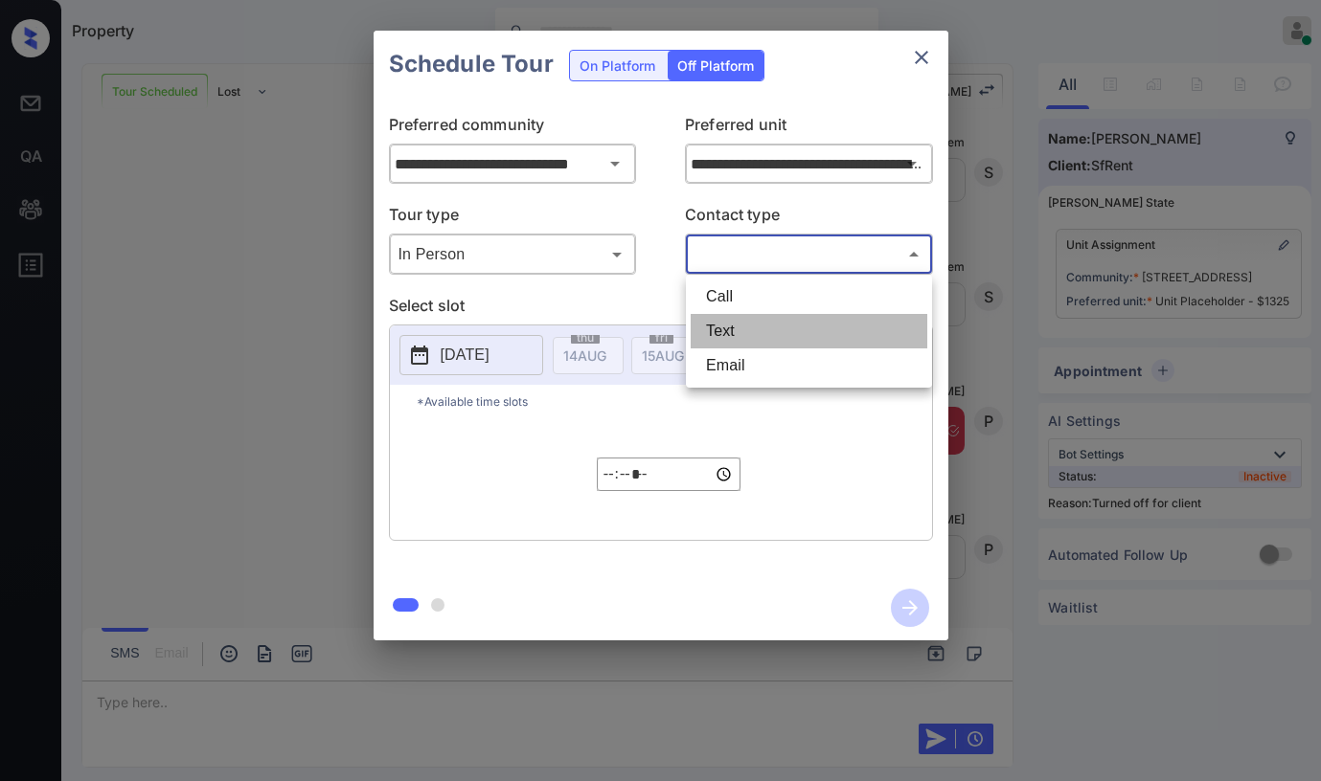
click at [728, 328] on li "Text" at bounding box center [808, 331] width 237 height 34
type input "****"
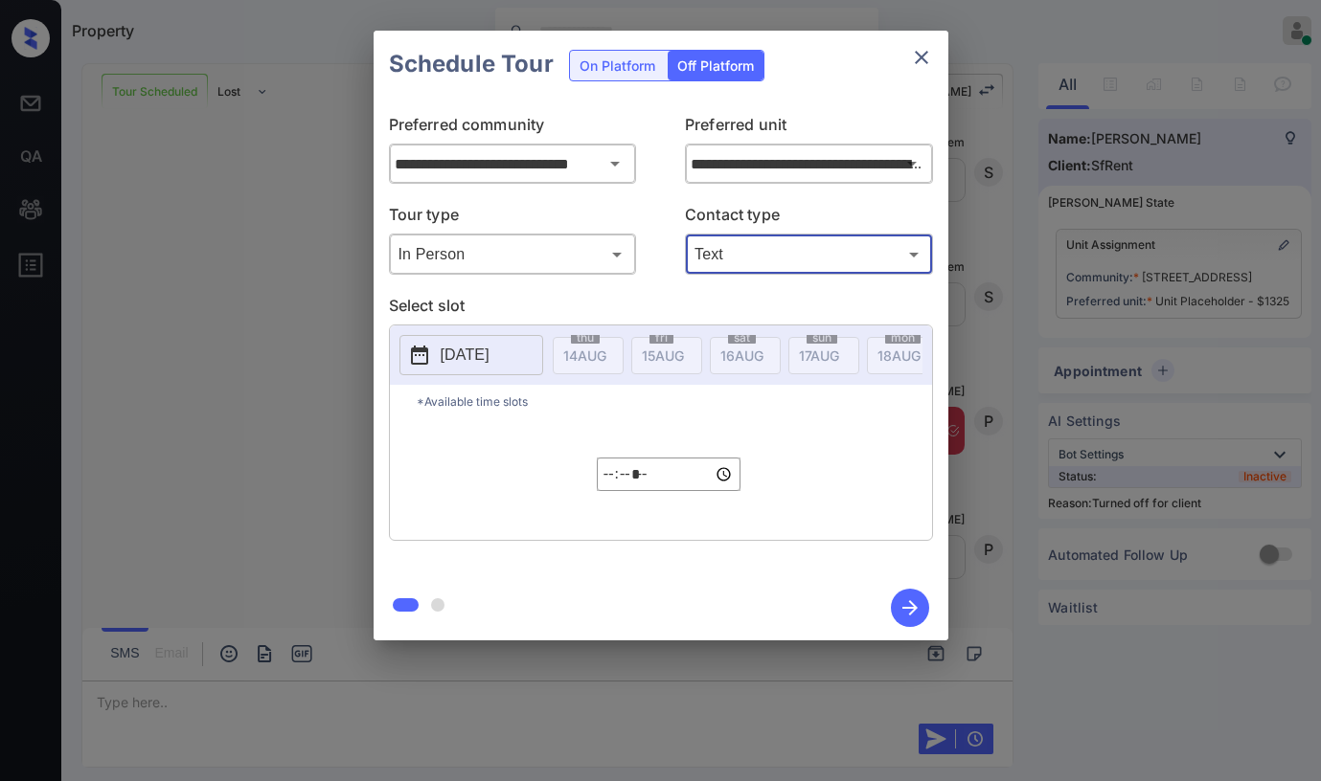
click at [473, 348] on p "[DATE]" at bounding box center [465, 355] width 49 height 23
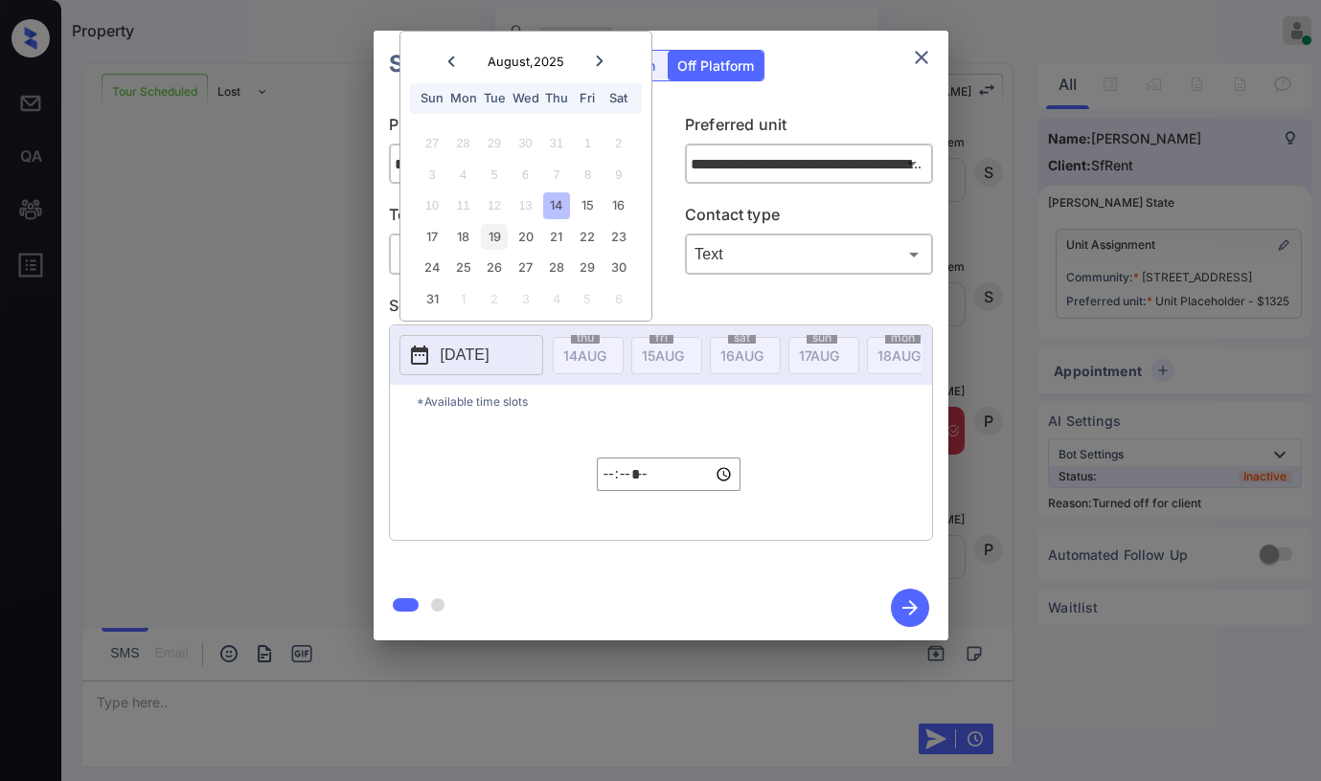
click at [504, 235] on div "19" at bounding box center [494, 237] width 26 height 26
click at [914, 54] on icon "close" at bounding box center [921, 57] width 23 height 23
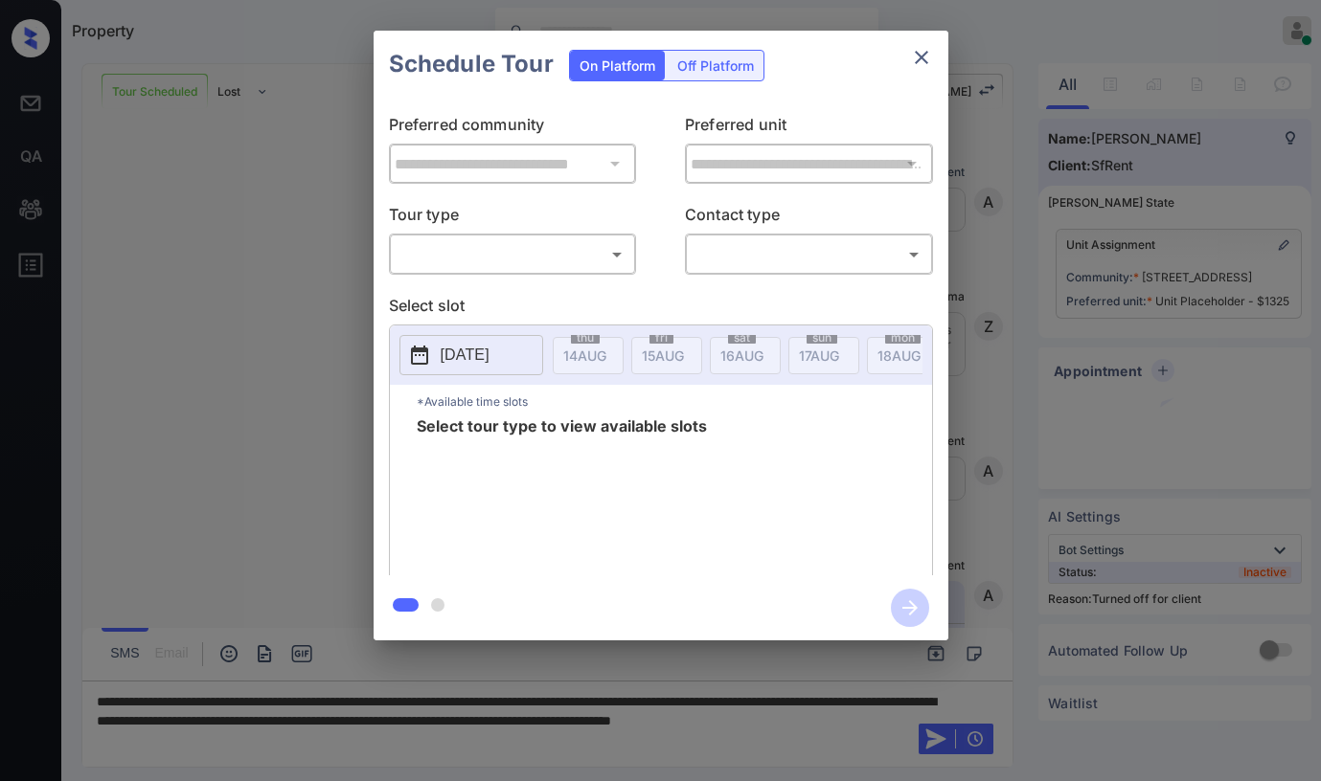
scroll to position [8455, 0]
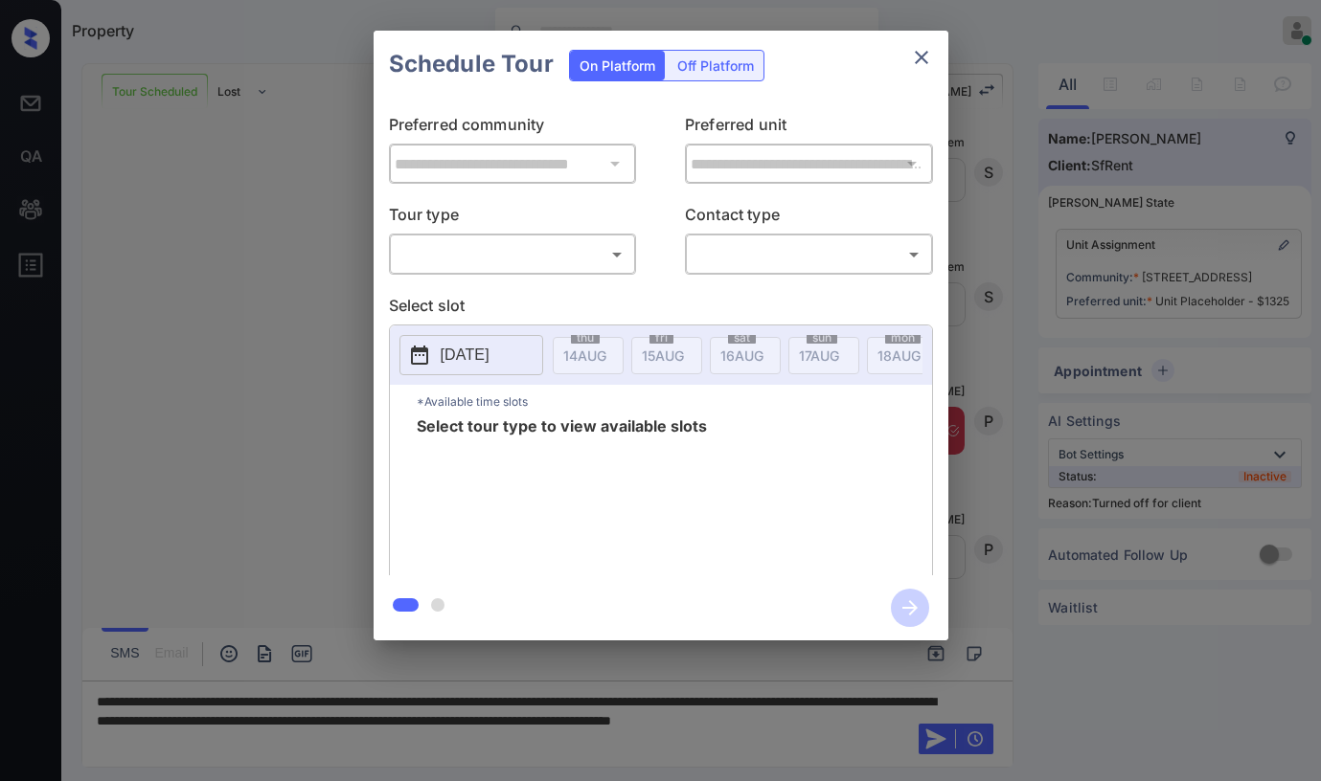
click at [560, 263] on body "Property [PERSON_NAME] Online Set yourself offline Set yourself on break Profil…" at bounding box center [660, 390] width 1321 height 781
click at [706, 74] on div at bounding box center [660, 390] width 1321 height 781
click at [707, 72] on div "Off Platform" at bounding box center [716, 66] width 96 height 30
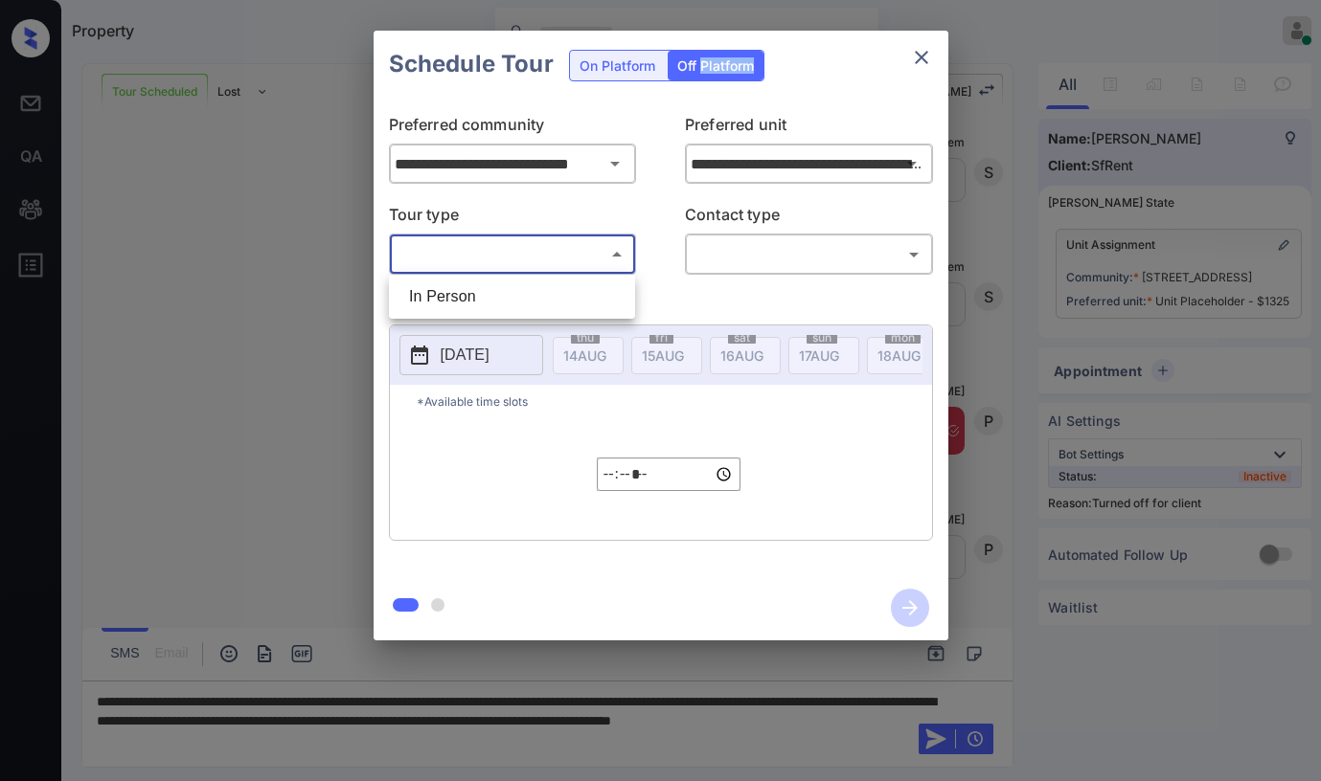
click at [536, 253] on body "Property [PERSON_NAME] Online Set yourself offline Set yourself on break Profil…" at bounding box center [660, 390] width 1321 height 781
click at [508, 293] on li "In Person" at bounding box center [512, 297] width 237 height 34
type input "********"
click at [721, 250] on body "Property [PERSON_NAME] Online Set yourself offline Set yourself on break Profil…" at bounding box center [660, 390] width 1321 height 781
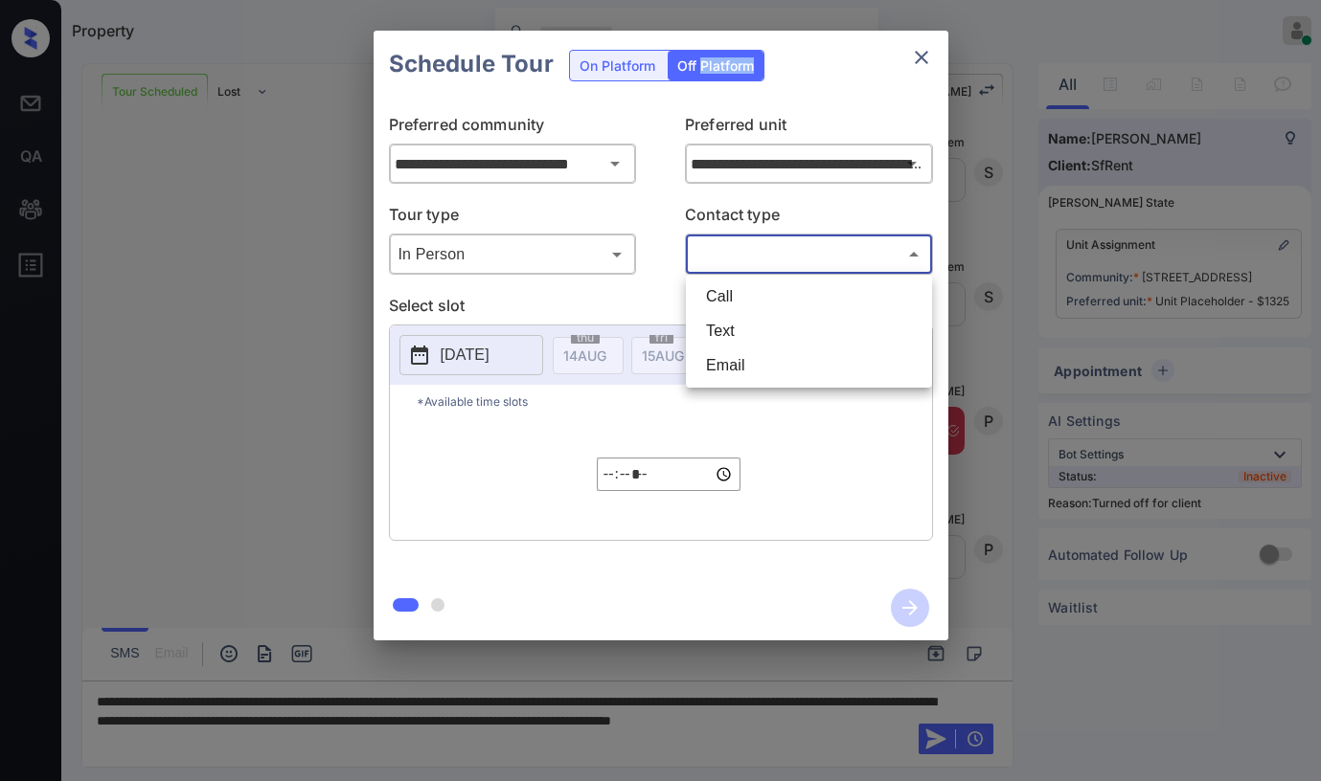
click at [734, 328] on li "Text" at bounding box center [808, 331] width 237 height 34
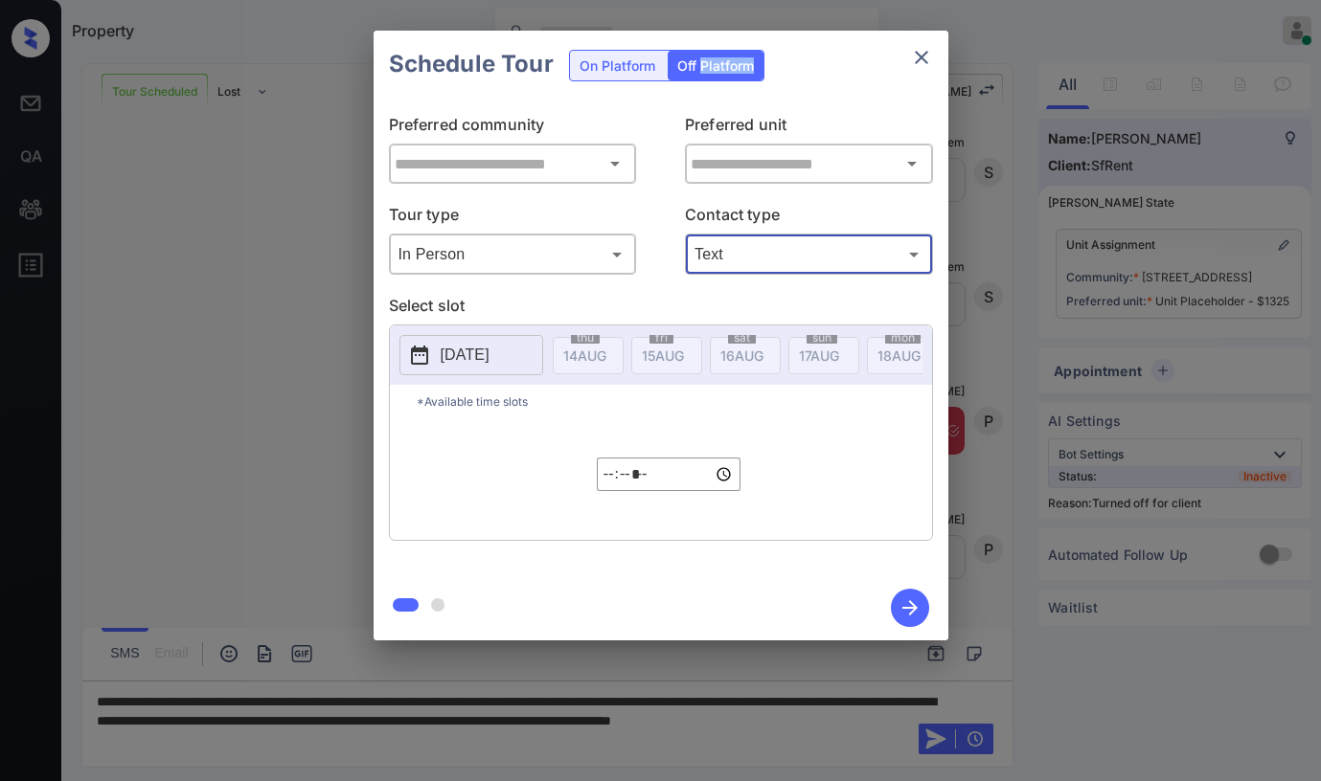
type input "****"
type input "**********"
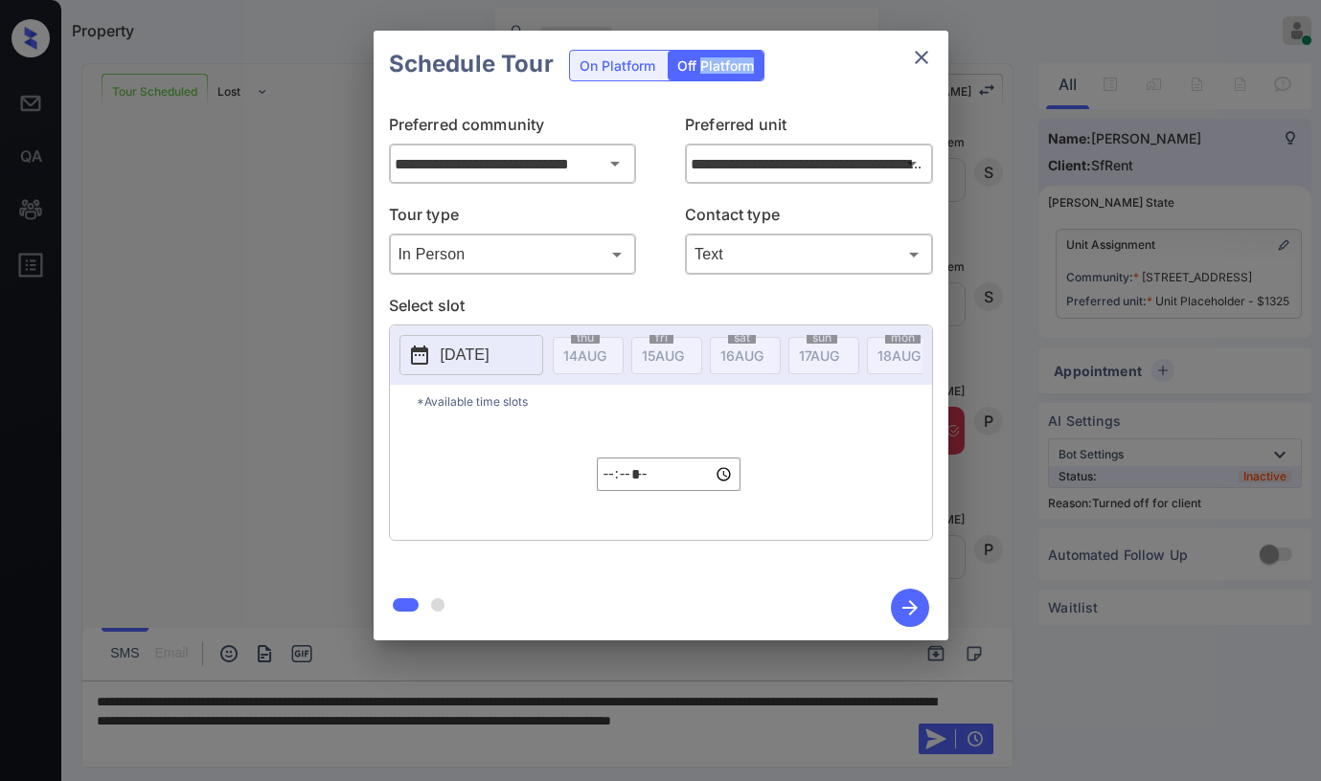
click at [480, 343] on button "[DATE]" at bounding box center [471, 355] width 144 height 40
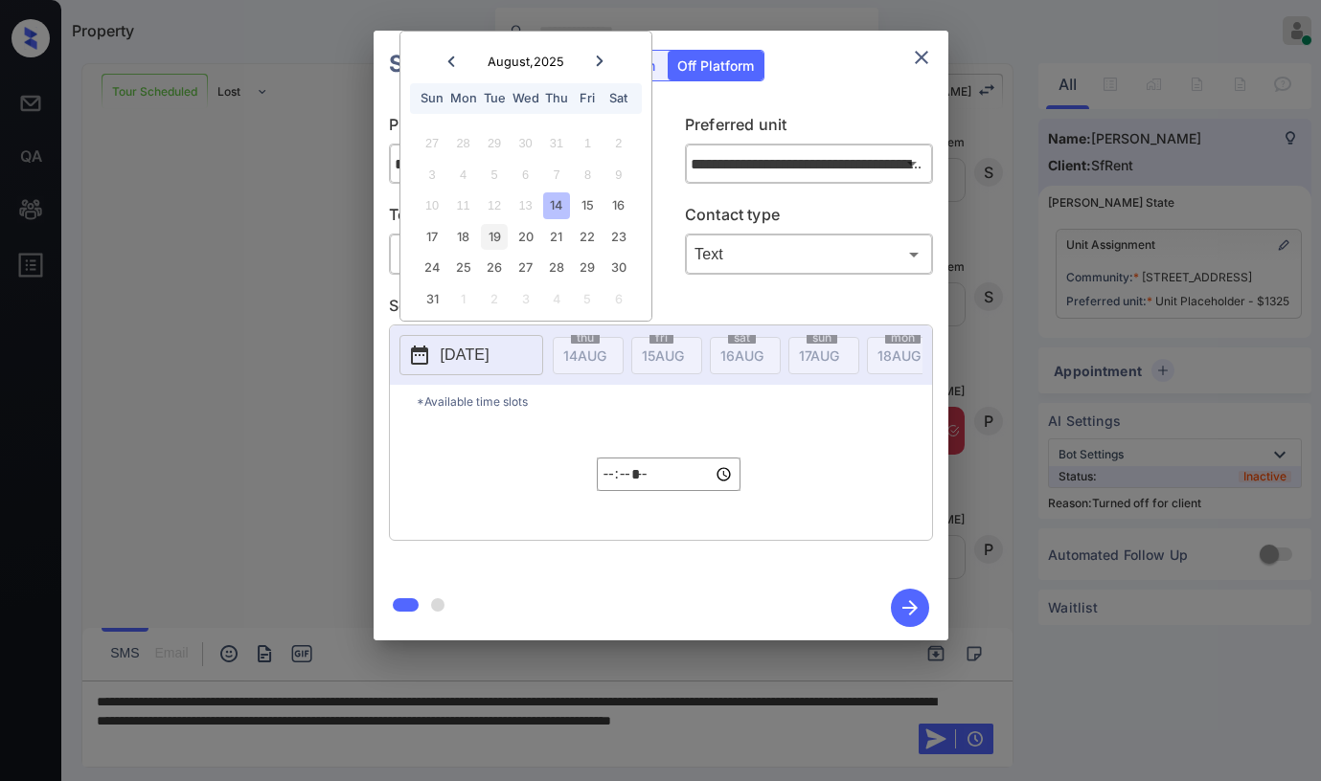
click at [487, 237] on div "19" at bounding box center [494, 237] width 26 height 26
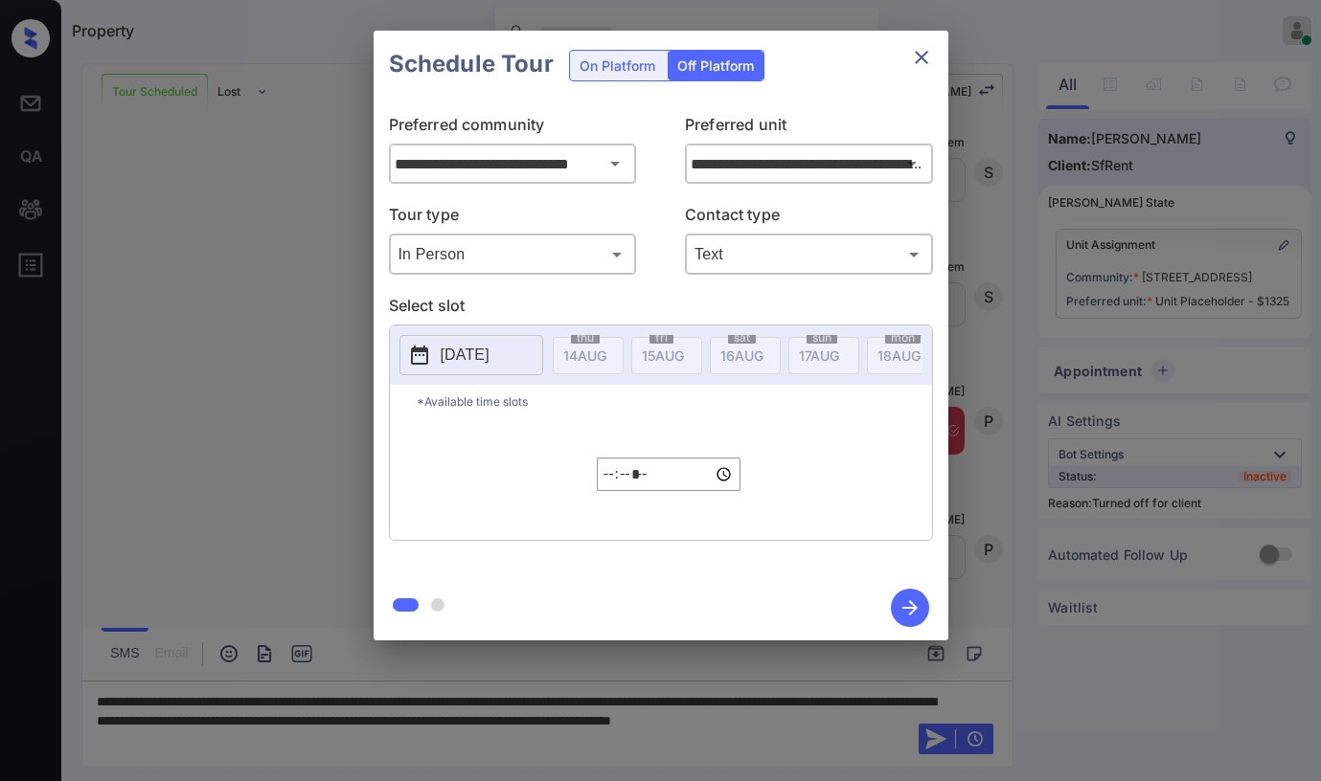
click at [674, 400] on p "*Available time slots" at bounding box center [674, 402] width 515 height 34
click at [613, 484] on input "*****" at bounding box center [669, 475] width 144 height 34
type input "*****"
click at [643, 474] on input "*****" at bounding box center [669, 475] width 144 height 34
type input "*****"
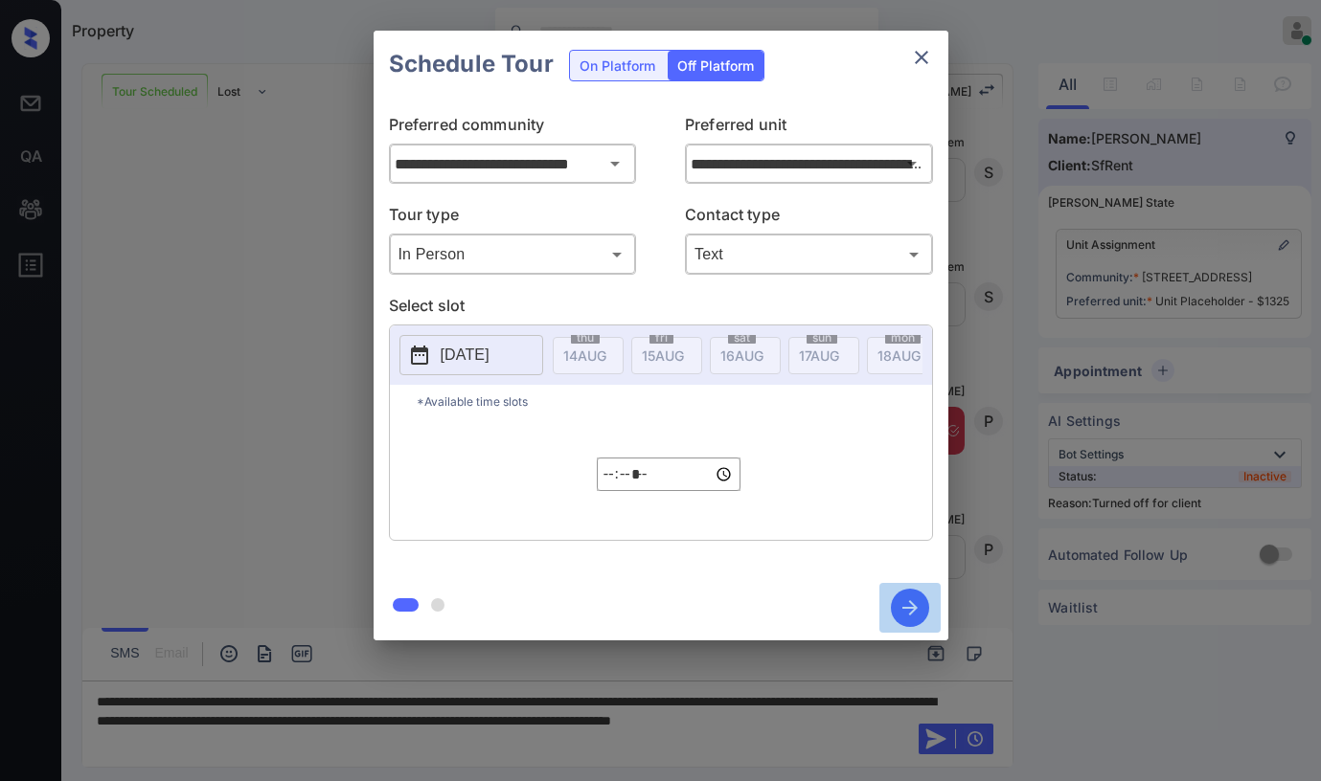
click at [898, 602] on icon "button" at bounding box center [910, 608] width 38 height 38
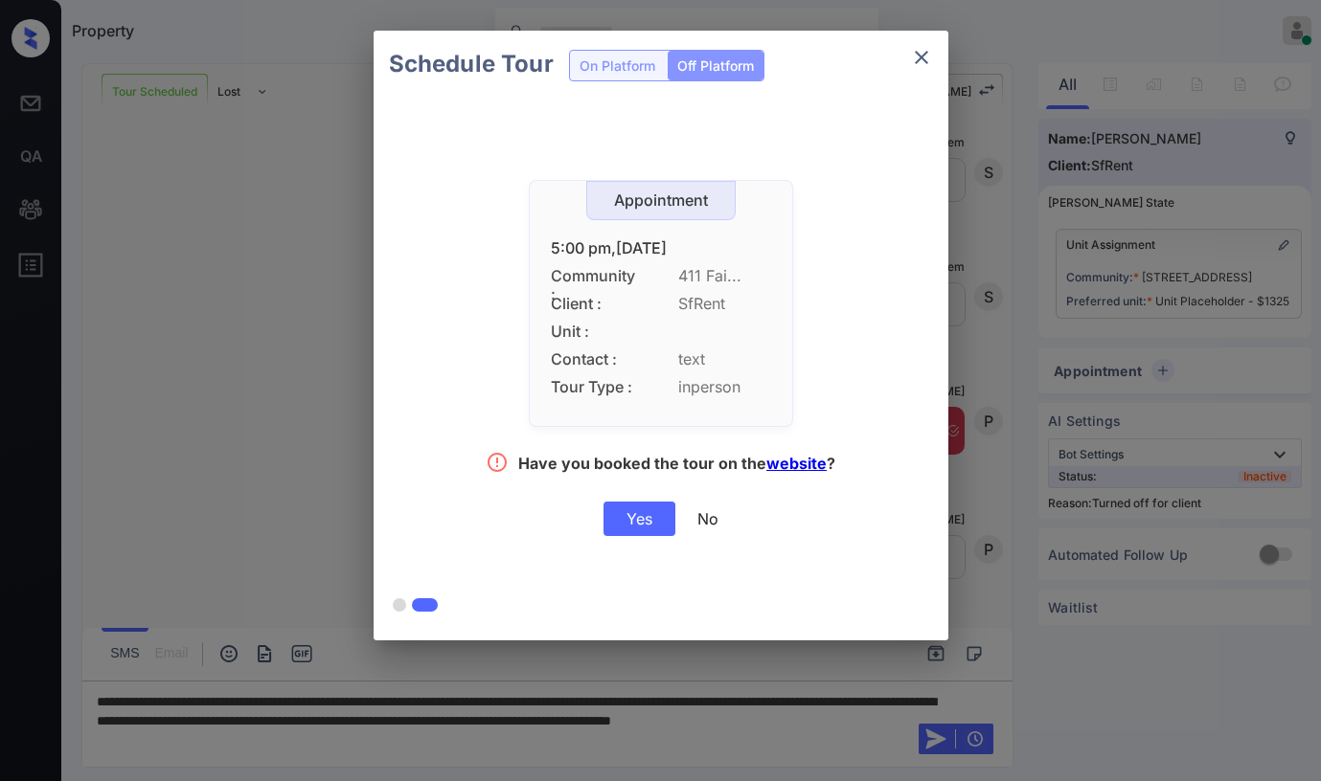
click at [639, 527] on div "Yes" at bounding box center [639, 519] width 72 height 34
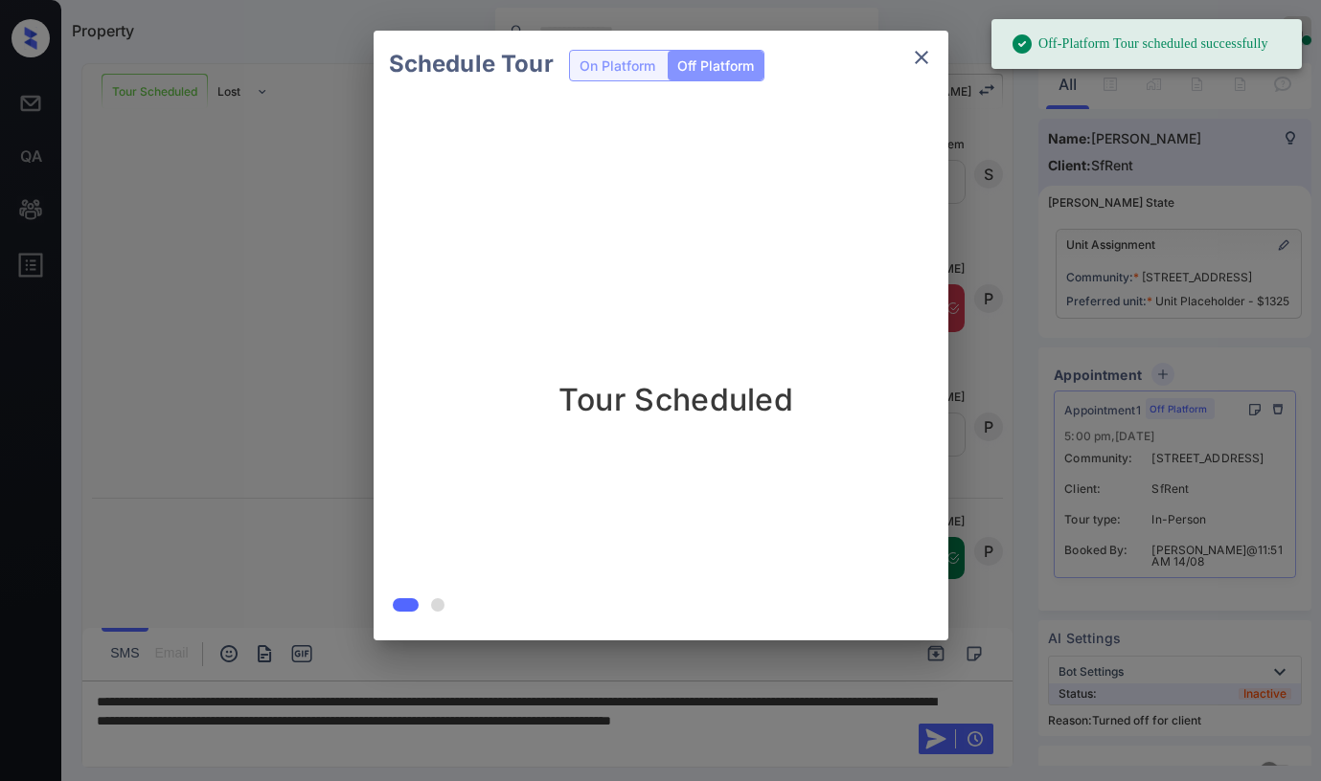
scroll to position [8578, 0]
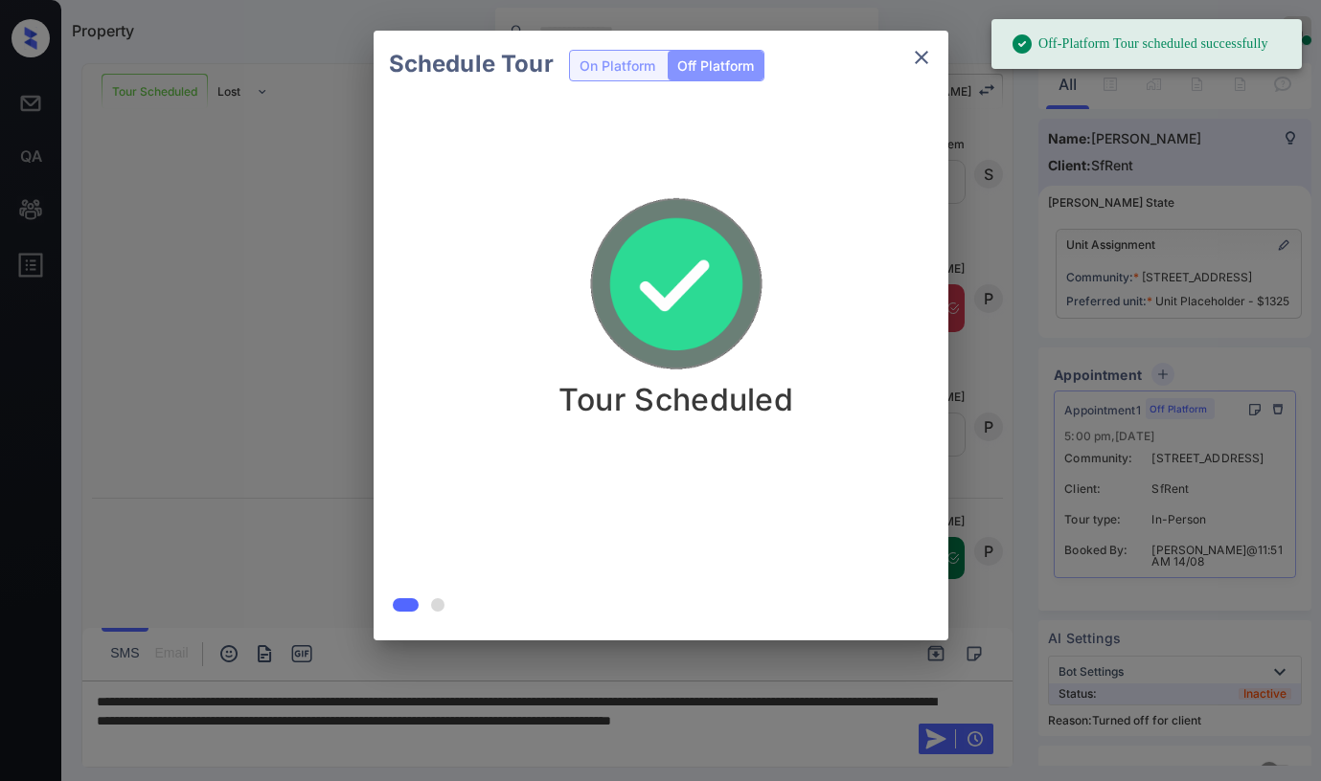
click at [925, 64] on icon "close" at bounding box center [921, 57] width 23 height 23
